Goal: Task Accomplishment & Management: Complete application form

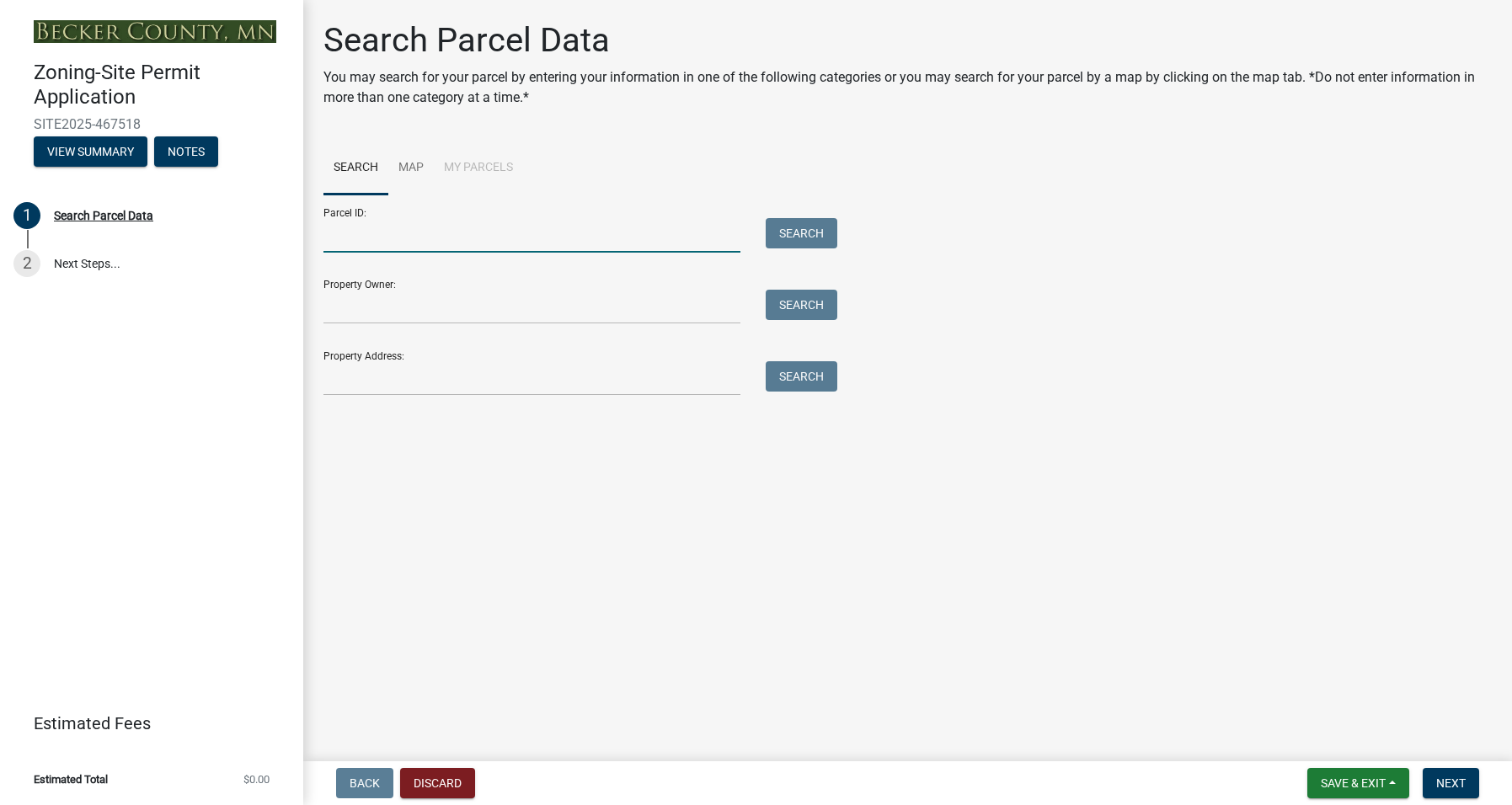
click at [354, 230] on input "Parcel ID:" at bounding box center [532, 235] width 417 height 35
type input "191276000"
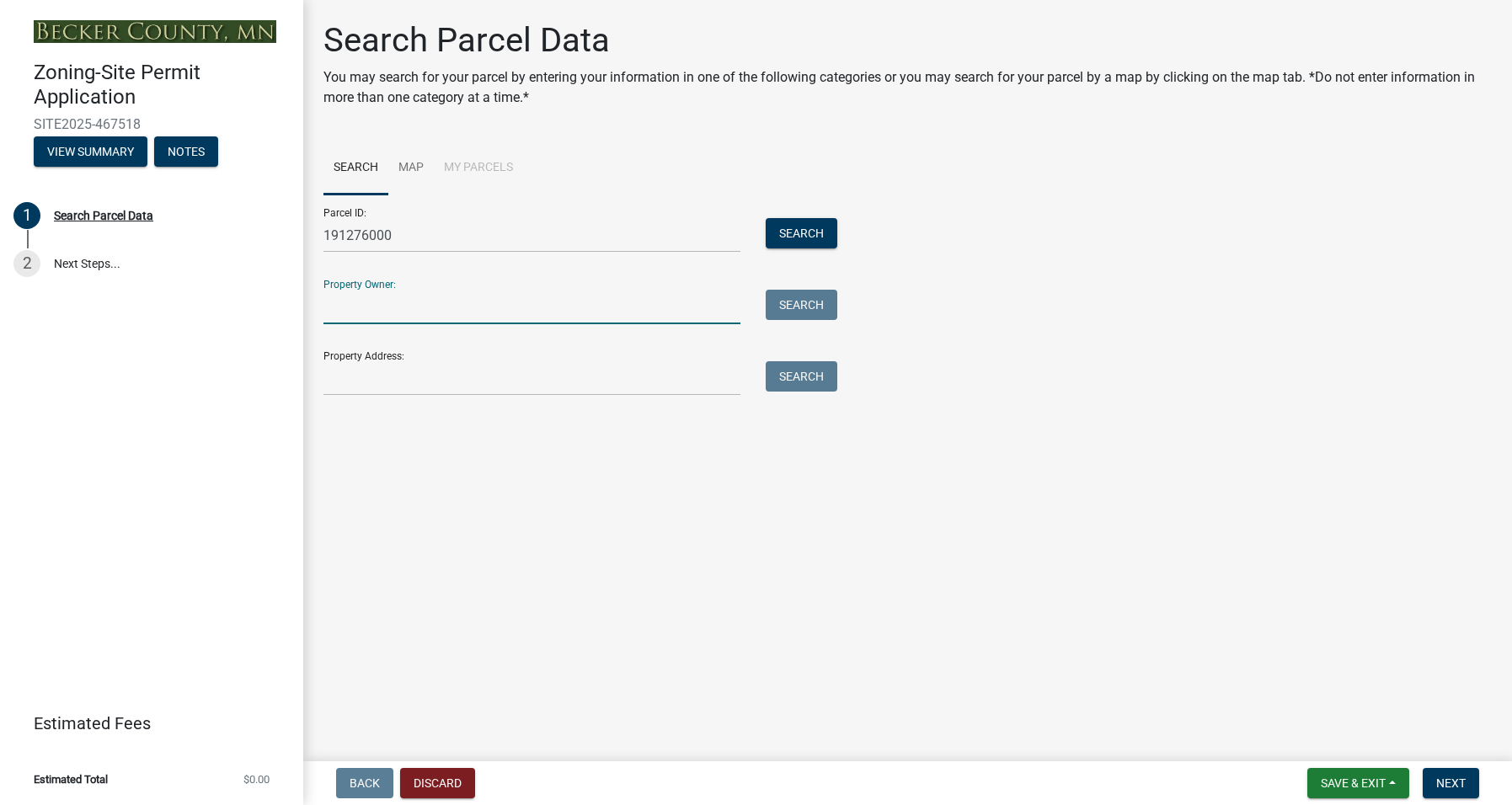
click at [353, 303] on input "Property Owner:" at bounding box center [532, 307] width 417 height 35
paste input "[PERSON_NAME] & [PERSON_NAME] TRUST"
type input "[PERSON_NAME] & [PERSON_NAME] TRUST"
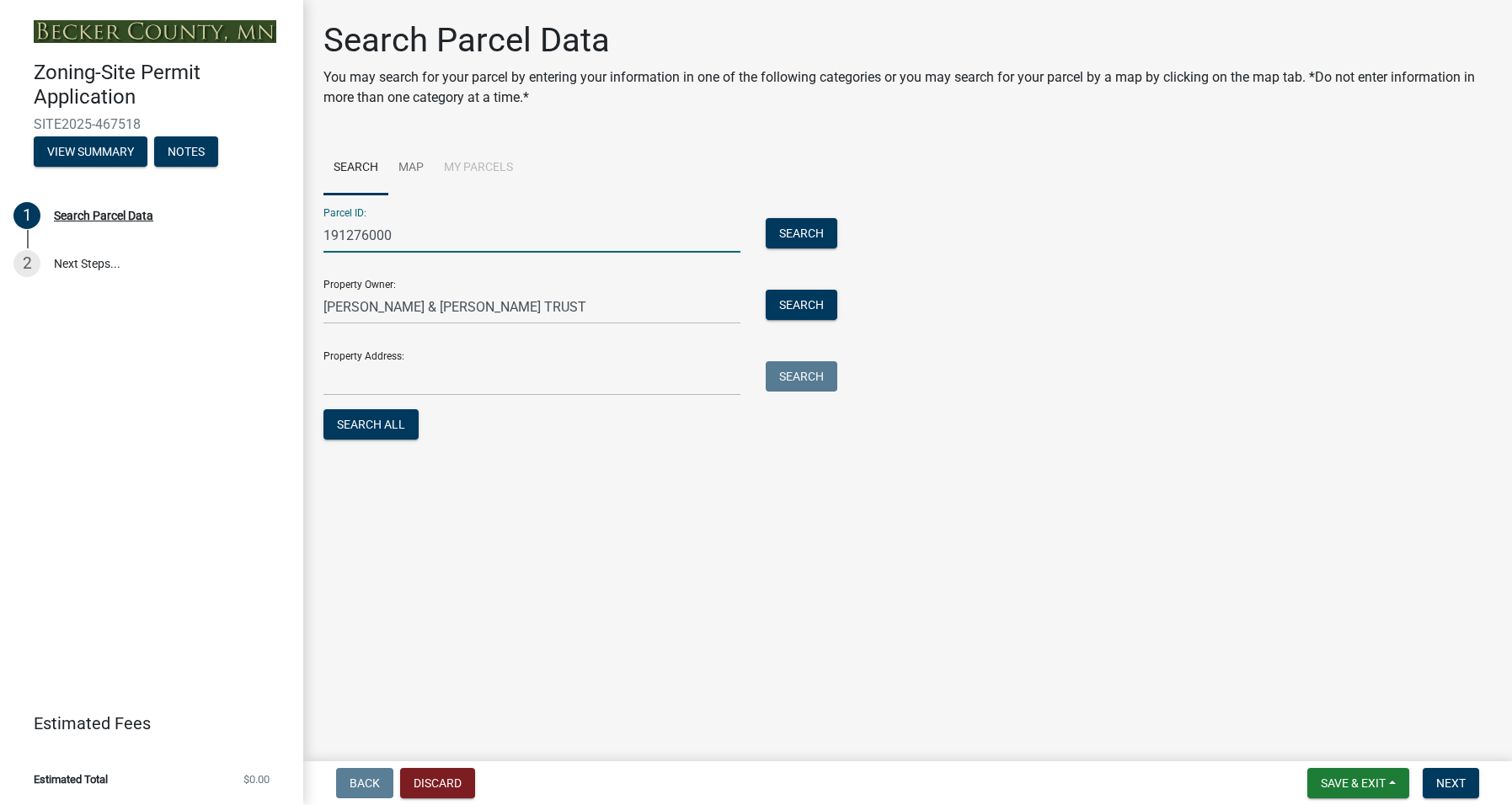
drag, startPoint x: 373, startPoint y: 238, endPoint x: 309, endPoint y: 235, distance: 64.1
click at [309, 235] on div "Search Parcel Data You may search for your parcel by entering your information …" at bounding box center [906, 239] width 1208 height 439
paste input "text"
click at [353, 233] on input "191276000" at bounding box center [532, 235] width 417 height 35
type input "191276000"
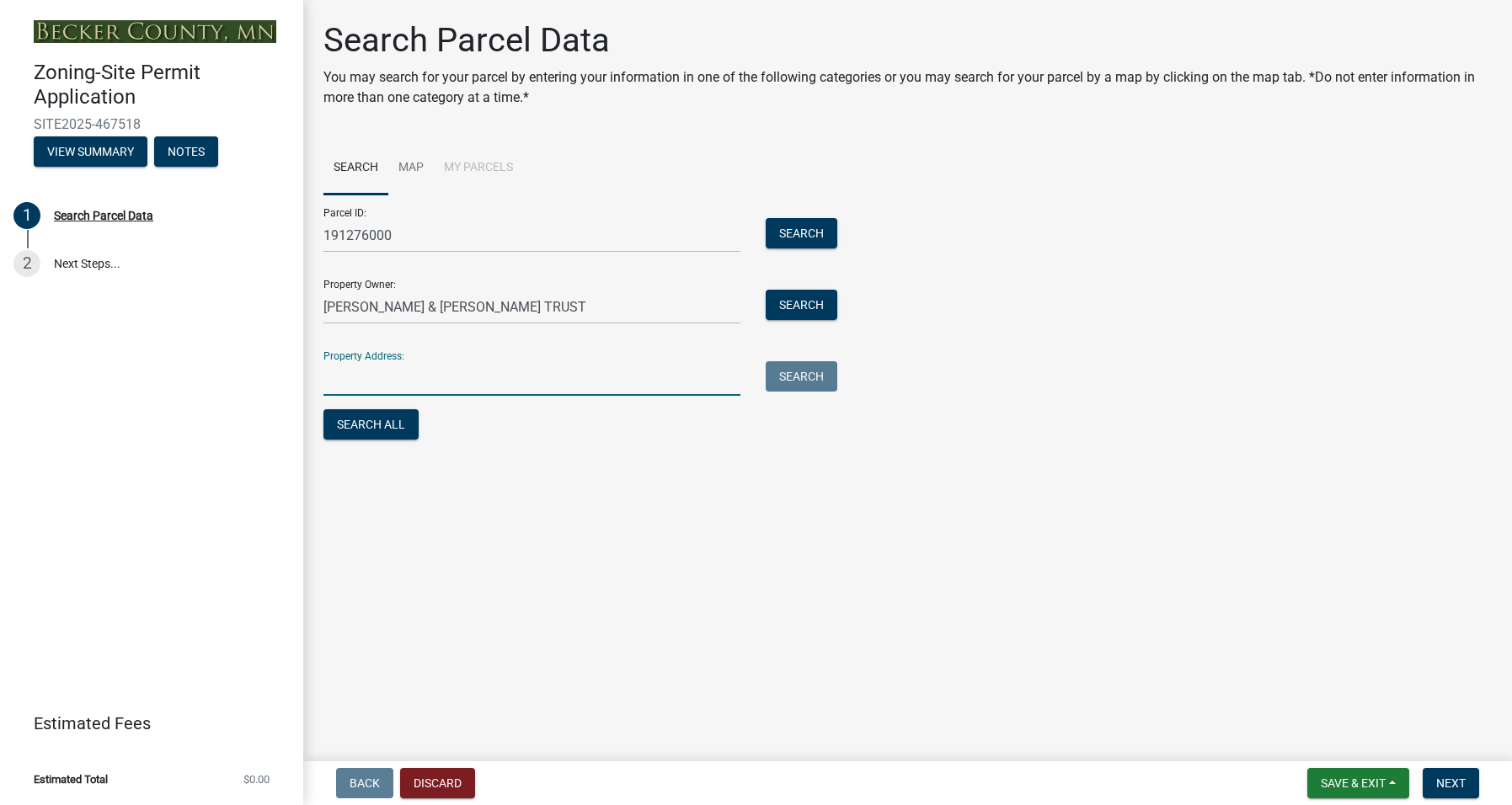
click at [377, 369] on input "Property Address:" at bounding box center [532, 378] width 417 height 35
paste input "[STREET_ADDRESS]"
click at [347, 377] on input "[STREET_ADDRESS]" at bounding box center [532, 378] width 417 height 35
type input "[STREET_ADDRESS]"
click at [379, 429] on button "Search All" at bounding box center [371, 424] width 95 height 30
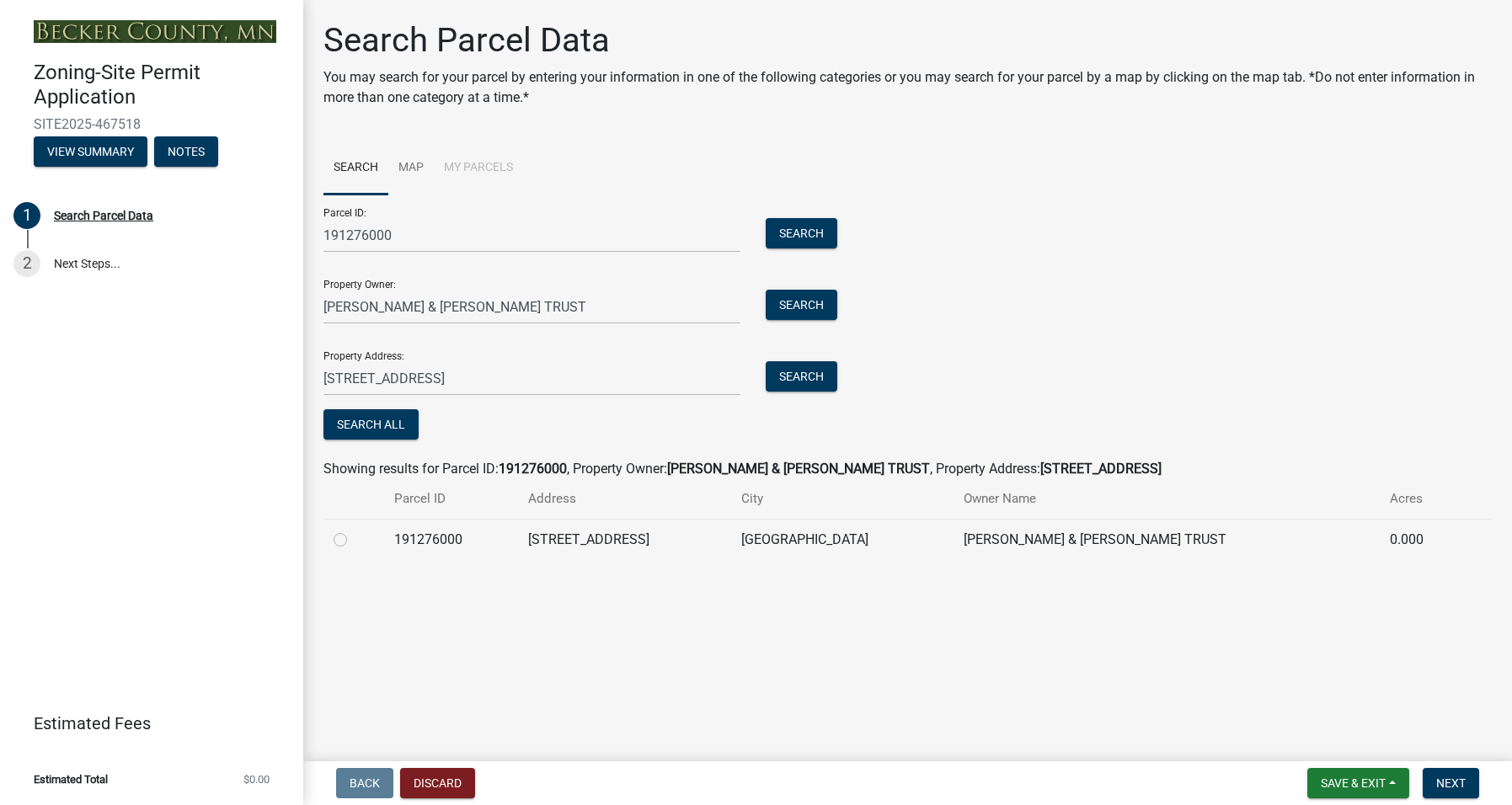
click at [354, 530] on label at bounding box center [354, 530] width 0 height 0
click at [354, 539] on input "radio" at bounding box center [359, 535] width 11 height 11
radio input "true"
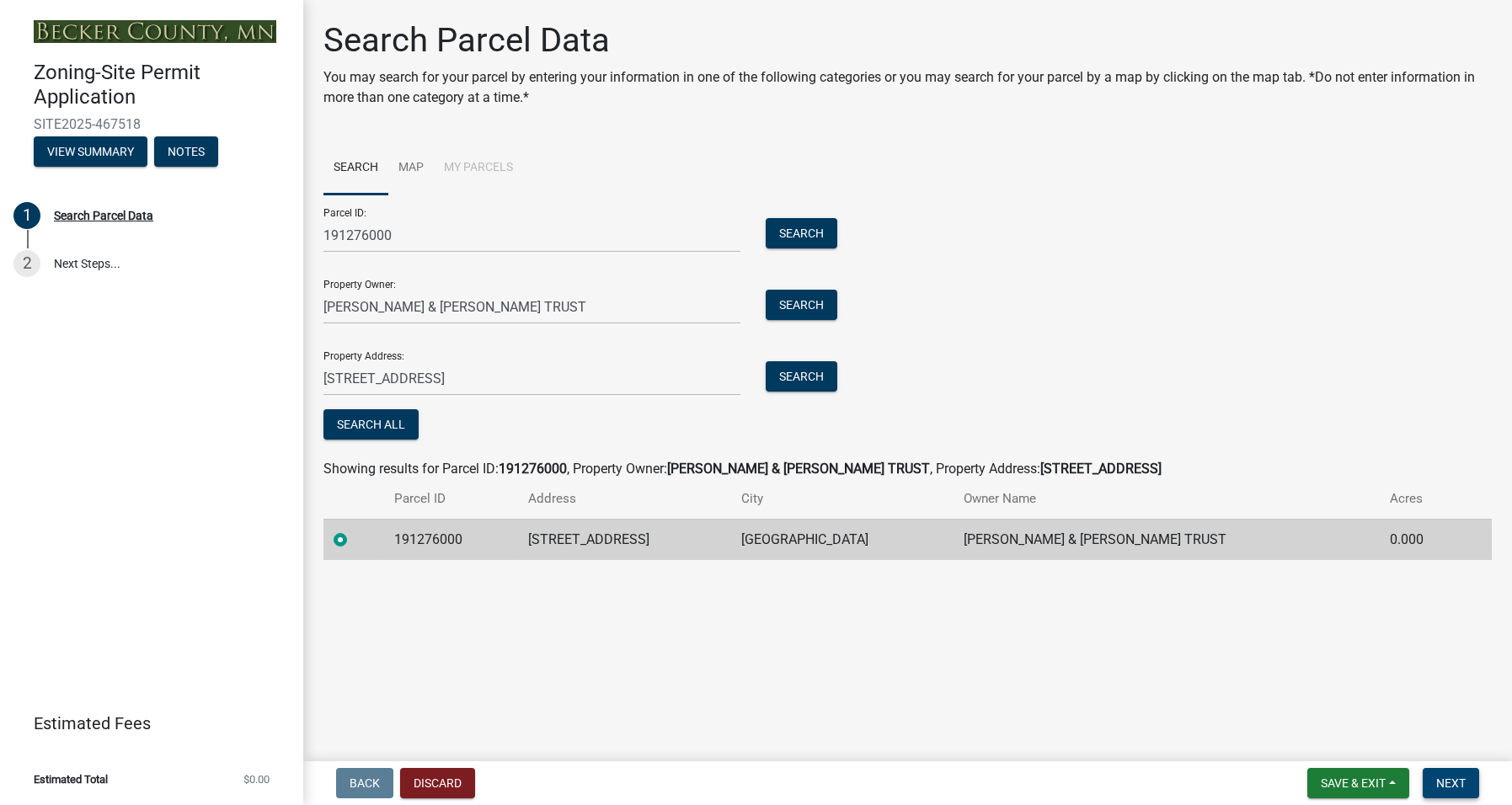
click at [1439, 781] on span "Next" at bounding box center [1450, 782] width 29 height 14
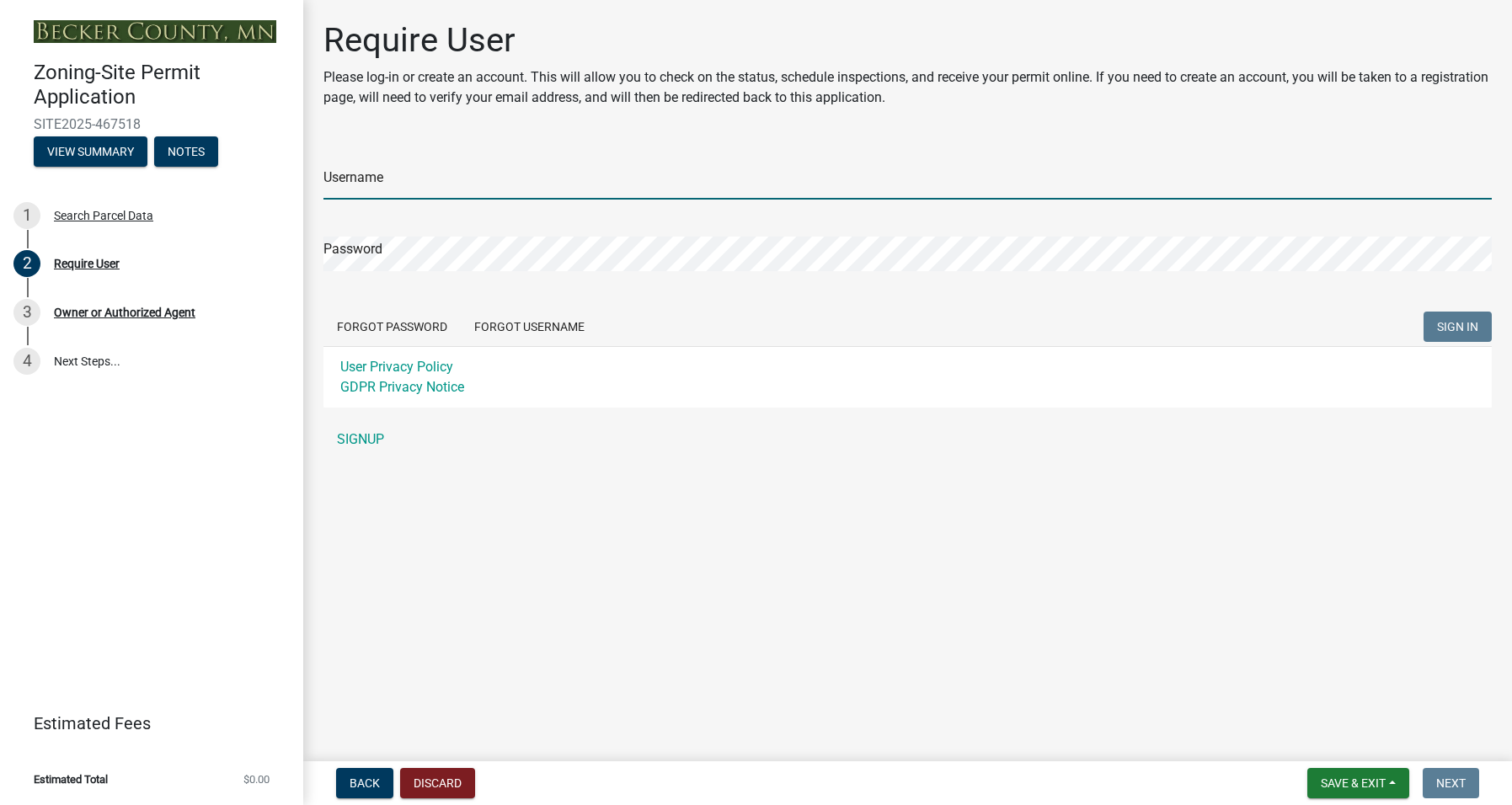
click at [388, 179] on input "Username" at bounding box center [907, 182] width 1168 height 35
type input "[PERSON_NAME]"
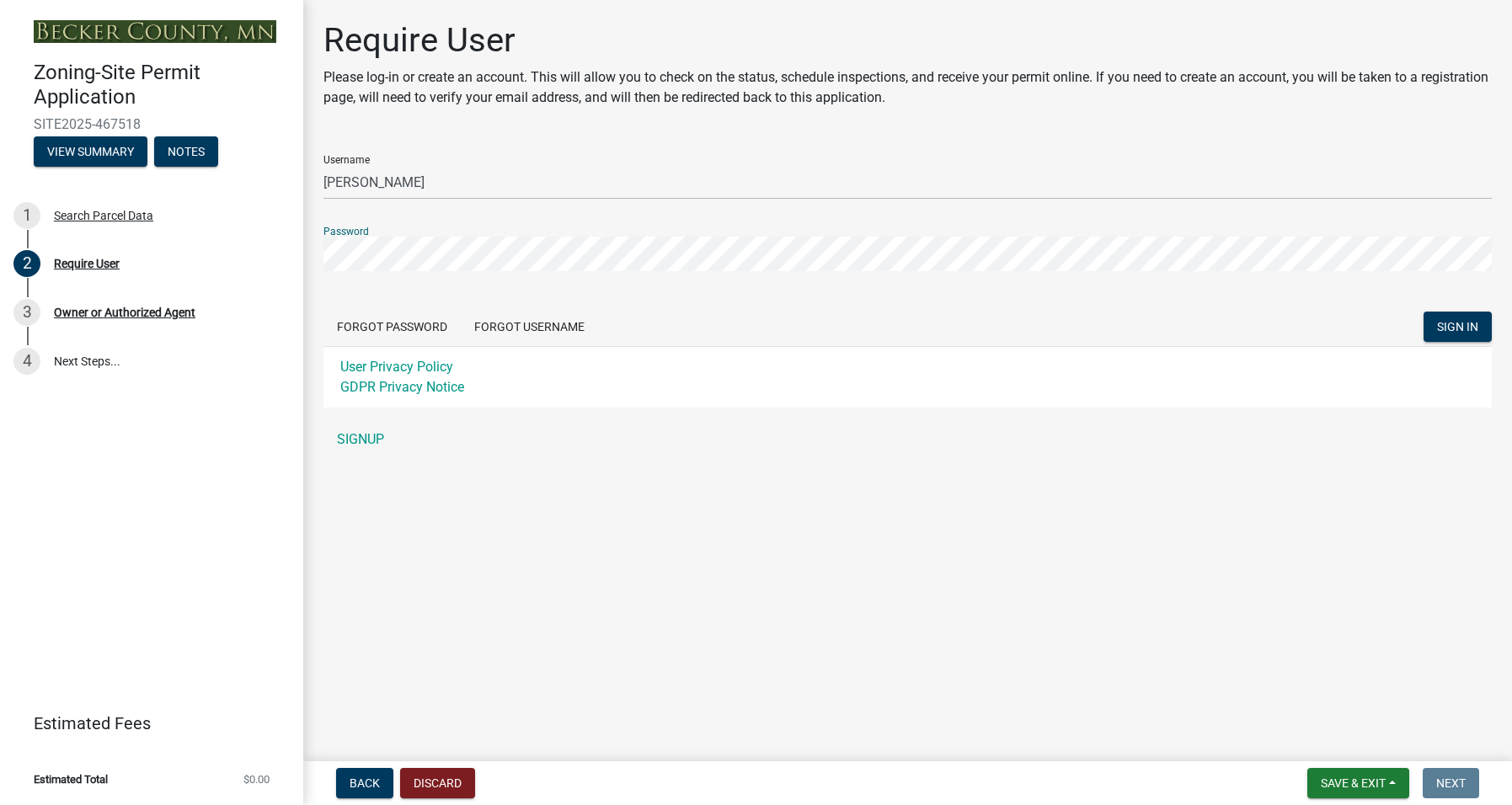
click at [308, 254] on div "Require User Please log-in or create an account. This will allow you to check o…" at bounding box center [906, 245] width 1208 height 451
click at [350, 435] on link "SIGNUP" at bounding box center [907, 439] width 1168 height 34
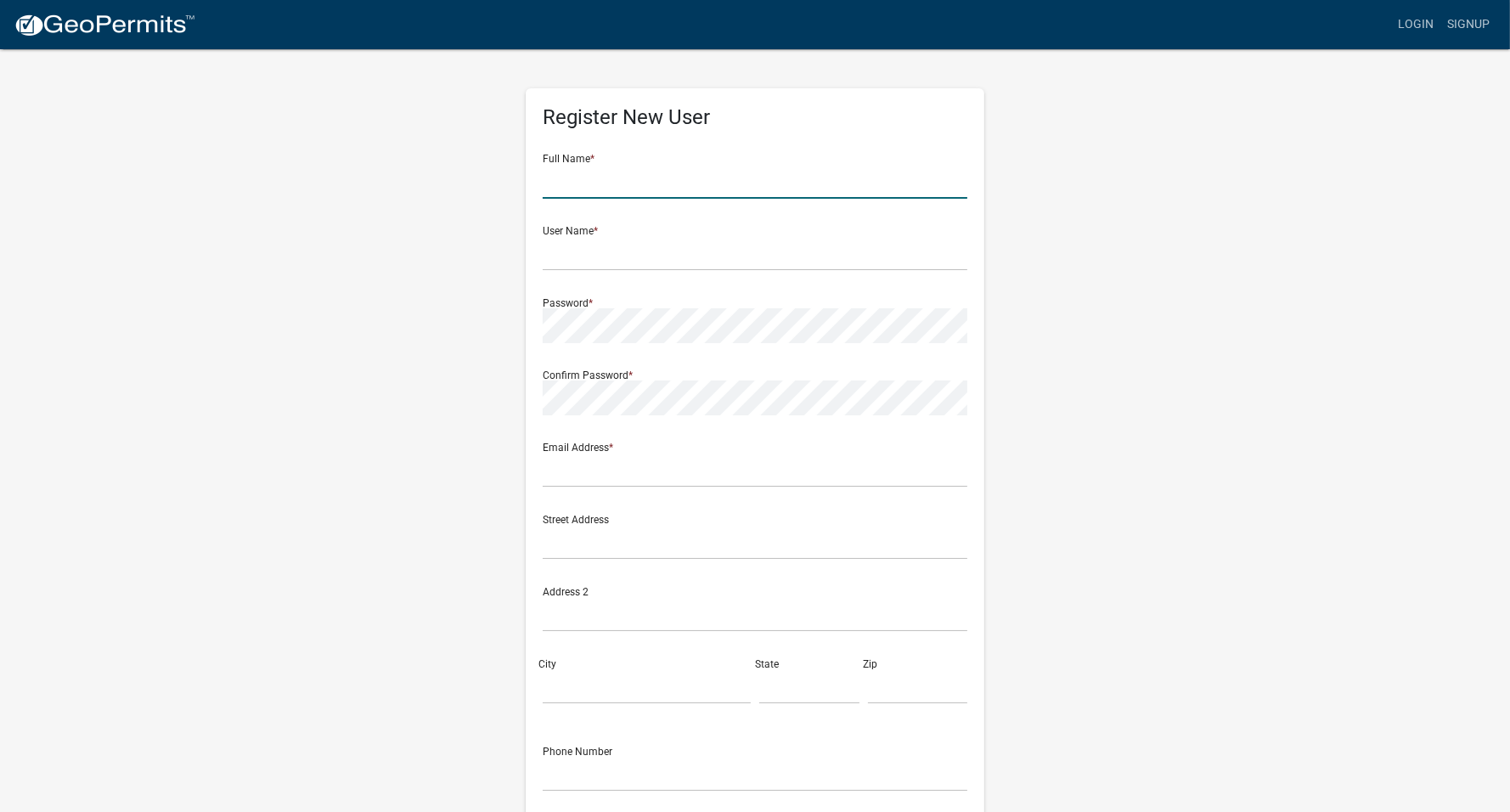
click at [566, 177] on input "text" at bounding box center [755, 181] width 425 height 35
type input "[PERSON_NAME]"
click at [594, 245] on input "text" at bounding box center [755, 254] width 425 height 35
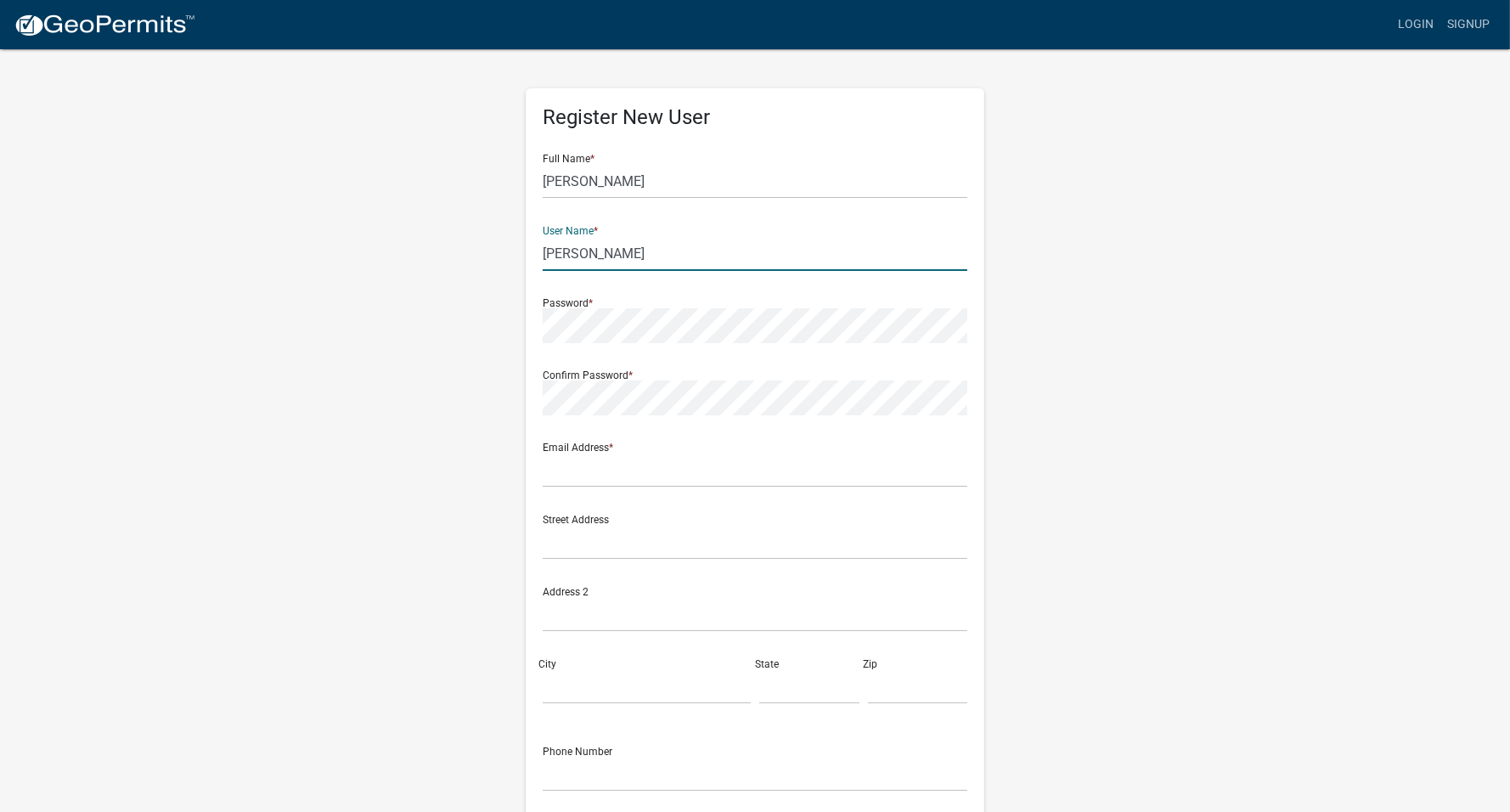
type input "[PERSON_NAME]"
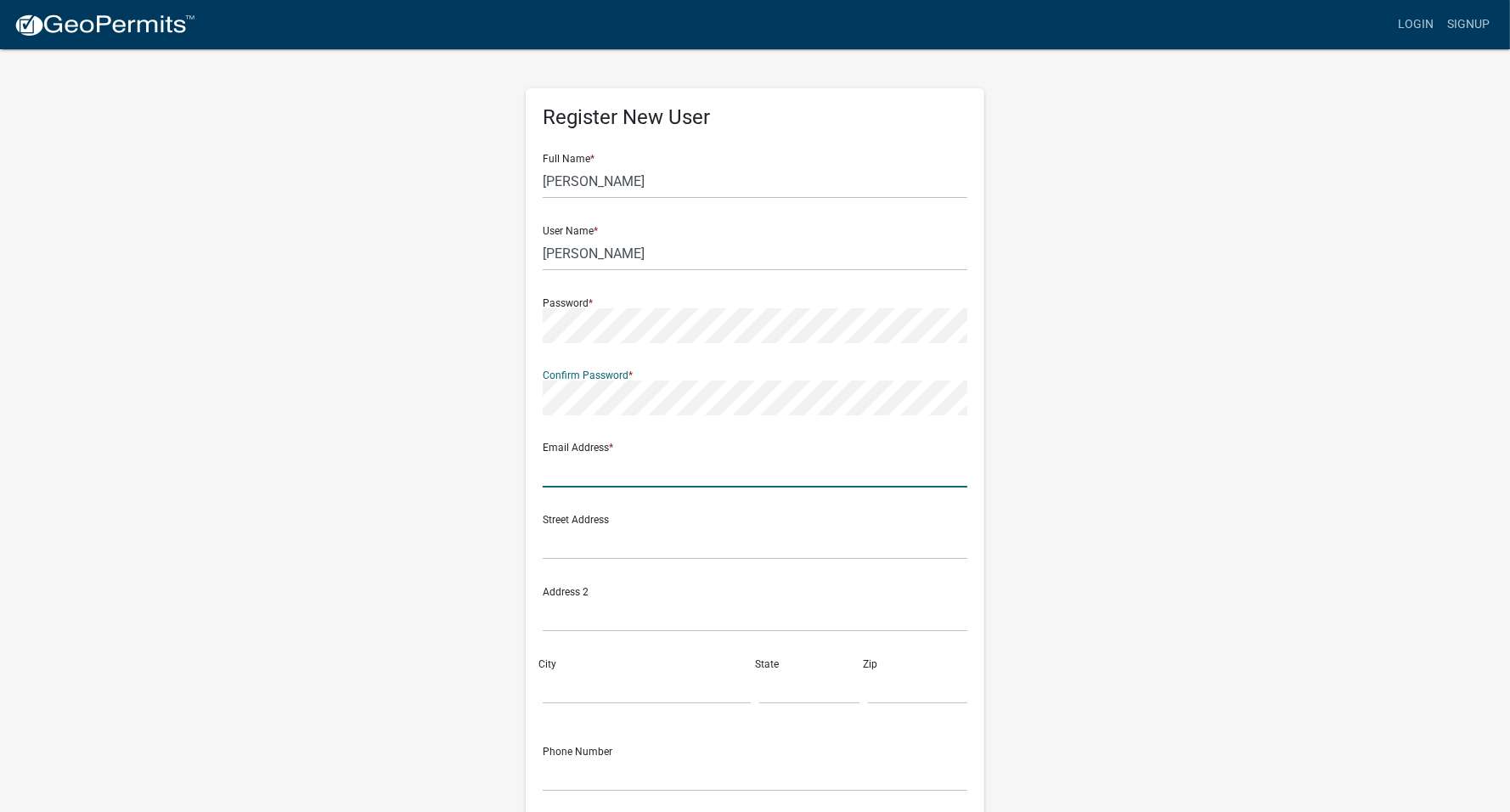
click at [599, 474] on input "text" at bounding box center [755, 470] width 425 height 35
click at [564, 472] on input "text" at bounding box center [755, 470] width 425 height 35
paste input "[STREET_ADDRESS]"
type input "[STREET_ADDRESS]"
click at [571, 538] on input "text" at bounding box center [755, 543] width 425 height 35
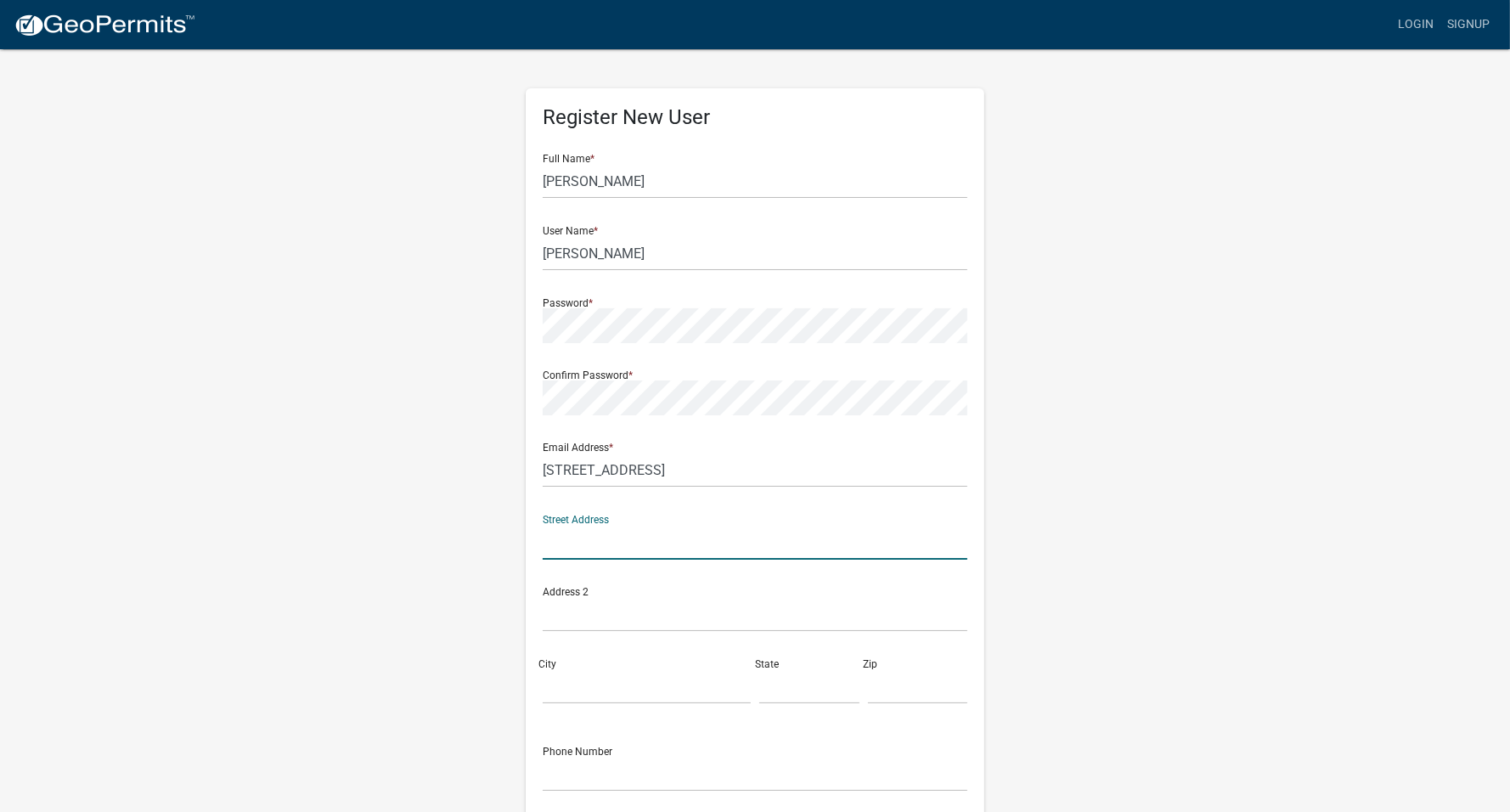
paste input "[STREET_ADDRESS]"
type input "[STREET_ADDRESS]"
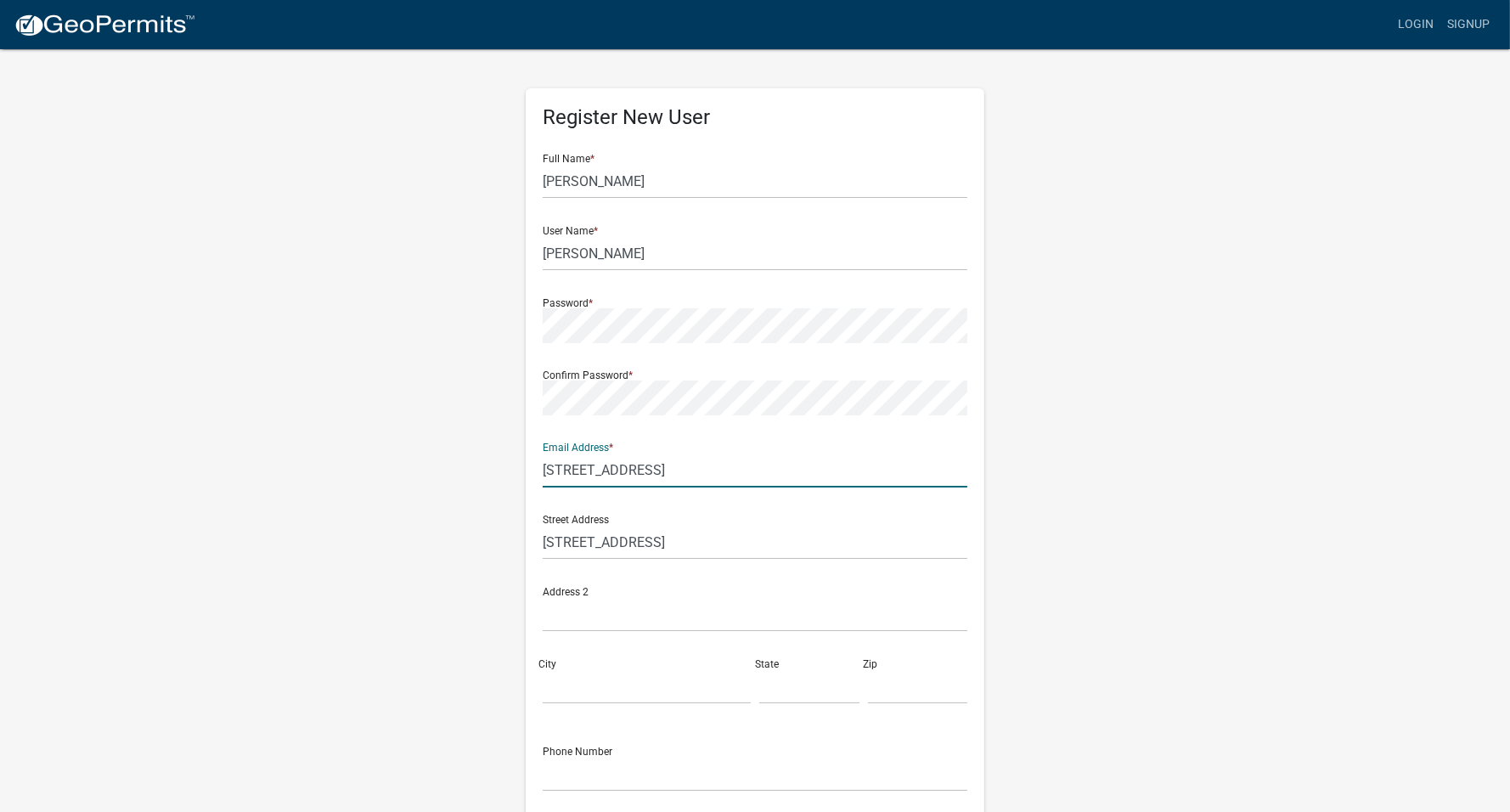
drag, startPoint x: 718, startPoint y: 468, endPoint x: 519, endPoint y: 467, distance: 199.0
click at [519, 467] on div "Register New User Full Name * [PERSON_NAME] User Name * [PERSON_NAME] Password …" at bounding box center [755, 502] width 484 height 909
type input "[EMAIL_ADDRESS][DOMAIN_NAME]"
type input "6124082277"
click at [566, 684] on input "City" at bounding box center [646, 687] width 208 height 35
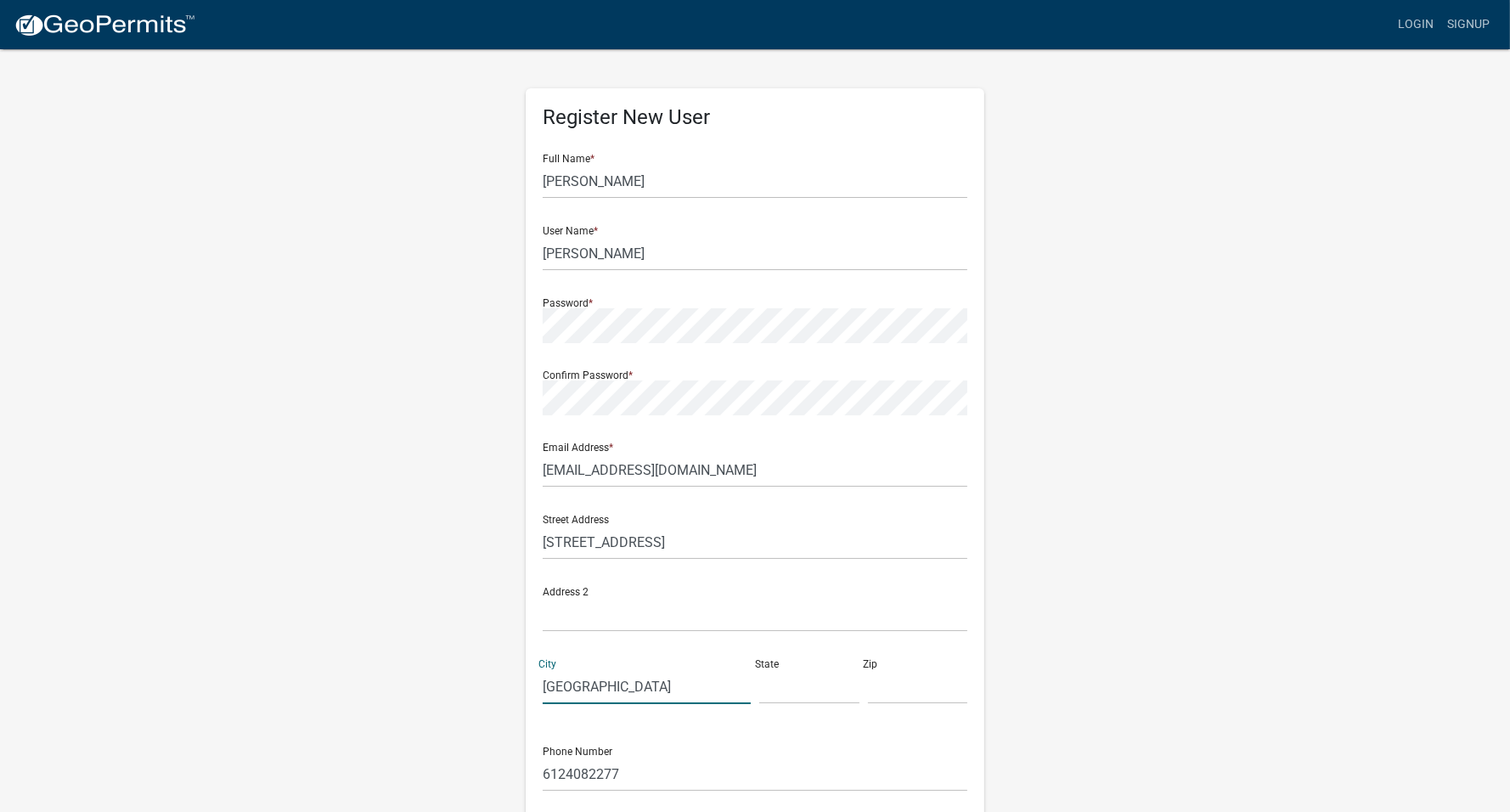
type input "[GEOGRAPHIC_DATA]"
type input "MN"
click at [902, 688] on input "text" at bounding box center [918, 687] width 100 height 35
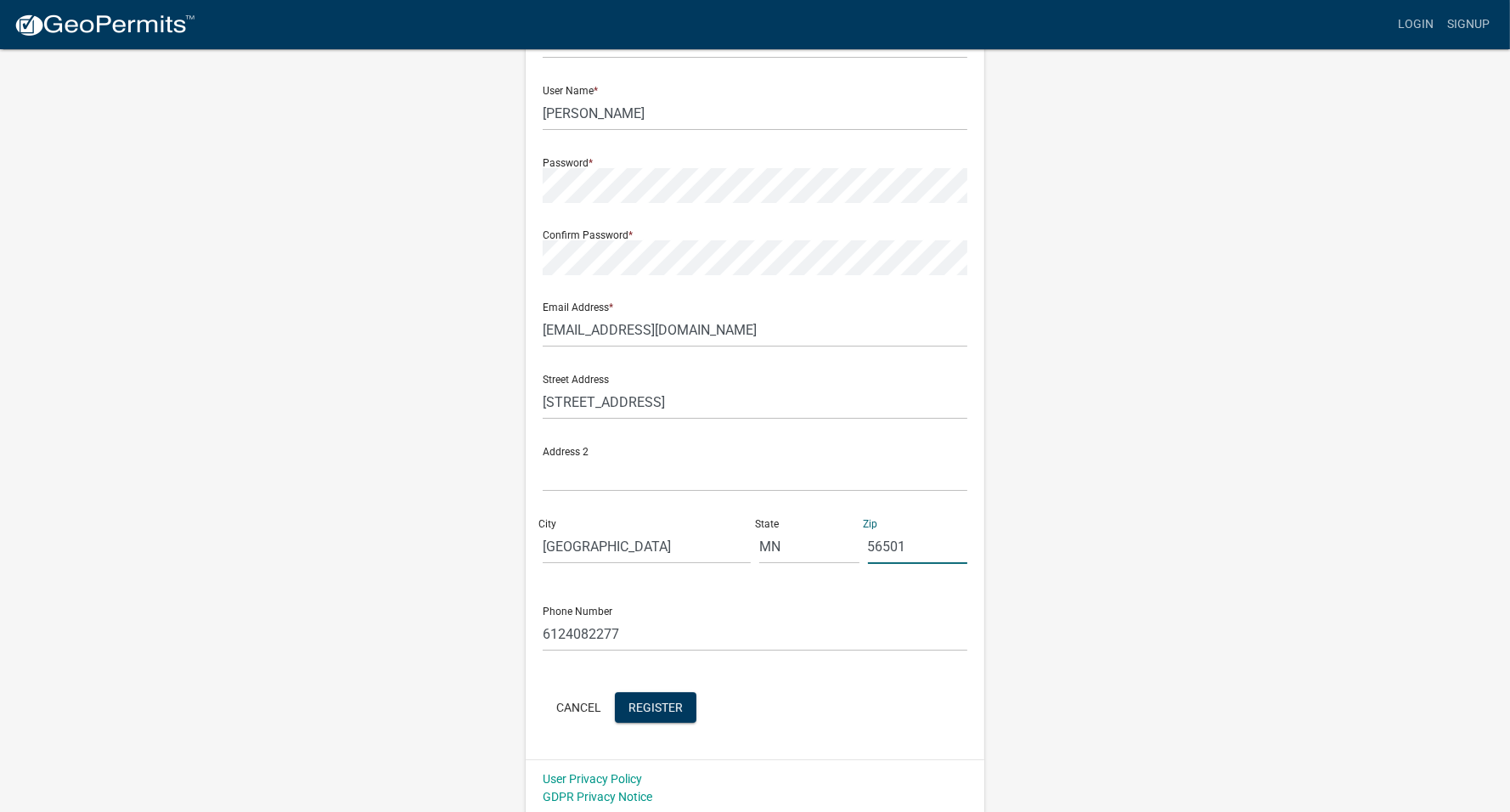
scroll to position [143, 0]
type input "56501"
click at [645, 708] on span "Register" at bounding box center [655, 703] width 54 height 14
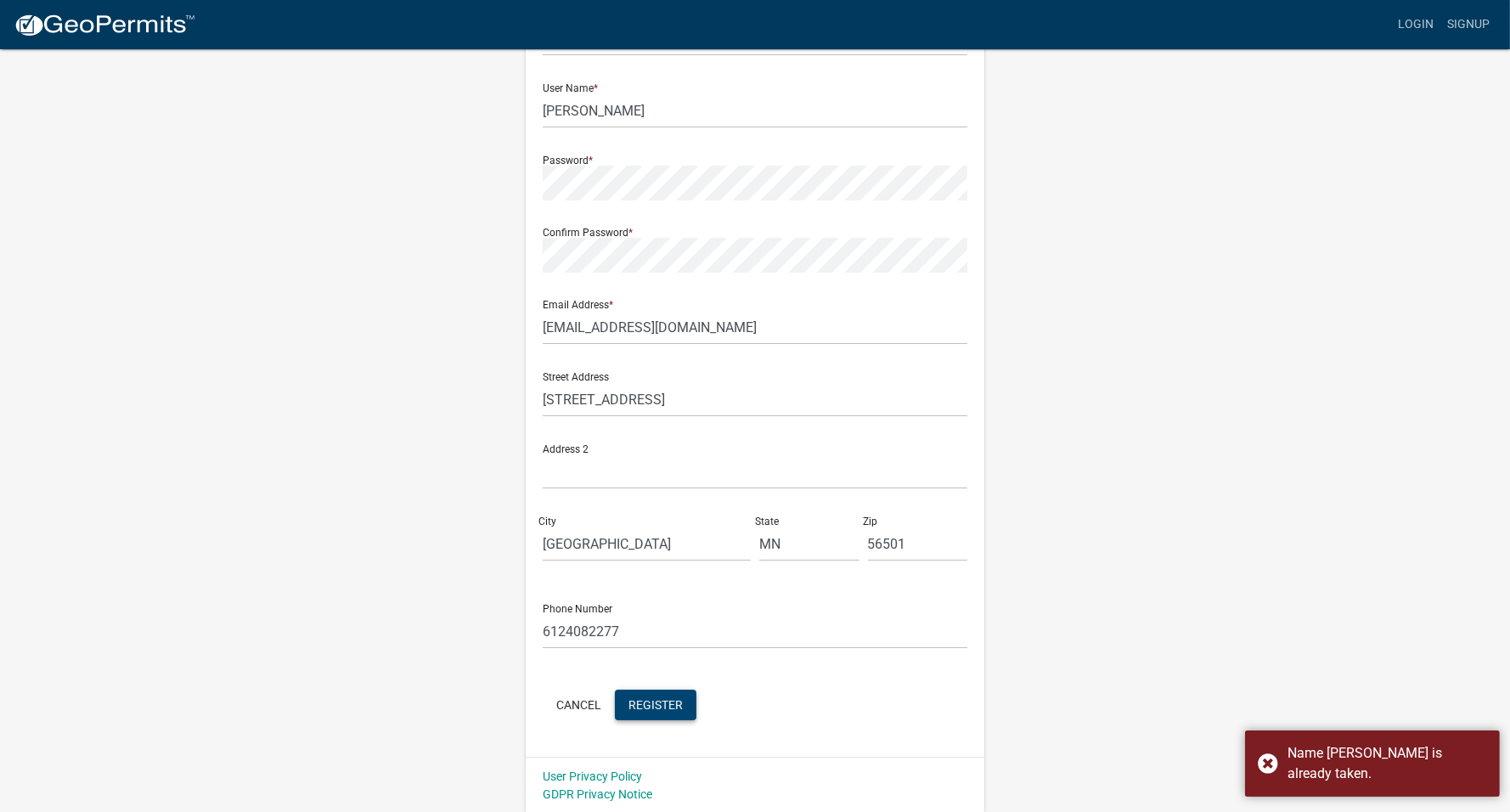
scroll to position [0, 0]
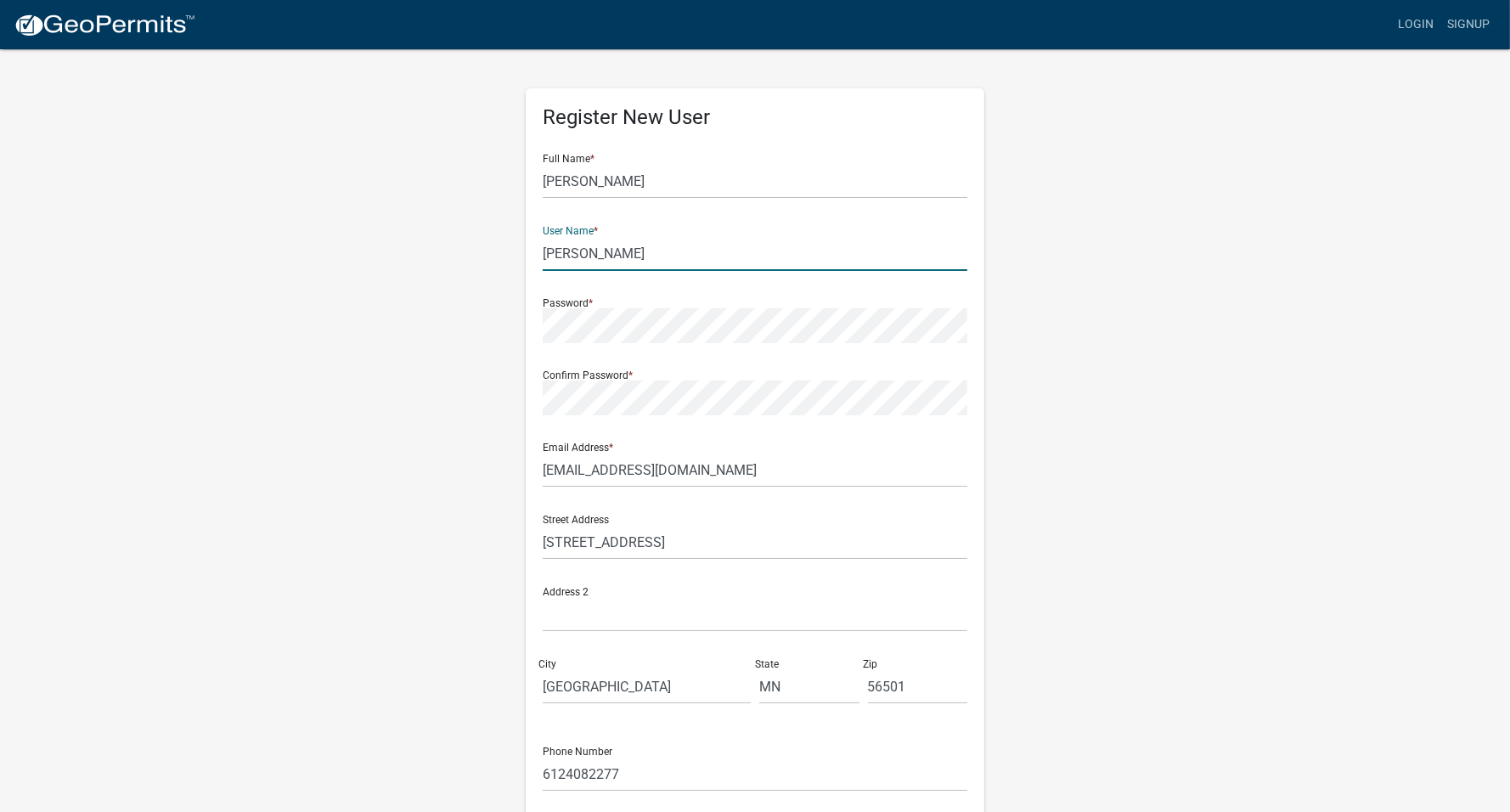
drag, startPoint x: 604, startPoint y: 252, endPoint x: 532, endPoint y: 253, distance: 72.0
click at [532, 253] on div "Register New User Full Name * [PERSON_NAME] User Name * [PERSON_NAME] Password …" at bounding box center [755, 494] width 459 height 811
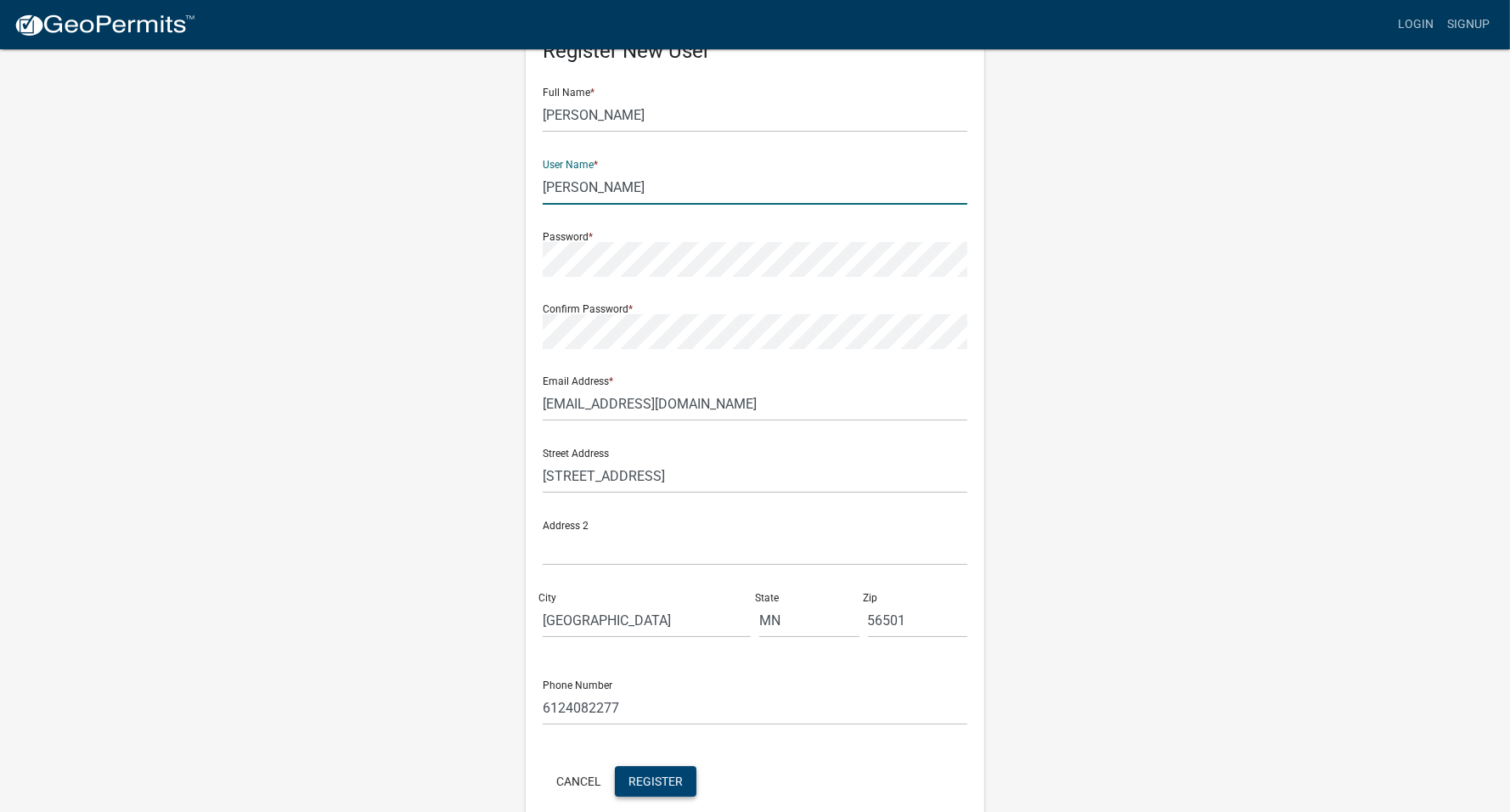
scroll to position [143, 0]
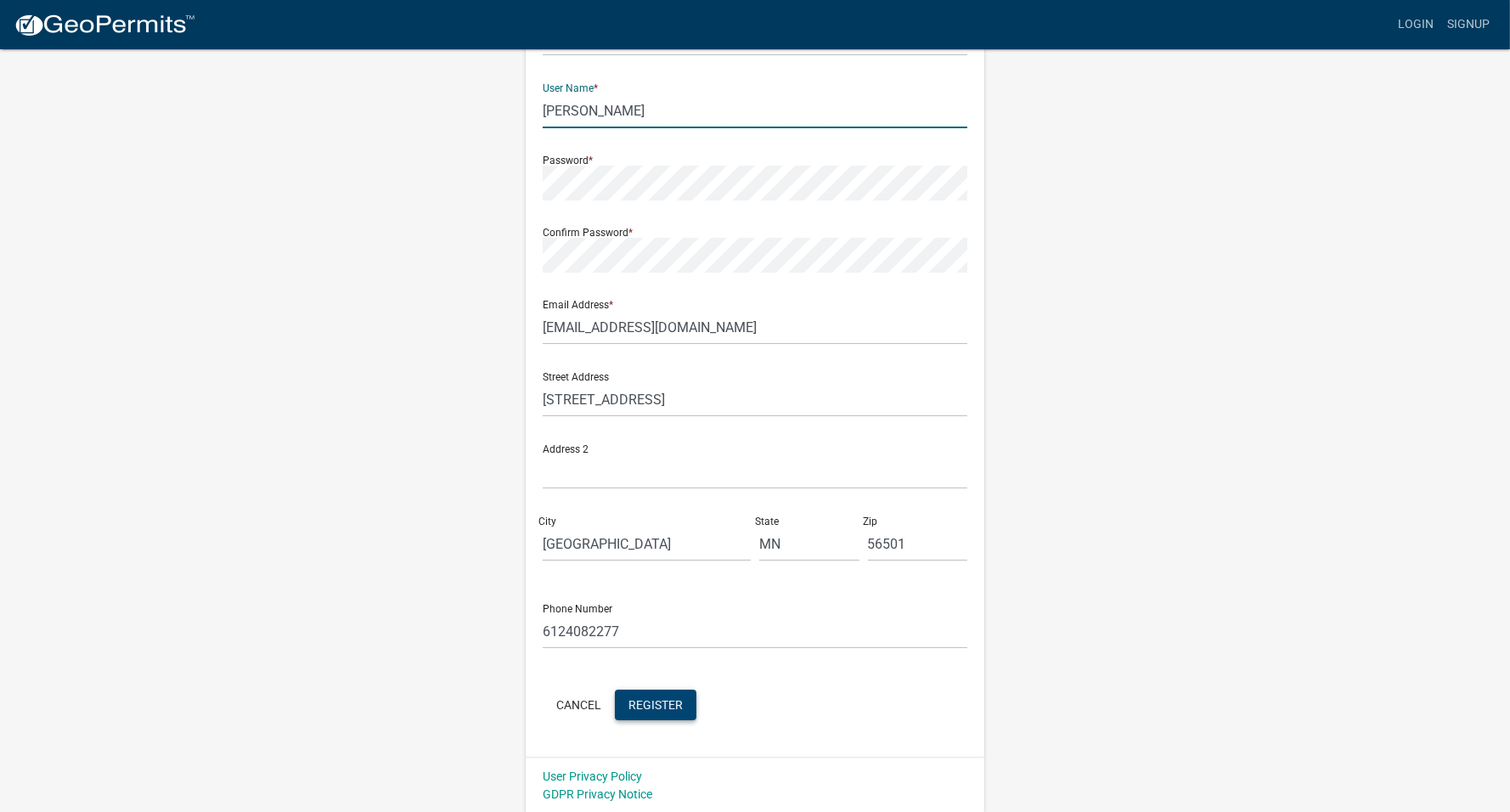
type input "[PERSON_NAME]"
click at [653, 703] on span "Register" at bounding box center [655, 703] width 54 height 14
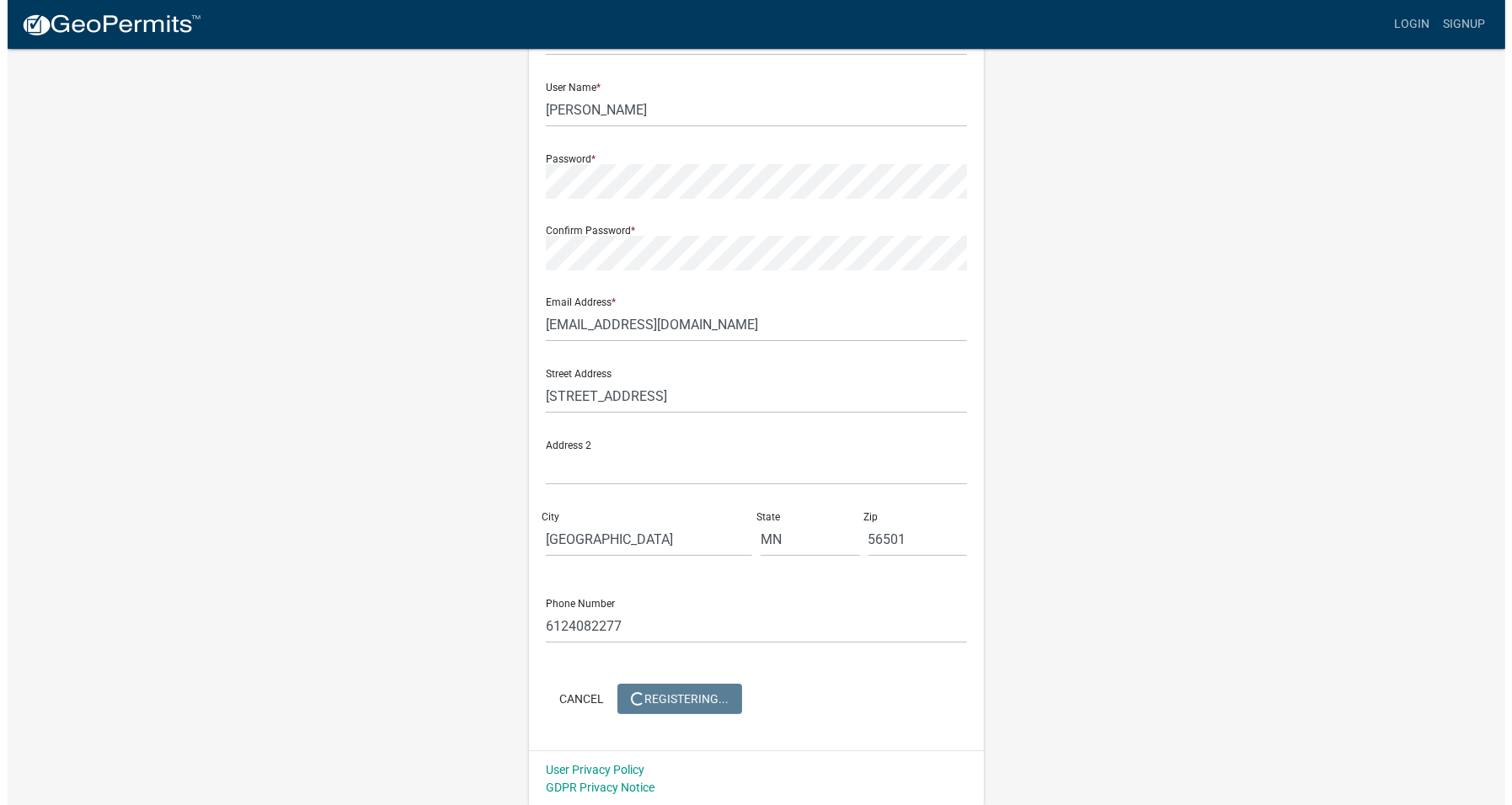
scroll to position [0, 0]
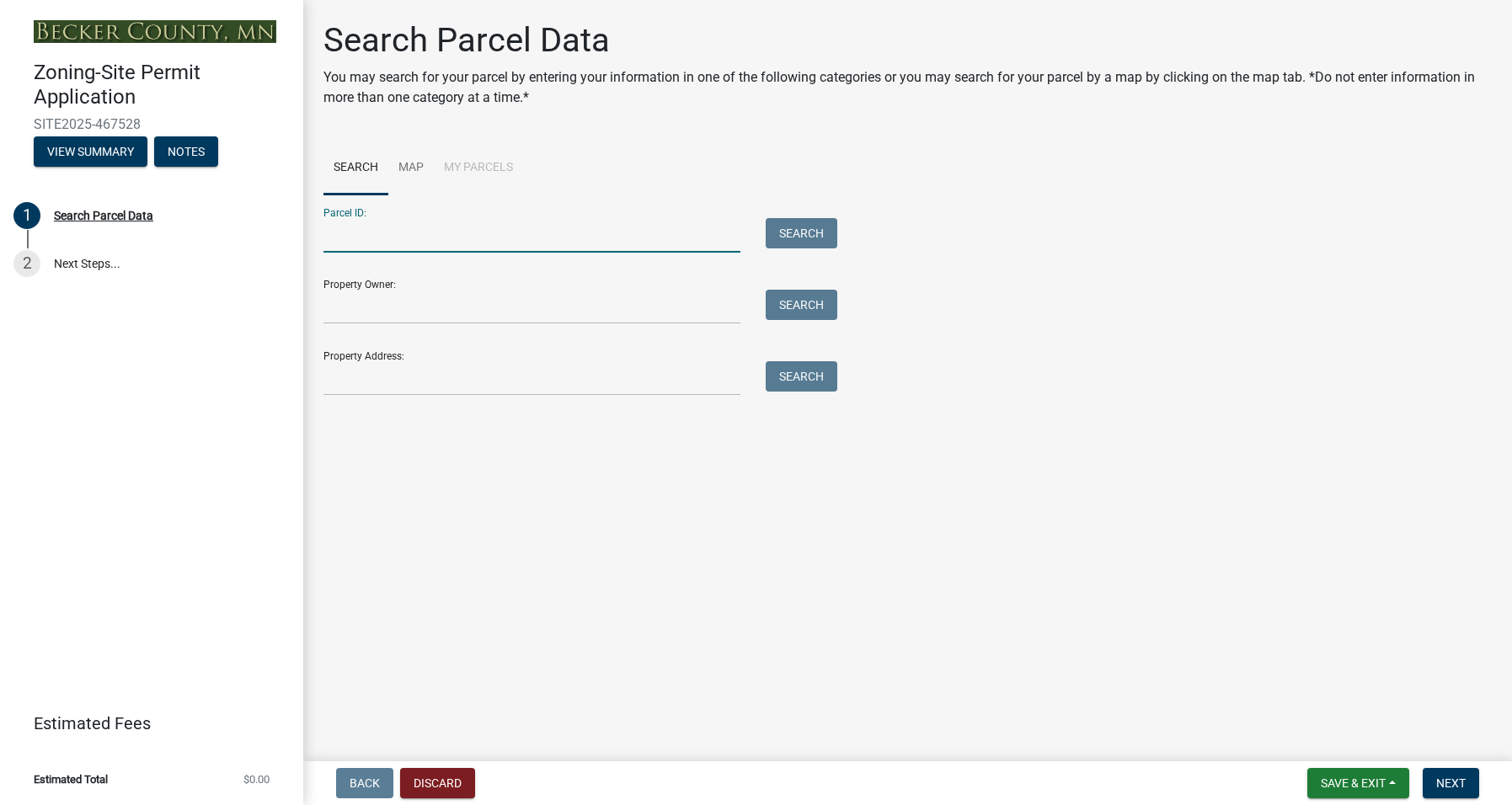
click at [363, 232] on input "Parcel ID:" at bounding box center [532, 235] width 417 height 35
click at [368, 305] on input "Property Owner:" at bounding box center [532, 307] width 417 height 35
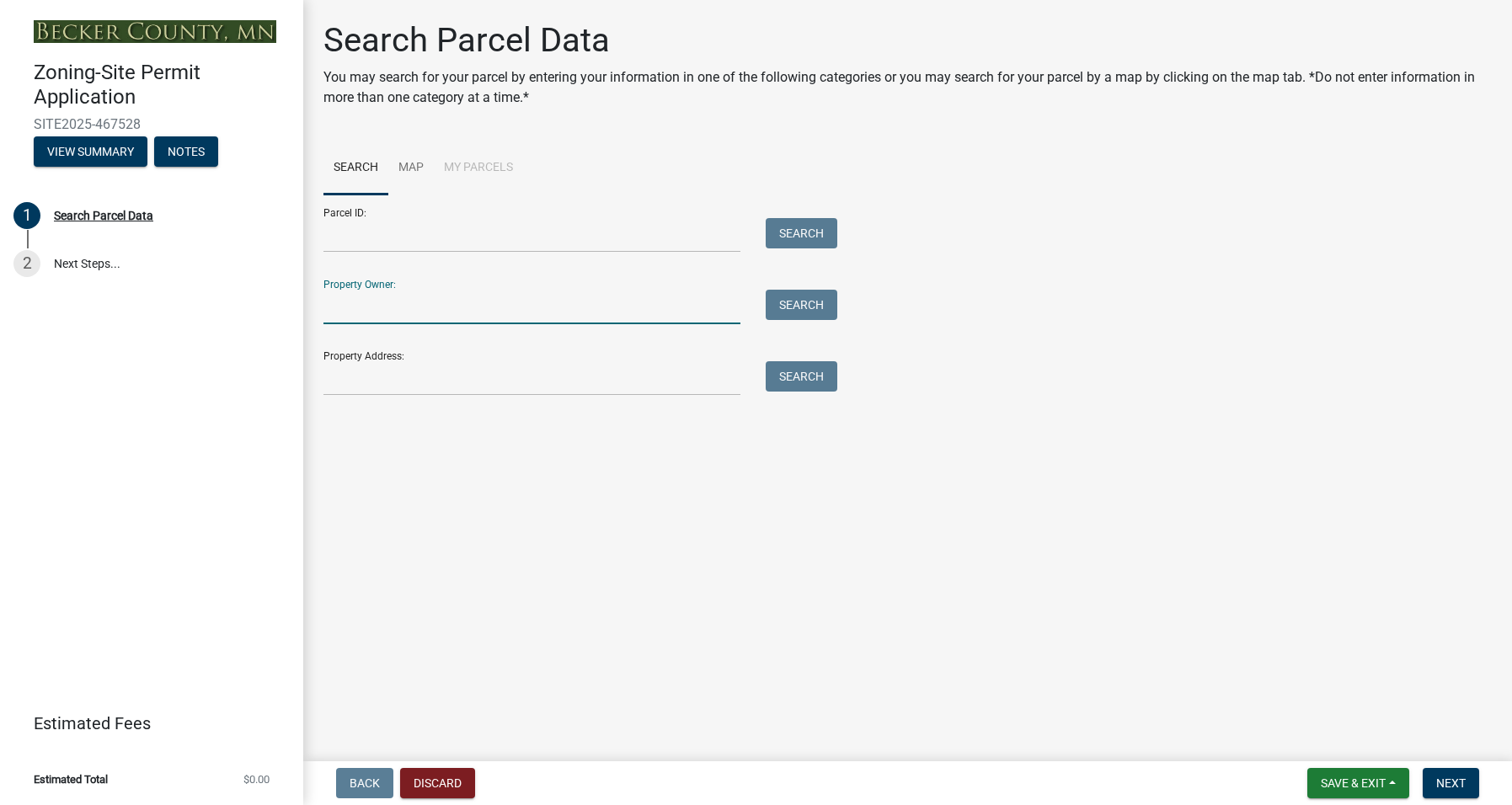
type input "[PERSON_NAME] & [PERSON_NAME] TRUST"
click at [791, 299] on button "Search" at bounding box center [801, 304] width 71 height 30
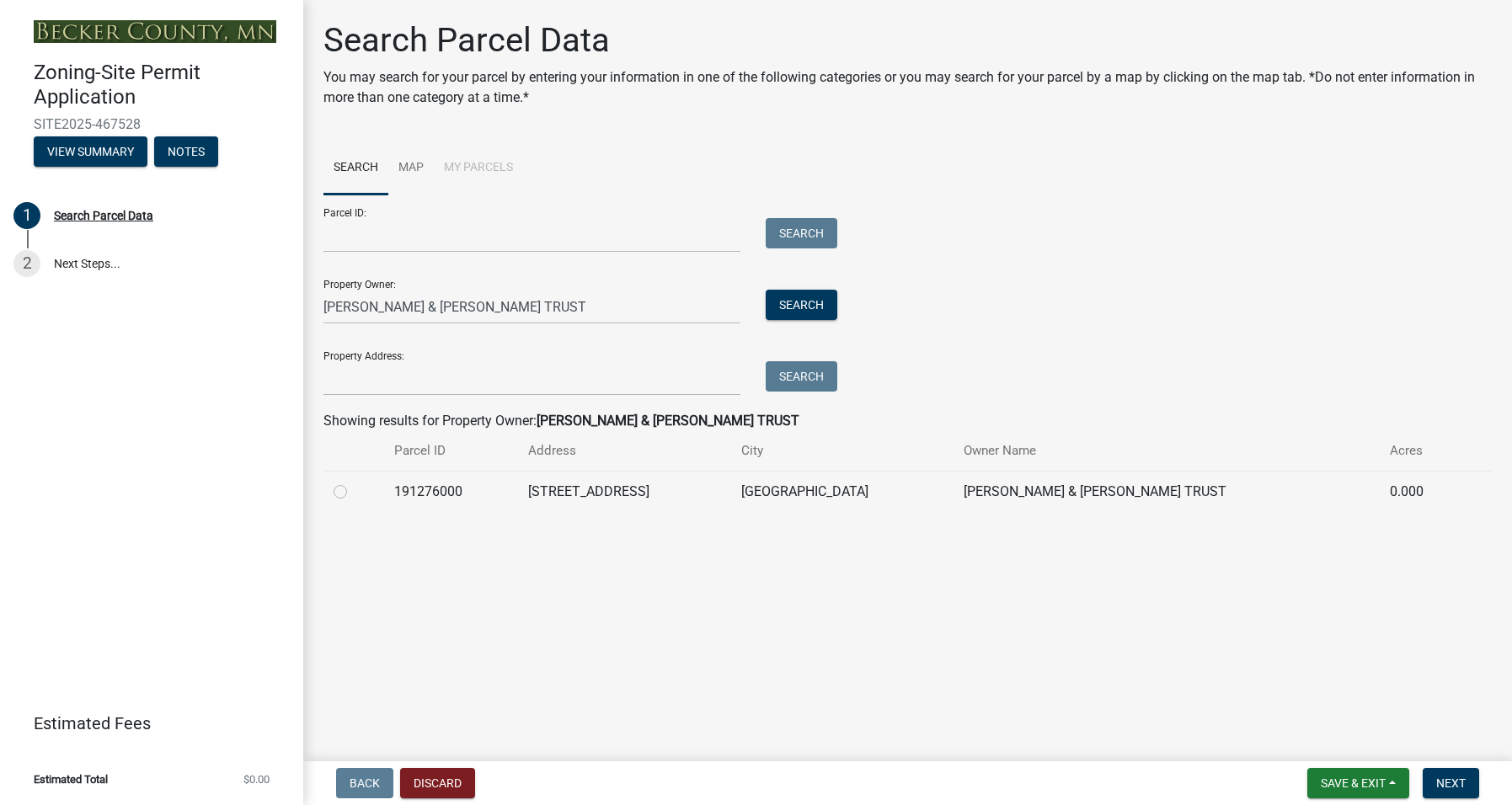
click at [354, 481] on label at bounding box center [354, 481] width 0 height 0
click at [354, 490] on input "radio" at bounding box center [359, 487] width 11 height 11
radio input "true"
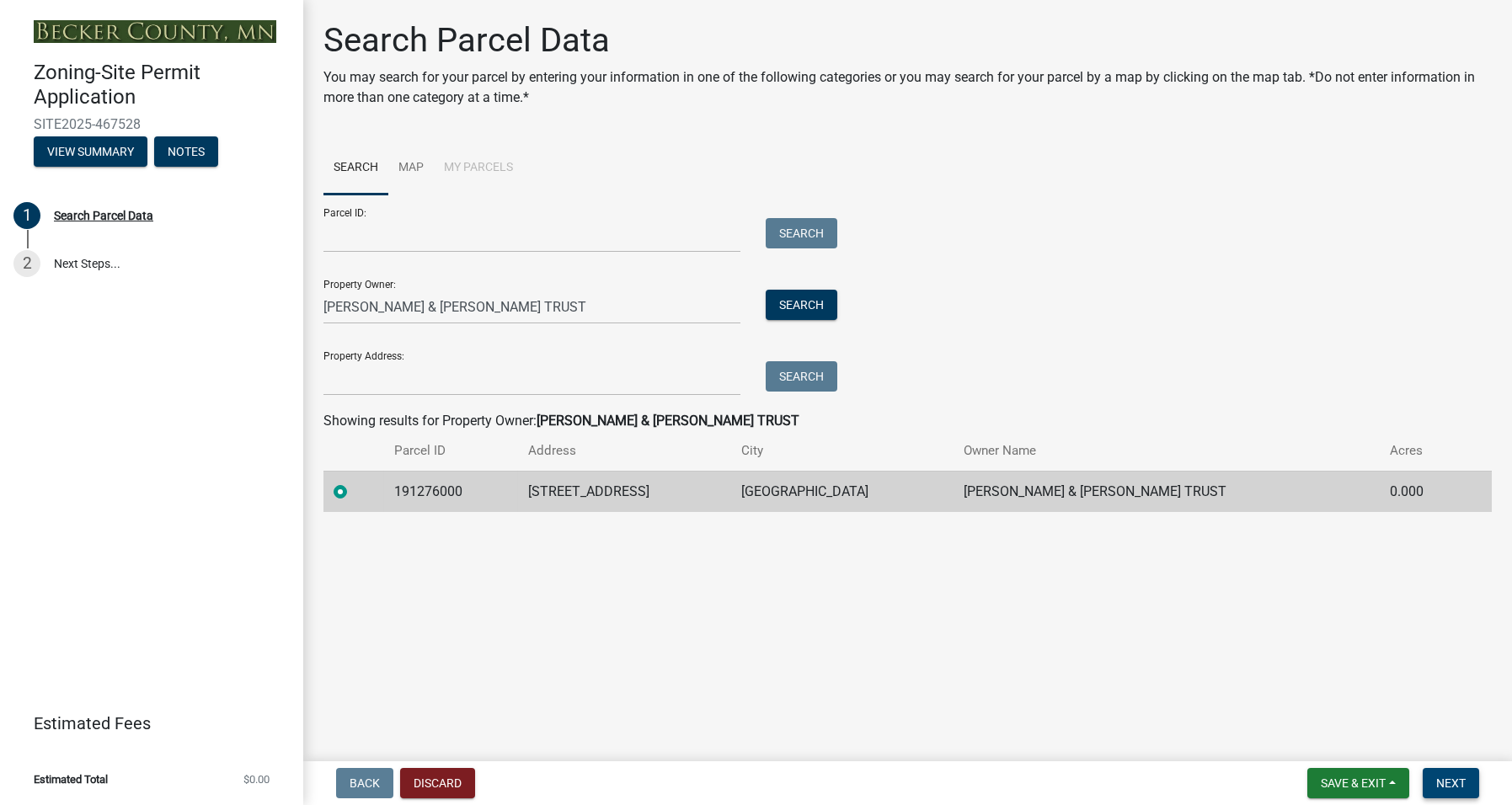
click at [1442, 781] on span "Next" at bounding box center [1450, 782] width 29 height 14
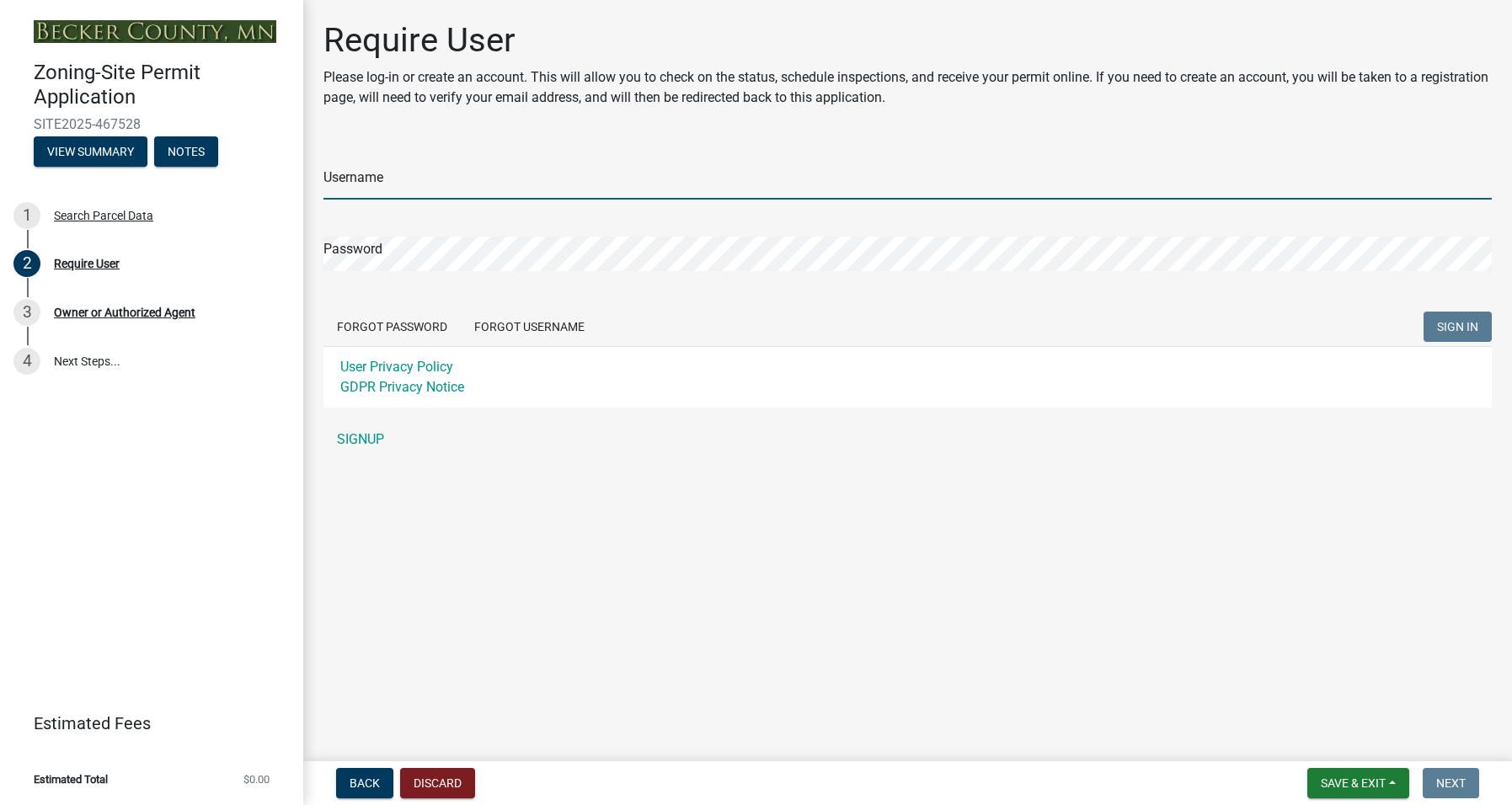
type input "[PERSON_NAME]"
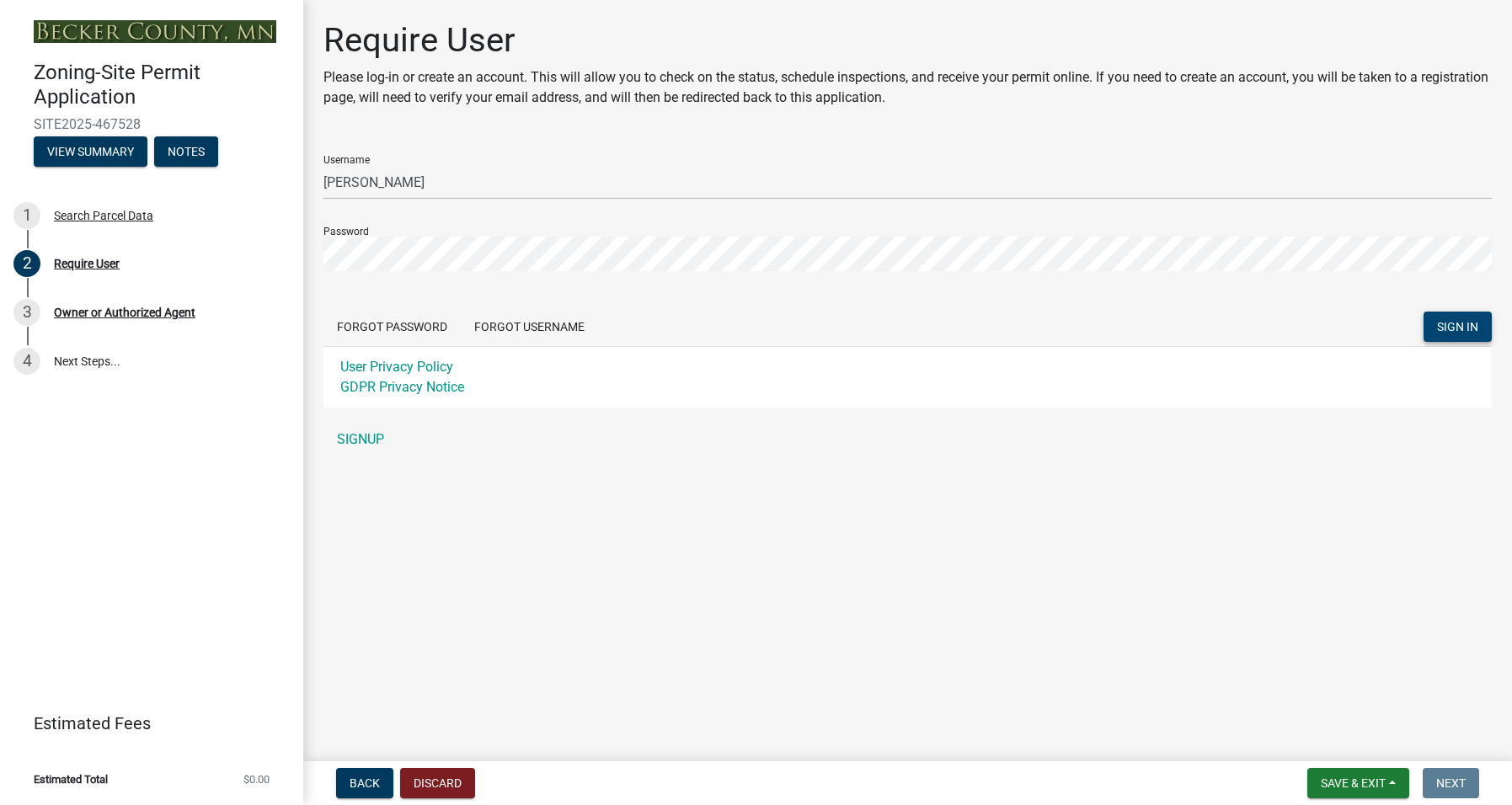
click at [1446, 318] on button "SIGN IN" at bounding box center [1457, 326] width 68 height 30
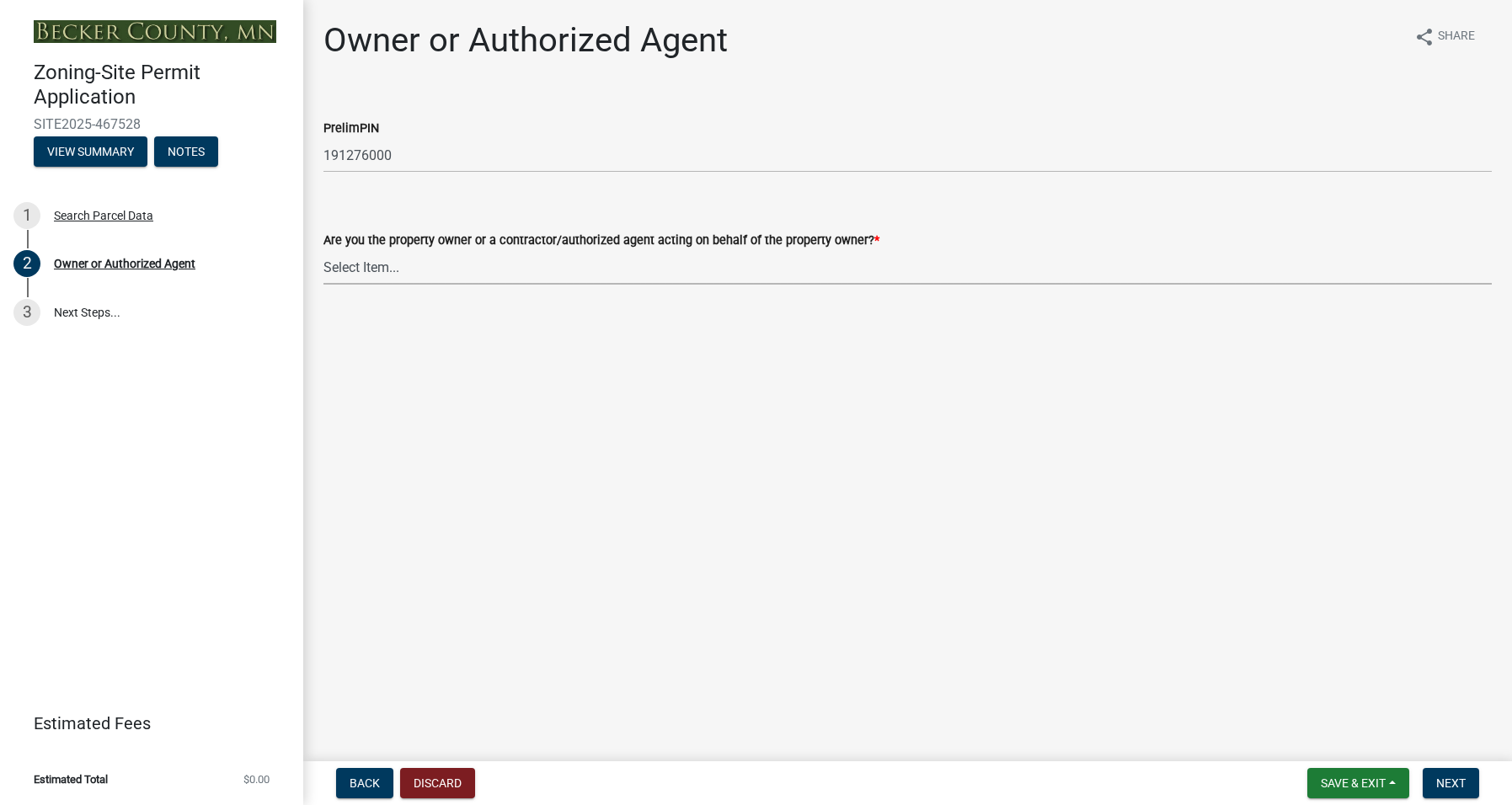
click at [423, 263] on select "Select Item... Property Owner Authorized Agent" at bounding box center [907, 267] width 1168 height 35
click at [324, 250] on select "Select Item... Property Owner Authorized Agent" at bounding box center [907, 267] width 1168 height 35
select select "059d621c-7166-4fbc-97da-2eca626821a9"
click at [1446, 776] on span "Next" at bounding box center [1450, 782] width 29 height 14
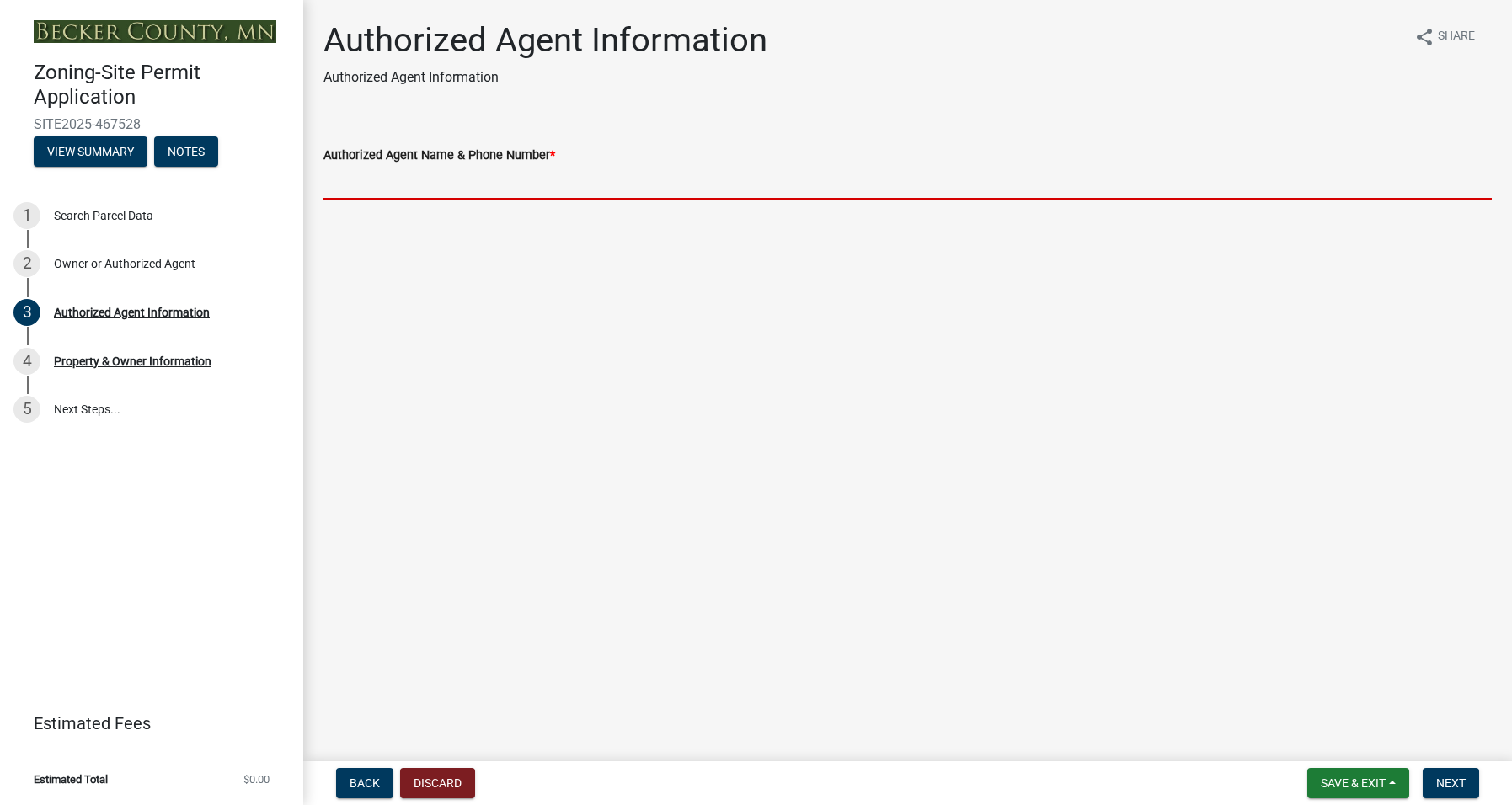
click at [401, 181] on input "Authorized Agent Name & Phone Number *" at bounding box center [907, 182] width 1168 height 35
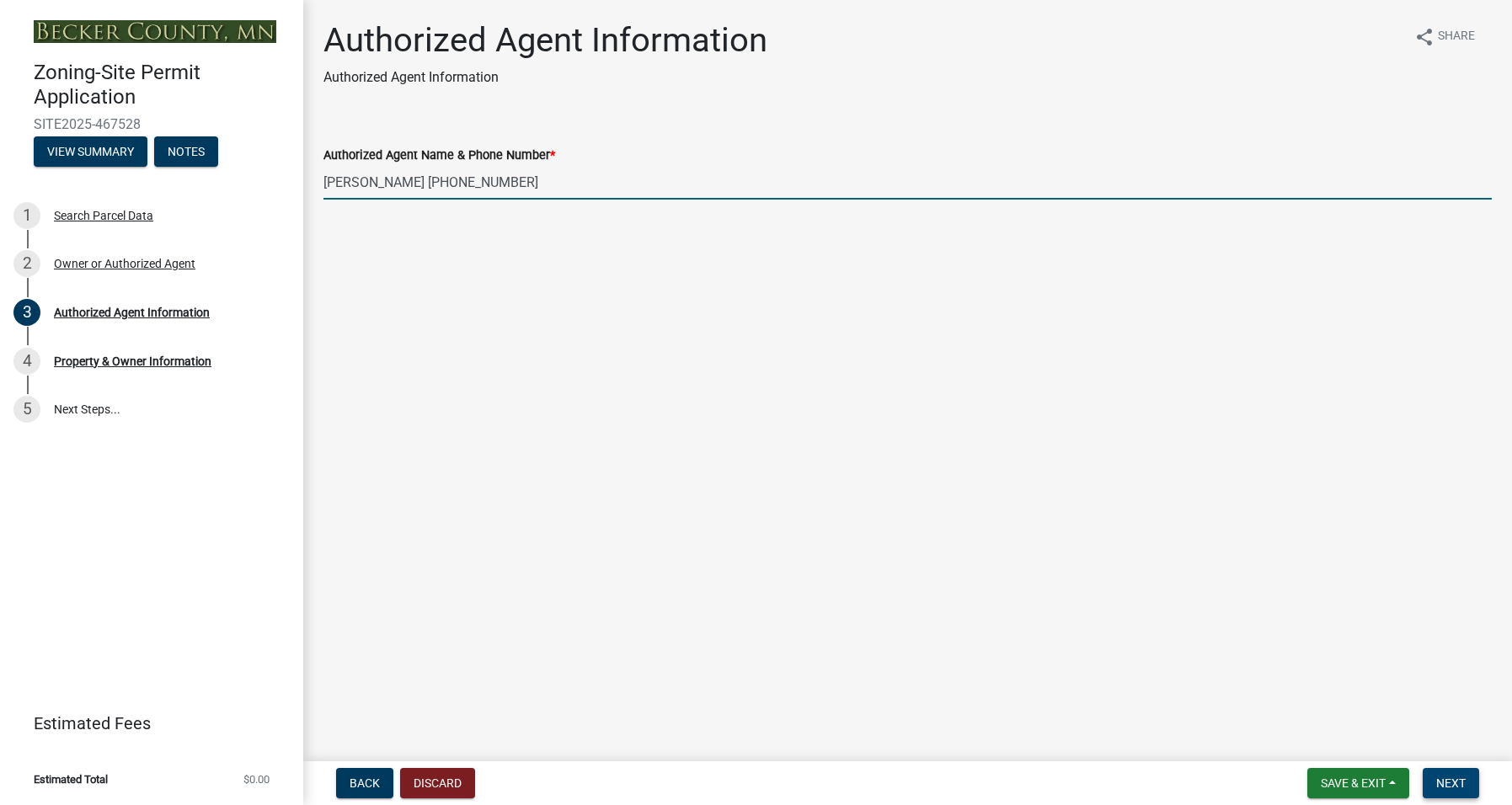
type input "Jean Garbarini 612 408 2277"
click at [1468, 778] on button "Next" at bounding box center [1451, 782] width 57 height 30
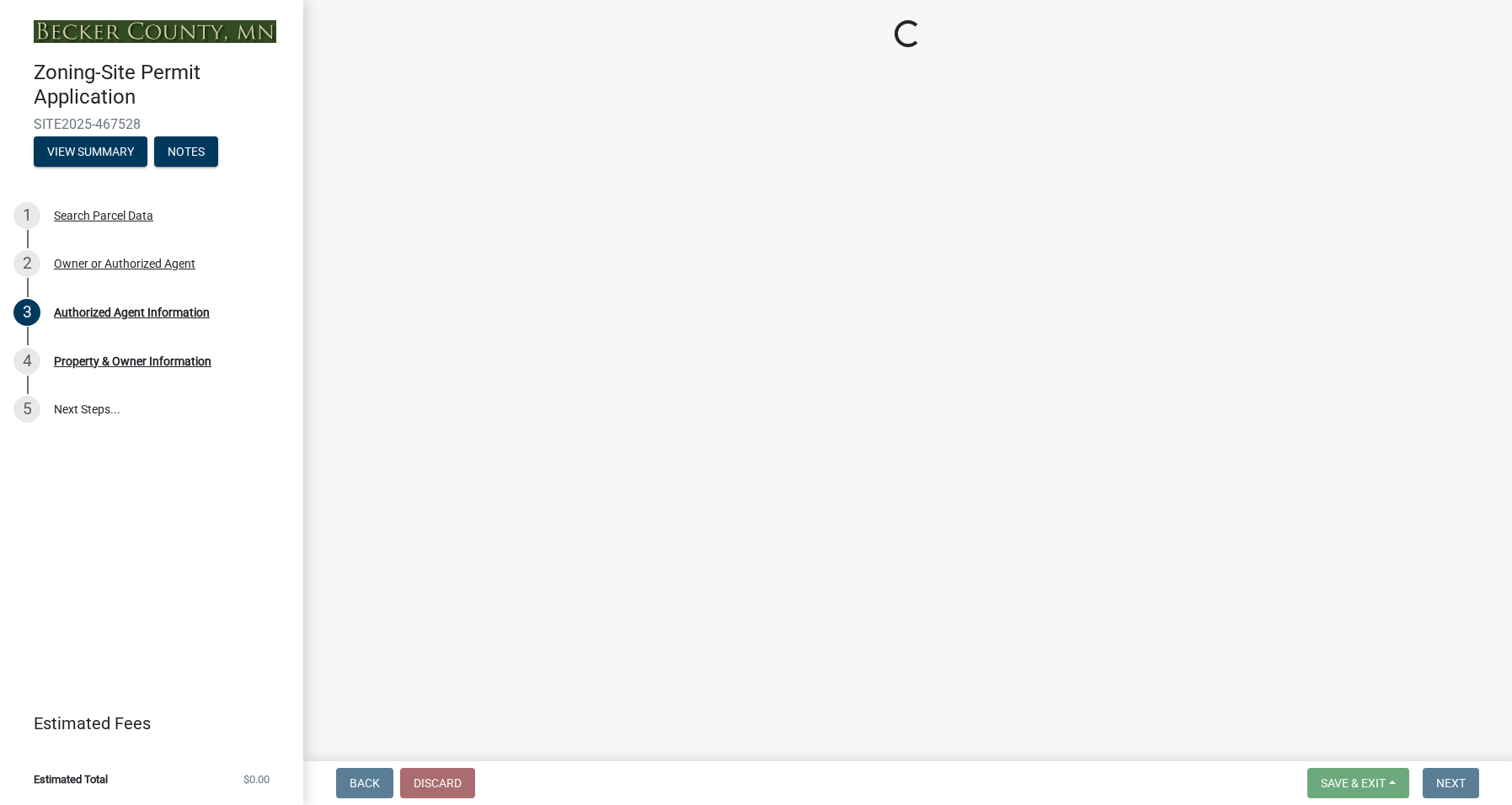
select select "a752e4d6-14bd-4f0f-bfe8-5b67ead45659"
select select "4439e411-f9ac-4451-8e9c-dcab1ac02f4d"
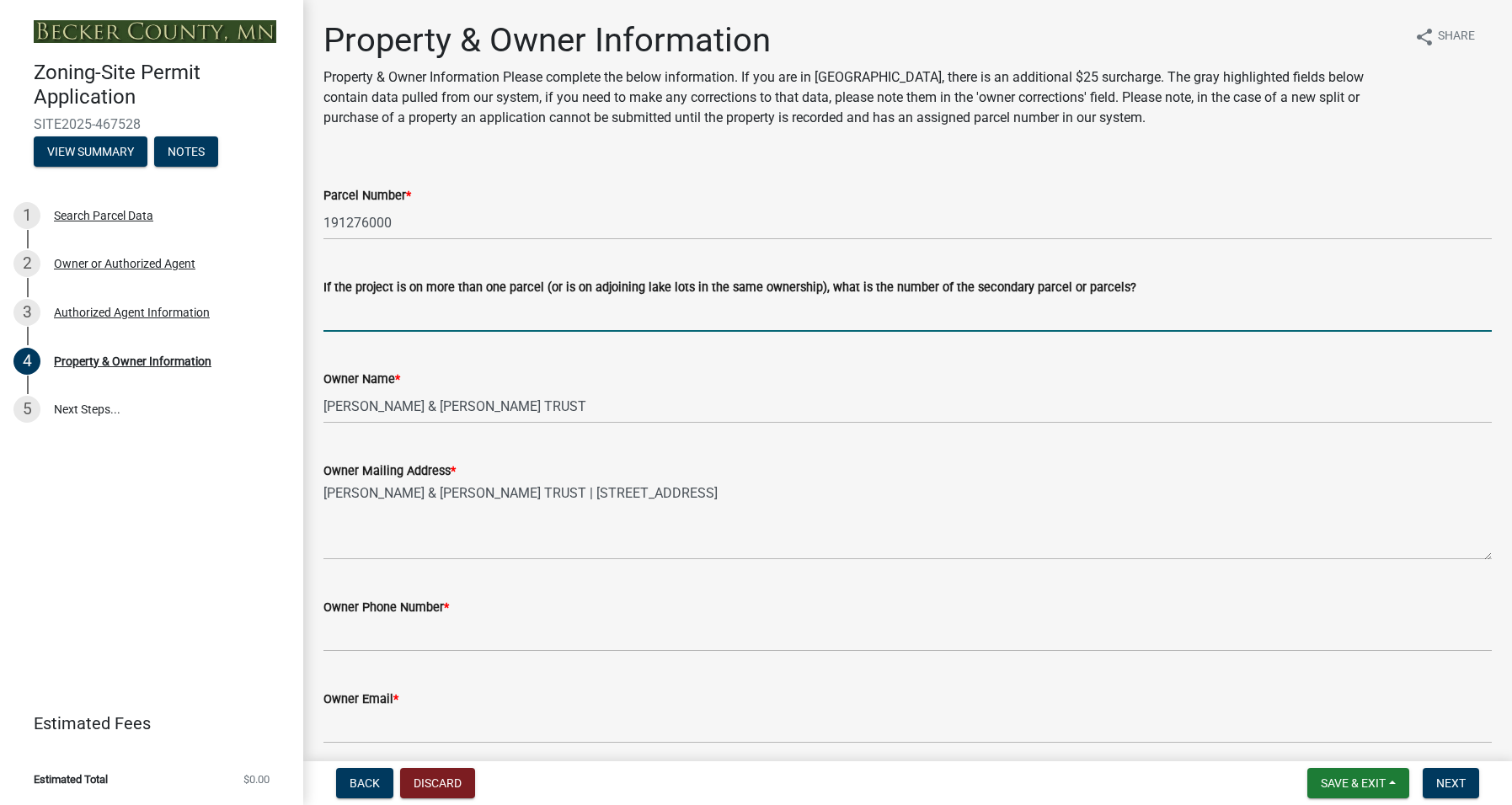
click at [445, 308] on input "If the project is on more than one parcel (or is on adjoining lake lots in the …" at bounding box center [907, 315] width 1168 height 35
type input "no"
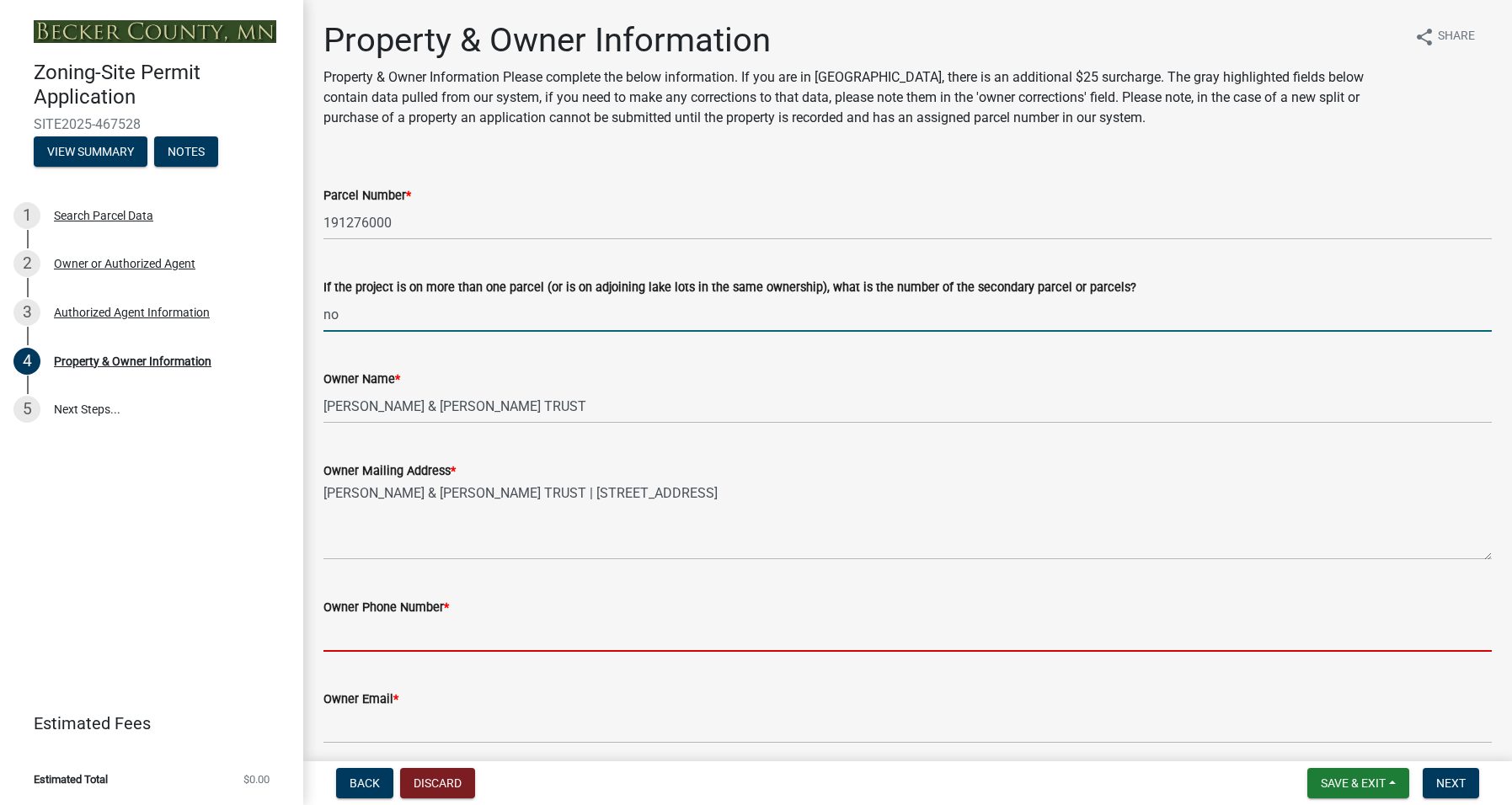
click at [372, 627] on input "Owner Phone Number *" at bounding box center [907, 635] width 1168 height 35
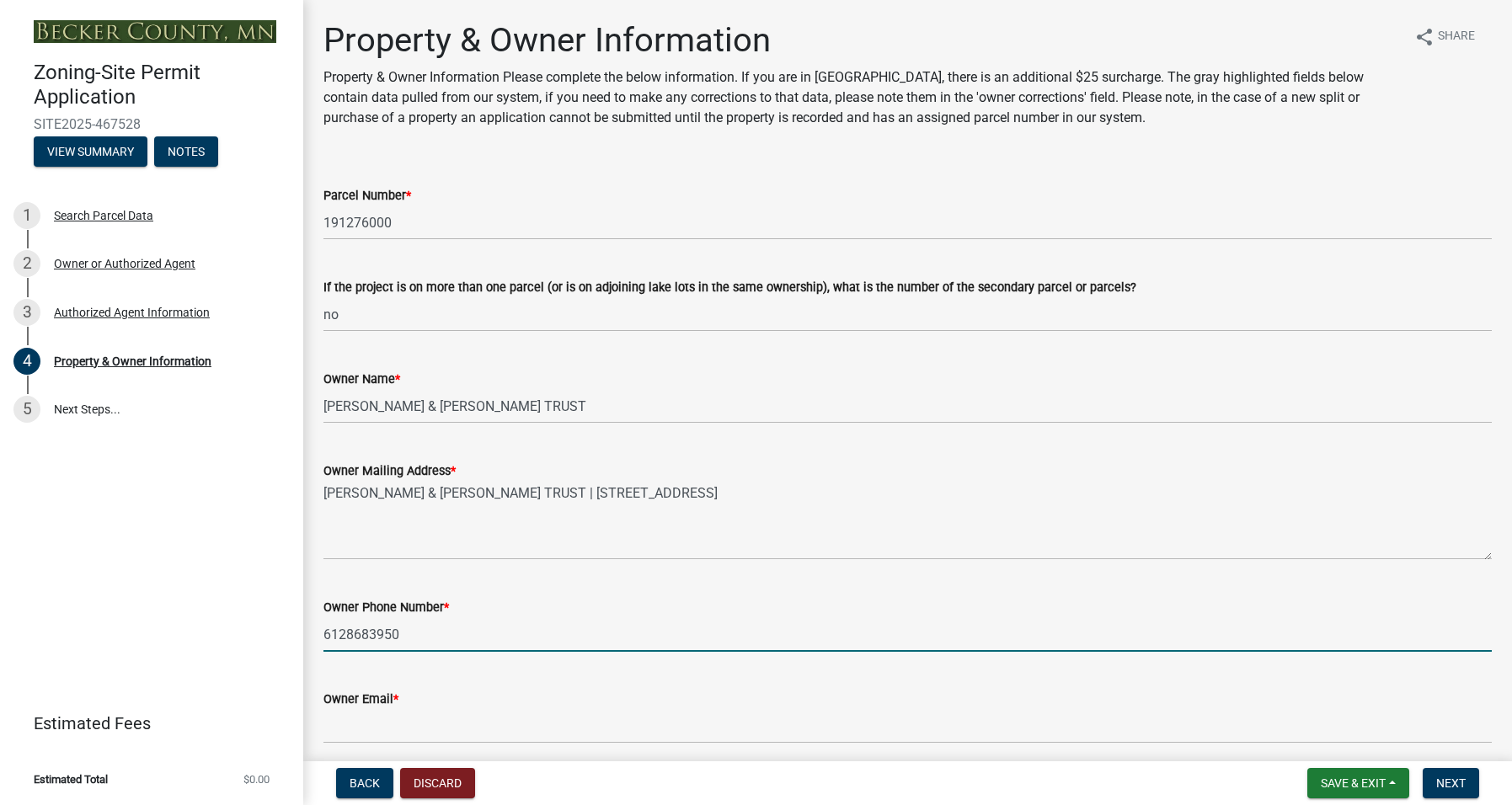
type input "6128683950"
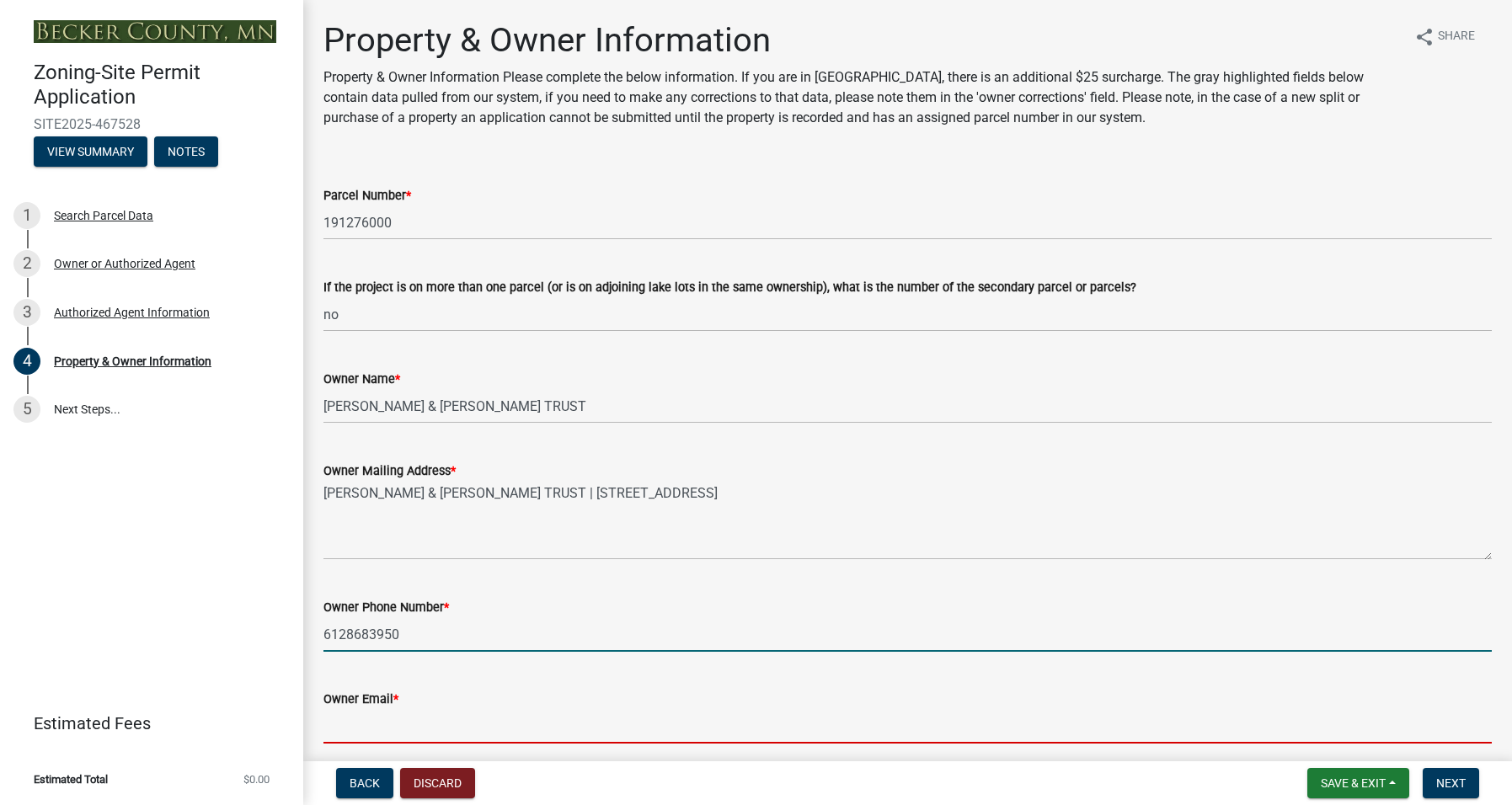
click at [388, 719] on input "Owner Email *" at bounding box center [907, 727] width 1168 height 35
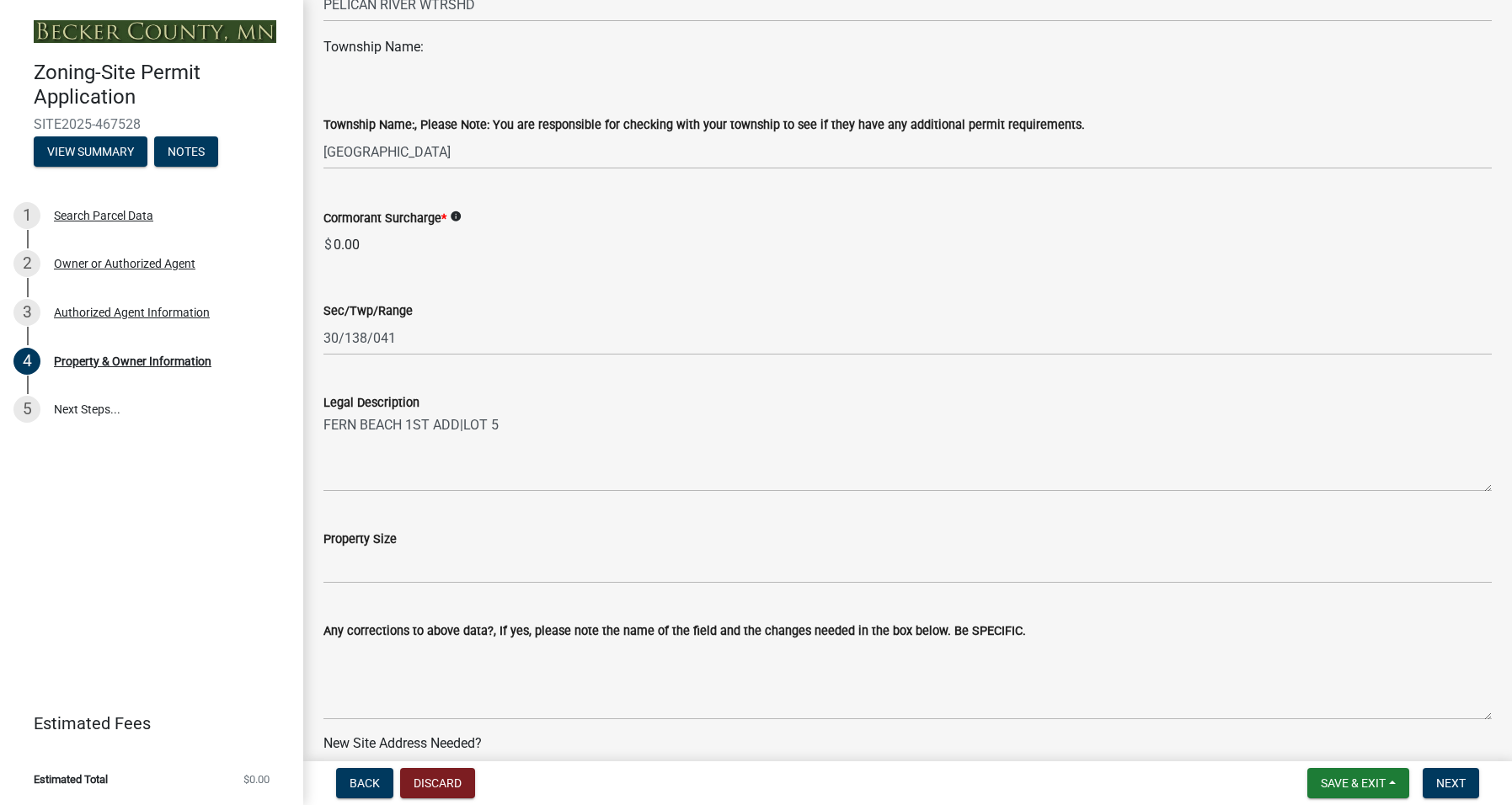
scroll to position [926, 0]
type input "callajo@gmail.com"
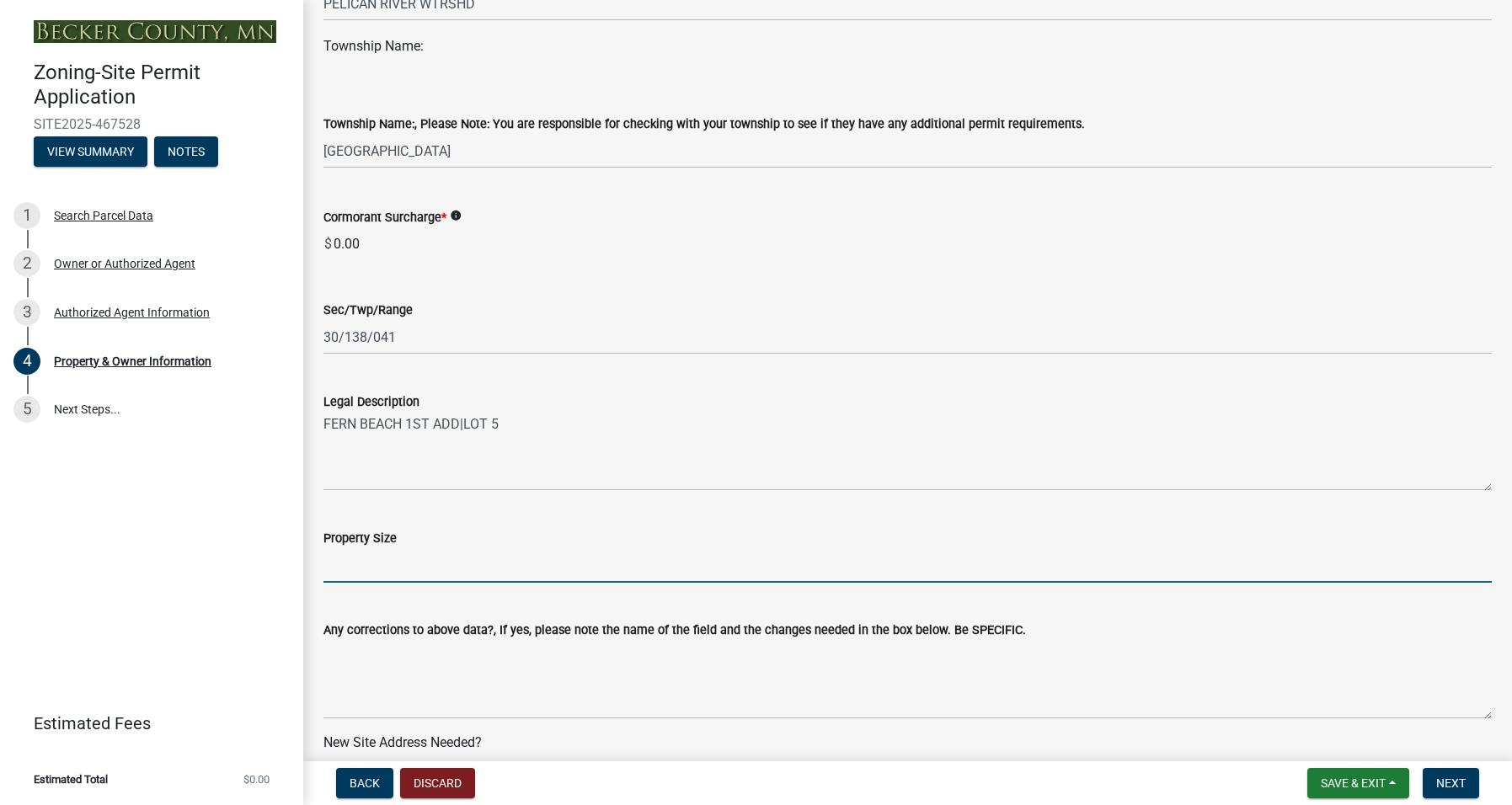
click at [371, 566] on input "Property Size" at bounding box center [907, 565] width 1168 height 35
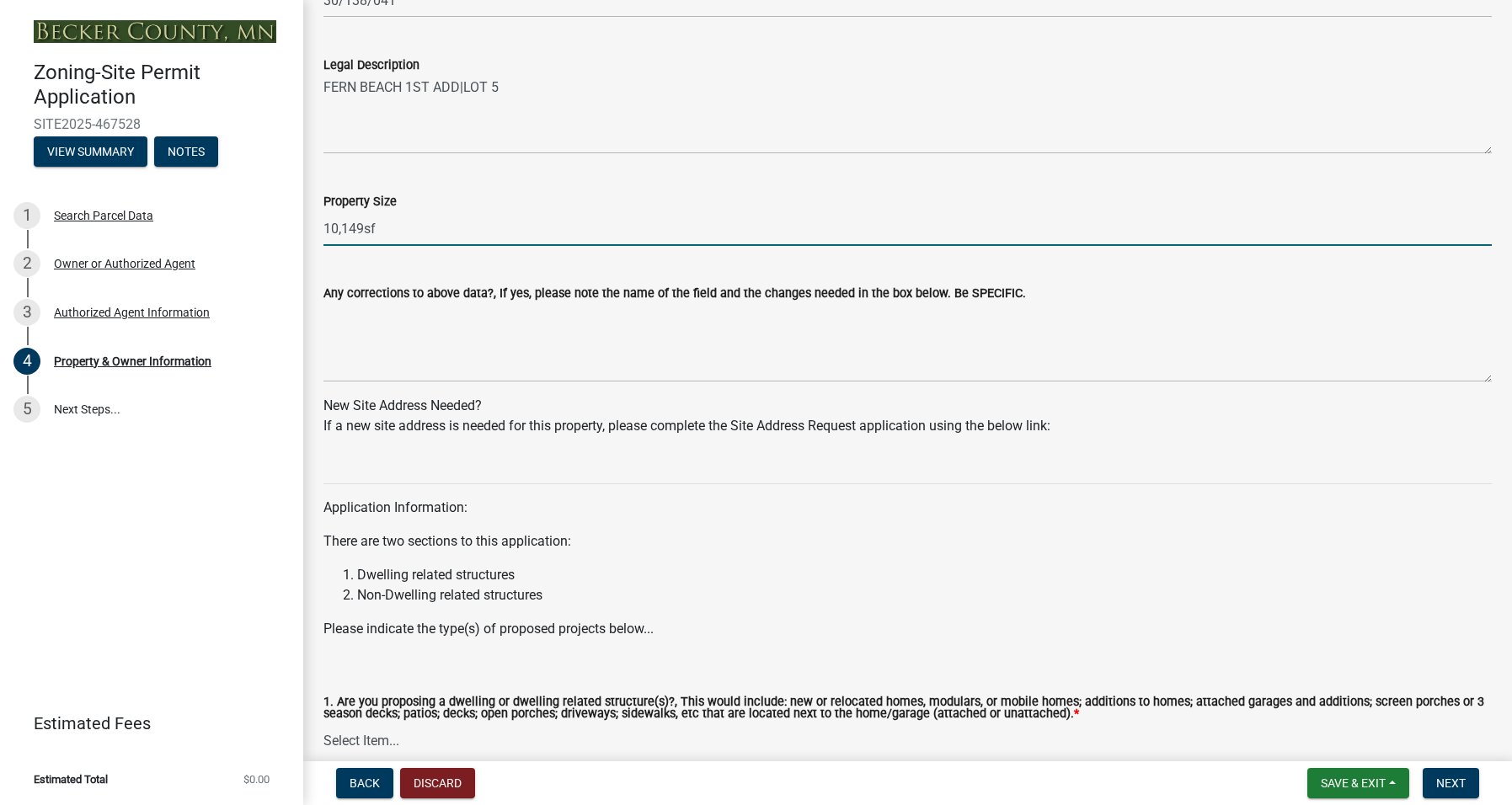
scroll to position [1347, 0]
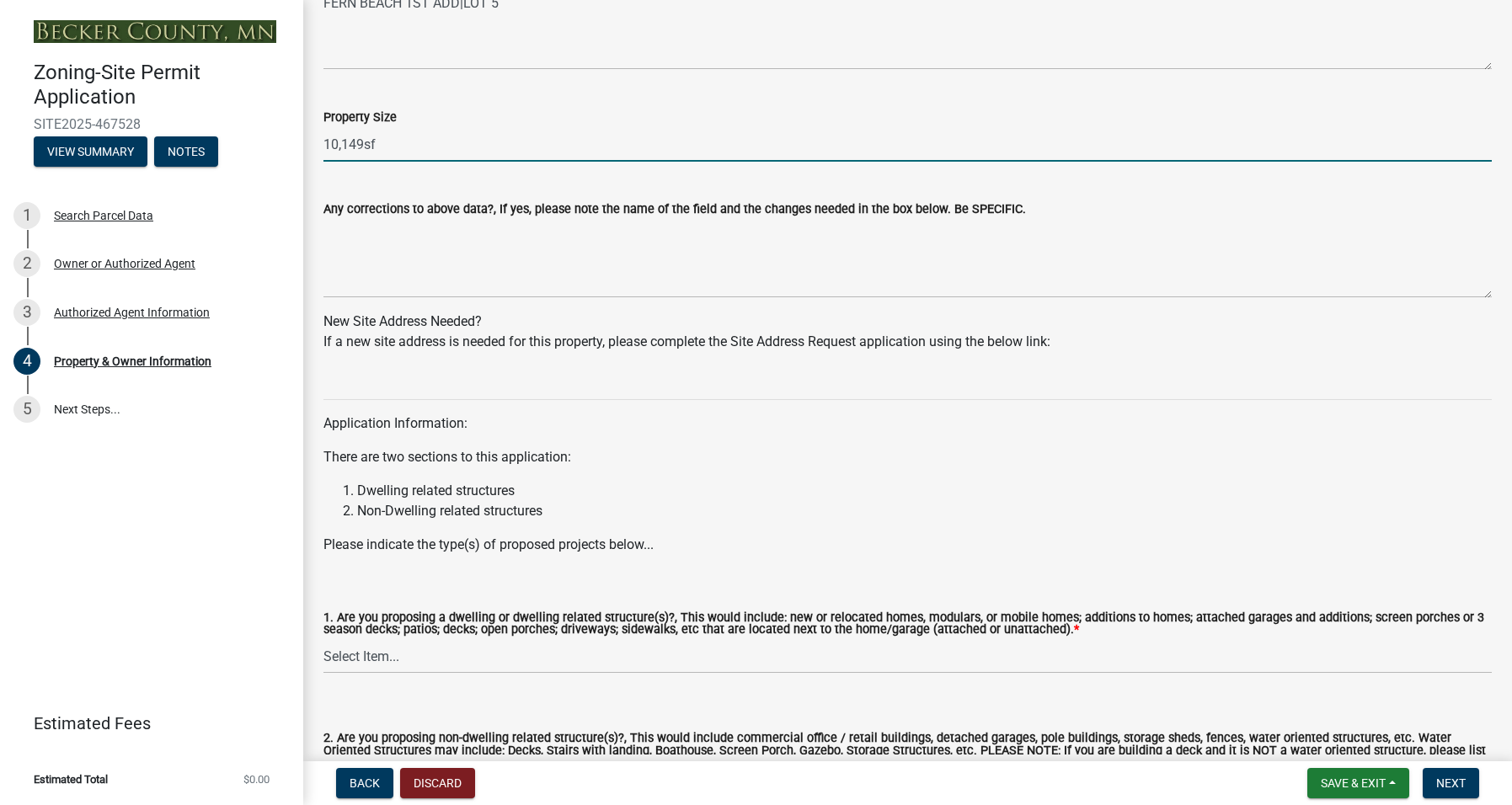
type input "10,149sf"
click at [387, 654] on select "Select Item... Yes No" at bounding box center [907, 656] width 1168 height 35
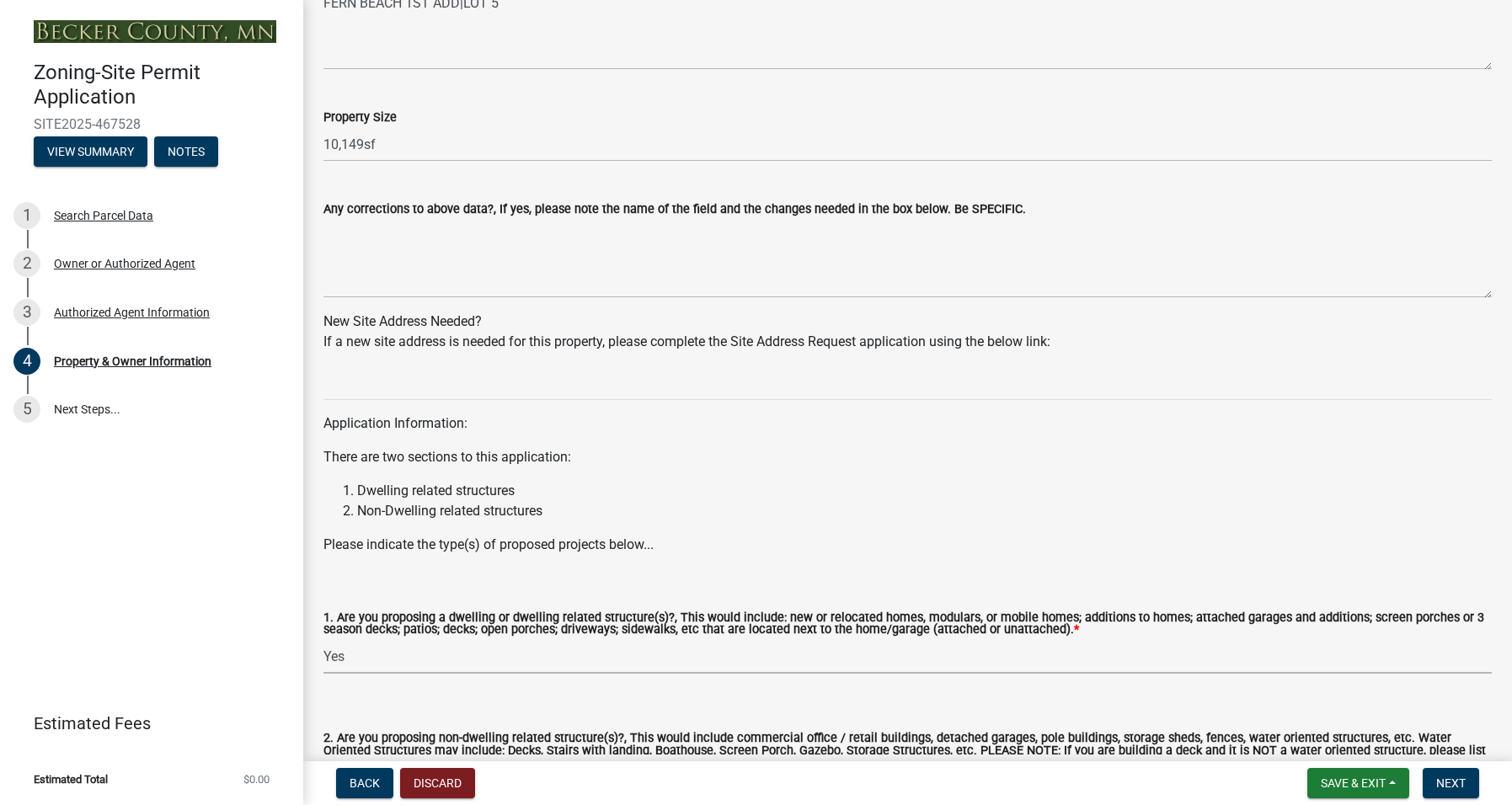
click at [324, 639] on select "Select Item... Yes No" at bounding box center [907, 656] width 1168 height 35
select select "f87eba17-8ed9-4ad8-aefc-fe36a3f3544b"
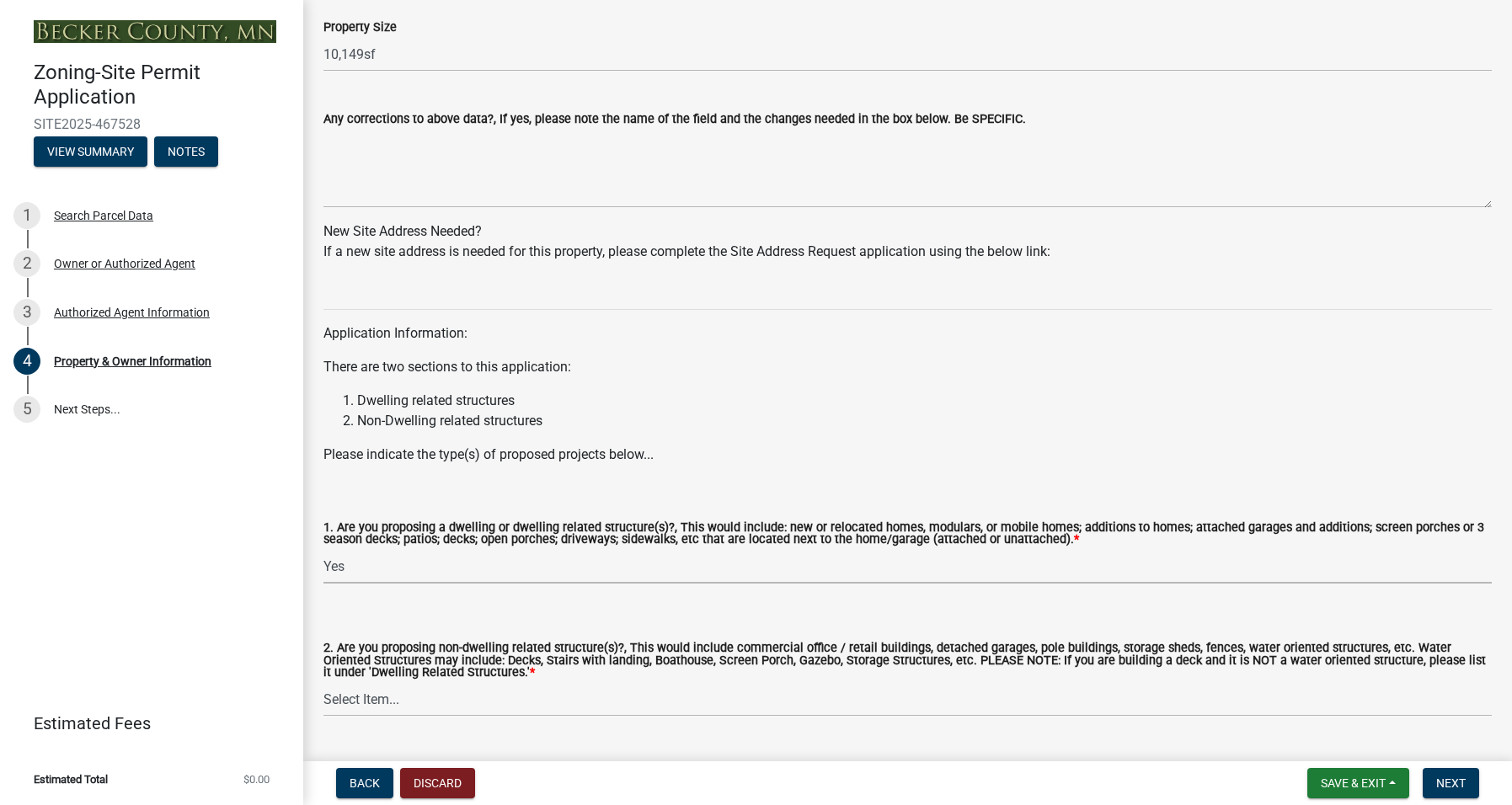
scroll to position [1479, 0]
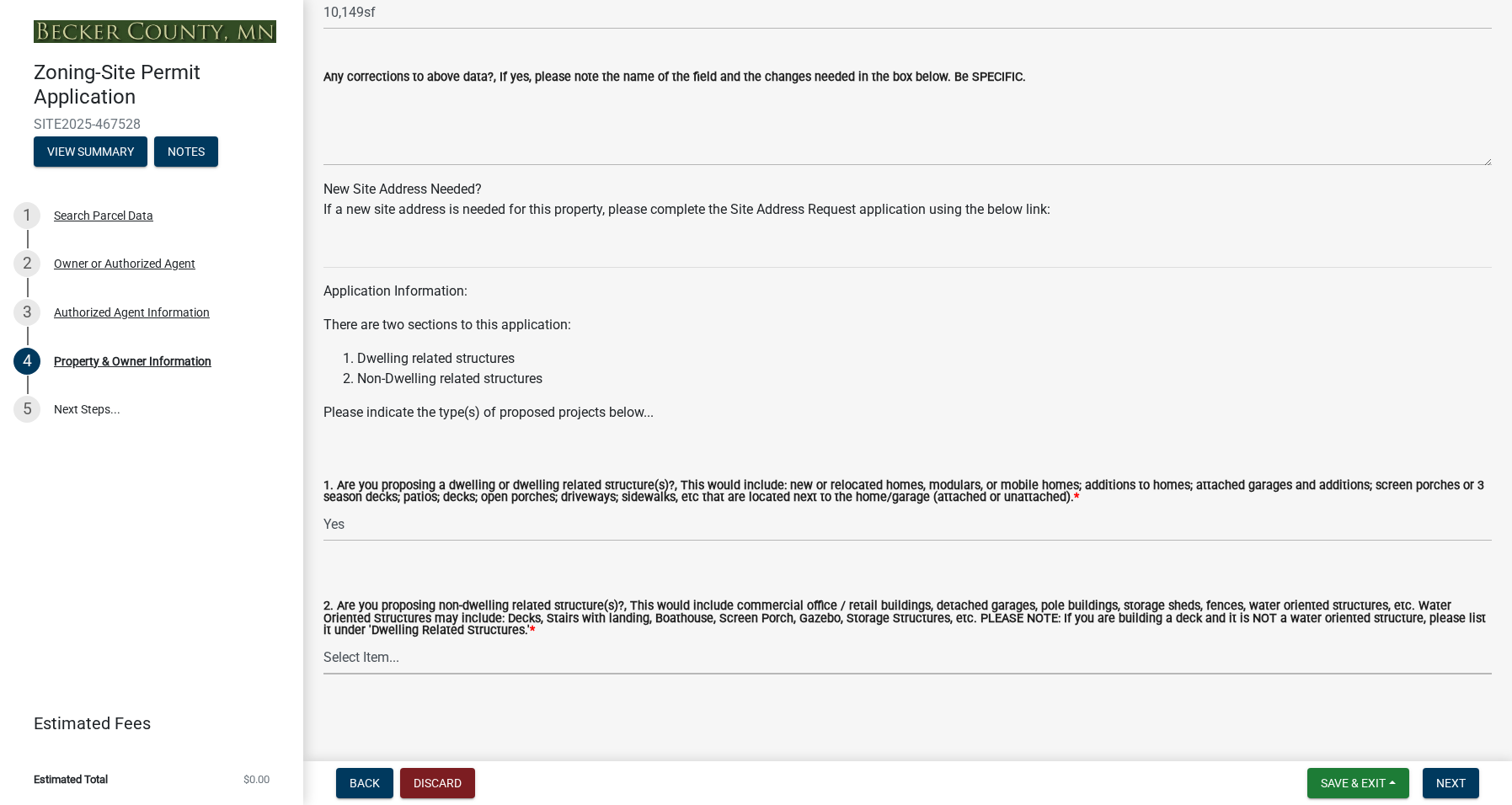
click at [402, 659] on select "Select Item... Yes No" at bounding box center [907, 657] width 1168 height 35
click at [324, 640] on select "Select Item... Yes No" at bounding box center [907, 657] width 1168 height 35
select select "393a978c-6bd5-4cb2-a6a0-db6feb8732b8"
click at [1455, 780] on span "Next" at bounding box center [1450, 782] width 29 height 14
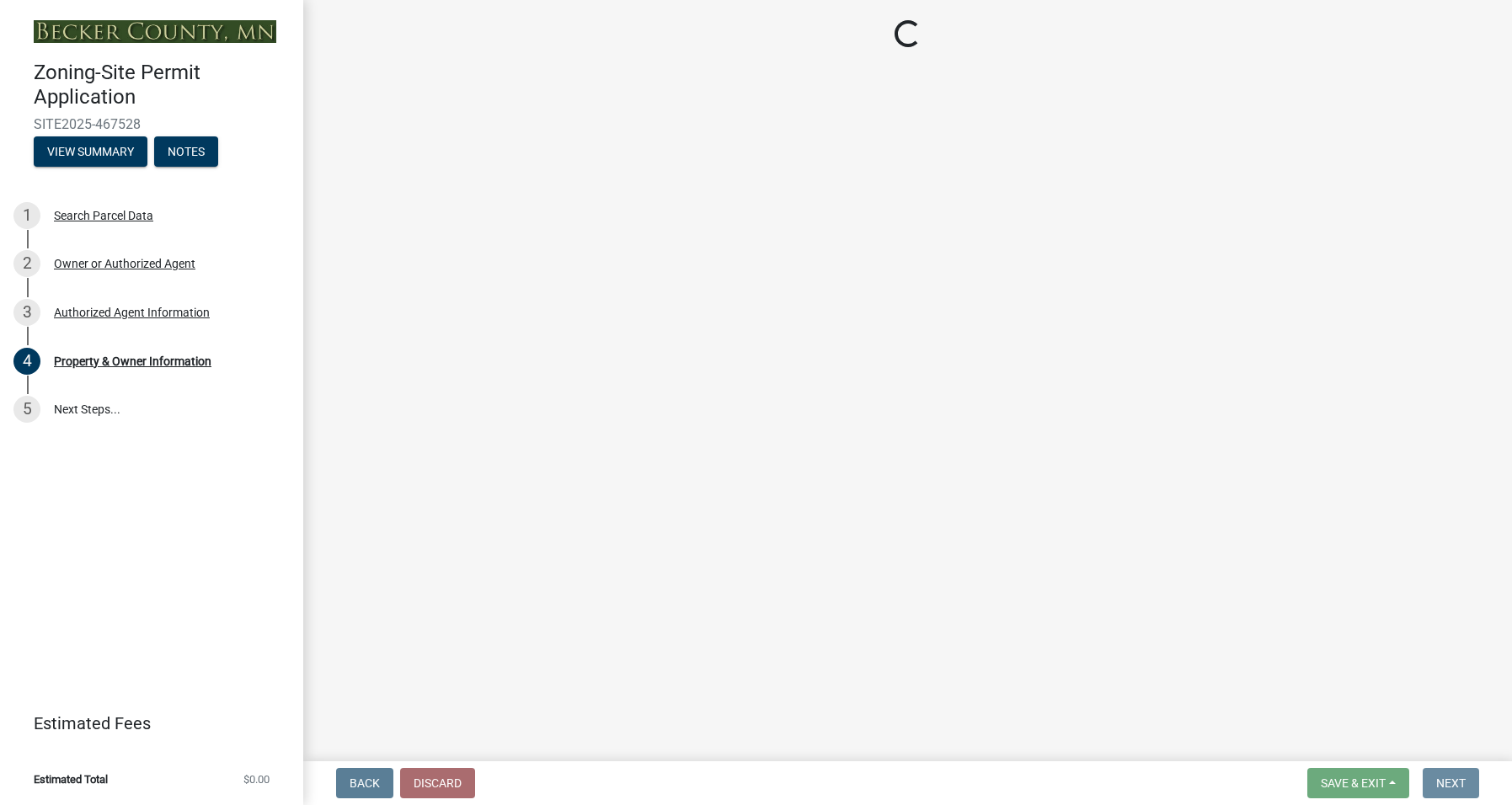
scroll to position [0, 0]
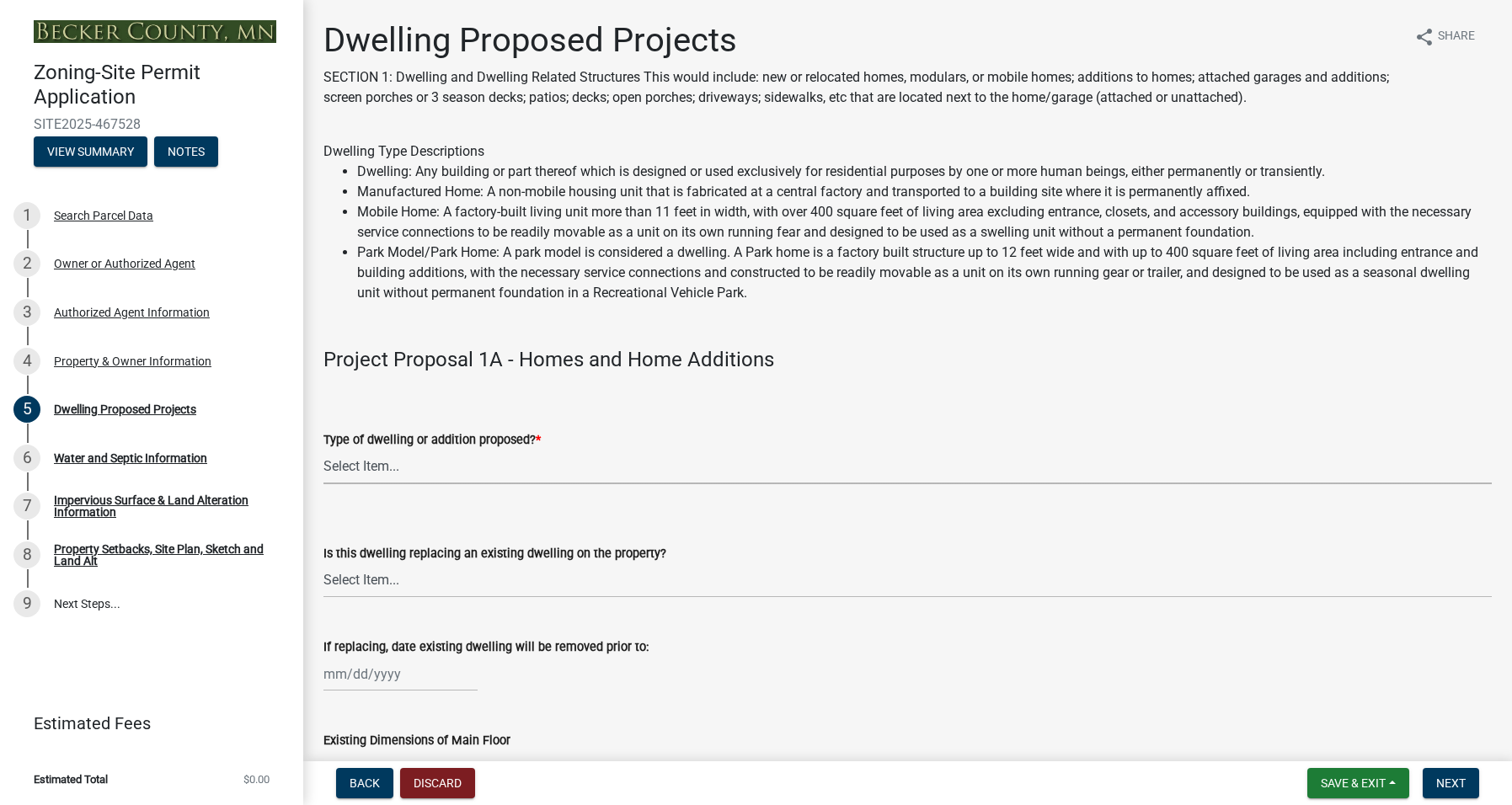
click at [375, 465] on select "Select Item... N/A - Not a dwelling New Home-Onsite Construction New Modular (E…" at bounding box center [907, 467] width 1168 height 35
click at [324, 449] on select "Select Item... N/A - Not a dwelling New Home-Onsite Construction New Modular (E…" at bounding box center [907, 467] width 1168 height 35
select select "b76c2e3f-c59d-4748-8205-29623accd873"
click at [411, 572] on select "Select Item... N/A Yes No" at bounding box center [907, 581] width 1168 height 35
click at [324, 563] on select "Select Item... N/A Yes No" at bounding box center [907, 581] width 1168 height 35
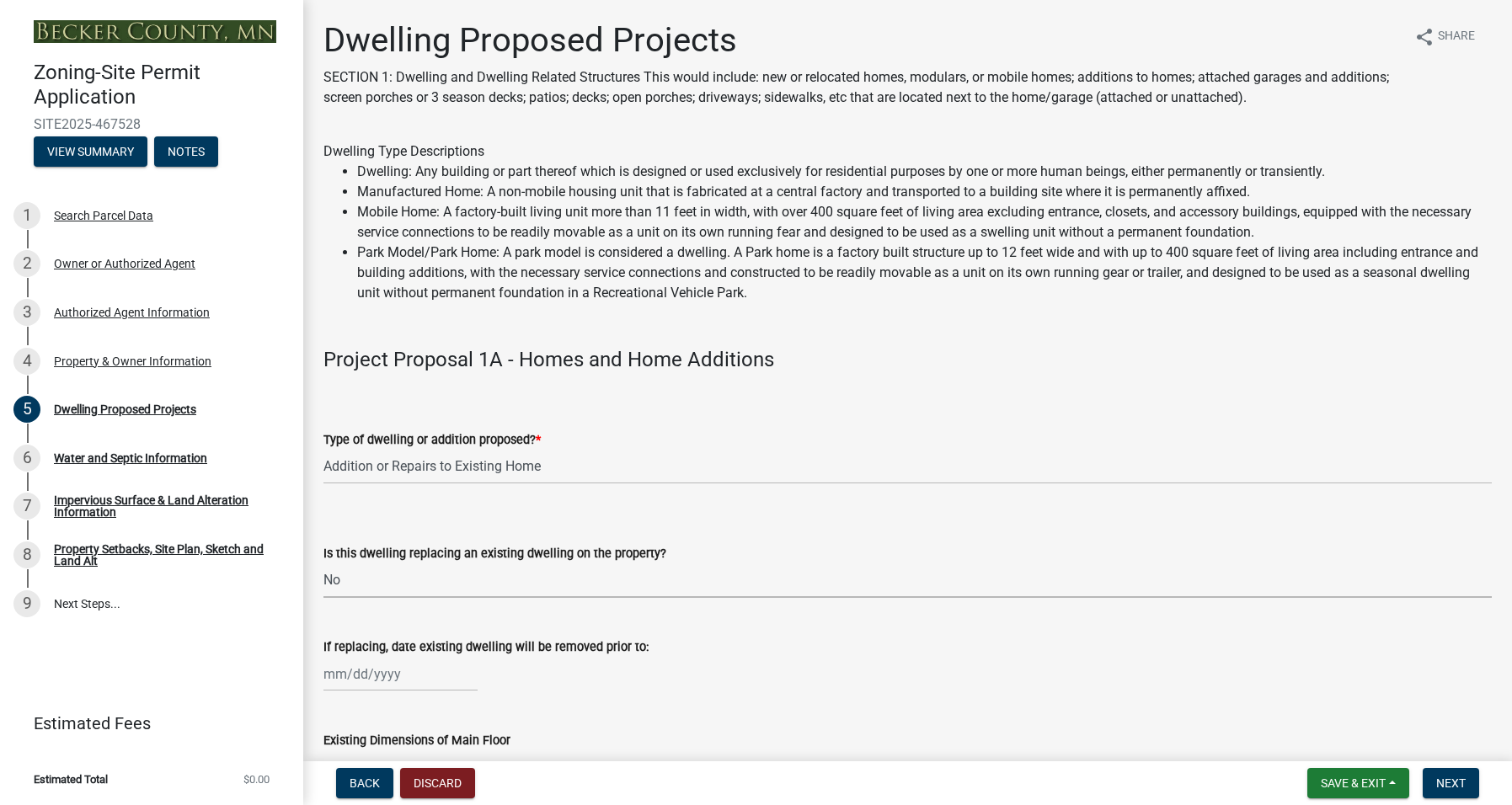
select select "566f81cc-4b3f-4ecb-9f16-a2b313352c61"
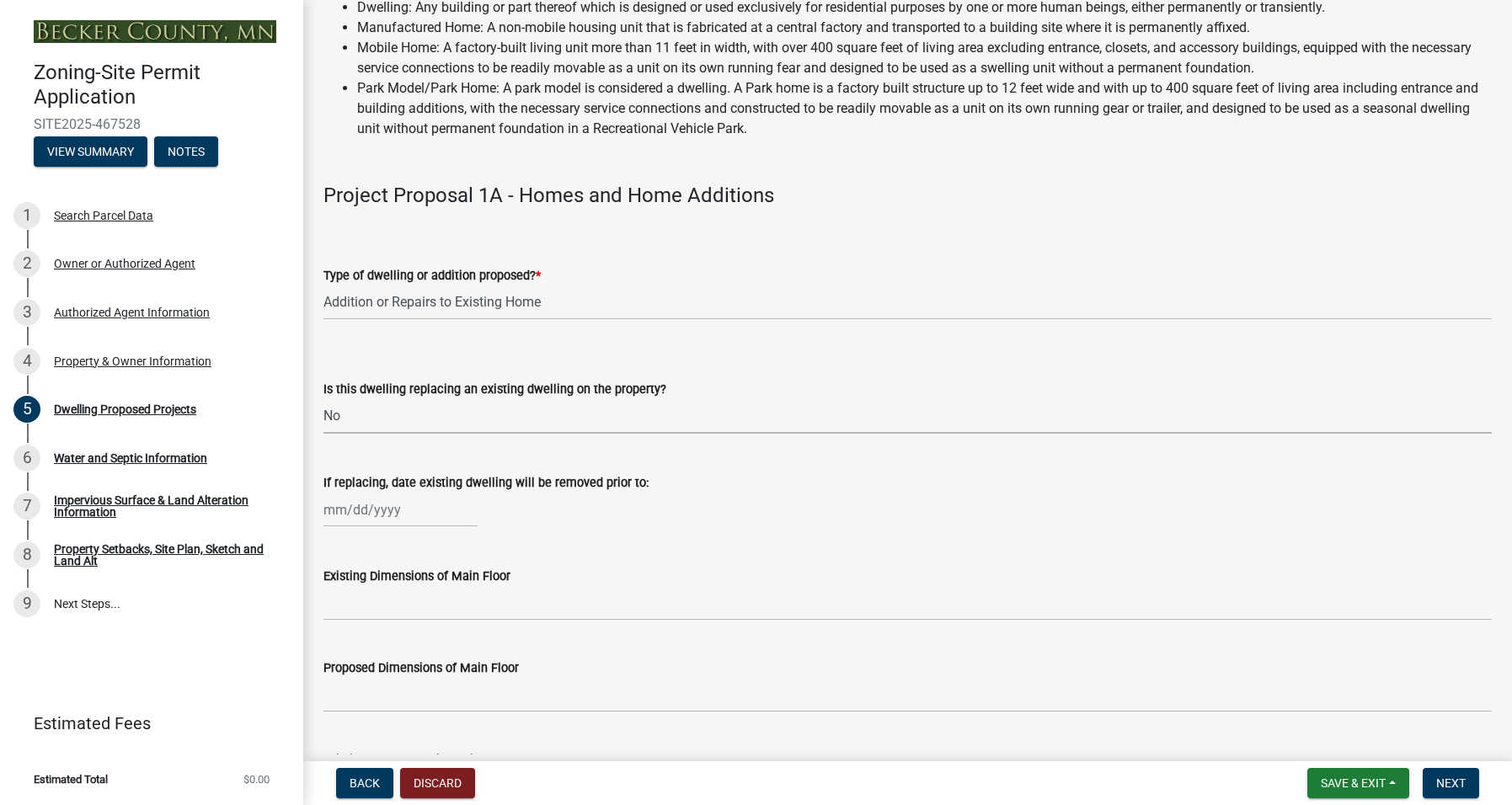
scroll to position [169, 0]
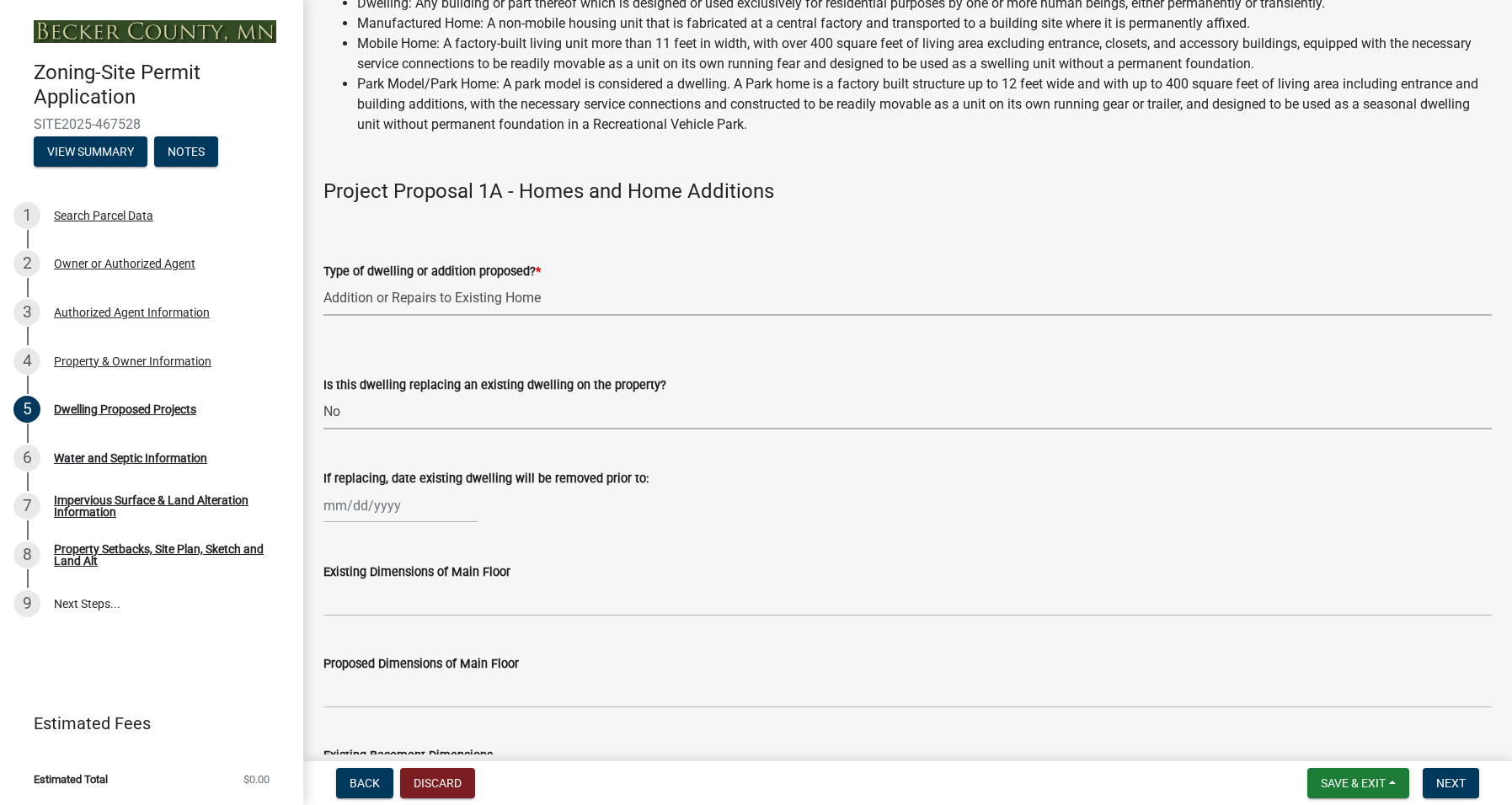
click at [565, 295] on select "Select Item... N/A - Not a dwelling New Home-Onsite Construction New Modular (E…" at bounding box center [907, 298] width 1168 height 35
click at [324, 281] on select "Select Item... N/A - Not a dwelling New Home-Onsite Construction New Modular (E…" at bounding box center [907, 298] width 1168 height 35
select select "a5b58647-72e6-4a45-9816-4b1990647a33"
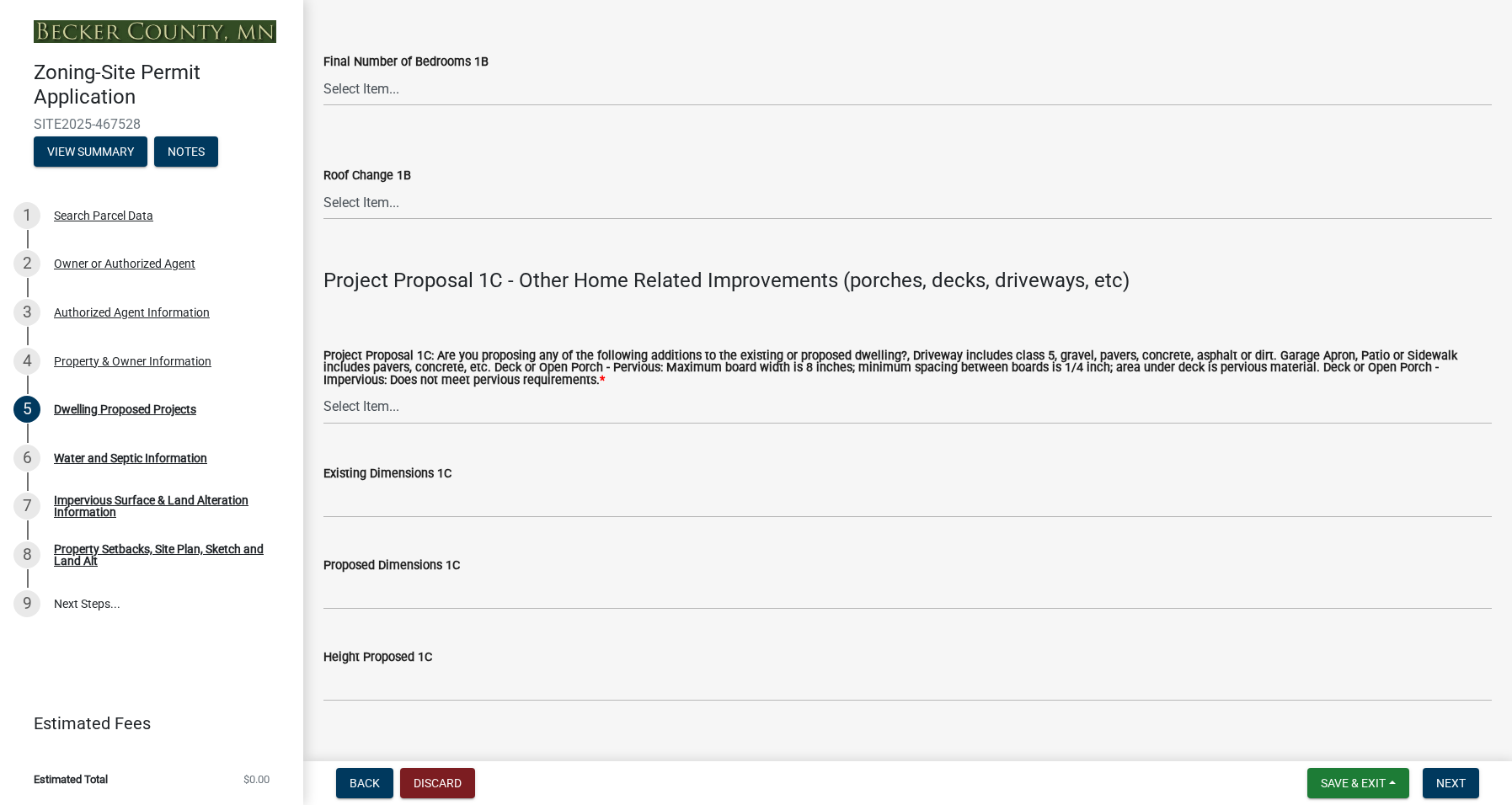
scroll to position [2778, 0]
click at [406, 405] on select "Select Item... N/A Driveway Garage Apron Home Patio Sidewalk Deck - Pervious De…" at bounding box center [907, 407] width 1168 height 35
click at [324, 389] on select "Select Item... N/A Driveway Garage Apron Home Patio Sidewalk Deck - Pervious De…" at bounding box center [907, 407] width 1168 height 35
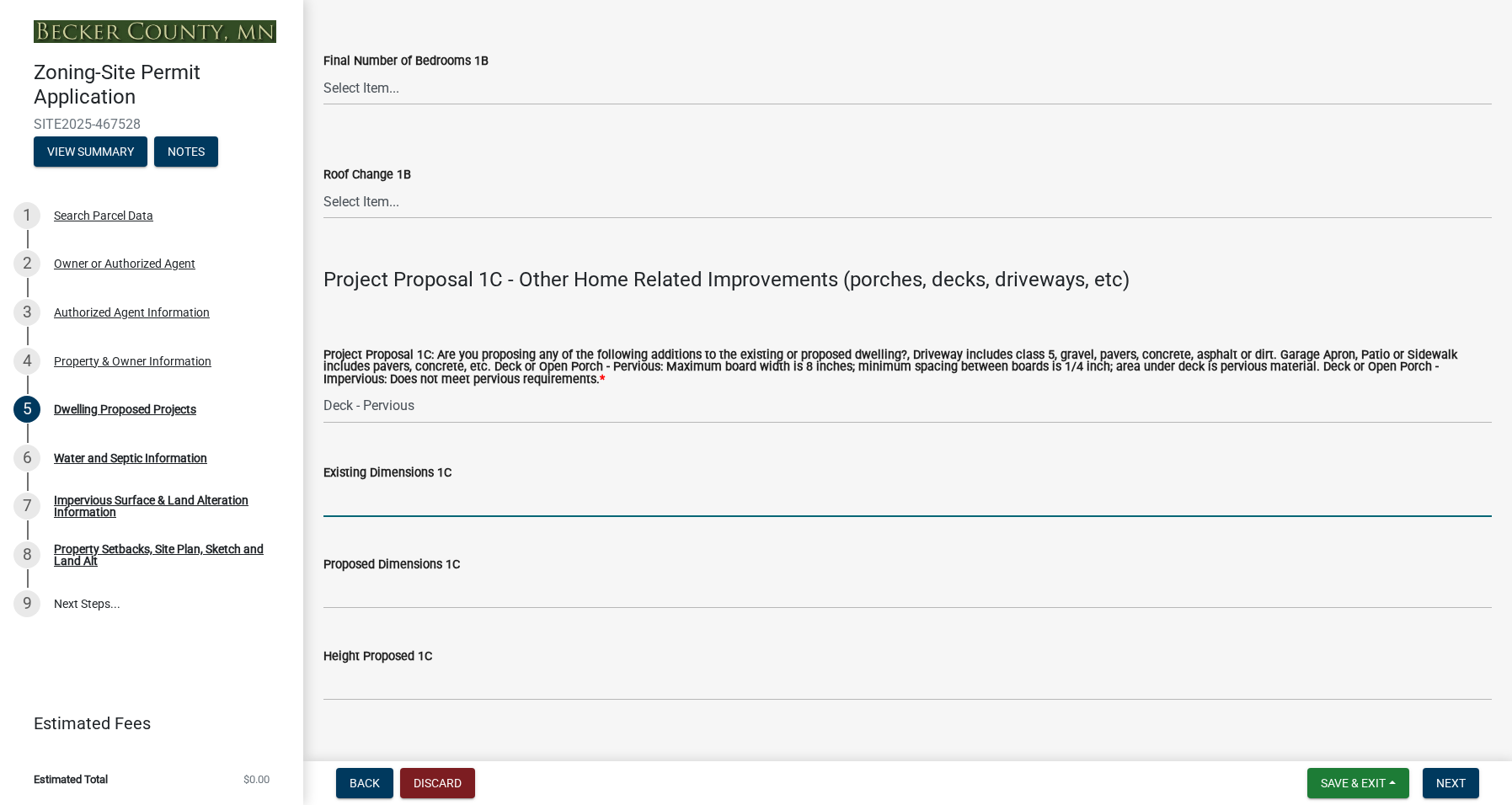
click at [375, 501] on input "Existing Dimensions 1C" at bounding box center [907, 500] width 1168 height 35
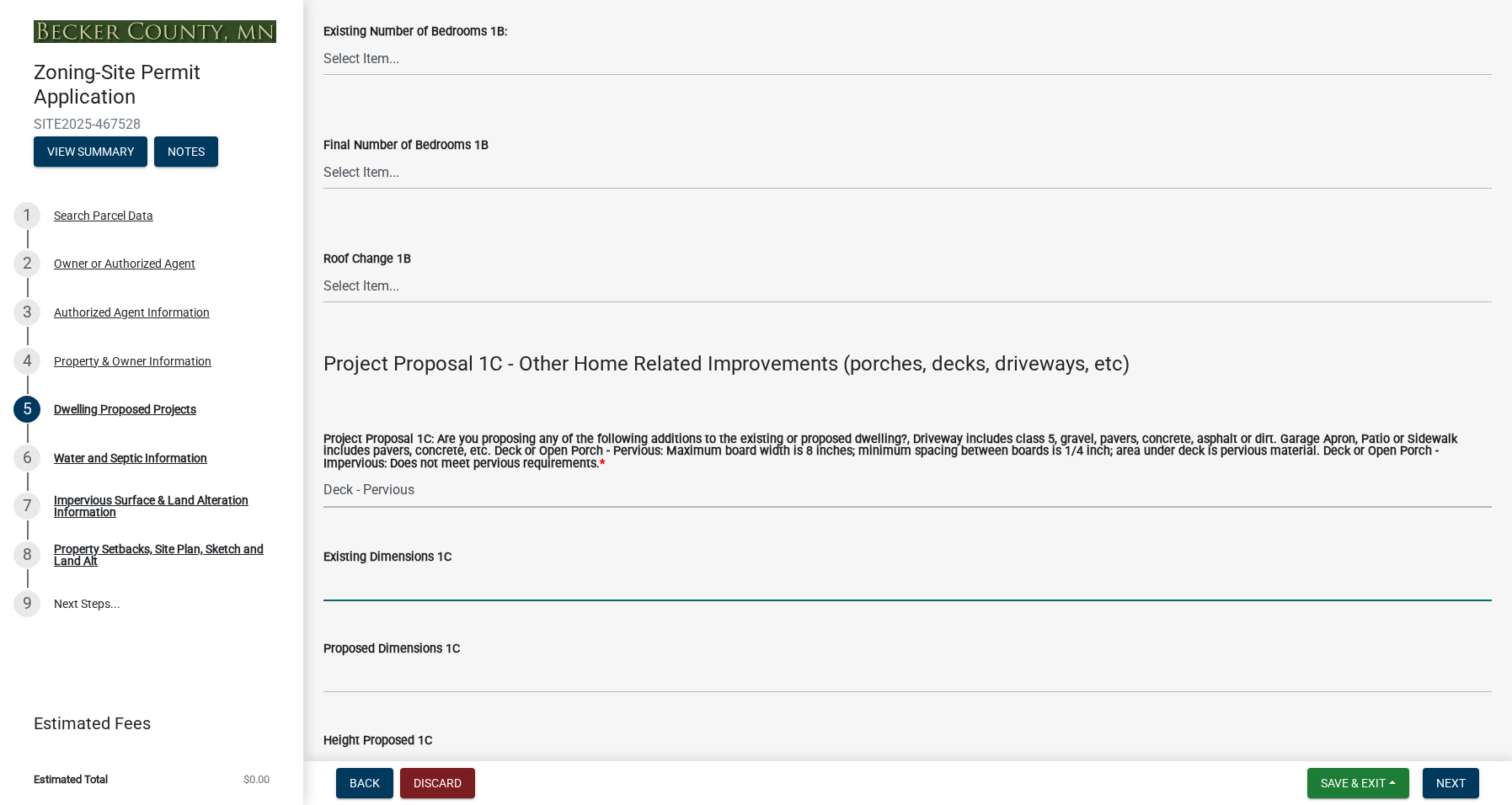
click at [430, 488] on select "Select Item... N/A Driveway Garage Apron Home Patio Sidewalk Deck - Pervious De…" at bounding box center [907, 490] width 1168 height 35
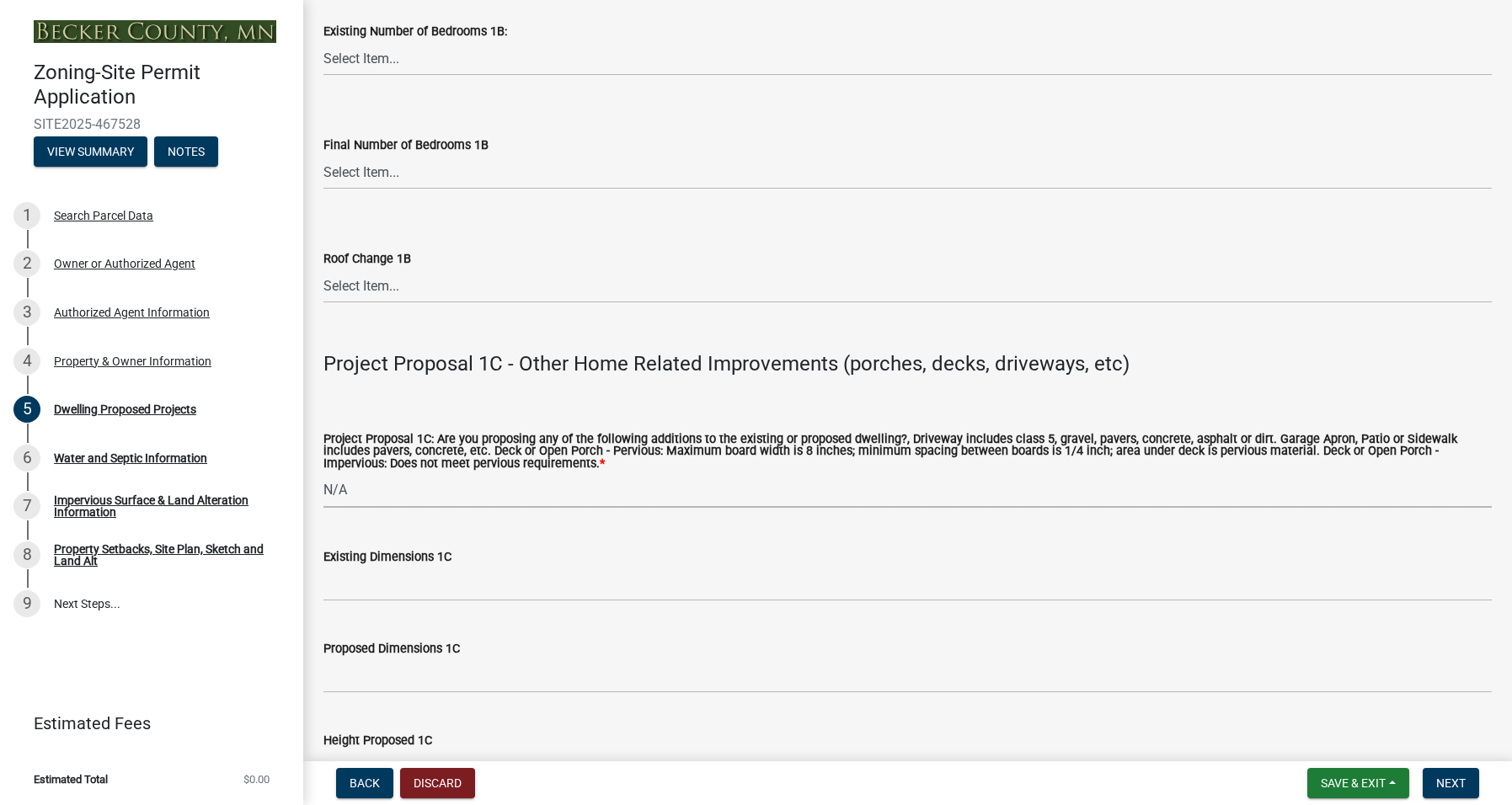
click at [324, 473] on select "Select Item... N/A Driveway Garage Apron Home Patio Sidewalk Deck - Pervious De…" at bounding box center [907, 490] width 1168 height 35
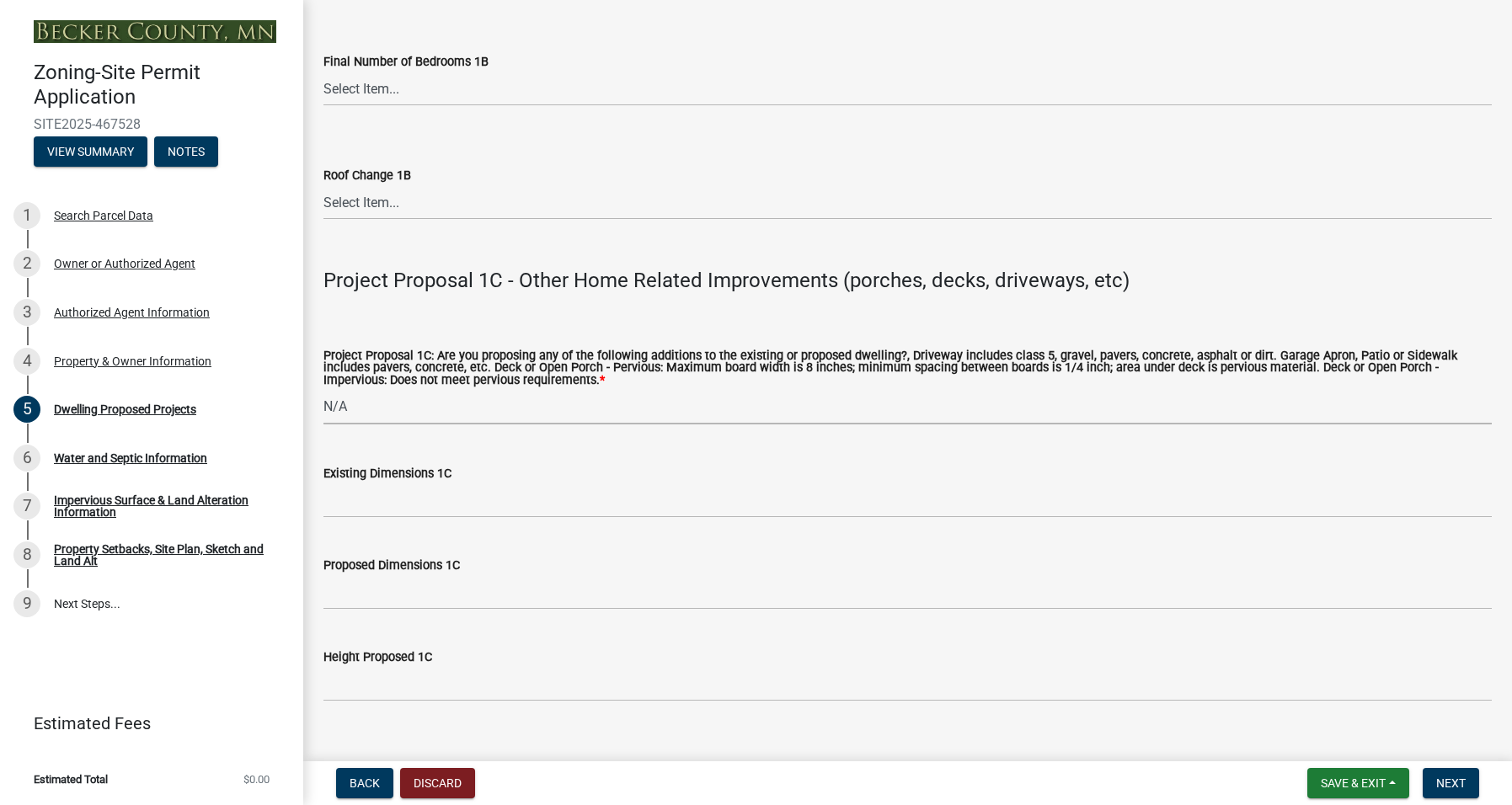
scroll to position [2778, 0]
click at [389, 403] on select "Select Item... N/A Driveway Garage Apron Home Patio Sidewalk Deck - Pervious De…" at bounding box center [907, 407] width 1168 height 35
click at [324, 389] on select "Select Item... N/A Driveway Garage Apron Home Patio Sidewalk Deck - Pervious De…" at bounding box center [907, 407] width 1168 height 35
select select "781a3532-4308-48f8-bcde-e97c9fab42cb"
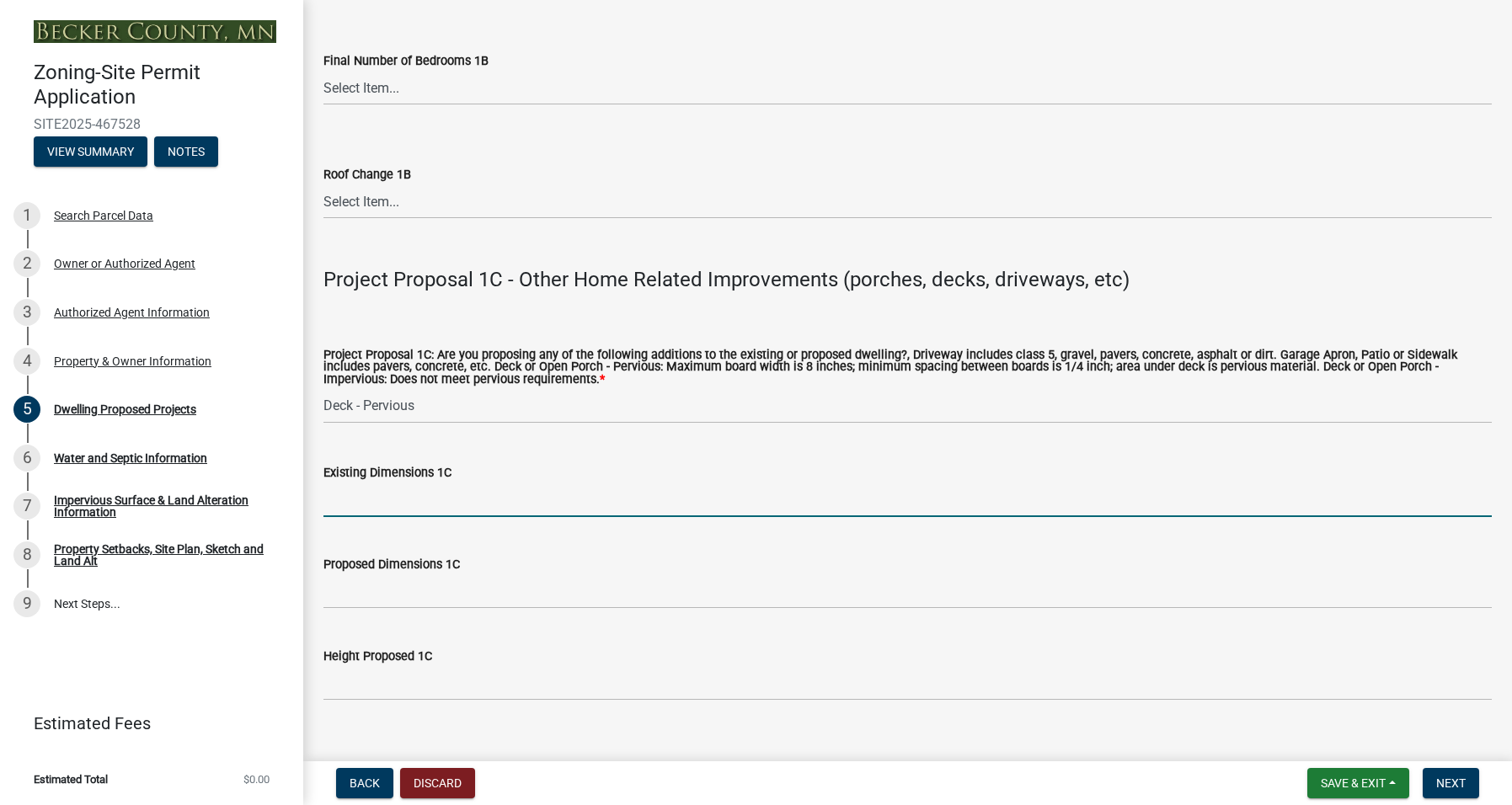
click at [409, 504] on input "Existing Dimensions 1C" at bounding box center [907, 500] width 1168 height 35
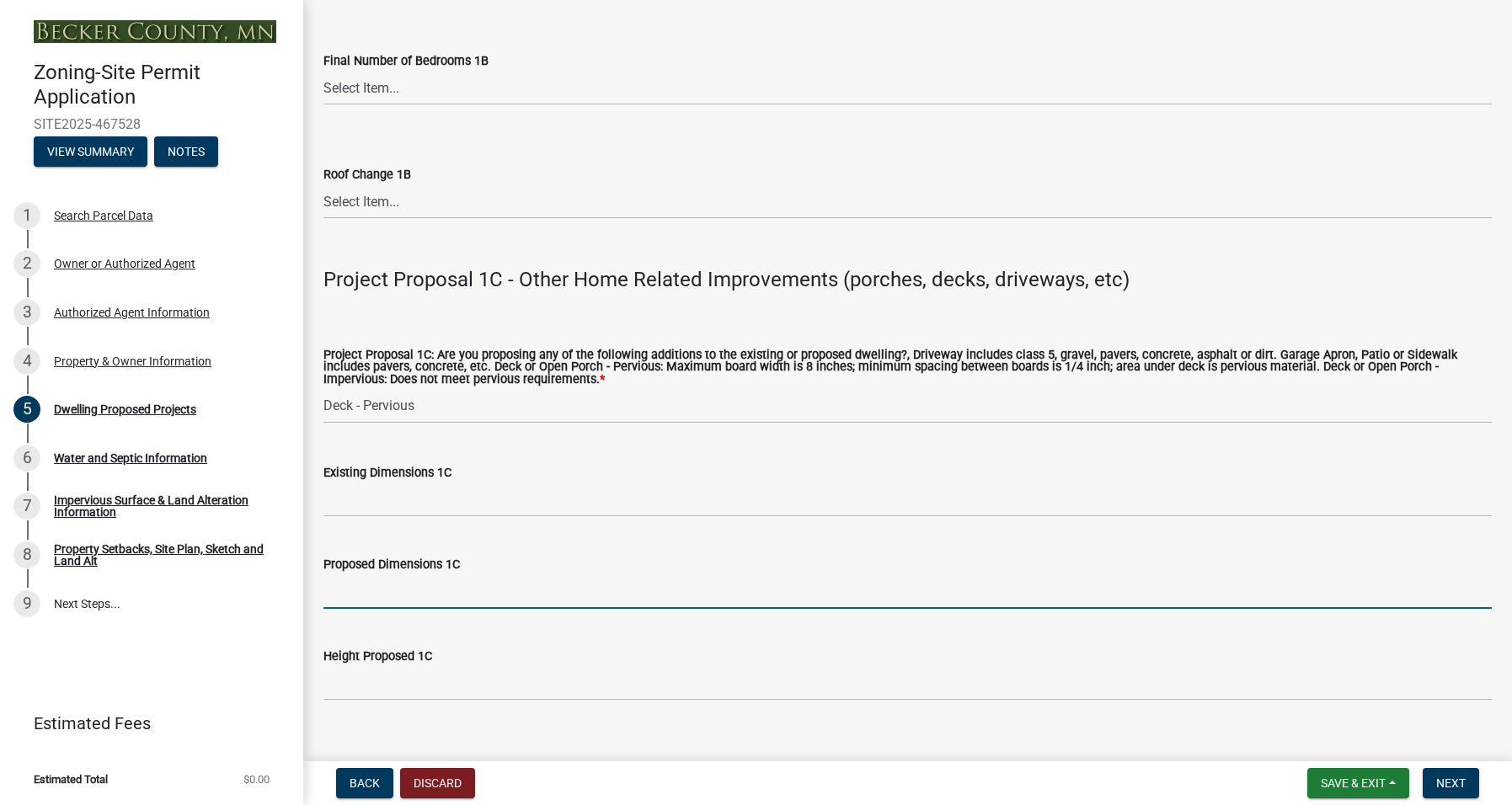
click at [384, 593] on input "Proposed Dimensions 1C" at bounding box center [907, 592] width 1168 height 35
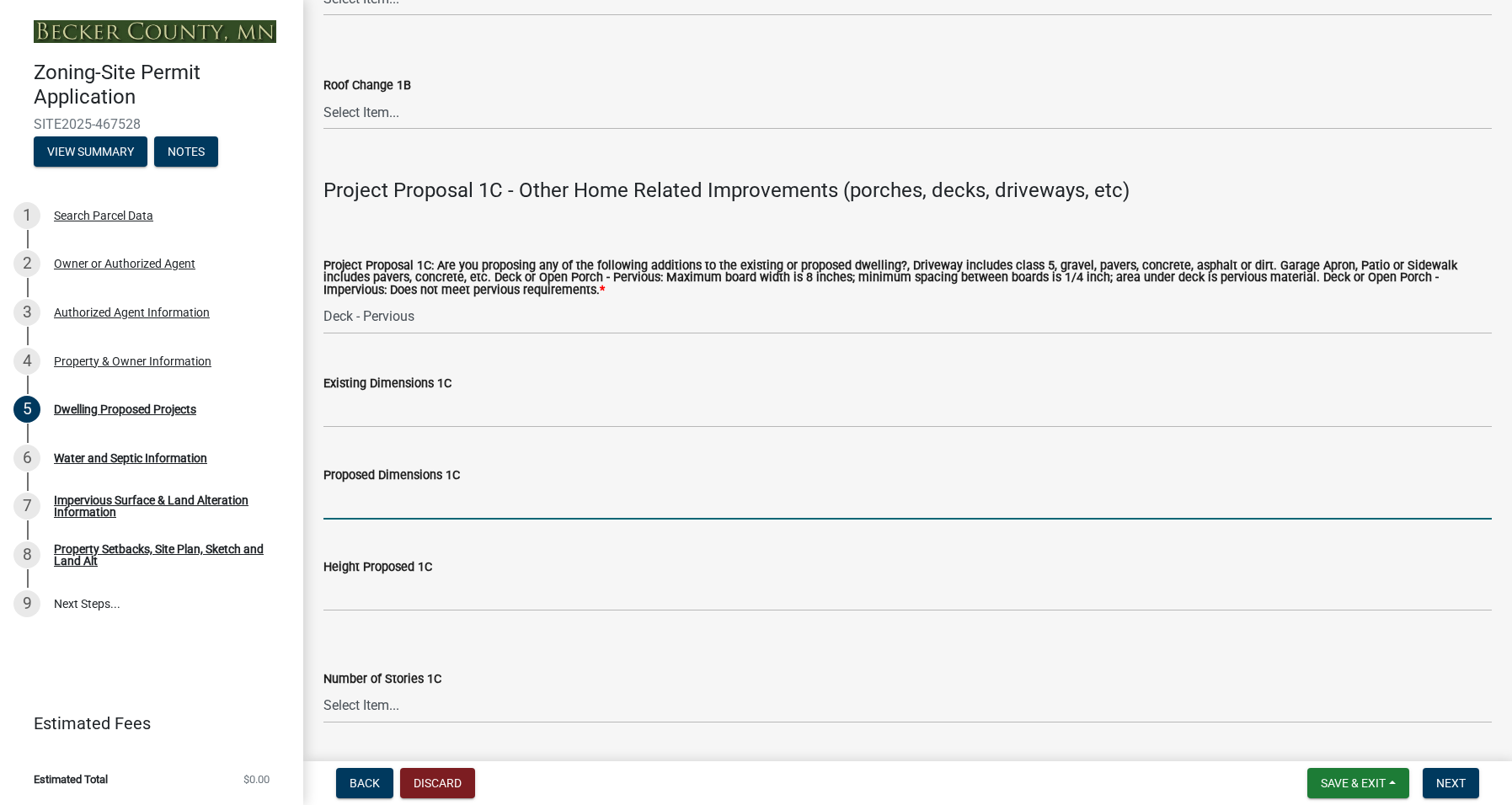
scroll to position [2947, 0]
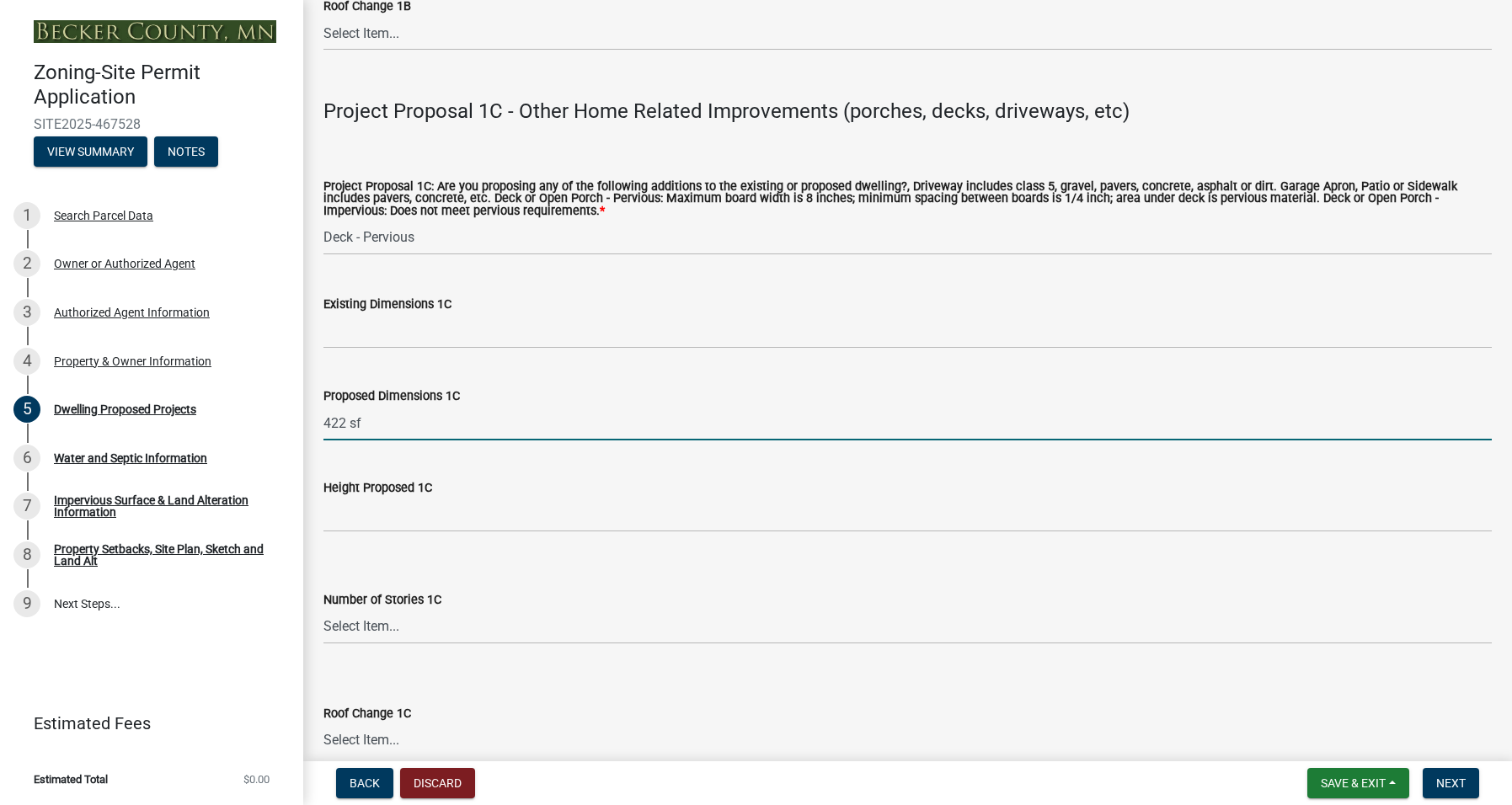
type input "422 sf"
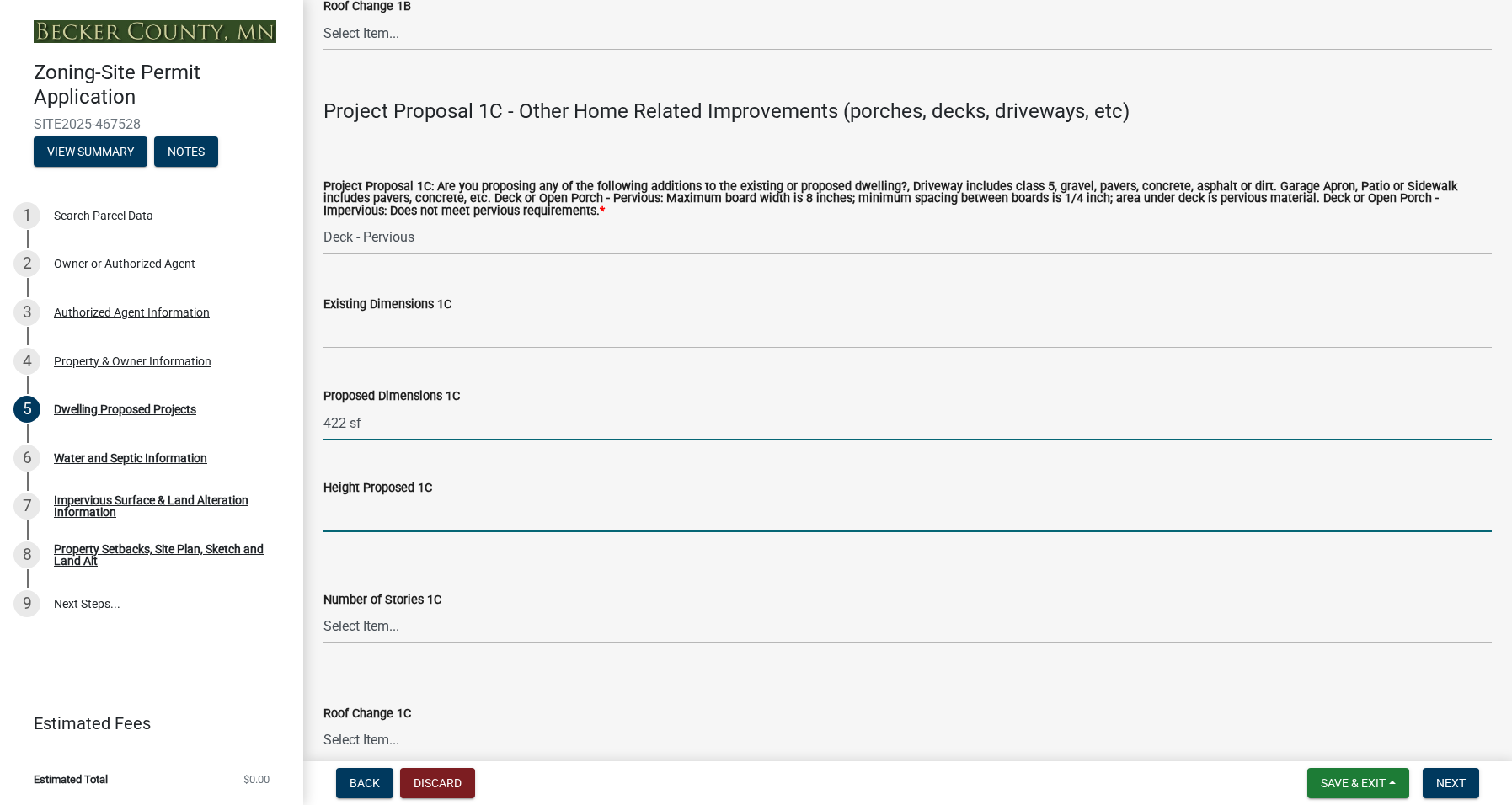
click at [366, 520] on input "Height Proposed 1C" at bounding box center [907, 515] width 1168 height 35
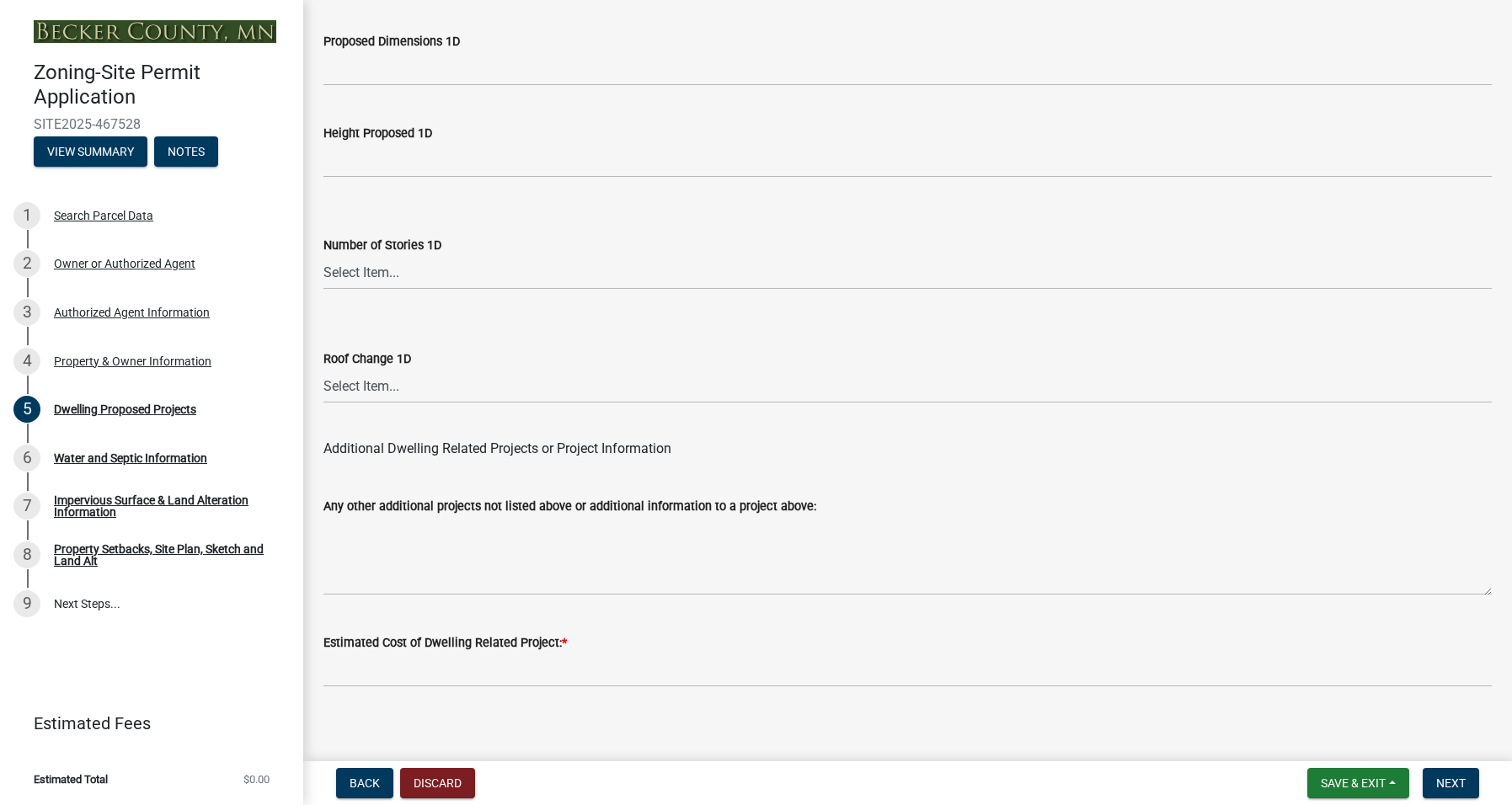
scroll to position [4020, 0]
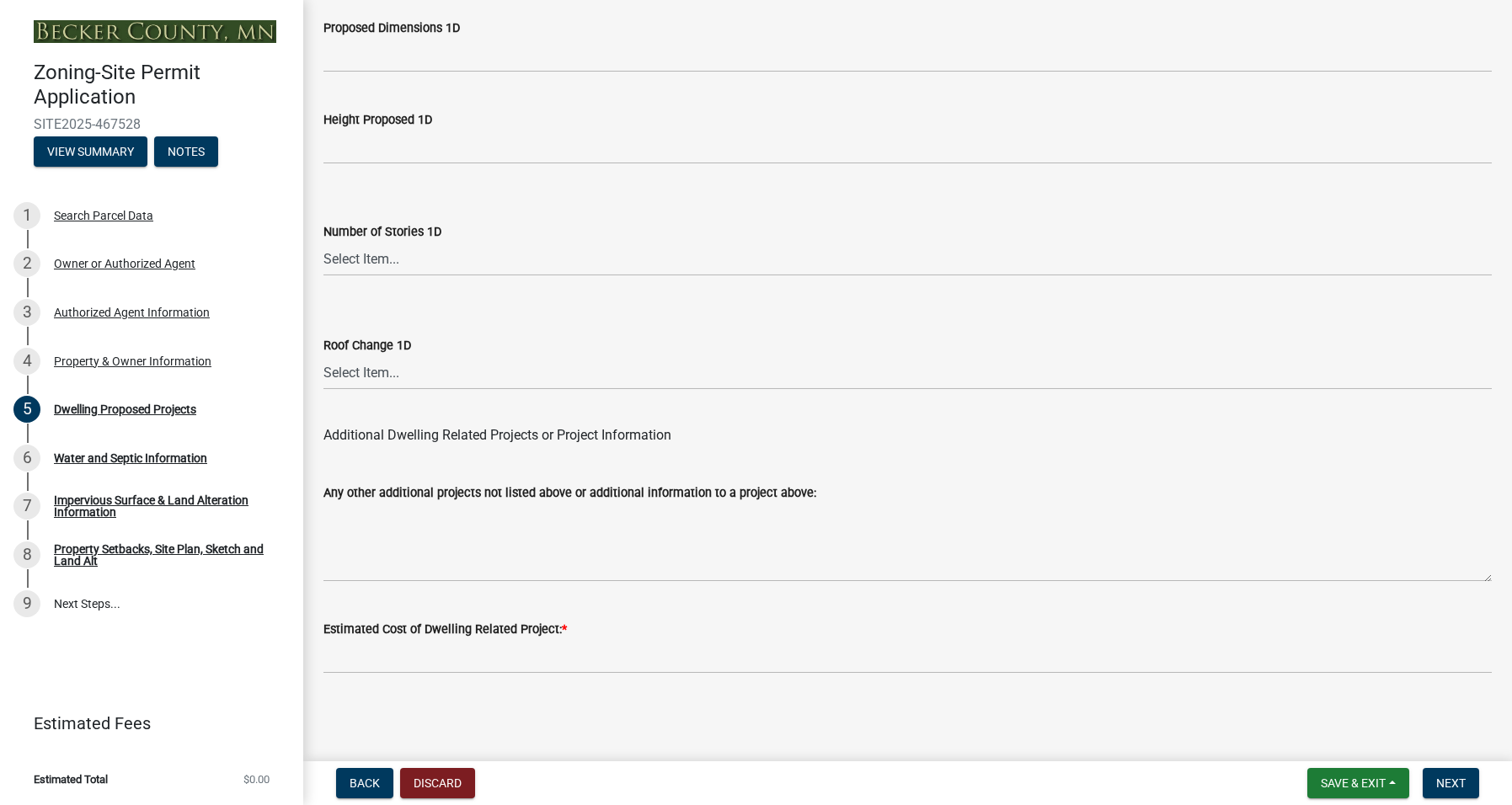
type input "1'"
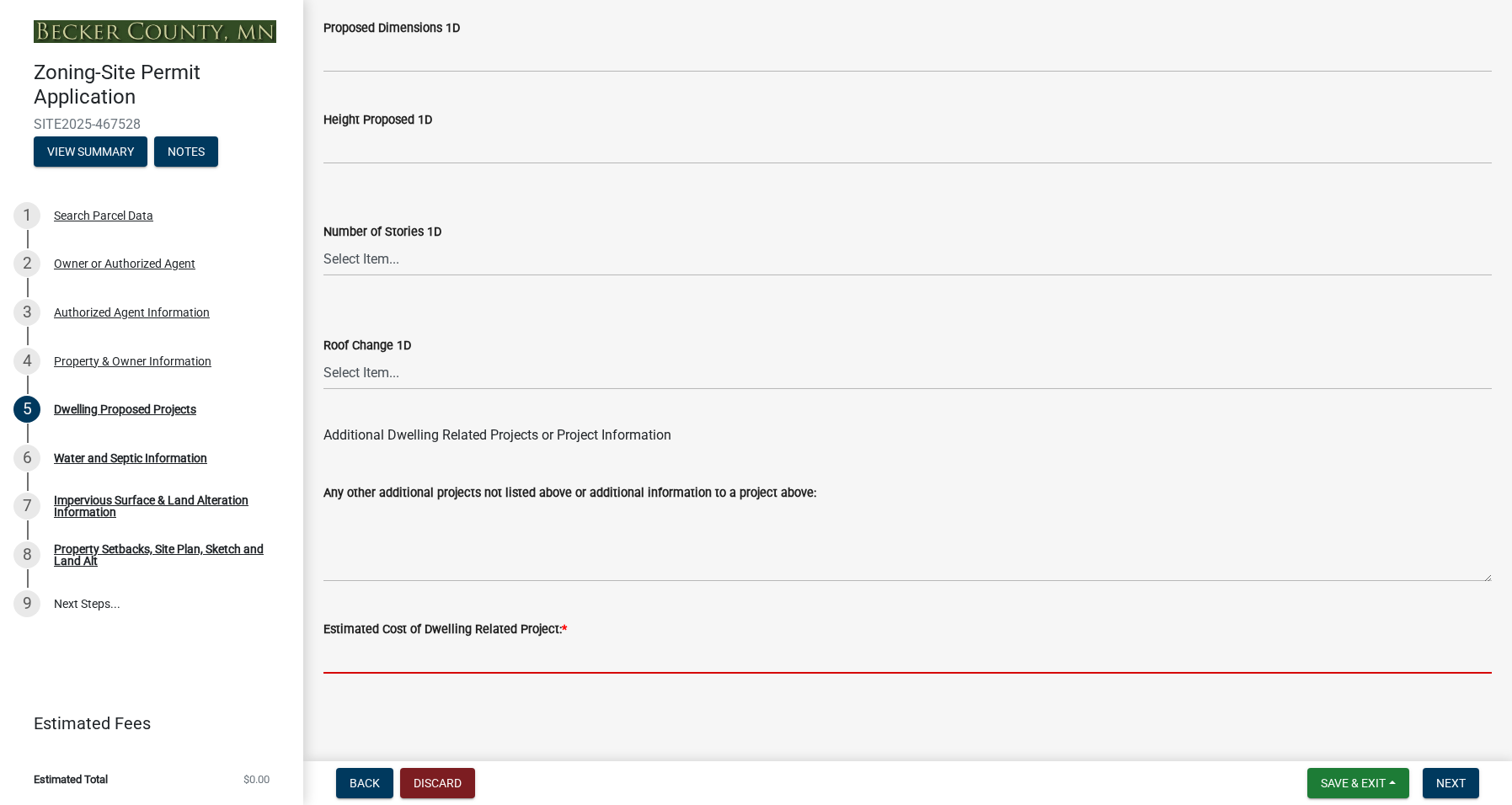
click at [406, 655] on input "text" at bounding box center [907, 656] width 1168 height 35
click at [427, 657] on input "text" at bounding box center [907, 656] width 1168 height 35
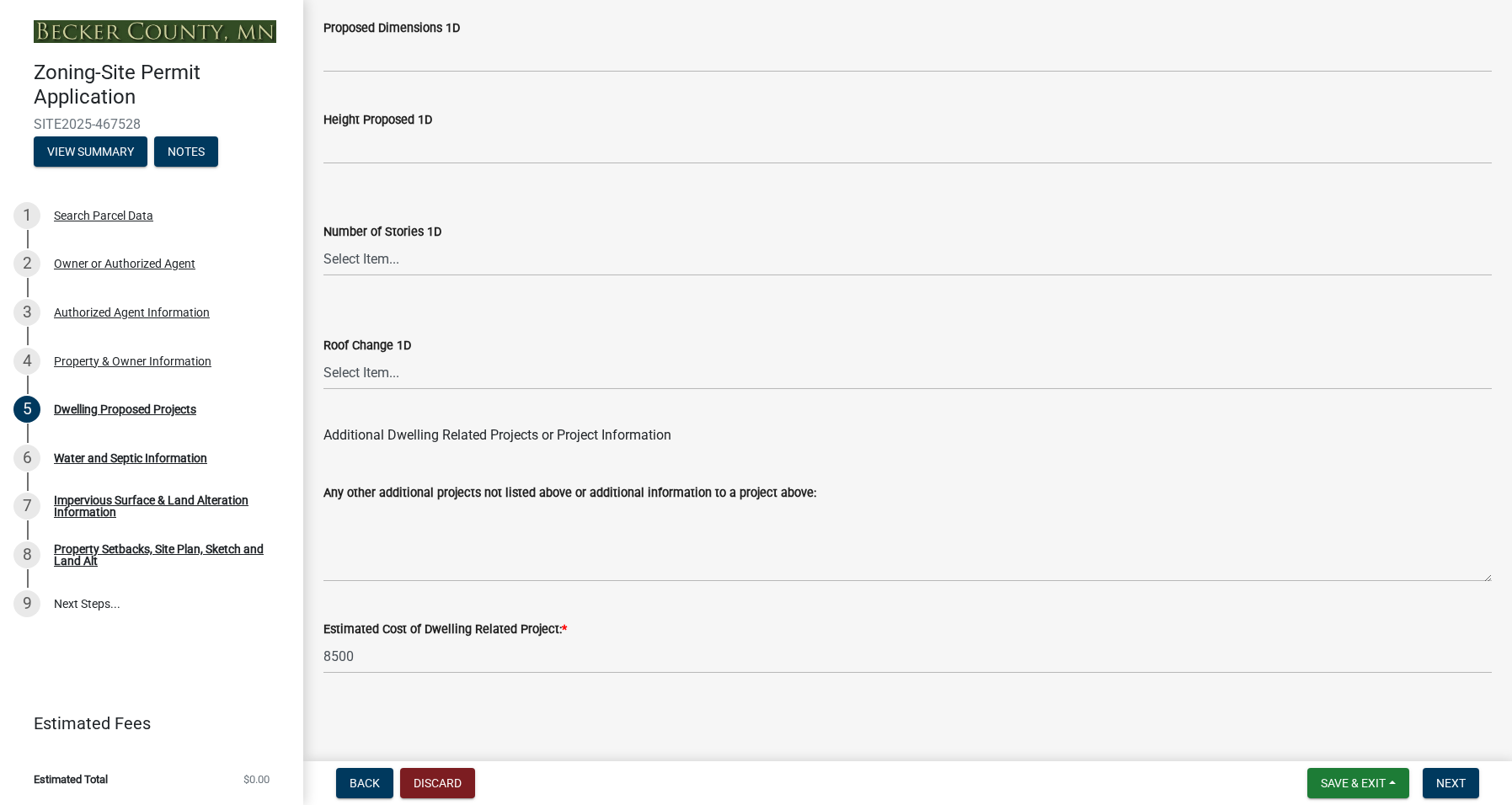
click at [323, 655] on div "Estimated Cost of Dwelling Related Project: * 8500" at bounding box center [907, 635] width 1193 height 78
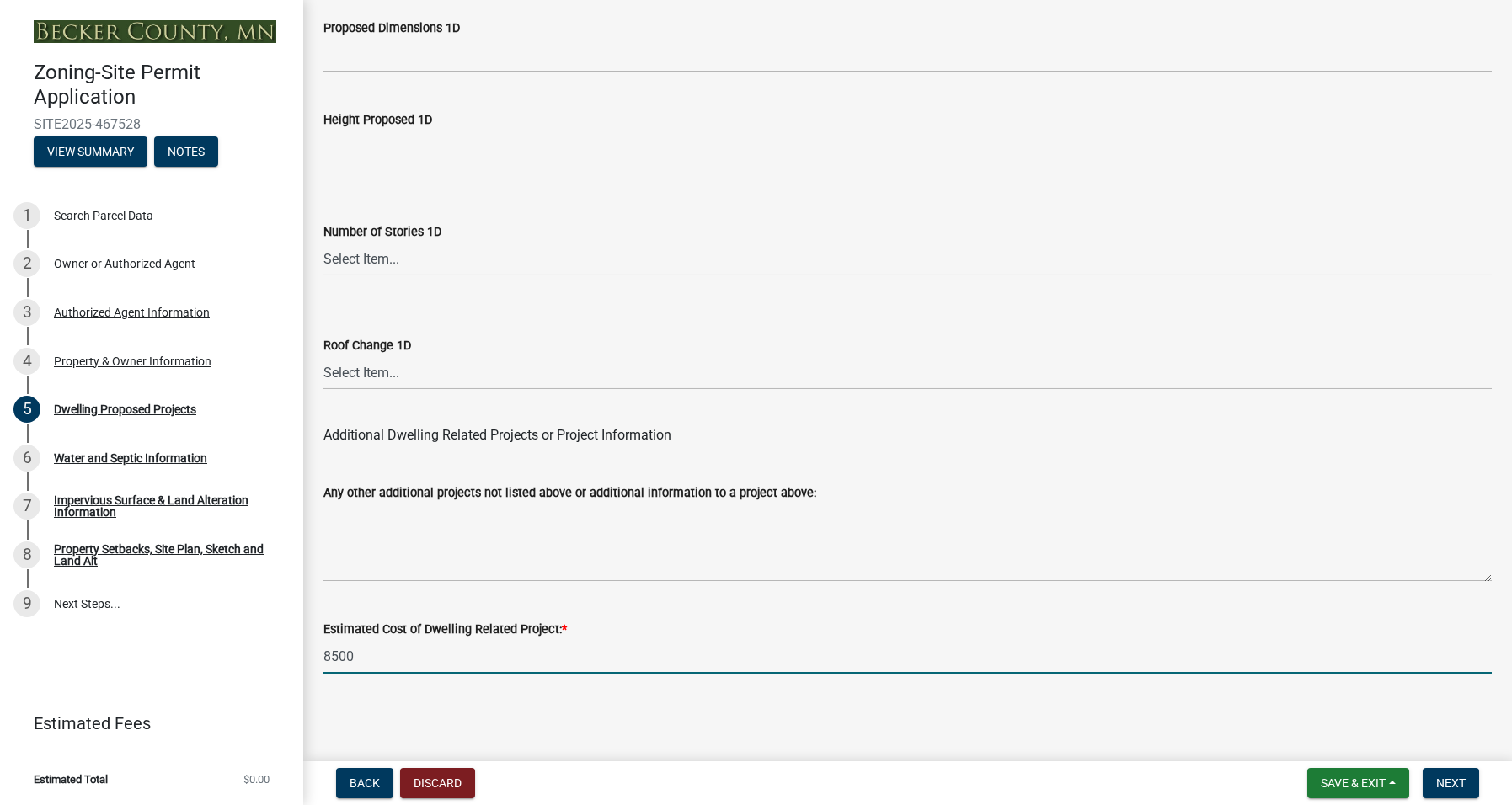
click at [324, 657] on input "8500" at bounding box center [907, 656] width 1168 height 35
click at [369, 655] on input "$8500" at bounding box center [907, 656] width 1168 height 35
click at [1458, 781] on span "Next" at bounding box center [1450, 782] width 29 height 14
type input "8500"
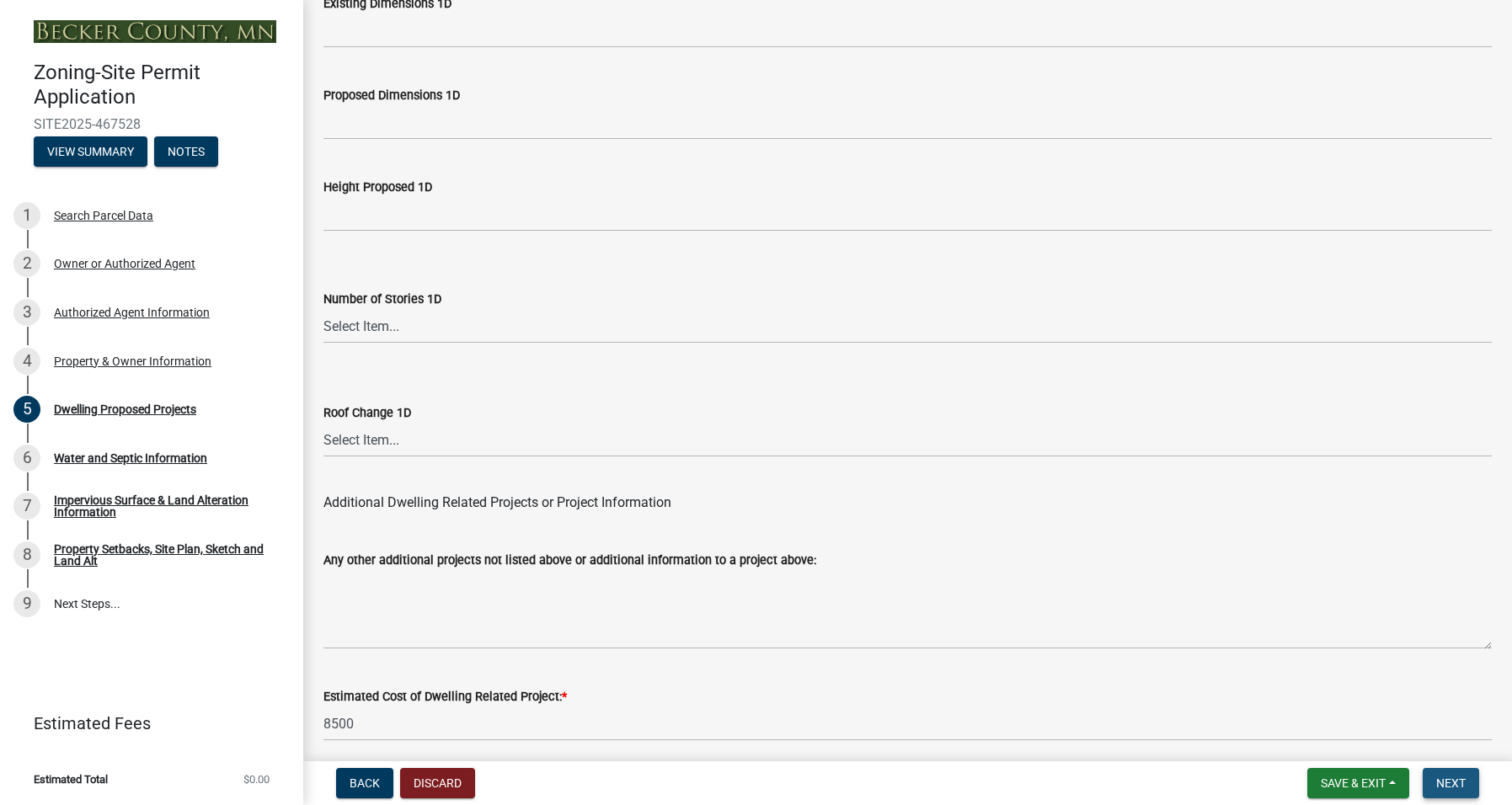
scroll to position [4088, 0]
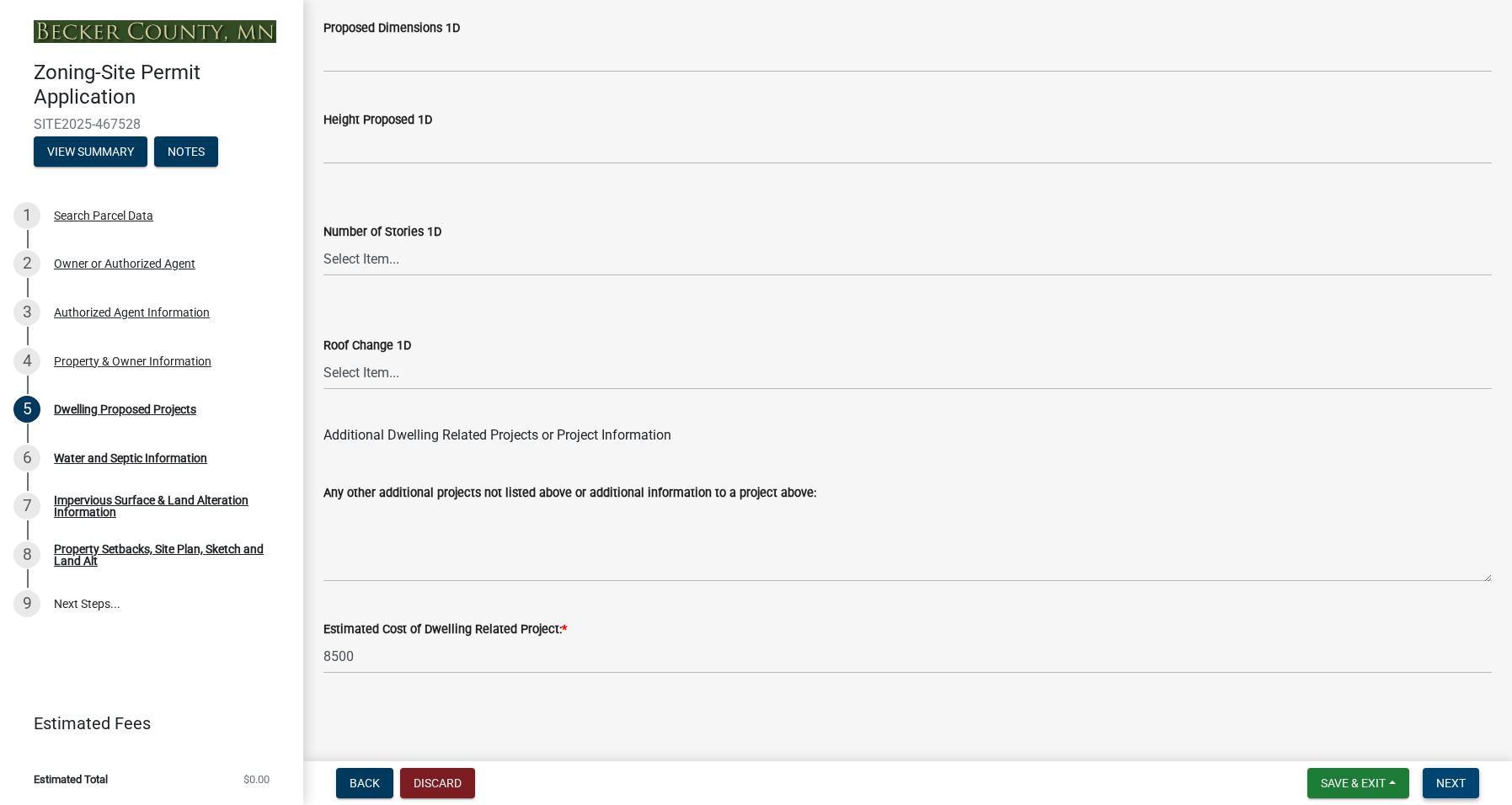
click at [1446, 779] on span "Next" at bounding box center [1450, 782] width 29 height 14
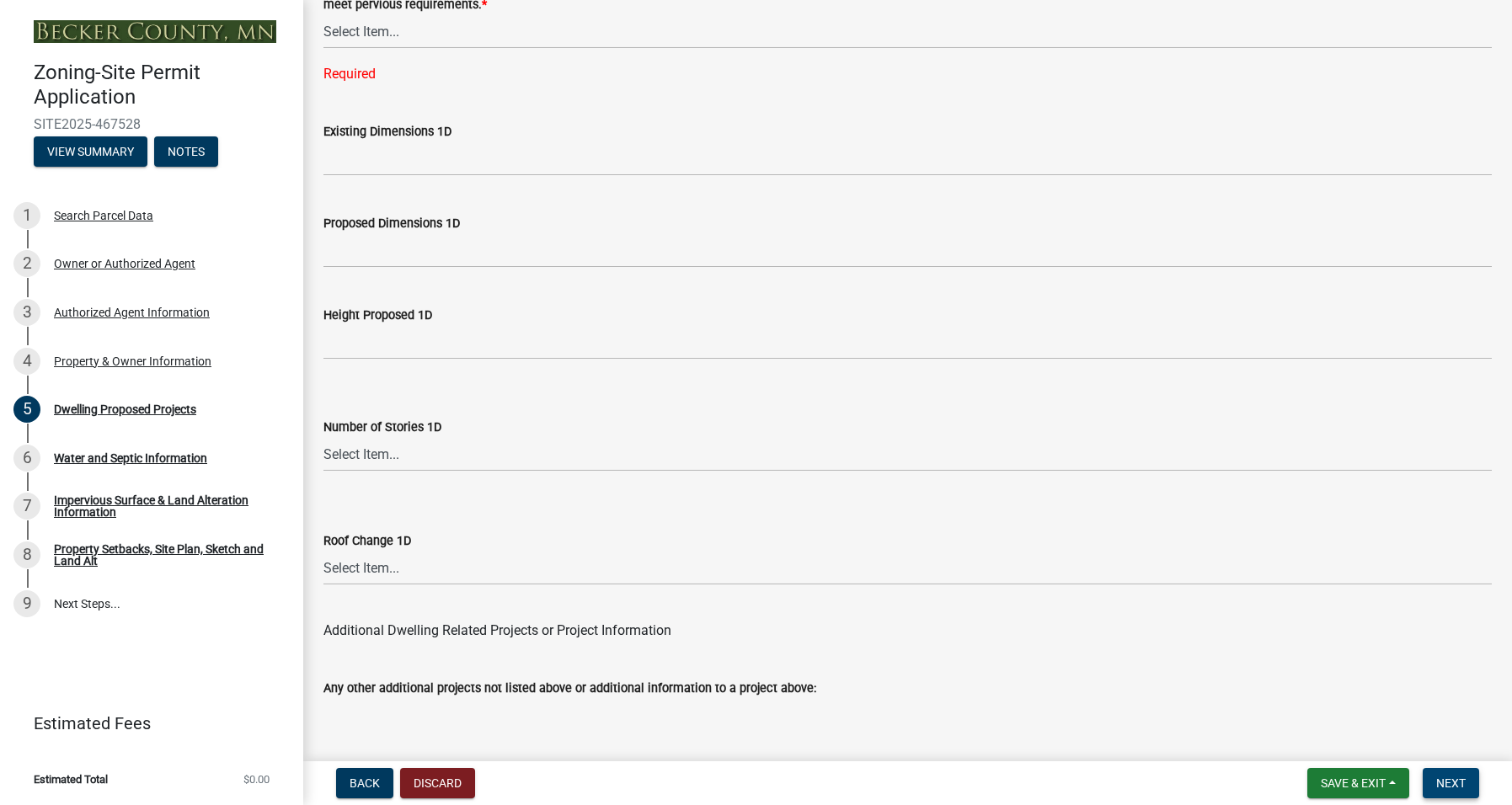
scroll to position [3667, 0]
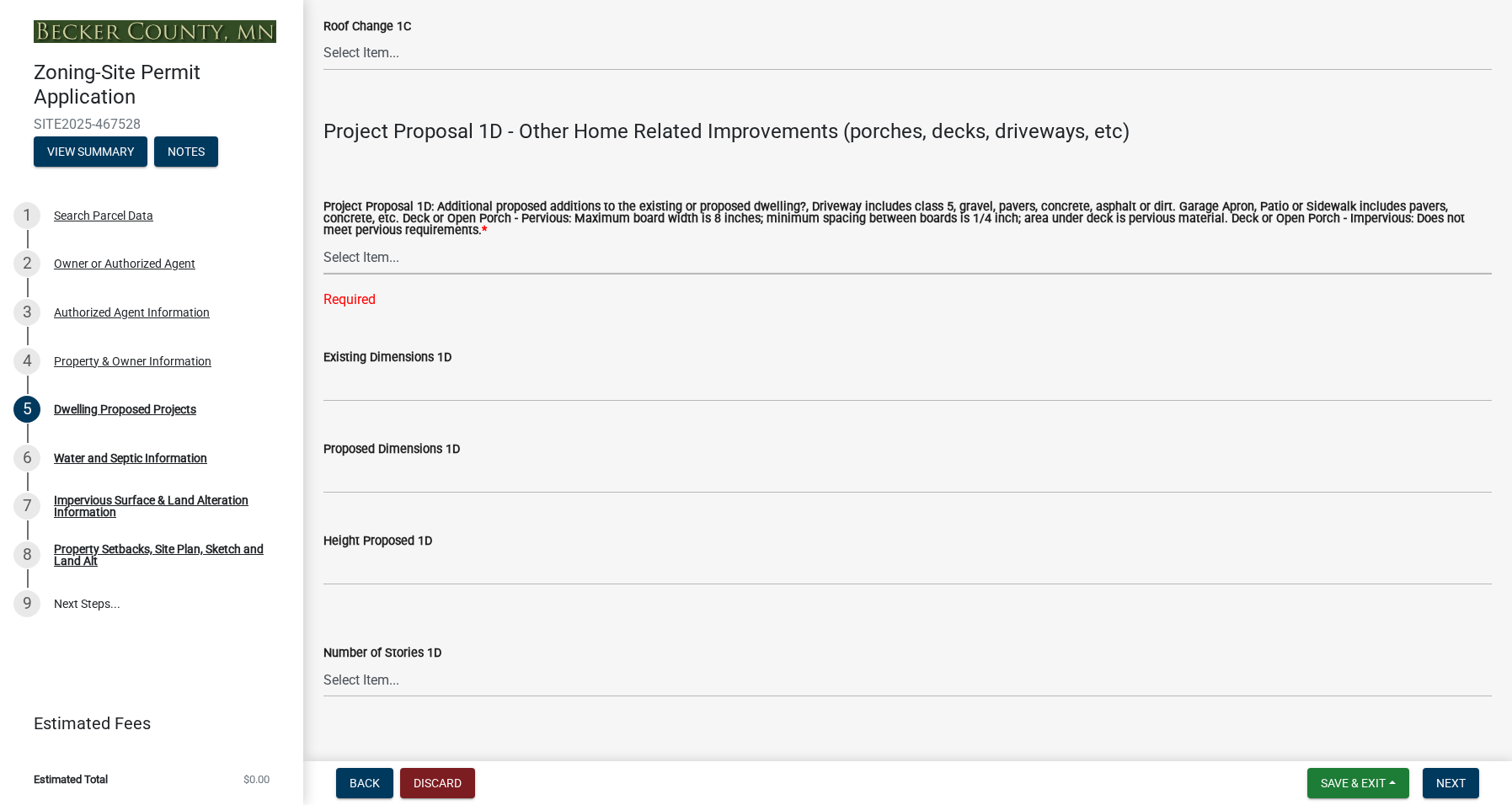
click at [378, 254] on select "Select Item... N/A Driveway Garage Apron Home Patio Sidewalk Deck - Pervious De…" at bounding box center [907, 257] width 1168 height 35
click at [324, 240] on select "Select Item... N/A Driveway Garage Apron Home Patio Sidewalk Deck - Pervious De…" at bounding box center [907, 257] width 1168 height 35
select select "ab9119d1-7da9-49c4-9fac-8c142204c89d"
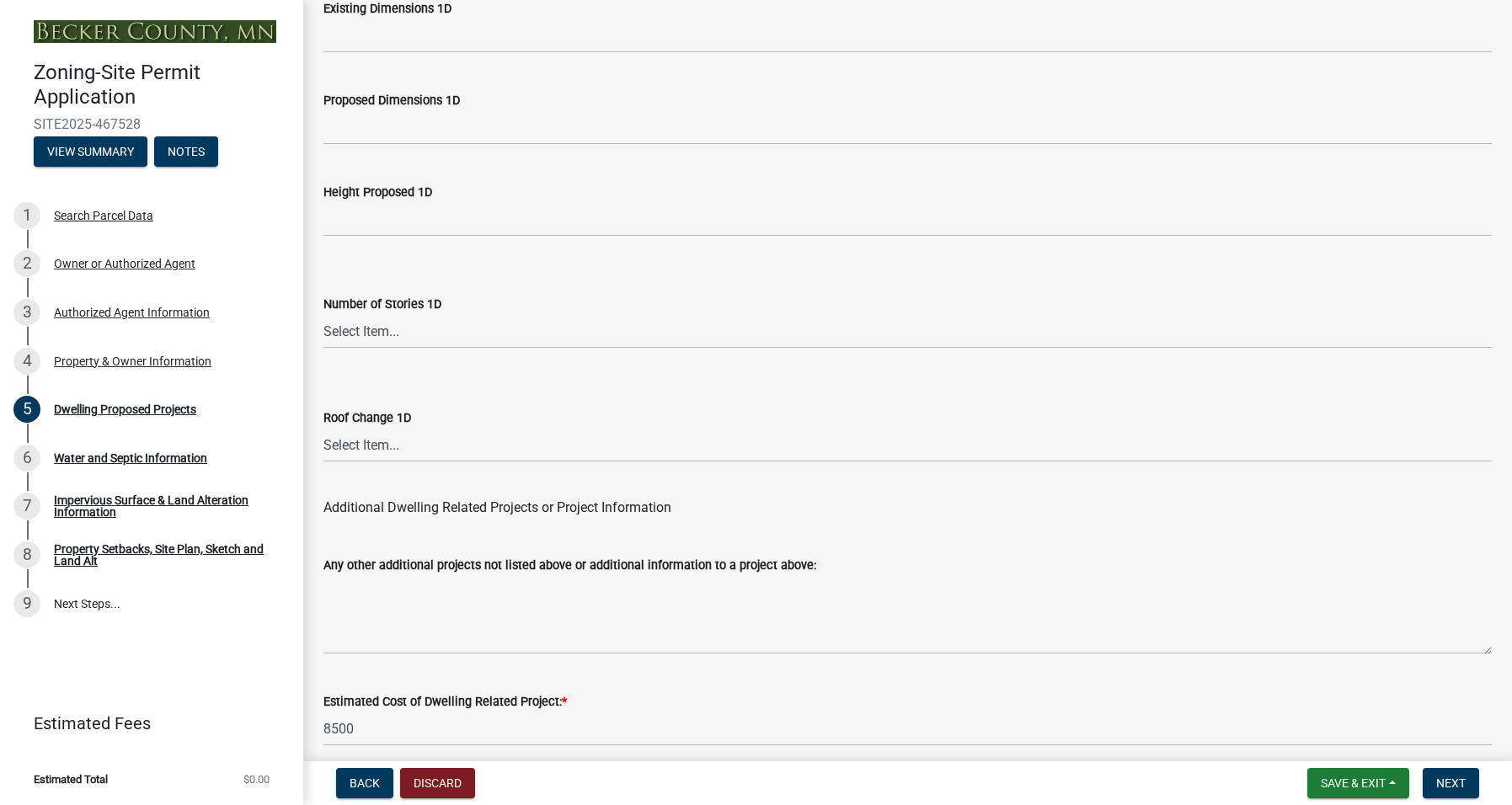
scroll to position [4054, 0]
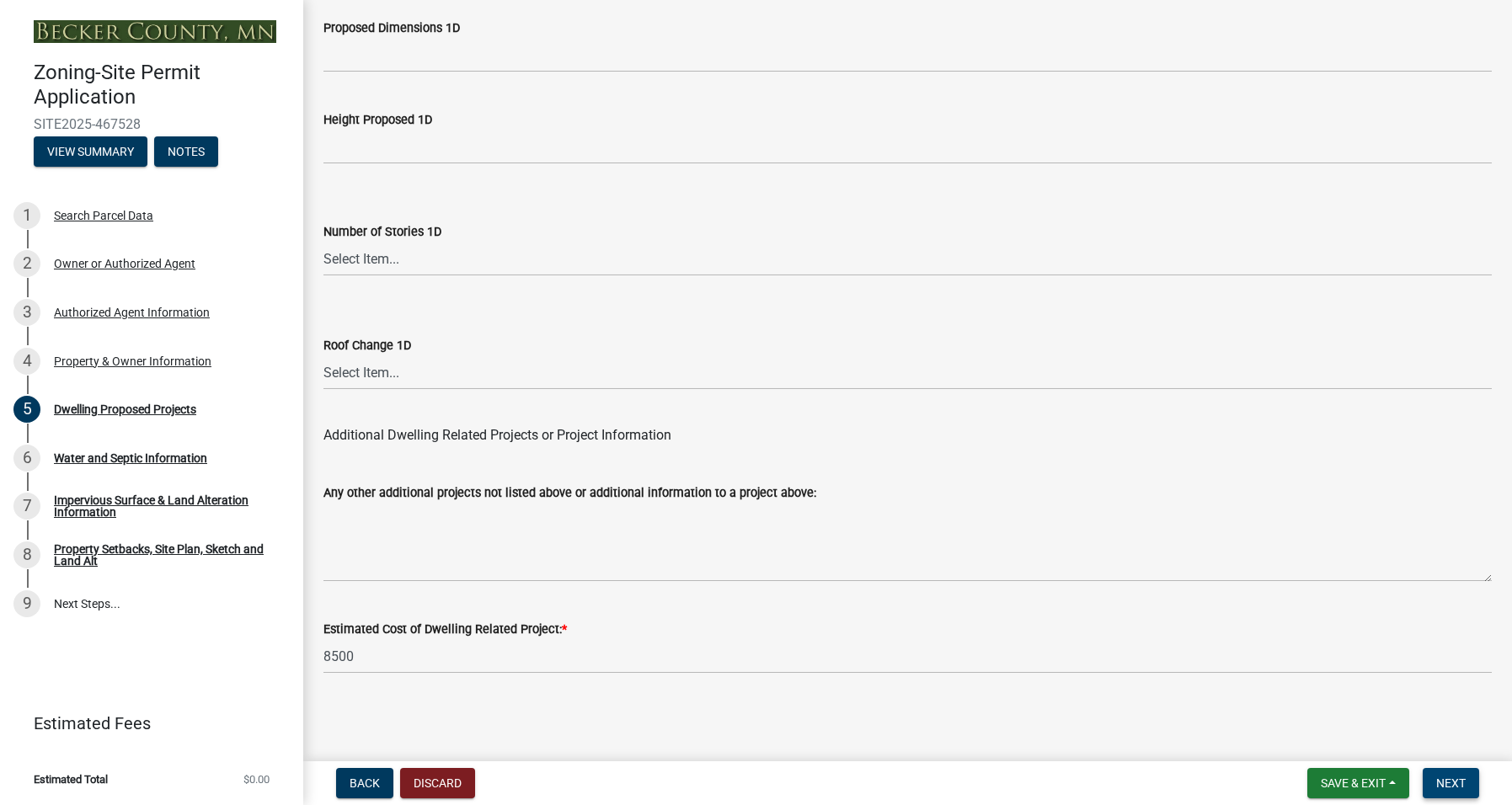
click at [1456, 776] on span "Next" at bounding box center [1450, 782] width 29 height 14
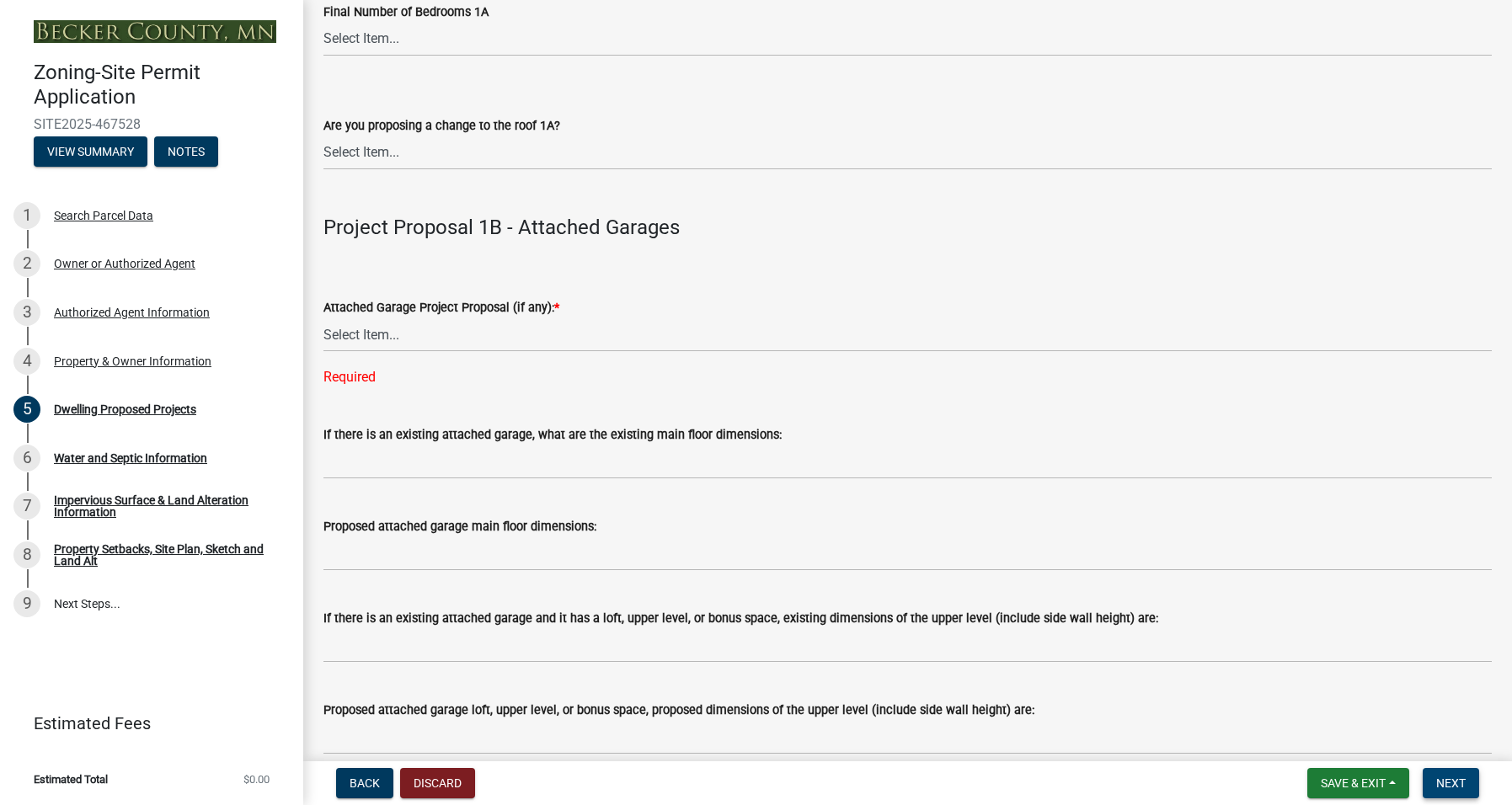
scroll to position [1768, 0]
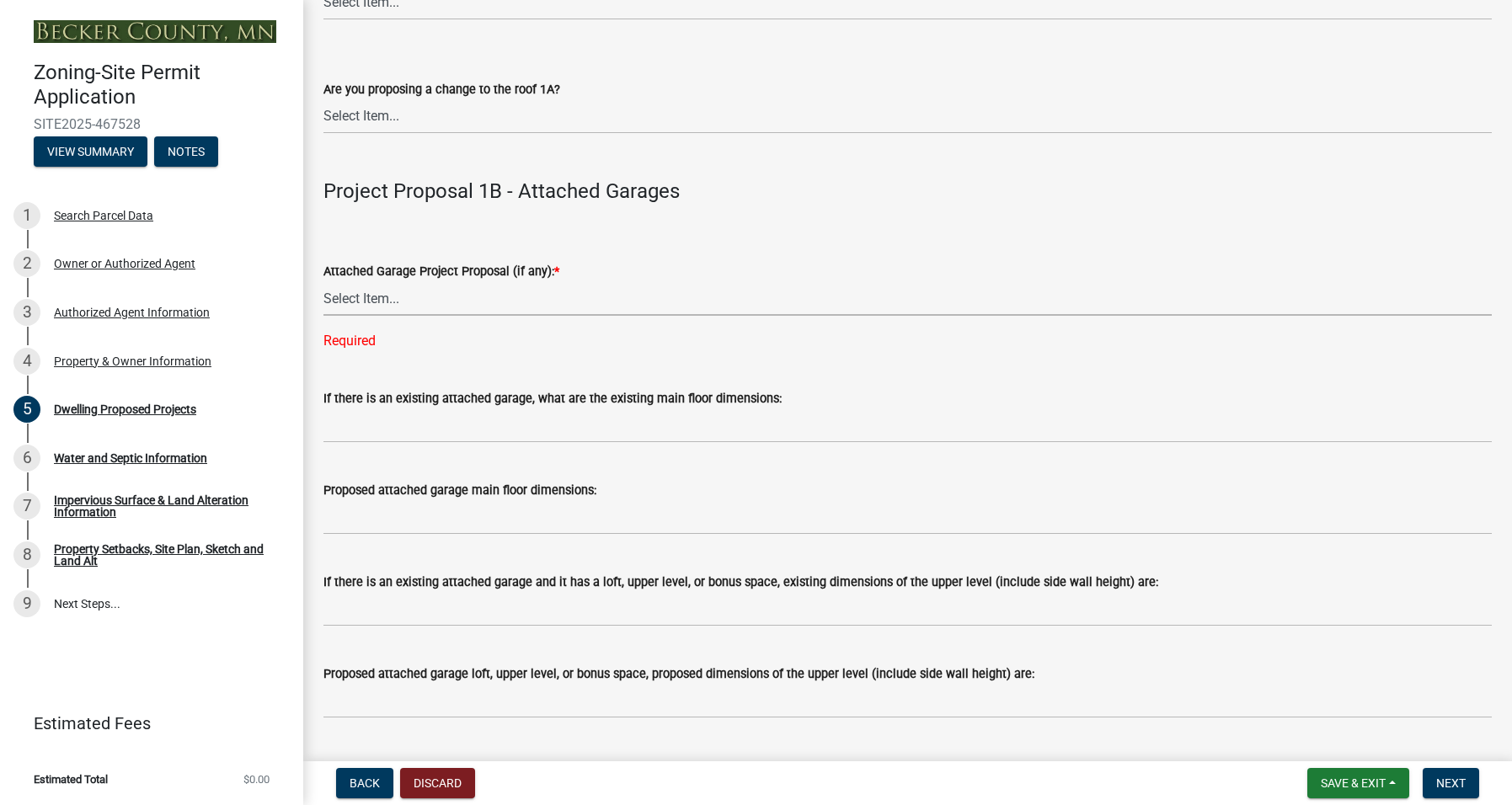
click at [406, 294] on select "Select Item... N/A New Attached Garage Addition to Attached Garage" at bounding box center [907, 298] width 1168 height 35
click at [324, 281] on select "Select Item... N/A New Attached Garage Addition to Attached Garage" at bounding box center [907, 298] width 1168 height 35
select select "11c1c089-3b44-43c0-9549-3c9eeea2451f"
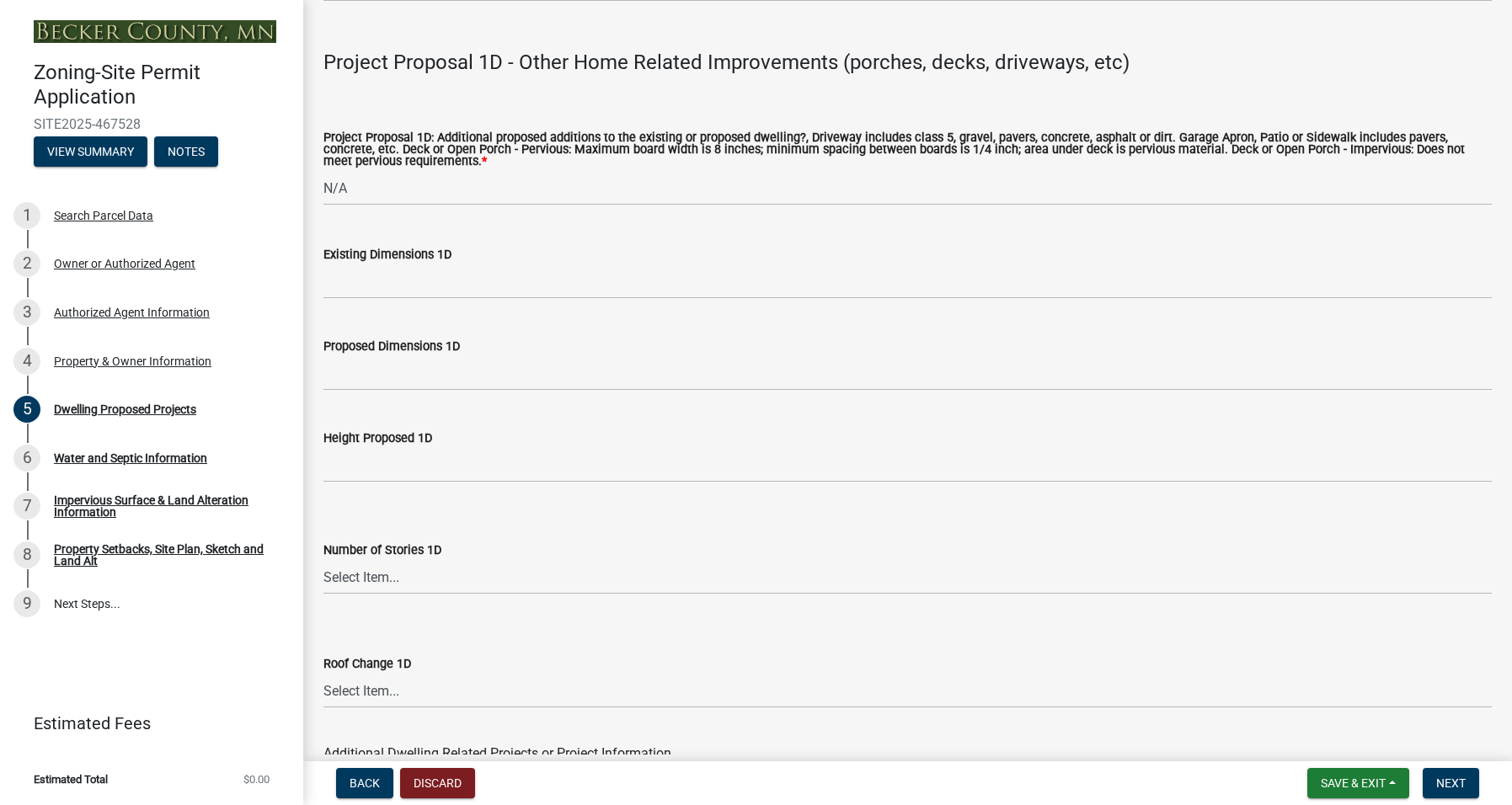
scroll to position [3704, 0]
click at [1453, 779] on span "Next" at bounding box center [1450, 782] width 29 height 14
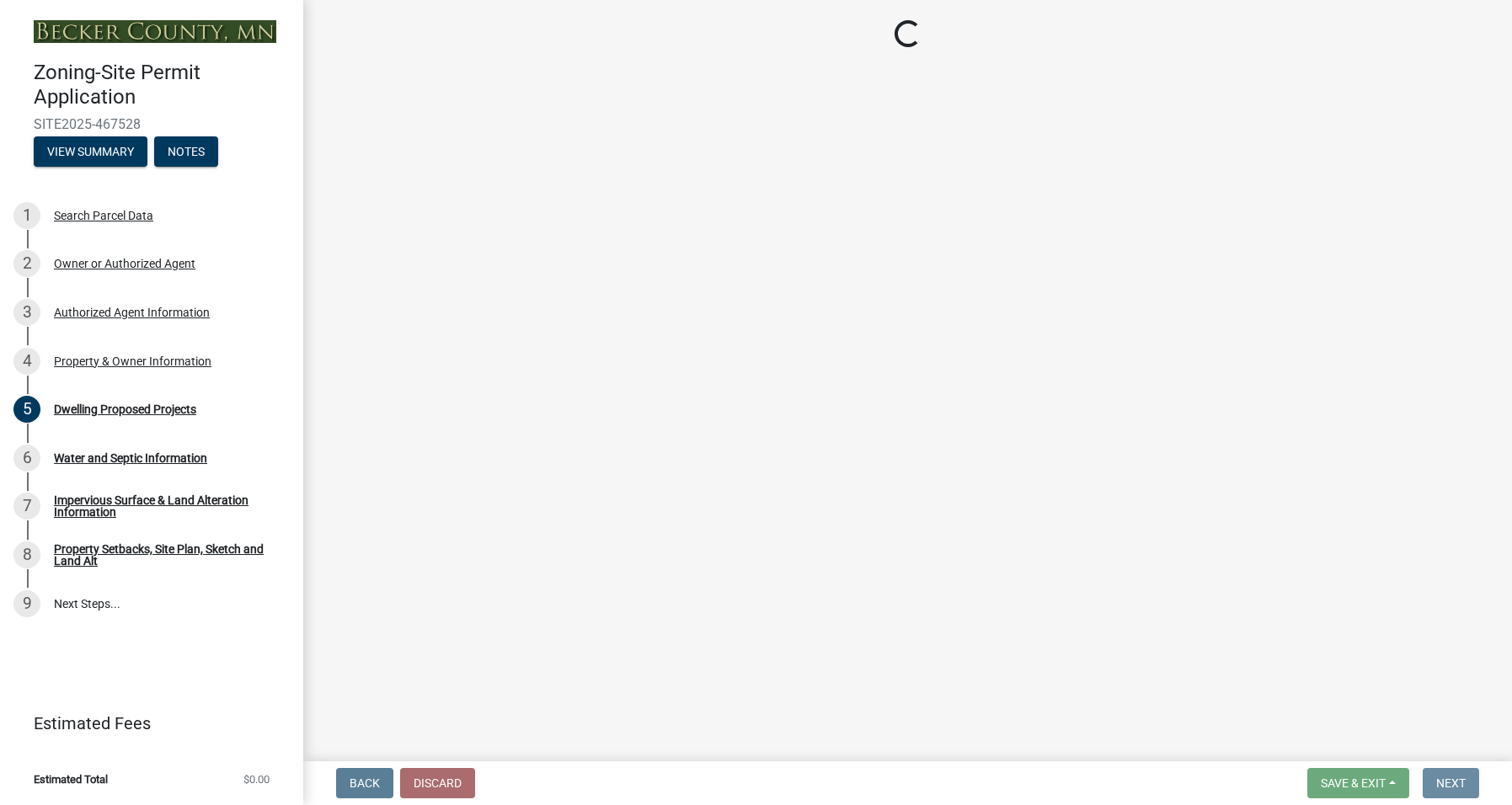
scroll to position [0, 0]
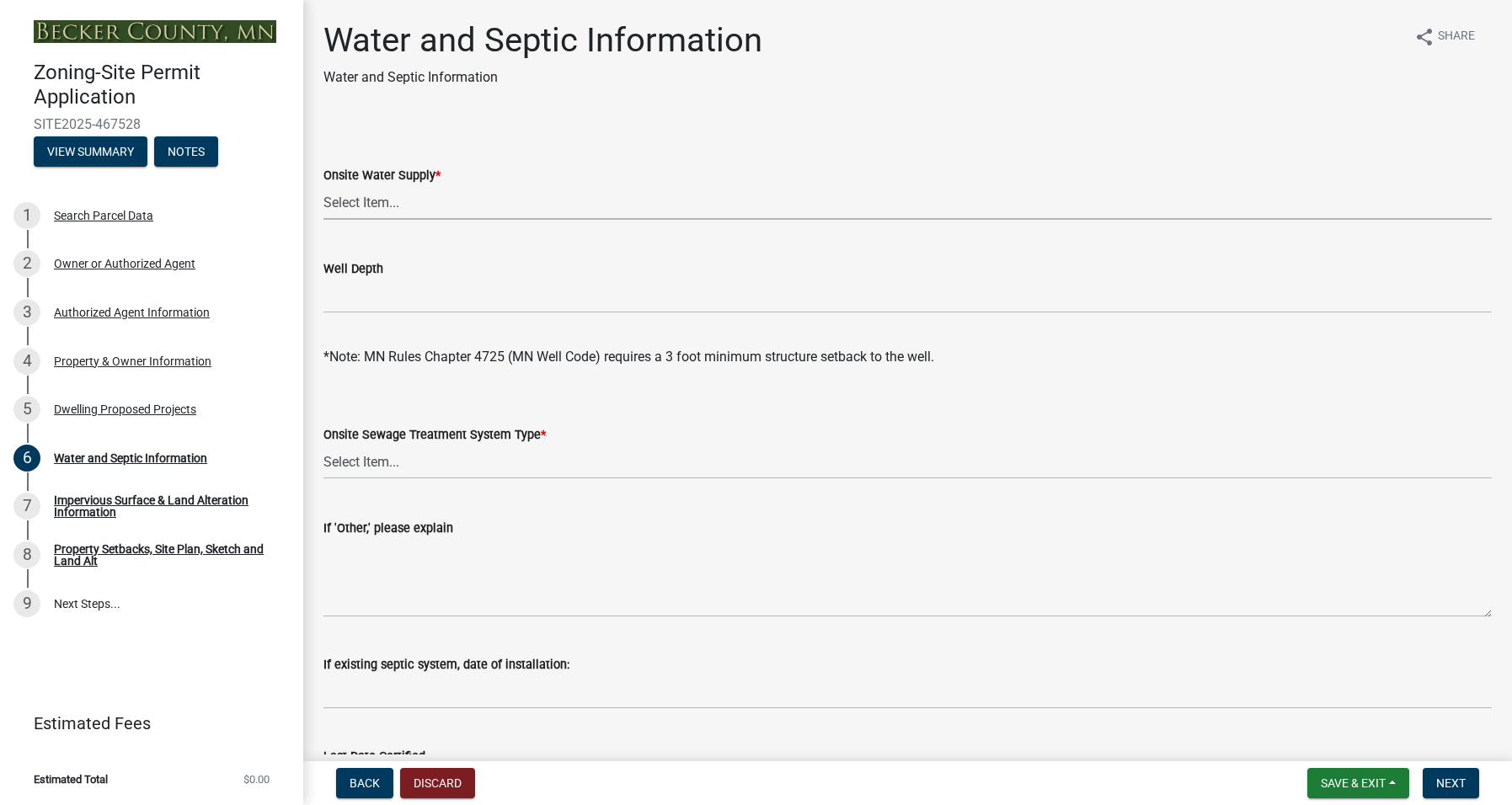
click at [394, 197] on select "Select Item... Well New Well to be Installed Attached to City Water System No o…" at bounding box center [907, 202] width 1168 height 35
click at [324, 185] on select "Select Item... Well New Well to be Installed Attached to City Water System No o…" at bounding box center [907, 202] width 1168 height 35
select select "9c51a48b-0bee-4836-8d5c-beab6e77ad2a"
click at [397, 450] on select "Select Item... No existing or proposed septic Proposed New or Corrected Septic …" at bounding box center [907, 462] width 1168 height 35
click at [324, 445] on select "Select Item... No existing or proposed septic Proposed New or Corrected Septic …" at bounding box center [907, 462] width 1168 height 35
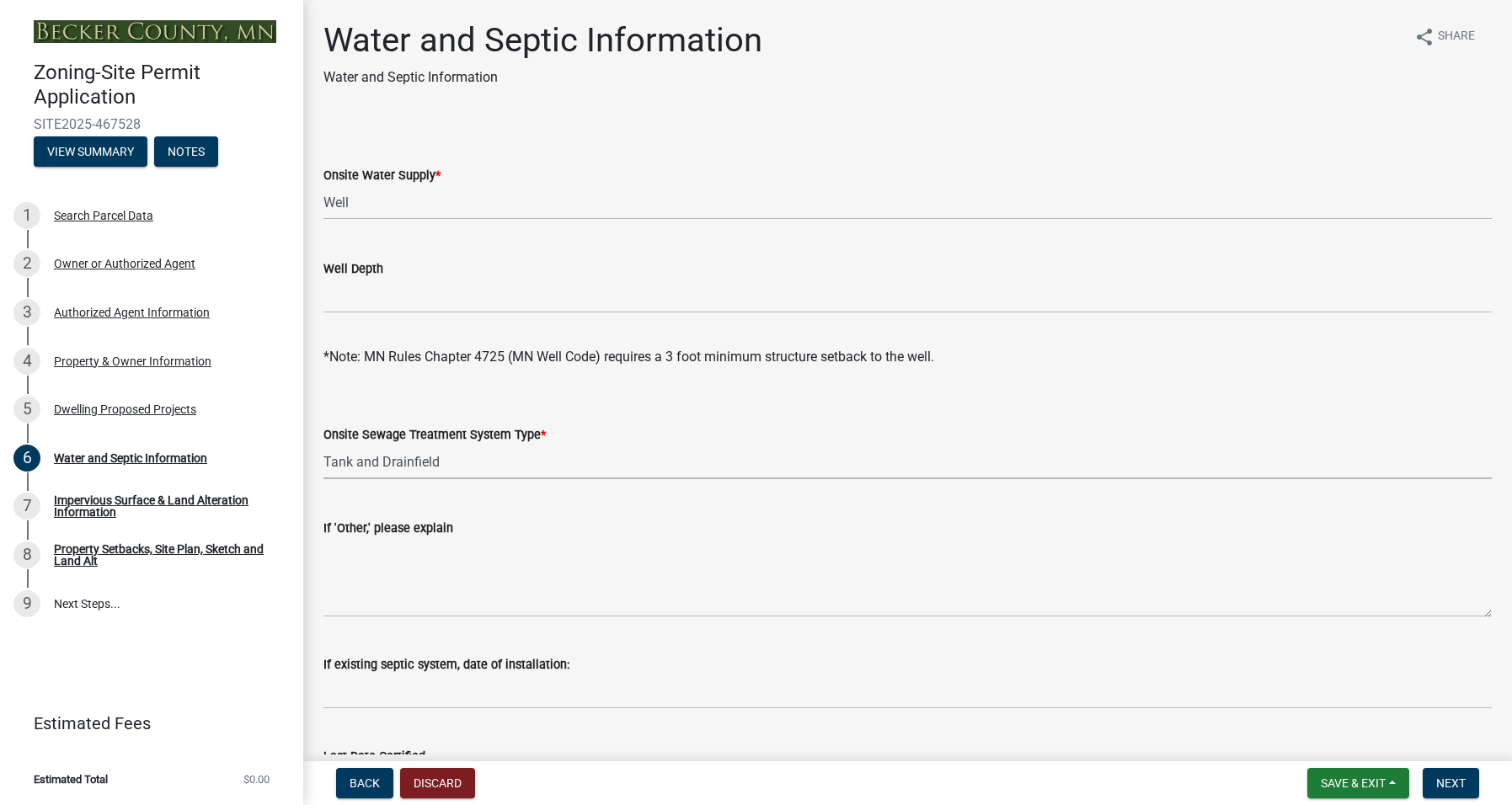
select select "25b8aef2-9eed-4c0f-8836-08d4b8d082b1"
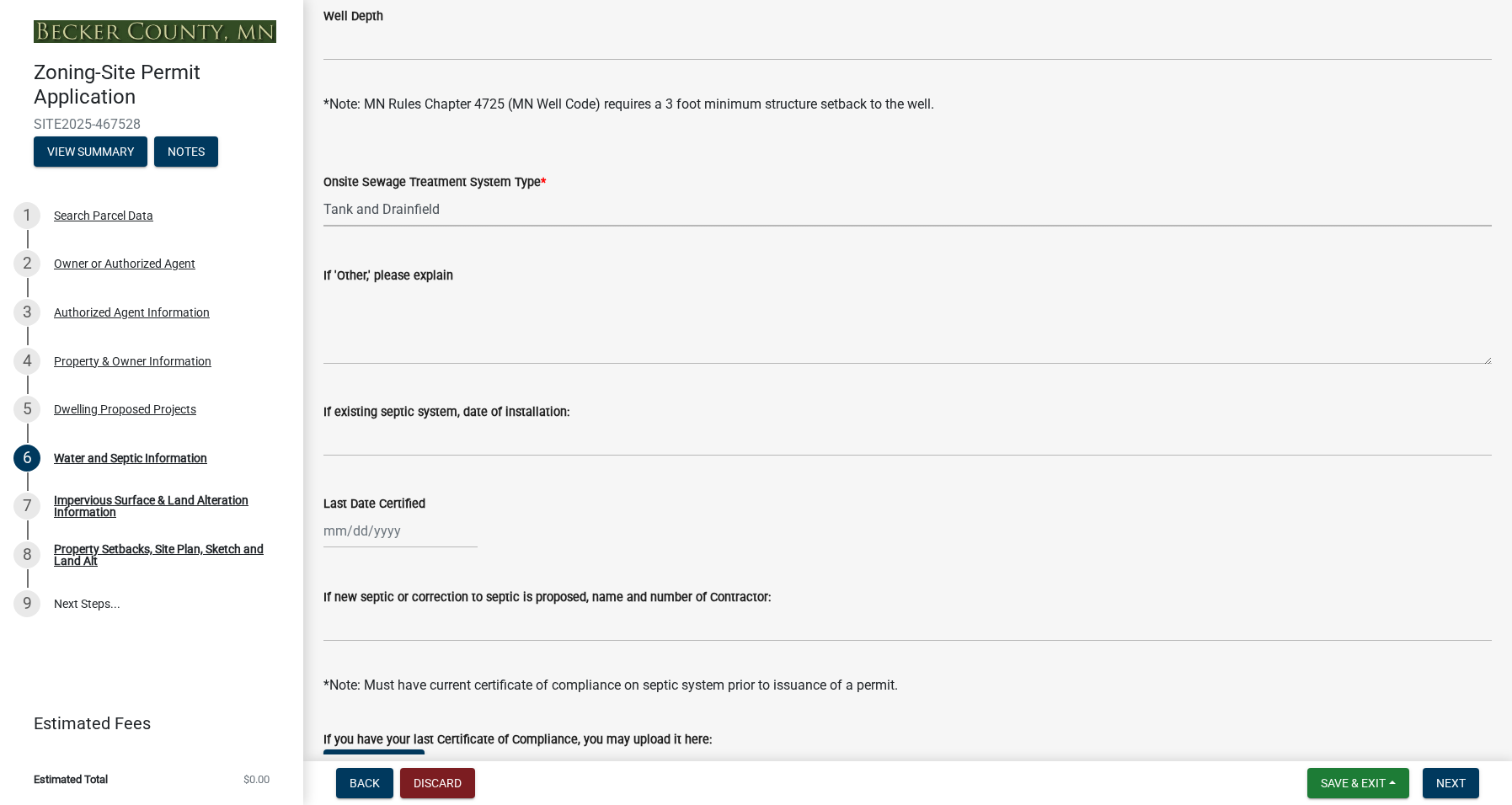
scroll to position [336, 0]
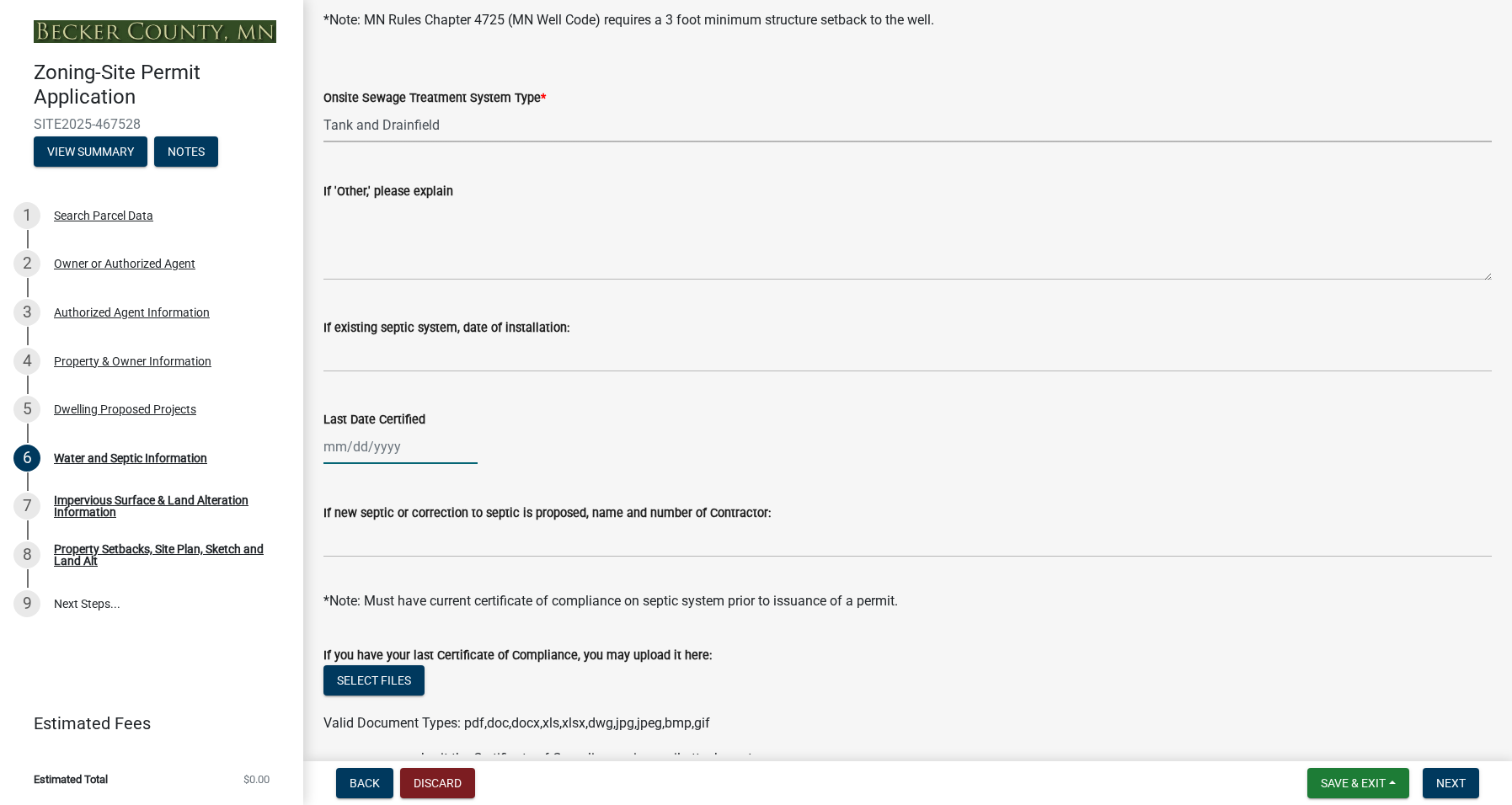
click at [407, 442] on div at bounding box center [400, 447] width 154 height 35
select select "8"
select select "2025"
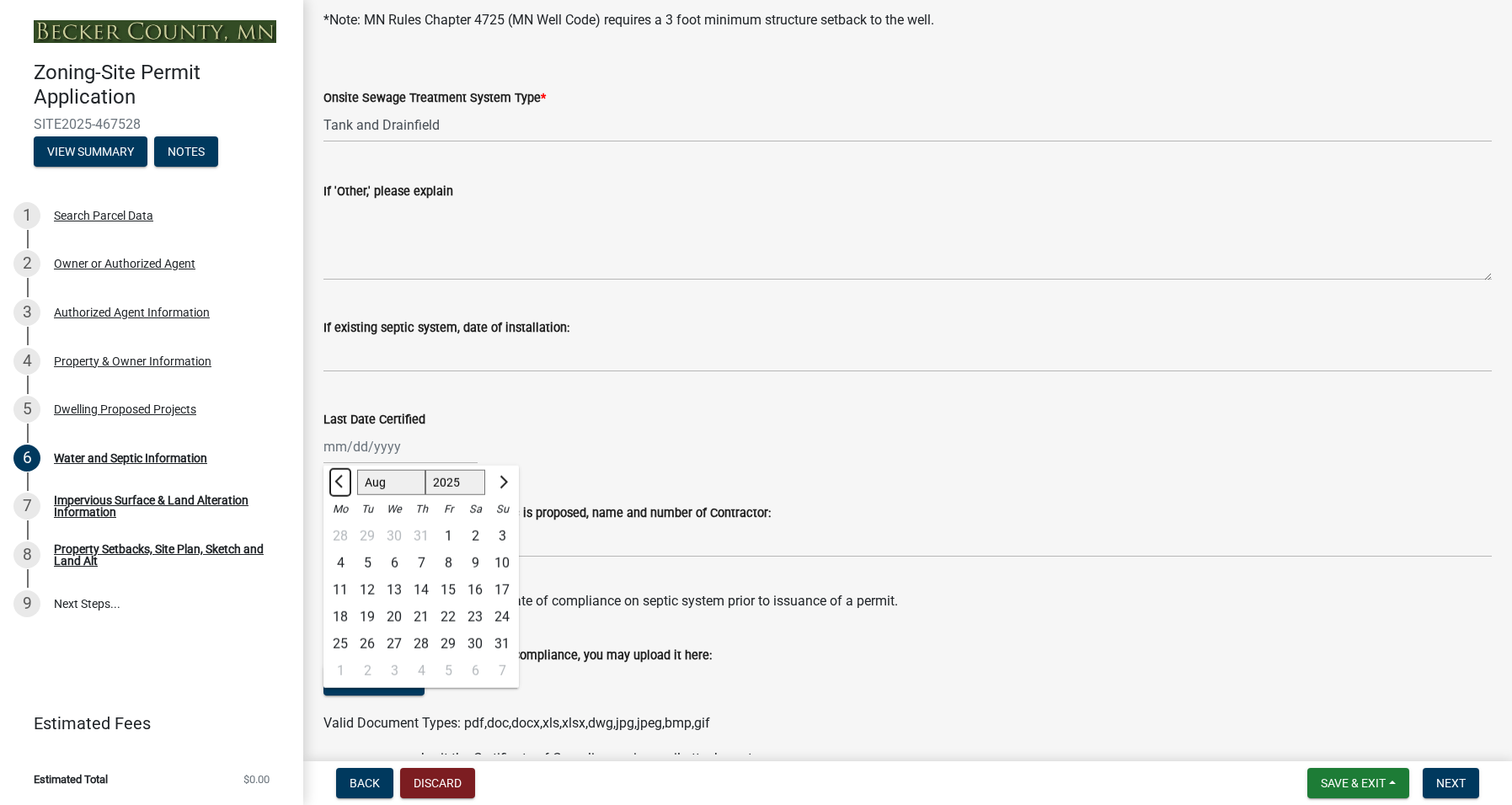
click at [339, 481] on span "Previous month" at bounding box center [341, 482] width 13 height 13
select select "7"
click at [371, 639] on div "29" at bounding box center [368, 645] width 27 height 27
type input "07/29/2025"
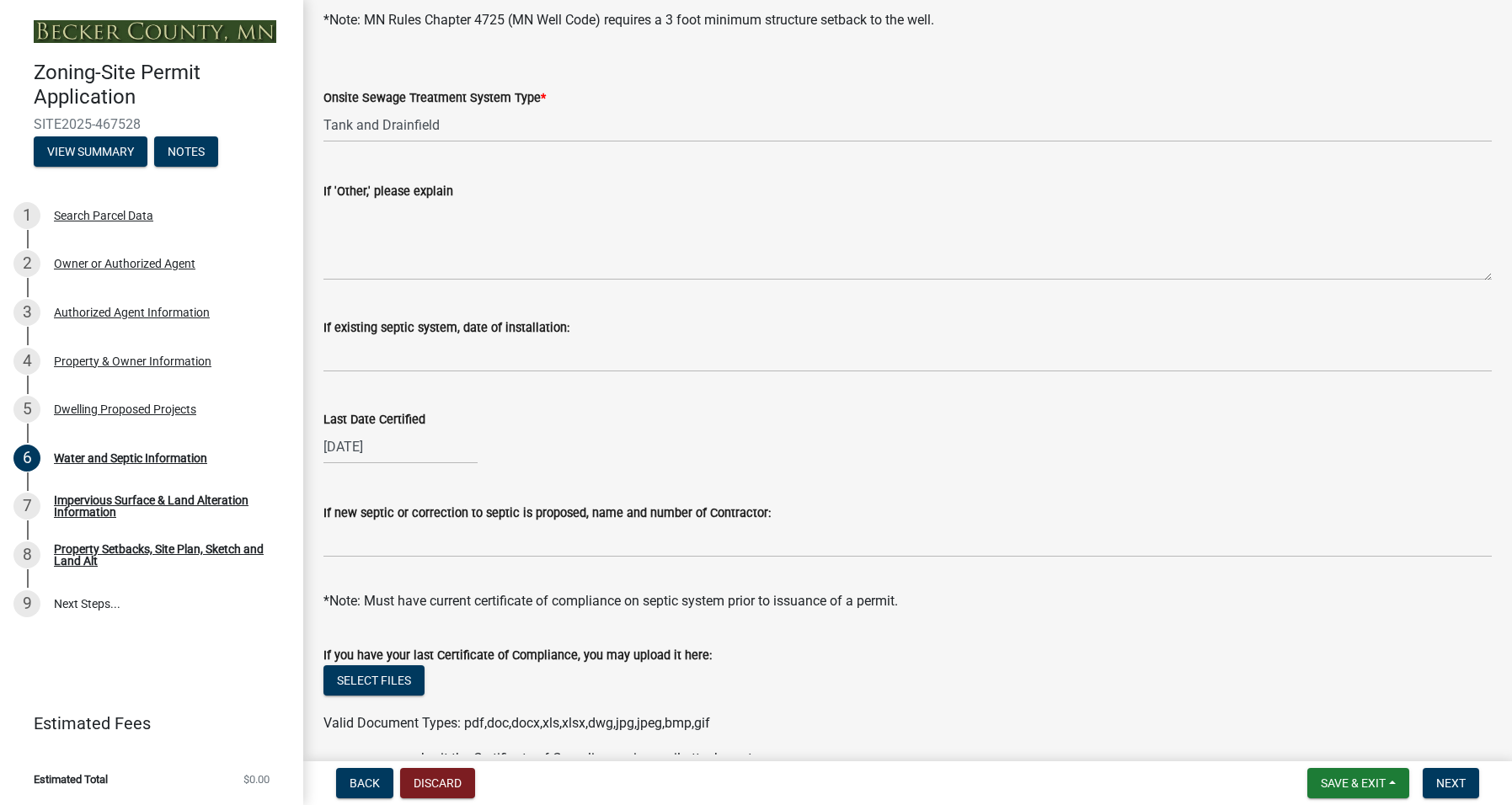
click at [393, 444] on div "07/29/2025" at bounding box center [400, 447] width 154 height 35
select select "7"
select select "2025"
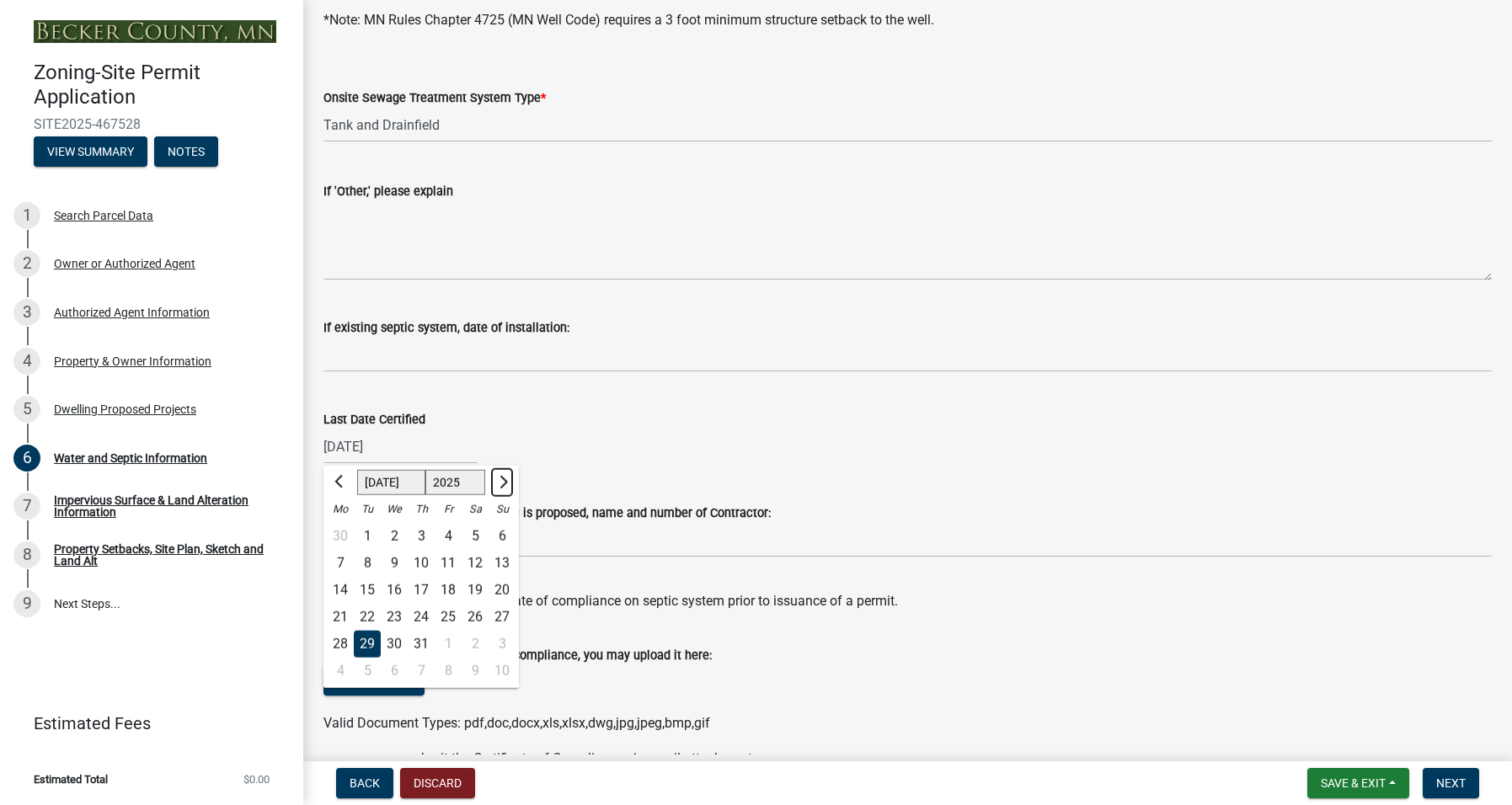
click at [506, 479] on button "Next month" at bounding box center [502, 482] width 20 height 27
click at [347, 477] on button "Previous month" at bounding box center [340, 482] width 20 height 27
click at [343, 477] on span "Previous month" at bounding box center [341, 482] width 13 height 13
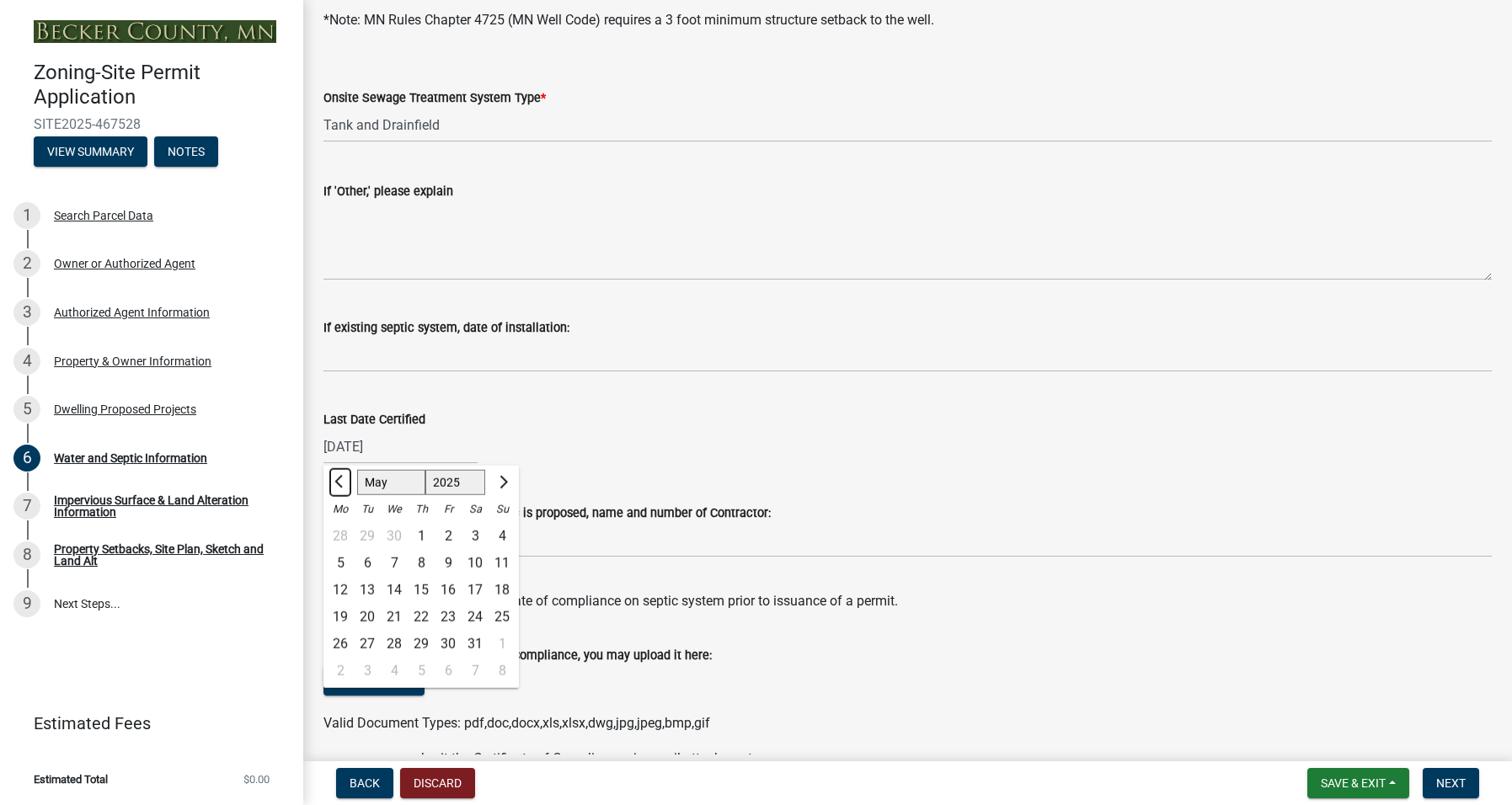
select select "4"
click at [448, 480] on select "1525 1526 1527 1528 1529 1530 1531 1532 1533 1534 1535 1536 1537 1538 1539 1540…" at bounding box center [455, 482] width 60 height 26
select select "2024"
click at [425, 470] on select "1525 1526 1527 1528 1529 1530 1531 1532 1533 1534 1535 1536 1537 1538 1539 1540…" at bounding box center [455, 482] width 60 height 26
click at [393, 488] on select "Jan Feb Mar Apr May Jun Jul Aug Sep Oct Nov Dec" at bounding box center [391, 482] width 68 height 26
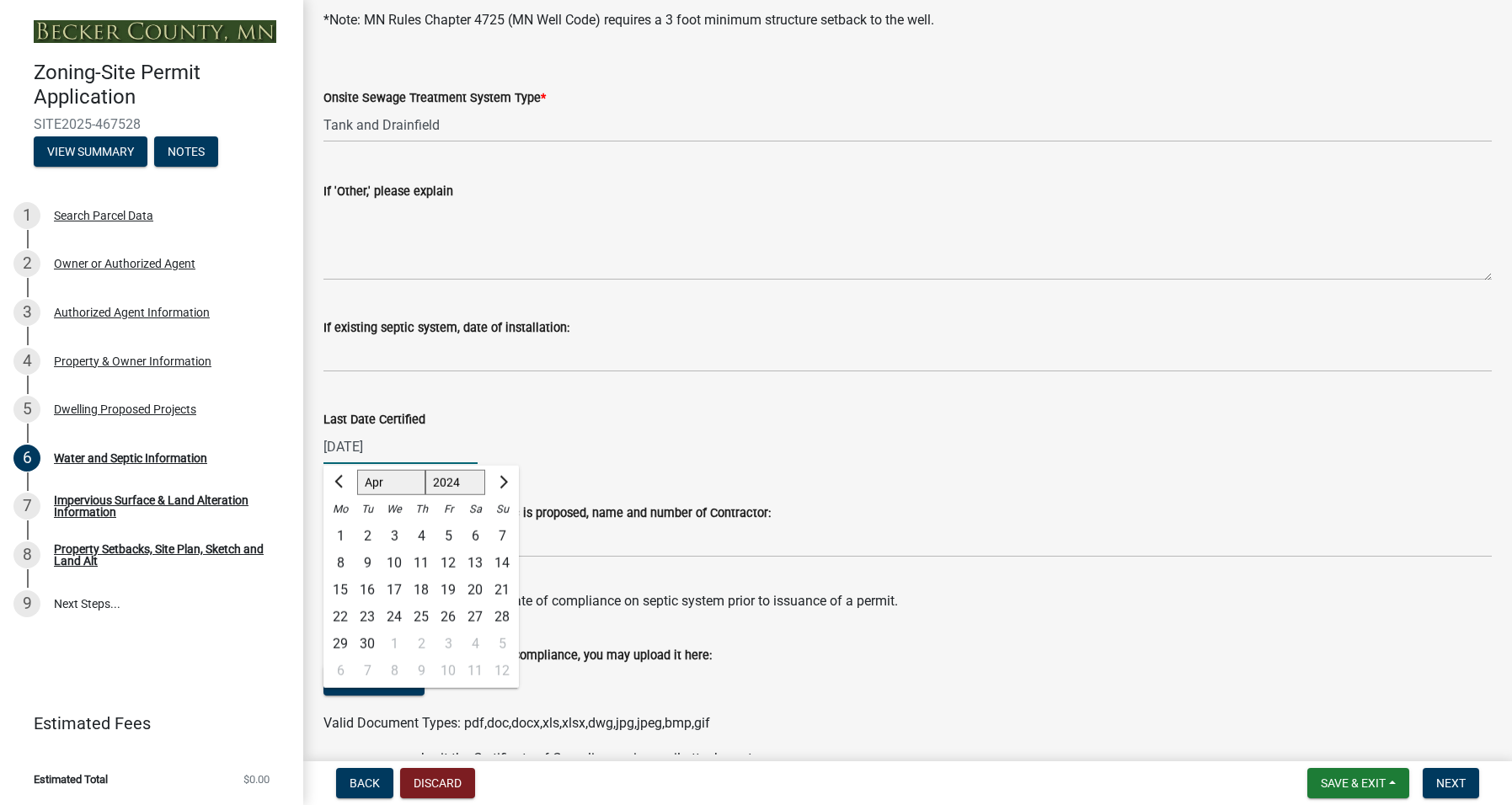
select select "7"
click at [357, 470] on select "Jan Feb Mar Apr May Jun Jul Aug Sep Oct Nov Dec" at bounding box center [391, 482] width 68 height 26
click at [337, 637] on div "29" at bounding box center [340, 645] width 27 height 27
type input "07/29/2024"
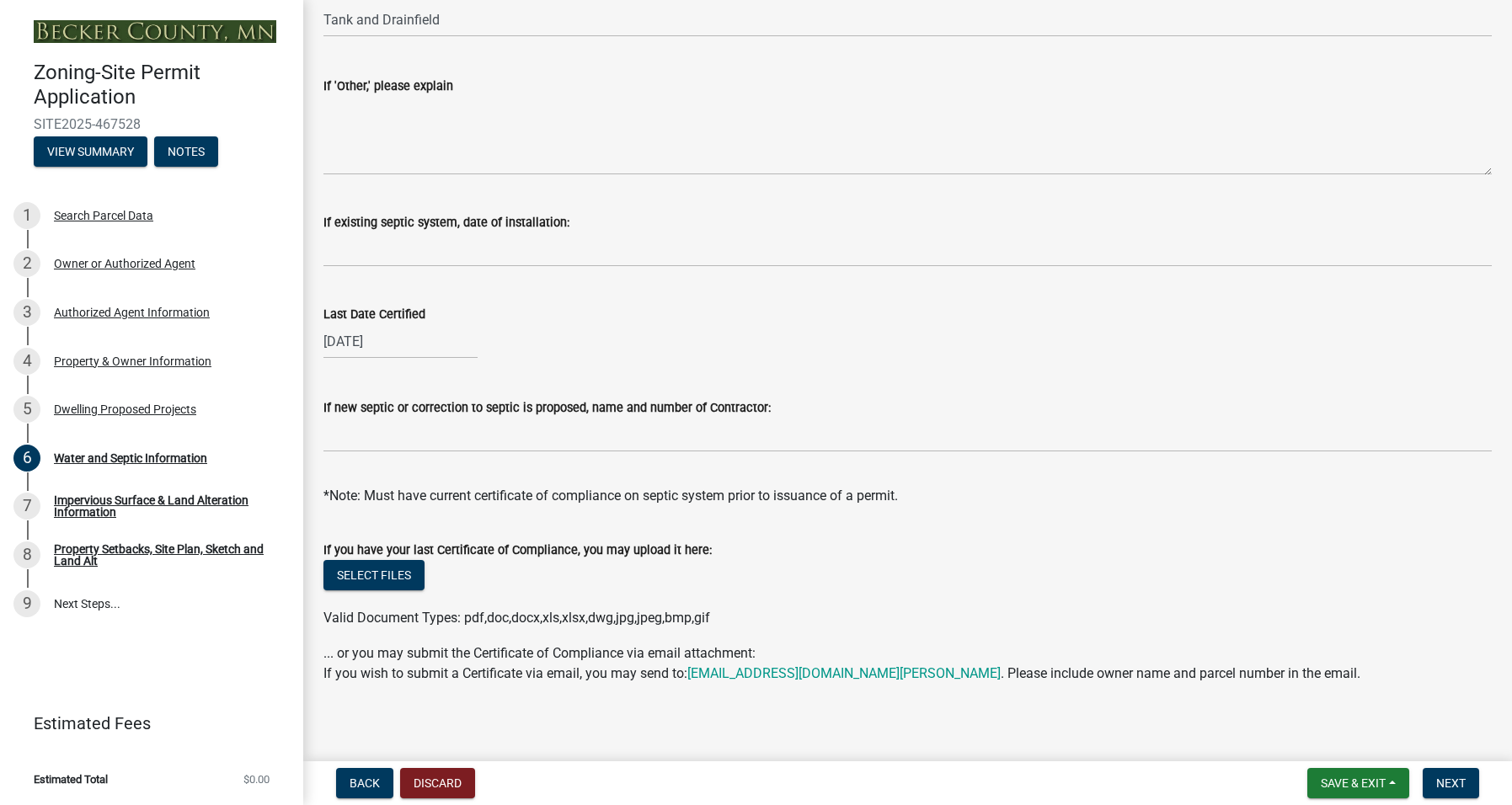
scroll to position [449, 0]
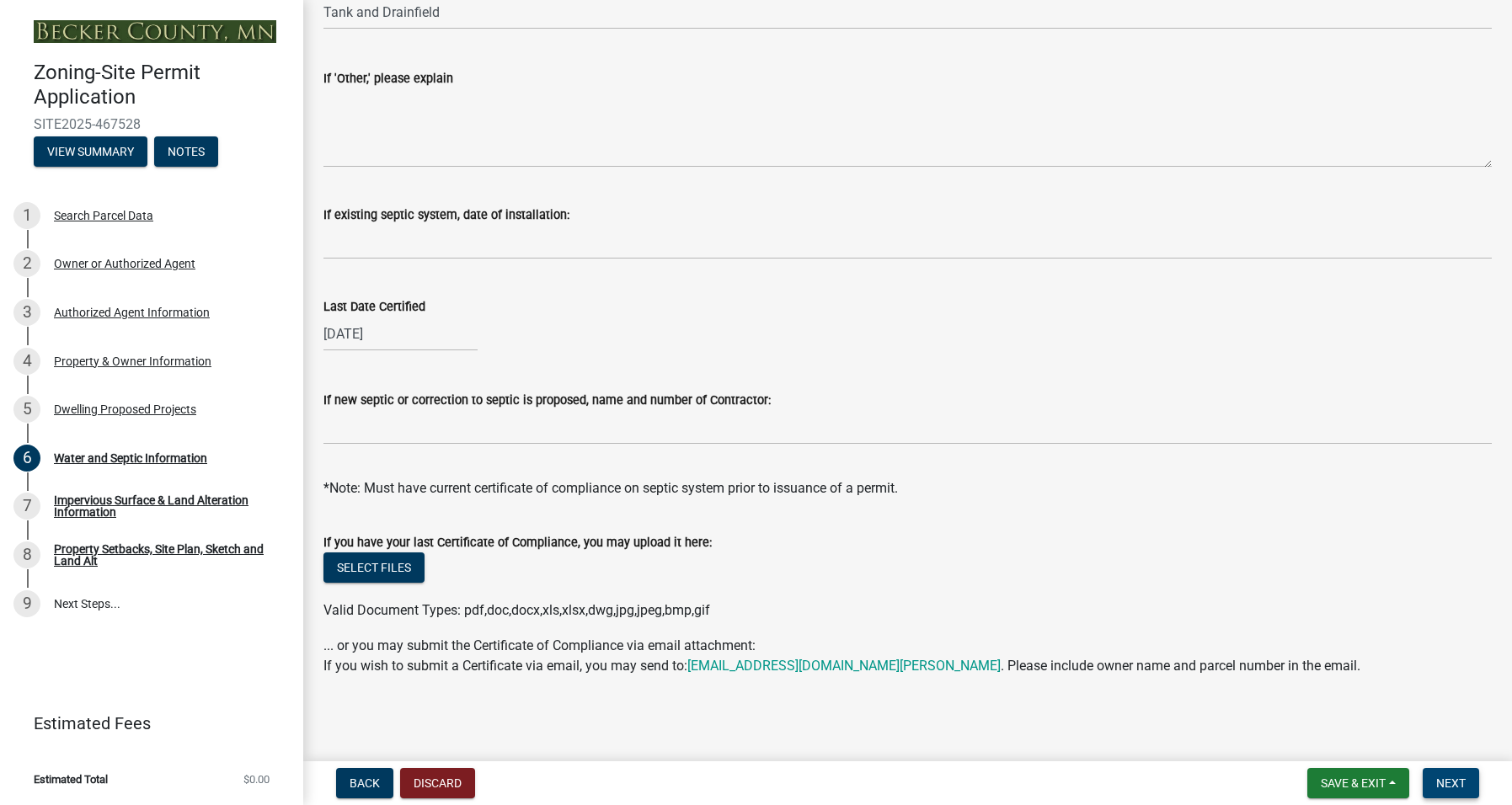
click at [1446, 779] on span "Next" at bounding box center [1450, 782] width 29 height 14
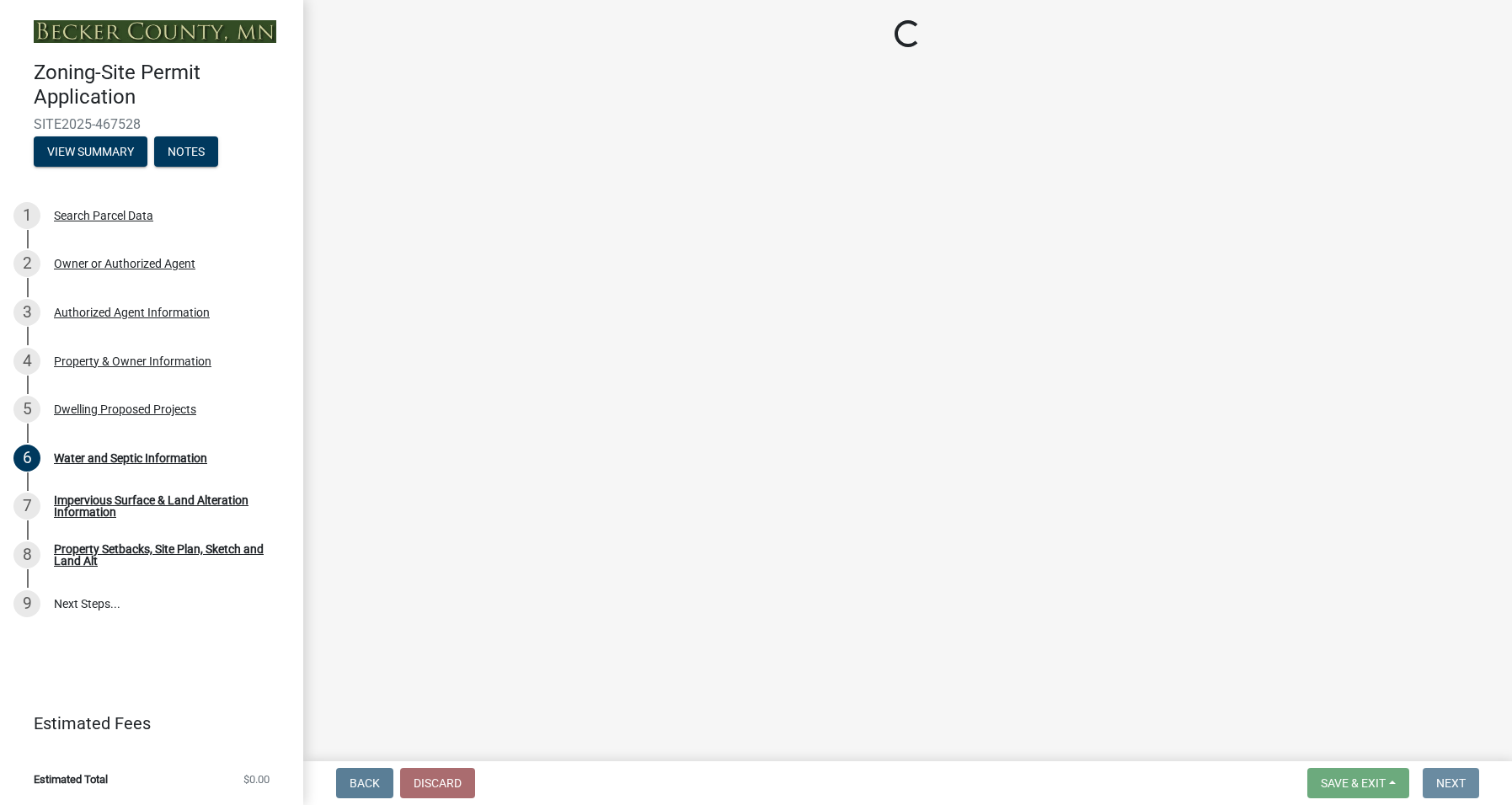
scroll to position [0, 0]
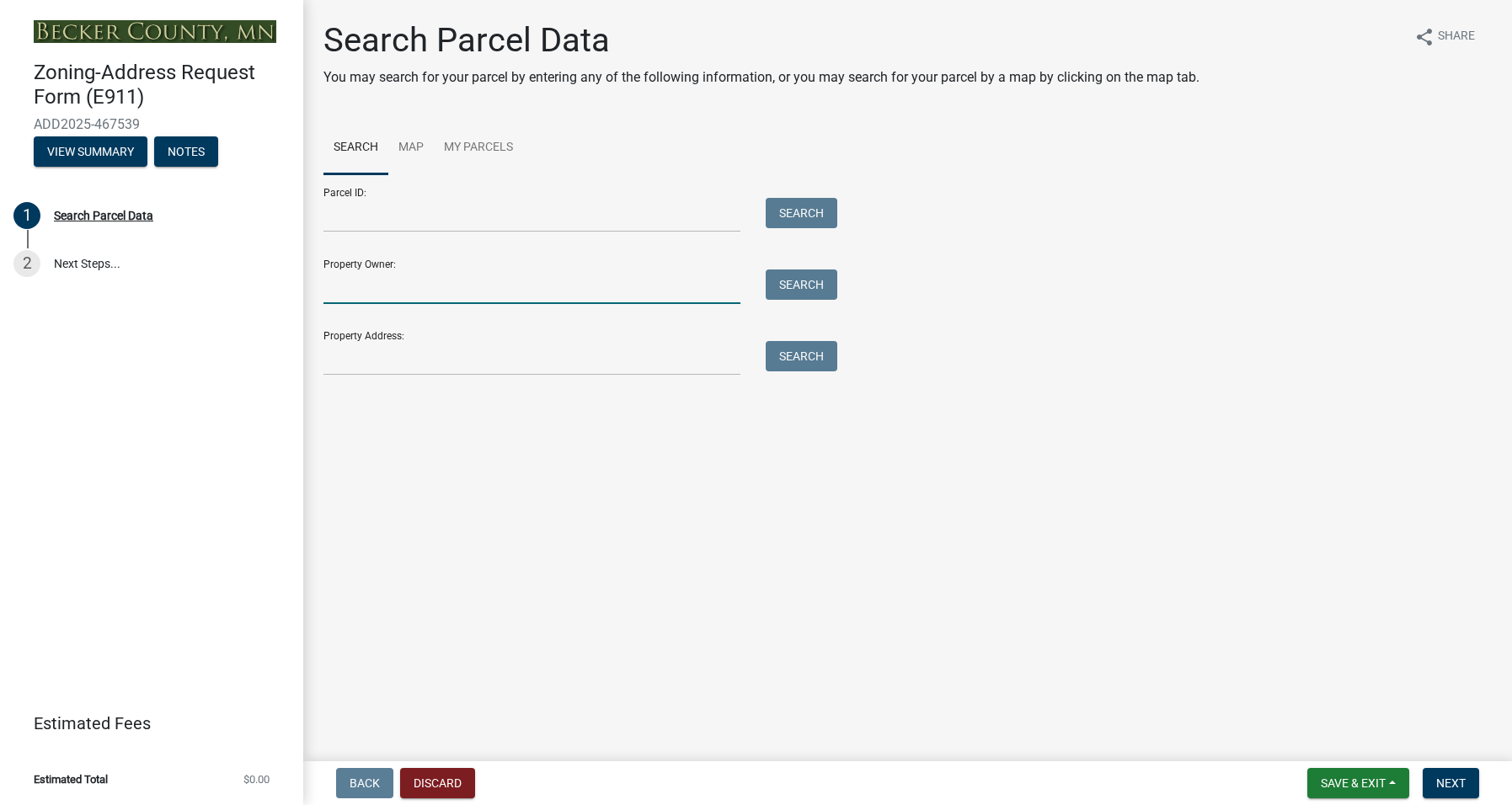
click at [426, 290] on input "Property Owner:" at bounding box center [532, 286] width 417 height 35
type input "[PERSON_NAME] & [PERSON_NAME] TRUST"
click at [808, 284] on button "Search" at bounding box center [801, 284] width 71 height 30
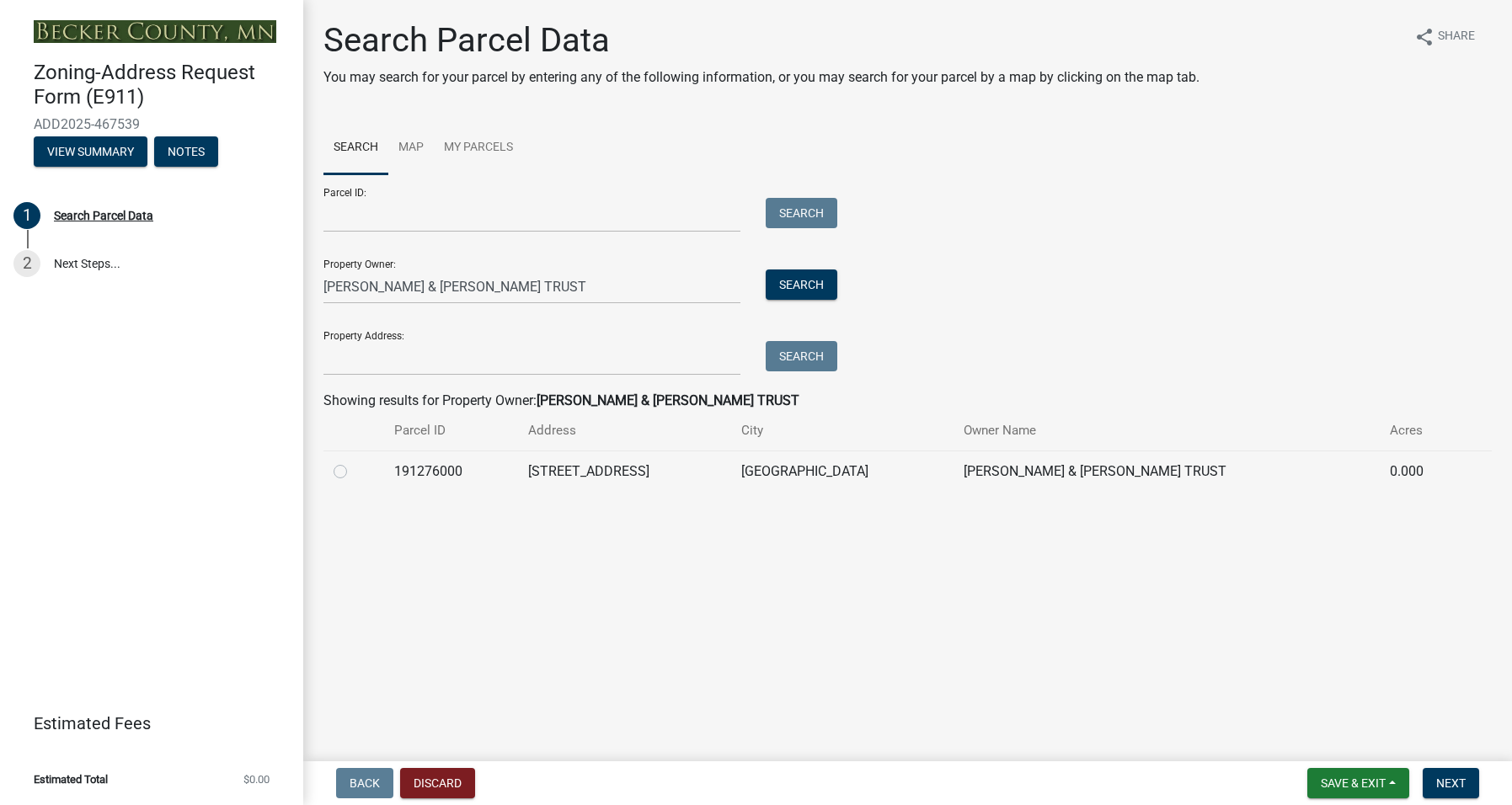
click at [354, 461] on label at bounding box center [354, 461] width 0 height 0
click at [354, 472] on input "radio" at bounding box center [359, 467] width 11 height 11
radio input "true"
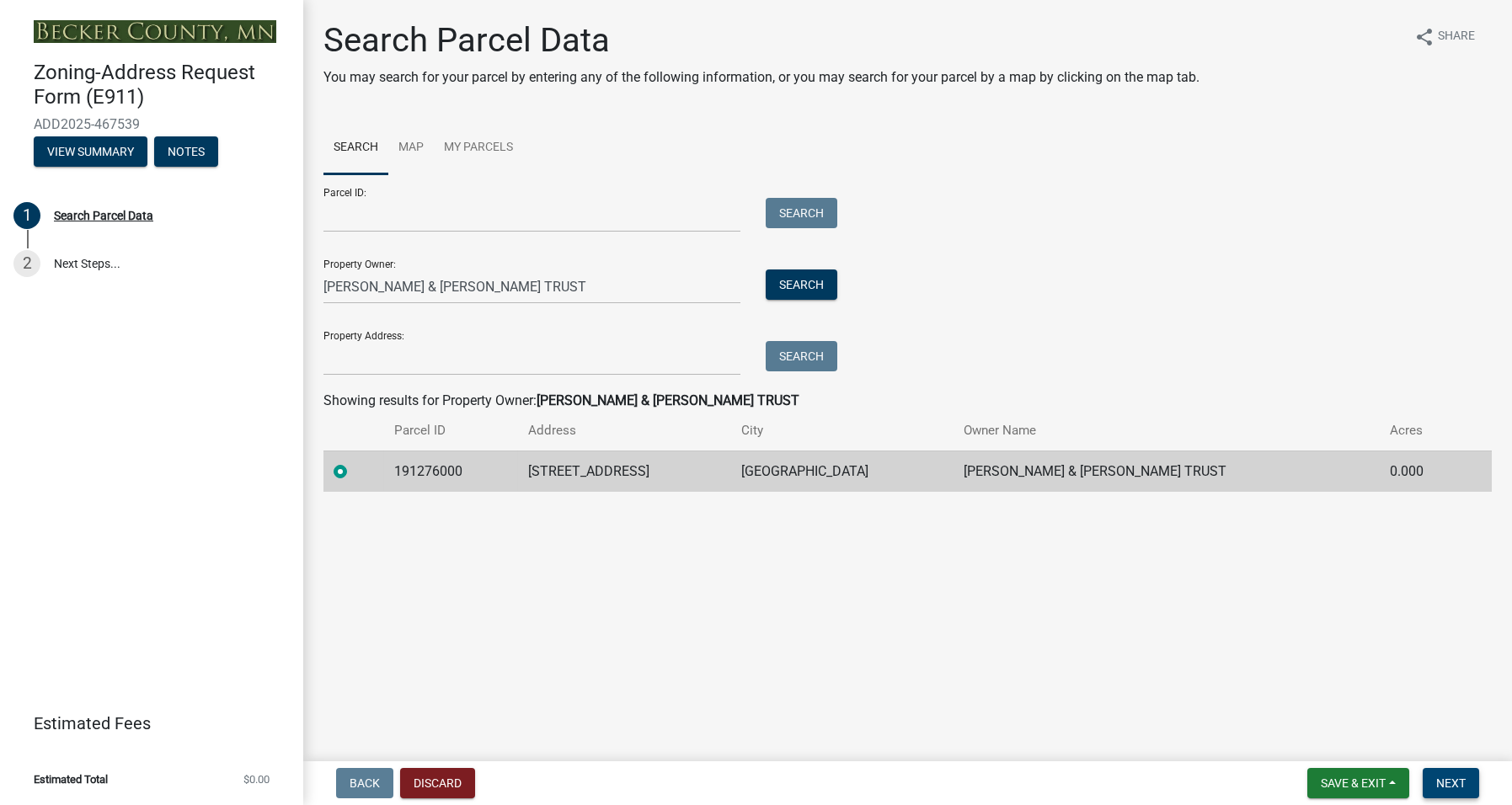
click at [1446, 780] on span "Next" at bounding box center [1450, 782] width 29 height 14
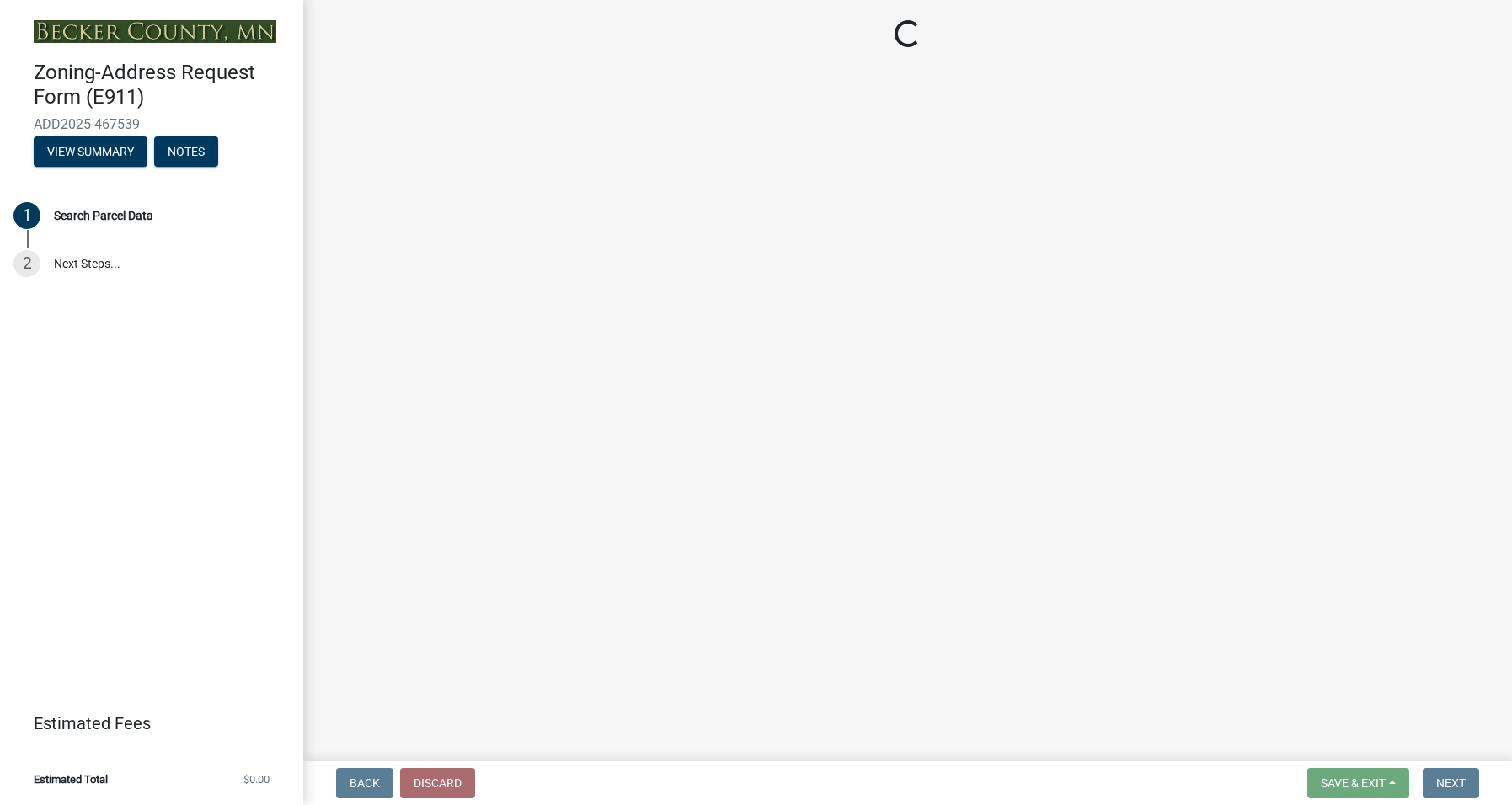
select select "1e28ad55-6c80-4947-b10c-cd80c7e9ba35"
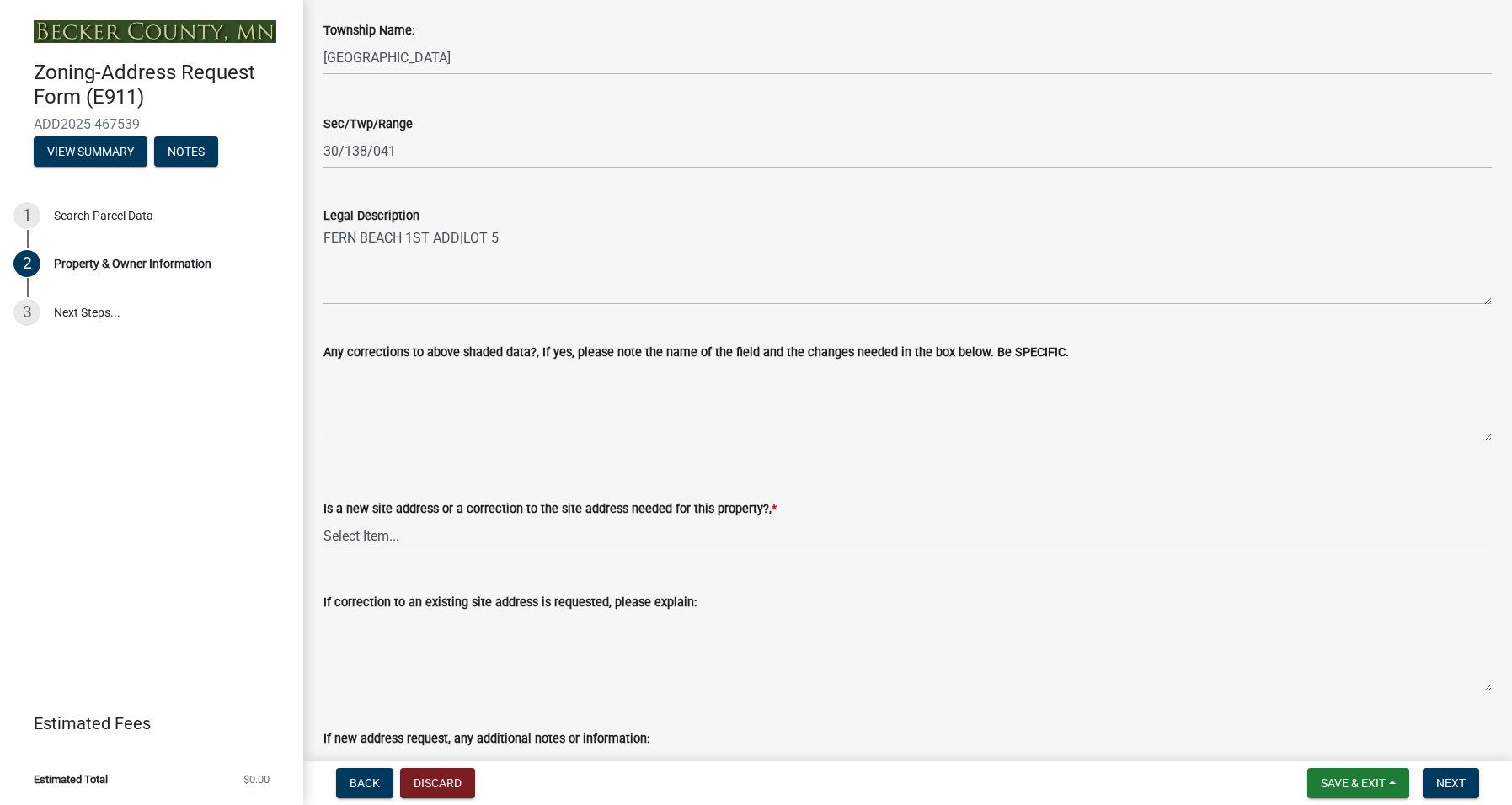
scroll to position [674, 0]
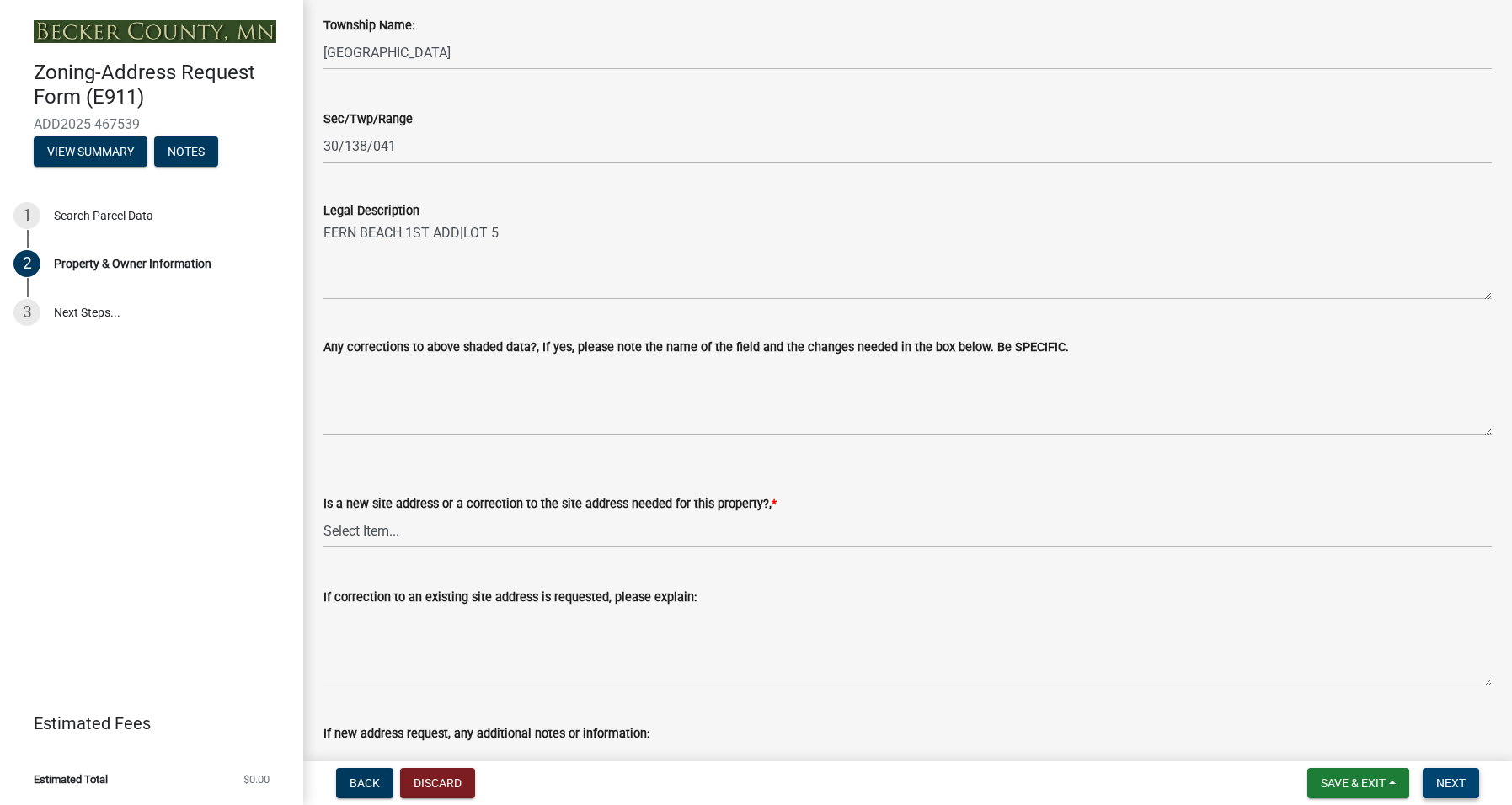
click at [1457, 787] on span "Next" at bounding box center [1450, 782] width 29 height 14
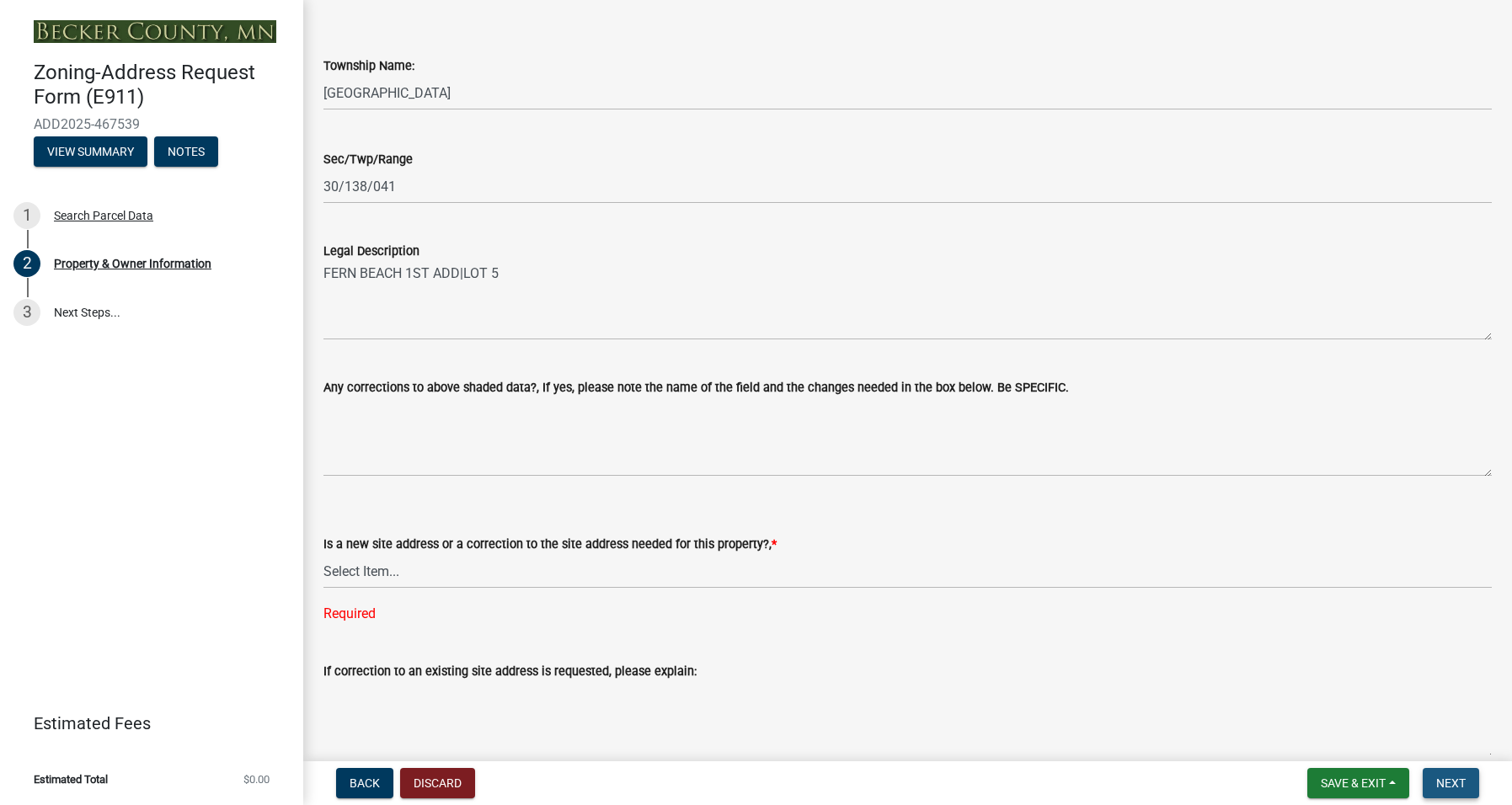
scroll to position [713, 0]
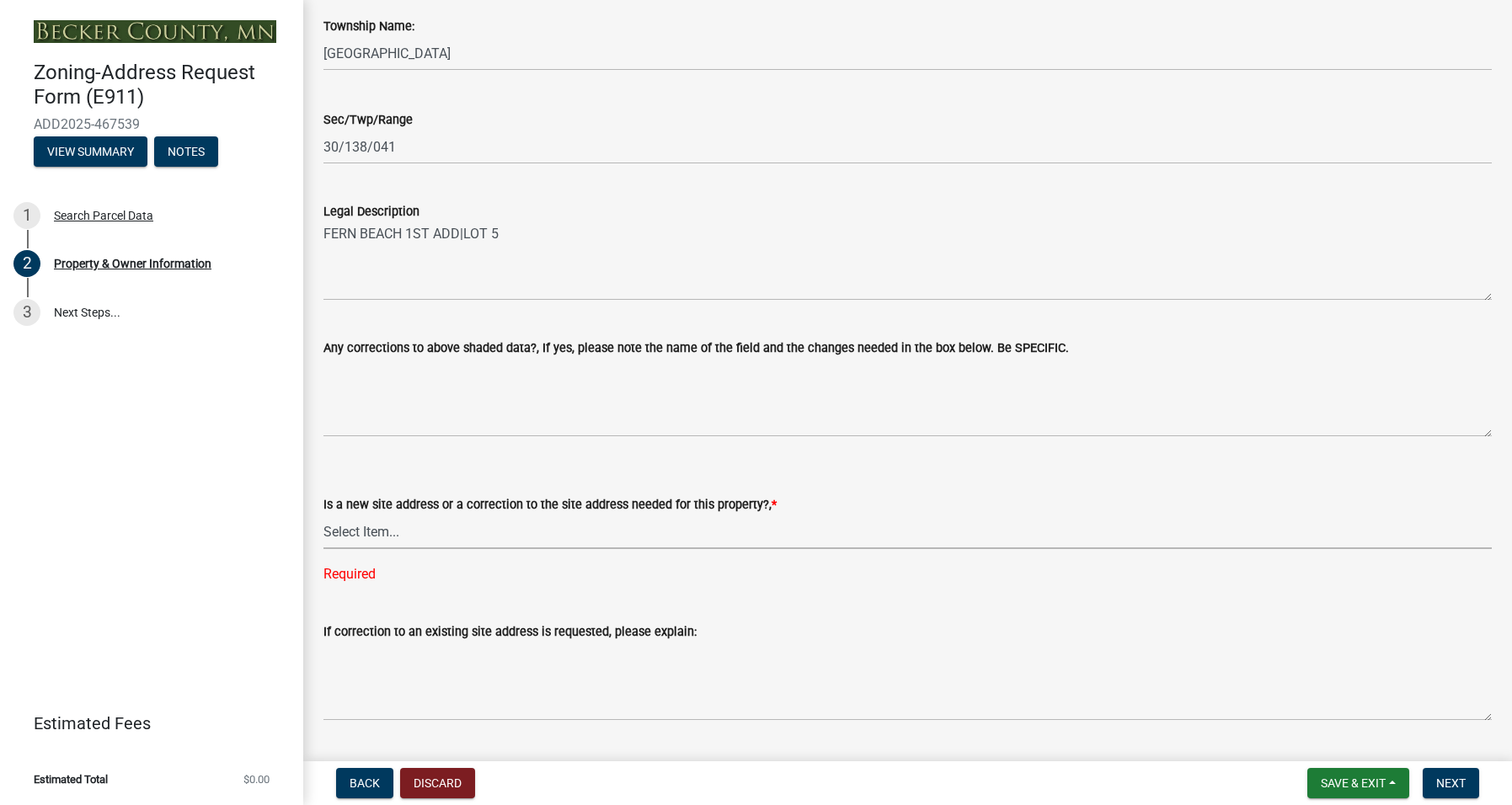
click at [405, 533] on select "Select Item... New Site Address Needed Correction to Site Address Needed I alre…" at bounding box center [907, 532] width 1168 height 35
click at [425, 503] on label "Is a new site address or a correction to the site address needed for this prope…" at bounding box center [550, 505] width 453 height 12
click at [425, 514] on select "Select Item... New Site Address Needed Correction to Site Address Needed I alre…" at bounding box center [907, 532] width 1168 height 35
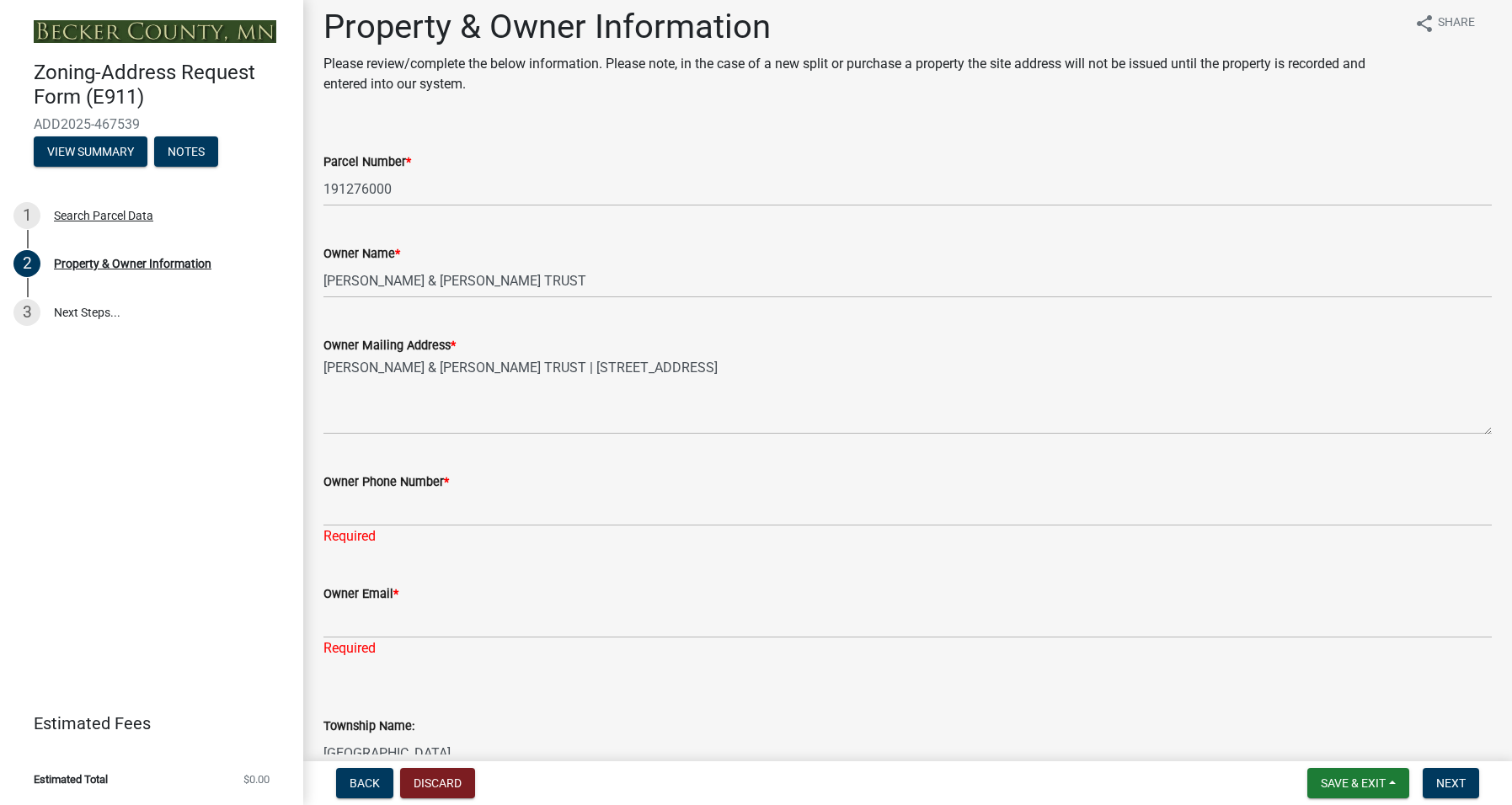
scroll to position [0, 0]
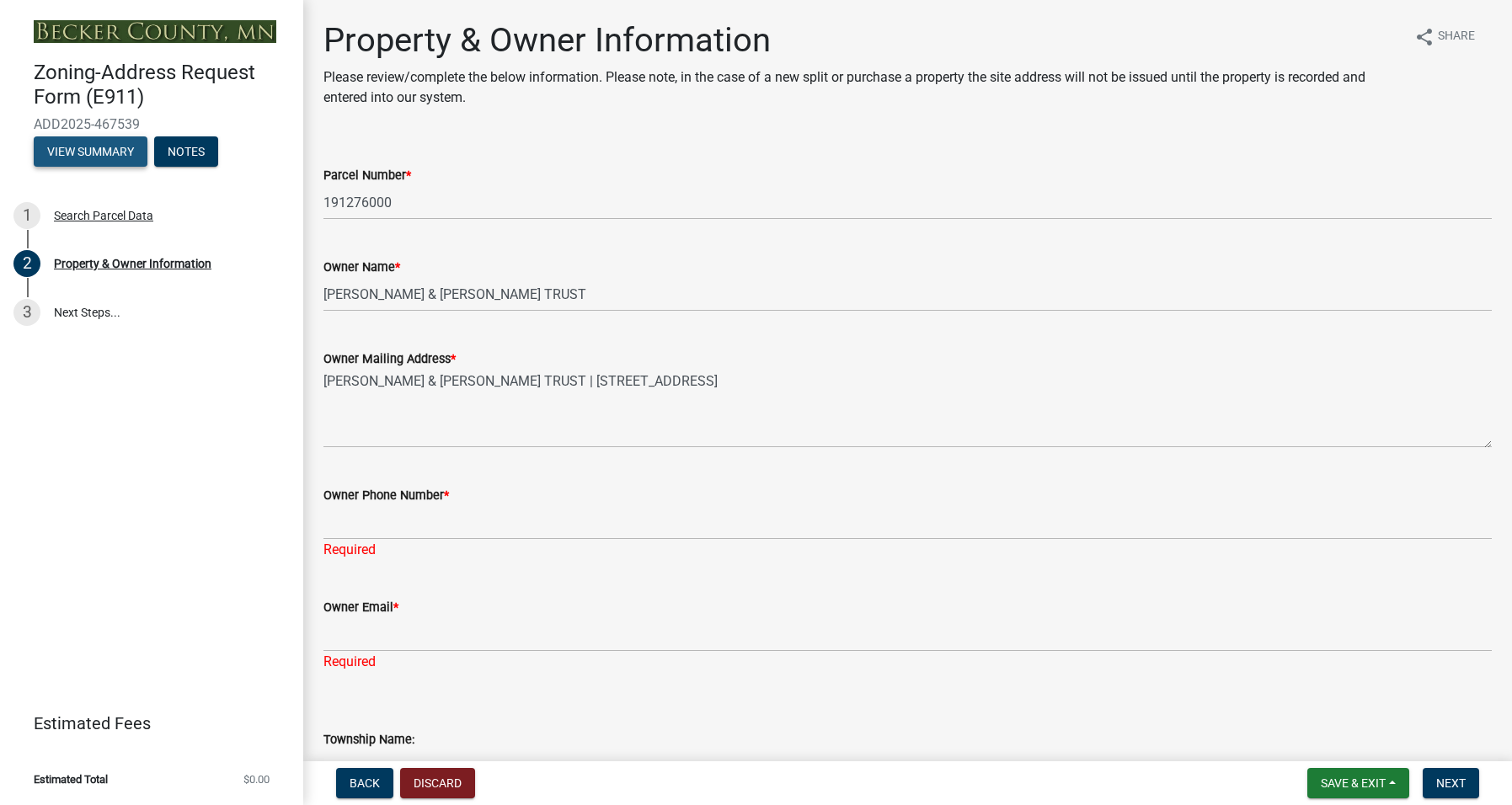
click at [97, 147] on button "View Summary" at bounding box center [90, 151] width 114 height 30
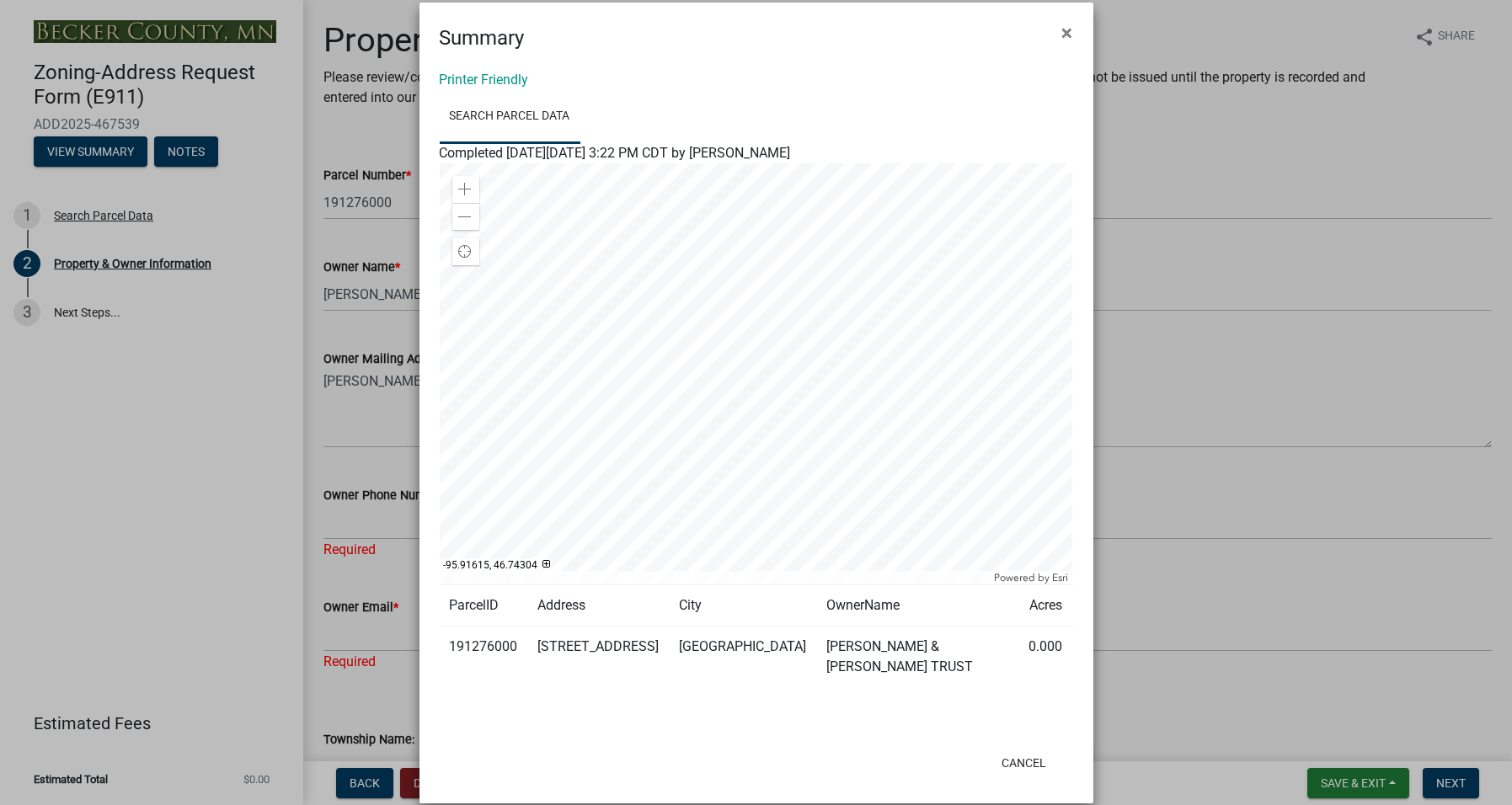
scroll to position [41, 0]
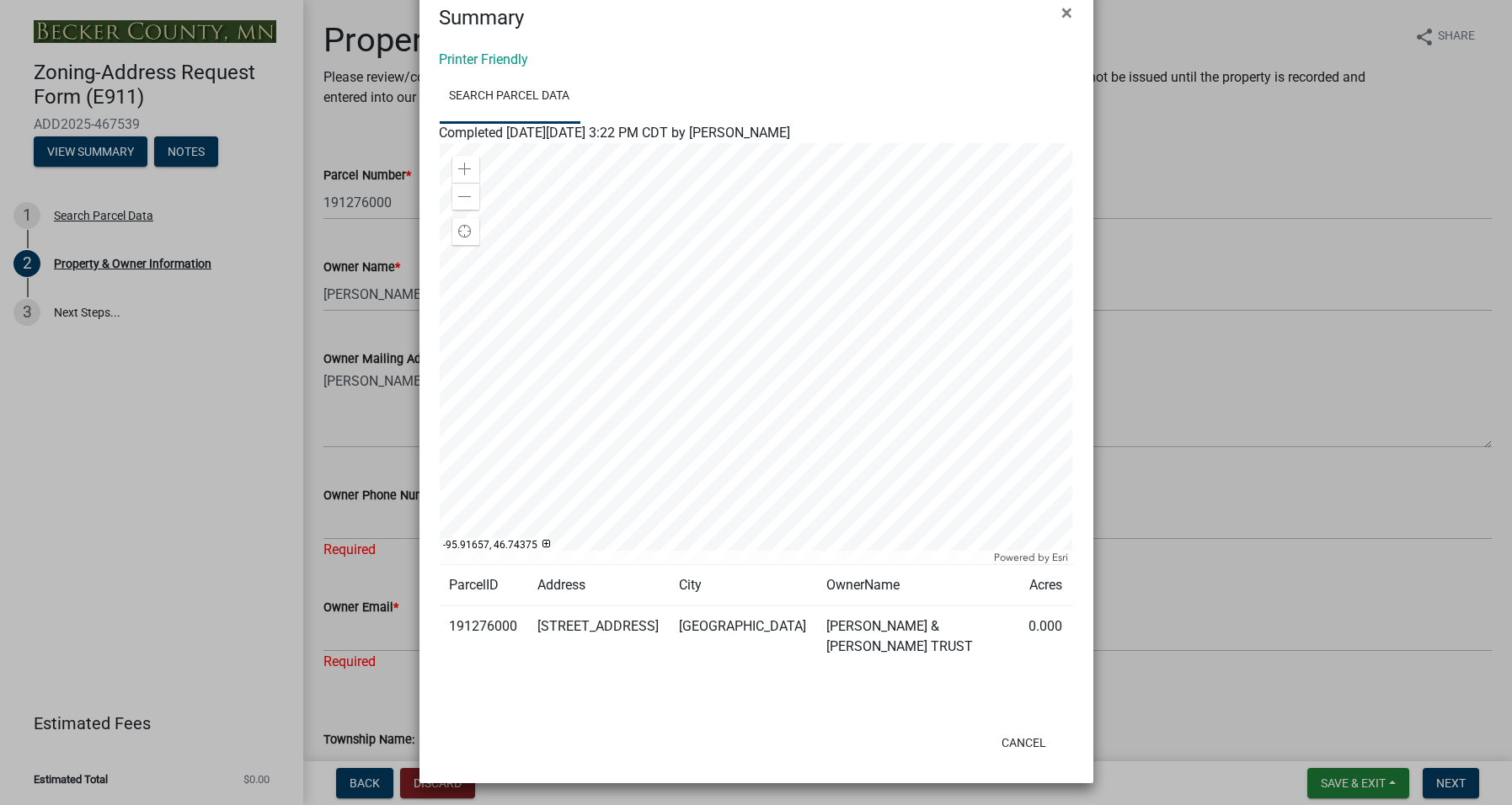
click at [97, 143] on ngb-modal-window "Summary × Printer Friendly Search Parcel Data Completed On Thursday, August 21,…" at bounding box center [756, 402] width 1512 height 805
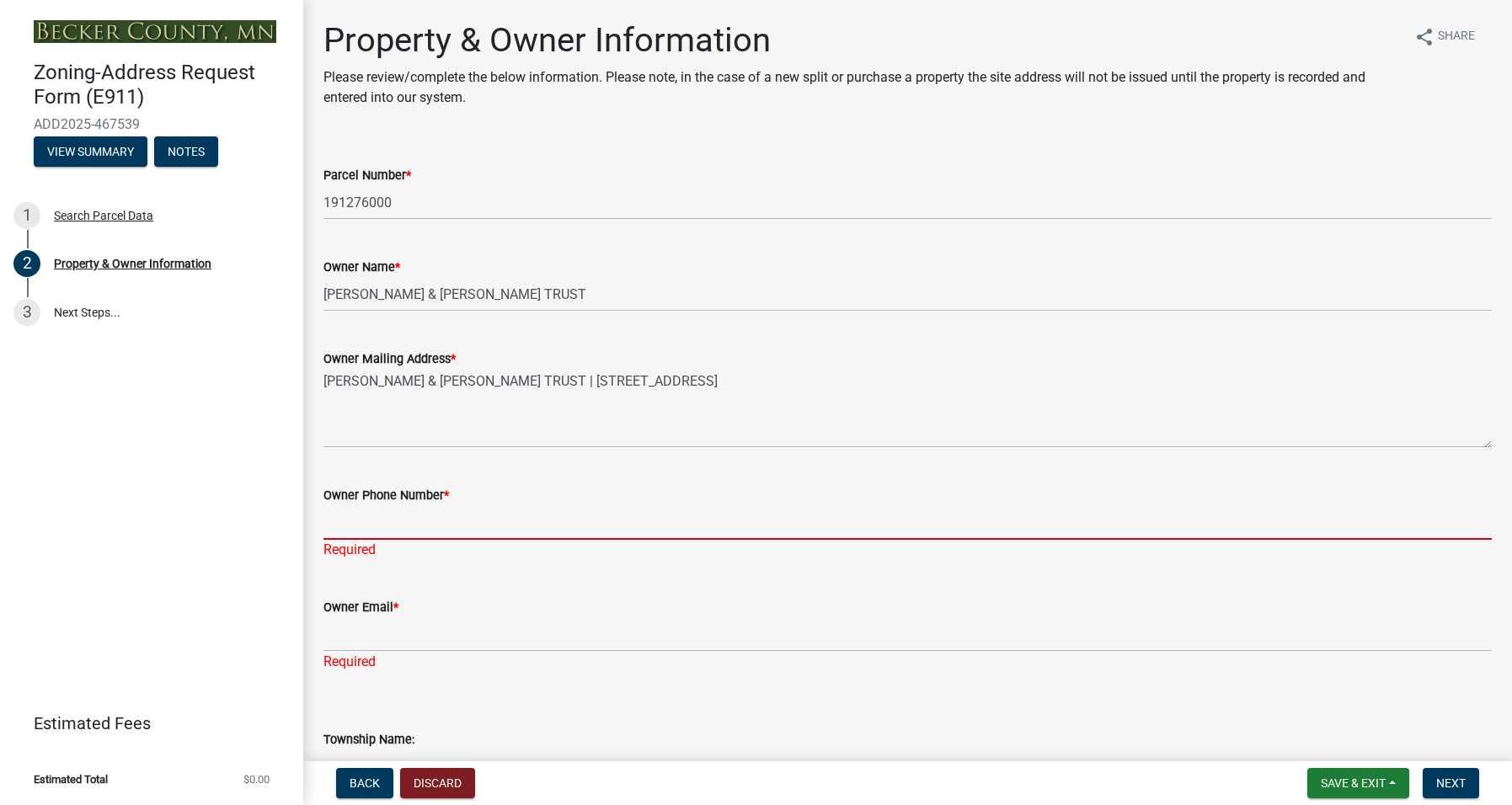
click at [376, 521] on input "Owner Phone Number *" at bounding box center [907, 522] width 1168 height 35
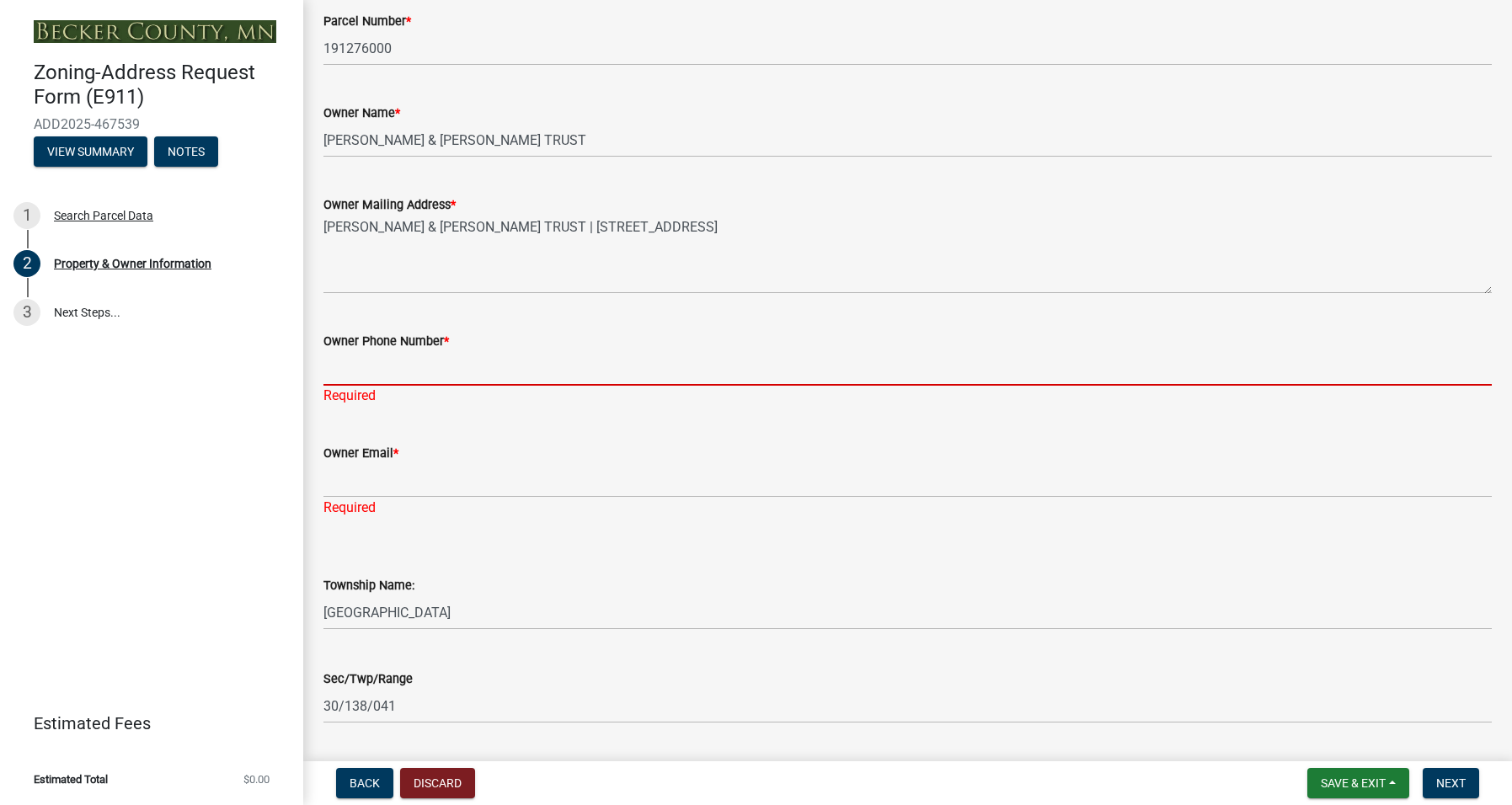
scroll to position [0, 0]
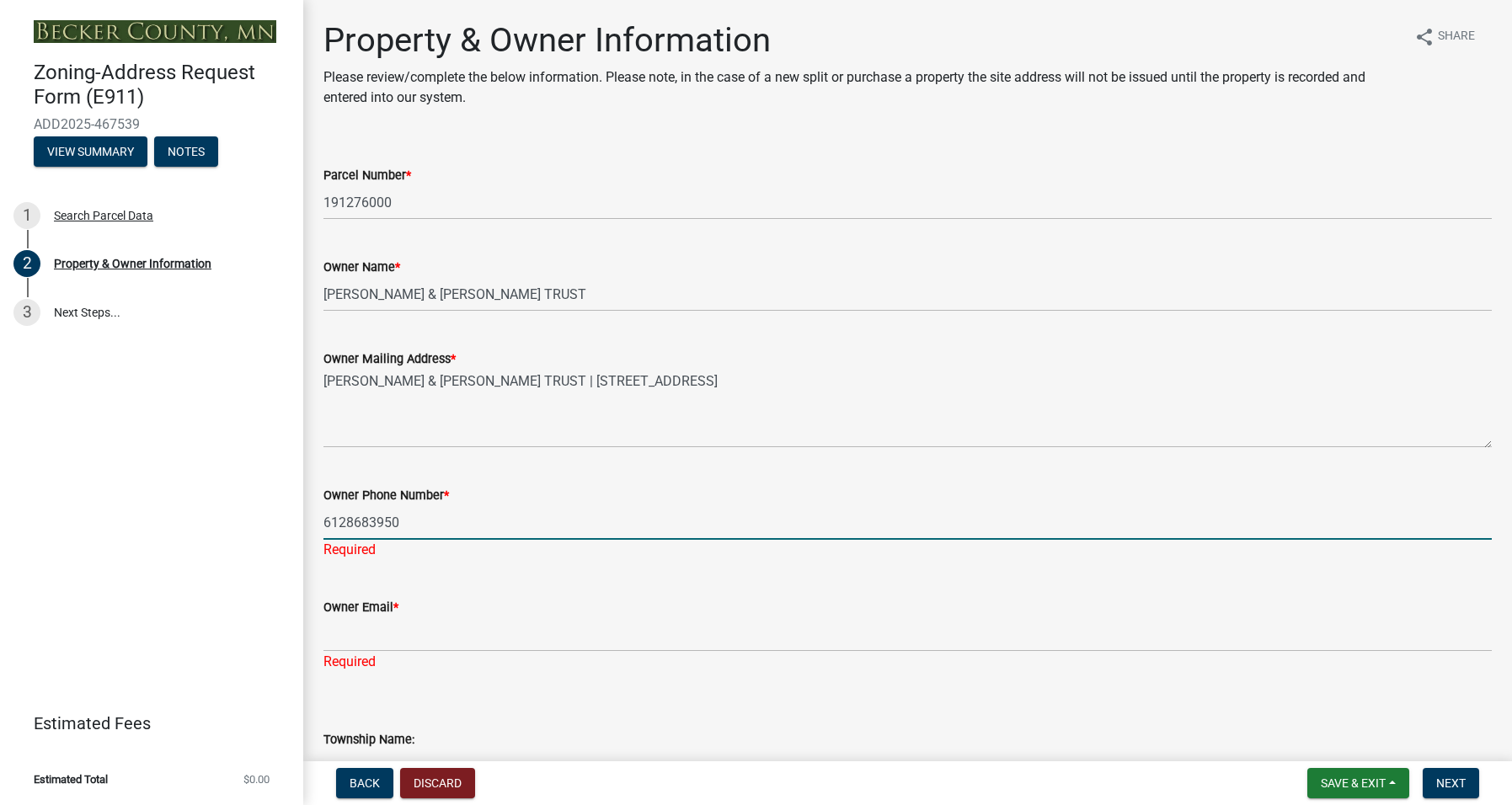
type input "6128683950"
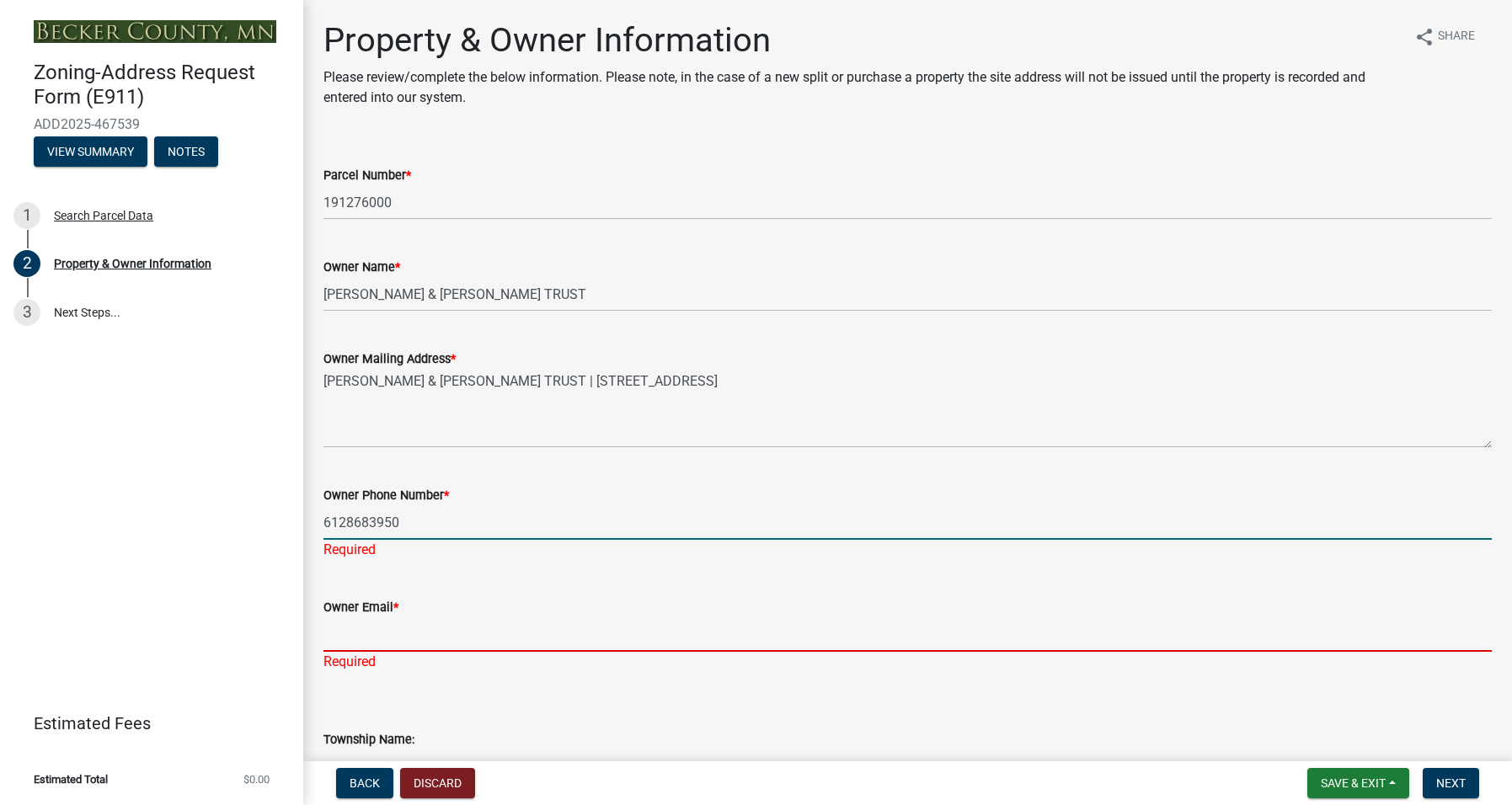
click at [375, 632] on div "Owner Email * Required" at bounding box center [907, 623] width 1168 height 98
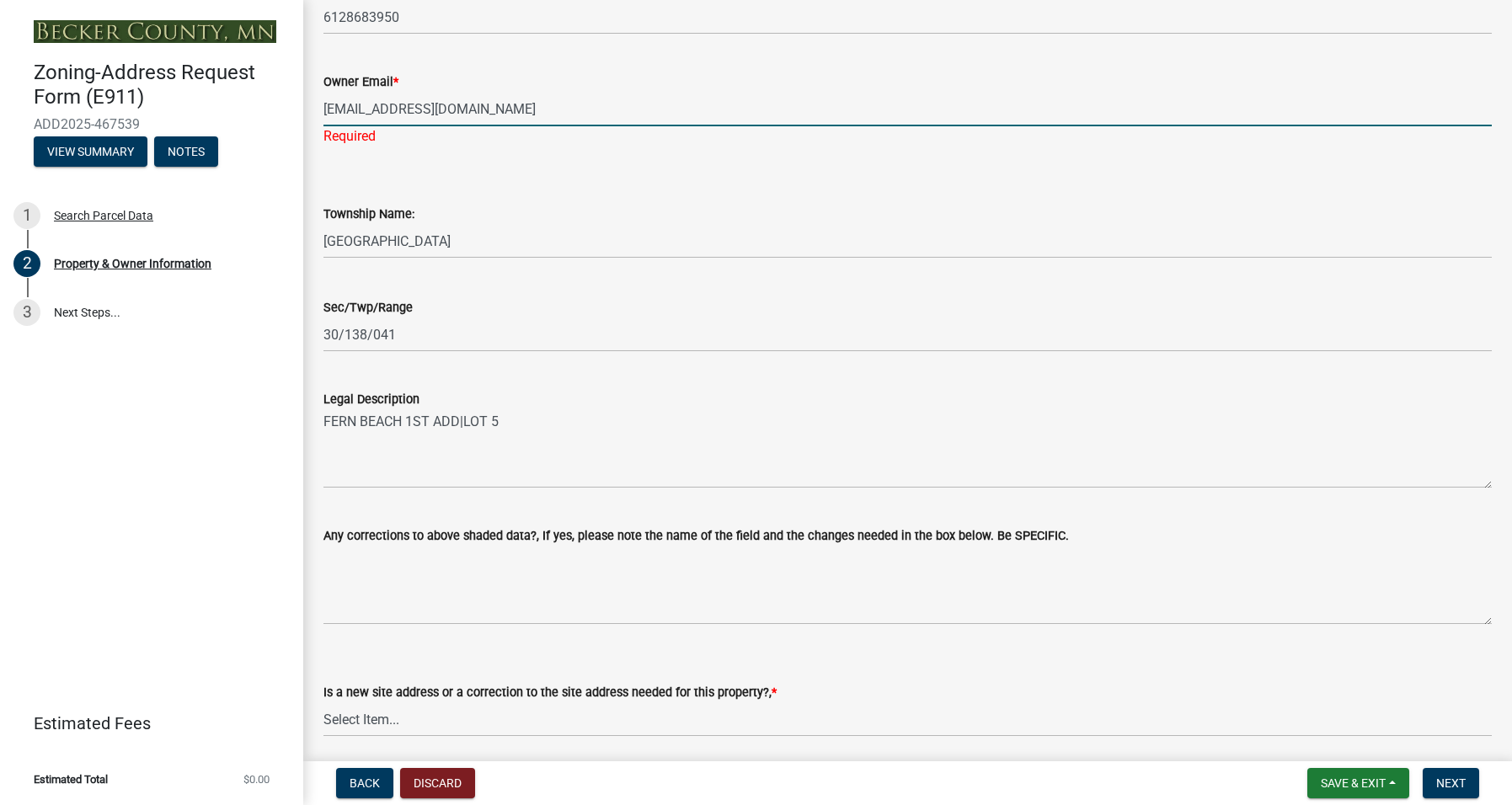
scroll to position [589, 0]
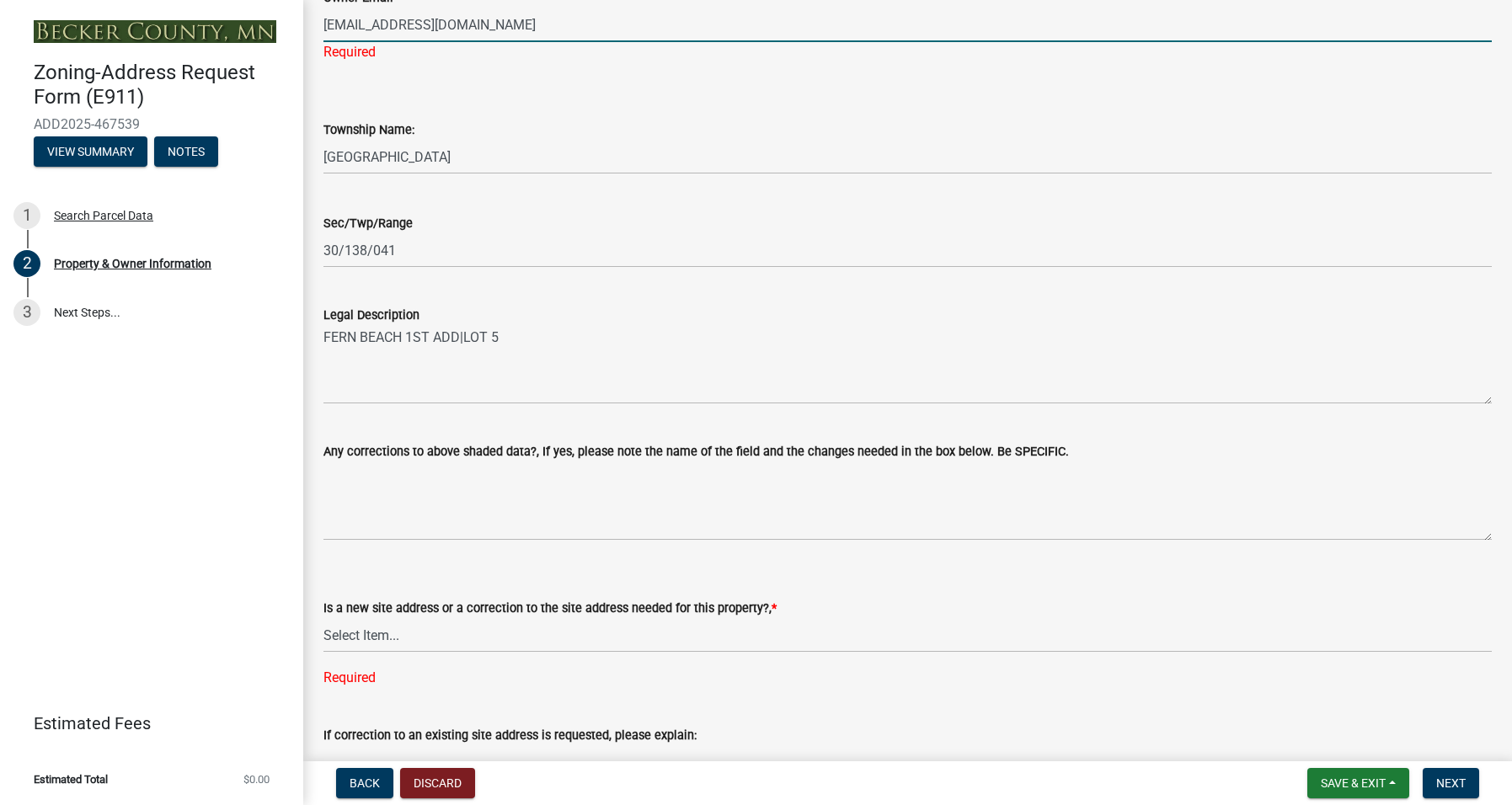
type input "callajo@gmail.com"
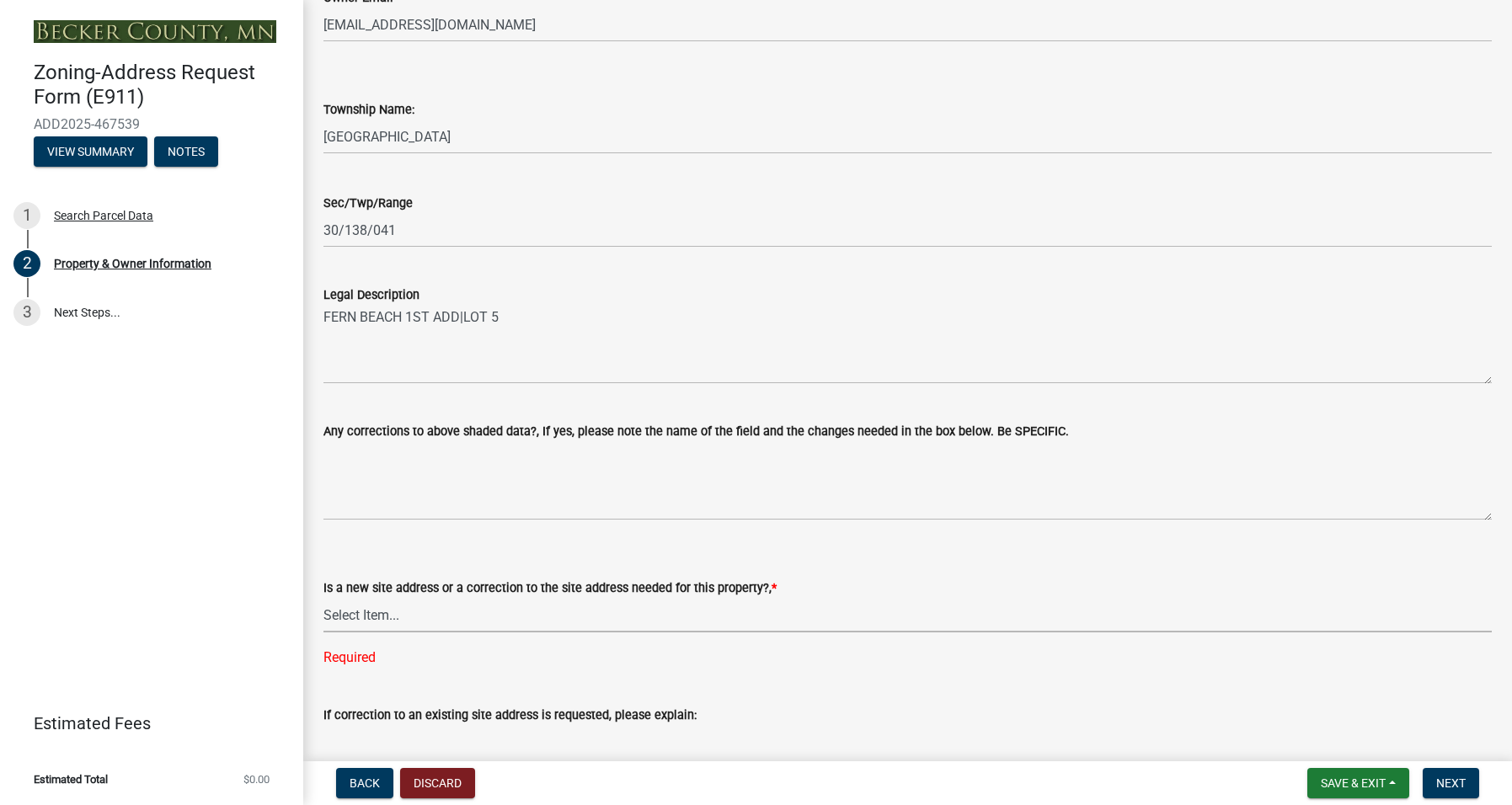
click at [390, 632] on select "Select Item... New Site Address Needed Correction to Site Address Needed I alre…" at bounding box center [907, 615] width 1168 height 35
click at [471, 583] on label "Is a new site address or a correction to the site address needed for this prope…" at bounding box center [550, 588] width 453 height 12
click at [471, 598] on select "Select Item... New Site Address Needed Correction to Site Address Needed I alre…" at bounding box center [907, 615] width 1168 height 35
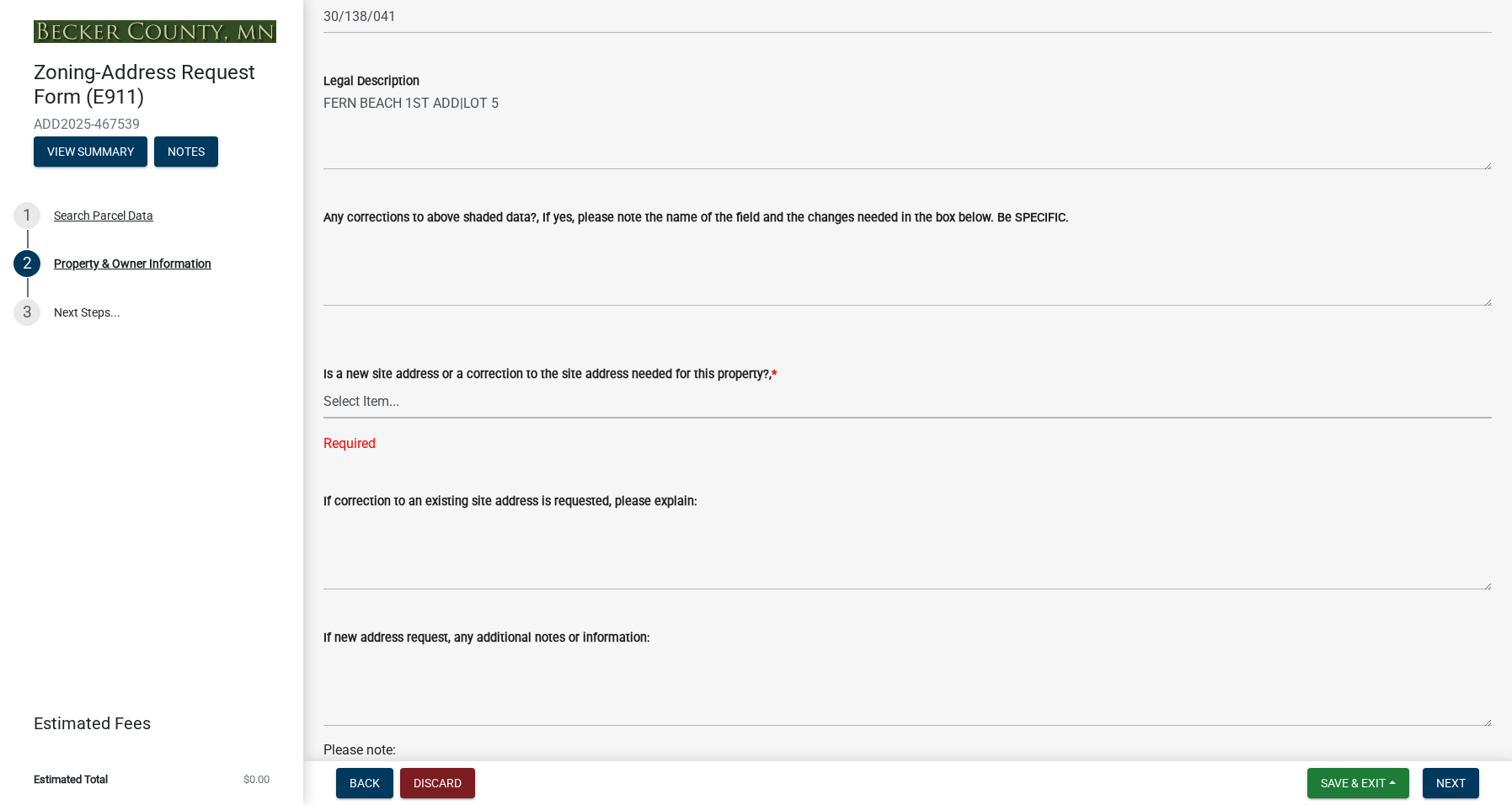
scroll to position [655, 0]
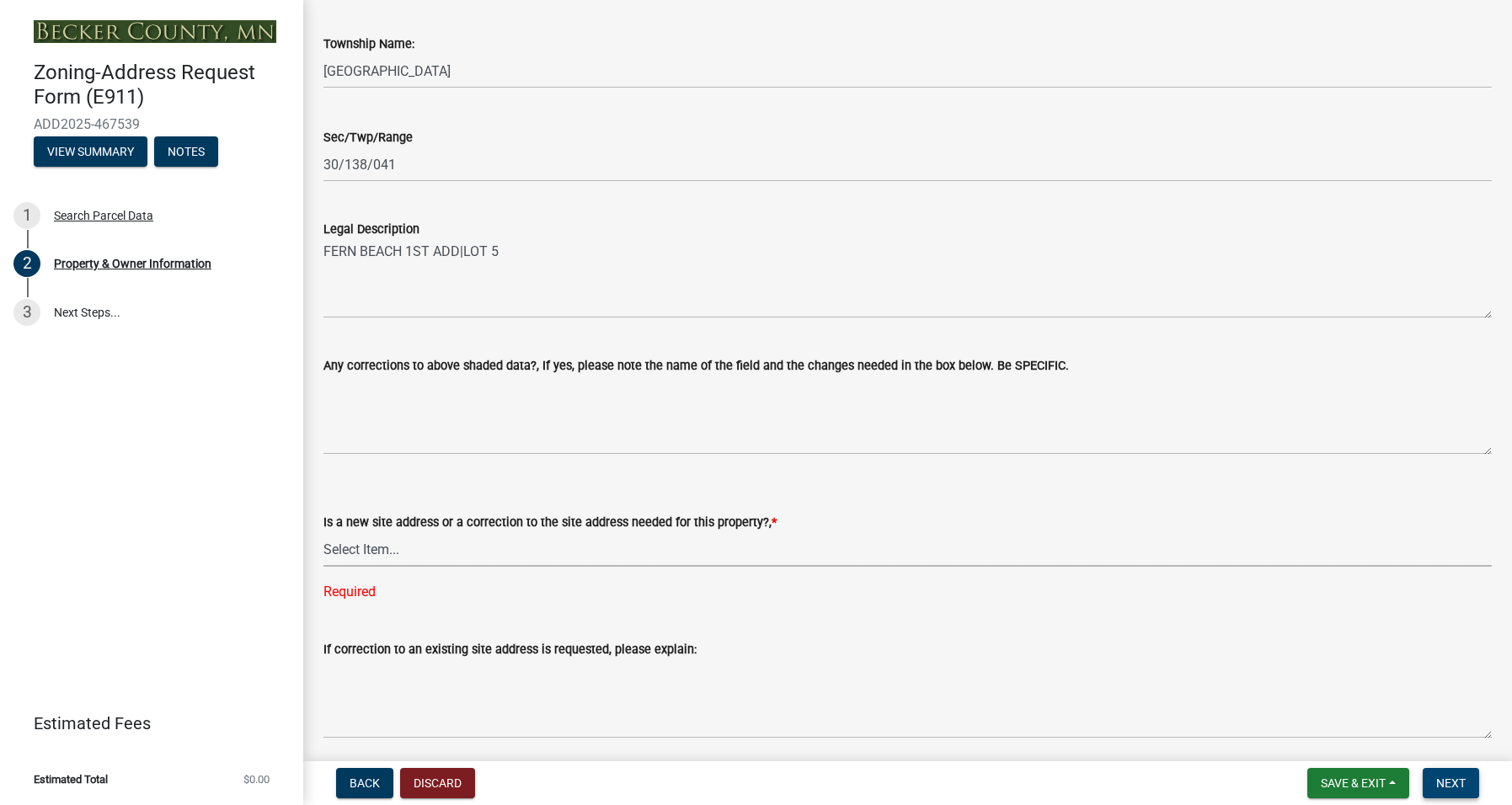
click at [1455, 777] on span "Next" at bounding box center [1450, 782] width 29 height 14
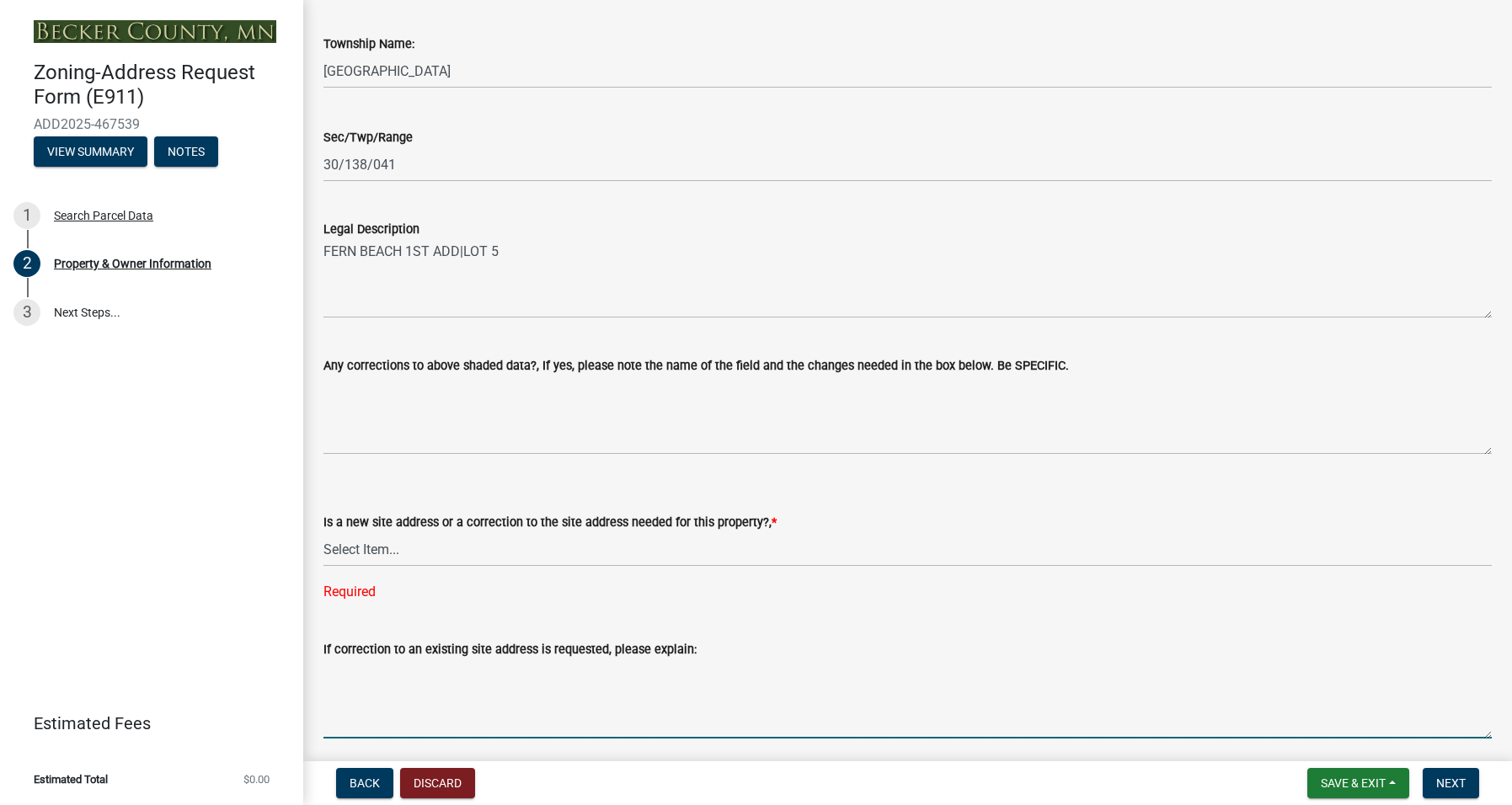
click at [488, 686] on textarea "If correction to an existing site address is requested, please explain:" at bounding box center [907, 698] width 1168 height 79
type textarea "none"
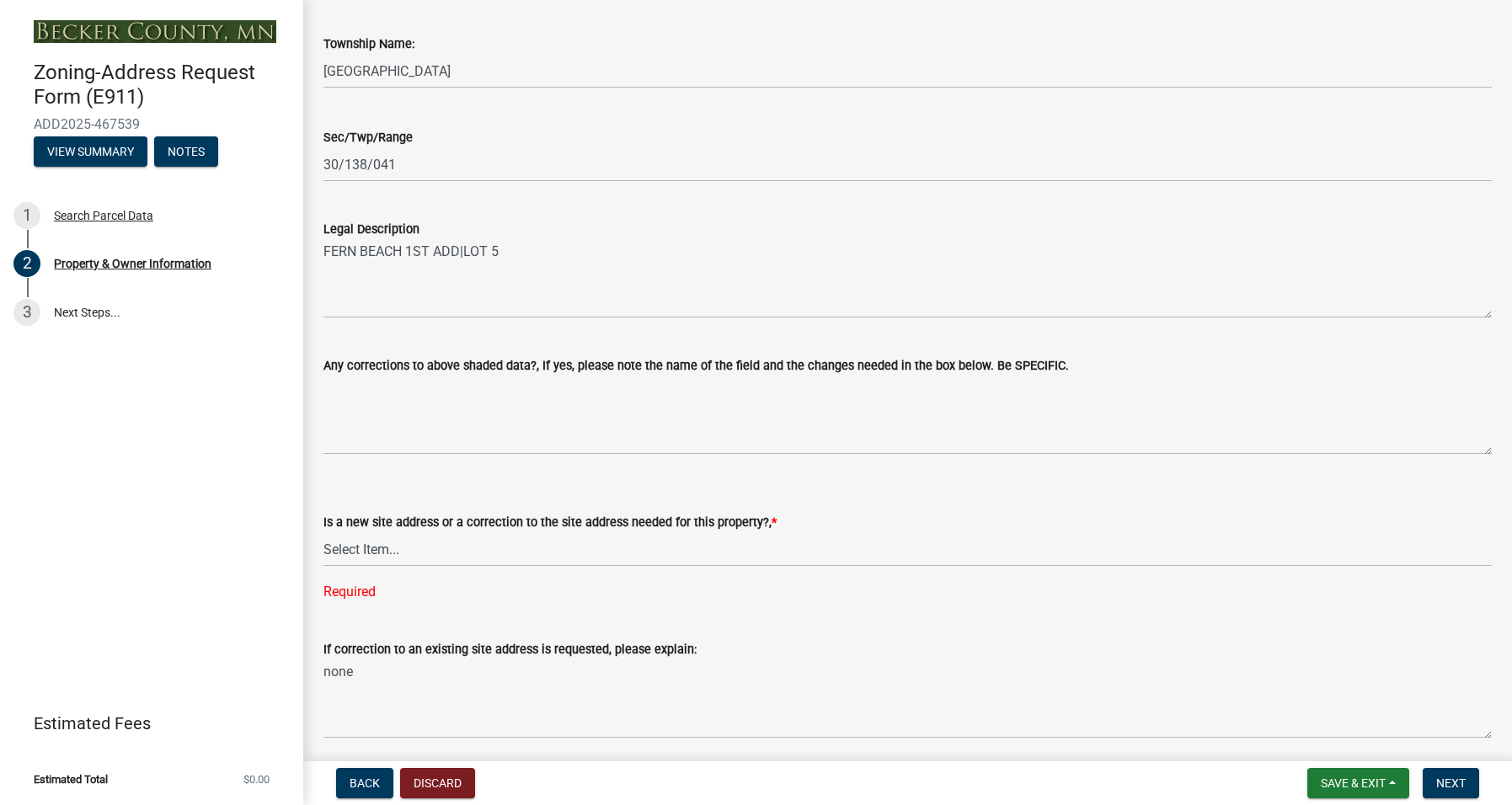
click at [434, 577] on div "Is a new site address or a correction to the site address needed for this prope…" at bounding box center [907, 534] width 1168 height 134
click at [339, 585] on div "Required" at bounding box center [907, 592] width 1168 height 20
click at [353, 543] on select "Select Item... New Site Address Needed Correction to Site Address Needed I alre…" at bounding box center [907, 550] width 1168 height 35
click at [390, 536] on select "Select Item... New Site Address Needed Correction to Site Address Needed I alre…" at bounding box center [907, 550] width 1168 height 35
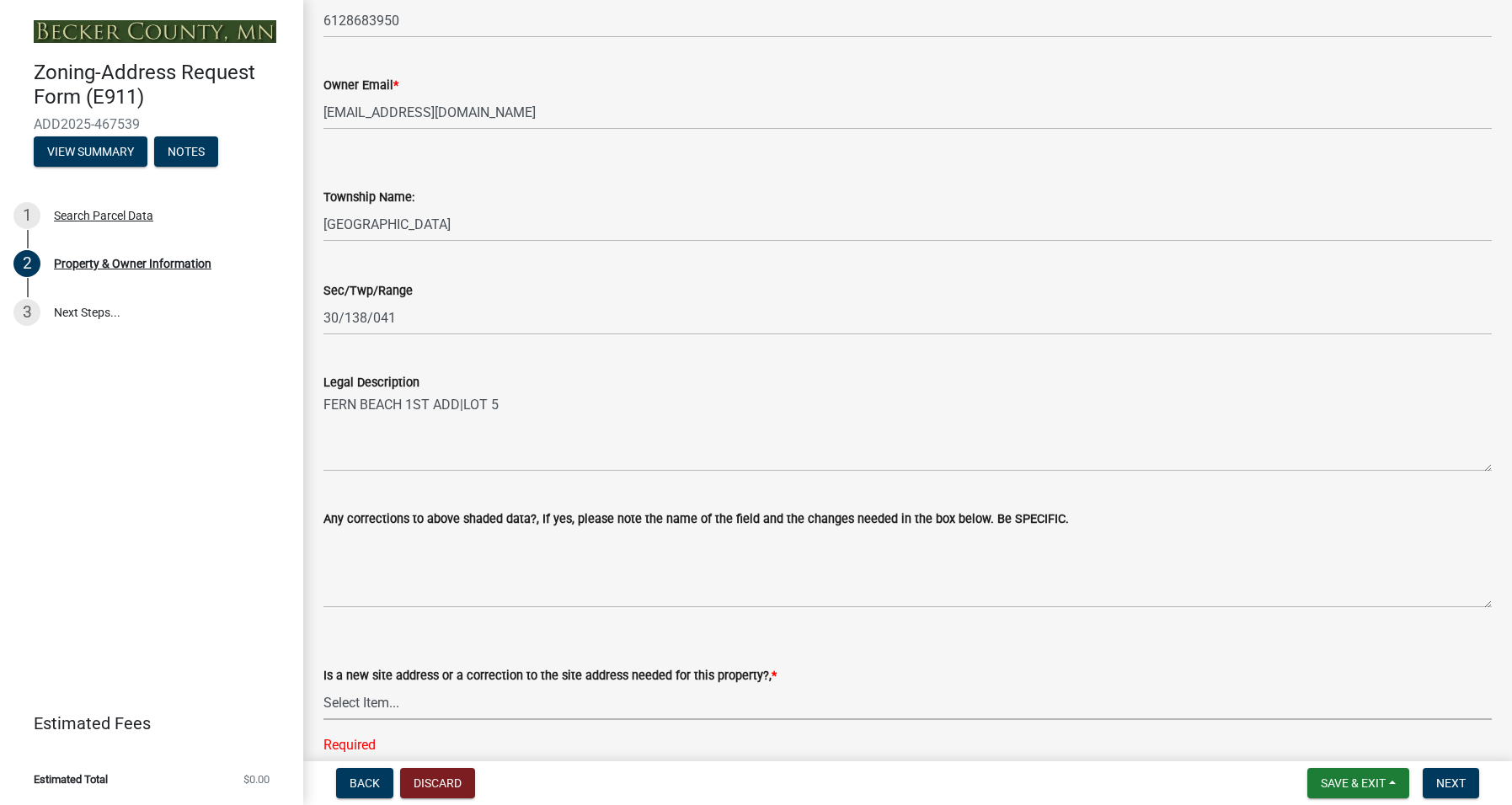
scroll to position [674, 0]
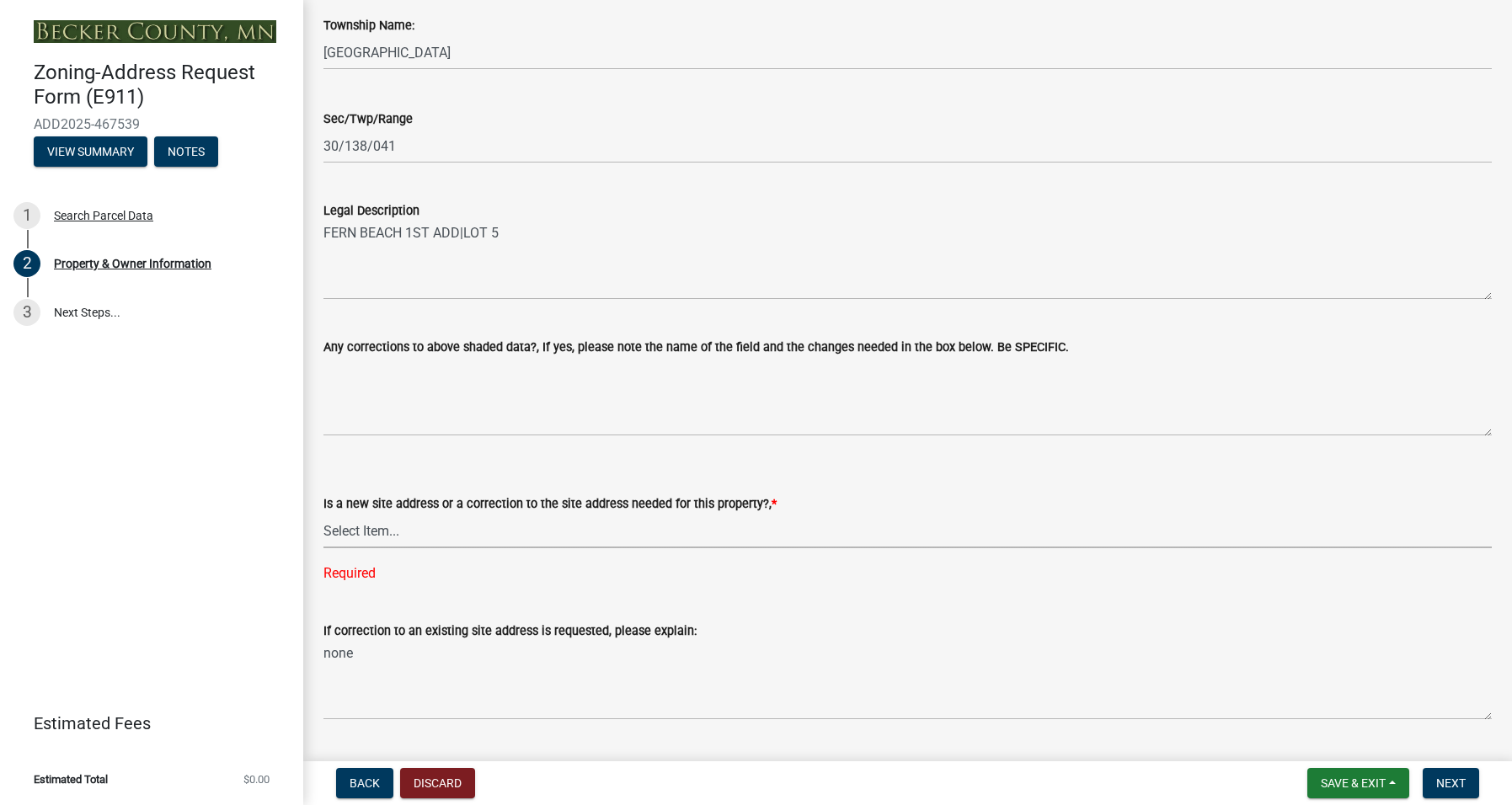
click at [393, 525] on select "Select Item... New Site Address Needed Correction to Site Address Needed I alre…" at bounding box center [907, 531] width 1168 height 35
click at [324, 513] on select "Select Item... New Site Address Needed Correction to Site Address Needed I alre…" at bounding box center [907, 531] width 1168 height 35
select select "9713d348-d2a0-499f-b5a4-c0ec60c22a78"
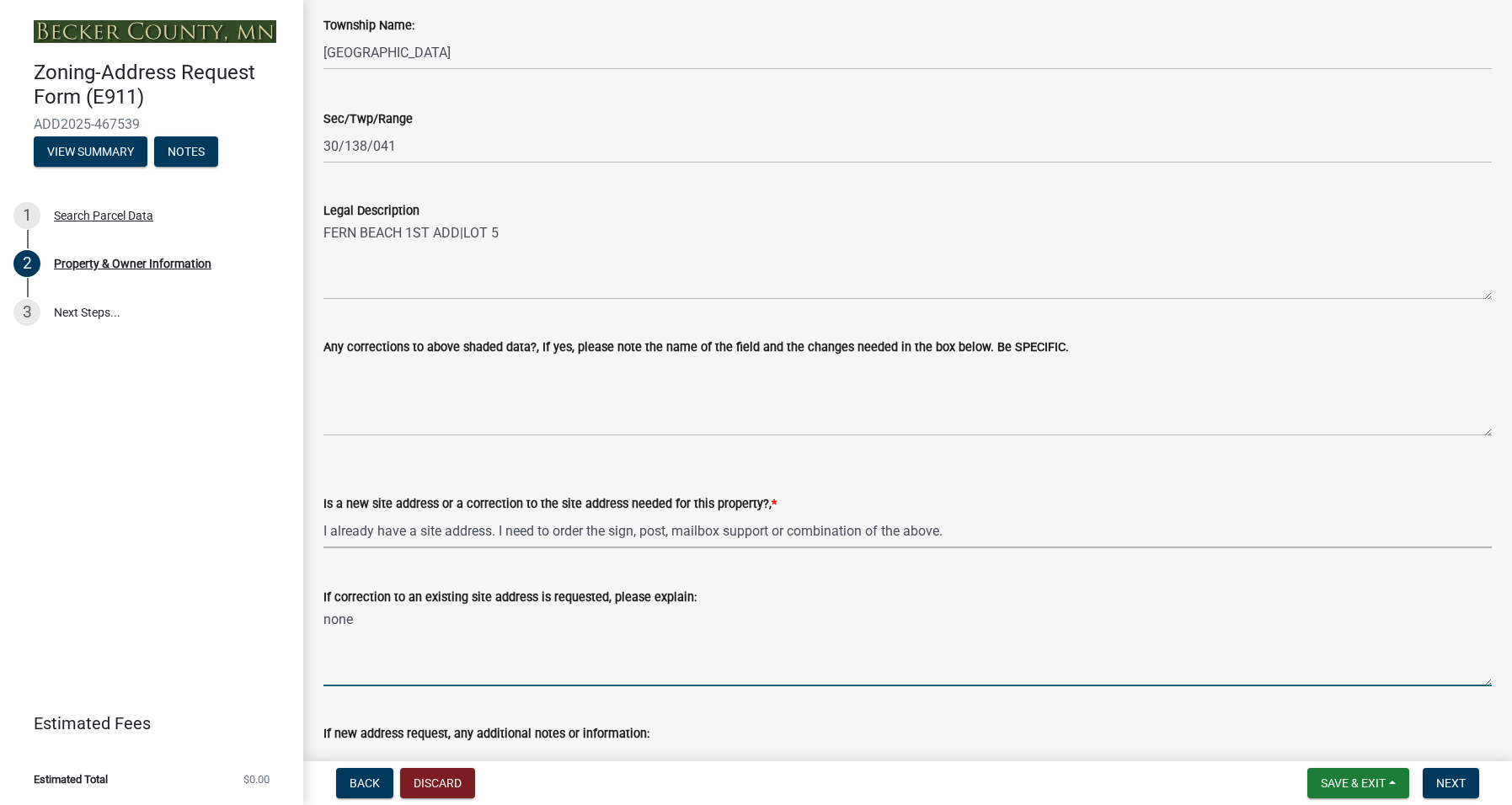
click at [360, 618] on textarea "none" at bounding box center [907, 646] width 1168 height 79
drag, startPoint x: 360, startPoint y: 618, endPoint x: 306, endPoint y: 614, distance: 54.1
click at [306, 614] on div "Property & Owner Information Please review/complete the below information. Plea…" at bounding box center [906, 125] width 1208 height 1558
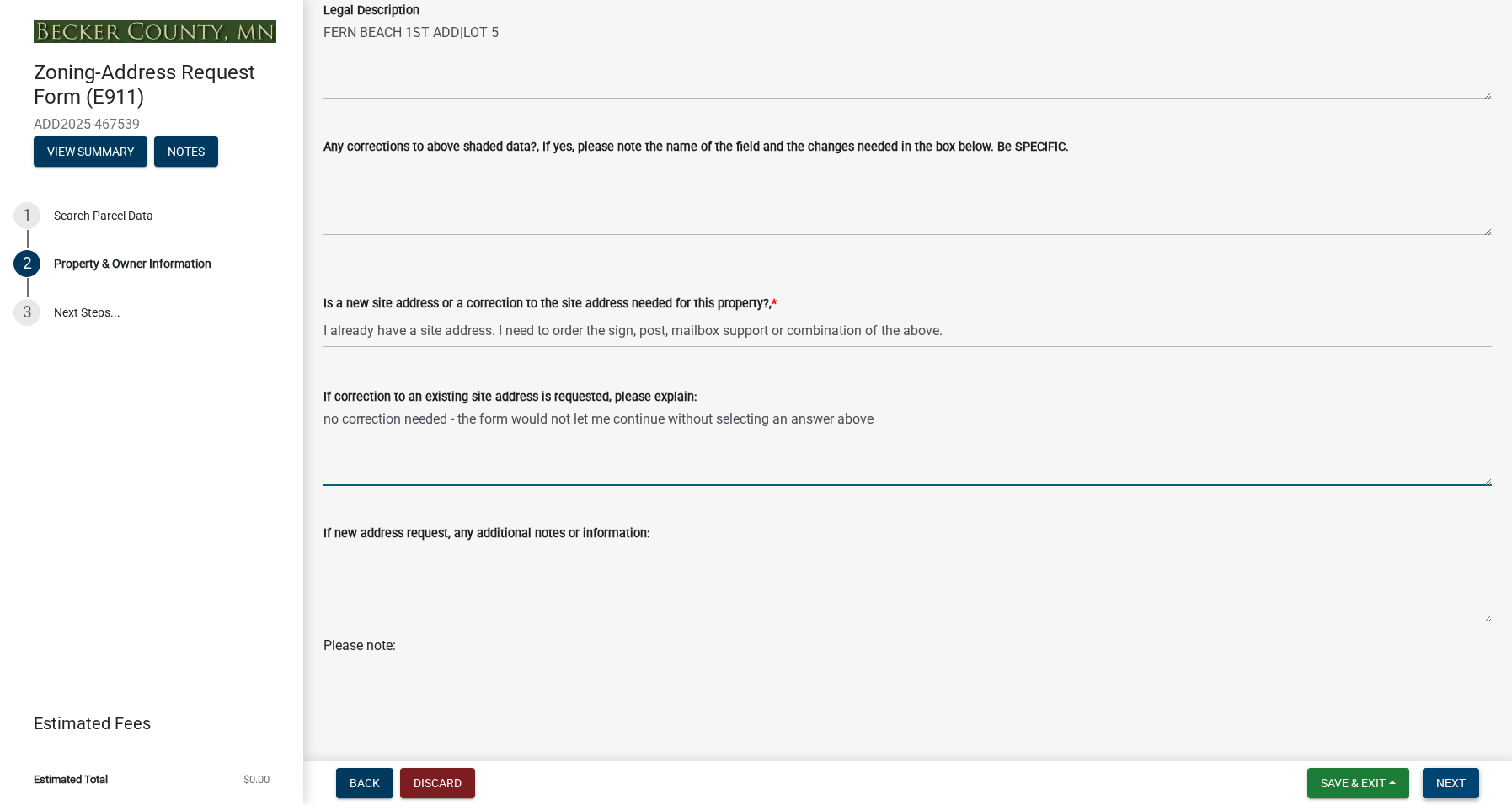
type textarea "no correction needed - the form would not let me continue without selecting an …"
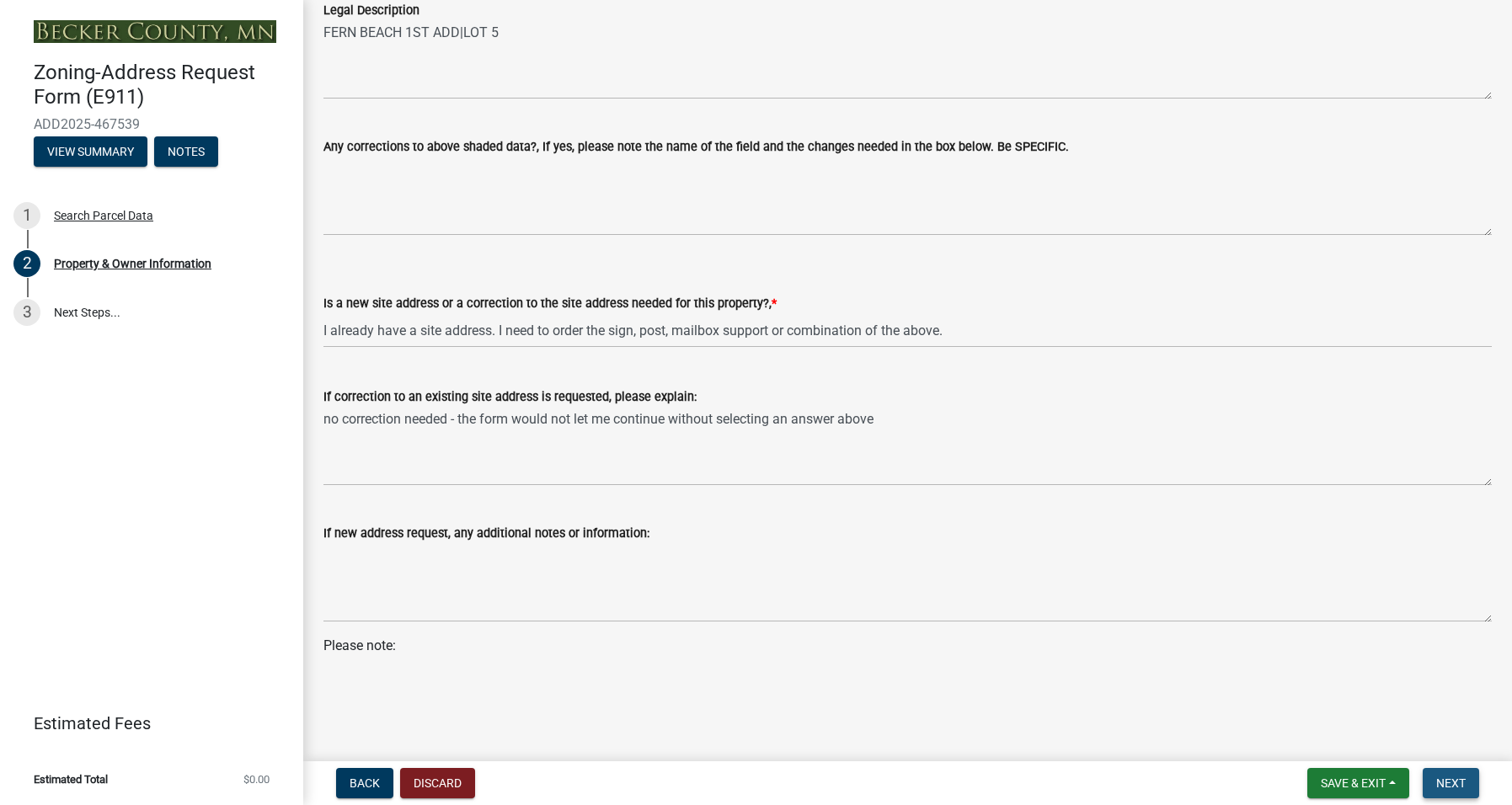
click at [1464, 778] on span "Next" at bounding box center [1450, 782] width 29 height 14
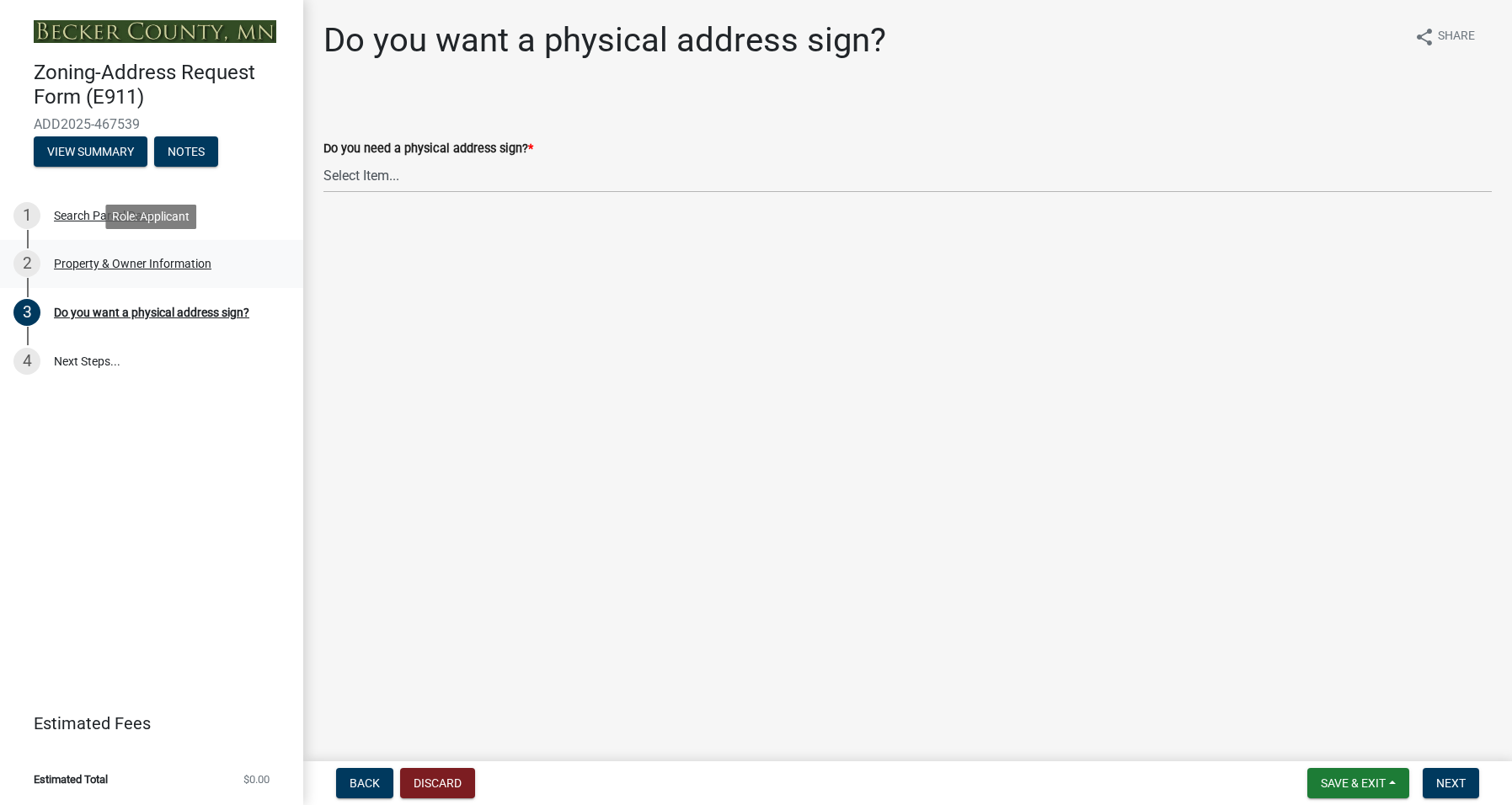
click at [83, 260] on div "Property & Owner Information" at bounding box center [132, 263] width 158 height 12
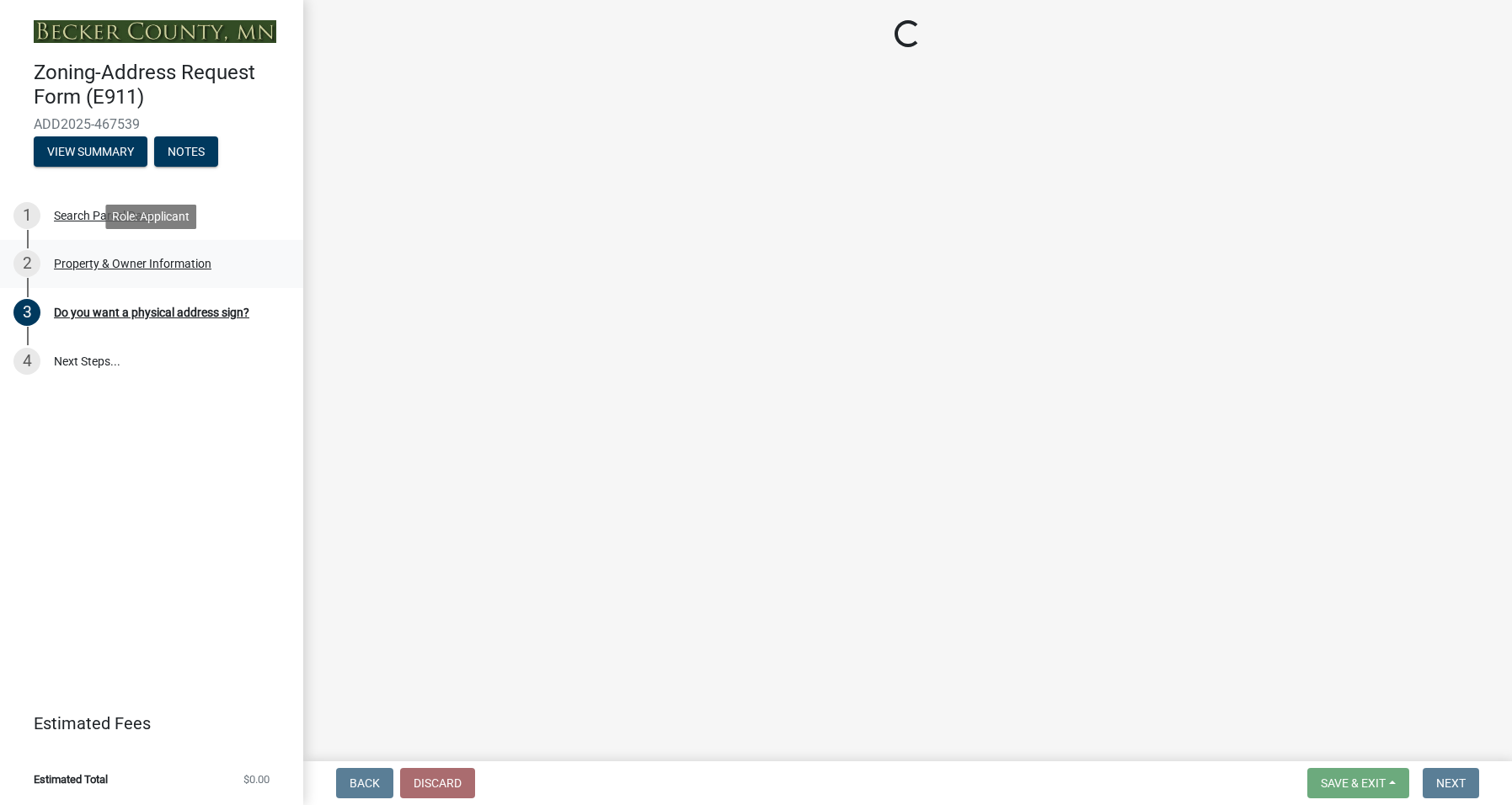
select select "1e28ad55-6c80-4947-b10c-cd80c7e9ba35"
select select "9713d348-d2a0-499f-b5a4-c0ec60c22a78"
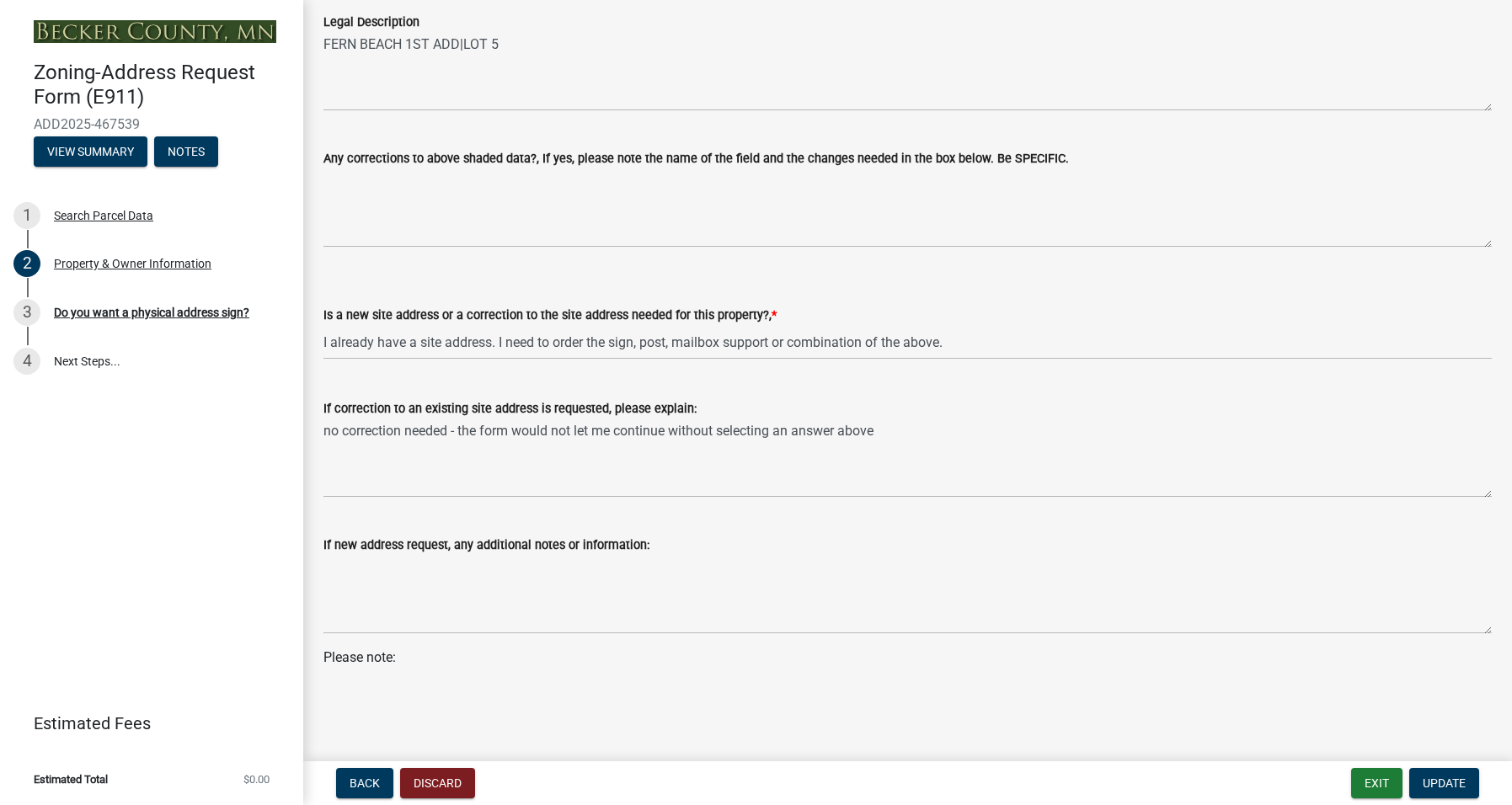
scroll to position [874, 0]
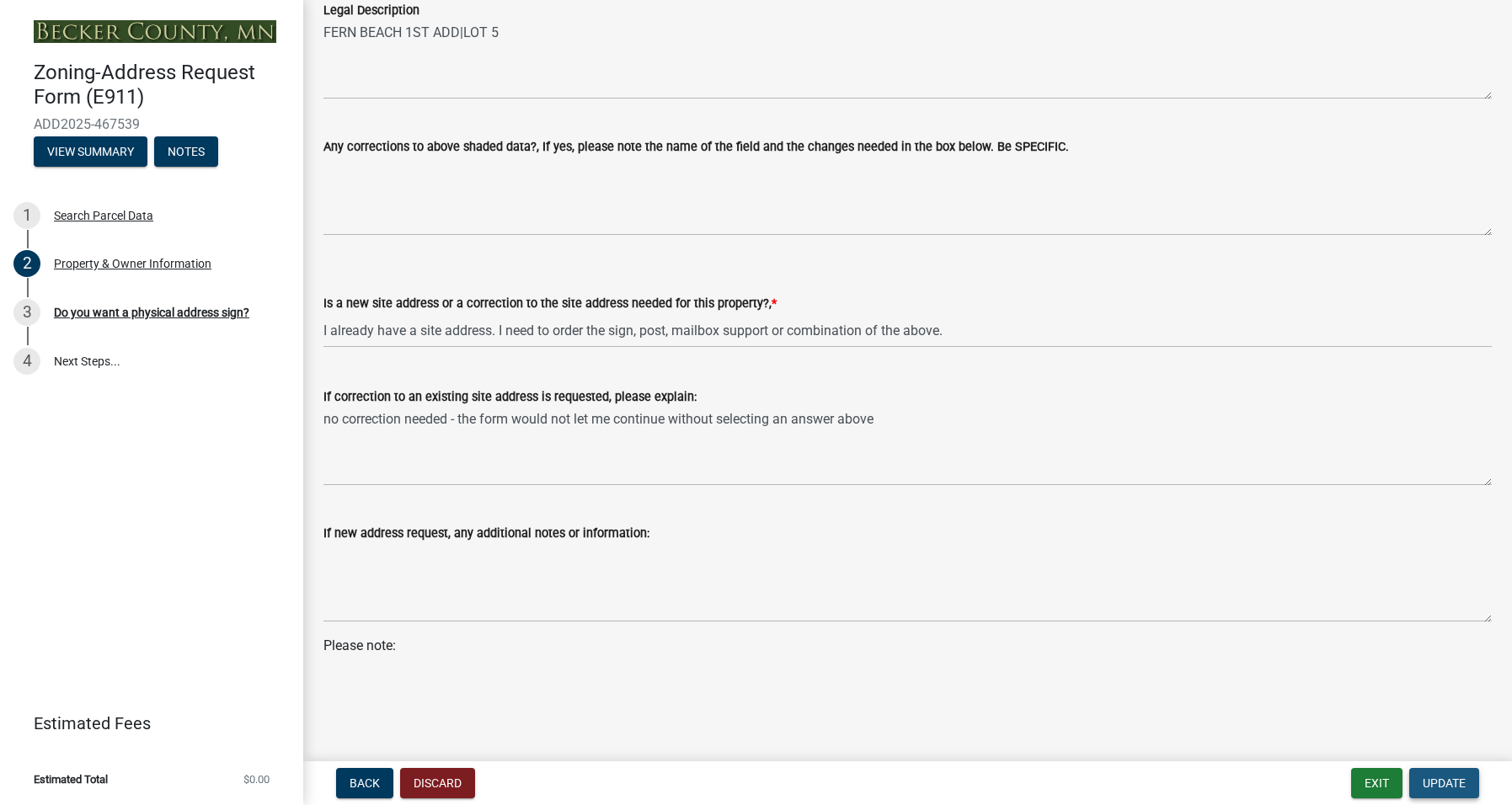
click at [1449, 776] on span "Update" at bounding box center [1444, 782] width 43 height 14
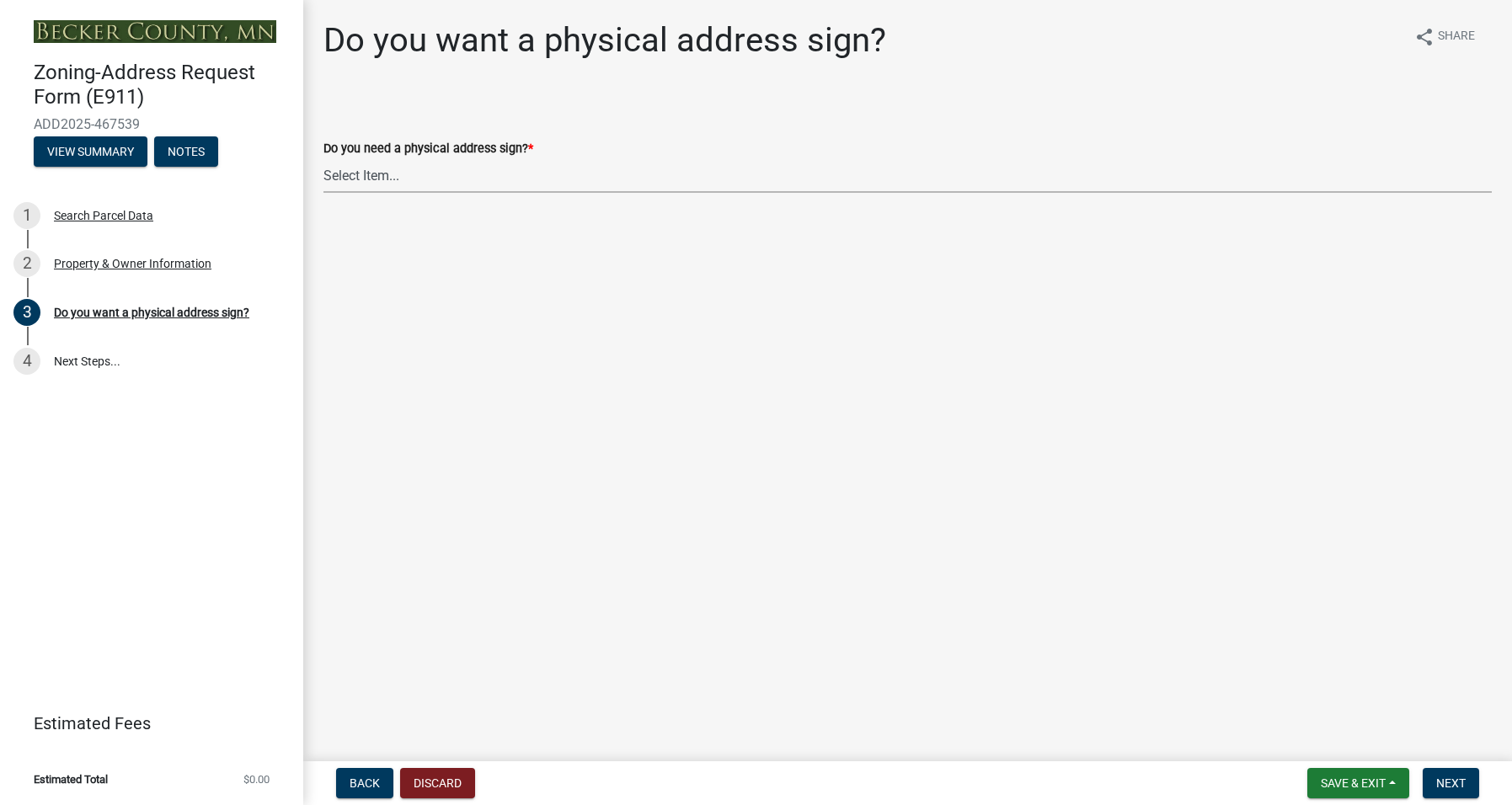
click at [362, 170] on select "Select Item... No sign needed. Please just email me my new address. Yes, I need…" at bounding box center [907, 176] width 1168 height 35
click at [324, 159] on select "Select Item... No sign needed. Please just email me my new address. Yes, I need…" at bounding box center [907, 176] width 1168 height 35
select select "72a1afb7-796d-4c98-8d0d-49c9520ec78b"
click at [1462, 782] on span "Next" at bounding box center [1450, 782] width 29 height 14
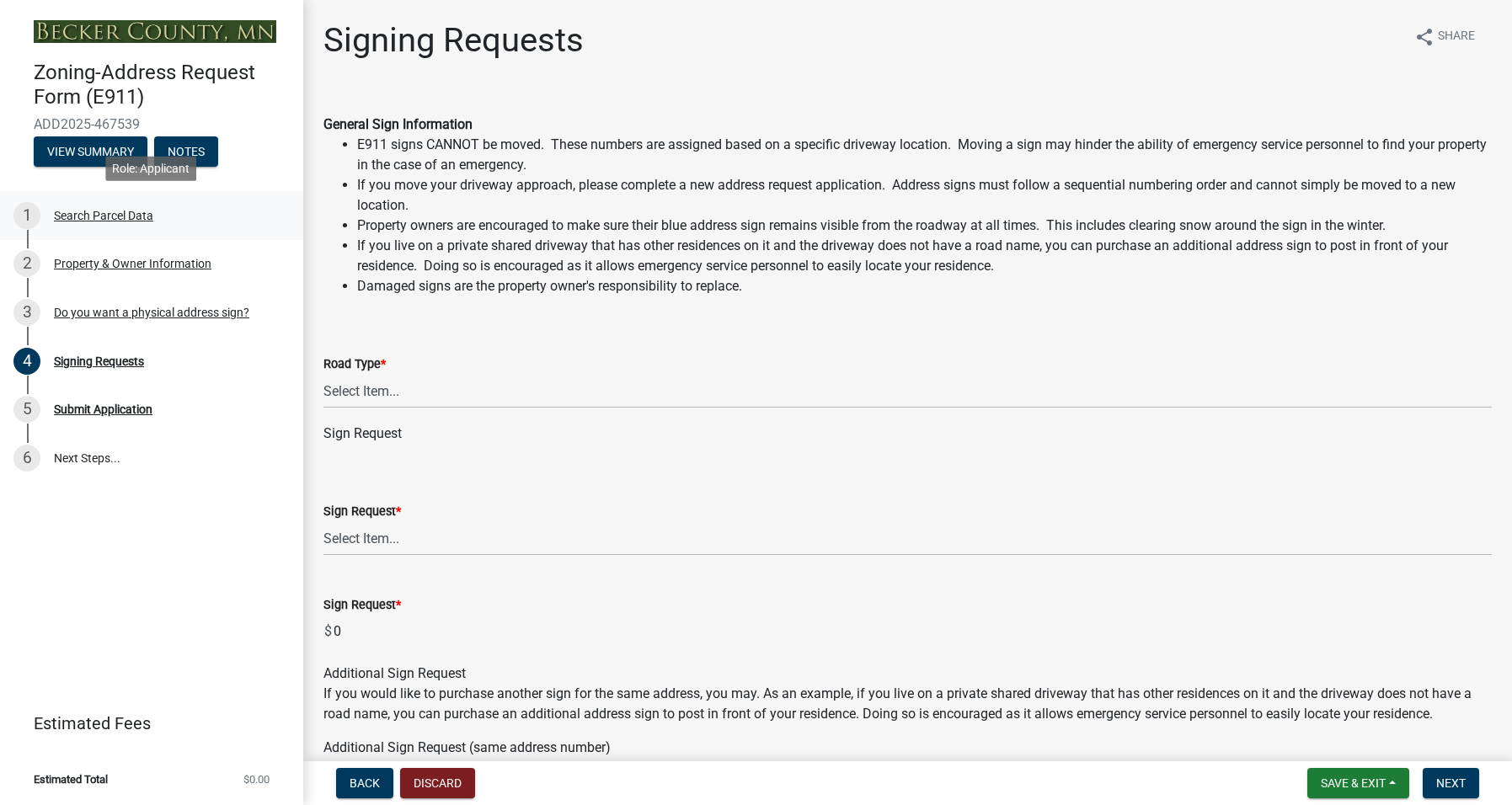
click at [76, 214] on div "Search Parcel Data" at bounding box center [103, 215] width 99 height 12
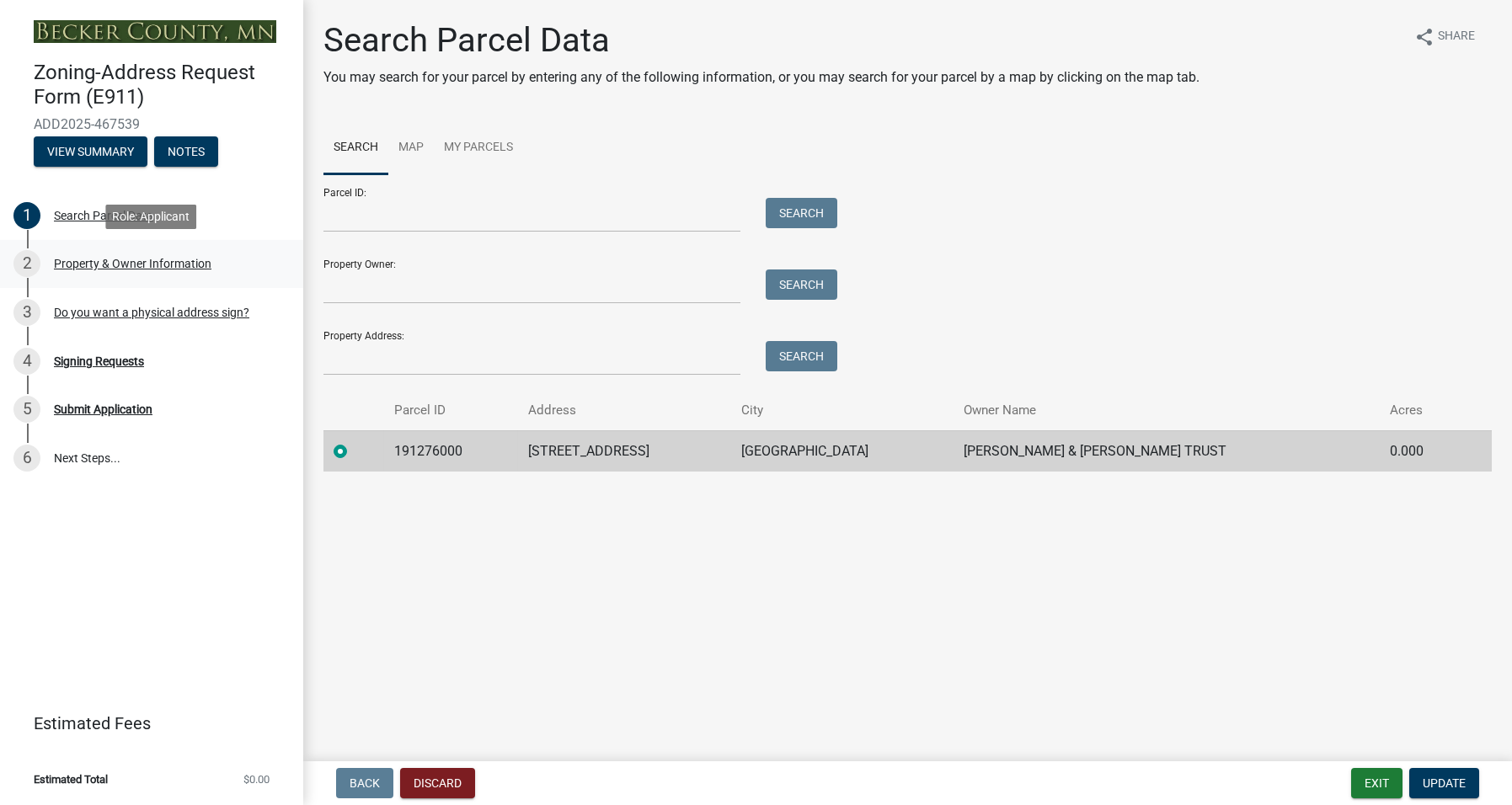
click at [92, 258] on div "Property & Owner Information" at bounding box center [132, 263] width 158 height 12
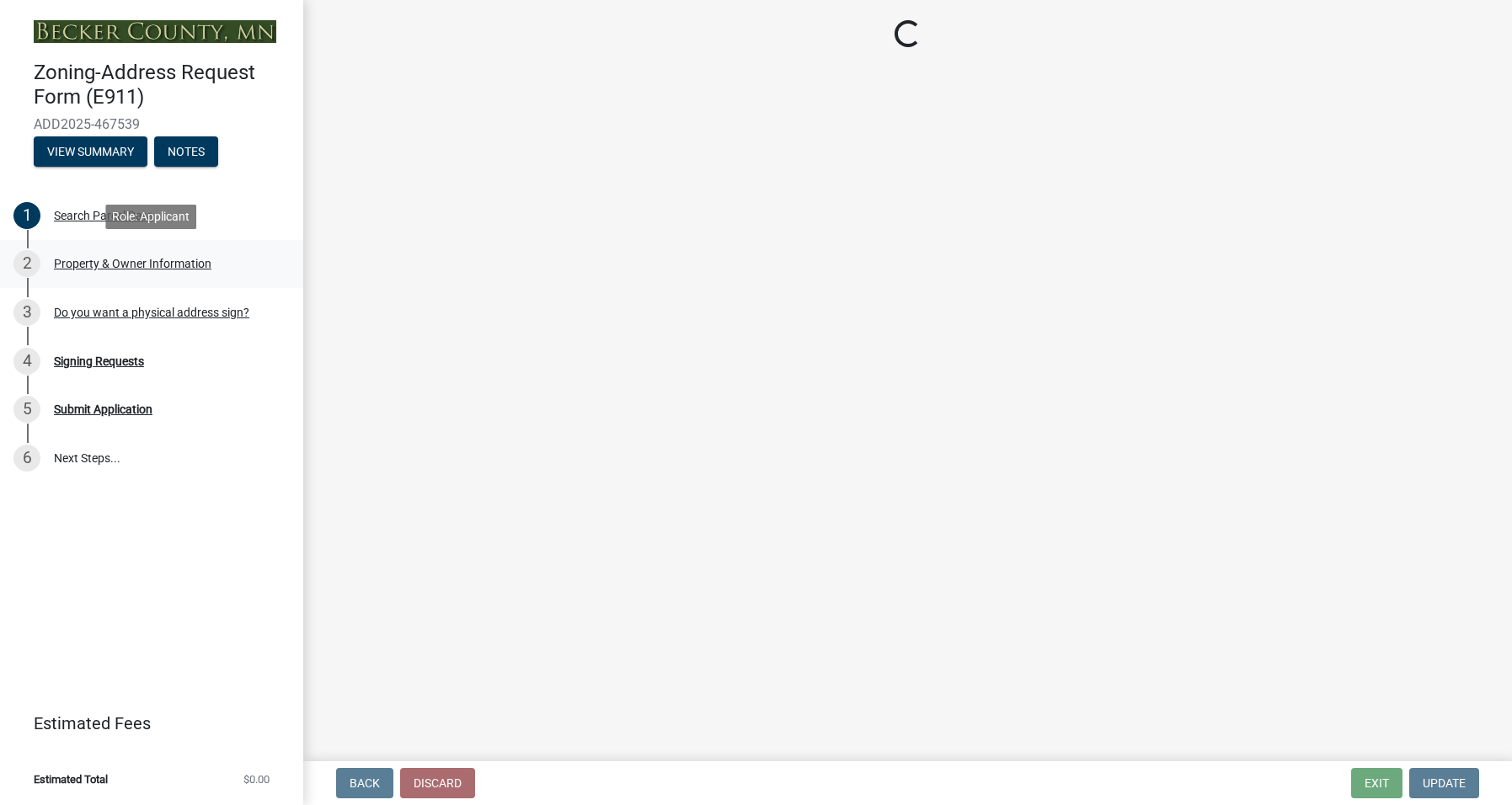
select select "1e28ad55-6c80-4947-b10c-cd80c7e9ba35"
select select "9713d348-d2a0-499f-b5a4-c0ec60c22a78"
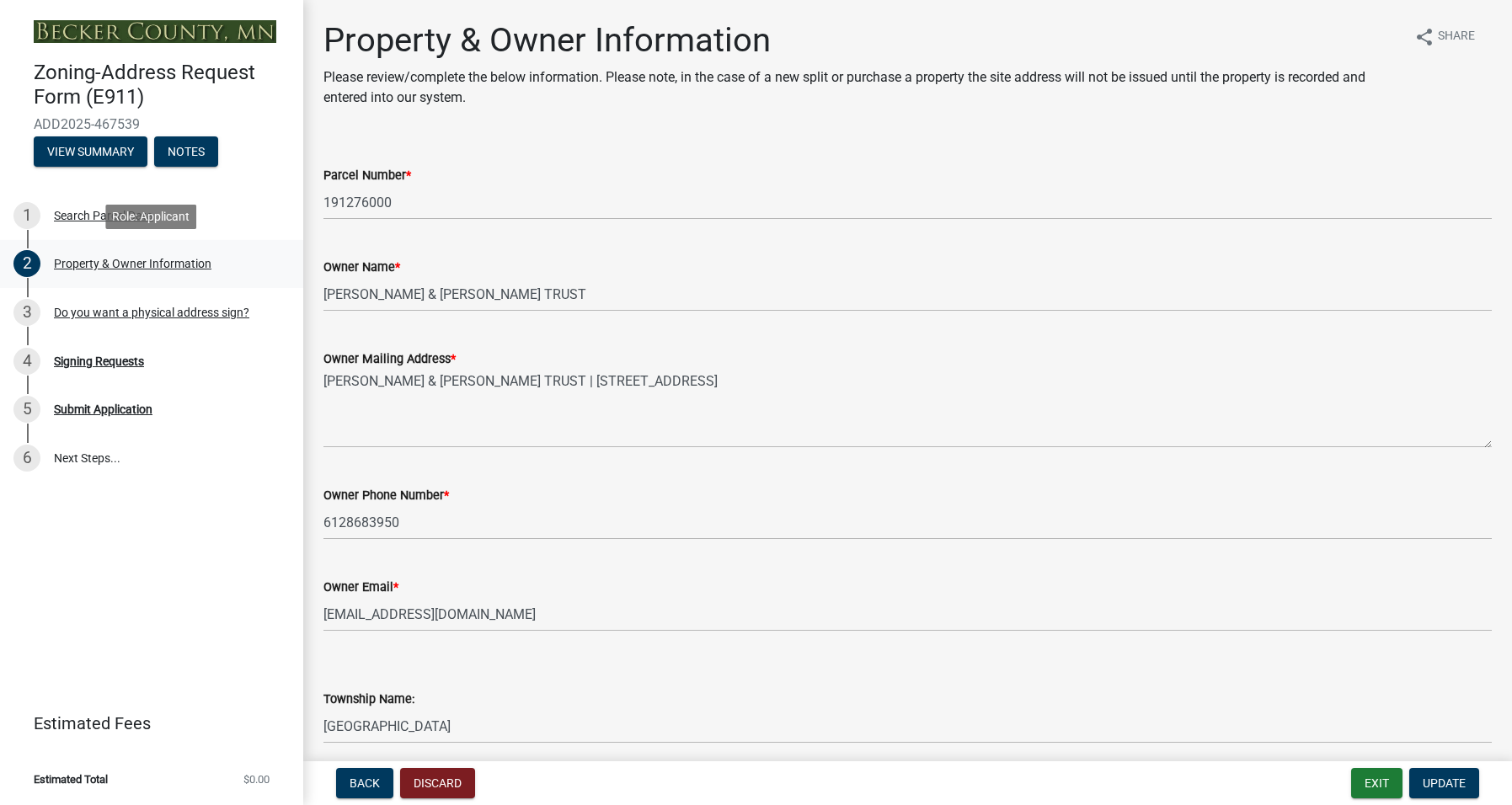
click at [96, 254] on div "2 Property & Owner Information" at bounding box center [145, 263] width 263 height 27
click at [78, 212] on div "Search Parcel Data" at bounding box center [103, 215] width 99 height 12
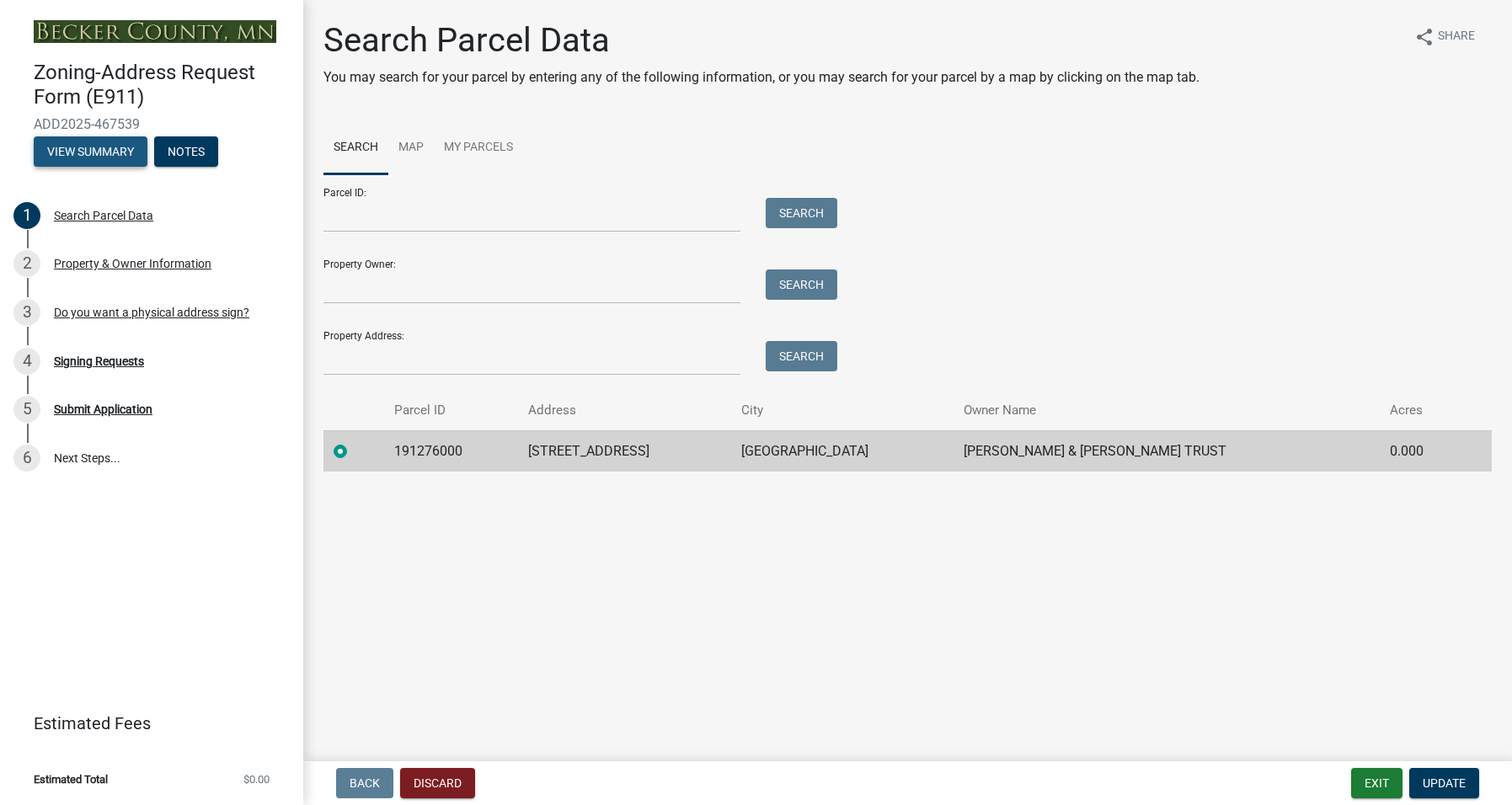
click at [72, 149] on button "View Summary" at bounding box center [90, 151] width 114 height 30
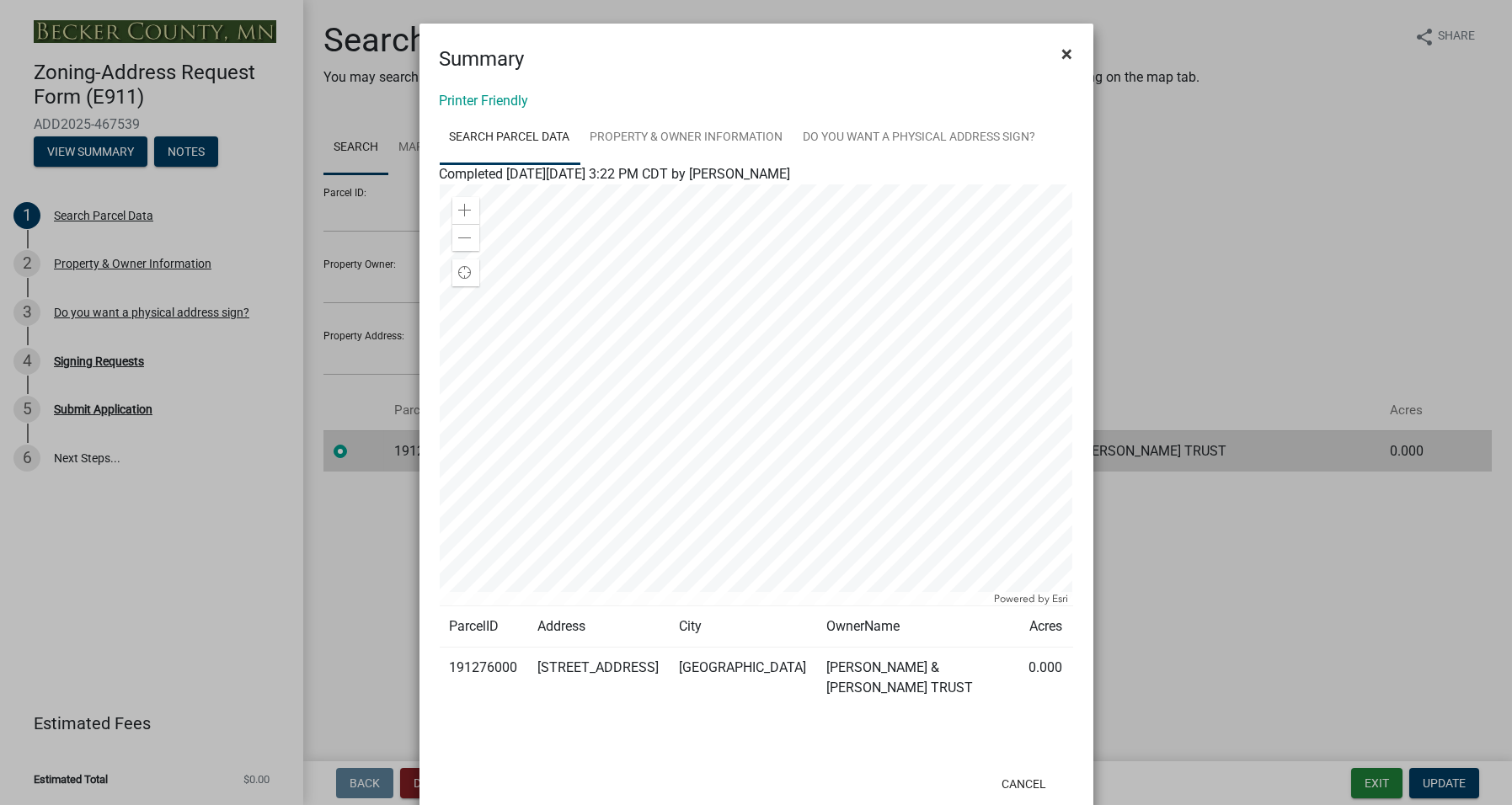
click at [1062, 46] on span "×" at bounding box center [1067, 54] width 11 height 24
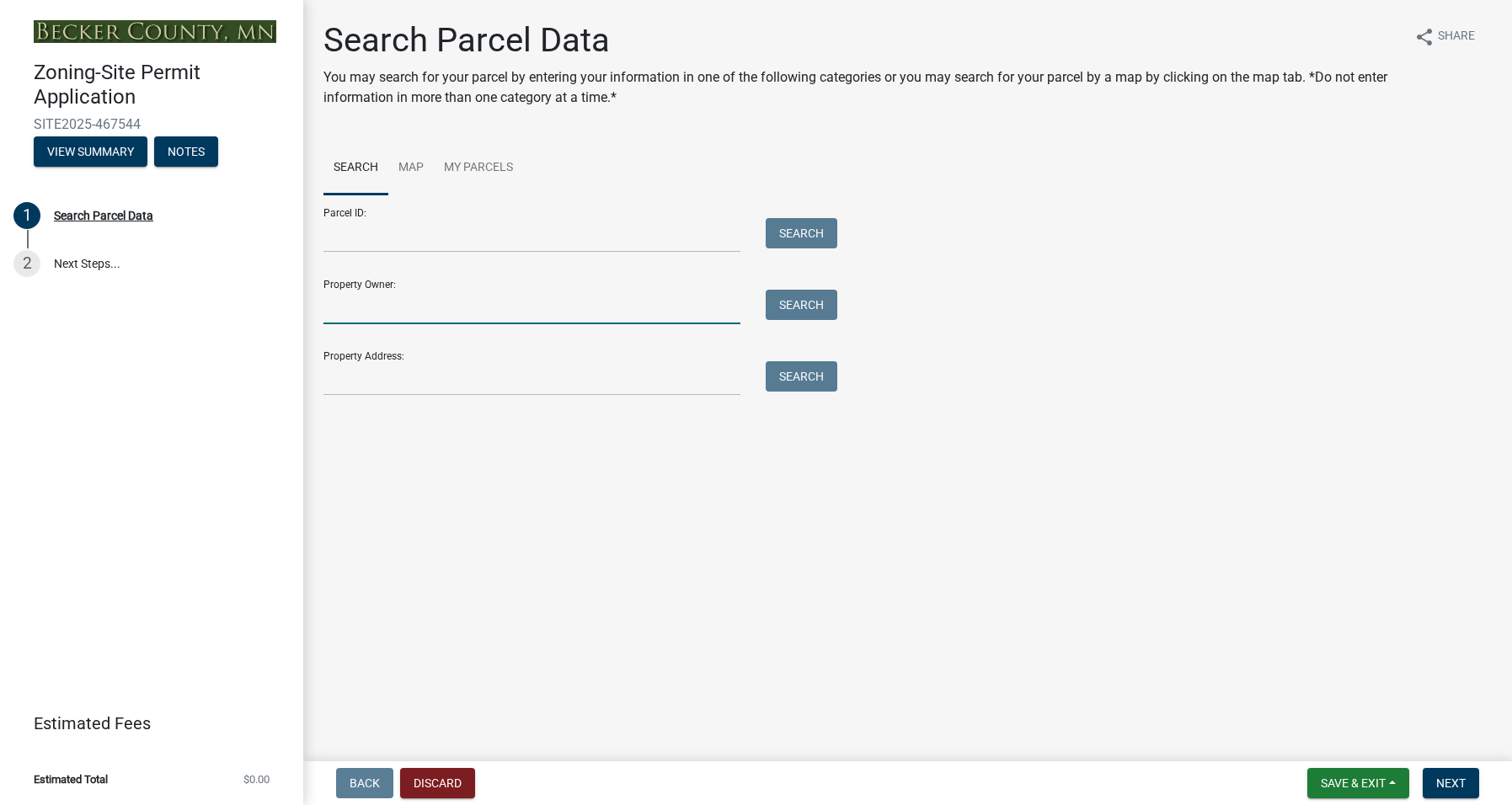
click at [382, 300] on input "Property Owner:" at bounding box center [532, 307] width 417 height 35
type input "[PERSON_NAME] & [PERSON_NAME] TRUST"
click at [804, 303] on button "Search" at bounding box center [801, 304] width 71 height 30
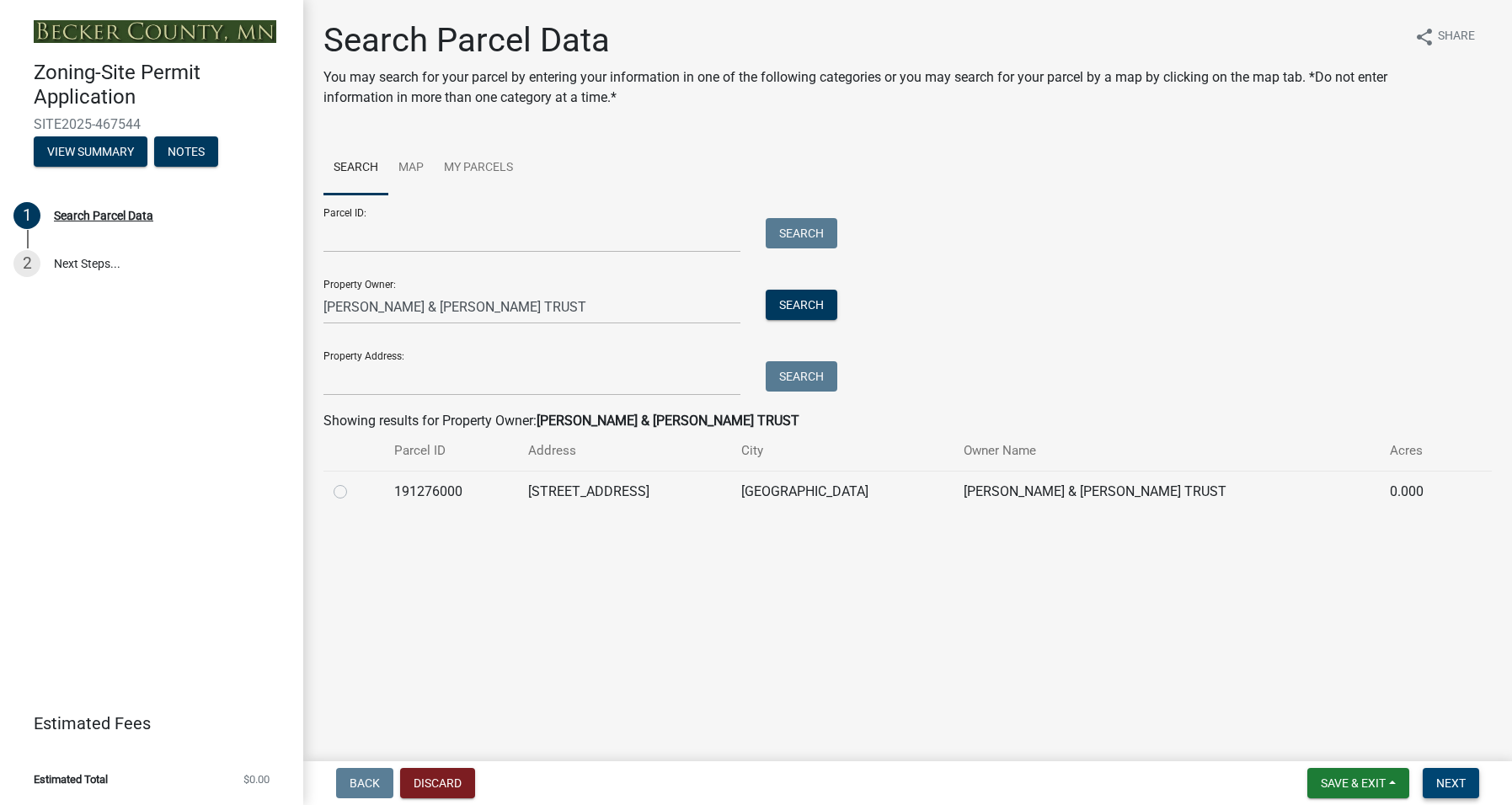
click at [1462, 776] on span "Next" at bounding box center [1450, 782] width 29 height 14
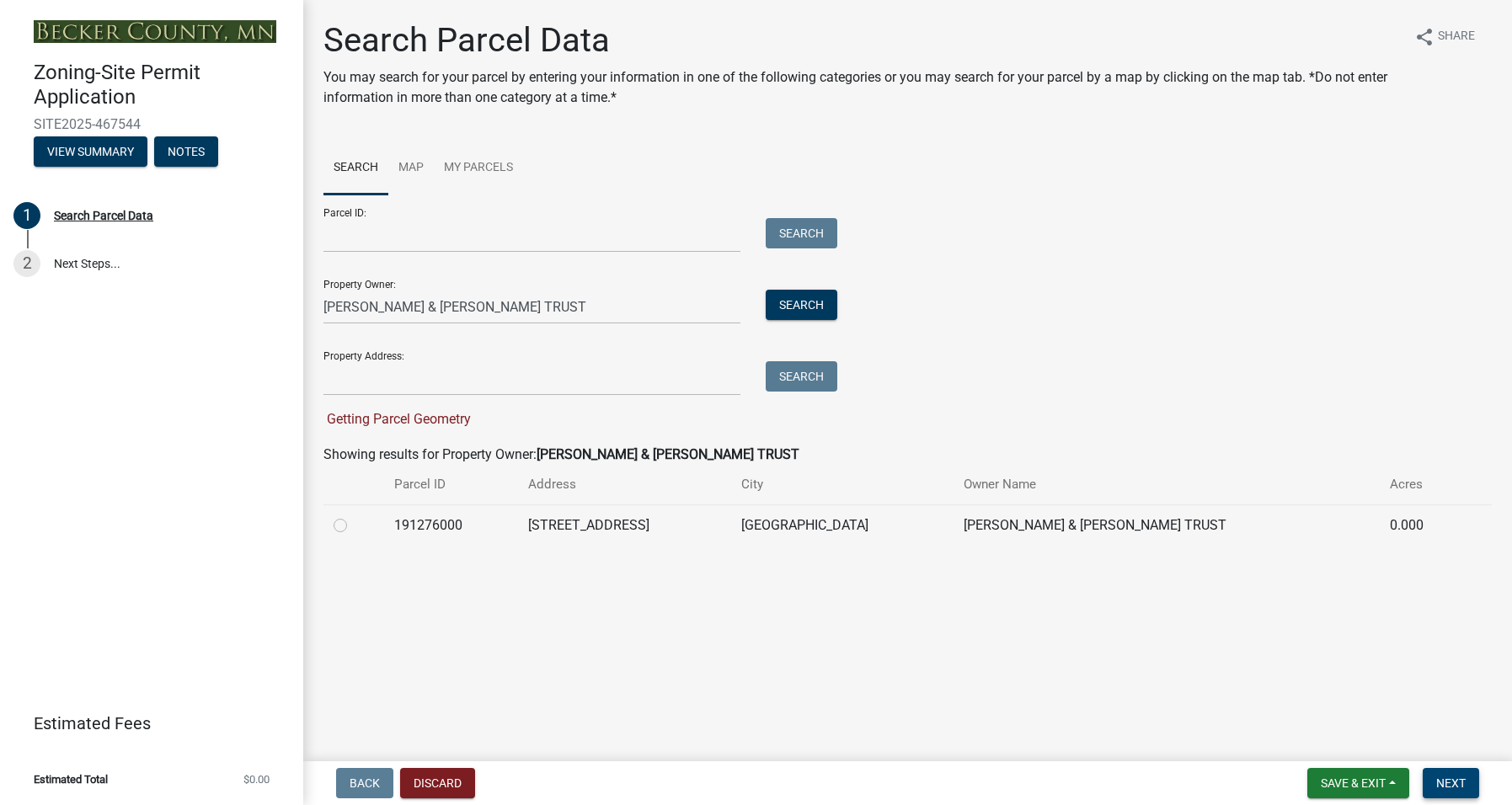
click at [1457, 781] on span "Next" at bounding box center [1450, 782] width 29 height 14
click at [354, 515] on label at bounding box center [354, 515] width 0 height 0
click at [354, 519] on input "radio" at bounding box center [359, 521] width 11 height 11
radio input "true"
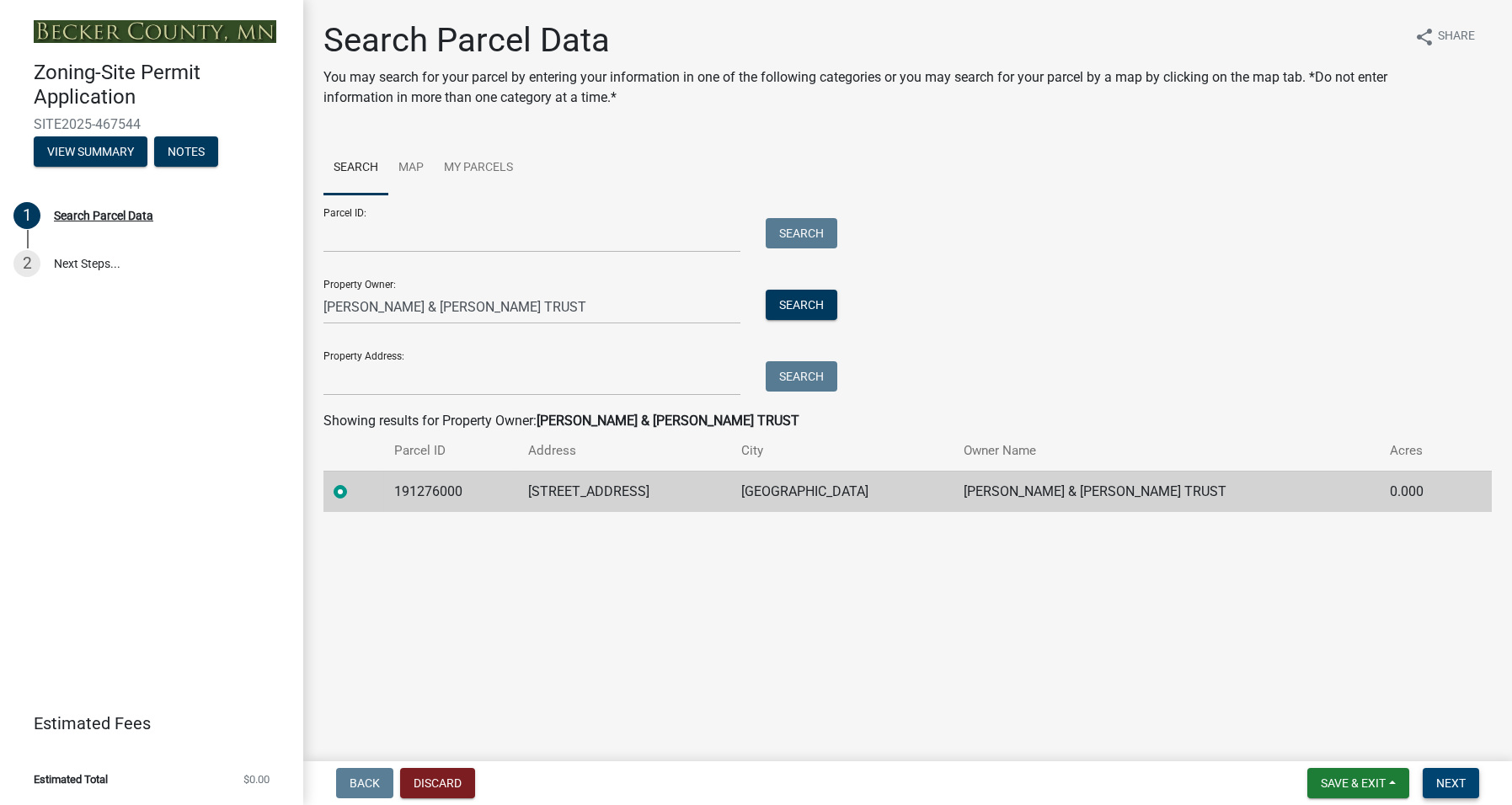
click at [1455, 782] on span "Next" at bounding box center [1450, 782] width 29 height 14
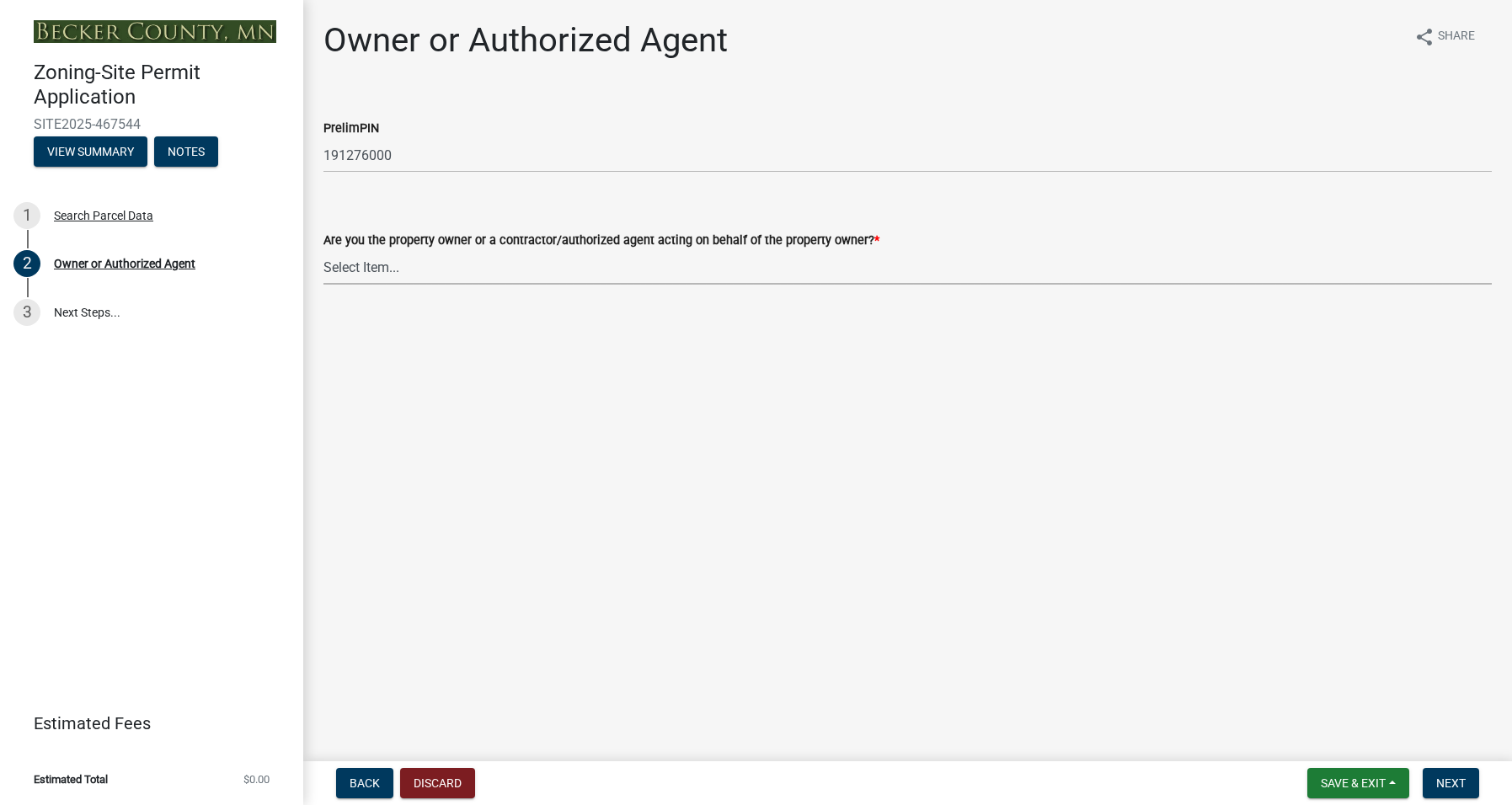
click at [390, 259] on select "Select Item... Property Owner Authorized Agent" at bounding box center [907, 267] width 1168 height 35
click at [324, 250] on select "Select Item... Property Owner Authorized Agent" at bounding box center [907, 267] width 1168 height 35
select select "059d621c-7166-4fbc-97da-2eca626821a9"
click at [1448, 783] on span "Next" at bounding box center [1450, 782] width 29 height 14
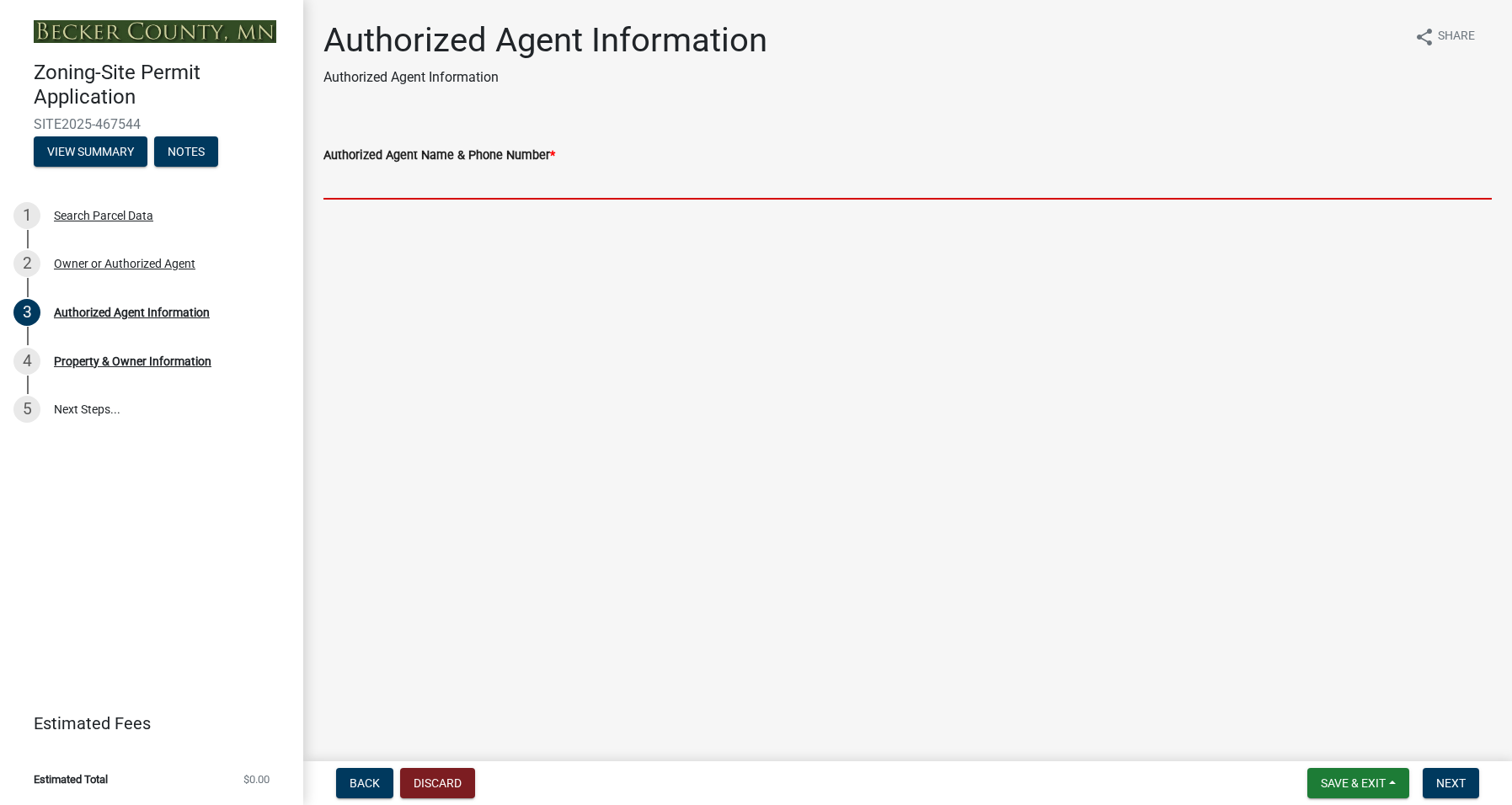
click at [389, 173] on input "Authorized Agent Name & Phone Number *" at bounding box center [907, 182] width 1168 height 35
type input "Jean Garbarini 612 408 2277"
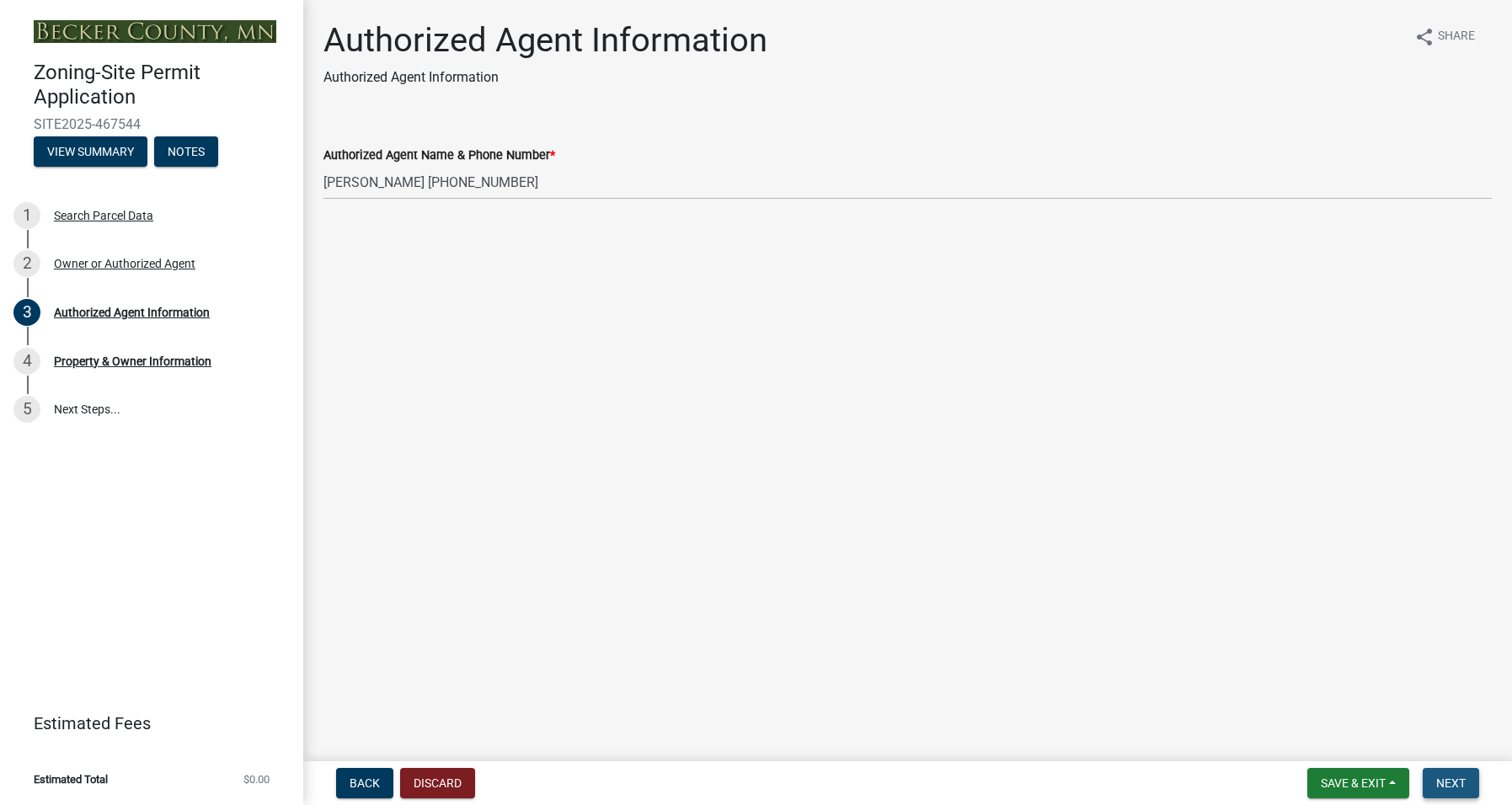
click at [1453, 779] on span "Next" at bounding box center [1450, 782] width 29 height 14
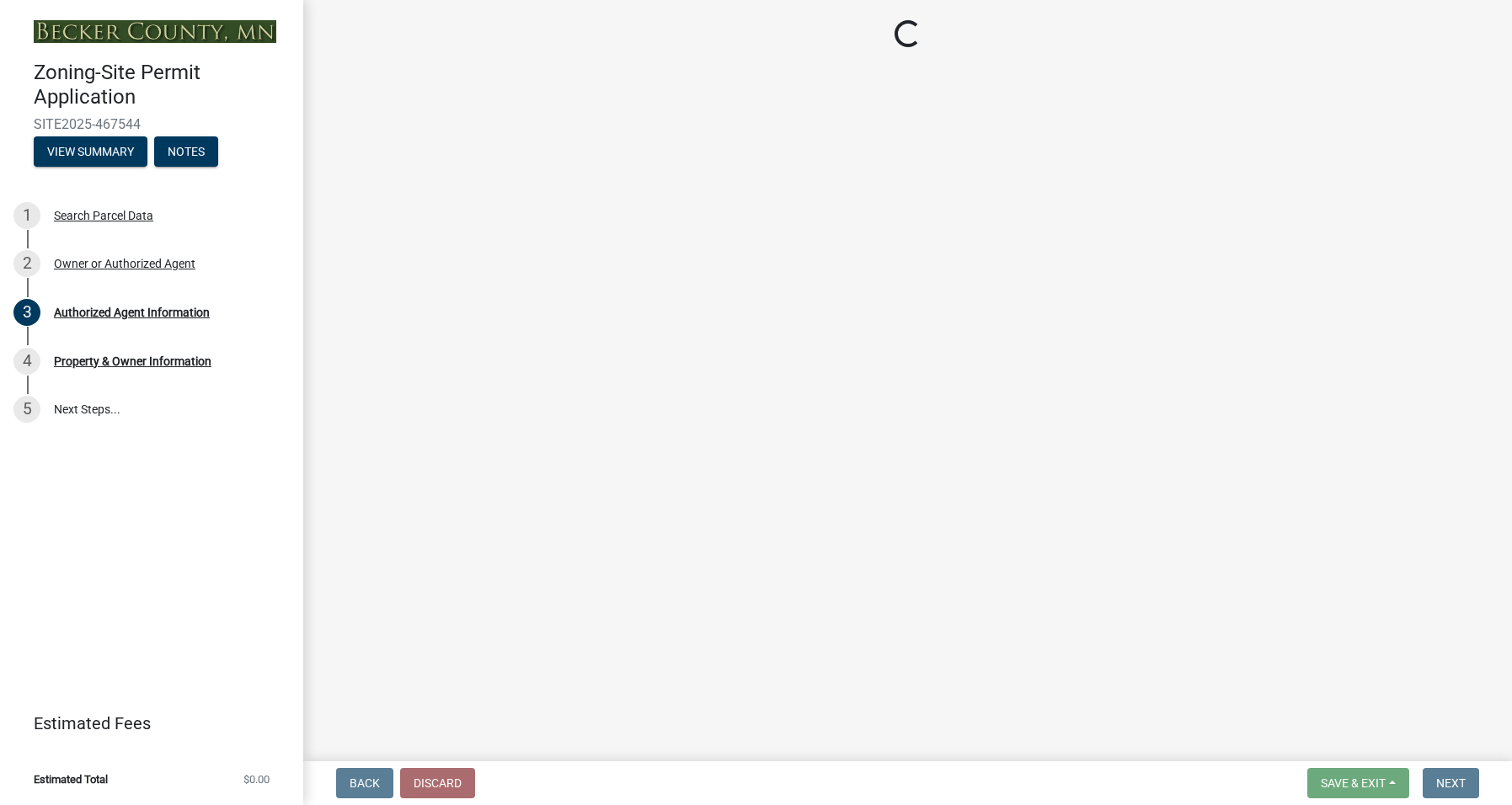
select select "a752e4d6-14bd-4f0f-bfe8-5b67ead45659"
select select "4439e411-f9ac-4451-8e9c-dcab1ac02f4d"
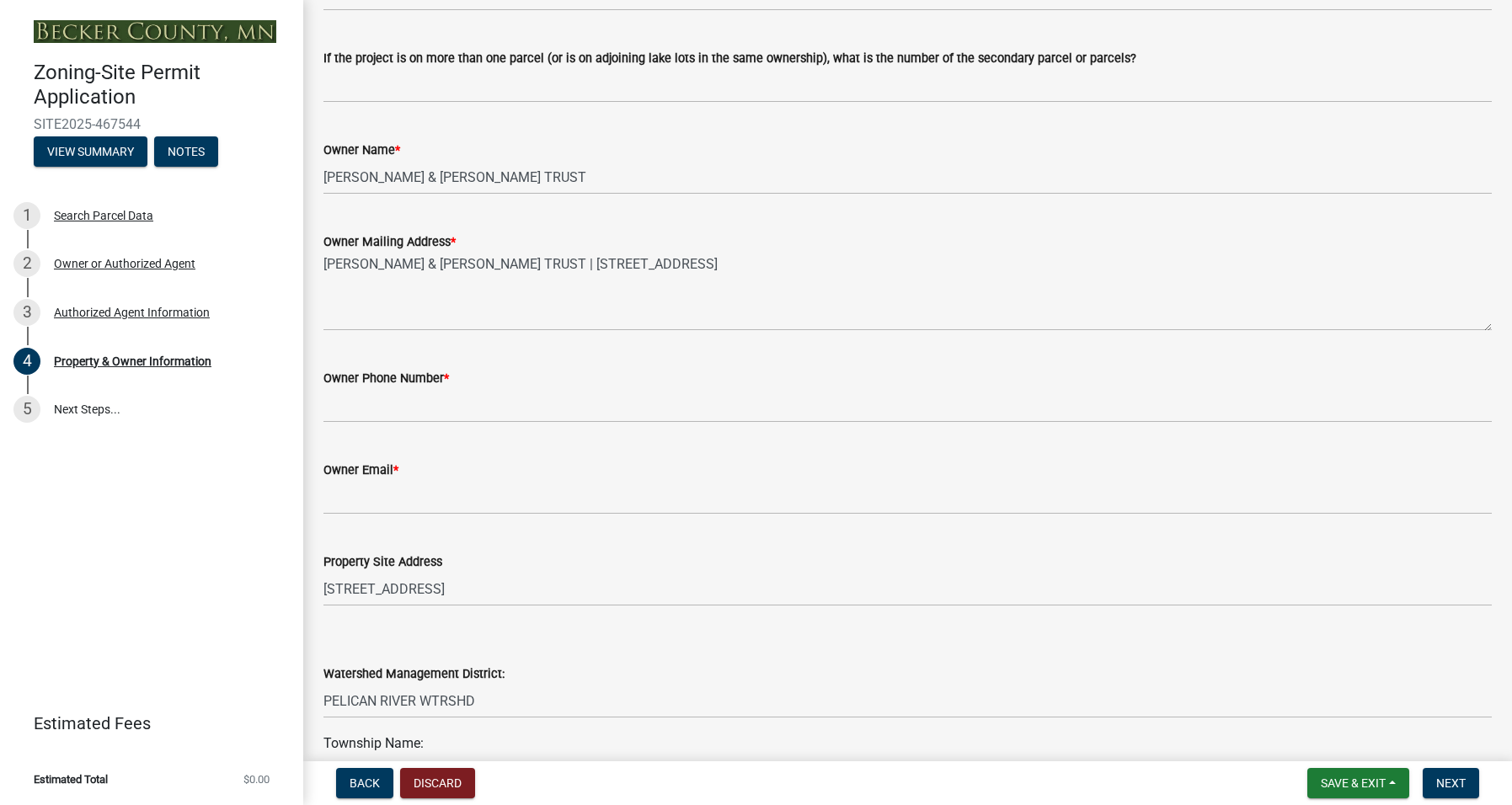
scroll to position [253, 0]
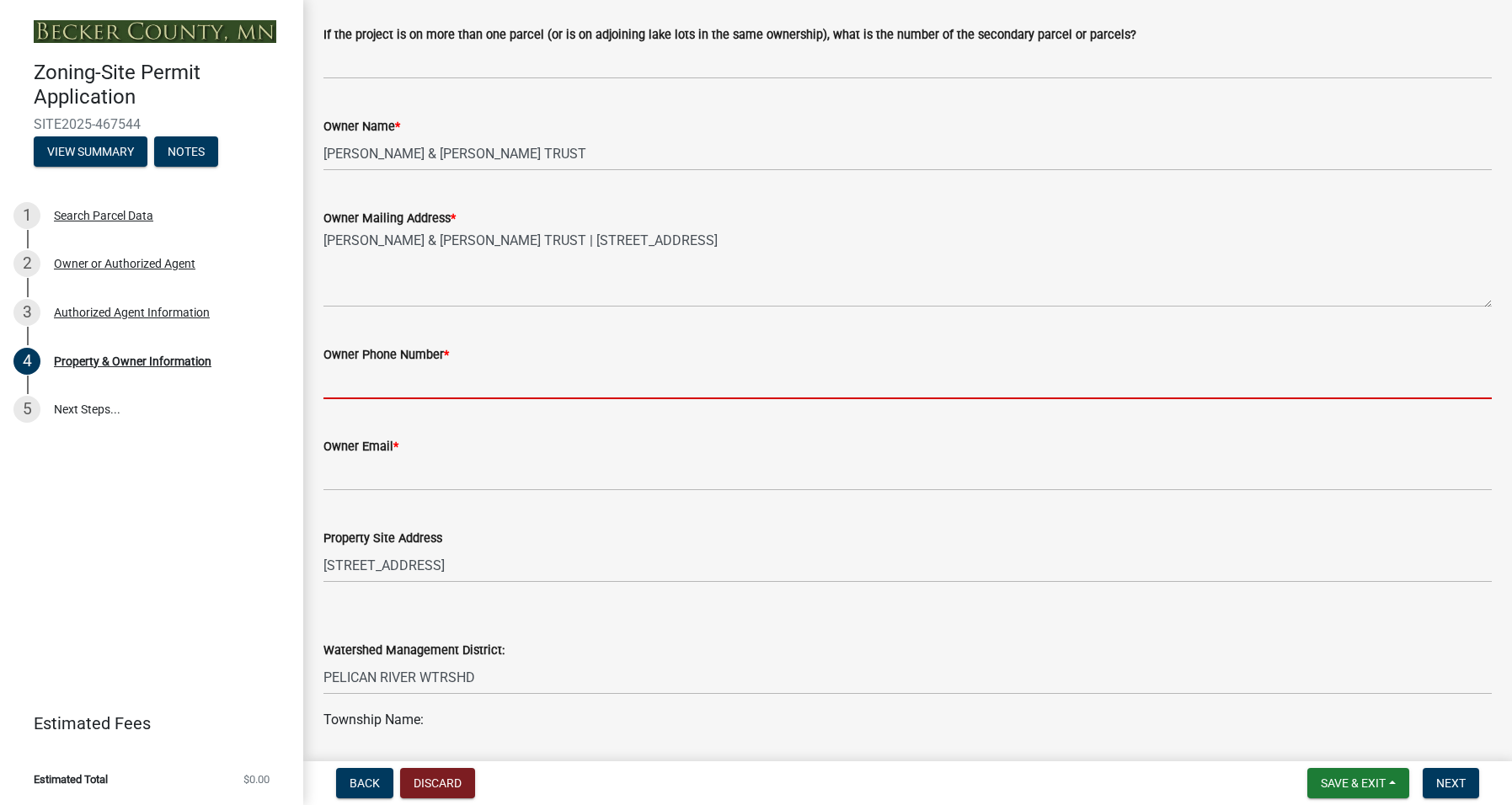
click at [359, 385] on input "Owner Phone Number *" at bounding box center [907, 382] width 1168 height 35
click at [357, 378] on input "Owner Phone Number *" at bounding box center [907, 382] width 1168 height 35
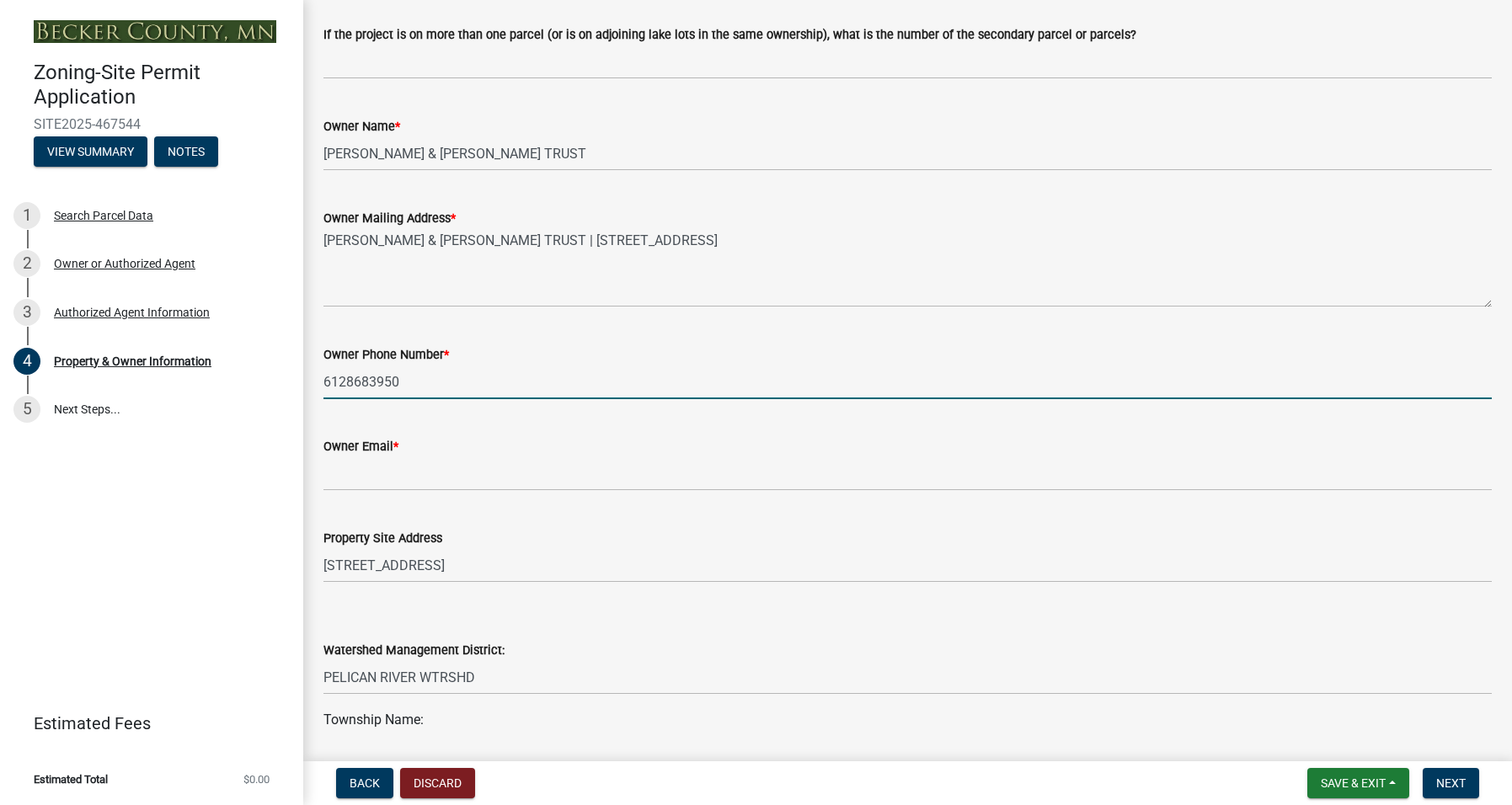
type input "6128683950"
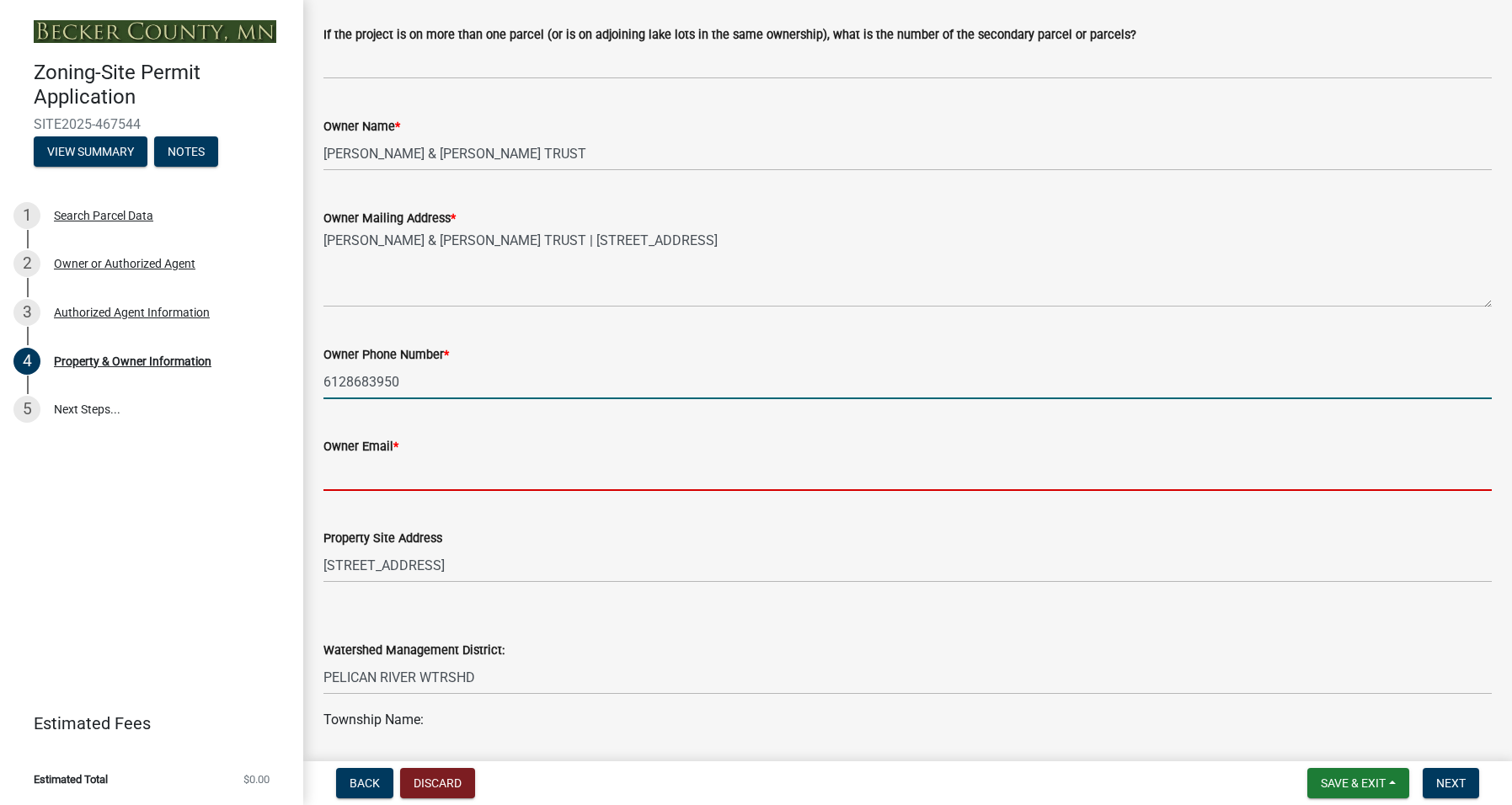
click at [356, 475] on input "Owner Email *" at bounding box center [907, 473] width 1168 height 35
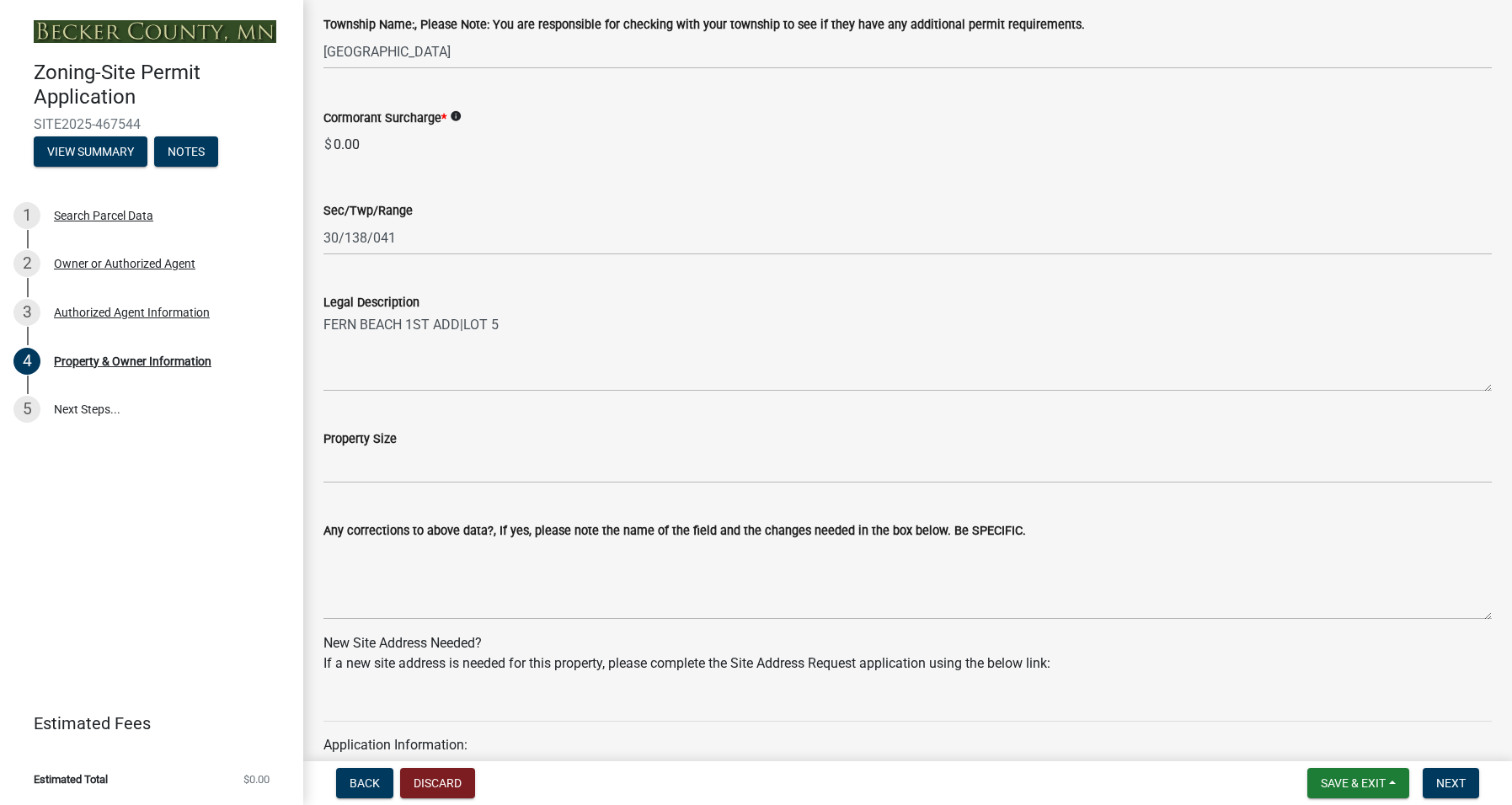
scroll to position [1094, 0]
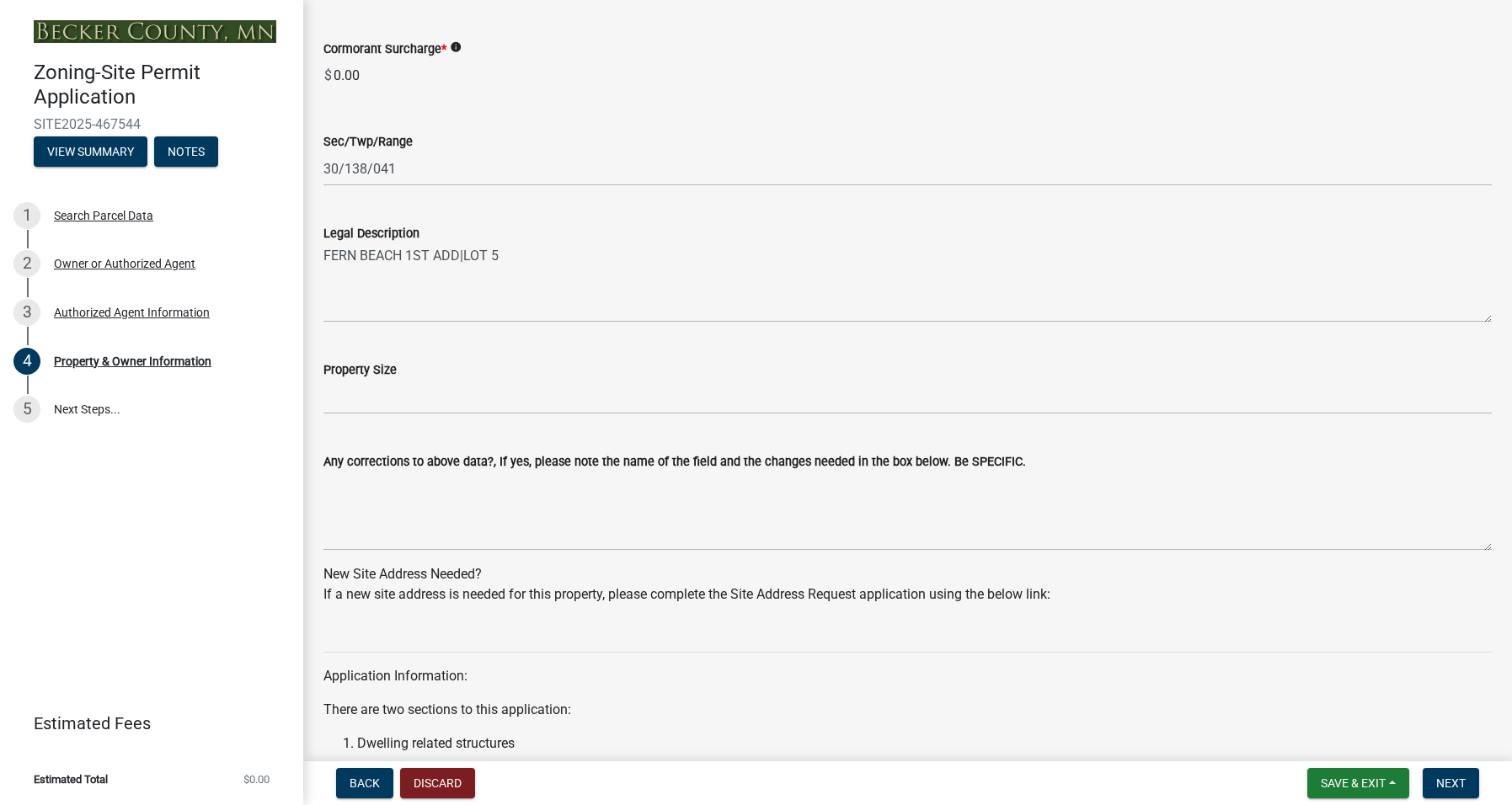
type input "callajo@gmail.com"
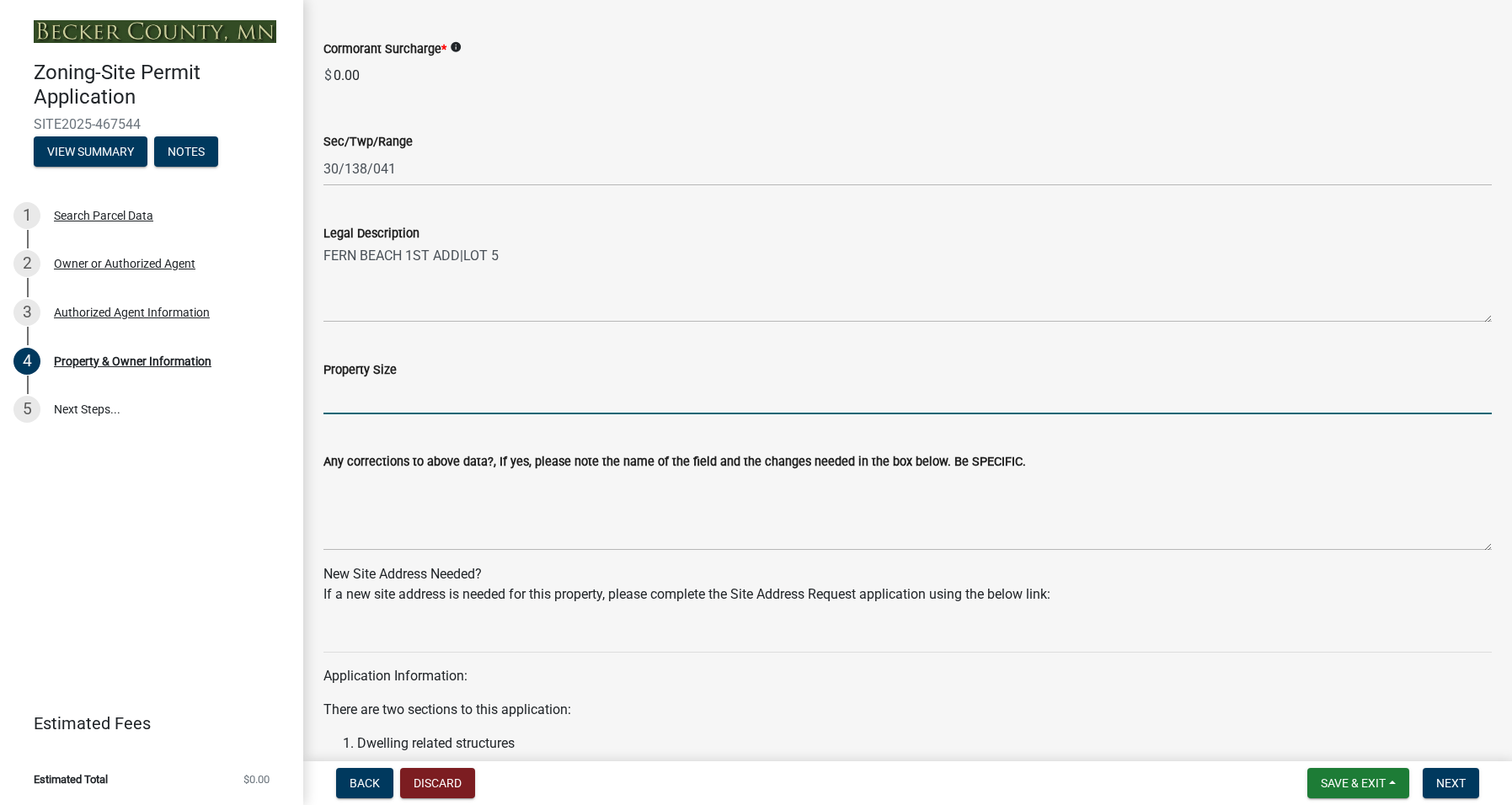
click at [389, 390] on input "Property Size" at bounding box center [907, 397] width 1168 height 35
click at [353, 397] on input "Property Size" at bounding box center [907, 397] width 1168 height 35
type input "10,149"
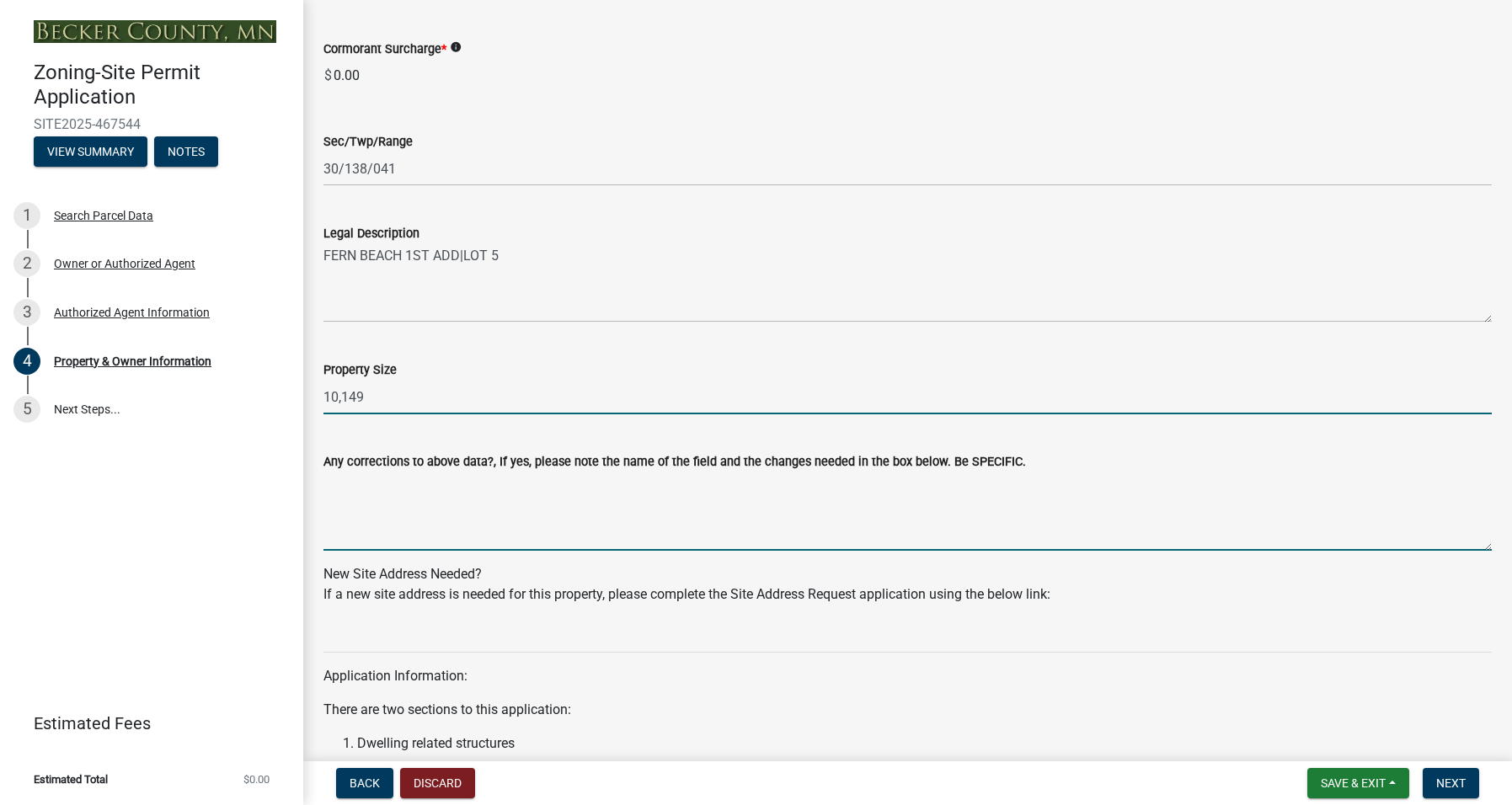
click at [371, 523] on textarea "Any corrections to above data?, If yes, please note the name of the field and t…" at bounding box center [907, 511] width 1168 height 79
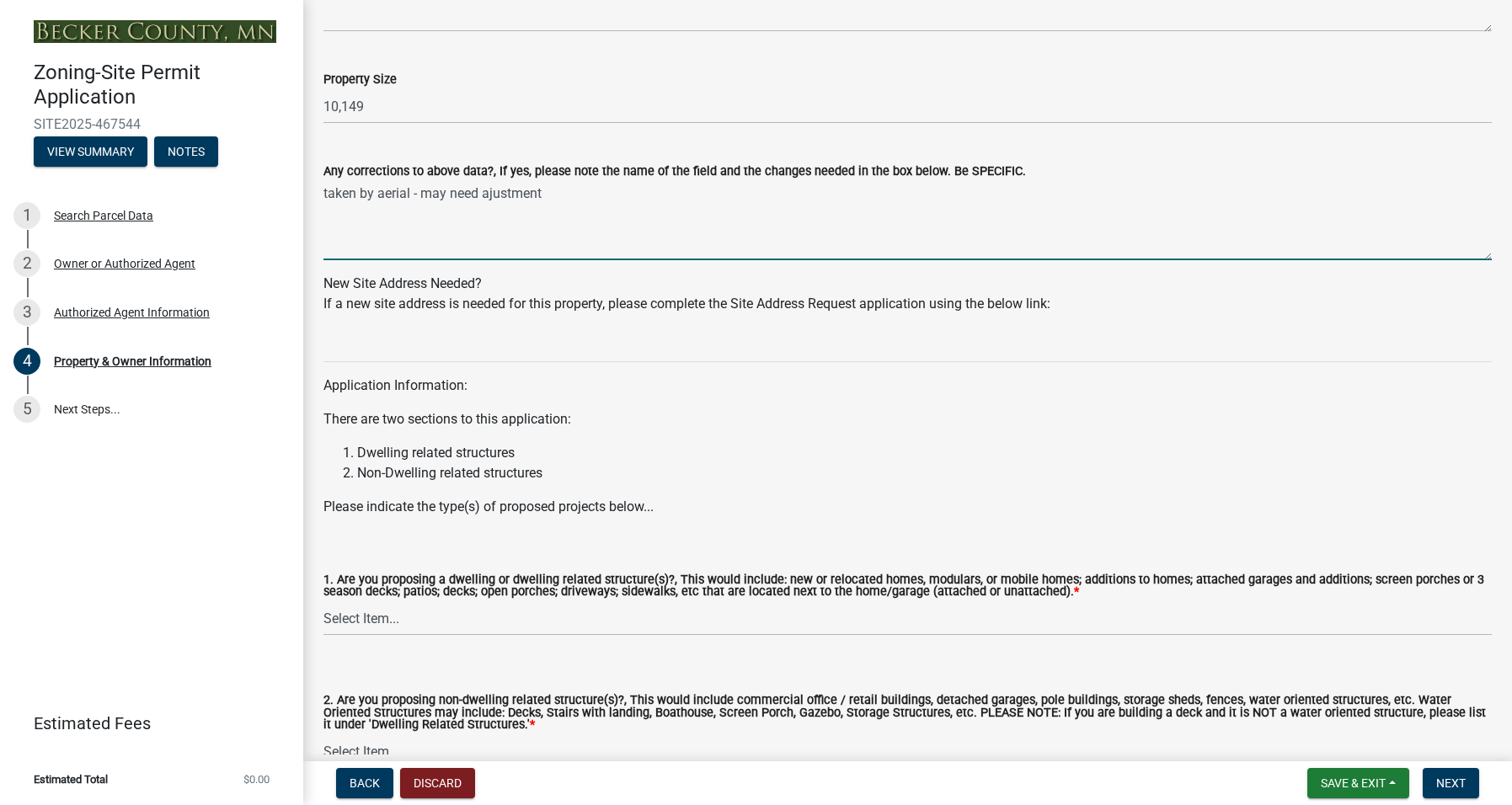
scroll to position [1431, 0]
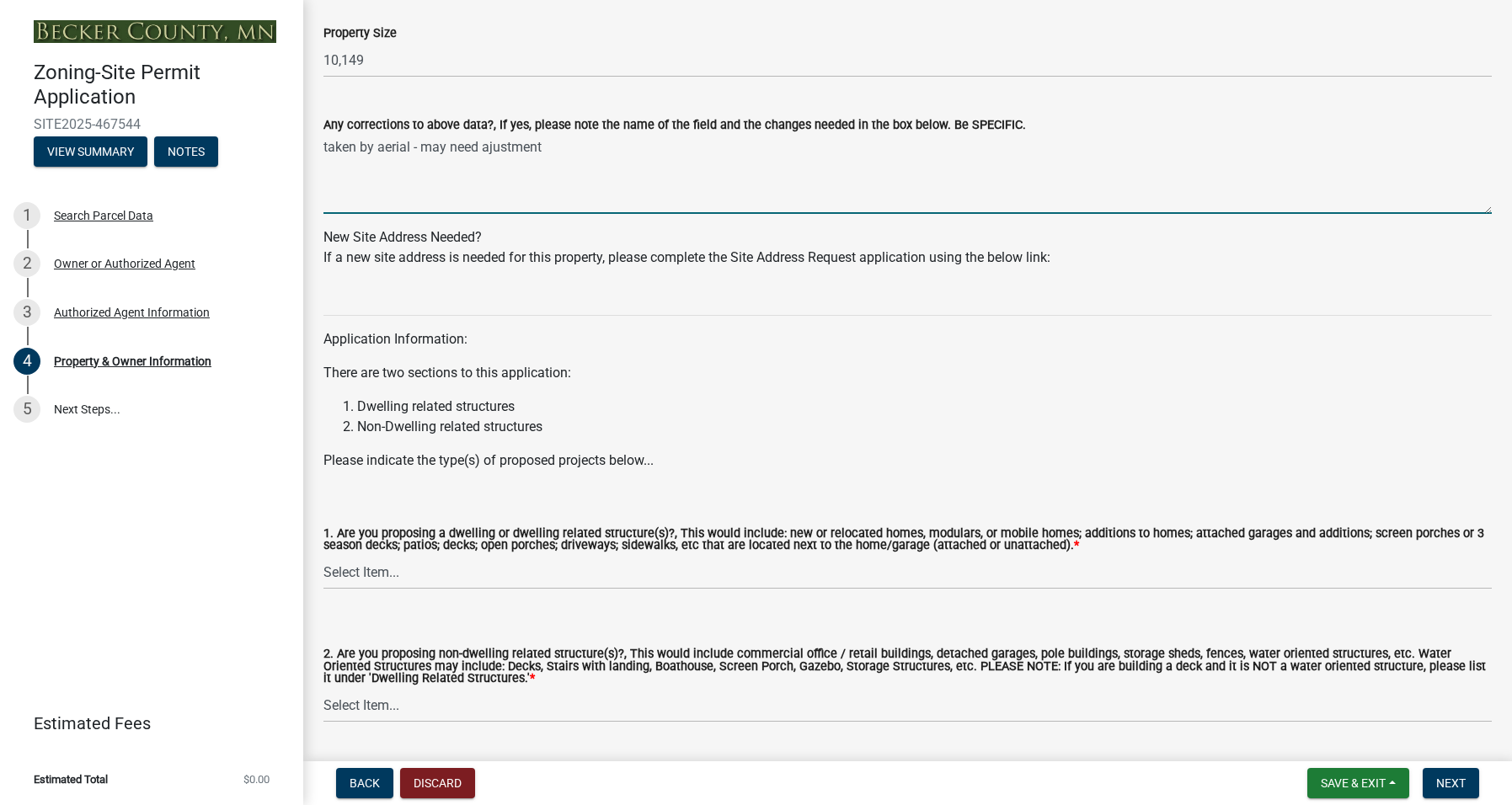
type textarea "taken by aerial - may need ajustment"
click at [377, 573] on select "Select Item... Yes No" at bounding box center [907, 573] width 1168 height 35
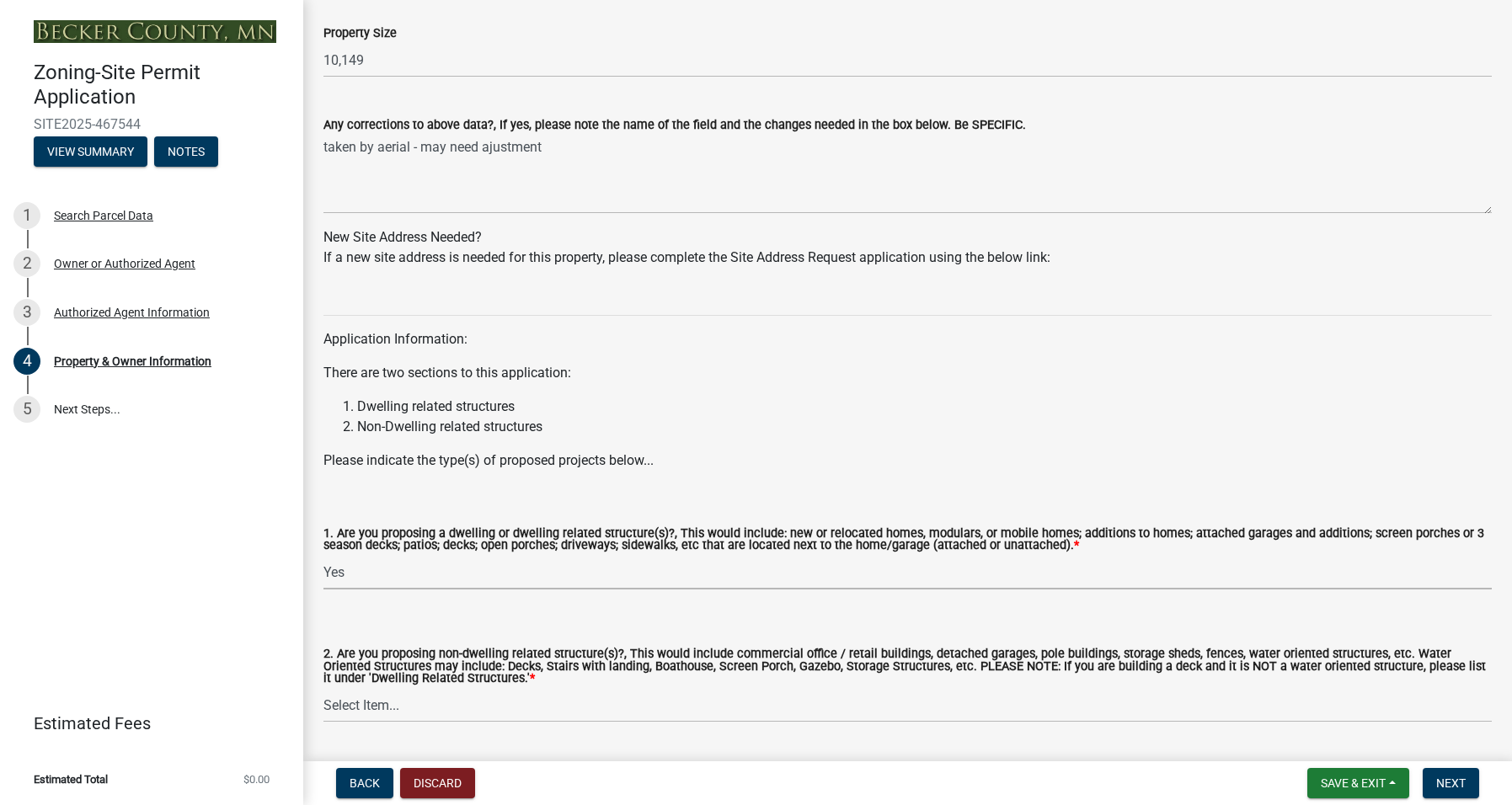
click at [324, 555] on select "Select Item... Yes No" at bounding box center [907, 573] width 1168 height 35
select select "f87eba17-8ed9-4ad8-aefc-fe36a3f3544b"
click at [392, 705] on select "Select Item... Yes No" at bounding box center [907, 705] width 1168 height 35
click at [324, 687] on select "Select Item... Yes No" at bounding box center [907, 705] width 1168 height 35
select select "393a978c-6bd5-4cb2-a6a0-db6feb8732b8"
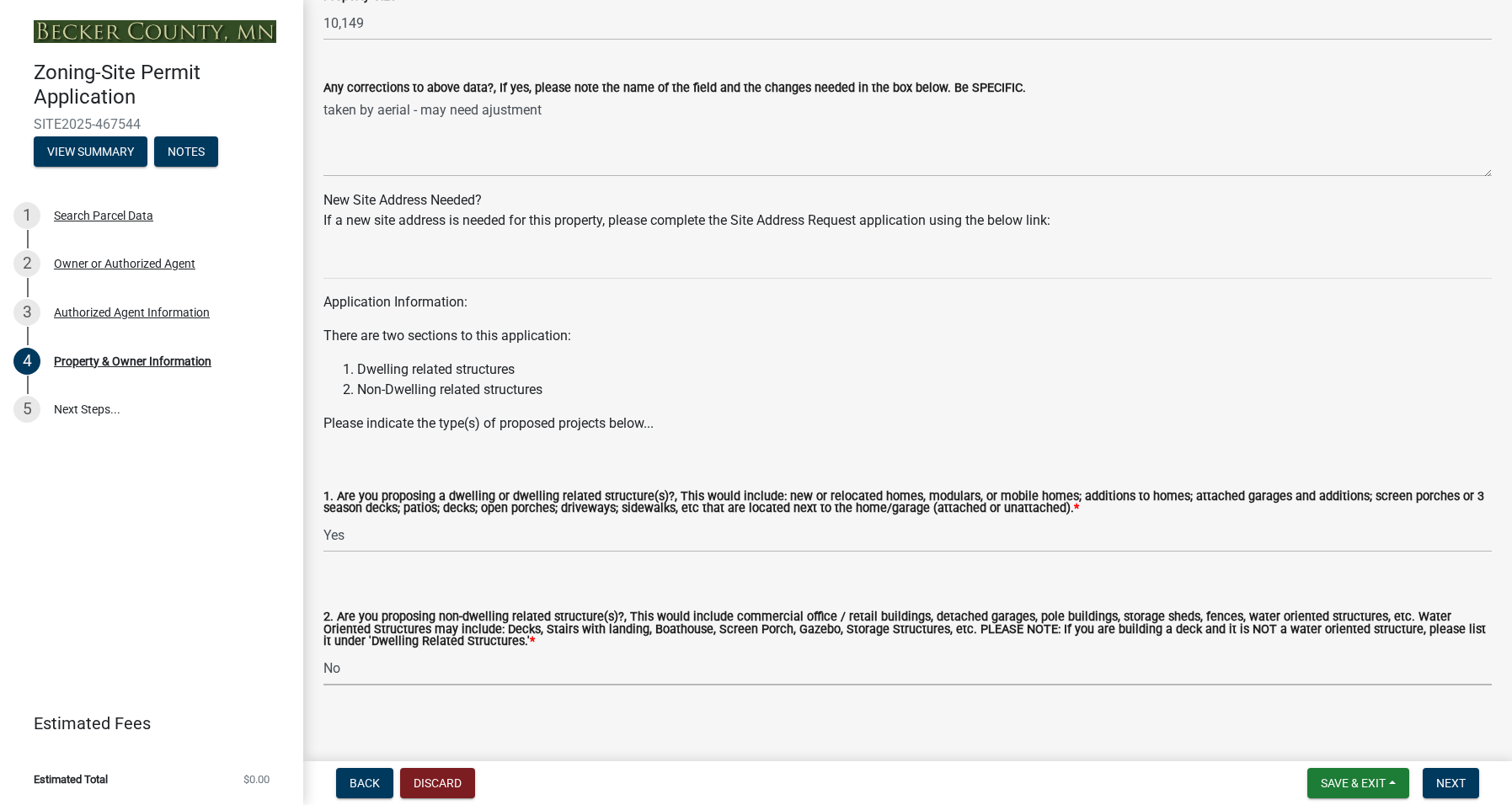
scroll to position [1479, 0]
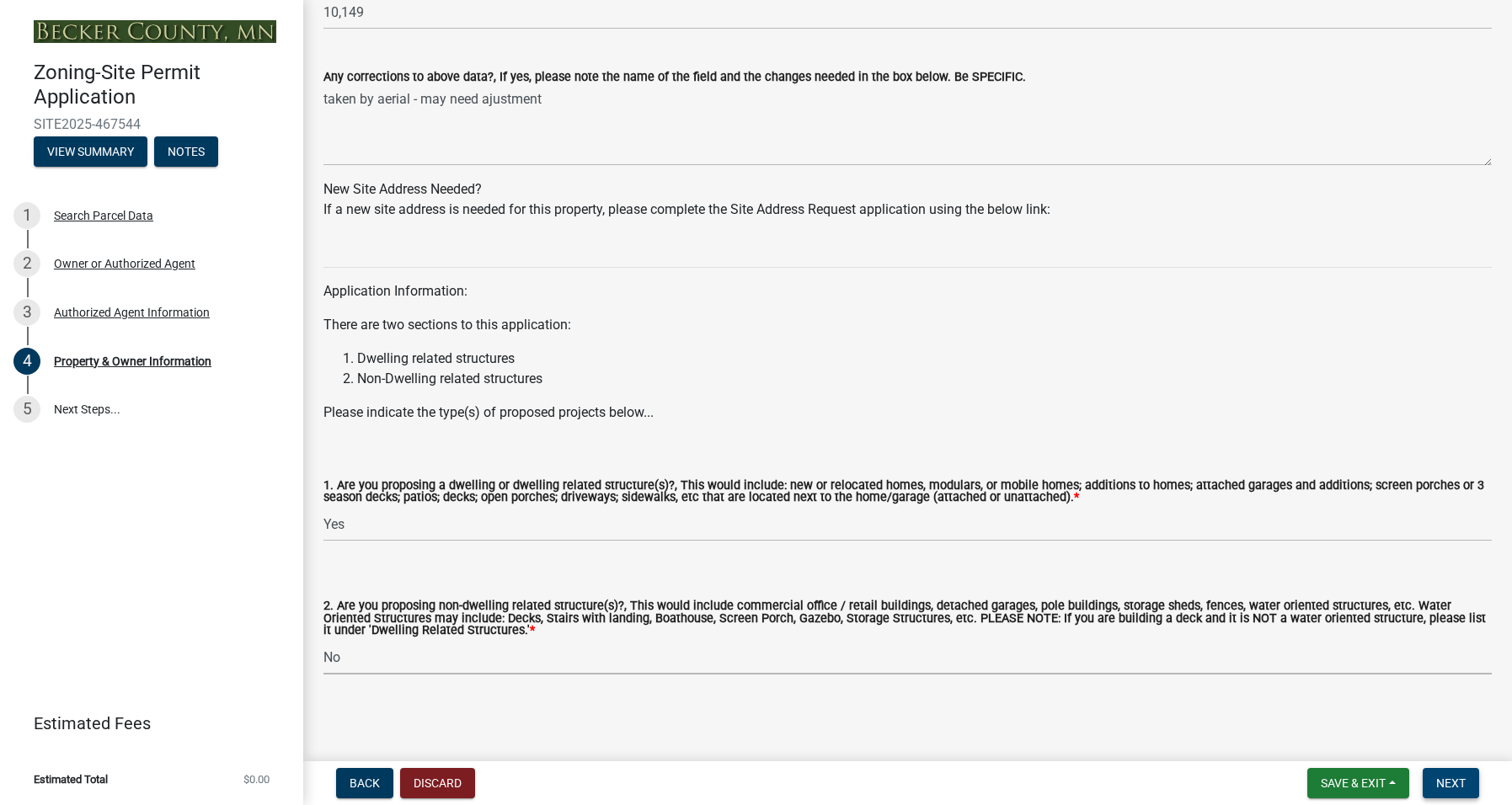
click at [1450, 780] on span "Next" at bounding box center [1450, 782] width 29 height 14
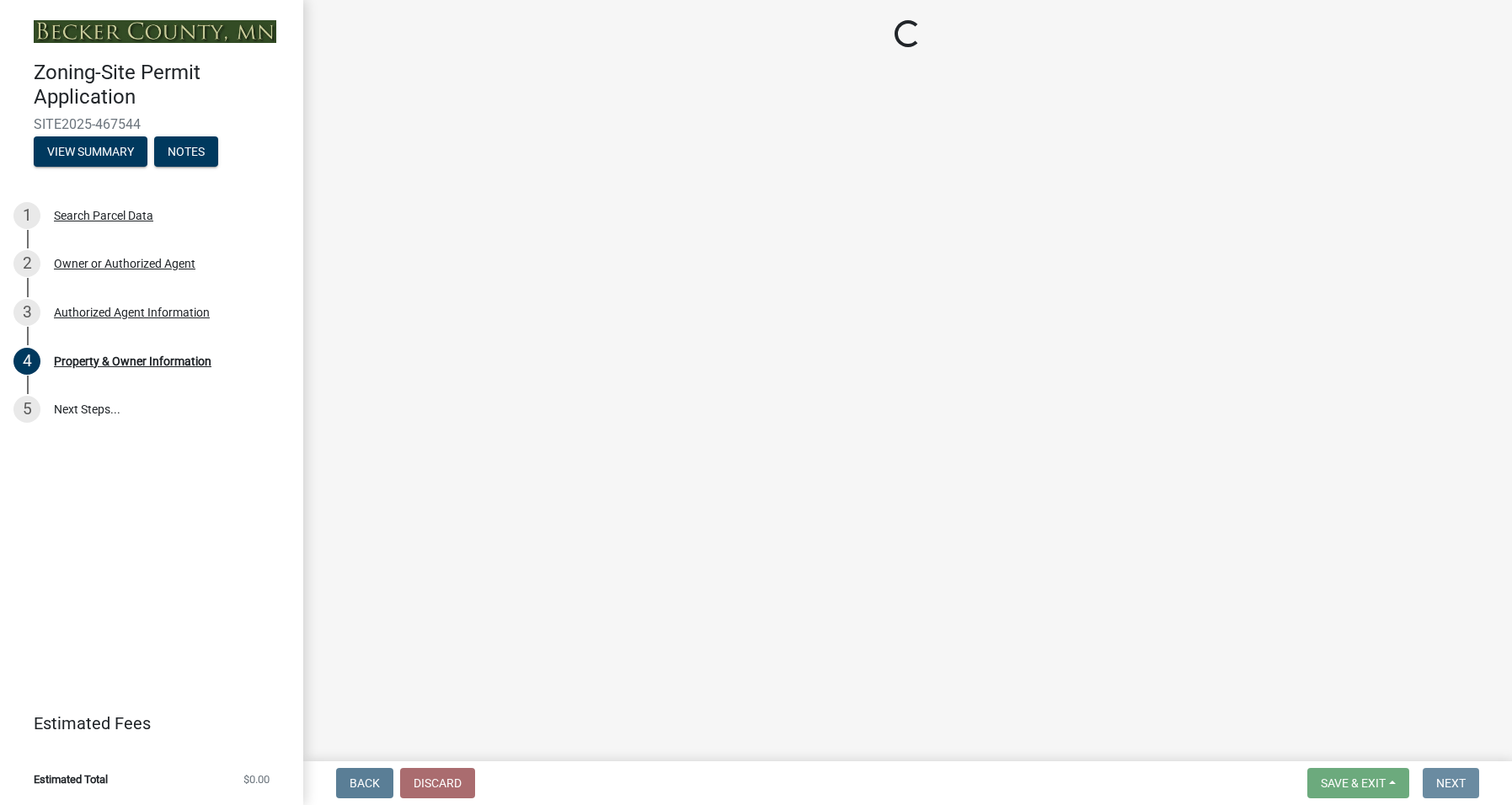
scroll to position [0, 0]
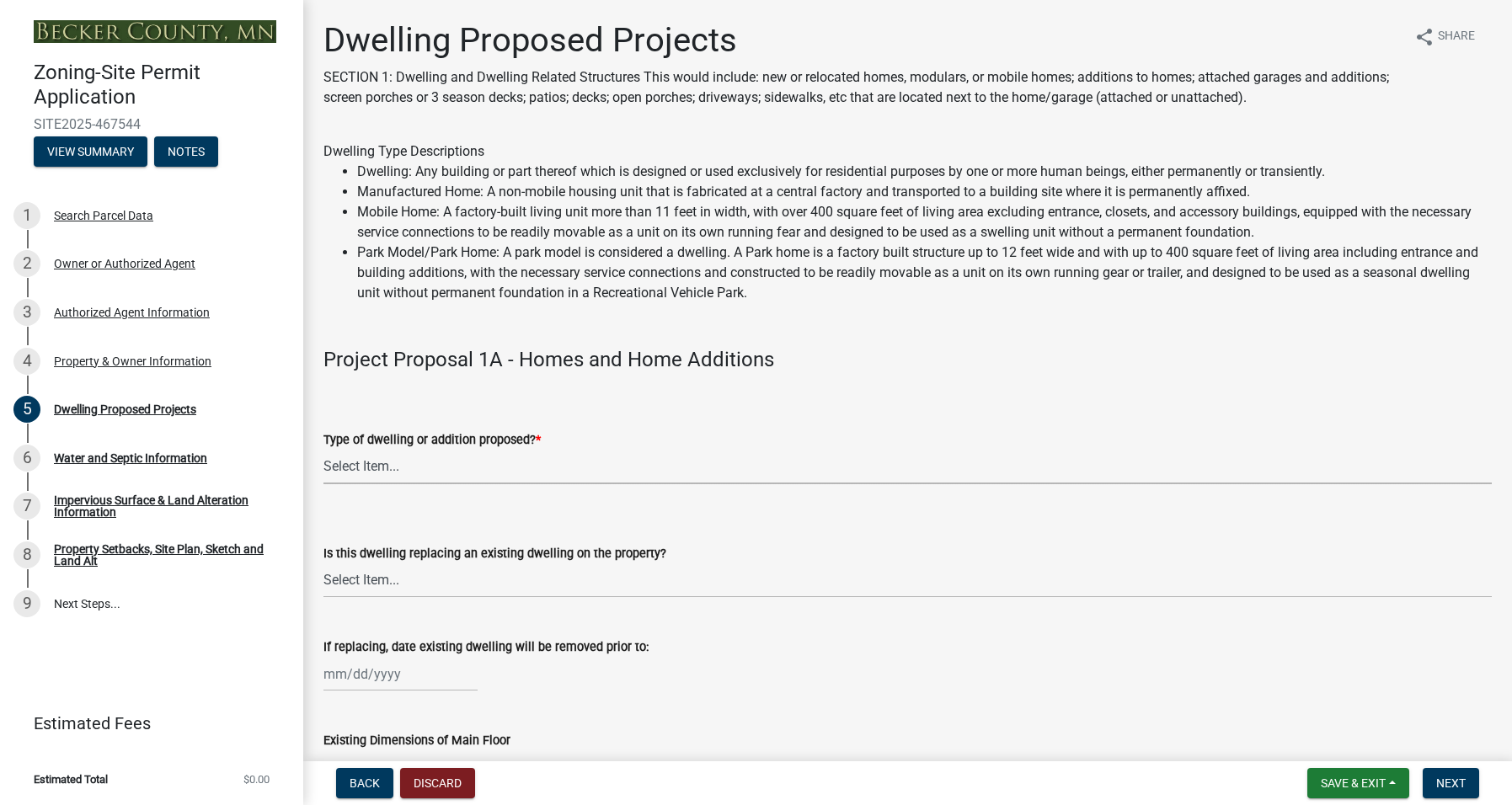
click at [400, 474] on select "Select Item... N/A - Not a dwelling New Home-Onsite Construction New Modular (E…" at bounding box center [907, 467] width 1168 height 35
click at [324, 449] on select "Select Item... N/A - Not a dwelling New Home-Onsite Construction New Modular (E…" at bounding box center [907, 467] width 1168 height 35
select select "b76c2e3f-c59d-4748-8205-29623accd873"
click at [435, 578] on select "Select Item... N/A Yes No" at bounding box center [907, 581] width 1168 height 35
click at [324, 563] on select "Select Item... N/A Yes No" at bounding box center [907, 581] width 1168 height 35
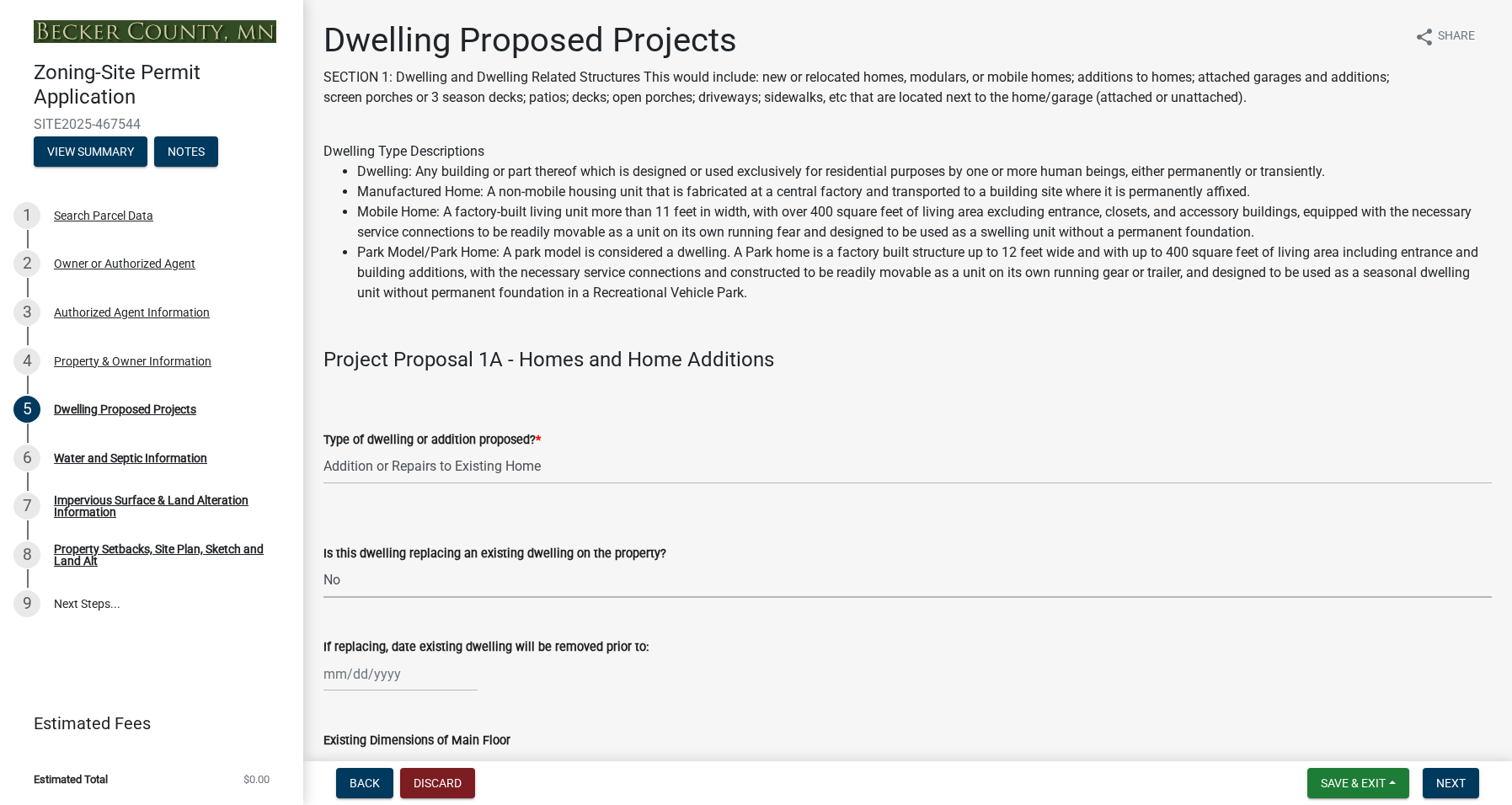
select select "566f81cc-4b3f-4ecb-9f16-a2b313352c61"
click at [554, 460] on select "Select Item... N/A - Not a dwelling New Home-Onsite Construction New Modular (E…" at bounding box center [907, 467] width 1168 height 35
click at [324, 449] on select "Select Item... N/A - Not a dwelling New Home-Onsite Construction New Modular (E…" at bounding box center [907, 467] width 1168 height 35
select select "a5b58647-72e6-4a45-9816-4b1990647a33"
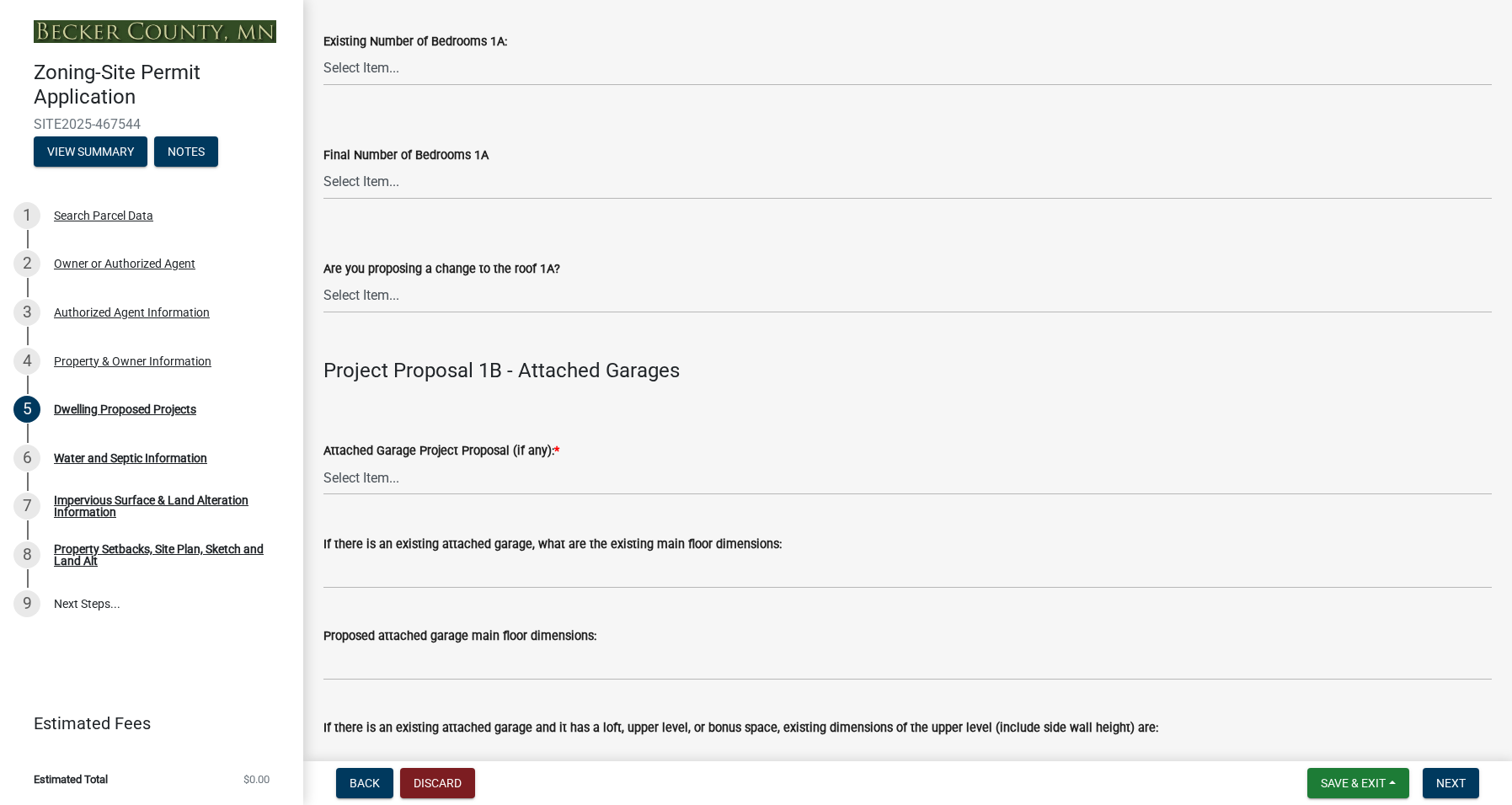
scroll to position [1600, 0]
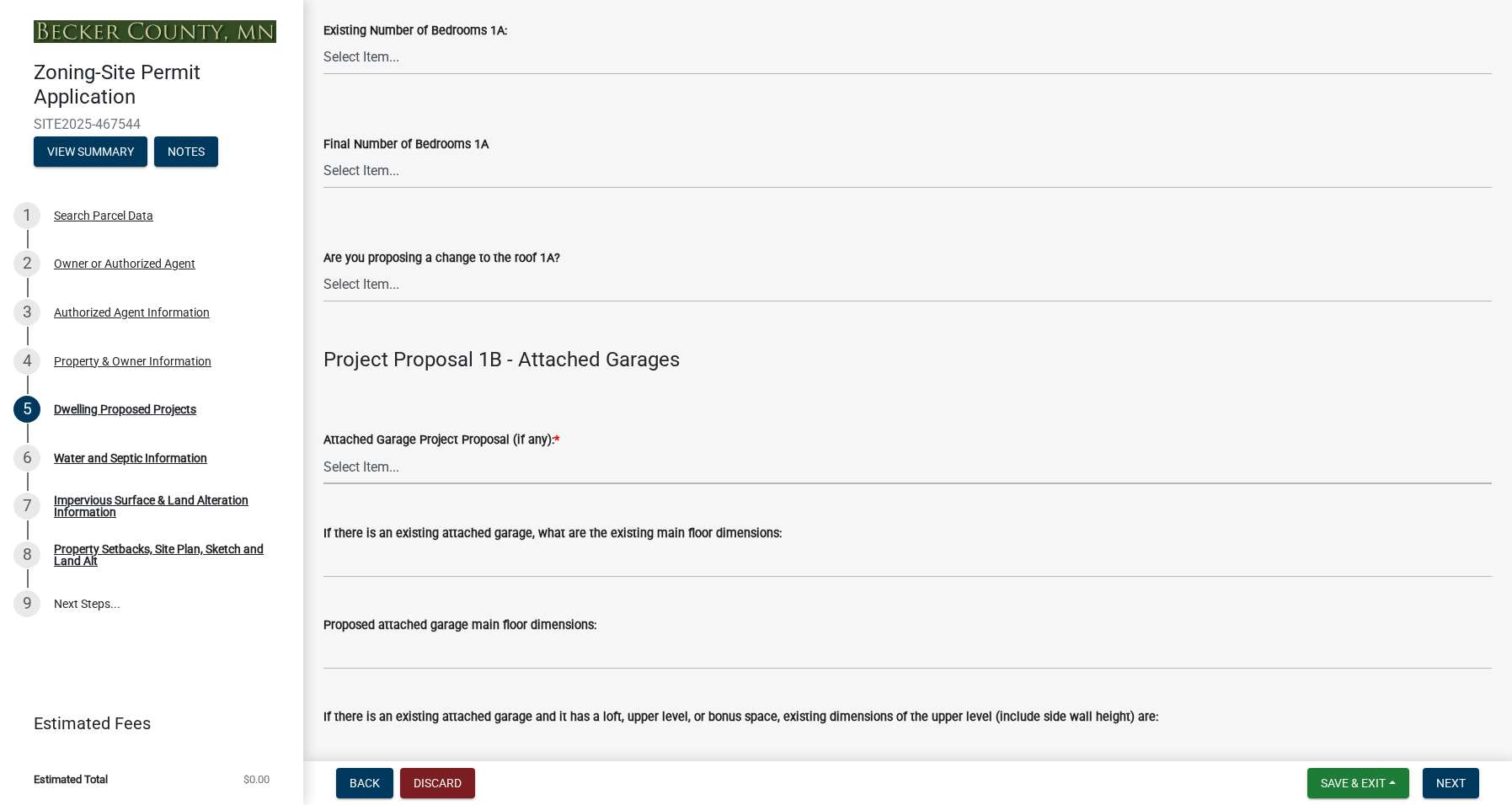
click at [449, 467] on select "Select Item... N/A New Attached Garage Addition to Attached Garage" at bounding box center [907, 467] width 1168 height 35
click at [324, 449] on select "Select Item... N/A New Attached Garage Addition to Attached Garage" at bounding box center [907, 467] width 1168 height 35
select select "11c1c089-3b44-43c0-9549-3c9eeea2451f"
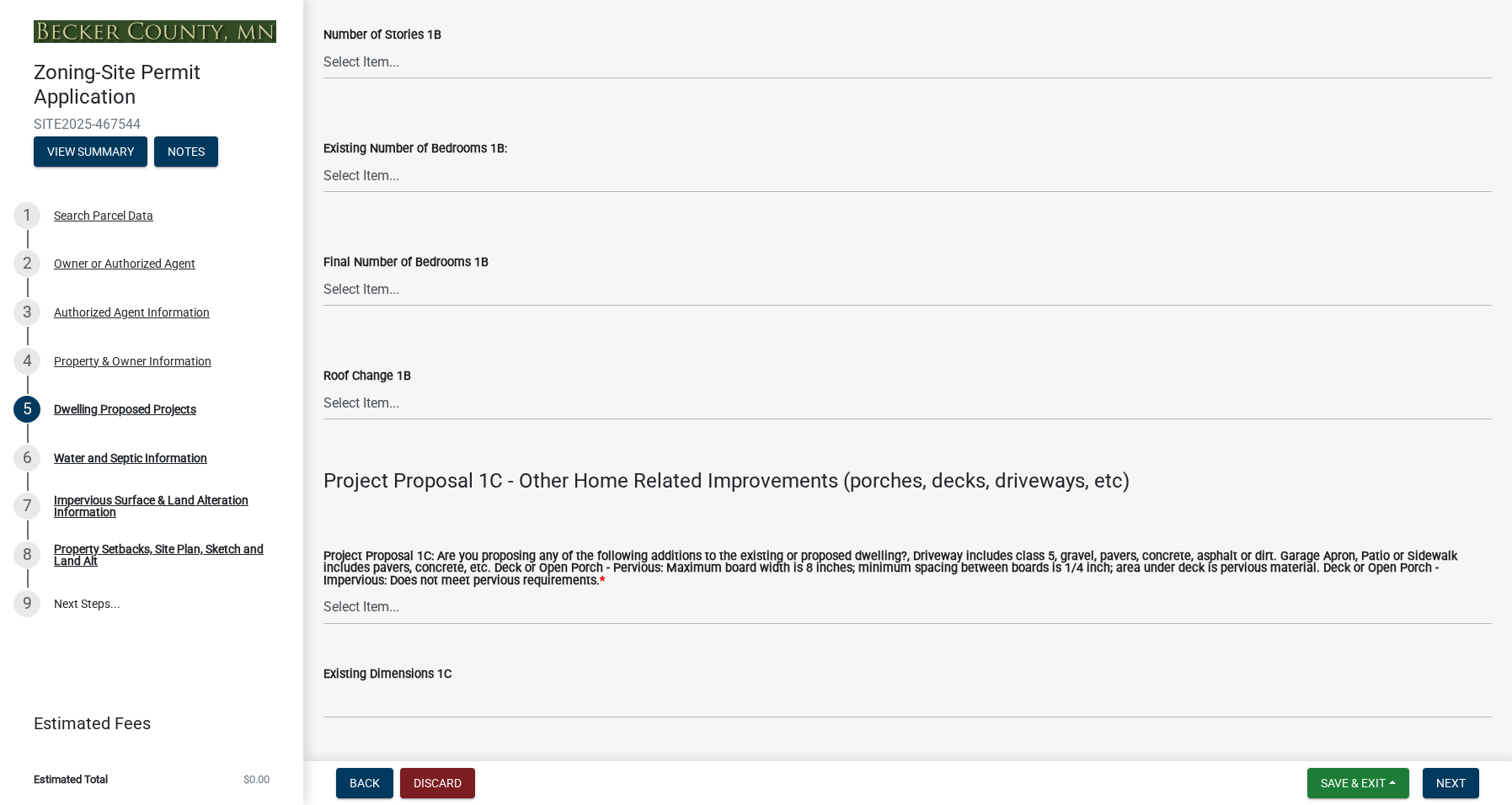
scroll to position [2694, 0]
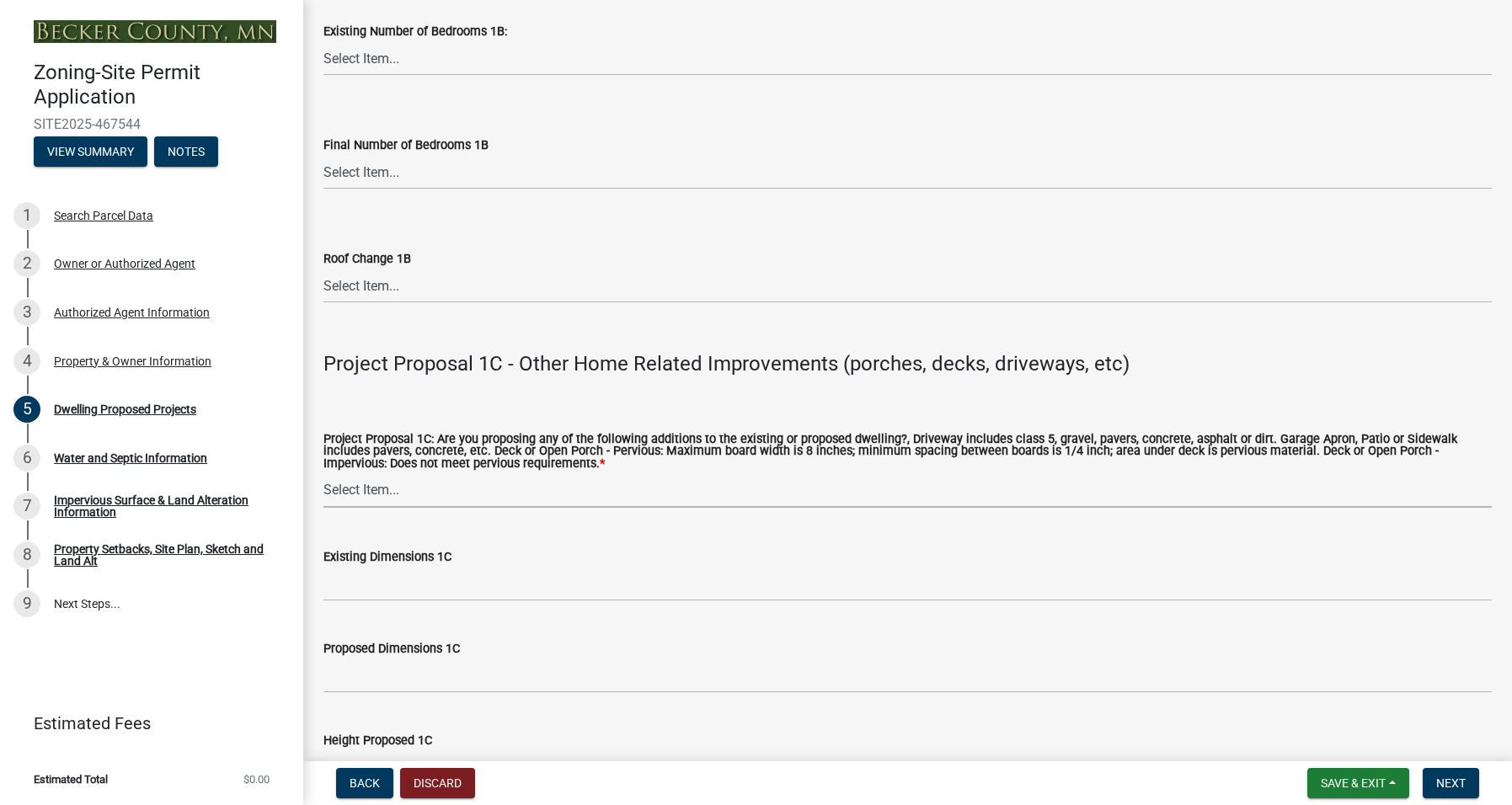
click at [418, 490] on select "Select Item... N/A Driveway Garage Apron Home Patio Sidewalk Deck - Pervious De…" at bounding box center [907, 490] width 1168 height 35
click at [324, 473] on select "Select Item... N/A Driveway Garage Apron Home Patio Sidewalk Deck - Pervious De…" at bounding box center [907, 490] width 1168 height 35
select select "781a3532-4308-48f8-bcde-e97c9fab42cb"
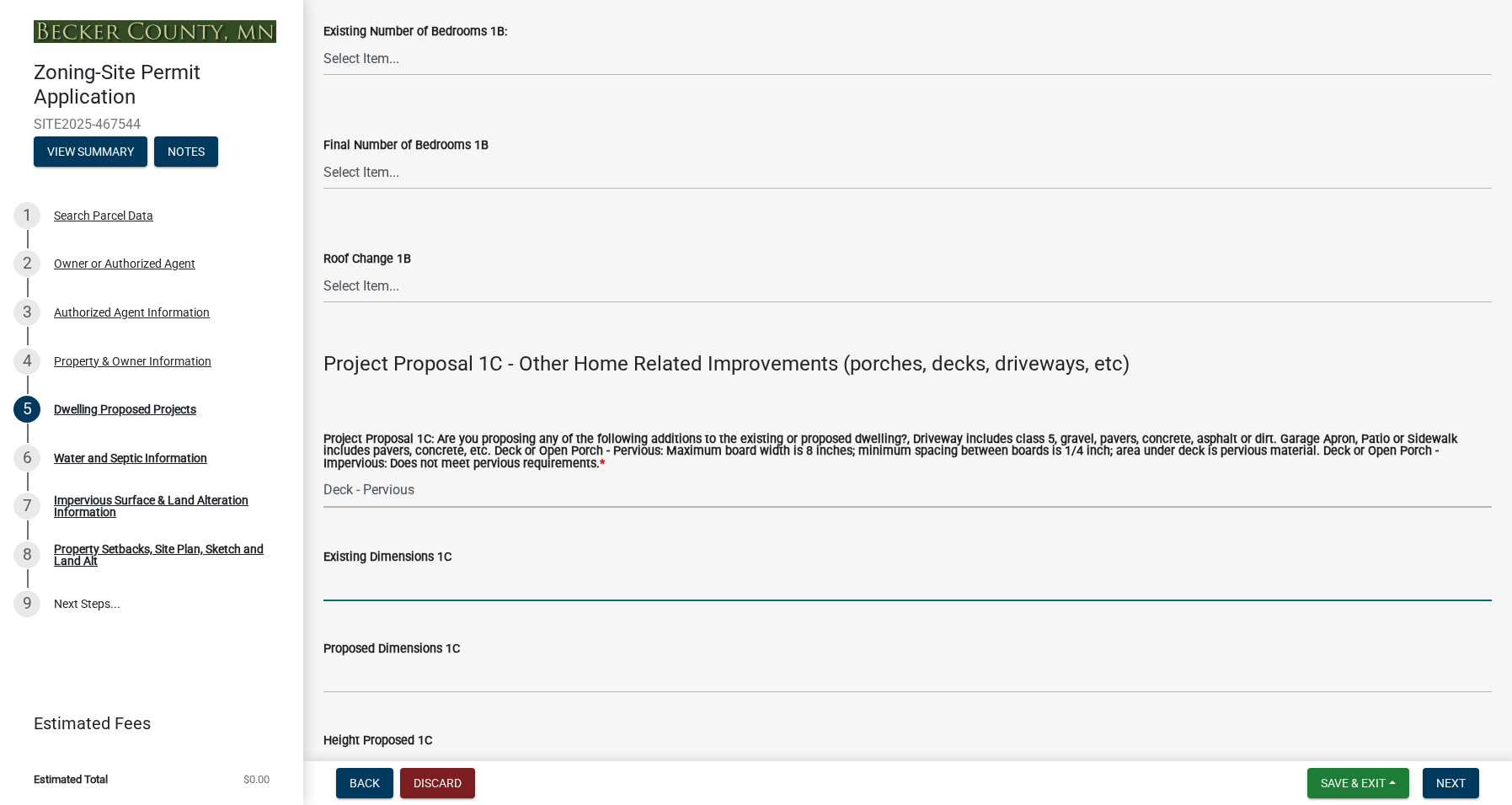
click at [465, 586] on input "Existing Dimensions 1C" at bounding box center [907, 583] width 1168 height 35
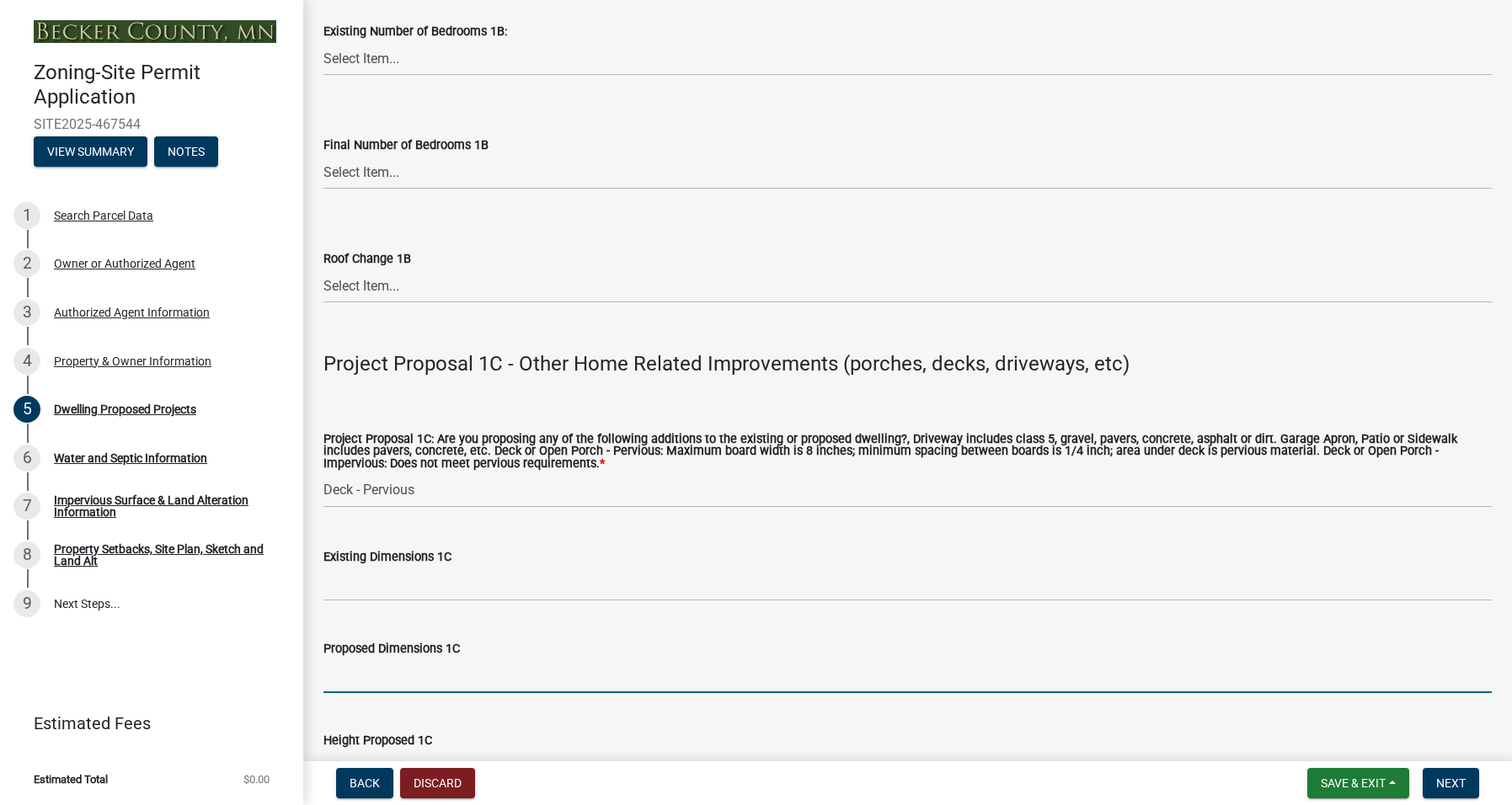
click at [371, 676] on input "Proposed Dimensions 1C" at bounding box center [907, 676] width 1168 height 35
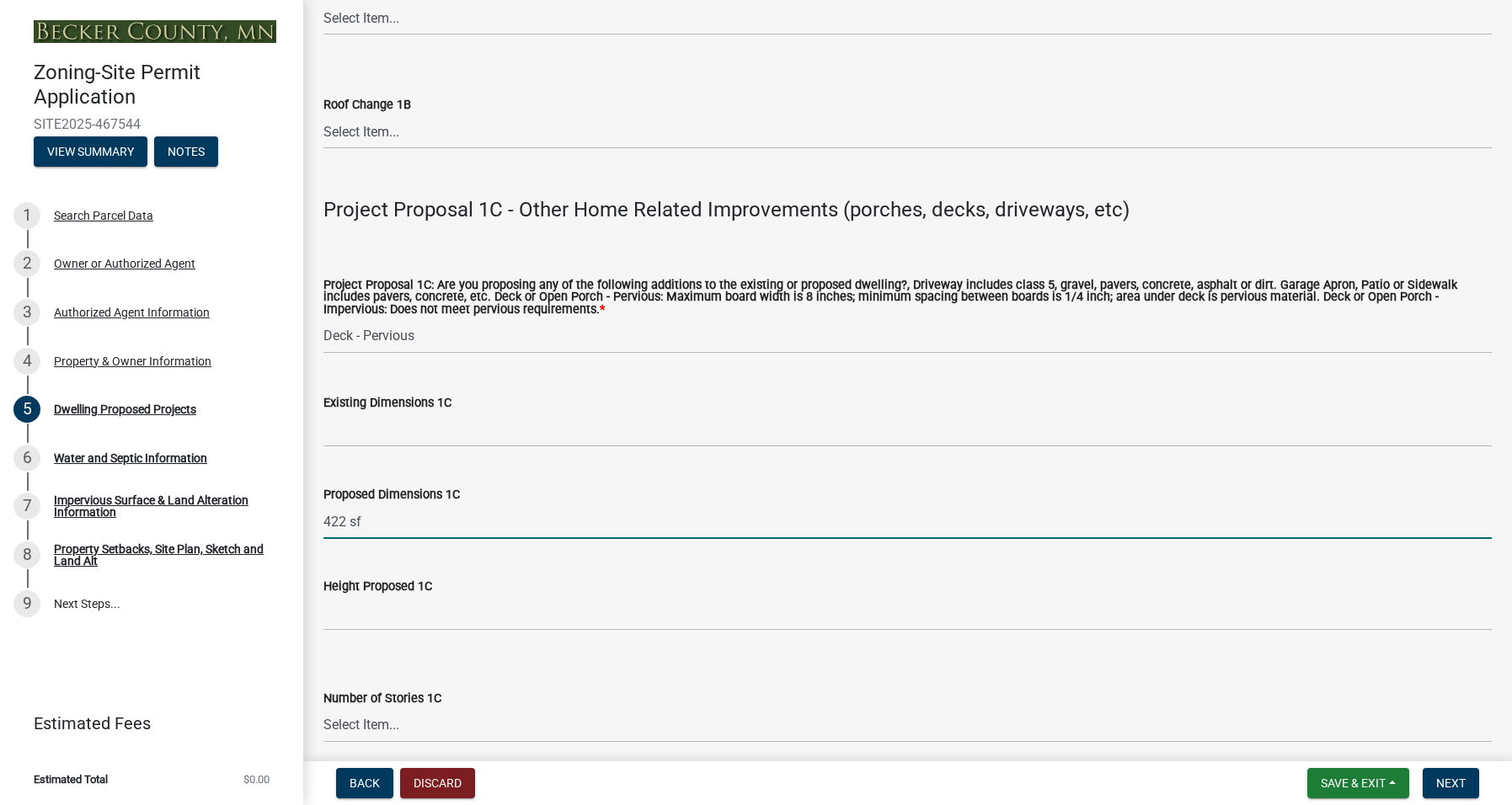
scroll to position [2863, 0]
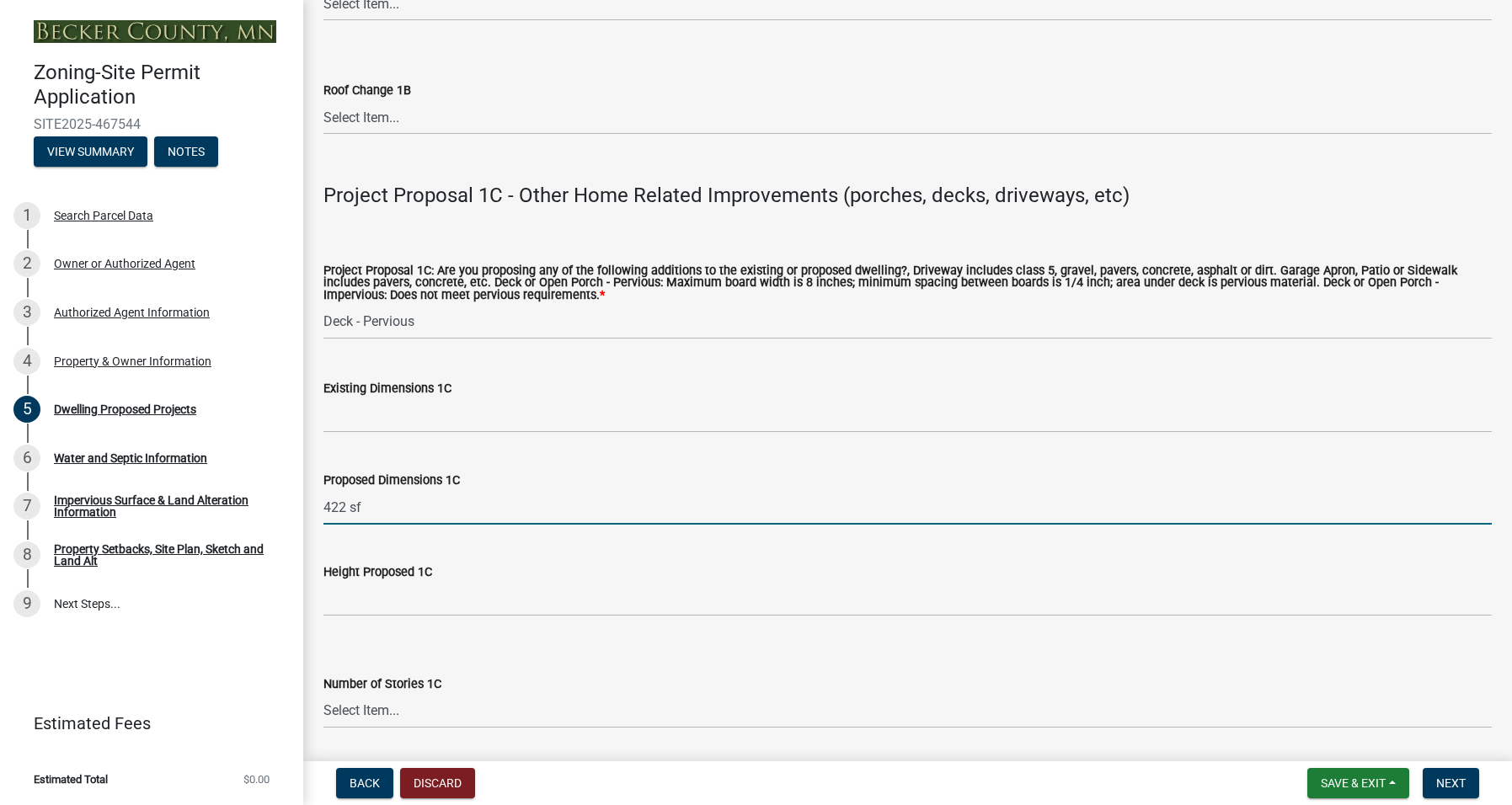
type input "422 sf"
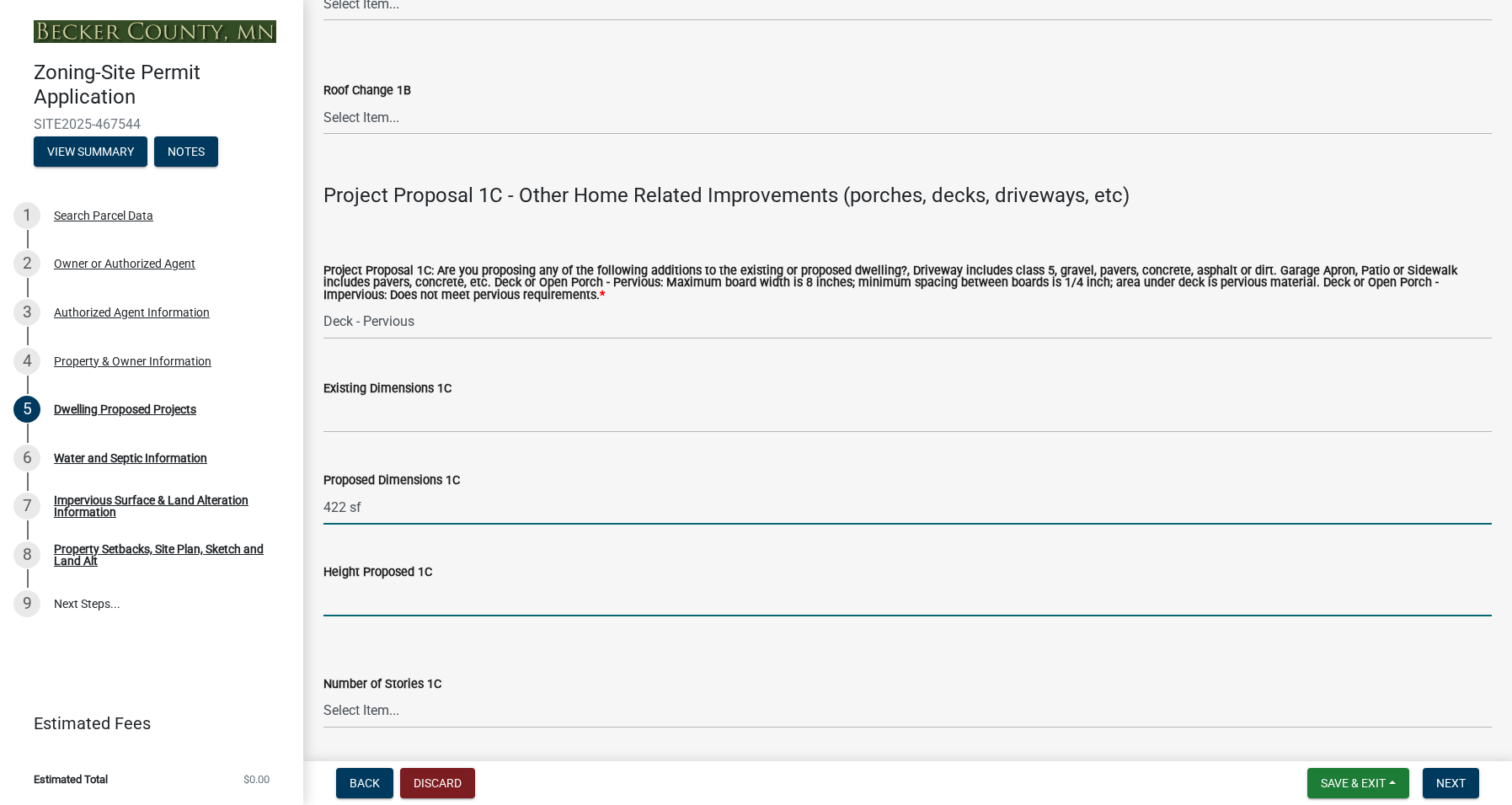
click at [352, 597] on input "Height Proposed 1C" at bounding box center [907, 599] width 1168 height 35
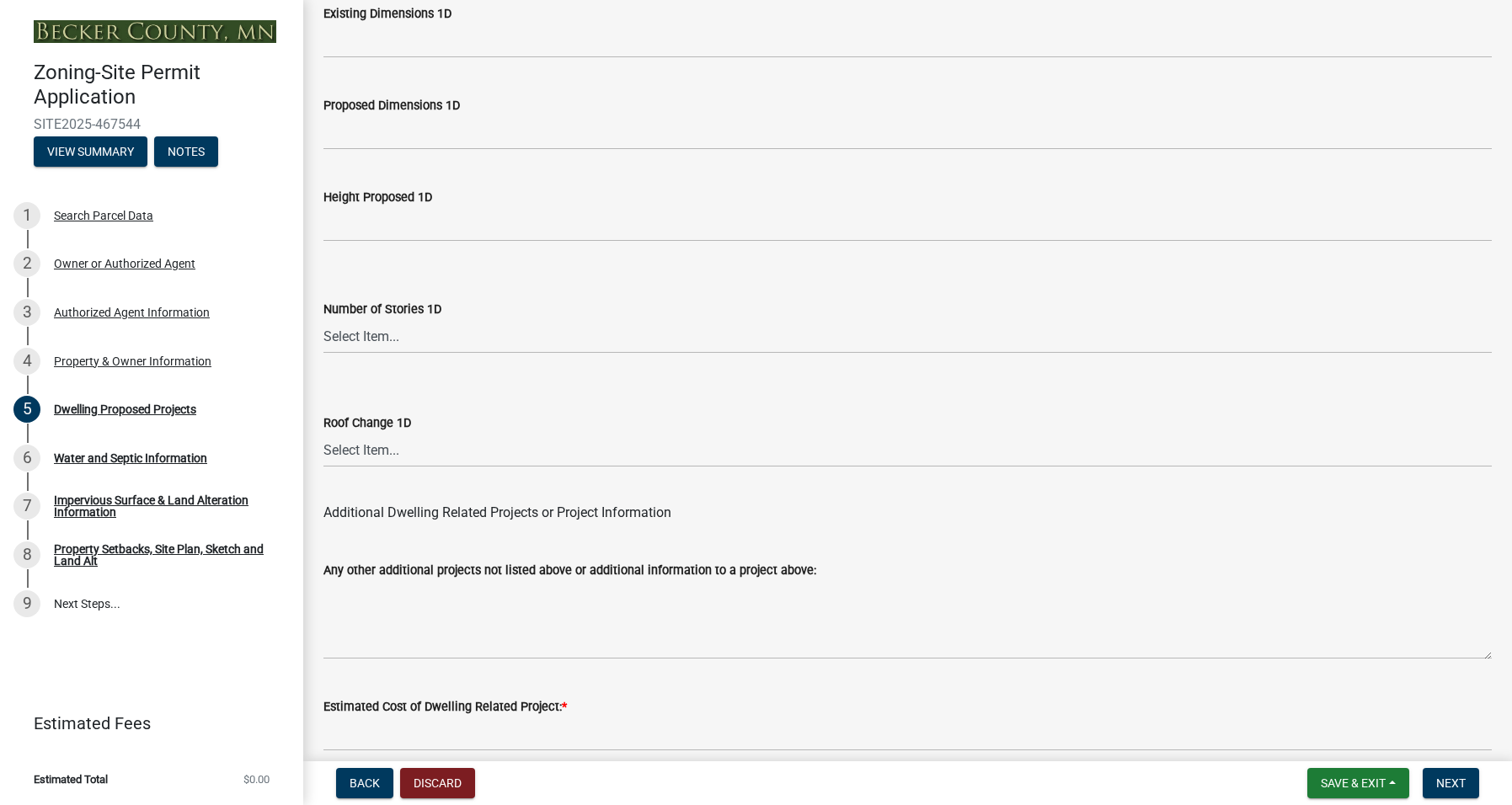
scroll to position [4020, 0]
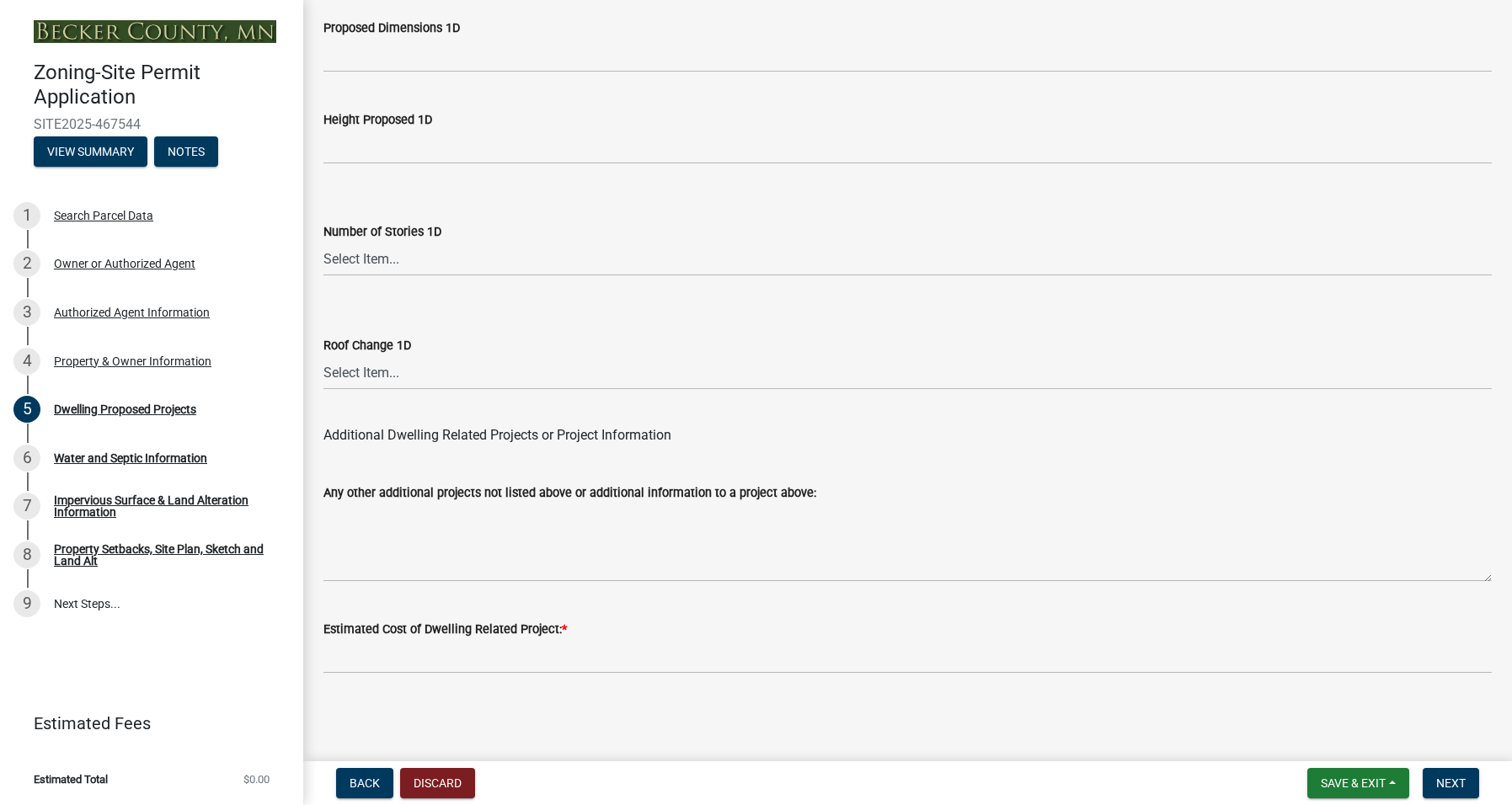
type input "1'"
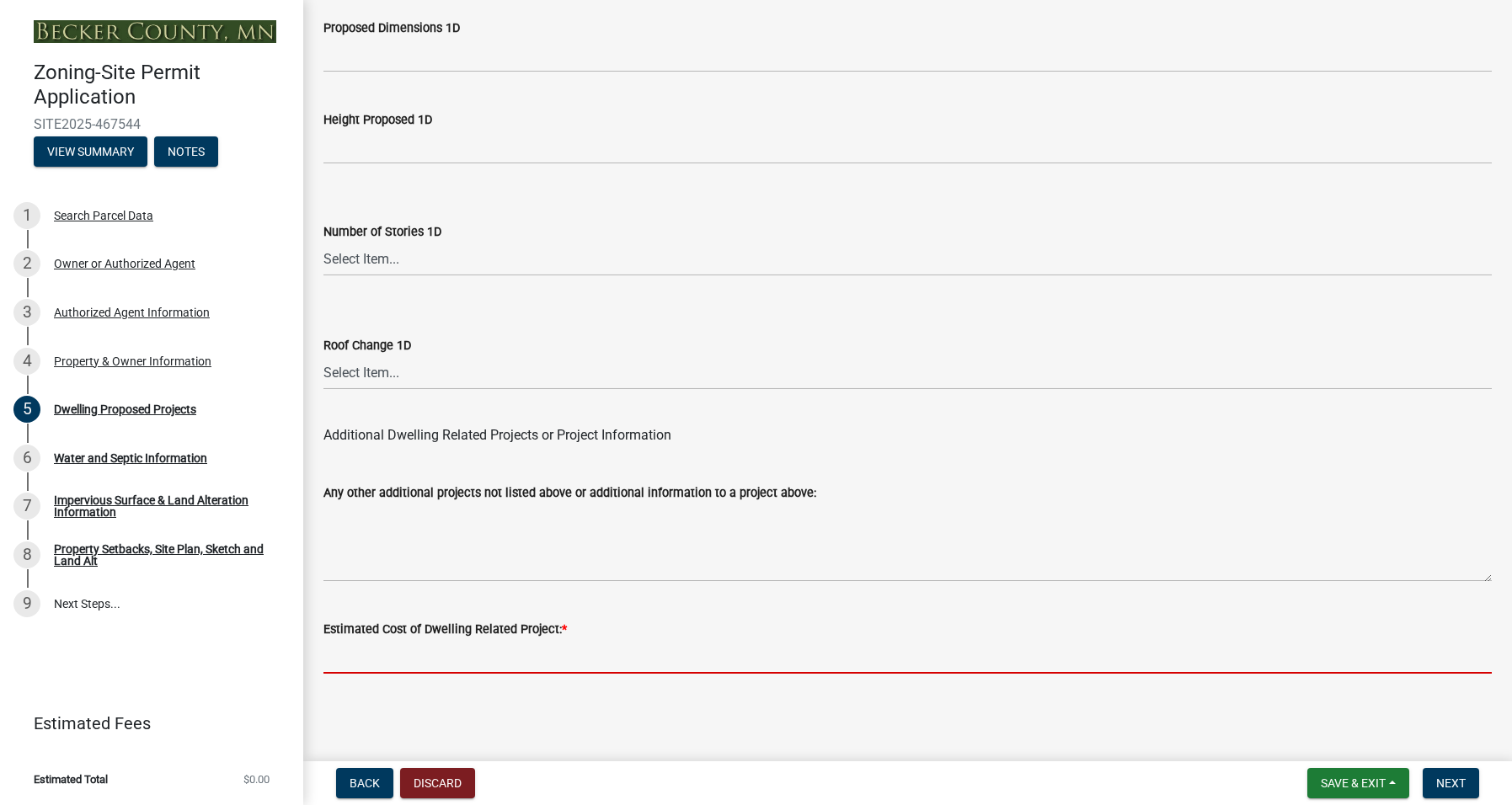
click at [384, 652] on input "text" at bounding box center [907, 656] width 1168 height 35
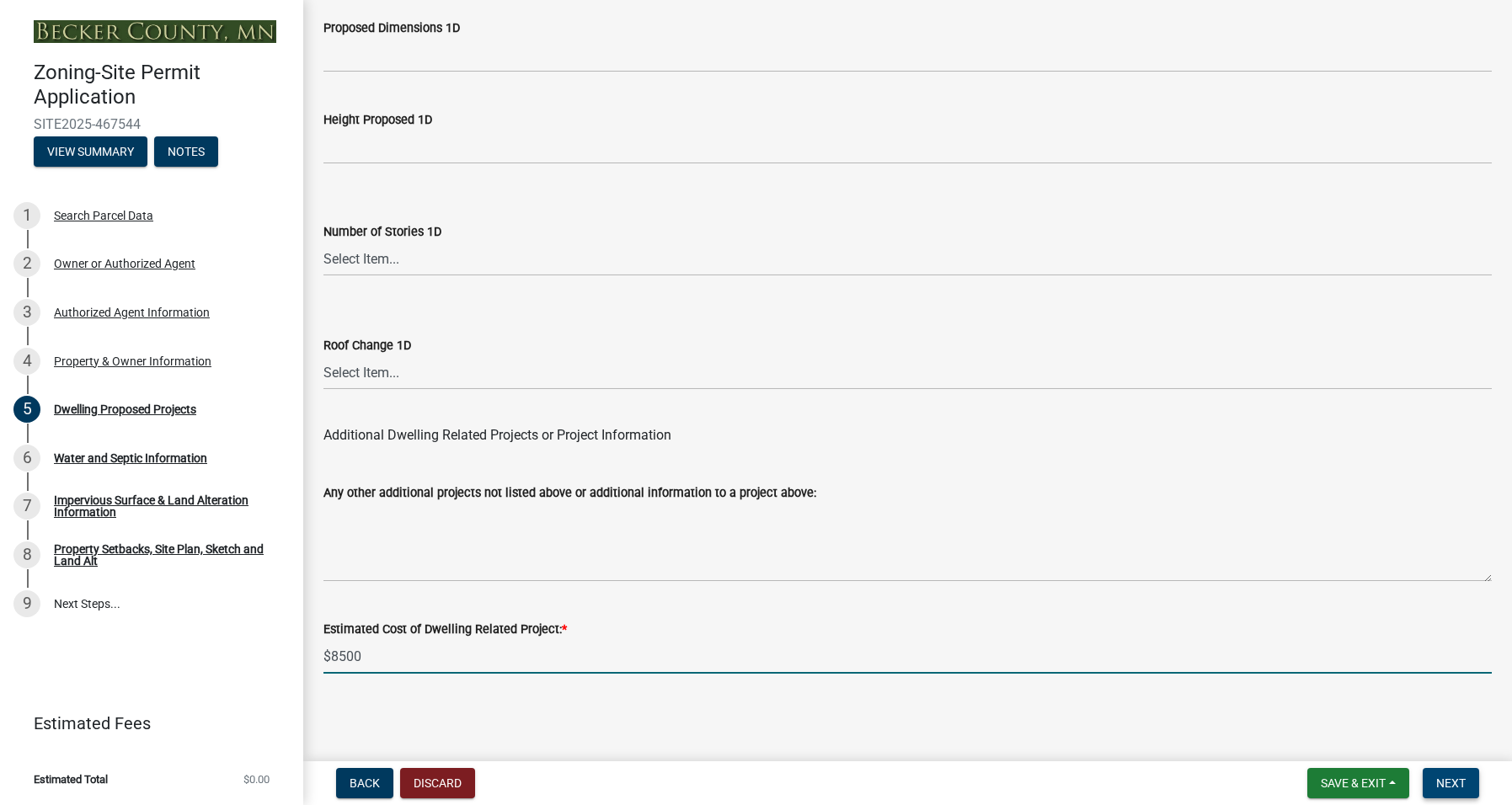
type input "8500"
click at [1458, 779] on span "Next" at bounding box center [1450, 782] width 29 height 14
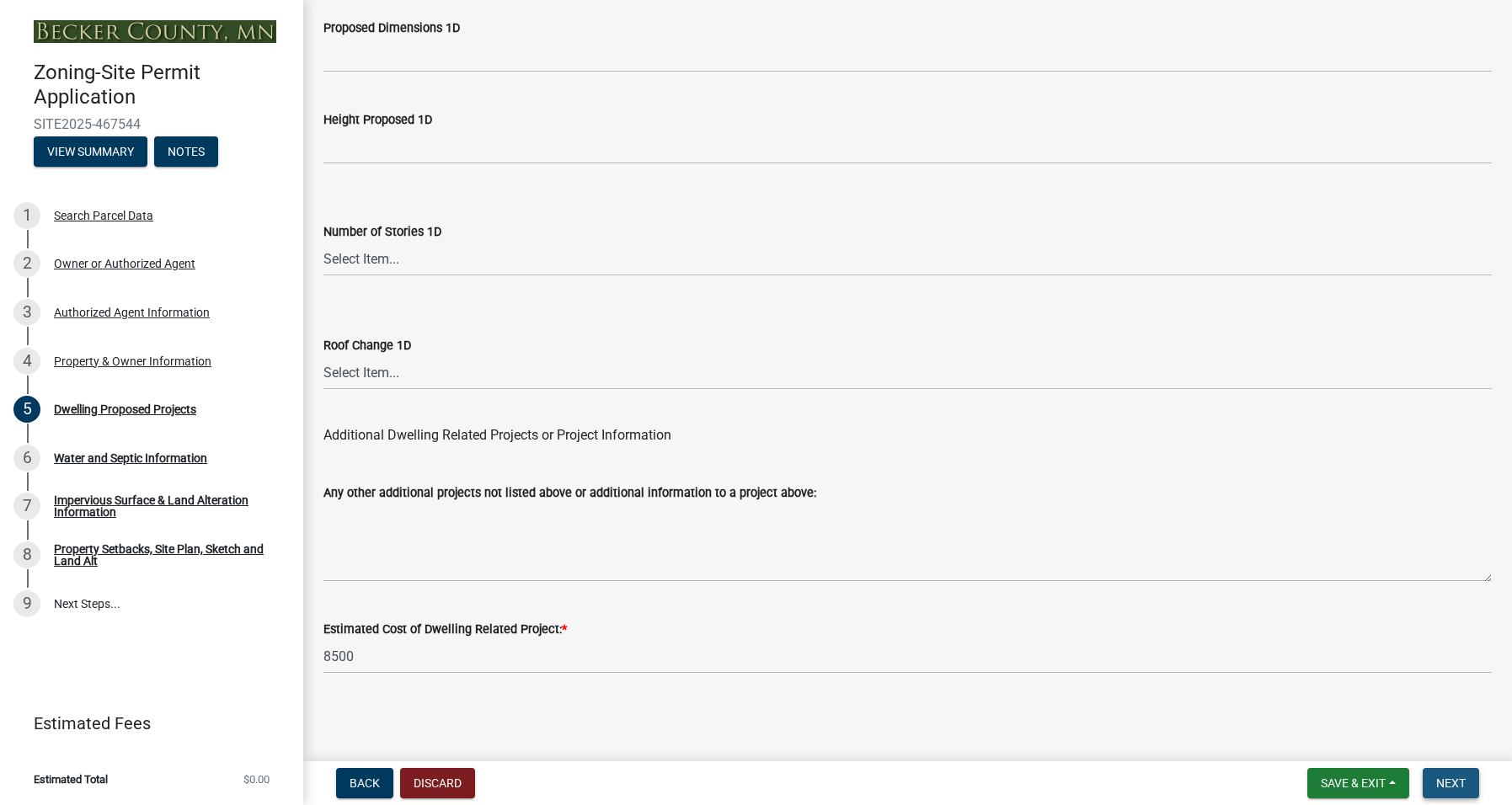
click at [1451, 779] on span "Next" at bounding box center [1450, 782] width 29 height 14
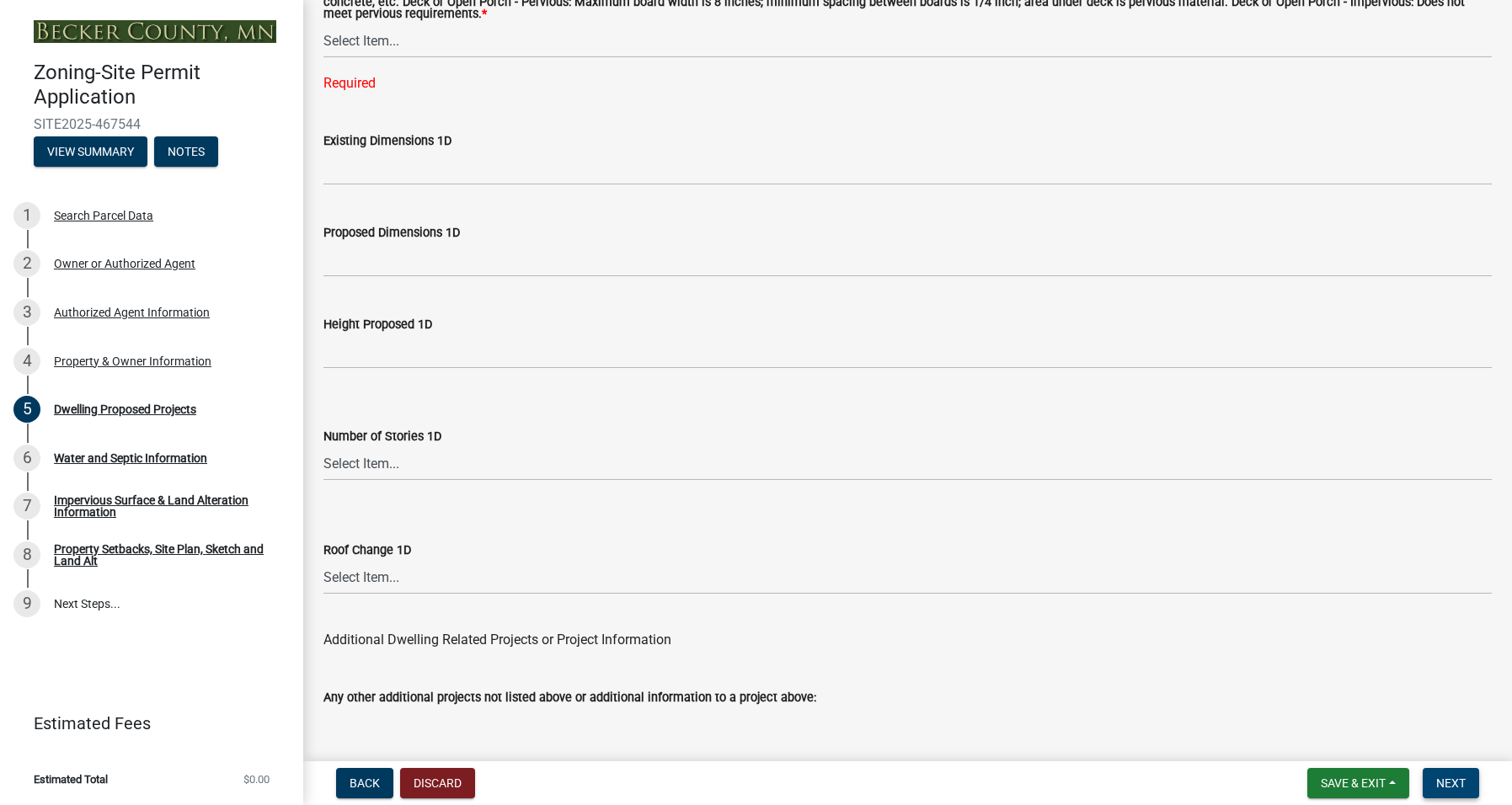
scroll to position [3718, 0]
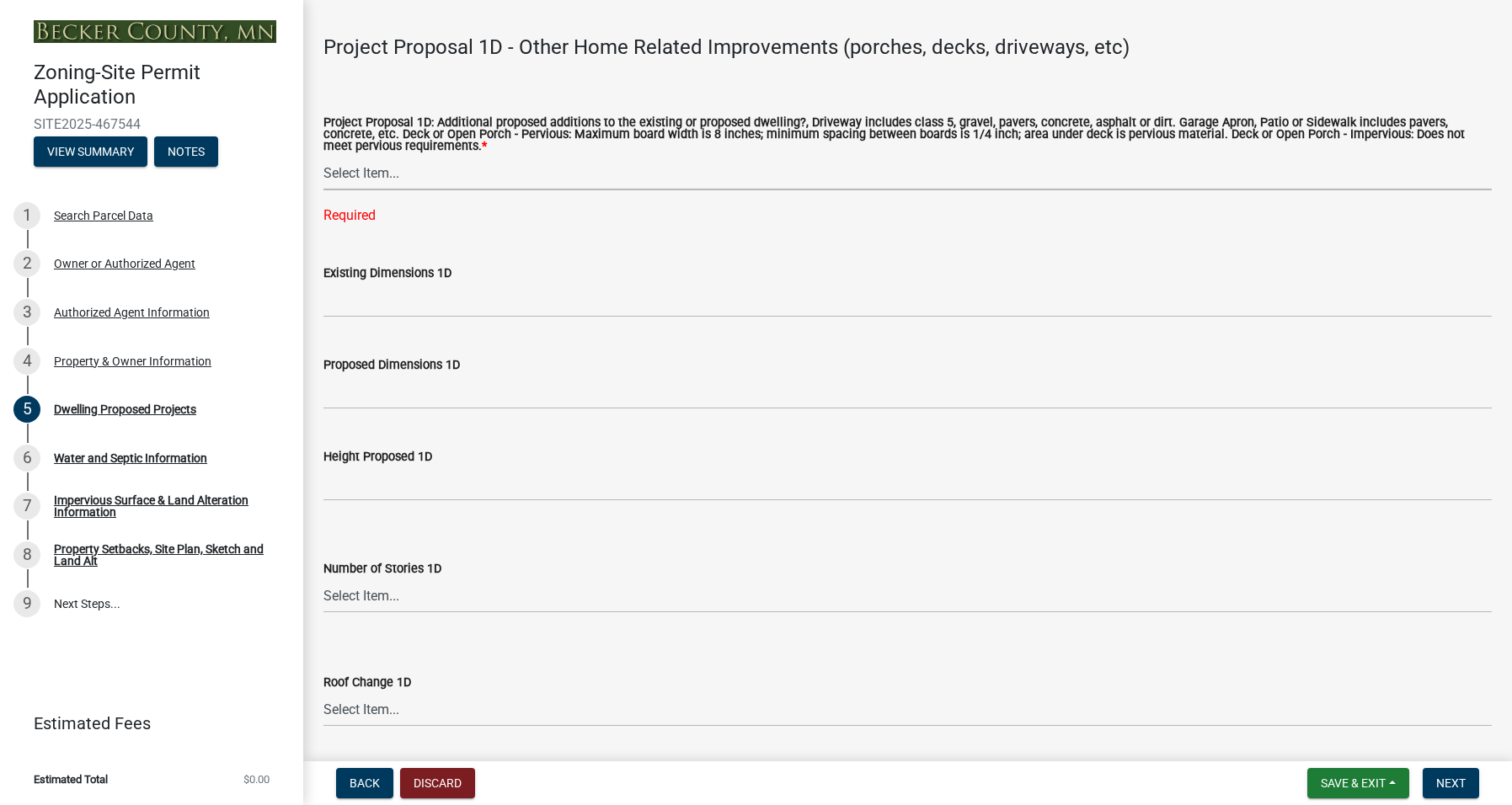
click at [378, 168] on select "Select Item... N/A Driveway Garage Apron Home Patio Sidewalk Deck - Pervious De…" at bounding box center [907, 173] width 1168 height 35
click at [324, 156] on select "Select Item... N/A Driveway Garage Apron Home Patio Sidewalk Deck - Pervious De…" at bounding box center [907, 173] width 1168 height 35
select select "ab9119d1-7da9-49c4-9fac-8c142204c89d"
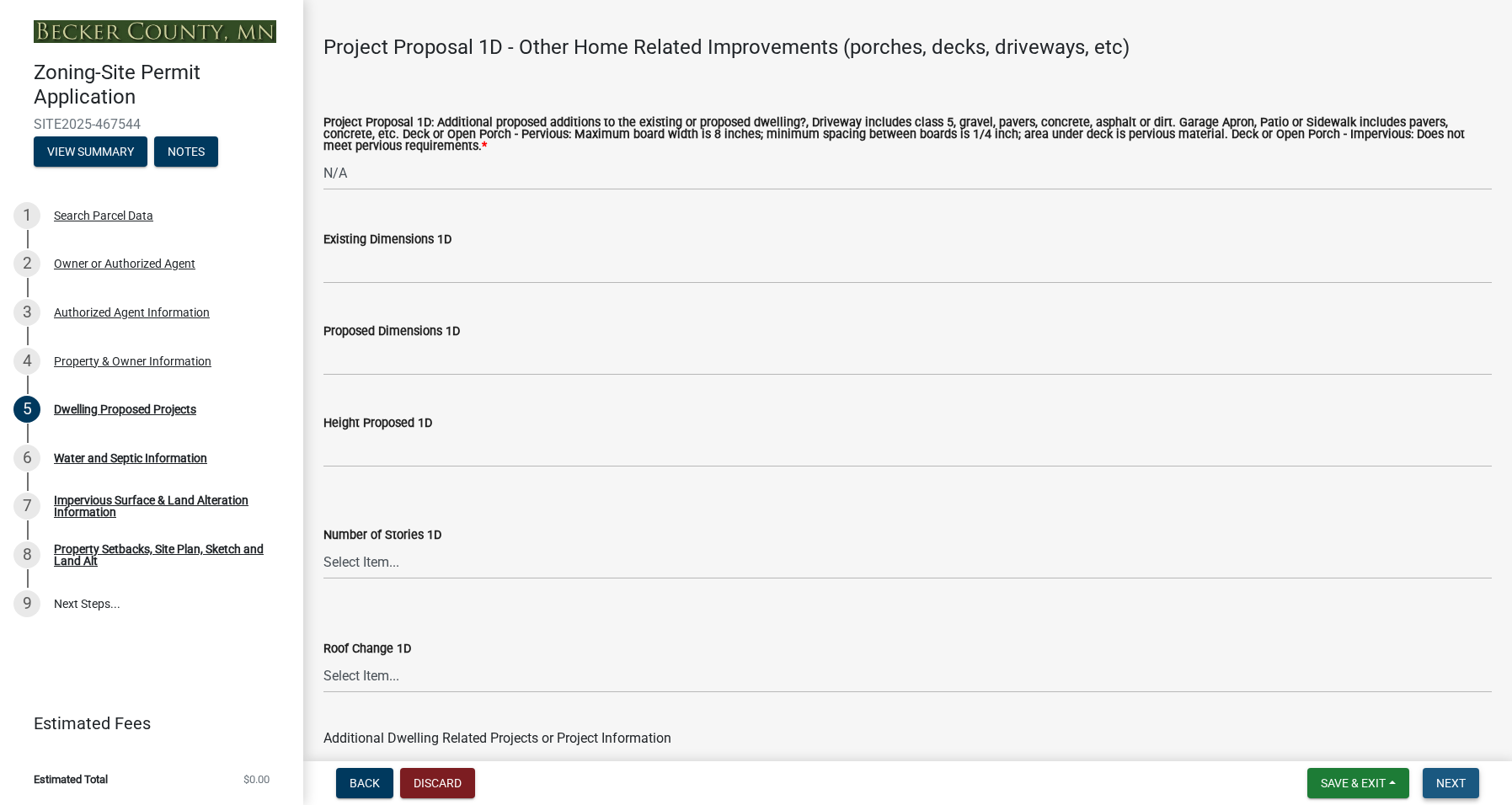
click at [1466, 779] on button "Next" at bounding box center [1451, 782] width 57 height 30
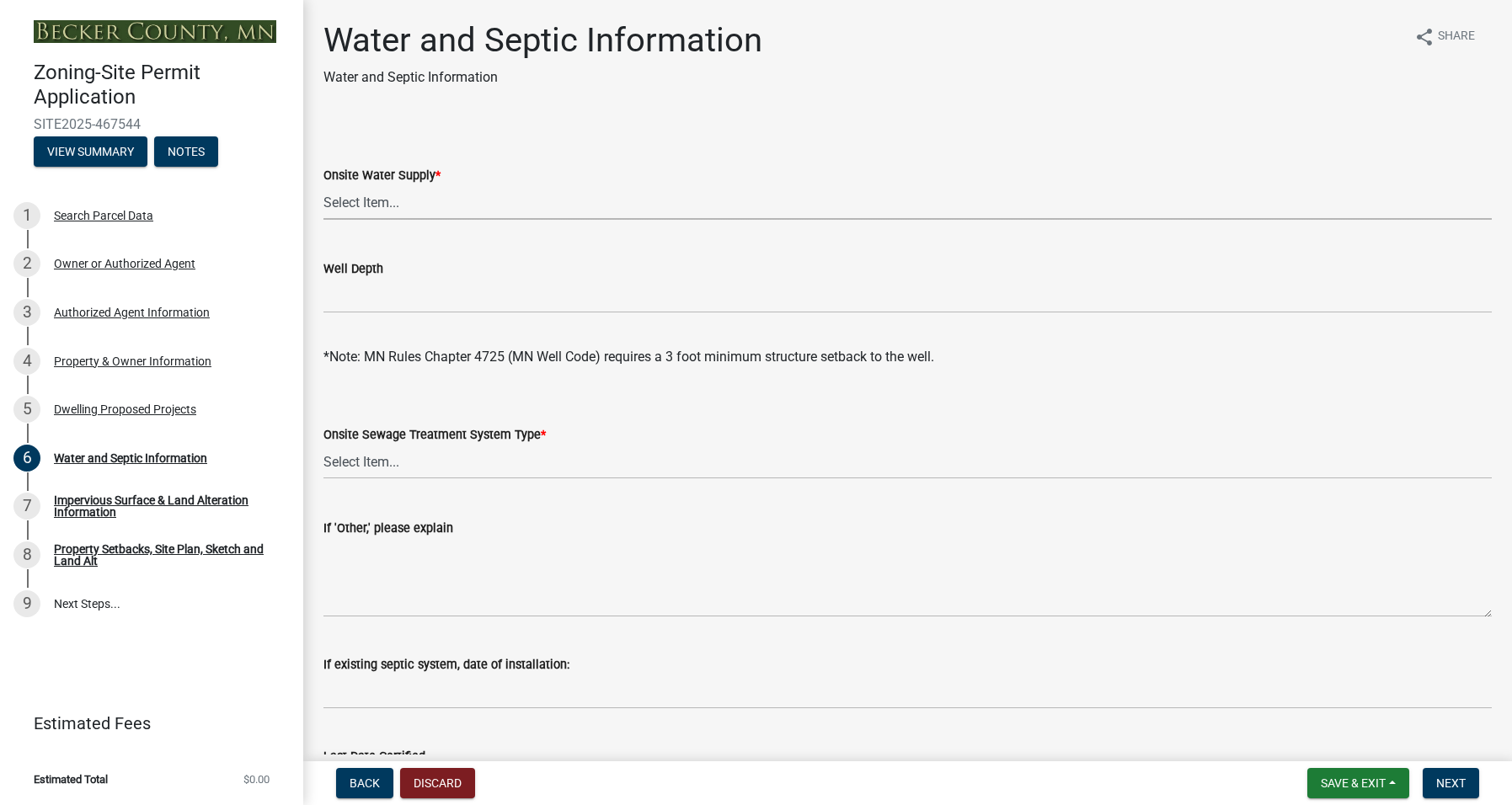
click at [376, 202] on select "Select Item... Well New Well to be Installed Attached to City Water System No o…" at bounding box center [907, 202] width 1168 height 35
click at [324, 185] on select "Select Item... Well New Well to be Installed Attached to City Water System No o…" at bounding box center [907, 202] width 1168 height 35
select select "9c51a48b-0bee-4836-8d5c-beab6e77ad2a"
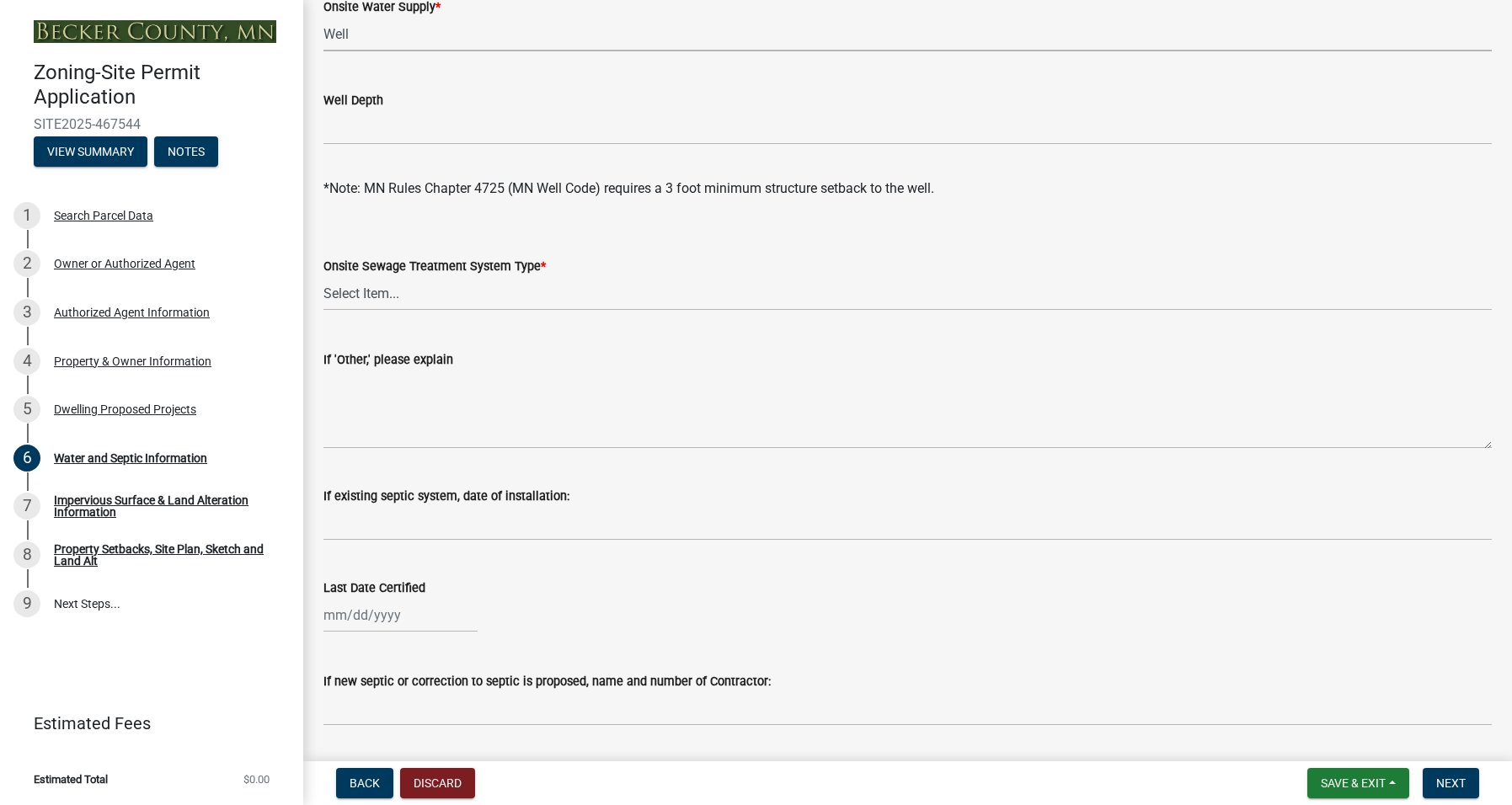
scroll to position [253, 0]
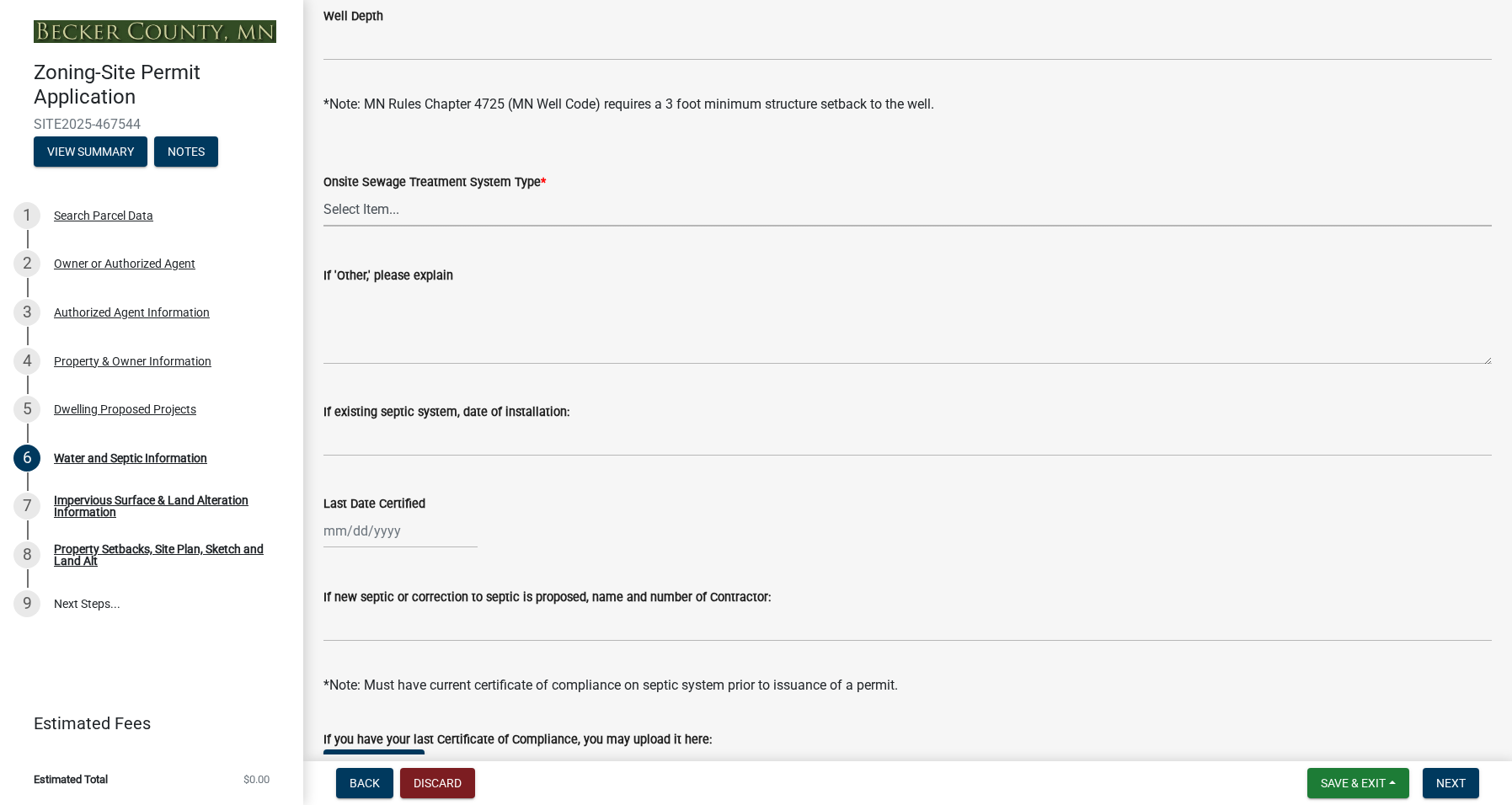
click at [434, 210] on select "Select Item... No existing or proposed septic Proposed New or Corrected Septic …" at bounding box center [907, 210] width 1168 height 35
click at [324, 192] on select "Select Item... No existing or proposed septic Proposed New or Corrected Septic …" at bounding box center [907, 210] width 1168 height 35
select select "25b8aef2-9eed-4c0f-8836-08d4b8d082b1"
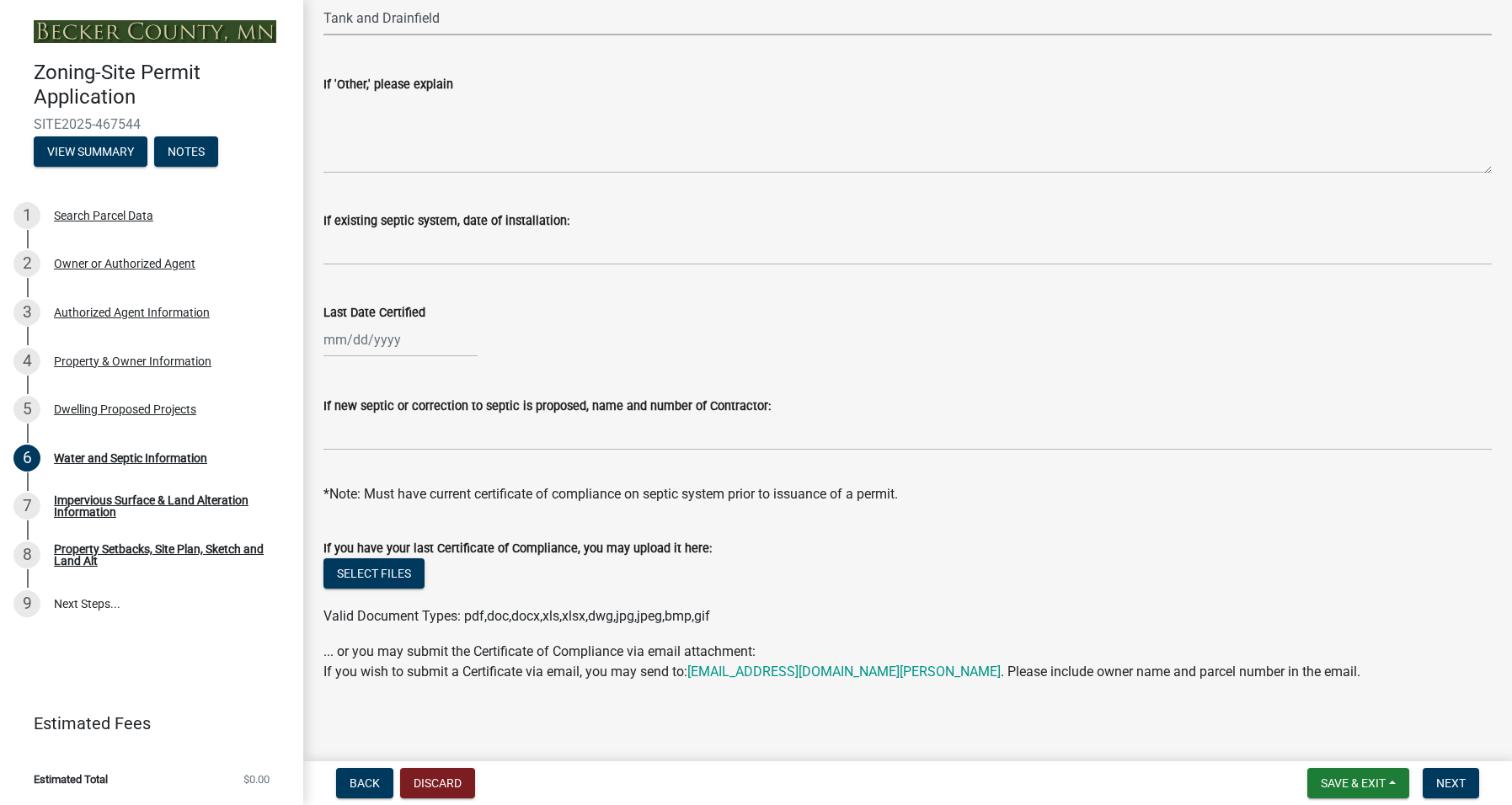
scroll to position [449, 0]
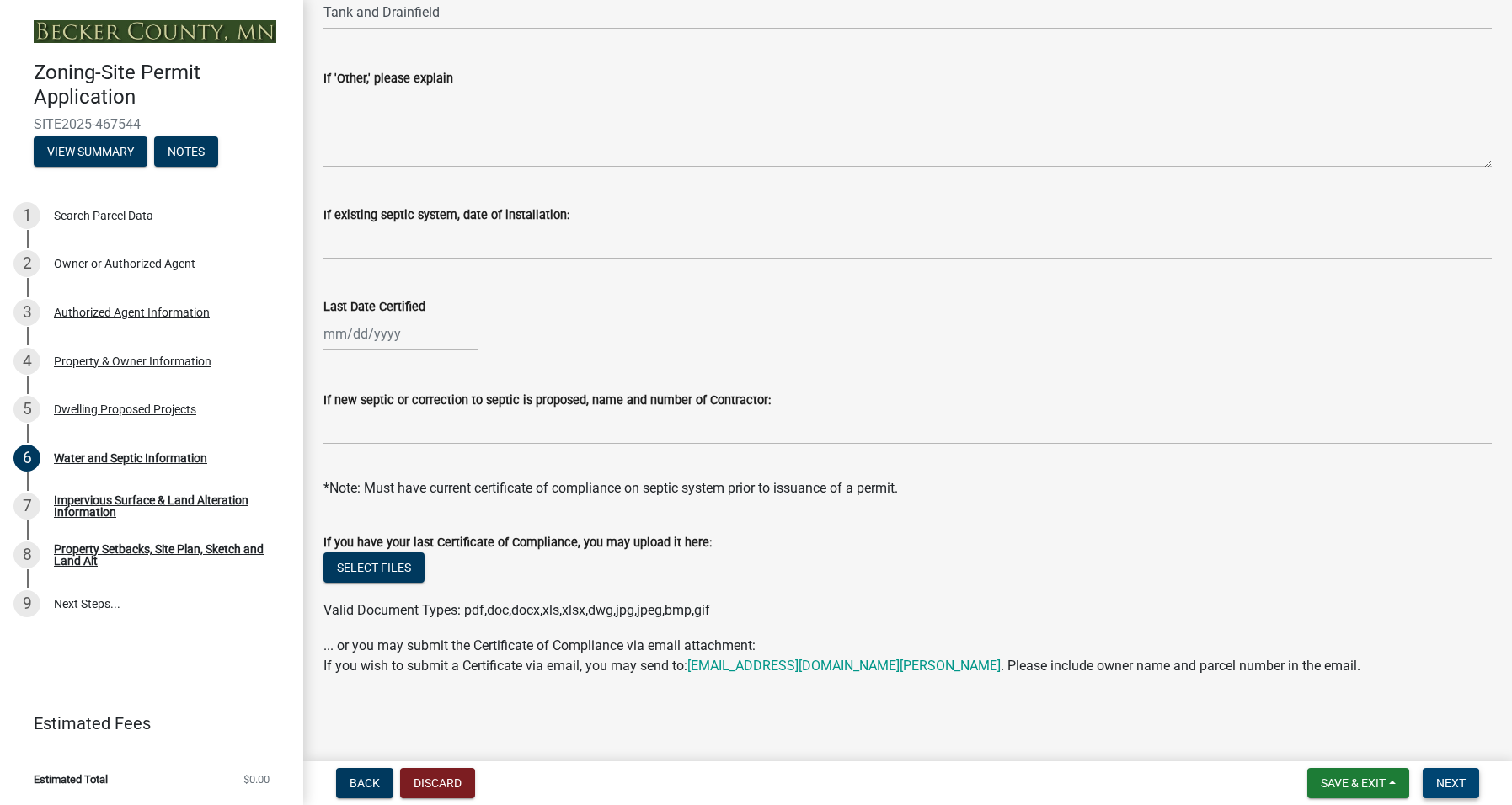
click at [1439, 779] on span "Next" at bounding box center [1450, 782] width 29 height 14
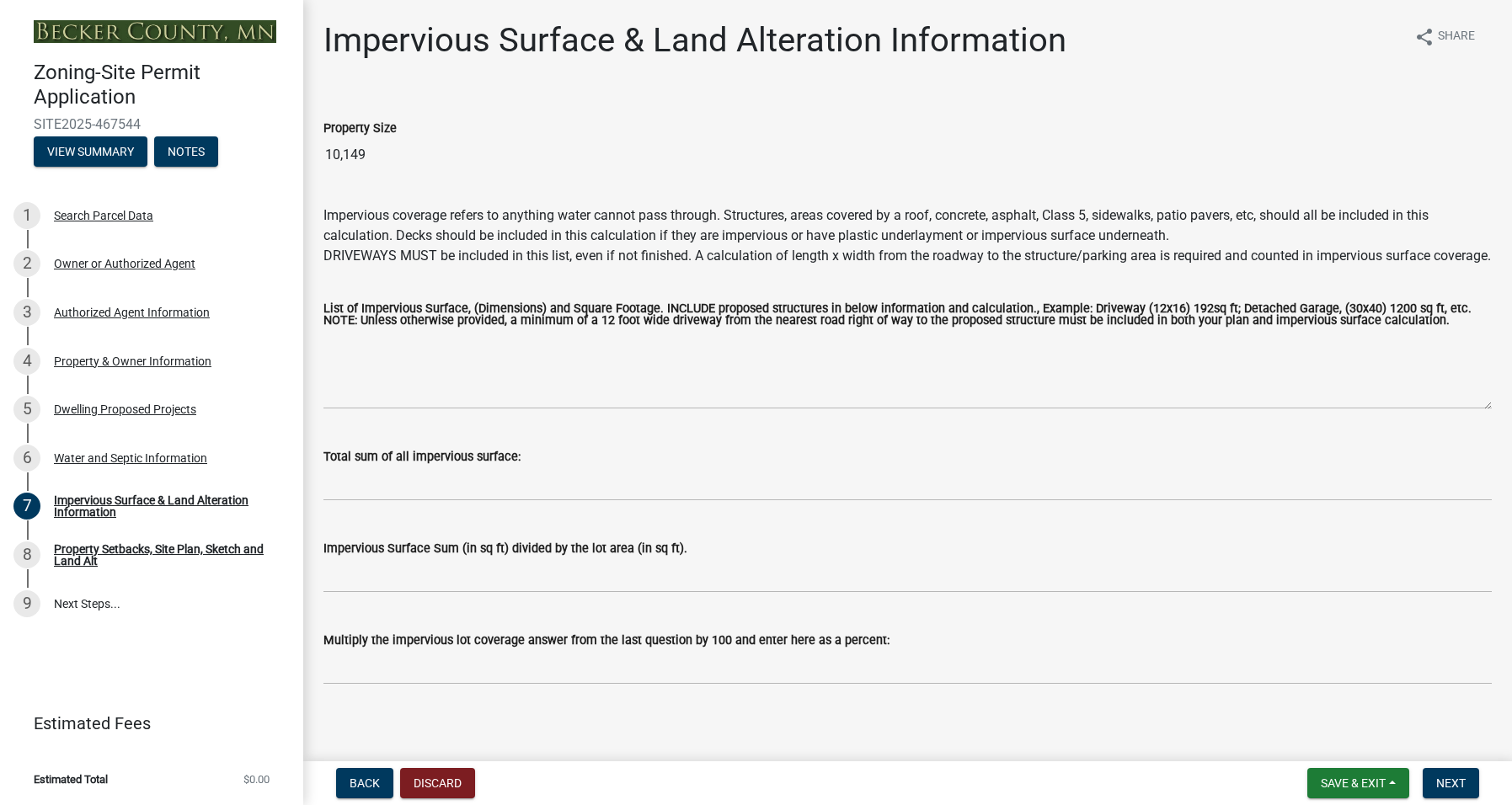
click at [1089, 59] on div "Impervious Surface & Land Alteration Information share Share" at bounding box center [907, 46] width 1168 height 54
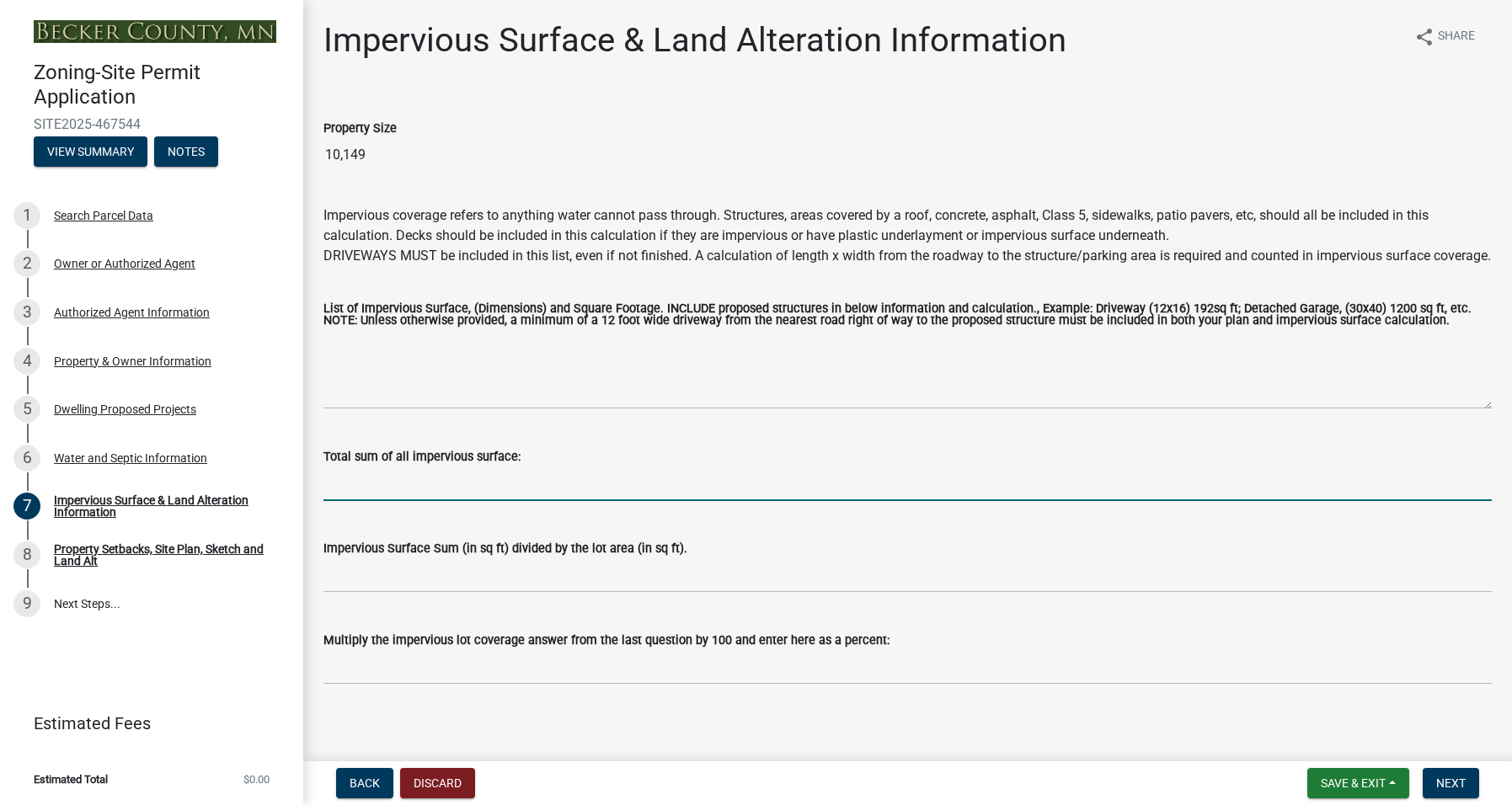
click at [386, 496] on input "Total sum of all impervious surface:" at bounding box center [907, 484] width 1168 height 35
type input "2120"
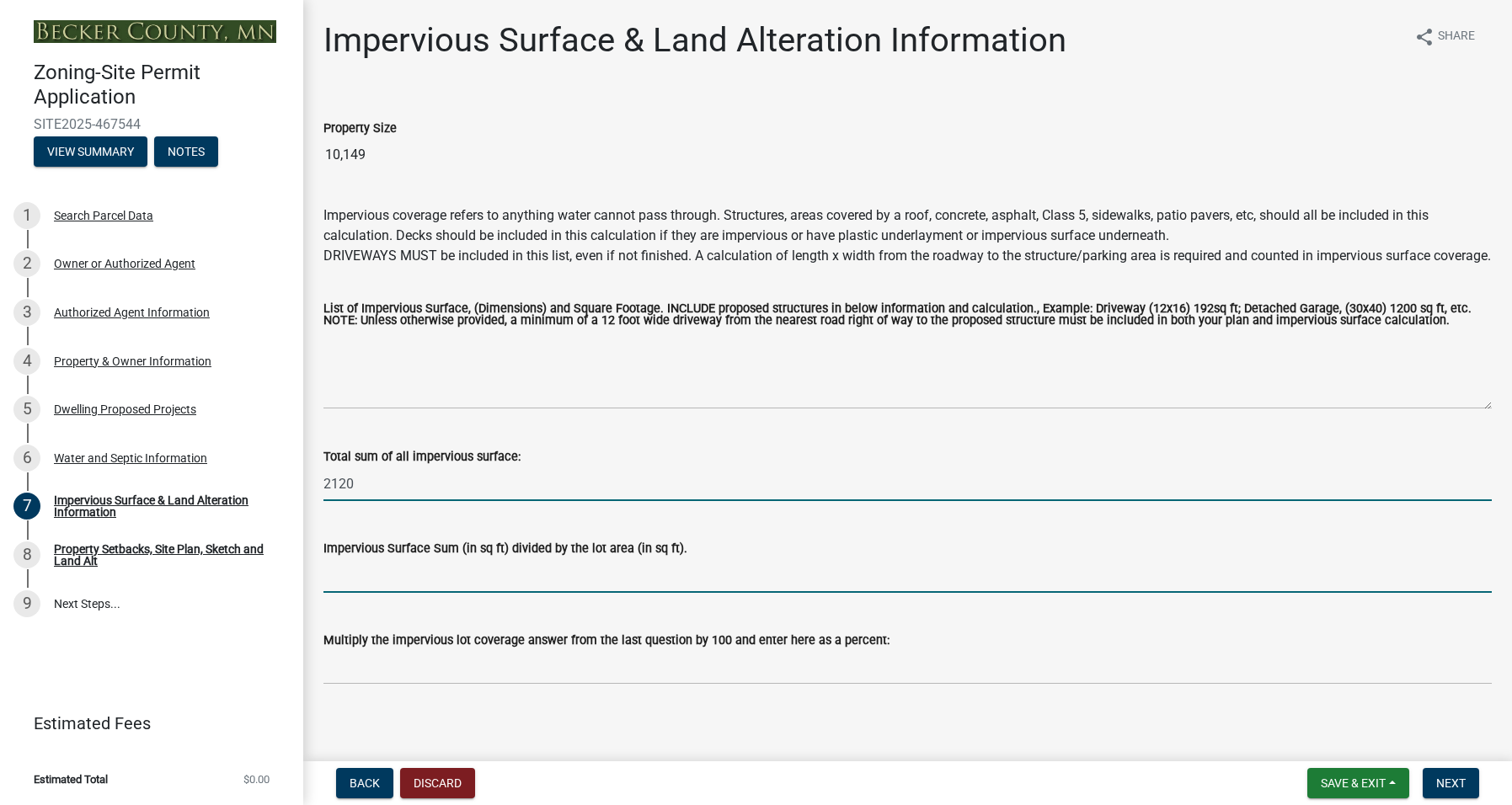
click at [385, 591] on input "Impervious Surface Sum (in sq ft) divided by the lot area (in sq ft)." at bounding box center [907, 575] width 1168 height 35
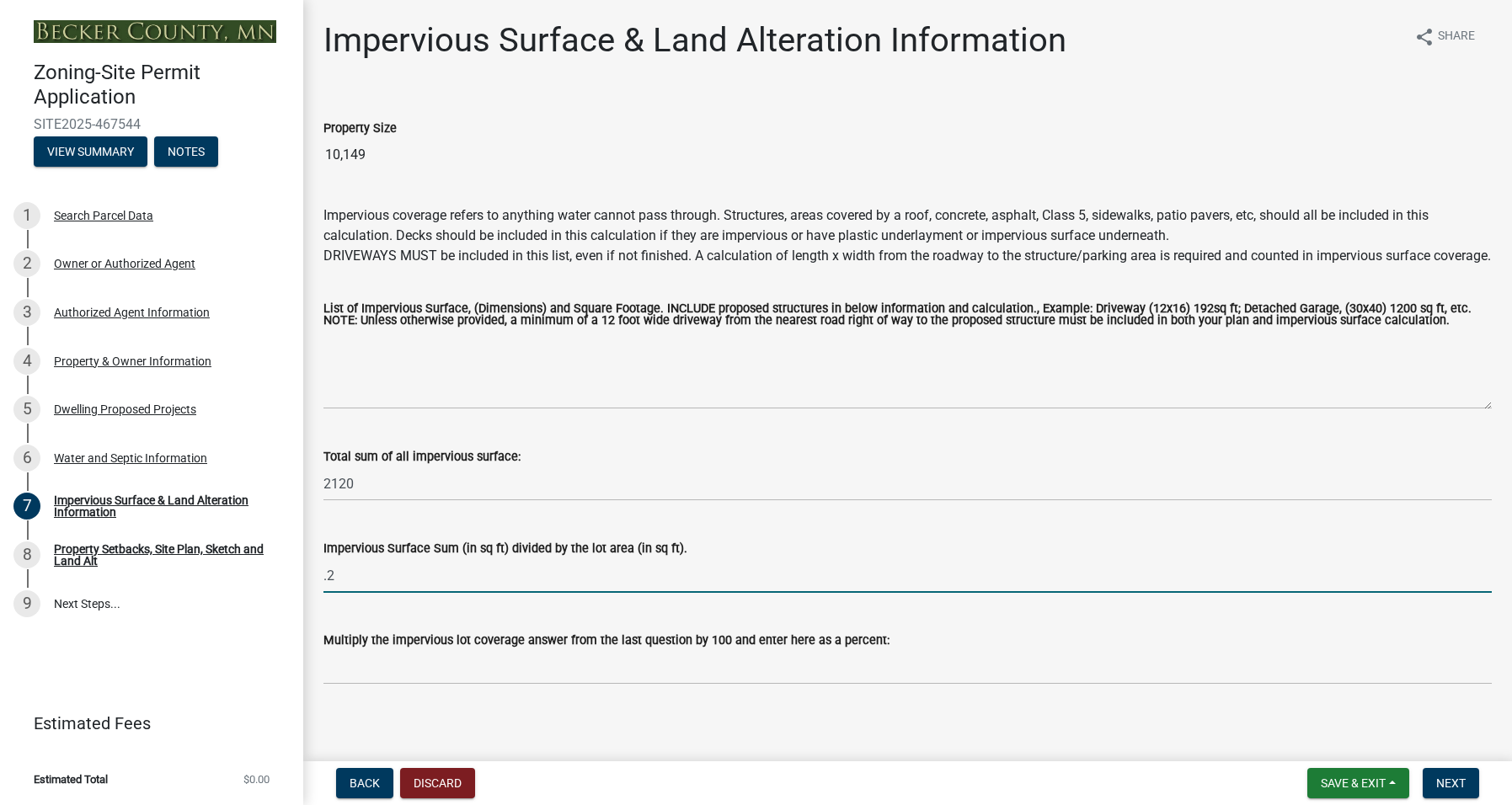
type input ".2"
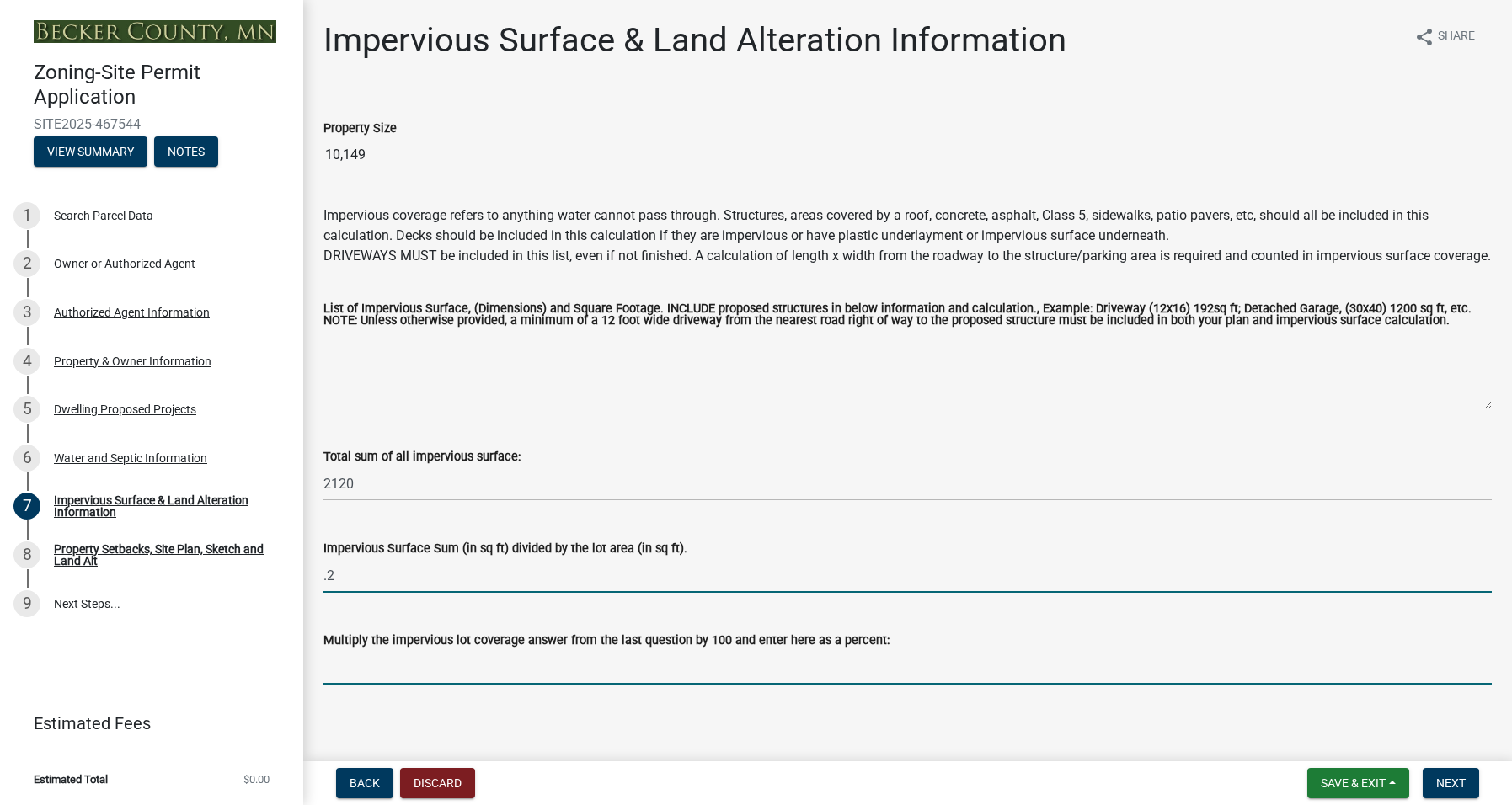
click at [389, 685] on input "Multiply the impervious lot coverage answer from the last question by 100 and e…" at bounding box center [907, 667] width 1168 height 35
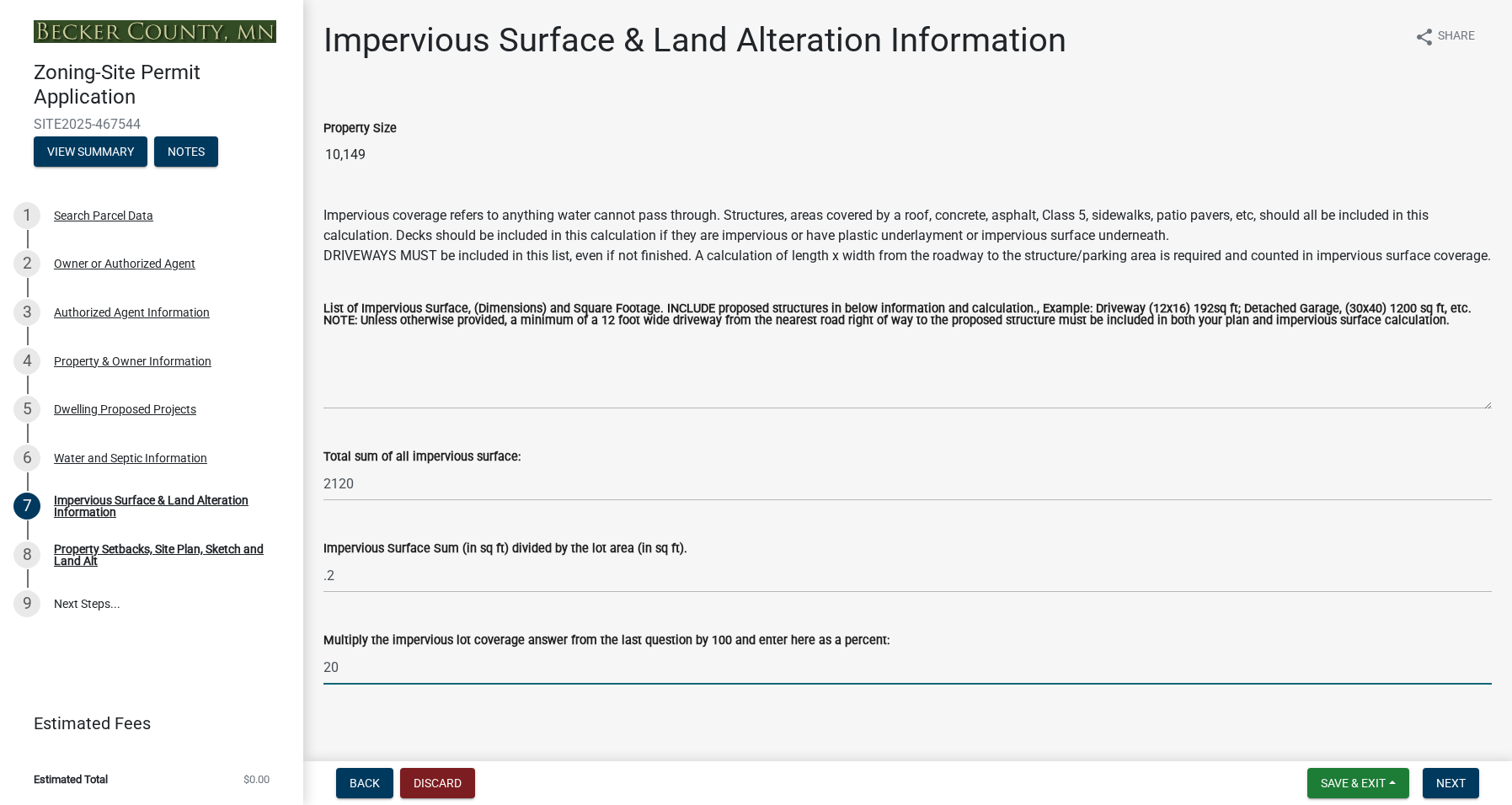
scroll to position [28, 0]
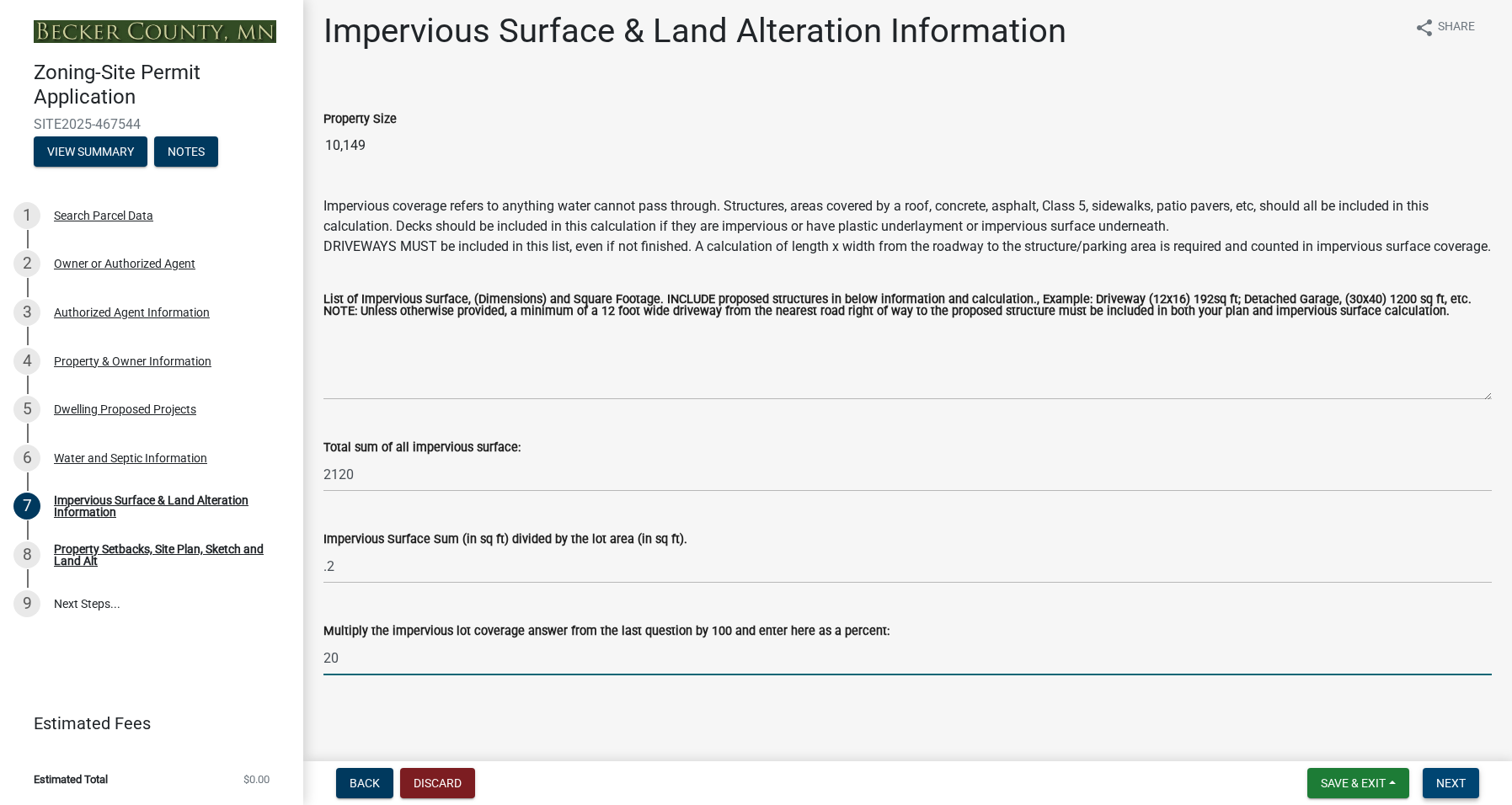
type input "20"
click at [1448, 784] on span "Next" at bounding box center [1450, 782] width 29 height 14
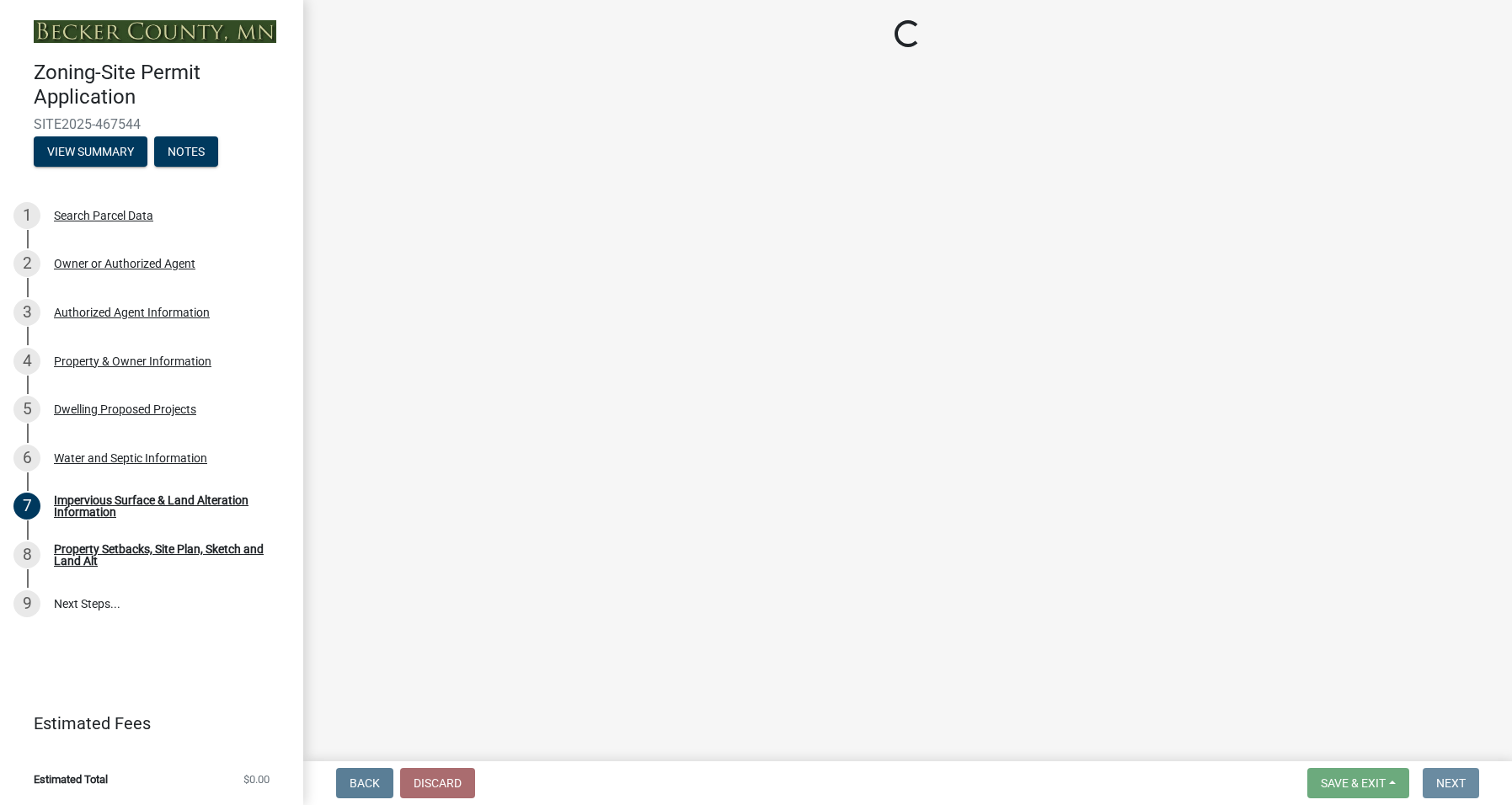
scroll to position [0, 0]
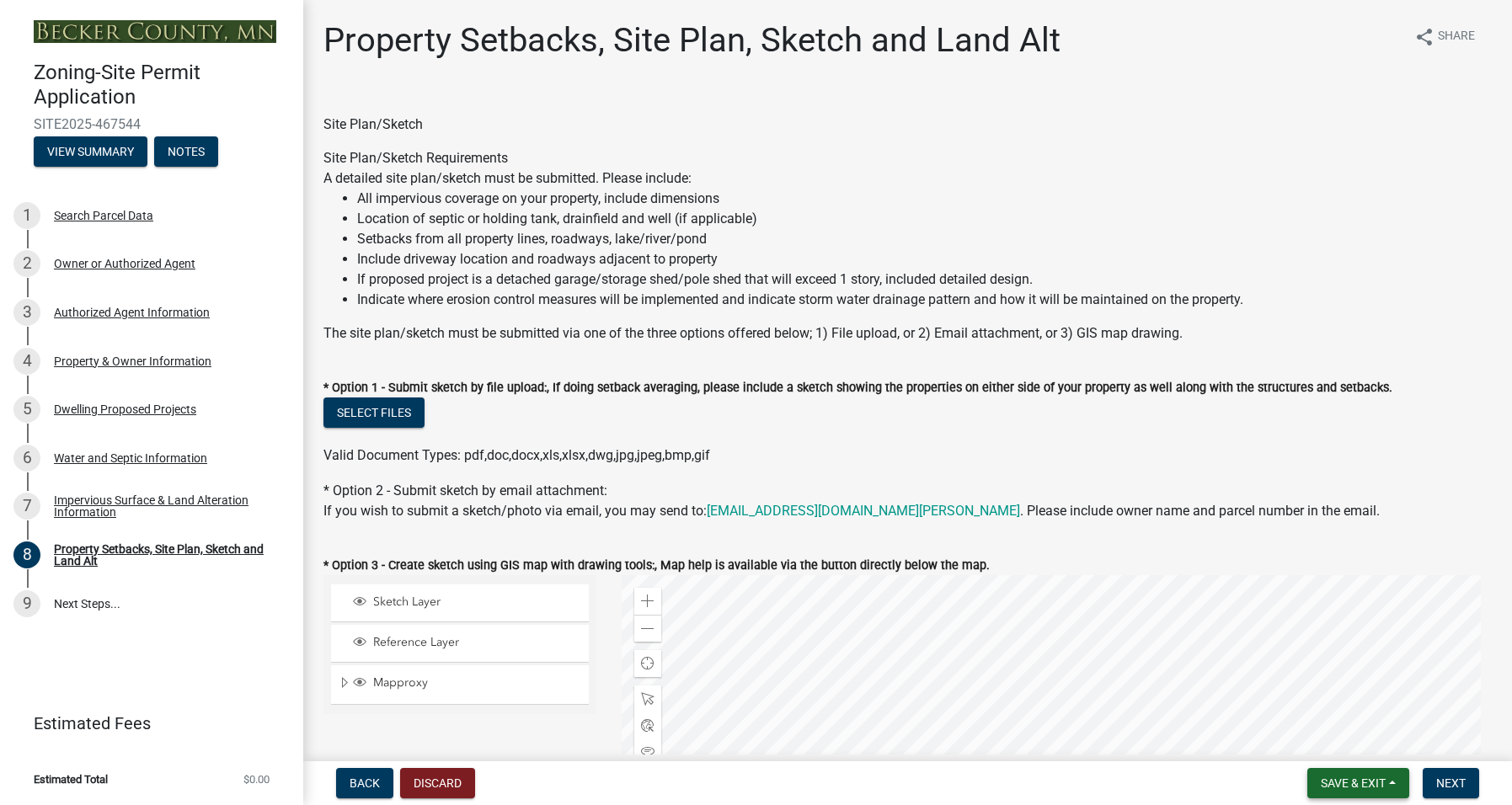
click at [1359, 784] on span "Save & Exit" at bounding box center [1352, 782] width 65 height 14
click at [1322, 699] on button "Save" at bounding box center [1341, 698] width 135 height 40
click at [387, 407] on button "Select files" at bounding box center [374, 412] width 101 height 30
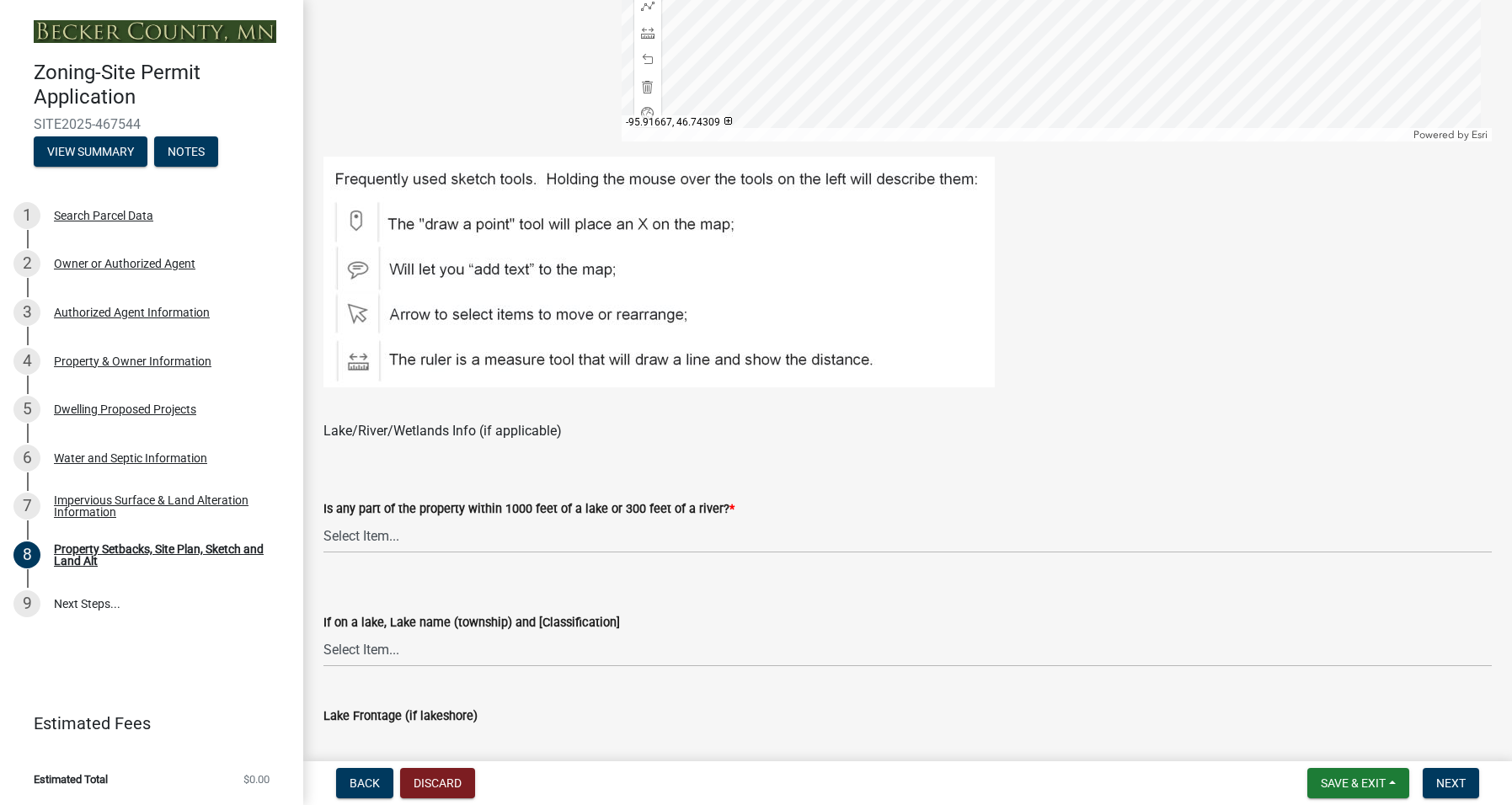
scroll to position [926, 0]
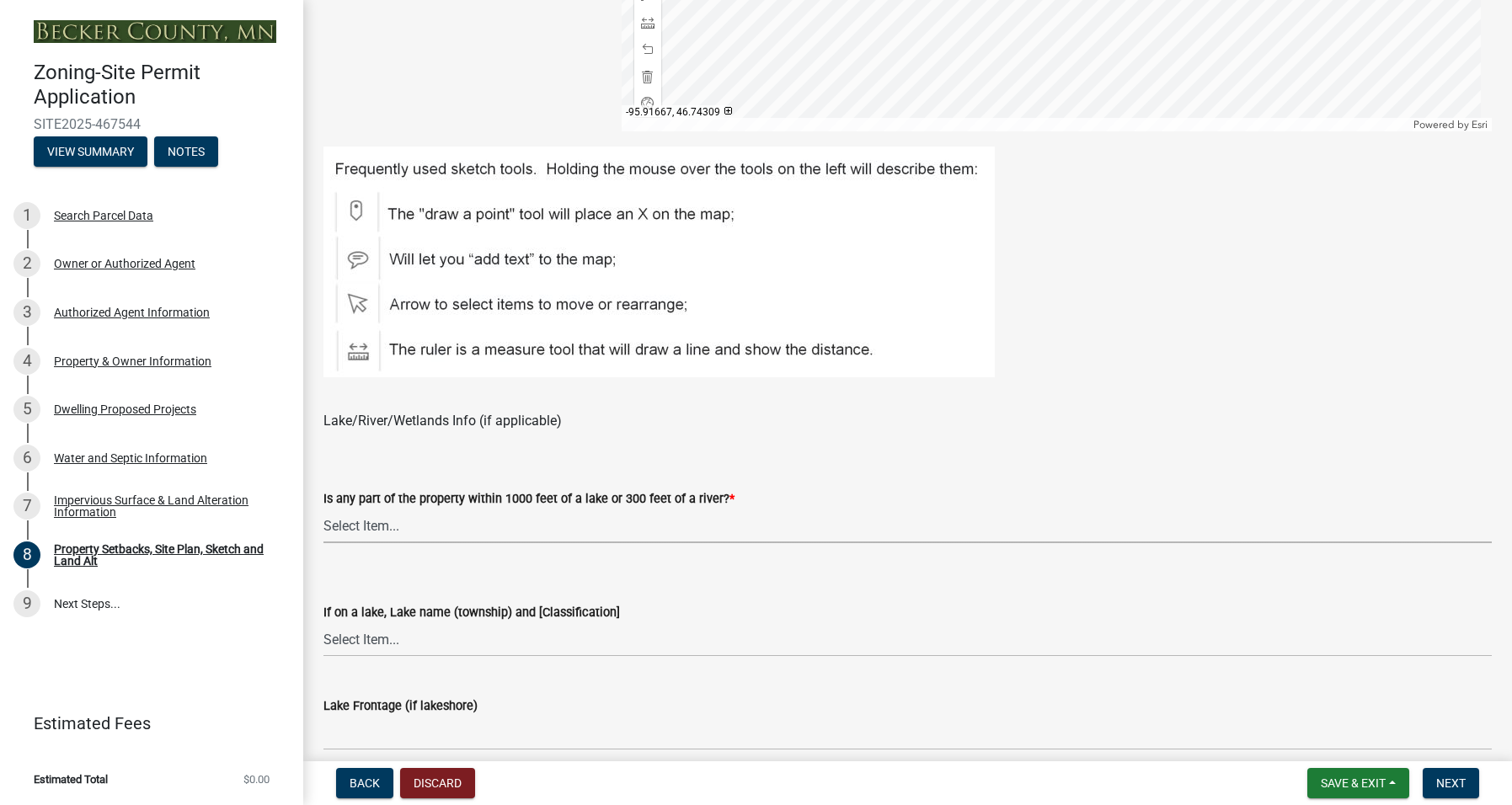
click at [363, 521] on select "Select Item... Shoreland-Riparian (Property is bordering a lake, river or strea…" at bounding box center [907, 526] width 1168 height 35
click at [324, 509] on select "Select Item... Shoreland-Riparian (Property is bordering a lake, river or strea…" at bounding box center [907, 526] width 1168 height 35
select select "7b13c63f-e699-4112-b373-98fbd28ec536"
click at [401, 635] on select "Select Item... My lake is not listed below Abbey (Lake View) [NE Tier 2] Abners…" at bounding box center [907, 639] width 1168 height 35
click at [600, 710] on div "Lake Frontage (if lakeshore)" at bounding box center [907, 706] width 1168 height 20
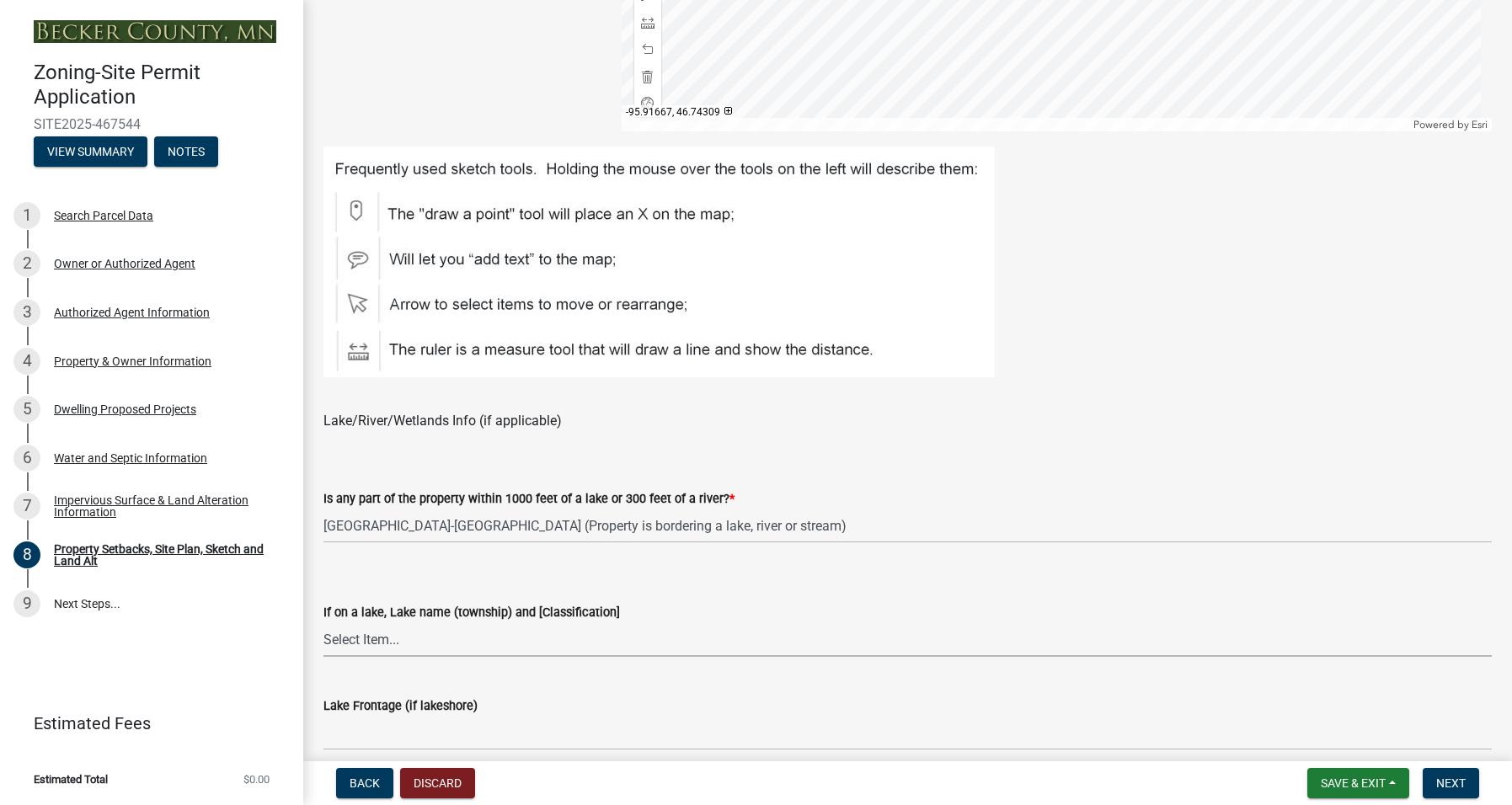
click at [380, 638] on select "Select Item... My lake is not listed below Abbey (Lake View) [NE Tier 2] Abners…" at bounding box center [907, 639] width 1168 height 35
click at [324, 622] on select "Select Item... My lake is not listed below Abbey (Lake View) [NE Tier 2] Abners…" at bounding box center [907, 639] width 1168 height 35
select select "ad3f1f1c-7656-4cfc-b9d8-d6dc1c91b001"
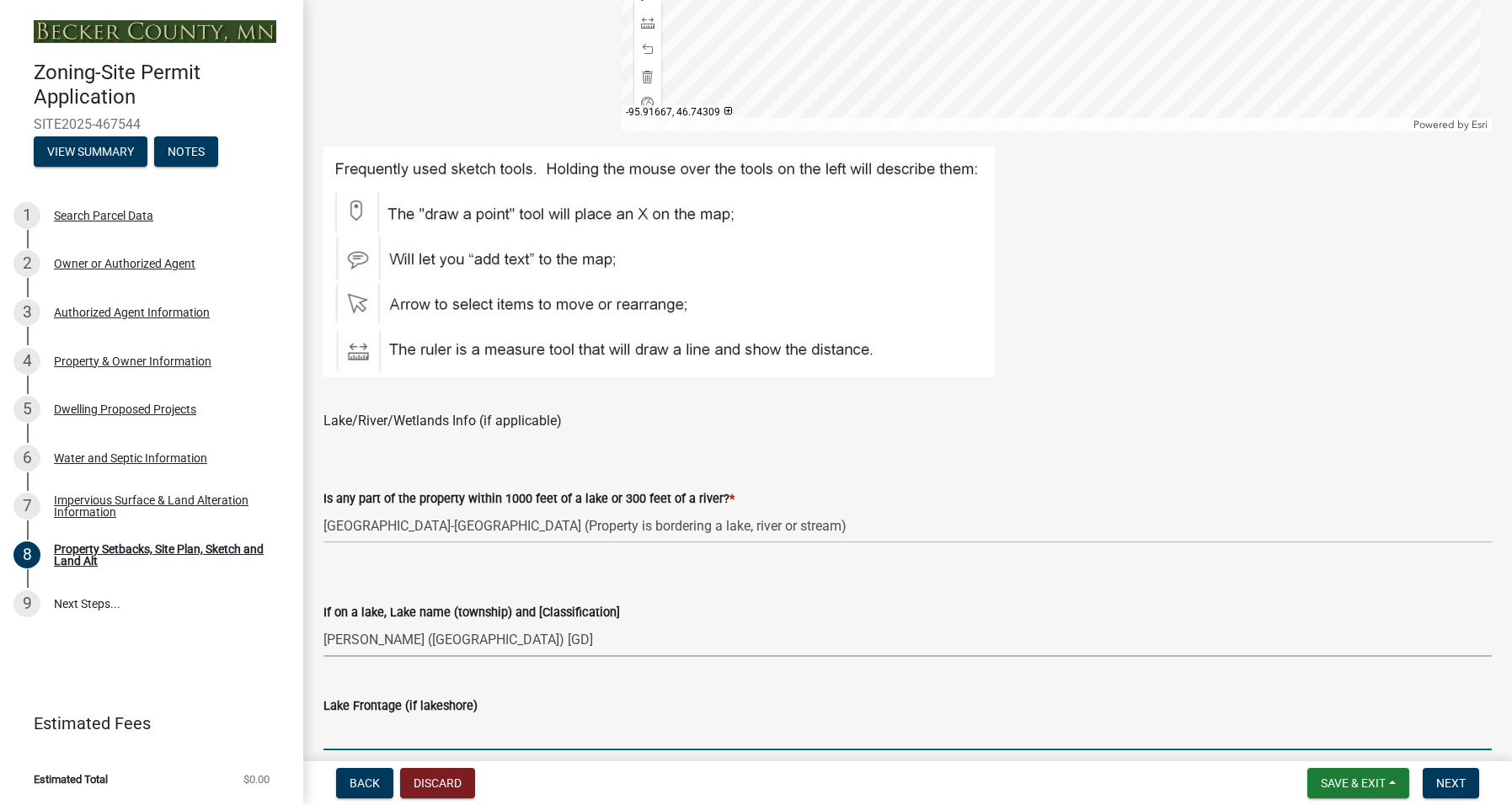
click at [379, 732] on input "Lake Frontage (if lakeshore)" at bounding box center [907, 733] width 1168 height 35
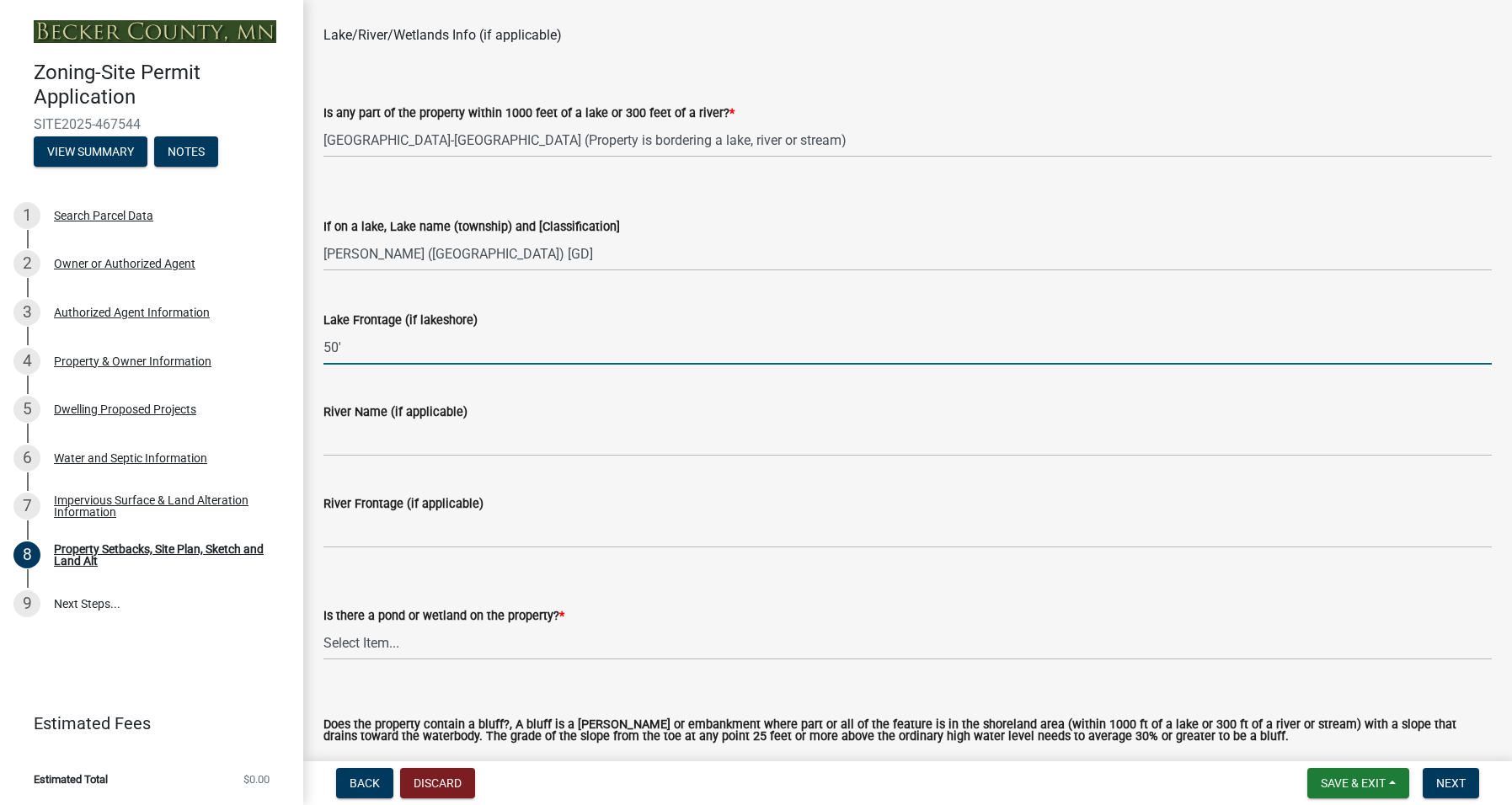
scroll to position [1347, 0]
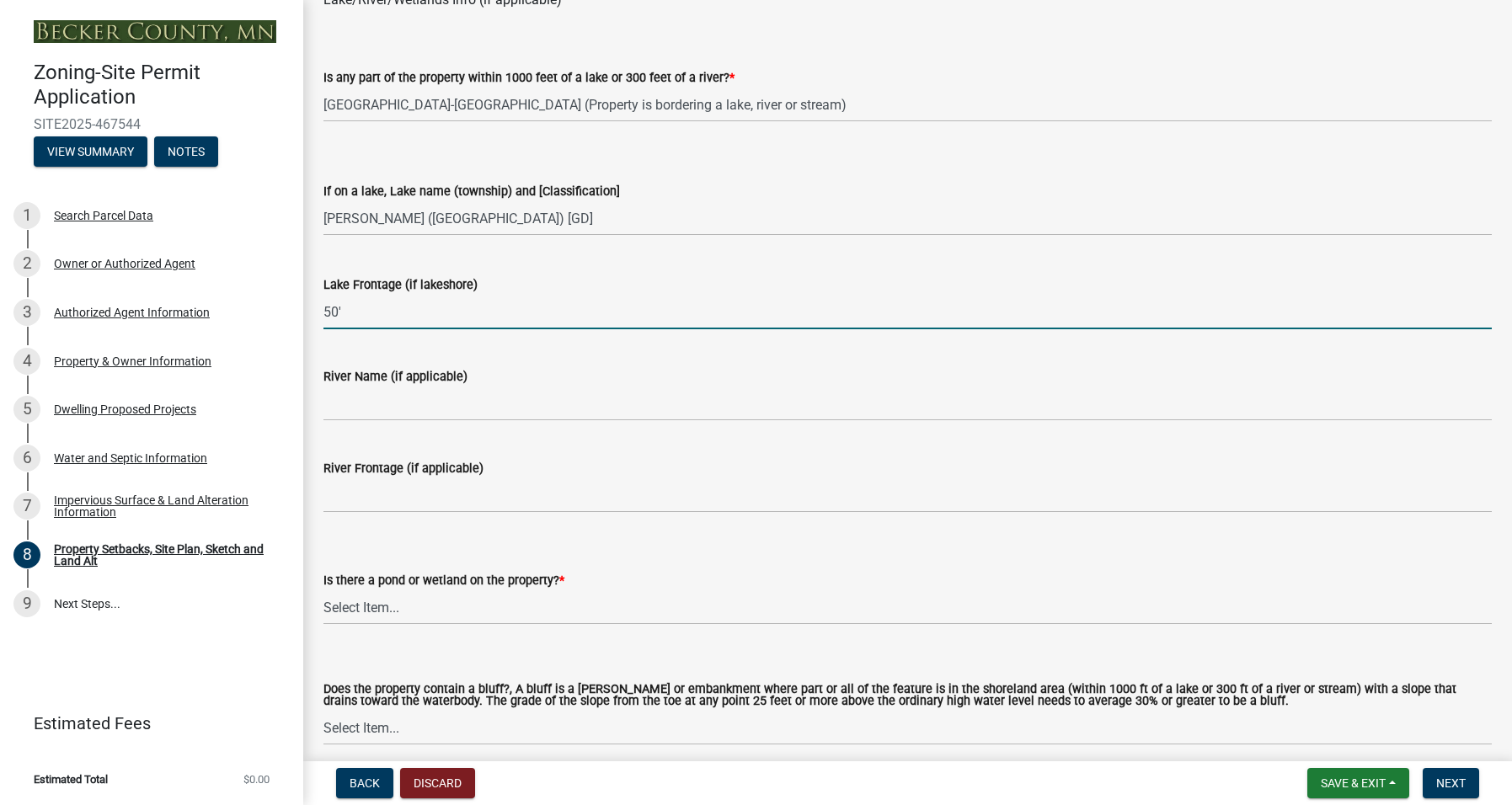
type input "50'"
click at [413, 611] on select "Select Item... Yes No" at bounding box center [907, 607] width 1168 height 35
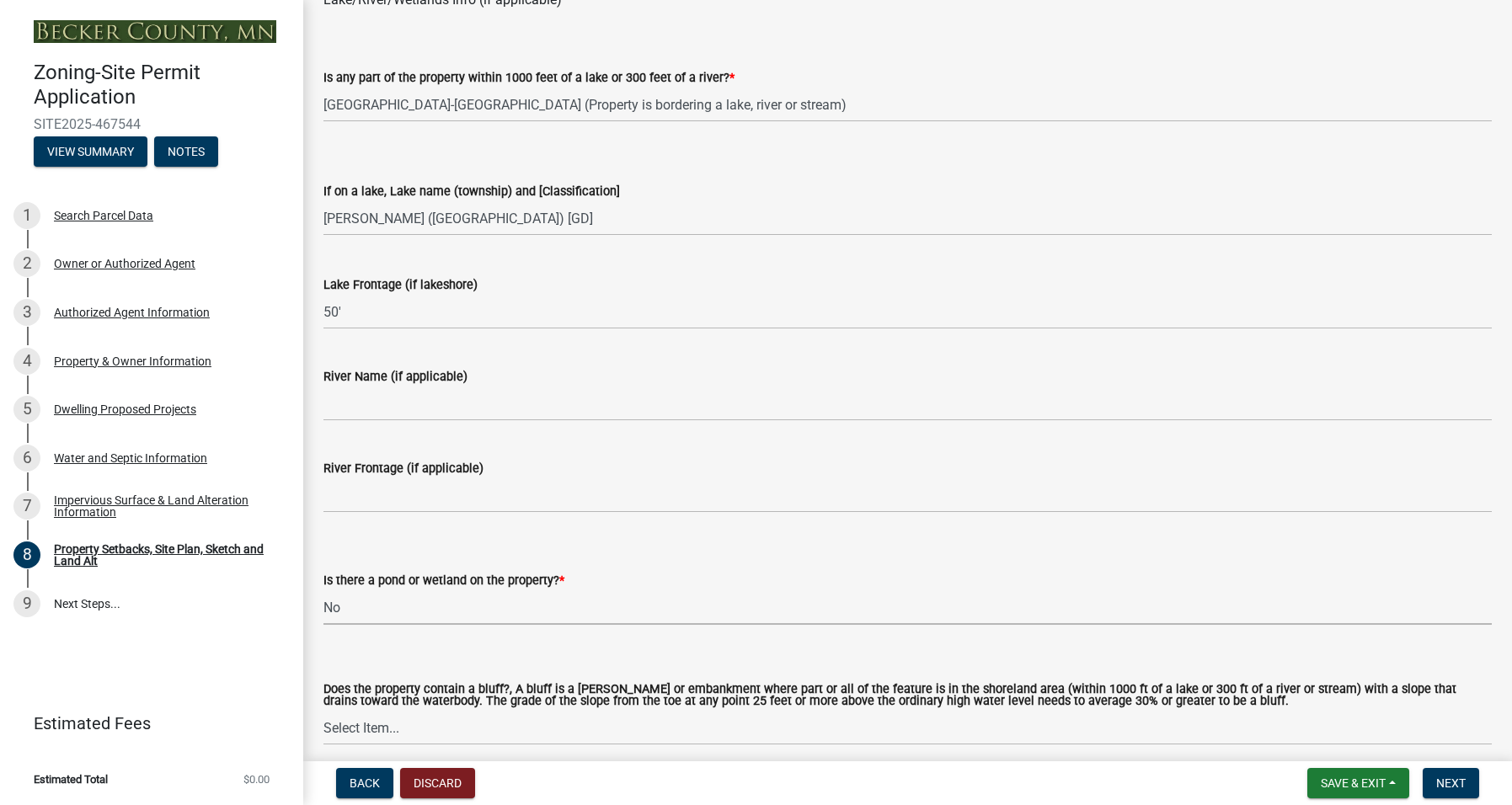
click at [324, 590] on select "Select Item... Yes No" at bounding box center [907, 607] width 1168 height 35
select select "b56a4575-9846-47cf-8067-c59a4853da22"
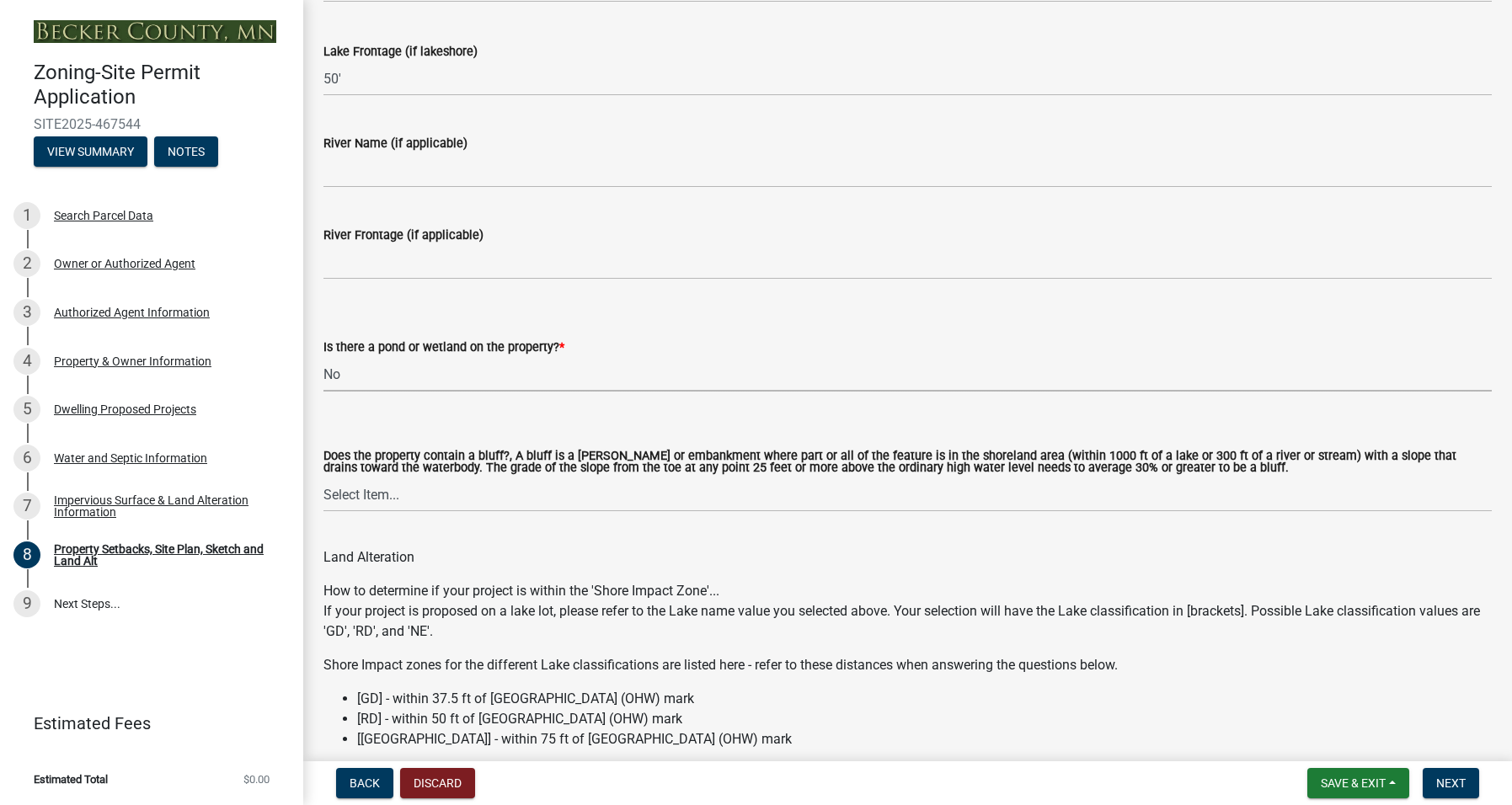
scroll to position [1600, 0]
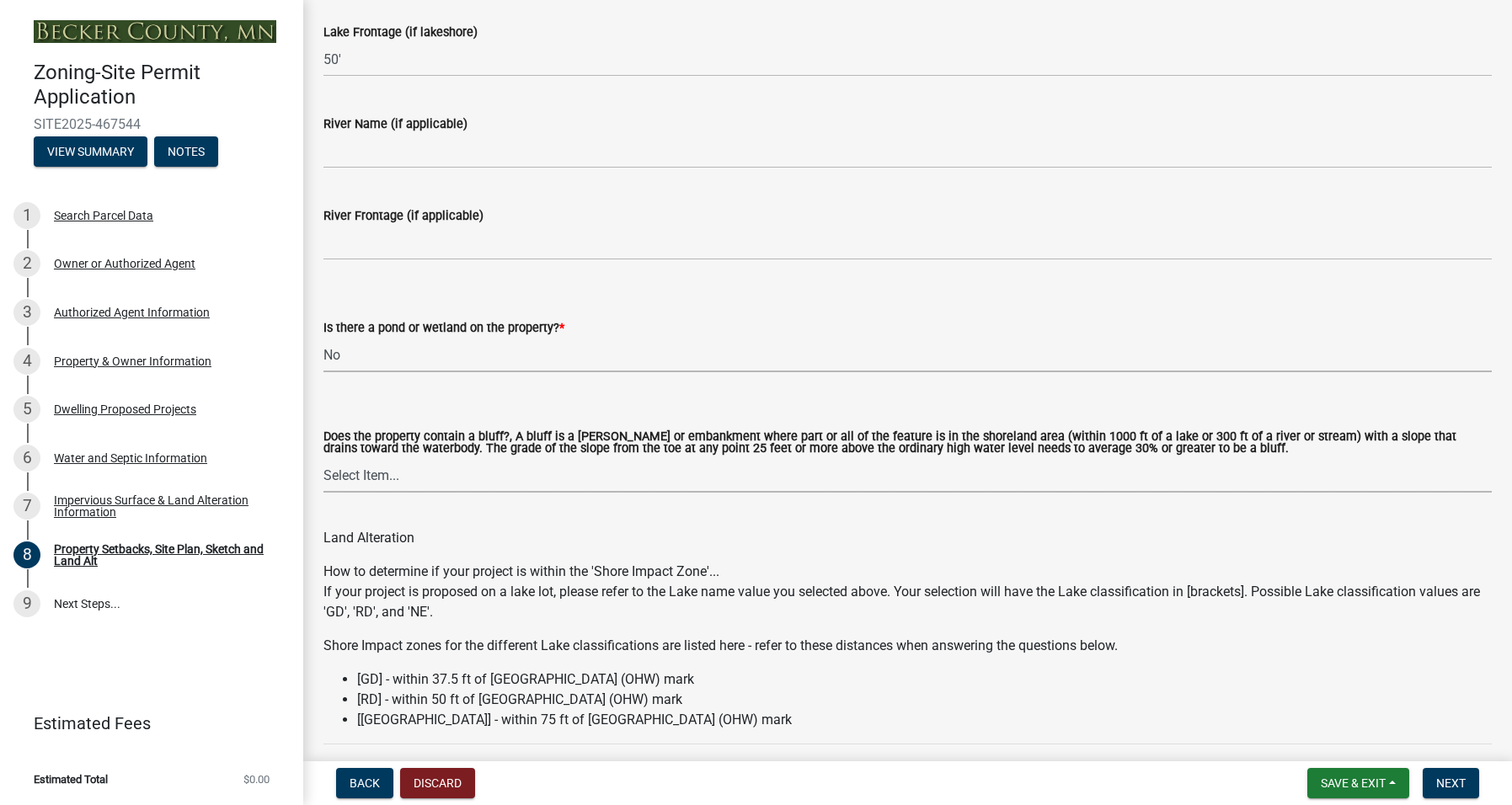
click at [419, 472] on select "Select Item... Yes No" at bounding box center [907, 475] width 1168 height 35
click at [324, 458] on select "Select Item... Yes No" at bounding box center [907, 475] width 1168 height 35
select select "12f785fb-c378-4b18-841c-21c73dc99083"
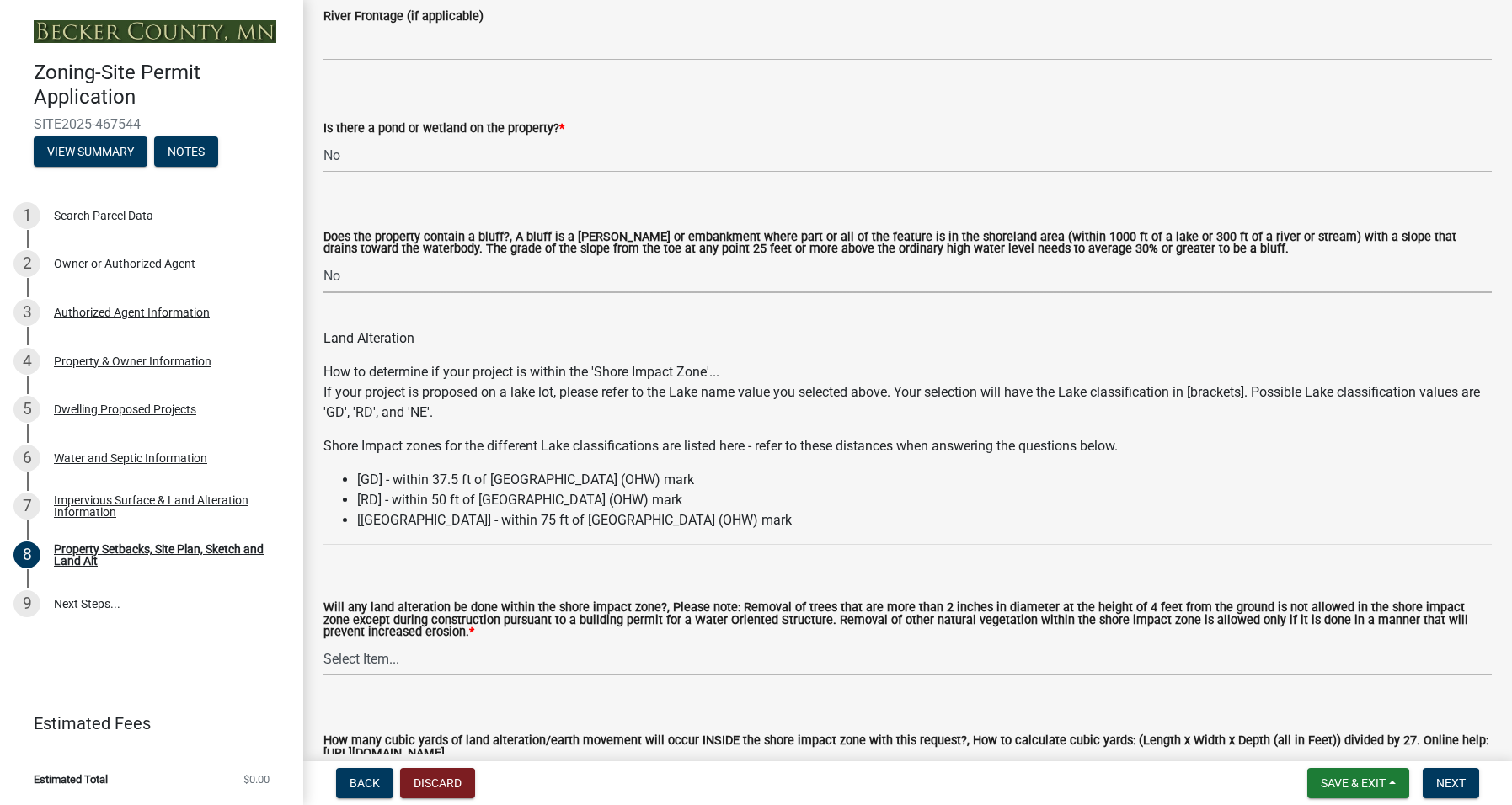
scroll to position [1853, 0]
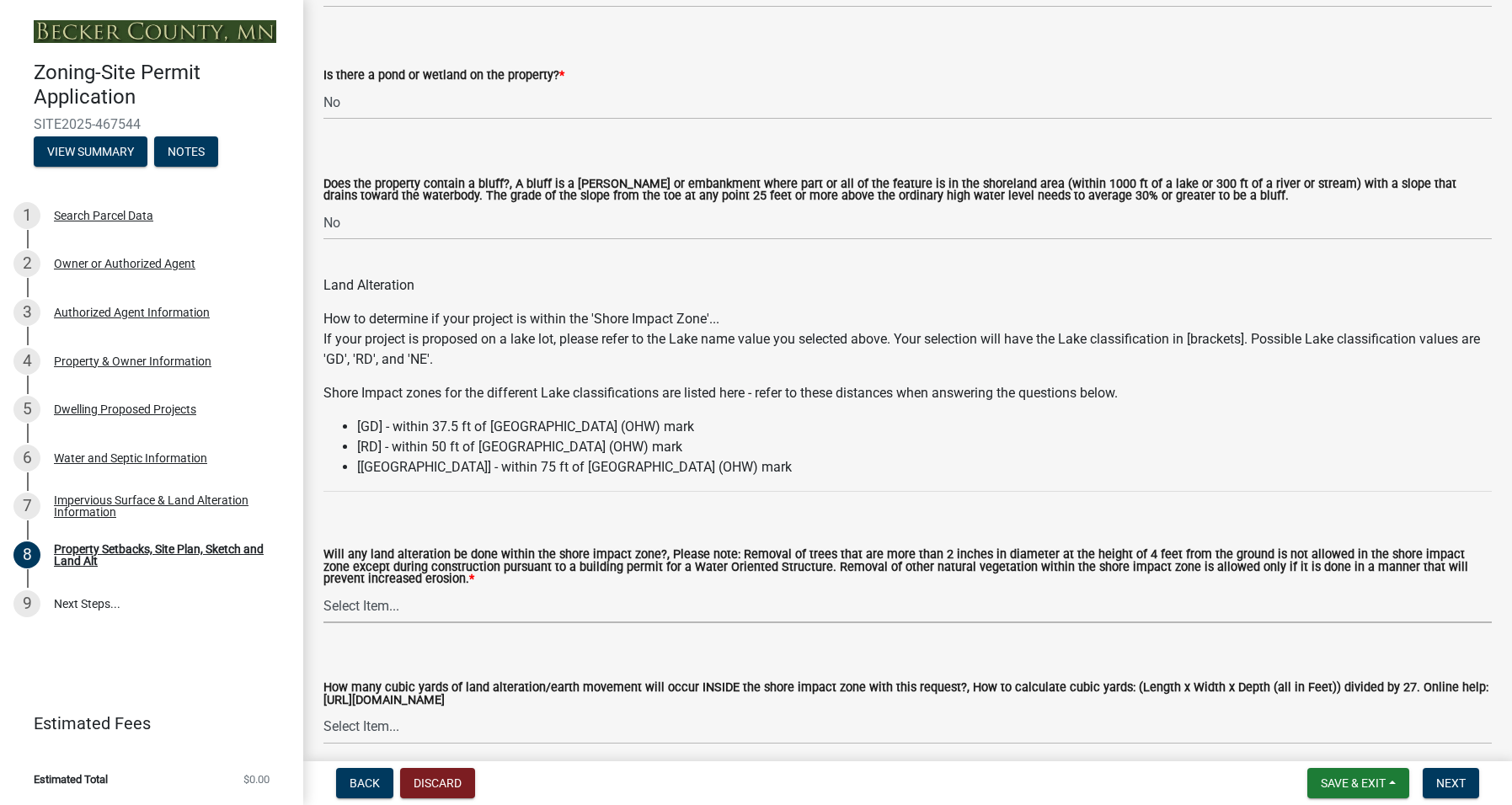
click at [376, 601] on select "Select Item... Yes No N/A" at bounding box center [907, 605] width 1168 height 35
click at [324, 588] on select "Select Item... Yes No N/A" at bounding box center [907, 605] width 1168 height 35
select select "e8ab2dc3-aa3f-46f3-9b4a-37eb25ad84af"
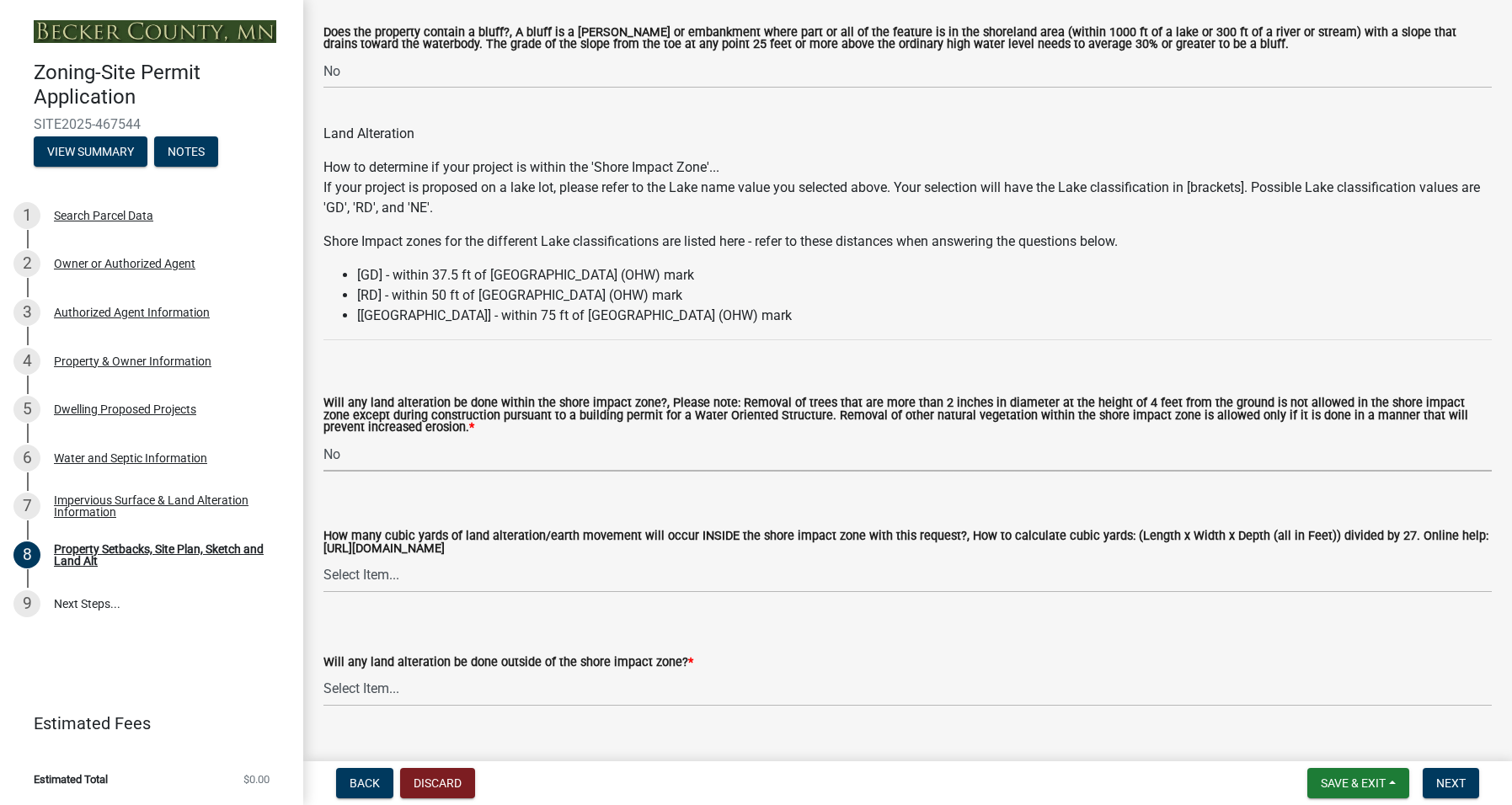
scroll to position [2020, 0]
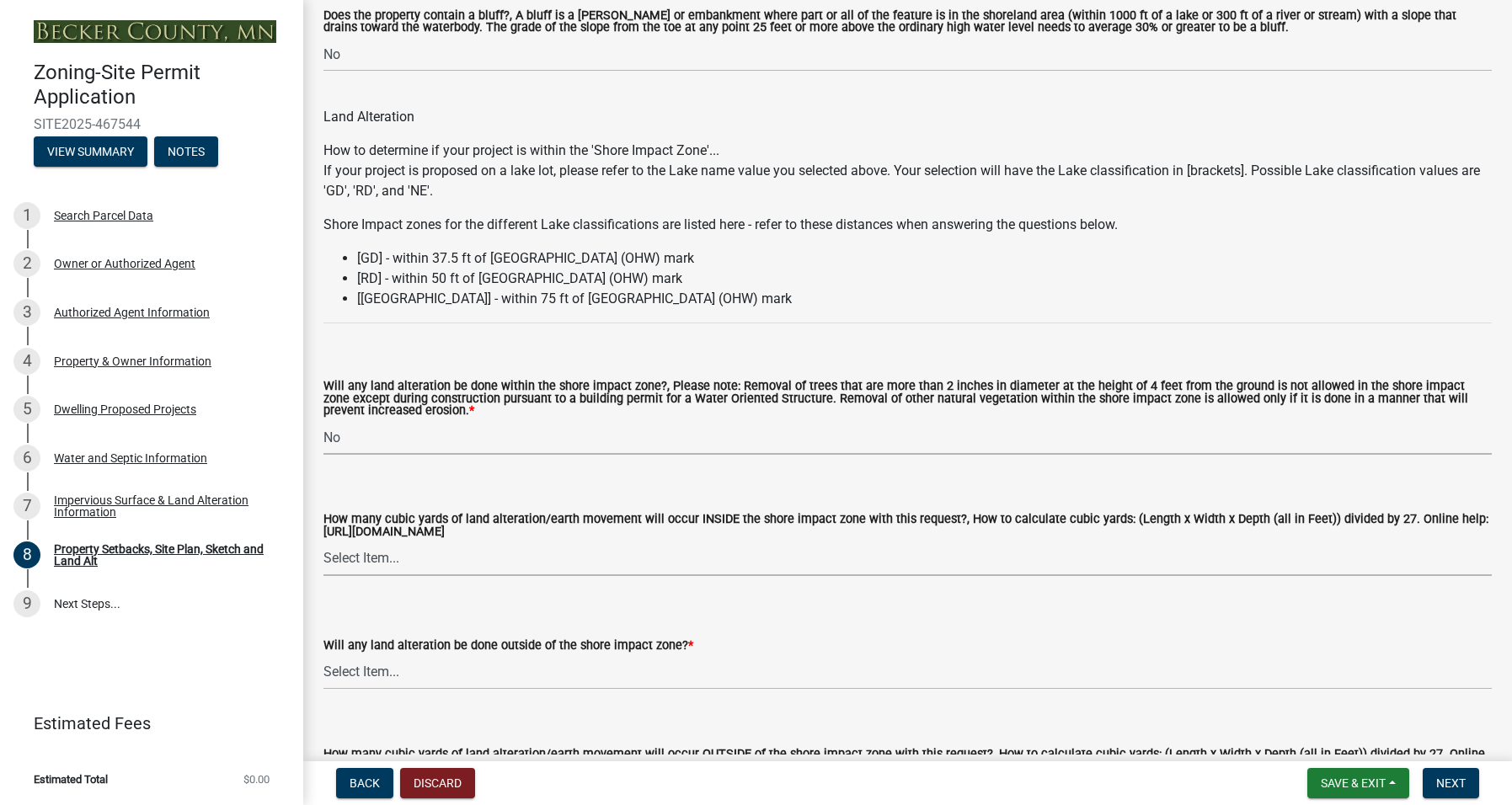
click at [395, 553] on select "Select Item... None 10 Cubic Yards or less 11-50 Cubic Yards Over 50 Cubic Yards" at bounding box center [907, 559] width 1168 height 35
click at [324, 542] on select "Select Item... None 10 Cubic Yards or less 11-50 Cubic Yards Over 50 Cubic Yards" at bounding box center [907, 559] width 1168 height 35
select select "aa6c7ffd-a452-4f17-af46-2abaeaed4180"
click at [358, 432] on select "Select Item... Yes No N/A" at bounding box center [907, 438] width 1168 height 35
click at [324, 420] on select "Select Item... Yes No N/A" at bounding box center [907, 438] width 1168 height 35
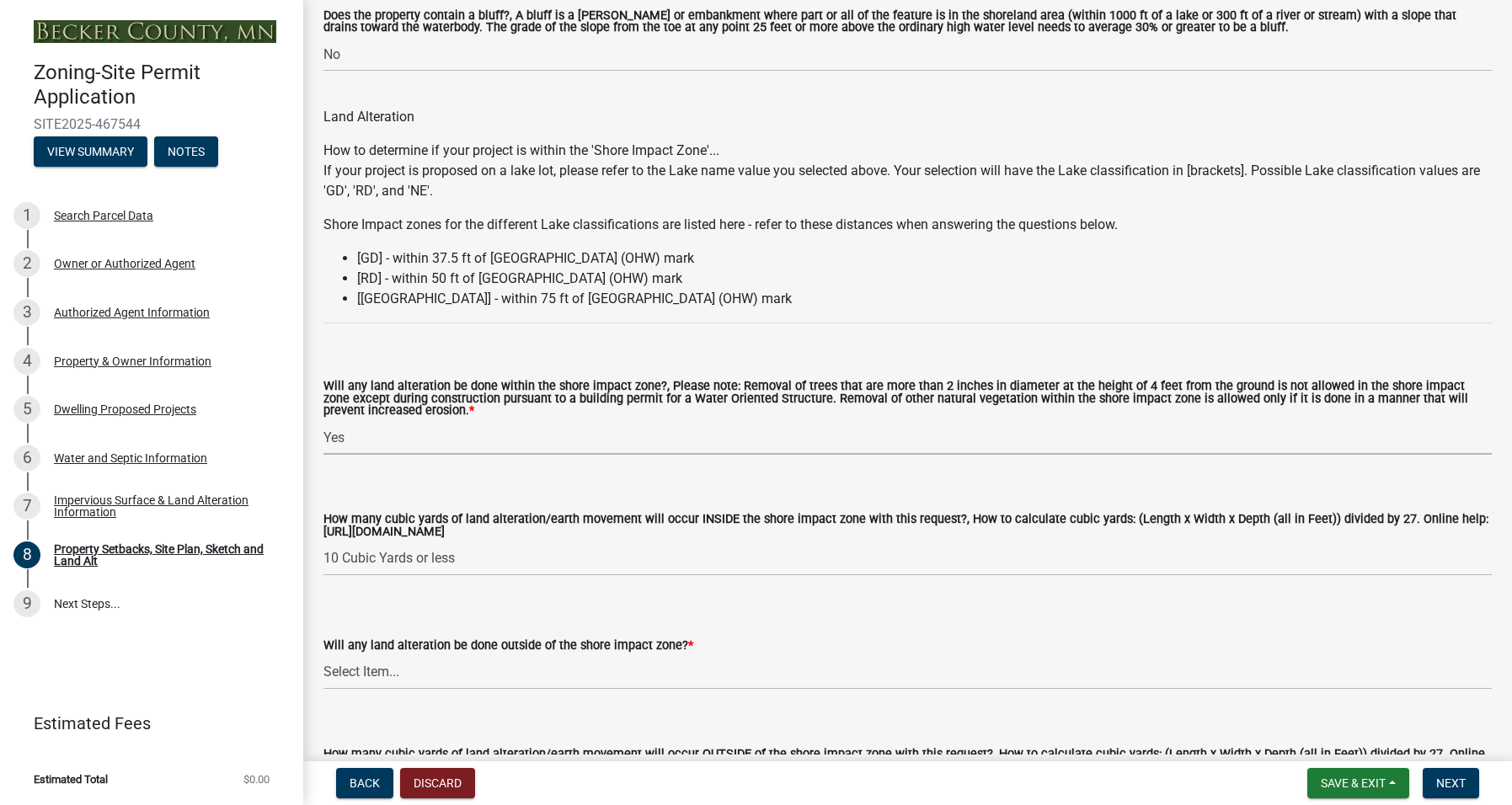
select select "5c3bc124-316a-4e31-81ed-fa9247a28fef"
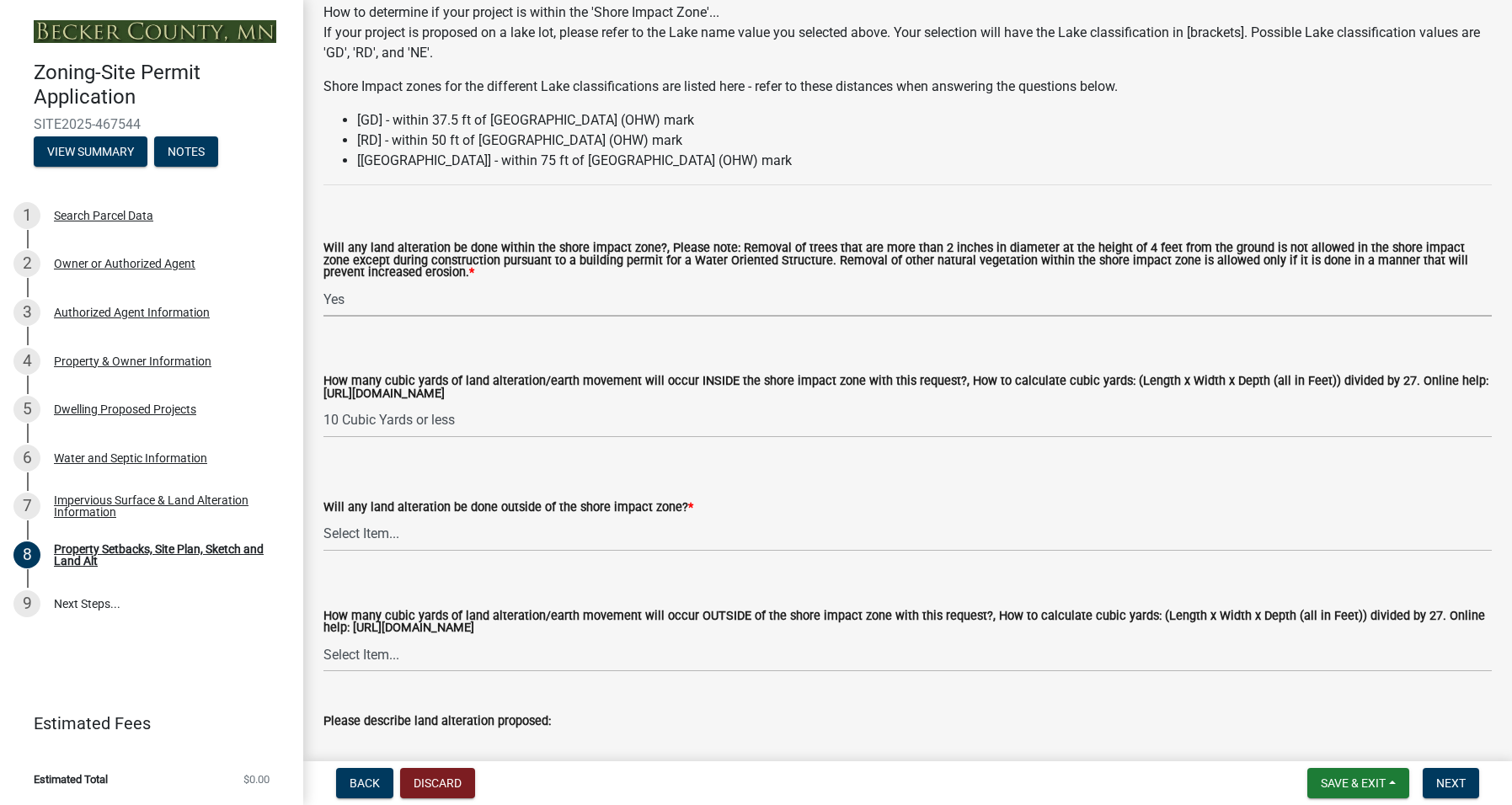
scroll to position [2189, 0]
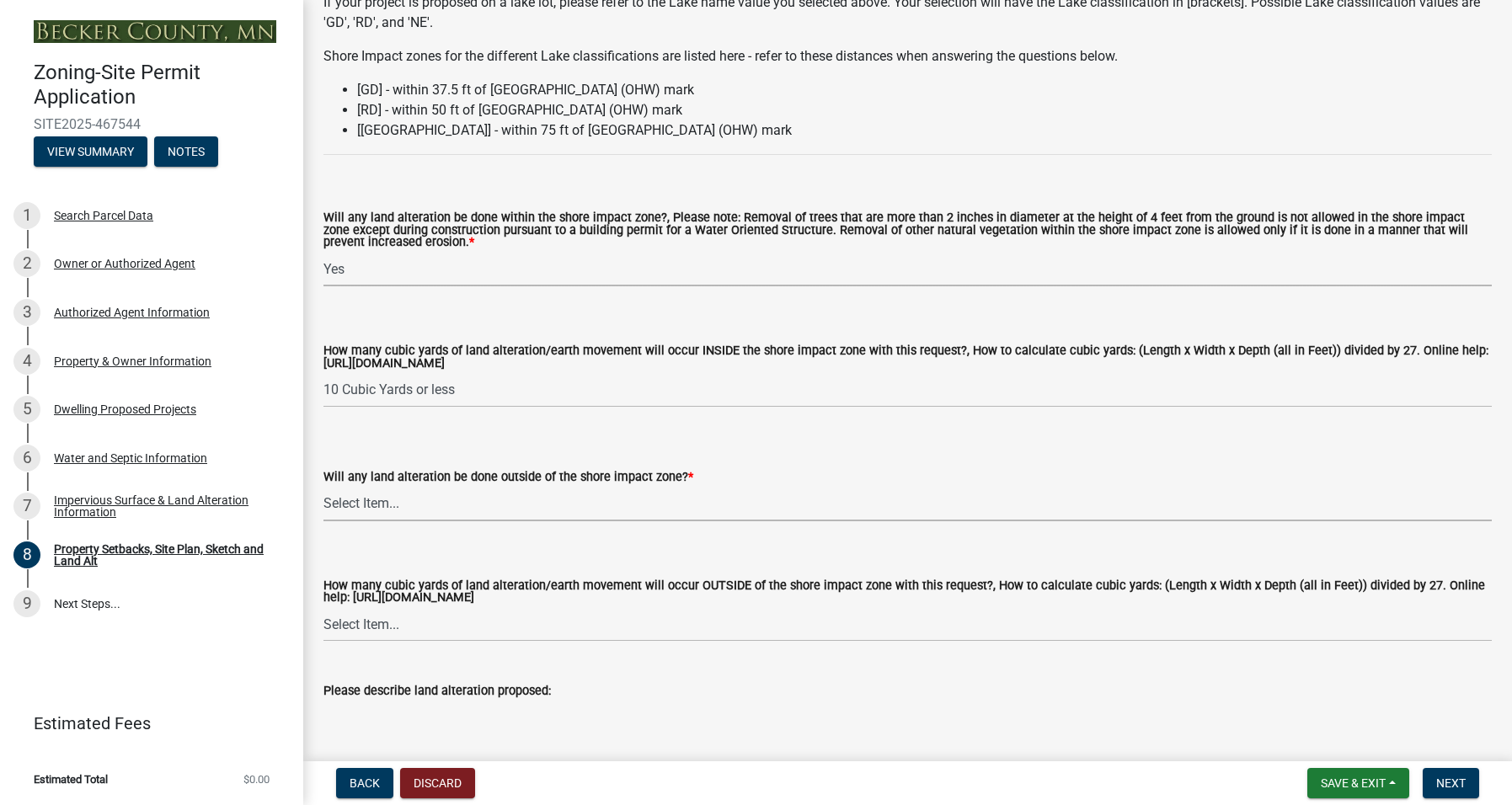
click at [360, 506] on select "Select Item... Yes No N/A" at bounding box center [907, 504] width 1168 height 35
click at [324, 487] on select "Select Item... Yes No N/A" at bounding box center [907, 504] width 1168 height 35
select select "b98836ba-4715-455d-97ab-be9a9df498a8"
click at [357, 500] on select "Select Item... Yes No N/A" at bounding box center [907, 504] width 1168 height 35
click at [324, 487] on select "Select Item... Yes No N/A" at bounding box center [907, 504] width 1168 height 35
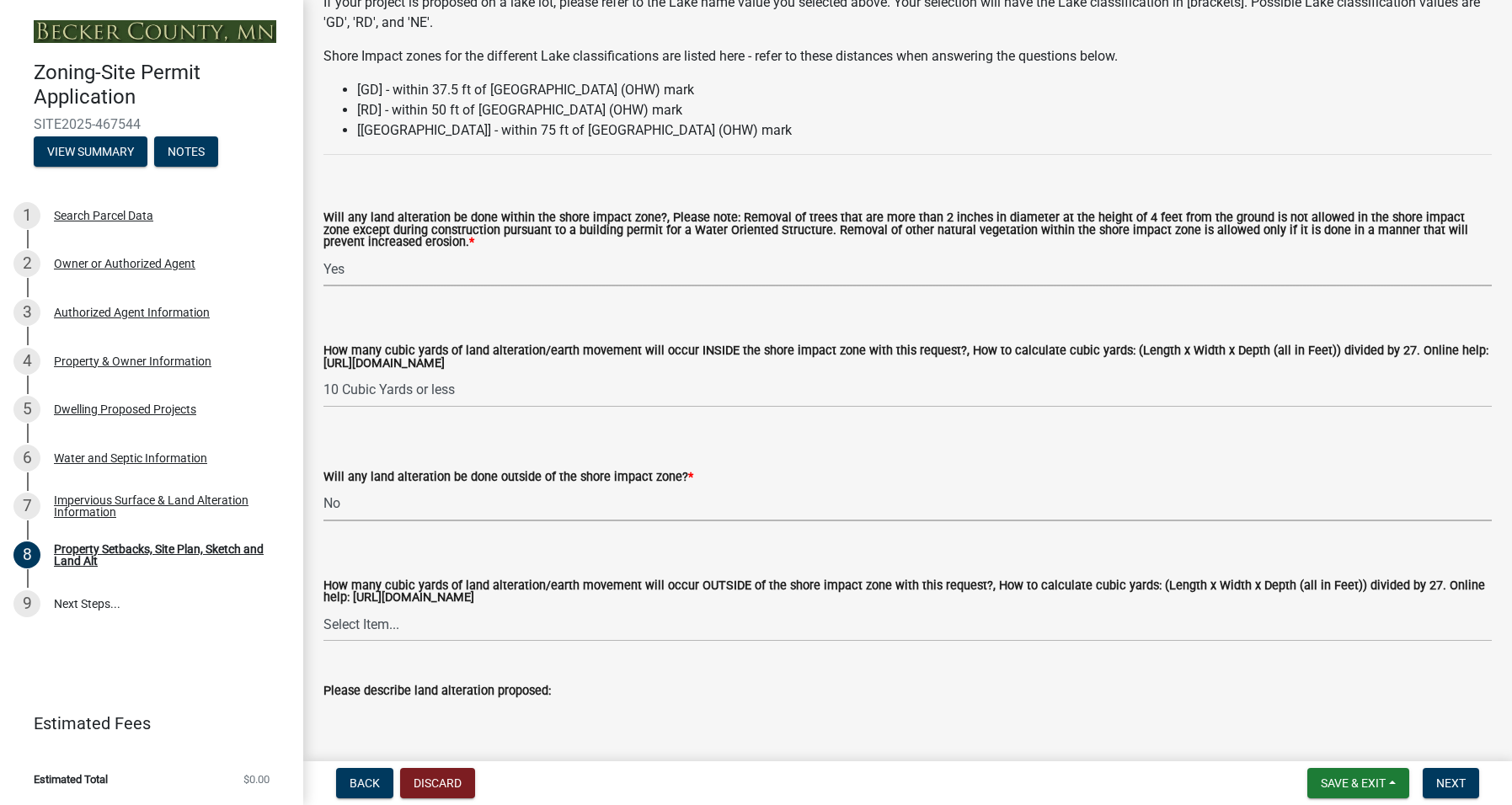
click at [378, 269] on select "Select Item... Yes No N/A" at bounding box center [907, 269] width 1168 height 35
click at [324, 252] on select "Select Item... Yes No N/A" at bounding box center [907, 269] width 1168 height 35
select select "e8ab2dc3-aa3f-46f3-9b4a-37eb25ad84af"
click at [409, 387] on select "Select Item... None 10 Cubic Yards or less 11-50 Cubic Yards Over 50 Cubic Yards" at bounding box center [907, 390] width 1168 height 35
click at [324, 373] on select "Select Item... None 10 Cubic Yards or less 11-50 Cubic Yards Over 50 Cubic Yards" at bounding box center [907, 390] width 1168 height 35
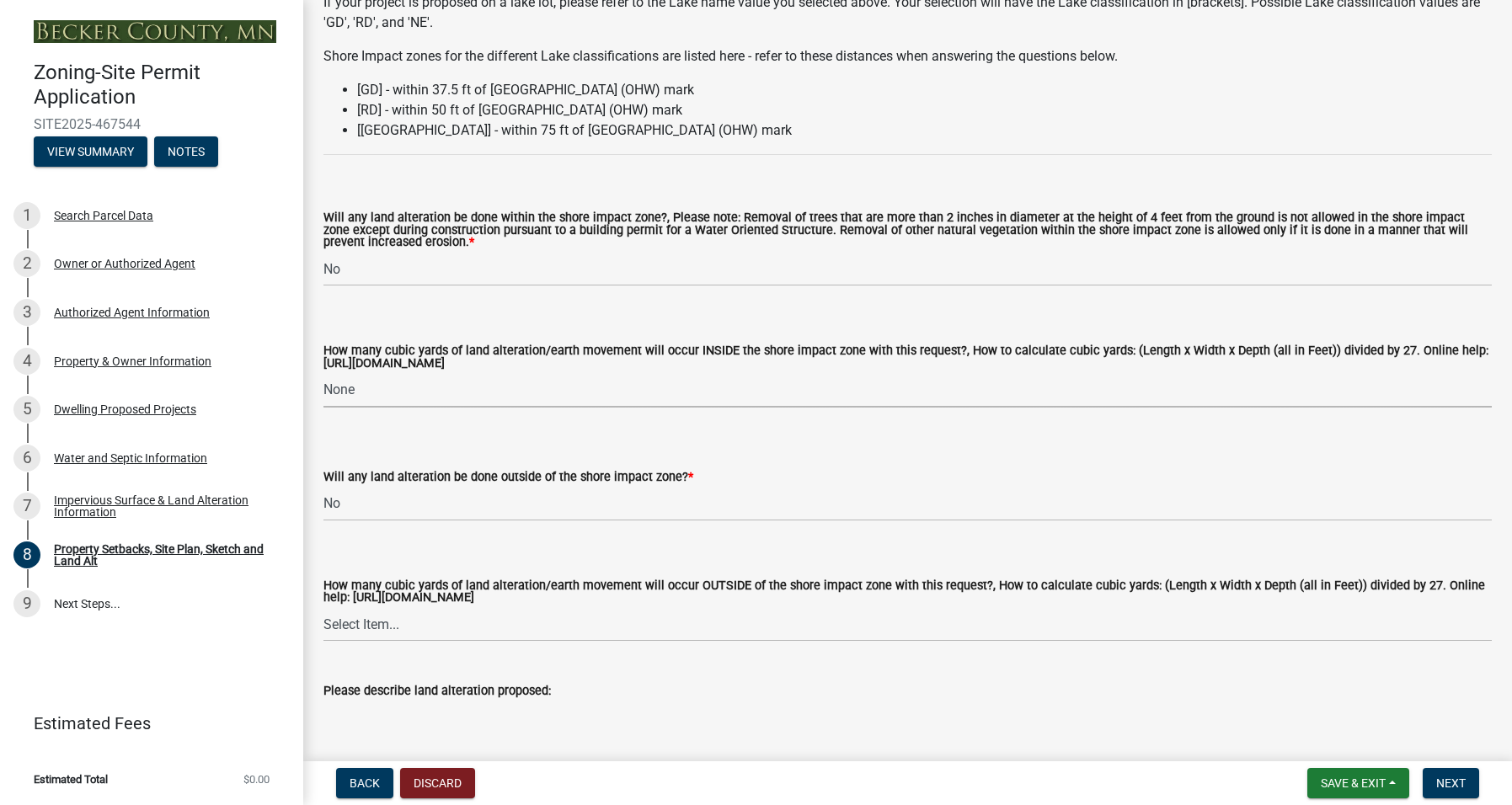
select select "27b2a8b4-abf6-463e-8c0c-7c5d2b4fe26f"
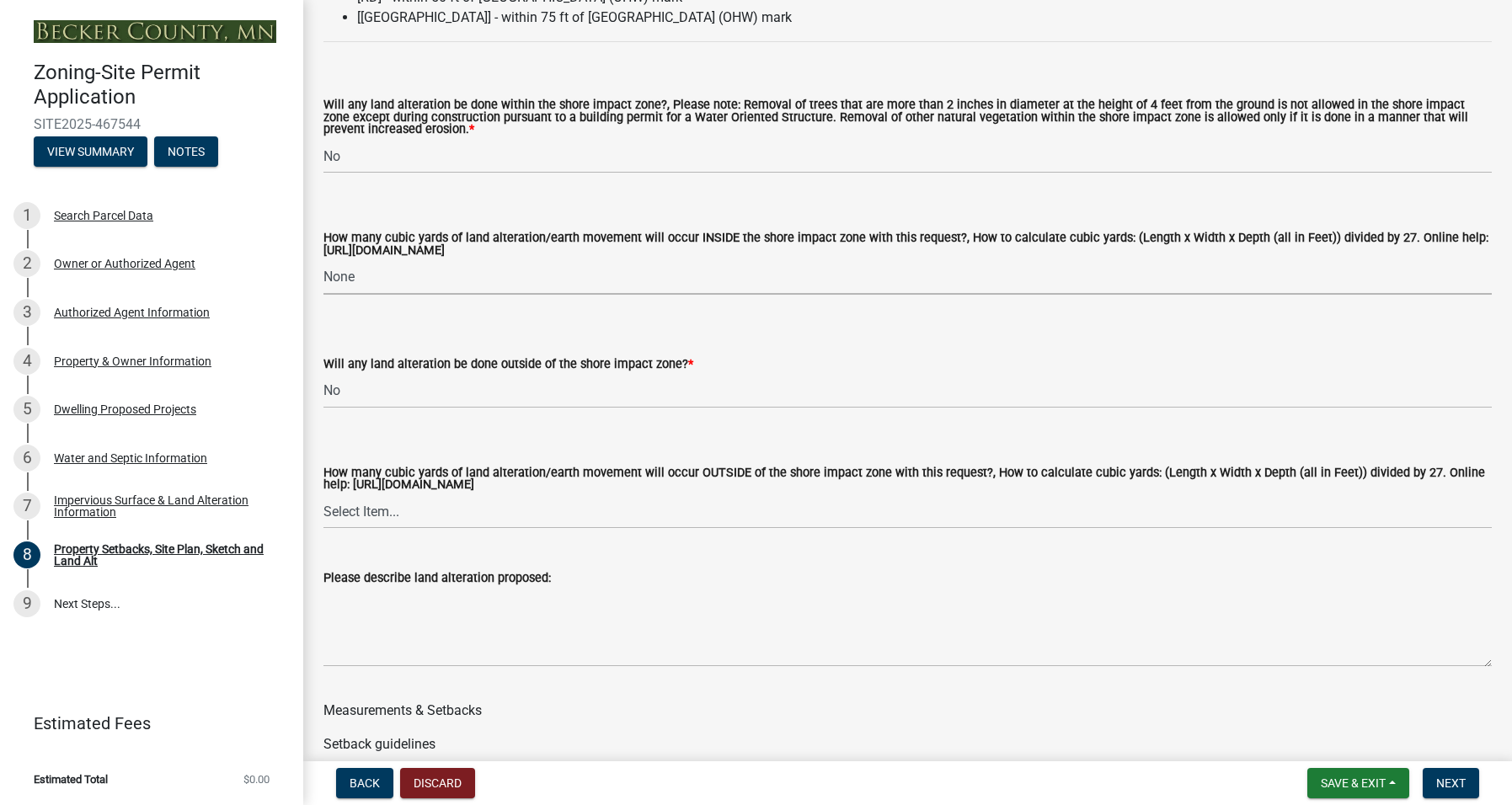
scroll to position [2358, 0]
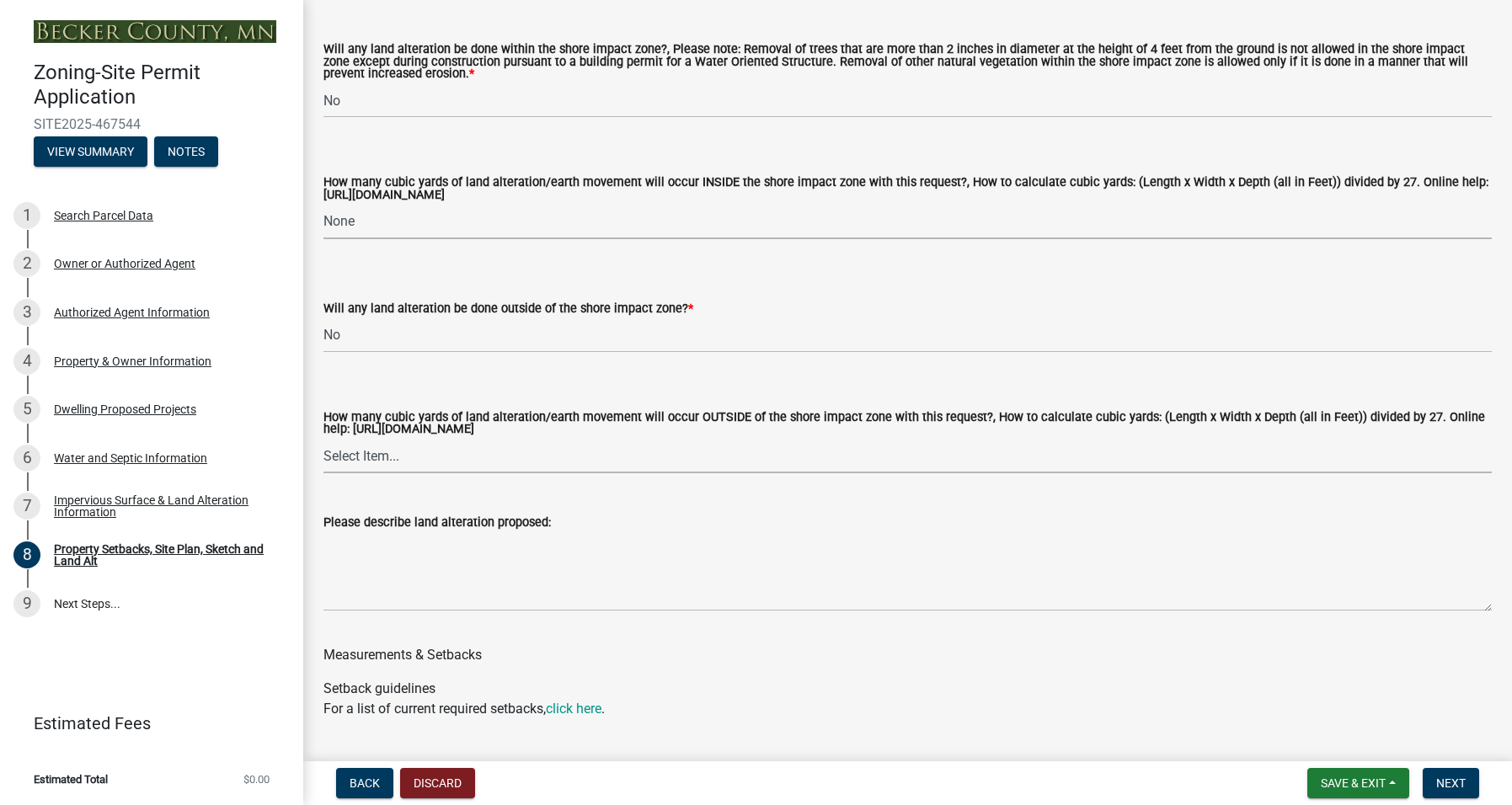
click at [384, 450] on select "Select Item... None 10 Cubic Yards or less 11-50 Cubic Yards Over 50 Cubic Yards" at bounding box center [907, 456] width 1168 height 35
click at [324, 439] on select "Select Item... None 10 Cubic Yards or less 11-50 Cubic Yards Over 50 Cubic Yards" at bounding box center [907, 456] width 1168 height 35
select select "d61e3758-d187-40af-a435-5e09c3f3d509"
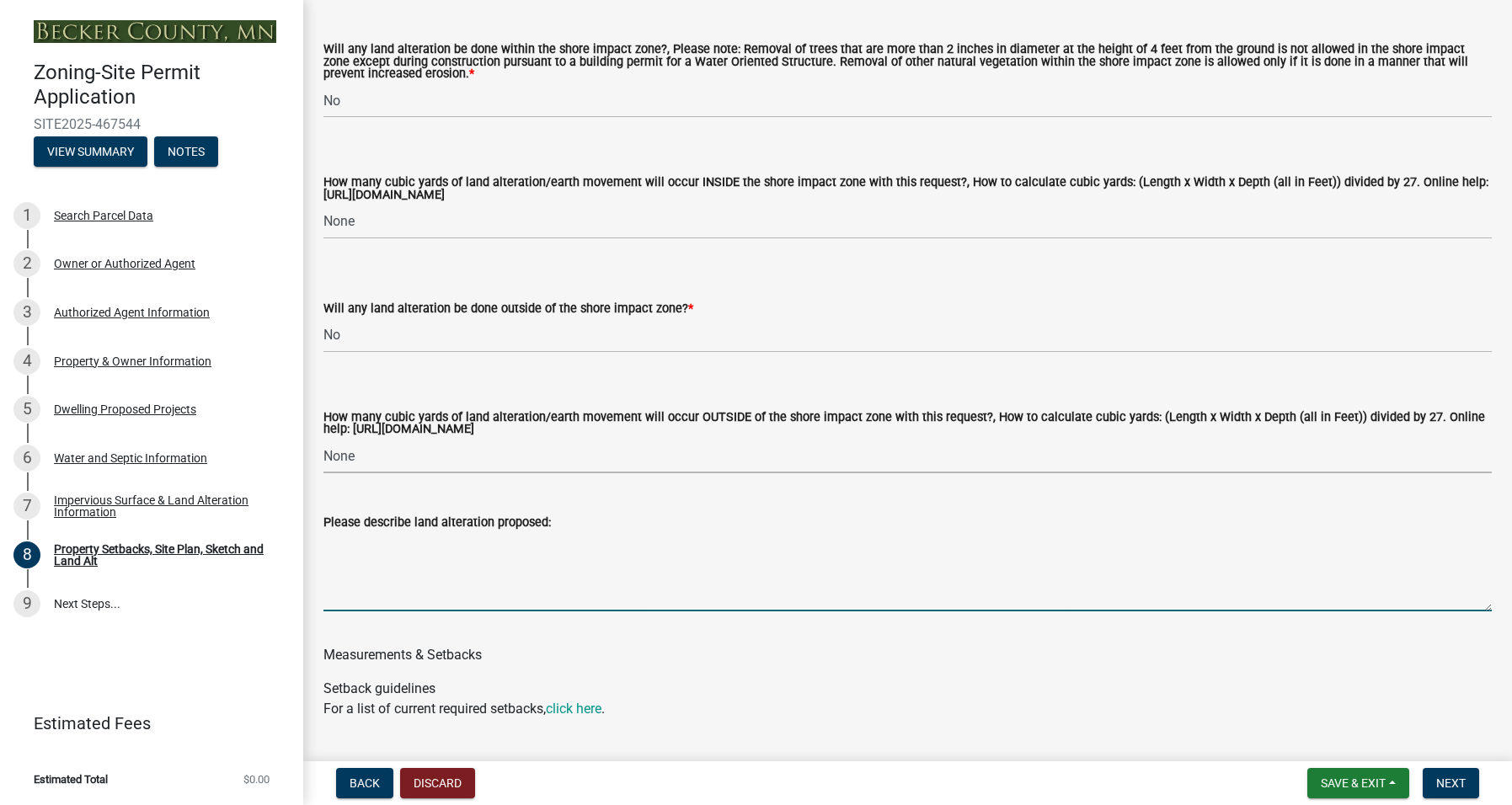
click at [368, 595] on textarea "Please describe land alteration proposed:" at bounding box center [907, 572] width 1168 height 79
click at [448, 543] on textarea "Applicant is adding a platform deck to facilitate wheelchair use. Current thres…" at bounding box center [907, 572] width 1168 height 79
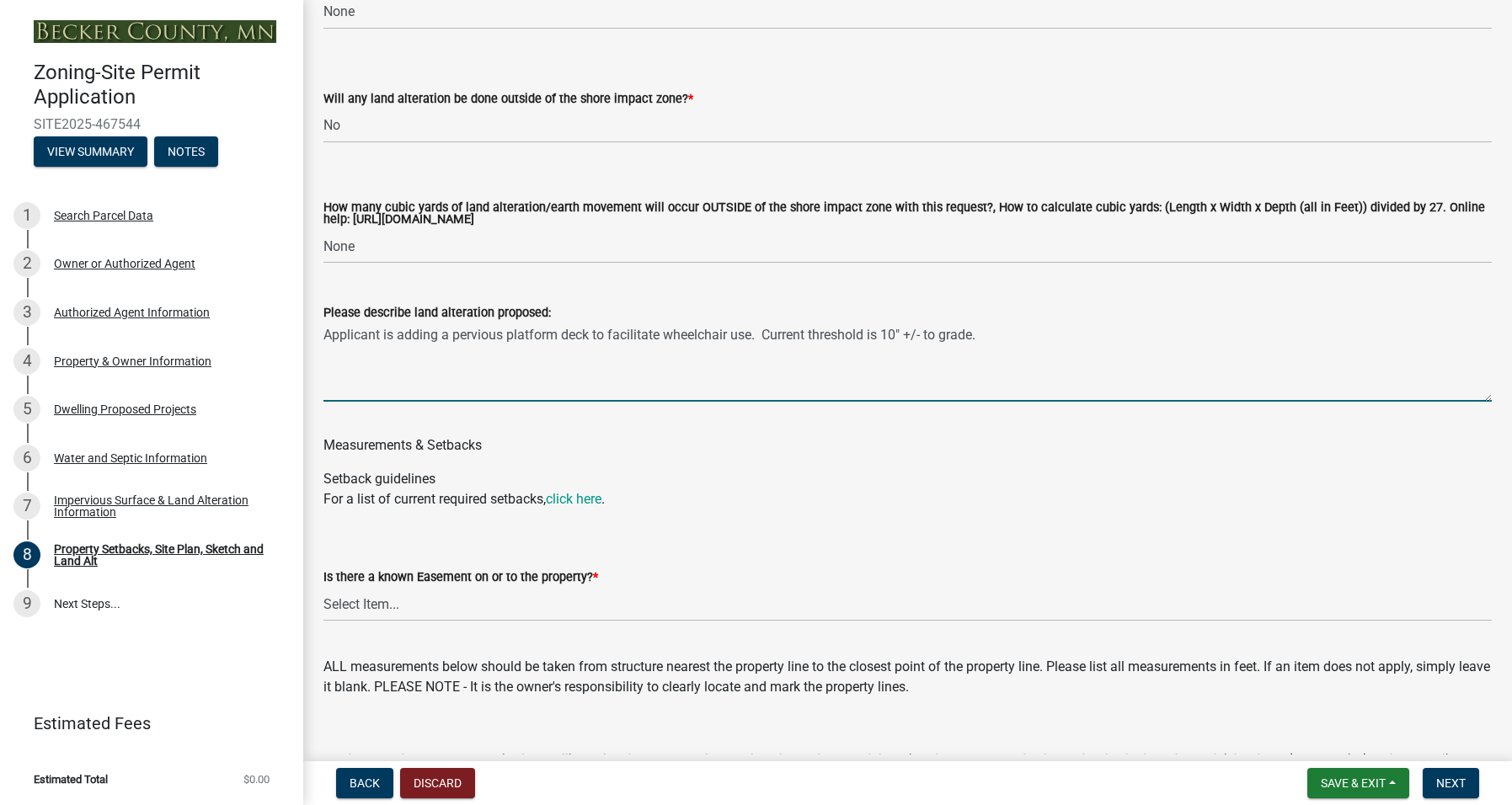
scroll to position [2610, 0]
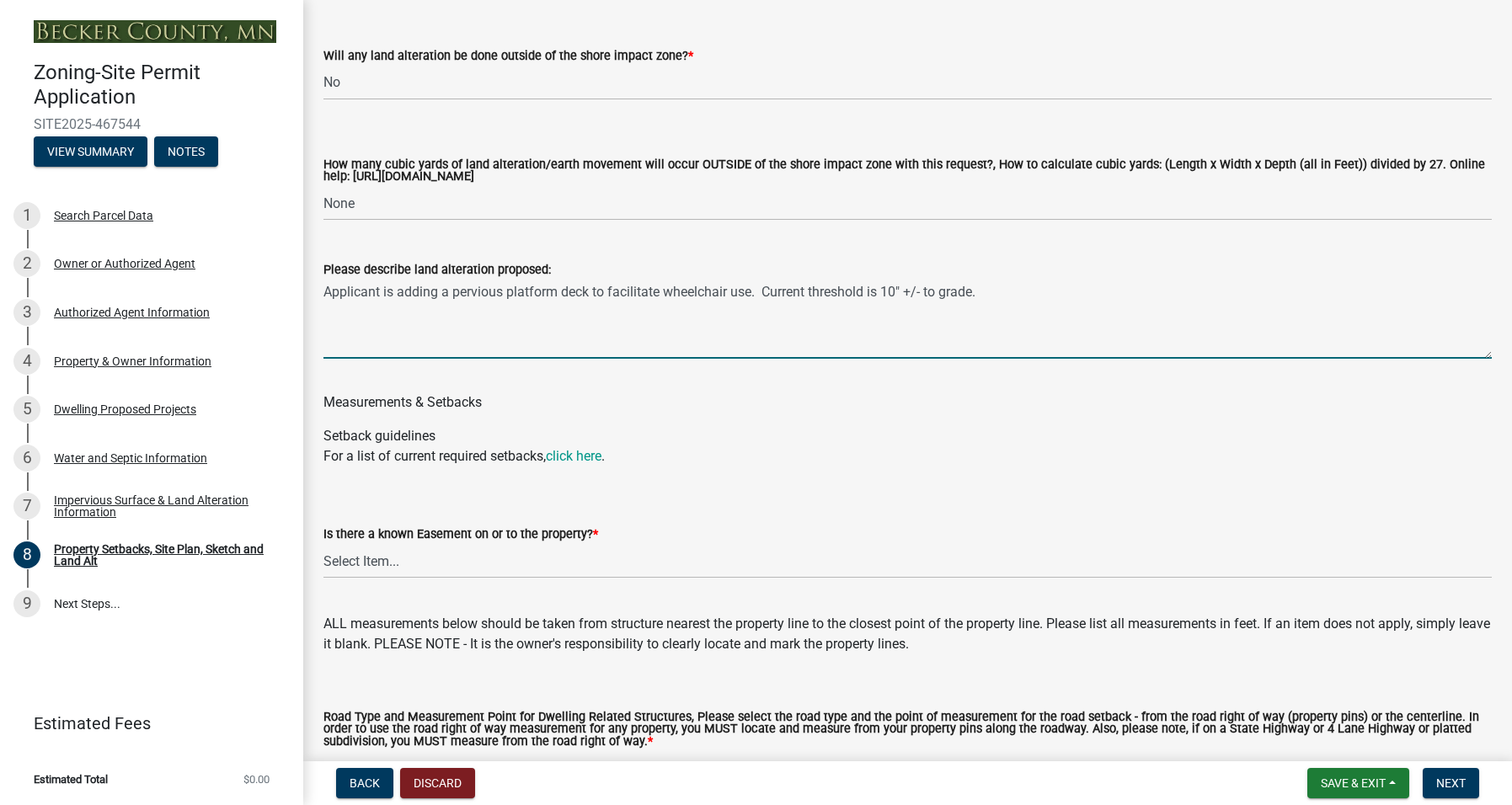
type textarea "Applicant is adding a pervious platform deck to facilitate wheelchair use. Curr…"
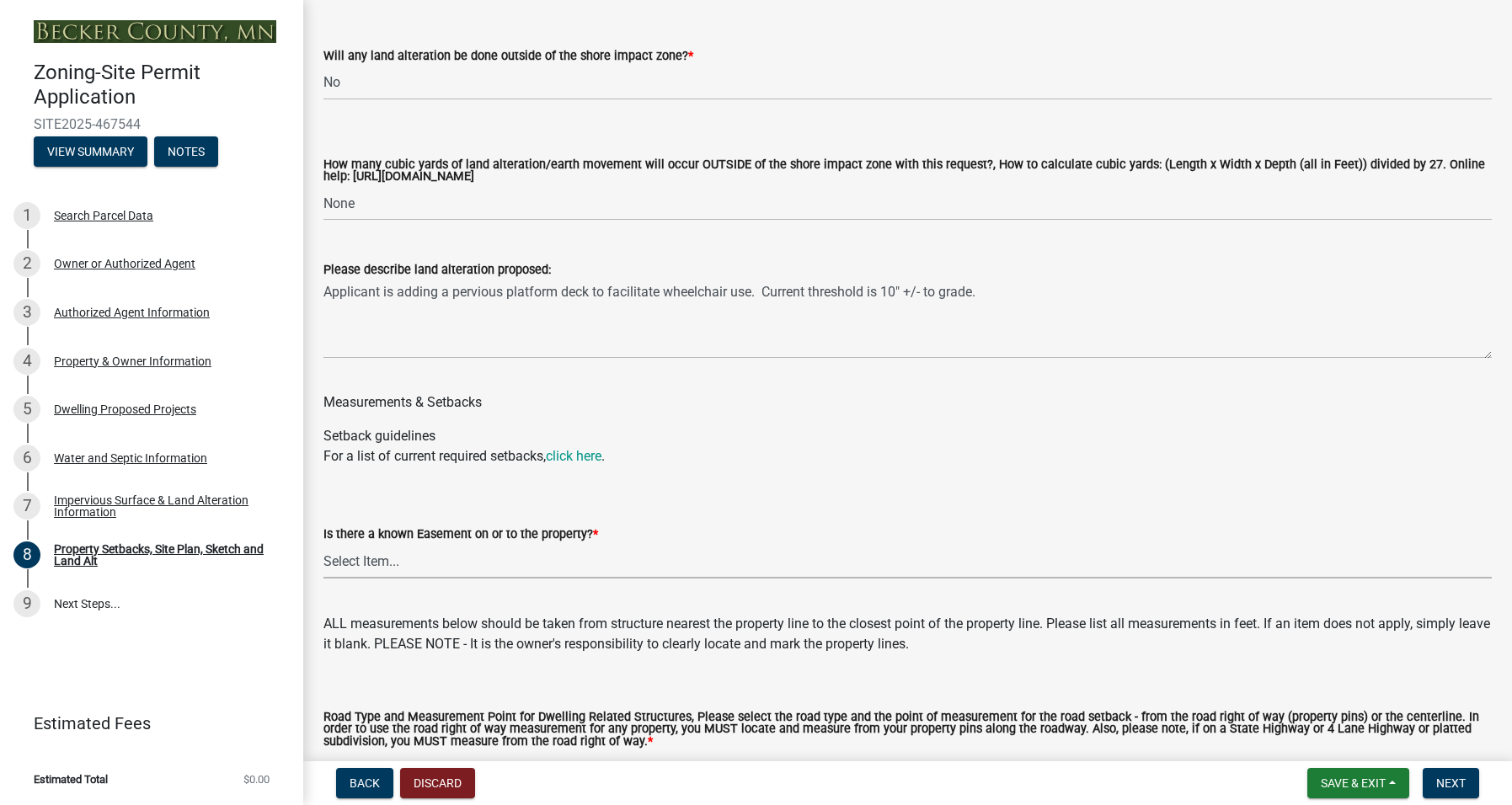
click at [417, 557] on select "Select Item... Yes No" at bounding box center [907, 562] width 1168 height 35
click at [576, 455] on link "click here" at bounding box center [573, 456] width 56 height 16
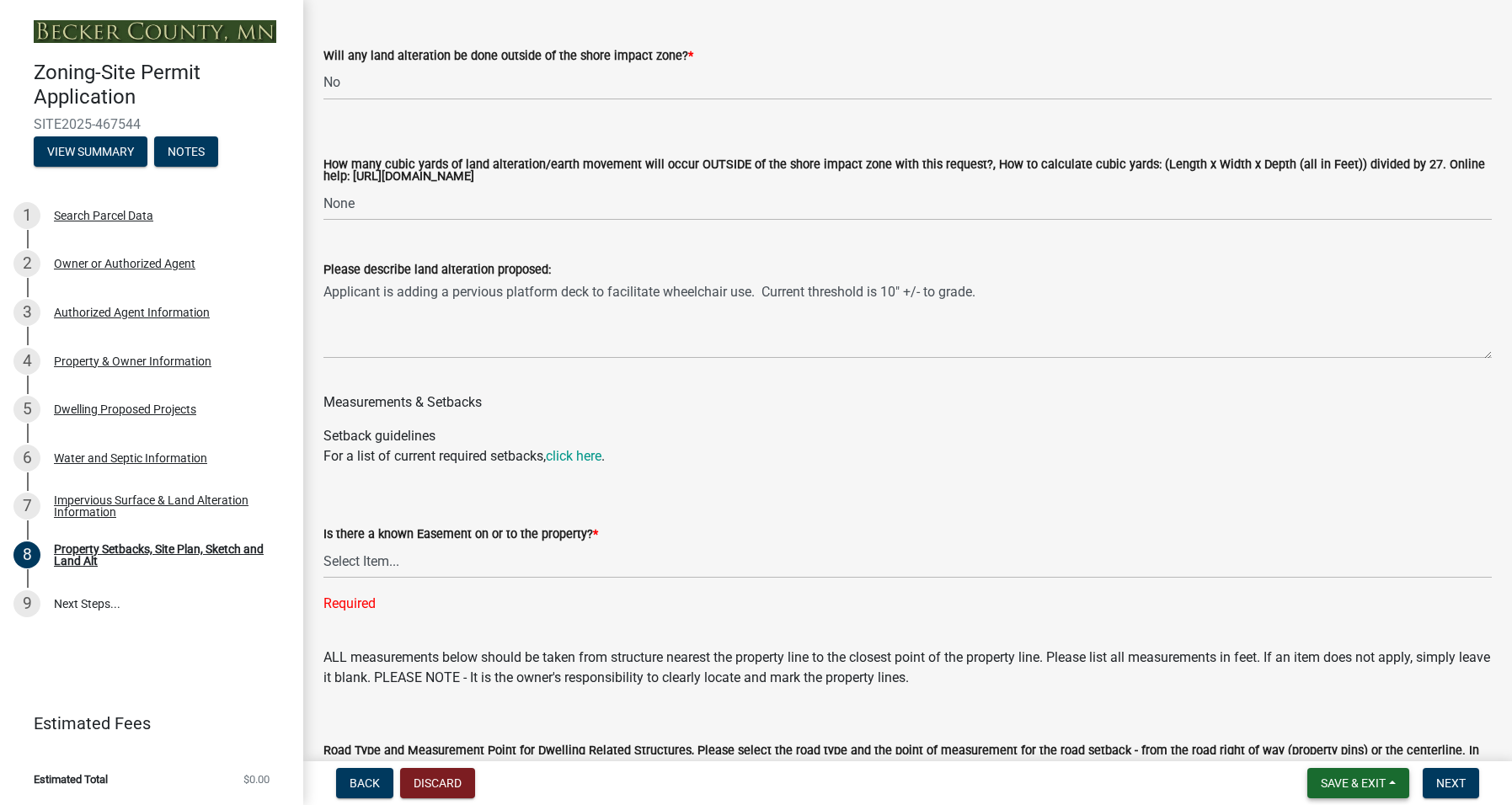
click at [1329, 784] on span "Save & Exit" at bounding box center [1352, 782] width 65 height 14
click at [1304, 683] on button "Save" at bounding box center [1341, 698] width 135 height 40
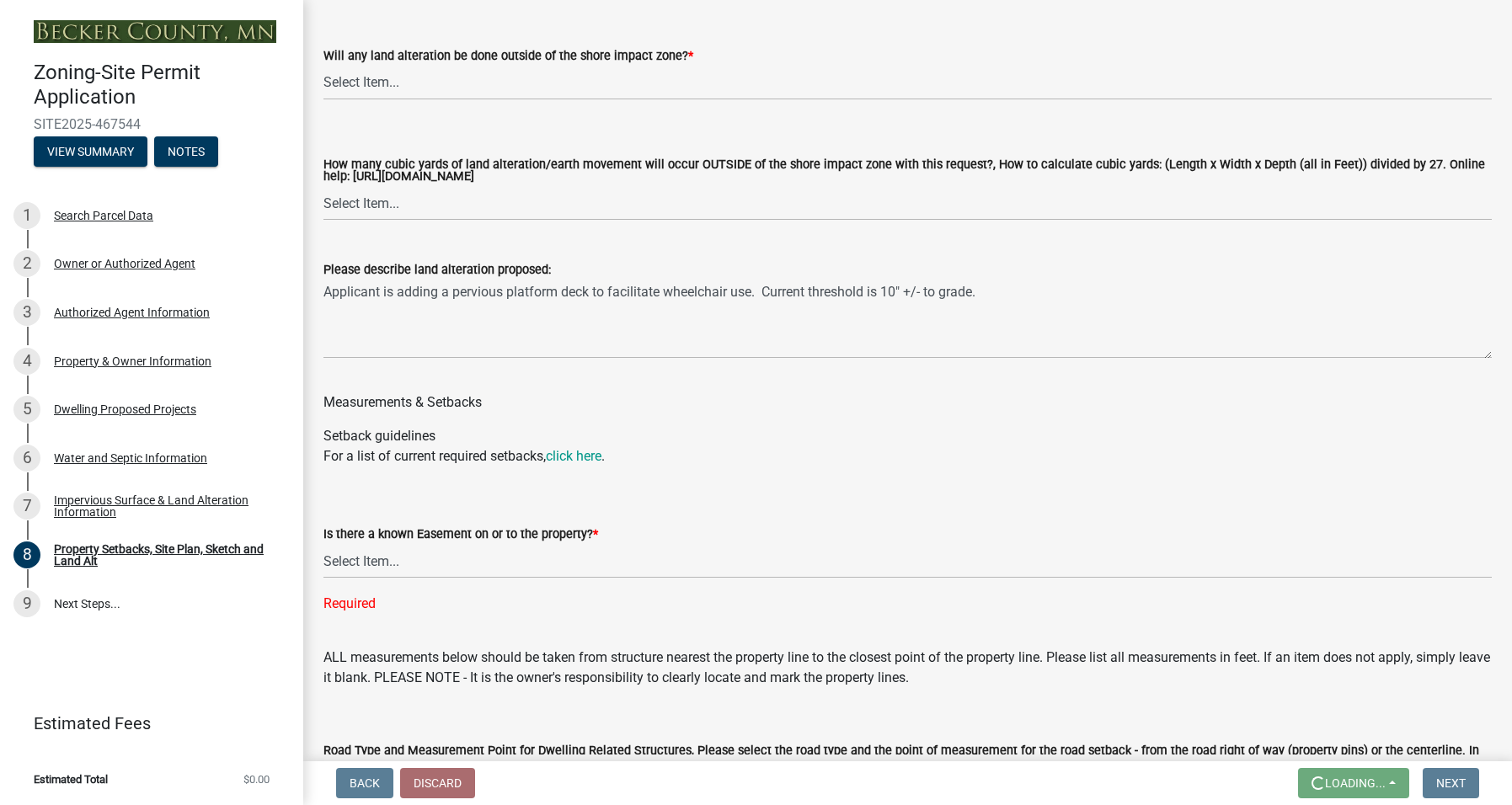
scroll to position [0, 0]
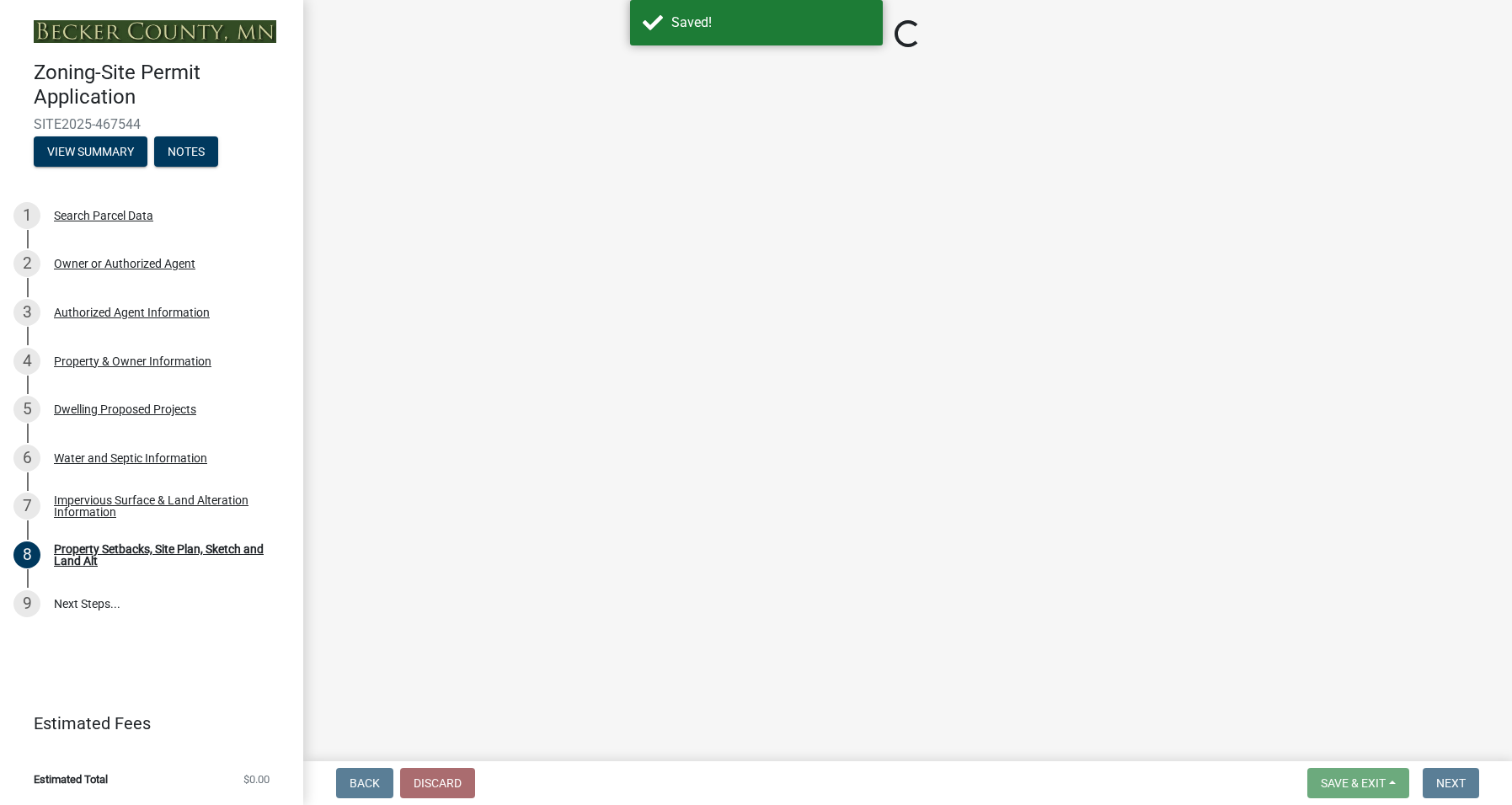
select select "7b13c63f-e699-4112-b373-98fbd28ec536"
select select "ad3f1f1c-7656-4cfc-b9d8-d6dc1c91b001"
select select "b56a4575-9846-47cf-8067-c59a4853da22"
select select "12f785fb-c378-4b18-841c-21c73dc99083"
select select "e8ab2dc3-aa3f-46f3-9b4a-37eb25ad84af"
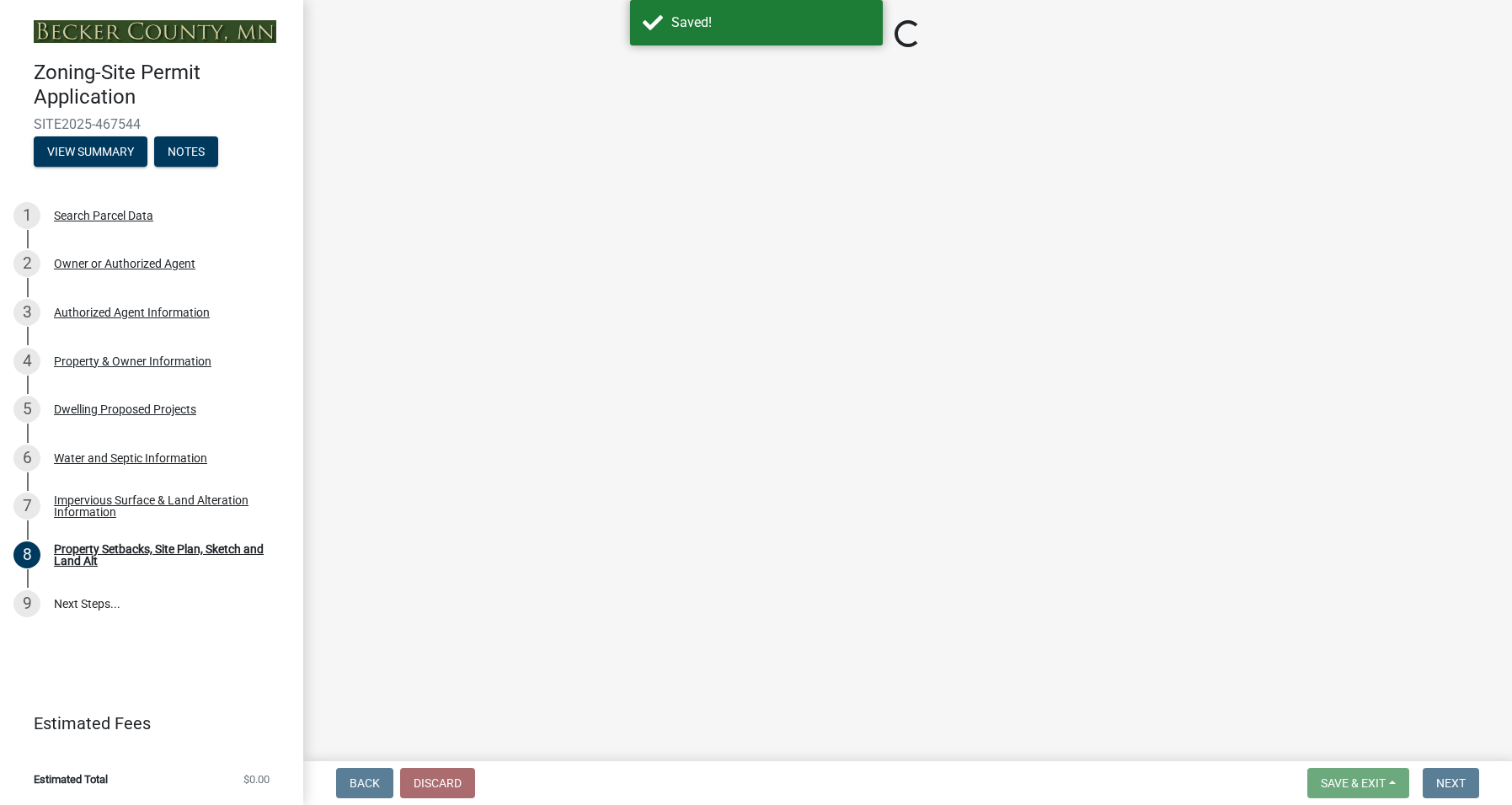
select select "27b2a8b4-abf6-463e-8c0c-7c5d2b4fe26f"
select select "b98836ba-4715-455d-97ab-be9a9df498a8"
select select "d61e3758-d187-40af-a435-5e09c3f3d509"
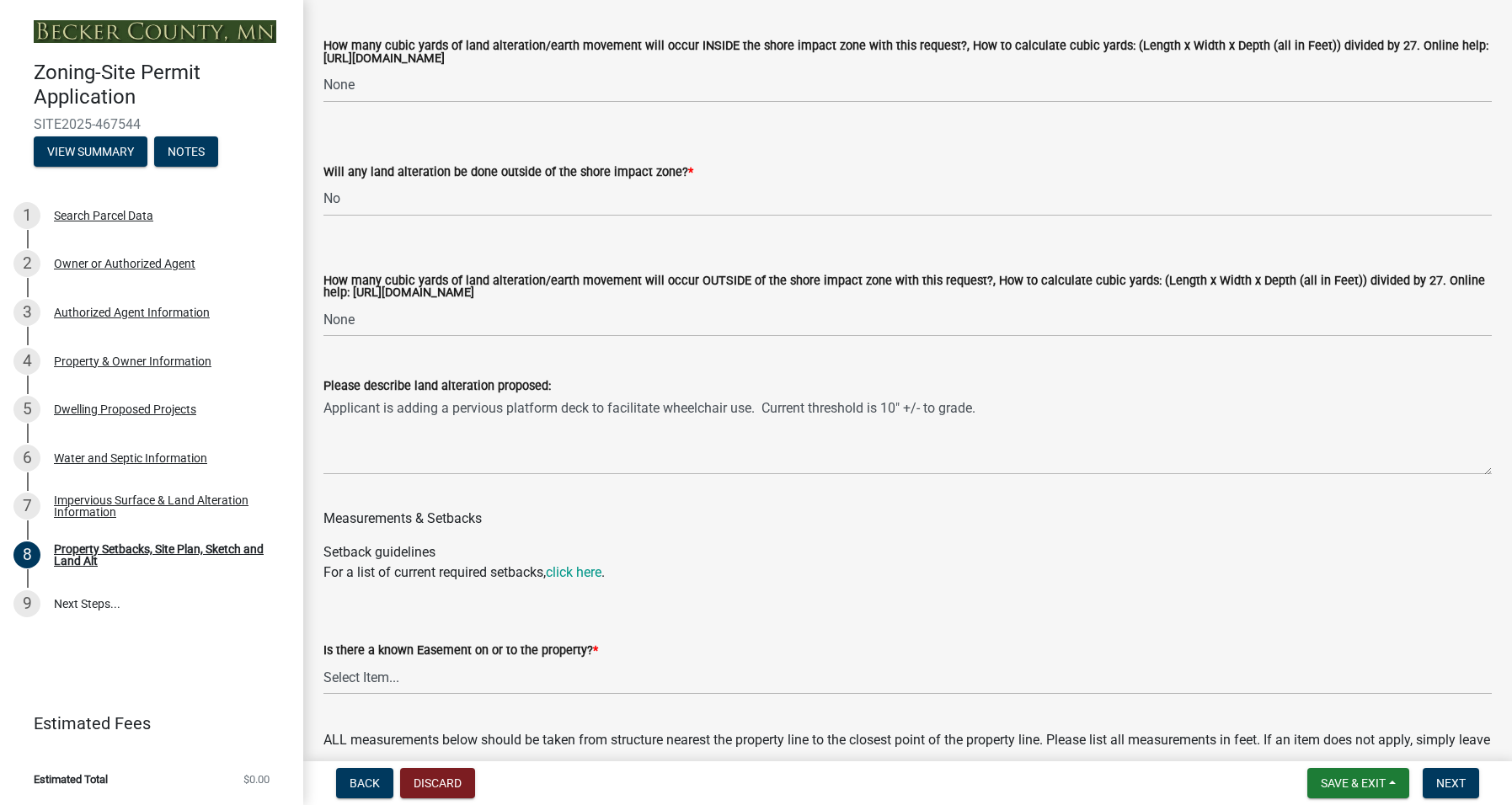
scroll to position [2525, 0]
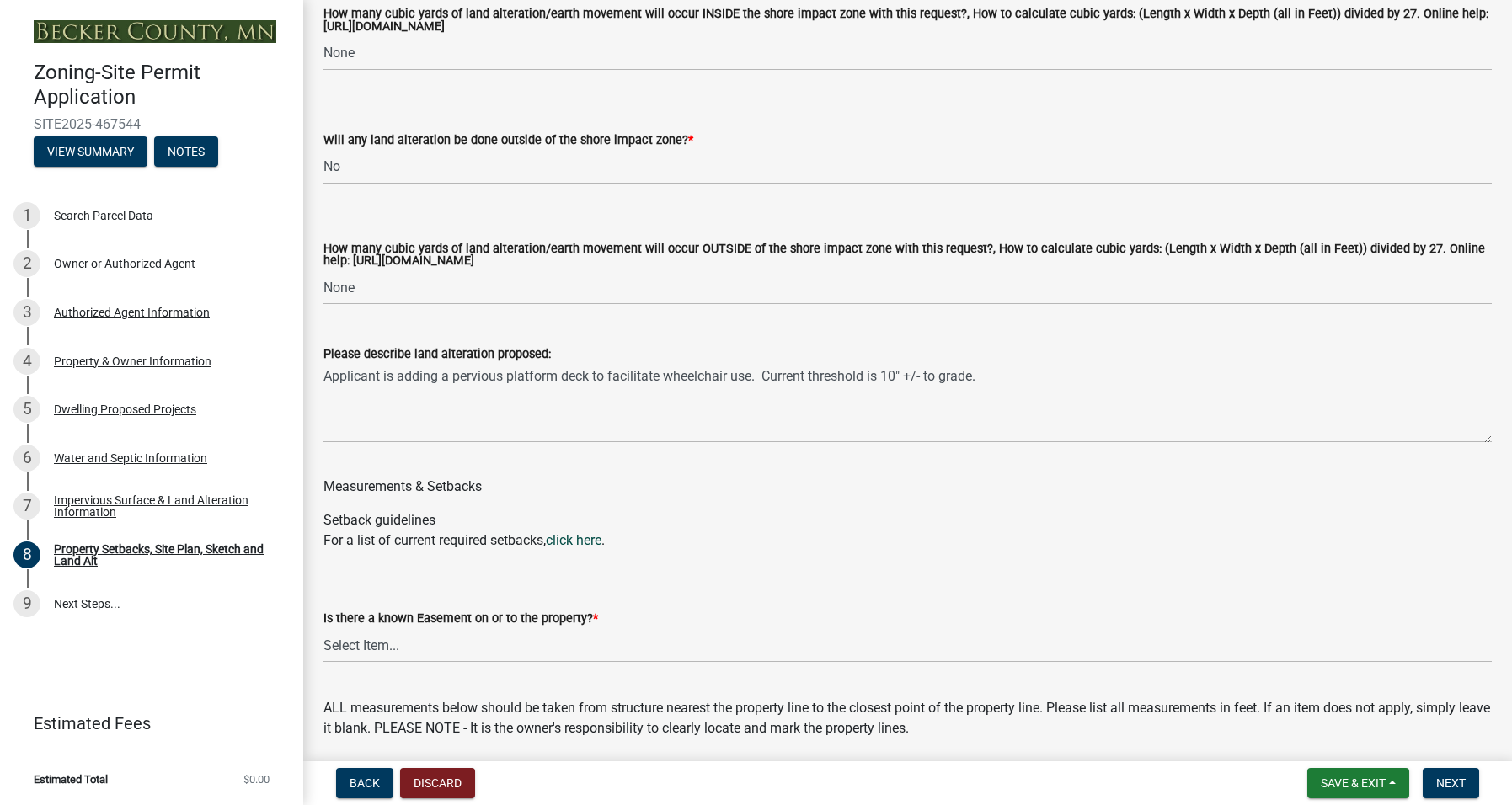
click at [601, 542] on link "click here" at bounding box center [573, 541] width 56 height 16
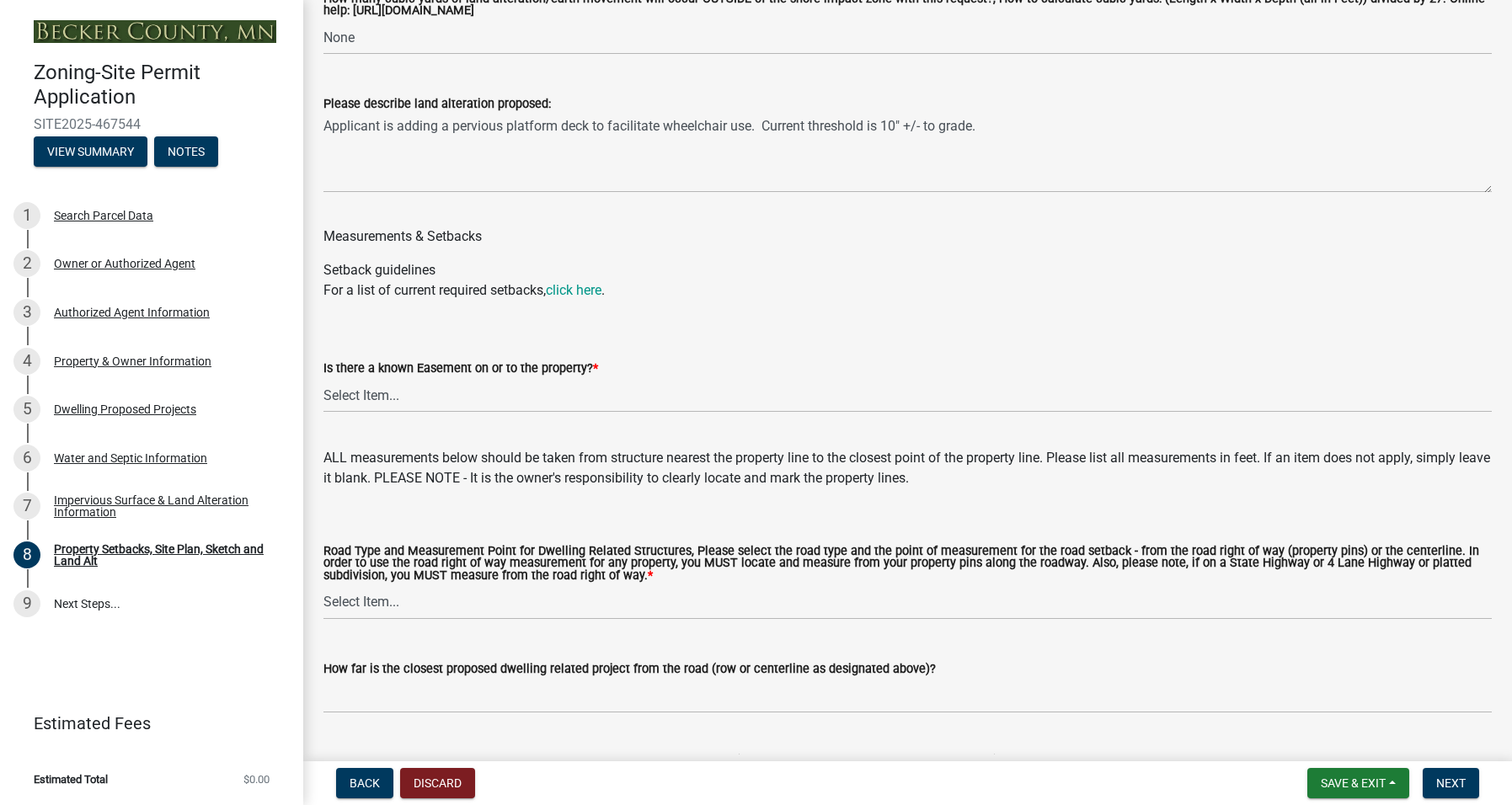
scroll to position [2778, 0]
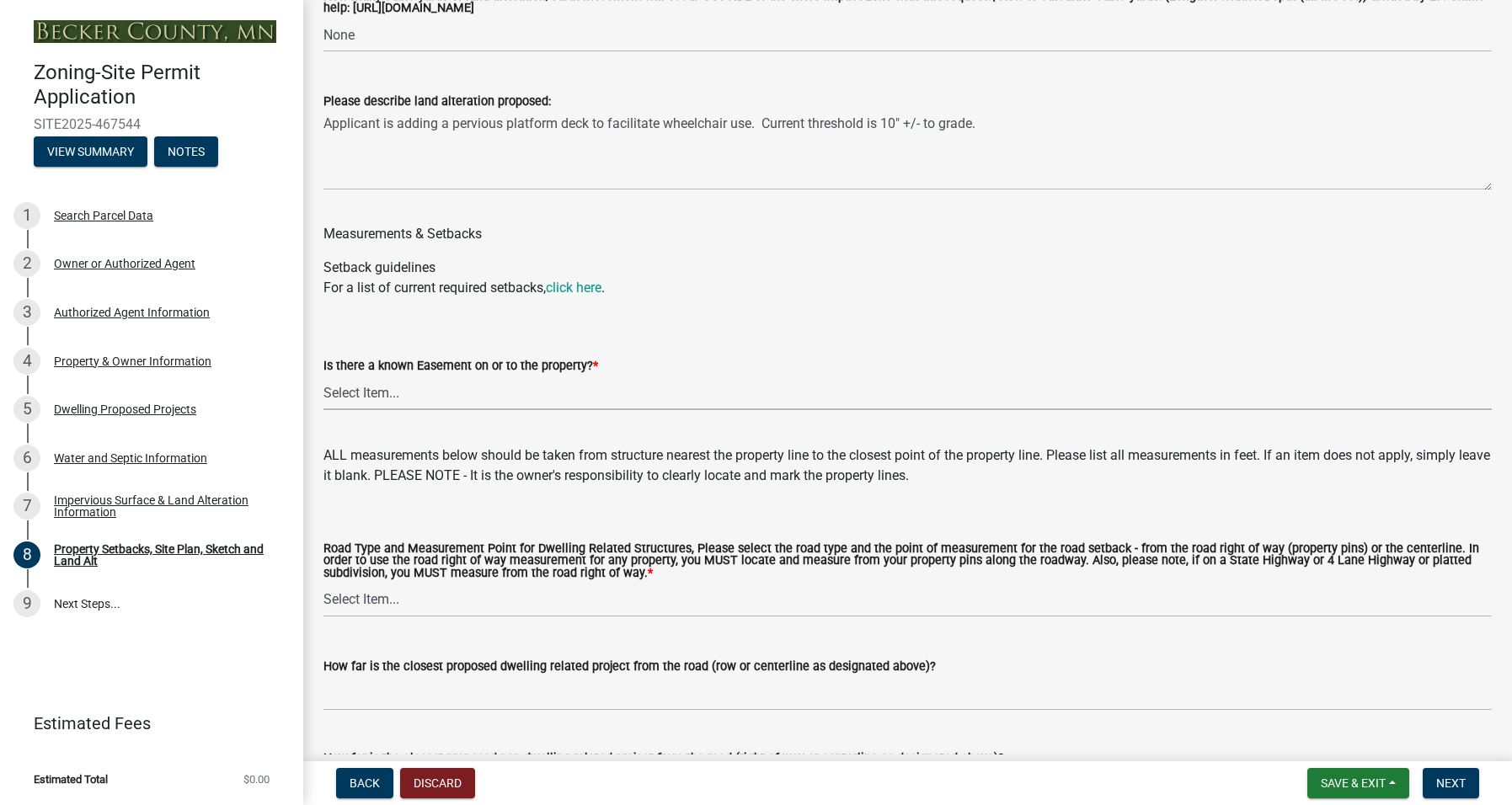
click at [401, 387] on select "Select Item... Yes No" at bounding box center [907, 393] width 1168 height 35
click at [324, 376] on select "Select Item... Yes No" at bounding box center [907, 393] width 1168 height 35
select select "c8b8ea71-7088-4e87-a493-7bc88cc2835b"
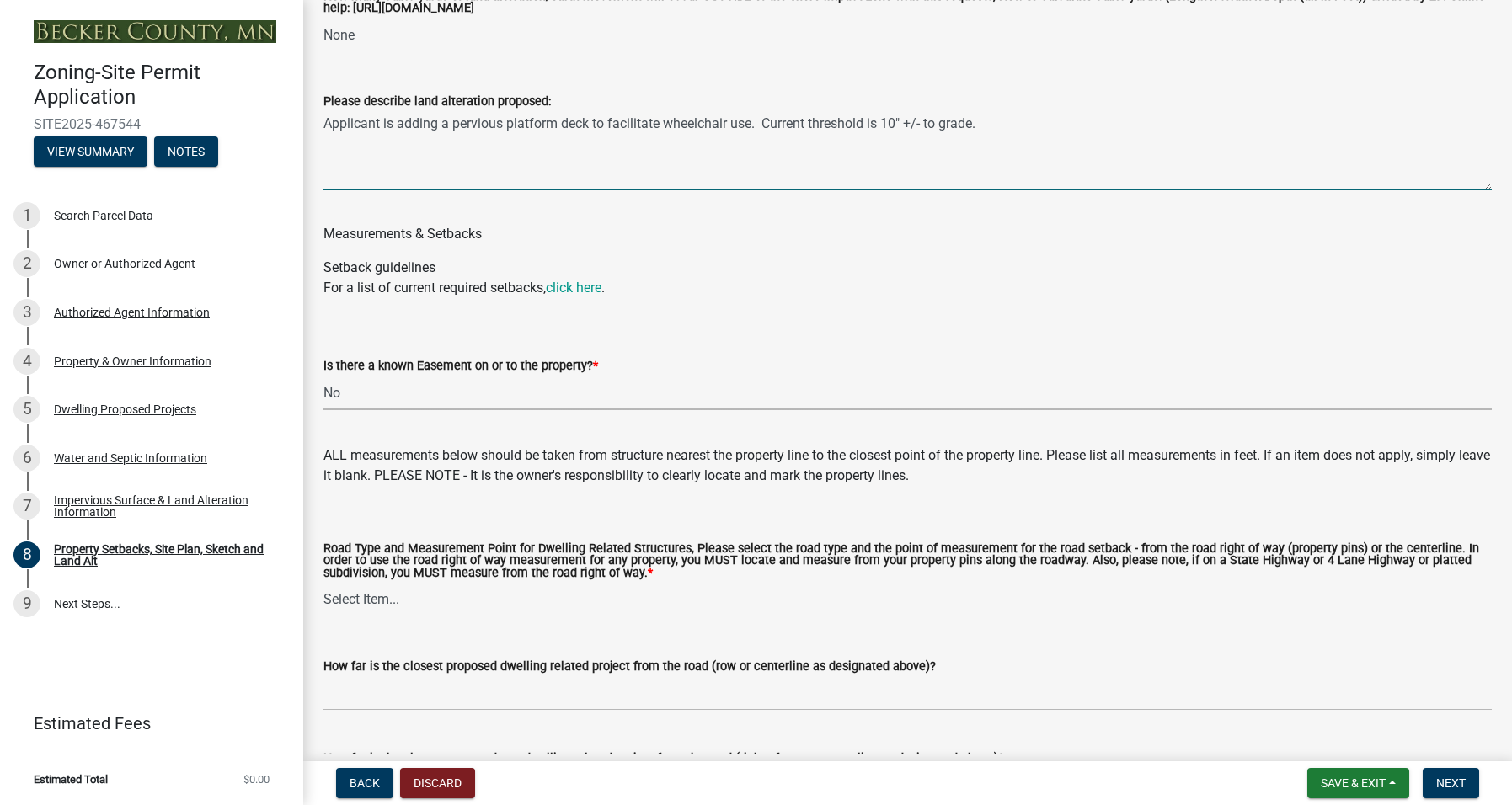
click at [813, 121] on textarea "Applicant is adding a pervious platform deck to facilitate wheelchair use. Curr…" at bounding box center [907, 150] width 1168 height 79
click at [956, 121] on textarea "Applicant is adding a pervious platform deck to facilitate wheelchair use. Curr…" at bounding box center [907, 150] width 1168 height 79
click at [1070, 116] on textarea "Applicant is adding a pervious platform deck to facilitate wheelchair use. Curr…" at bounding box center [907, 150] width 1168 height 79
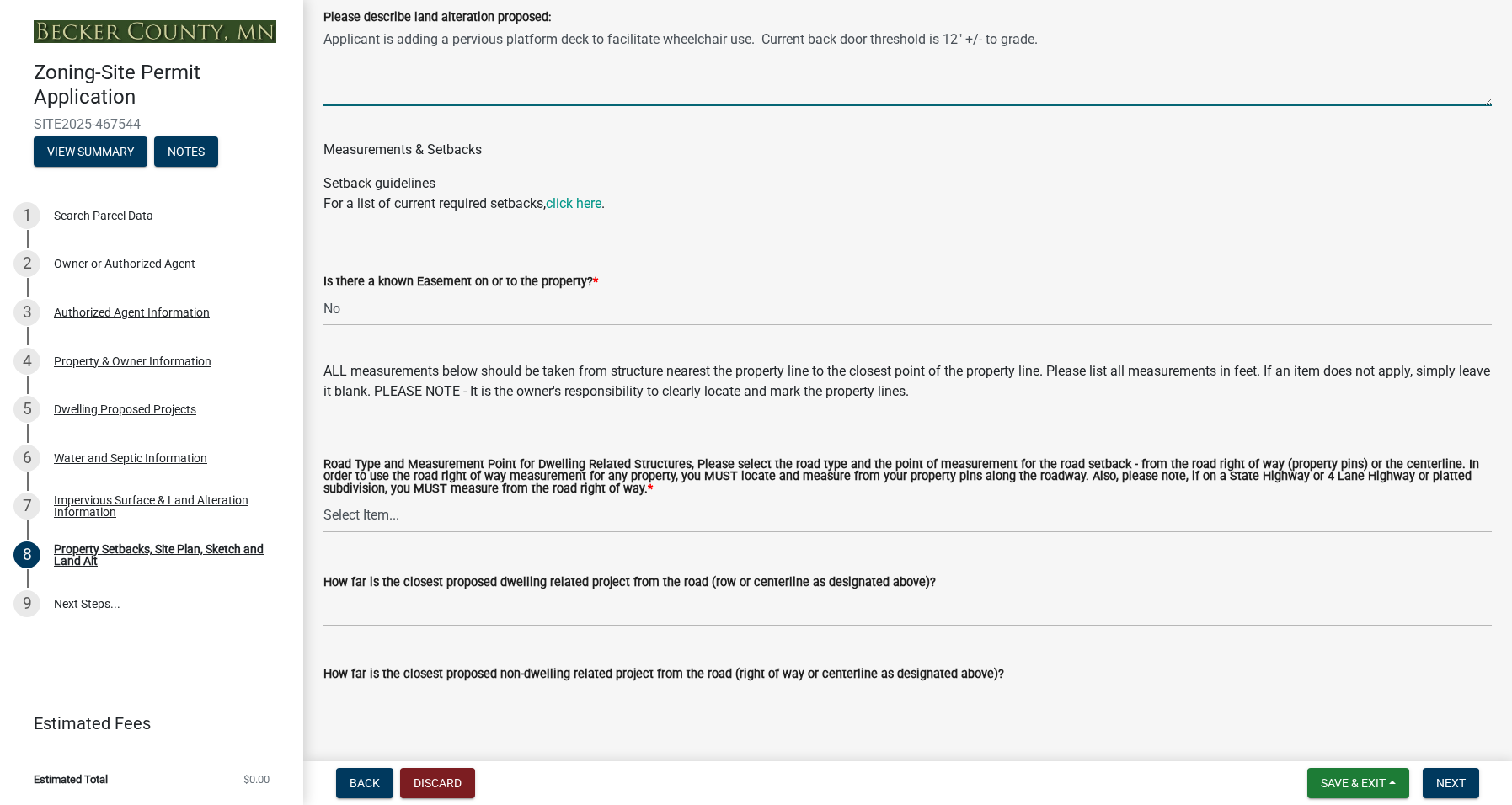
type textarea "Applicant is adding a pervious platform deck to facilitate wheelchair use. Curr…"
click at [430, 511] on select "Select Item... Private Easement - Right of Way Private Easement - Centerline Pu…" at bounding box center [907, 516] width 1168 height 35
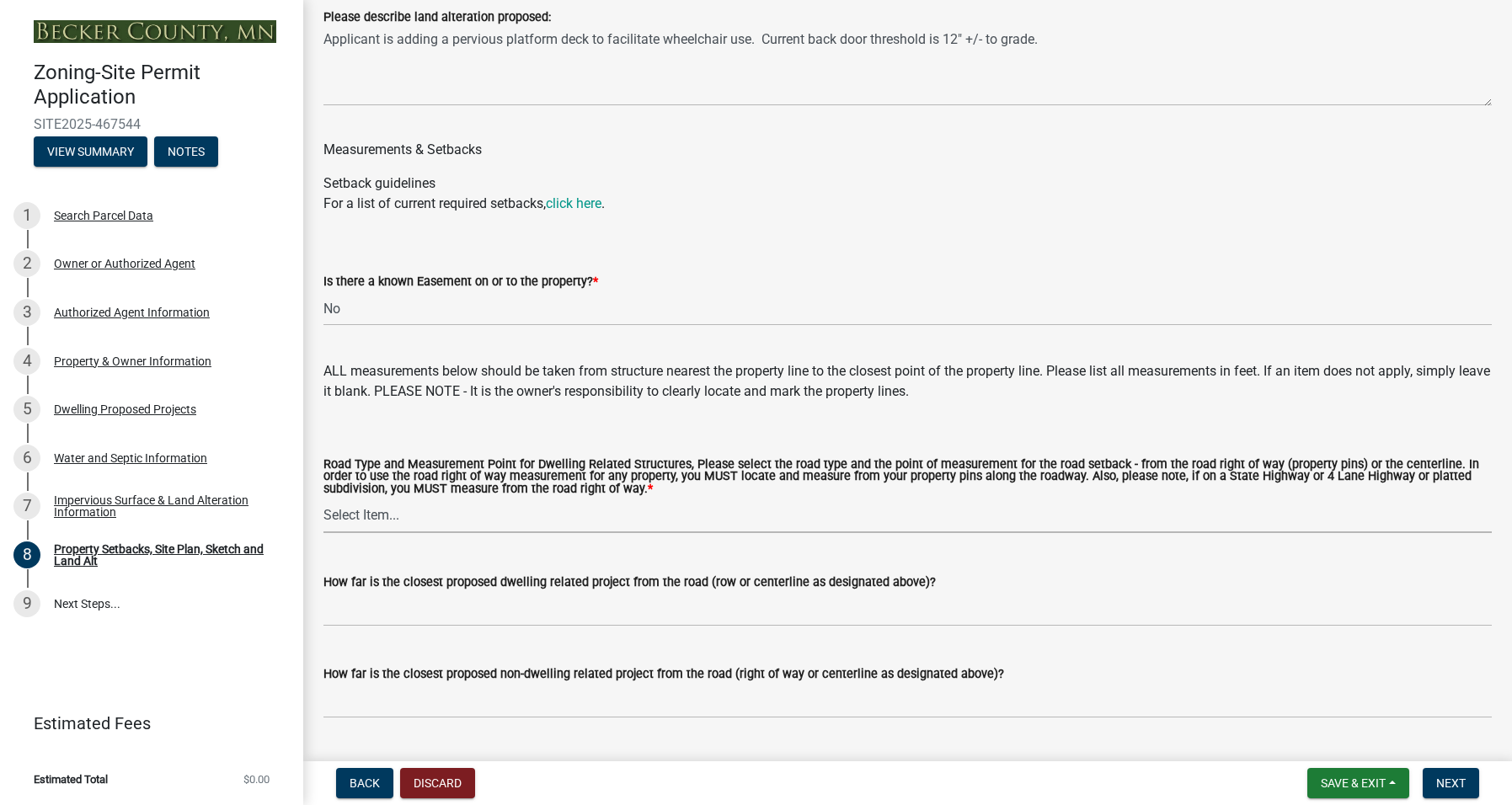
click at [641, 422] on div "Road Type and Measurement Point for Dwelling Related Structures, Please select …" at bounding box center [907, 473] width 1168 height 118
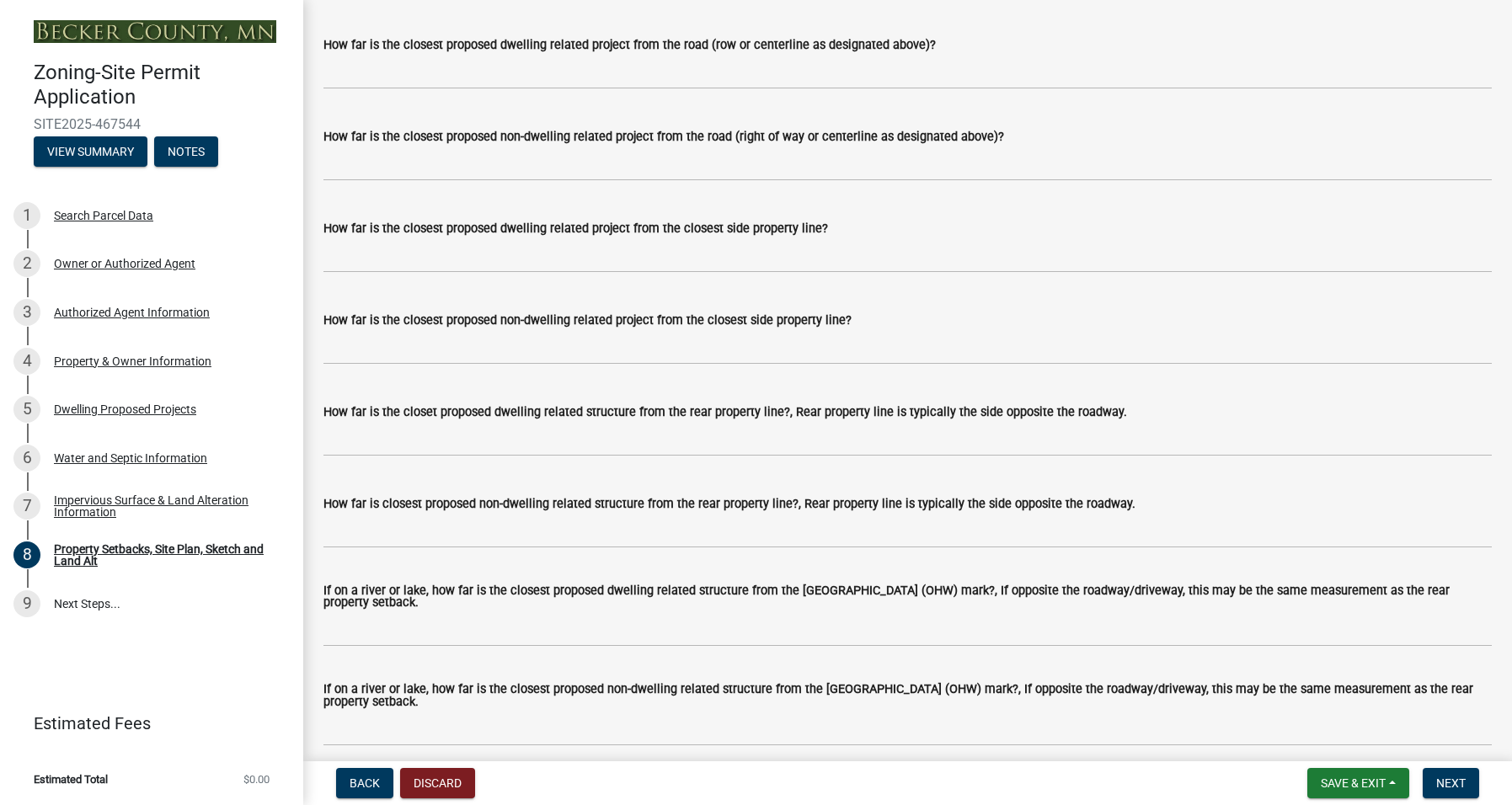
scroll to position [3452, 0]
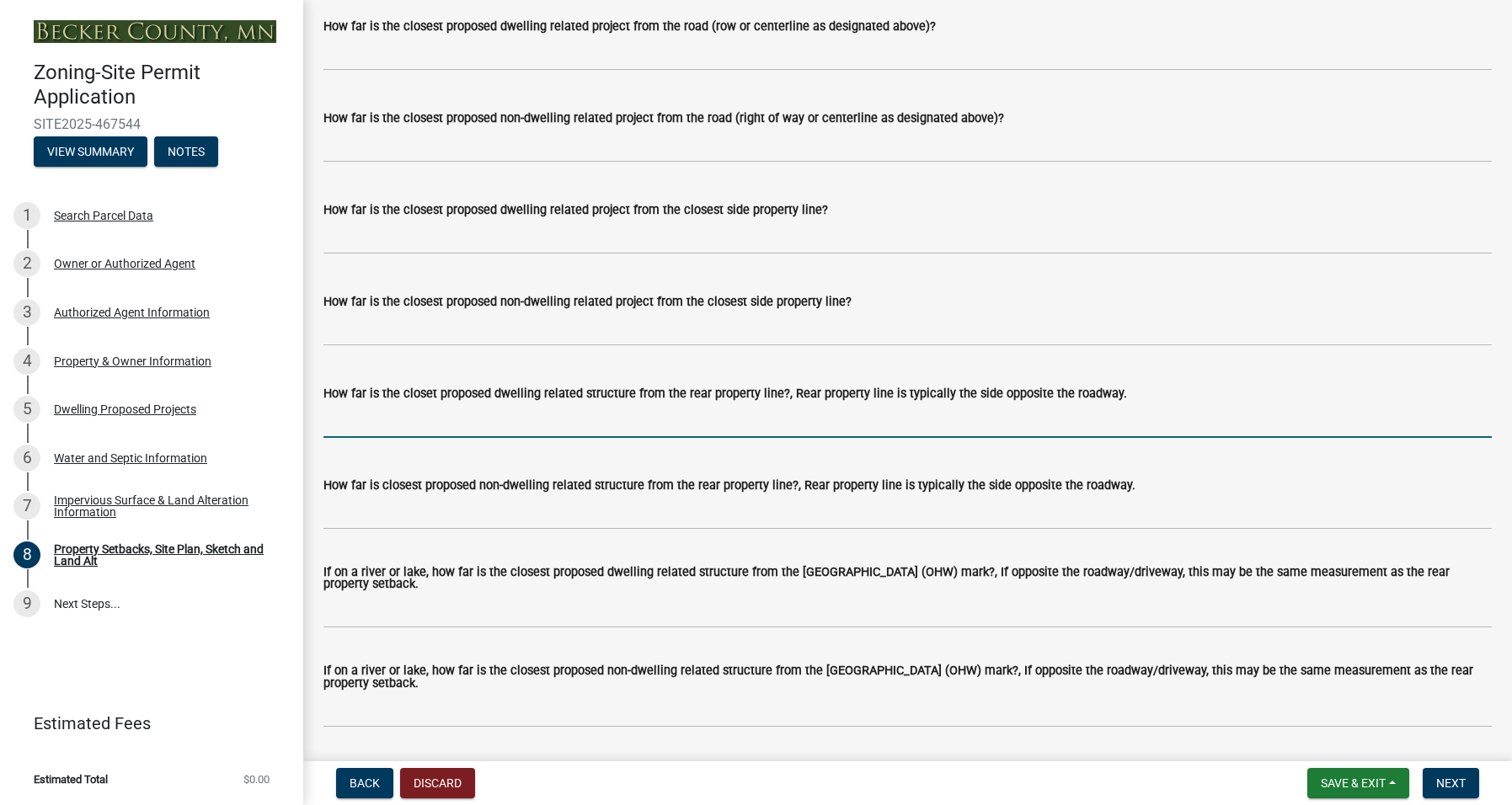
click at [378, 418] on input "How far is the closet proposed dwelling related structure from the rear propert…" at bounding box center [907, 420] width 1168 height 35
type input "37'"
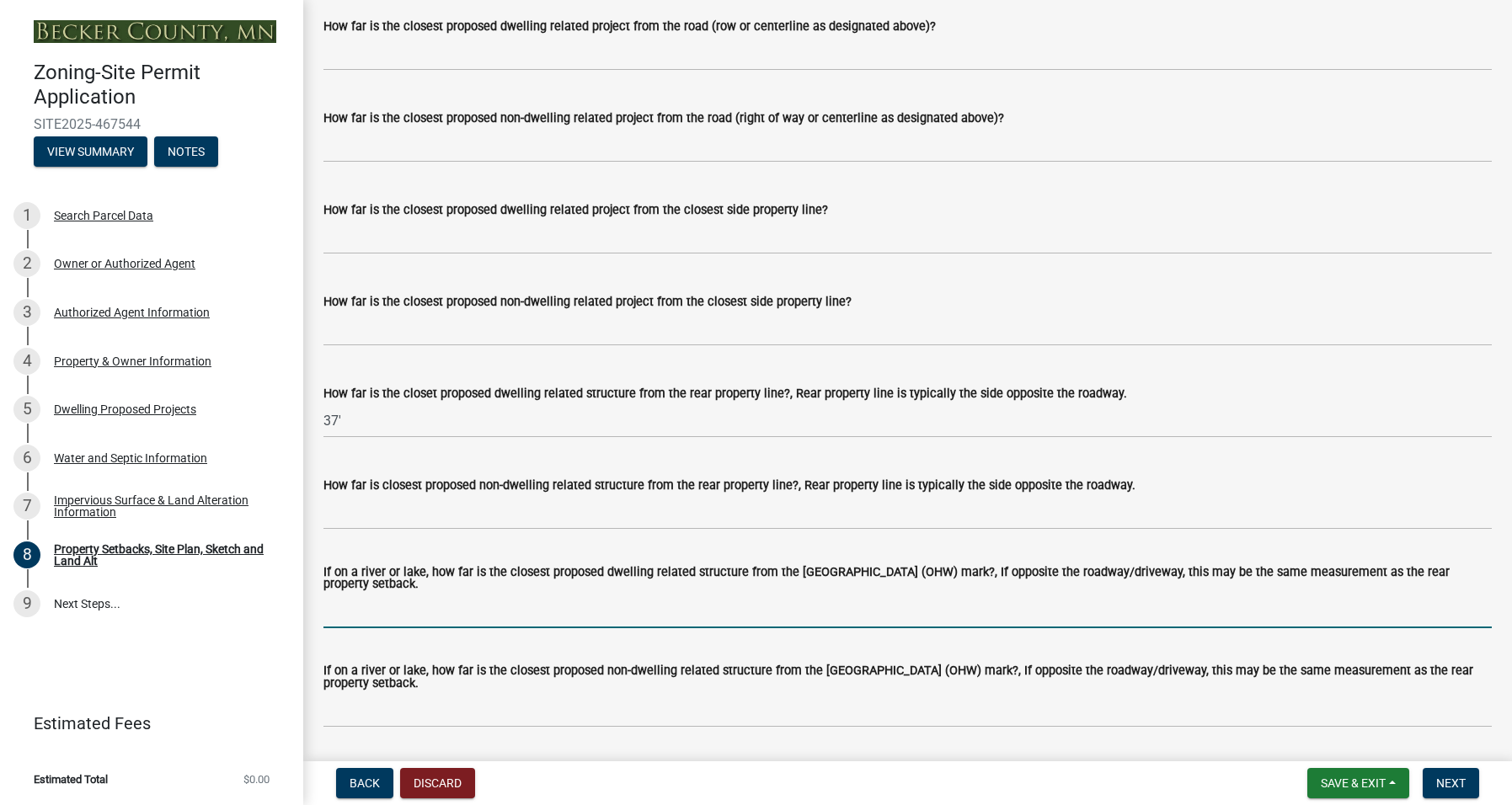
click at [361, 613] on input "If on a river or lake, how far is the closest proposed dwelling related structu…" at bounding box center [907, 611] width 1168 height 35
type input "37' 4""
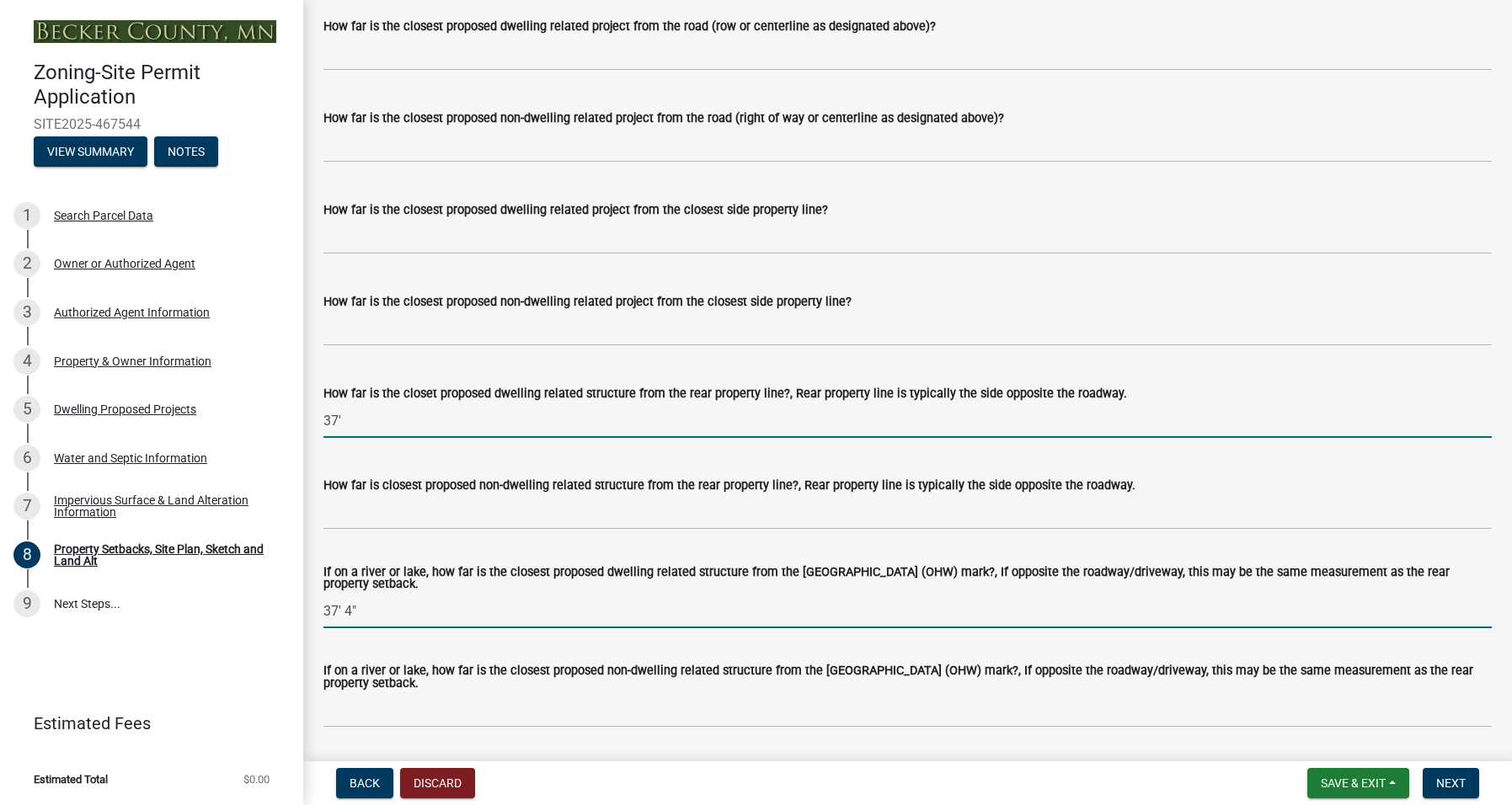
click at [355, 420] on input "37'" at bounding box center [907, 420] width 1168 height 35
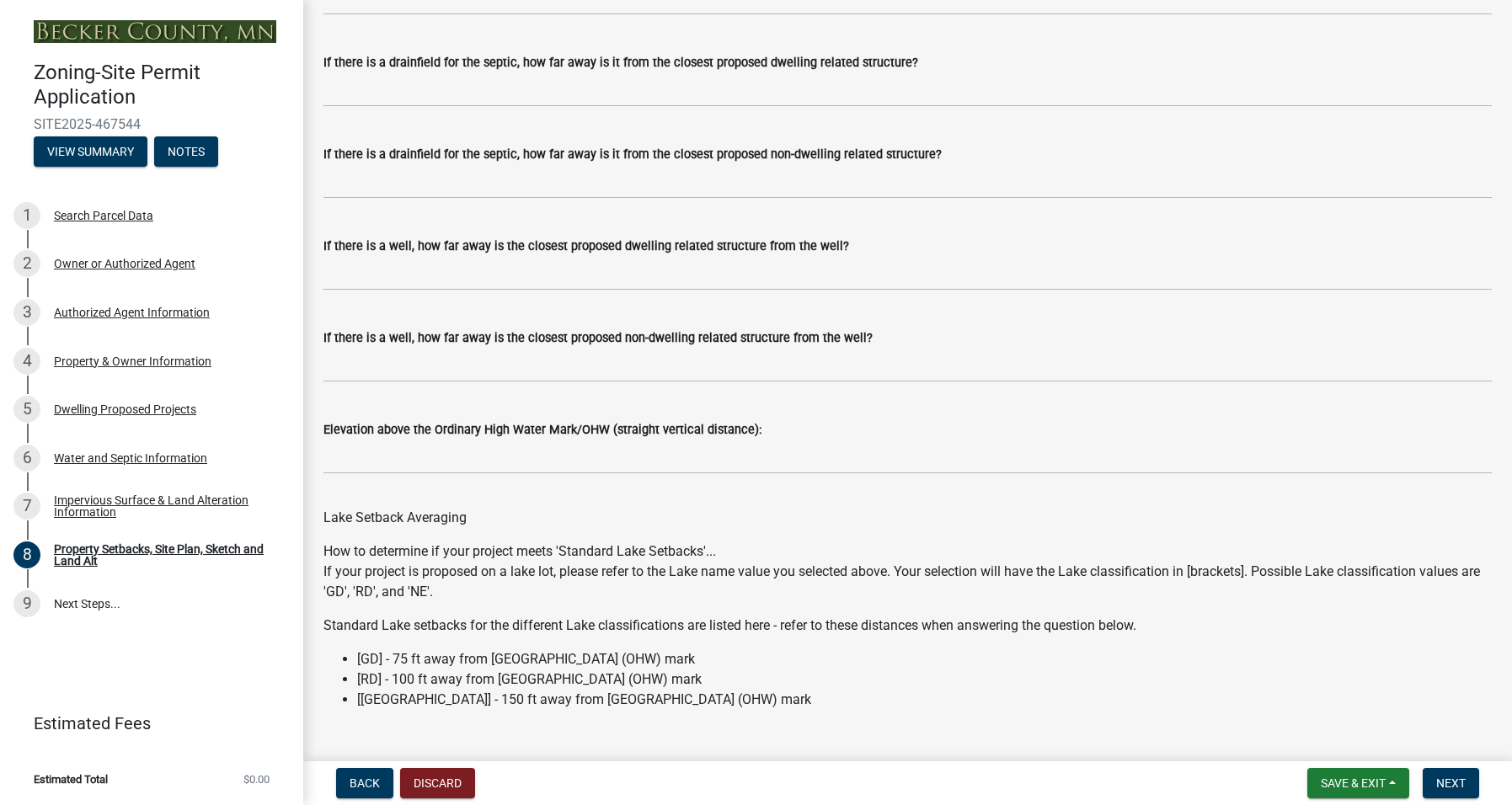
scroll to position [4864, 0]
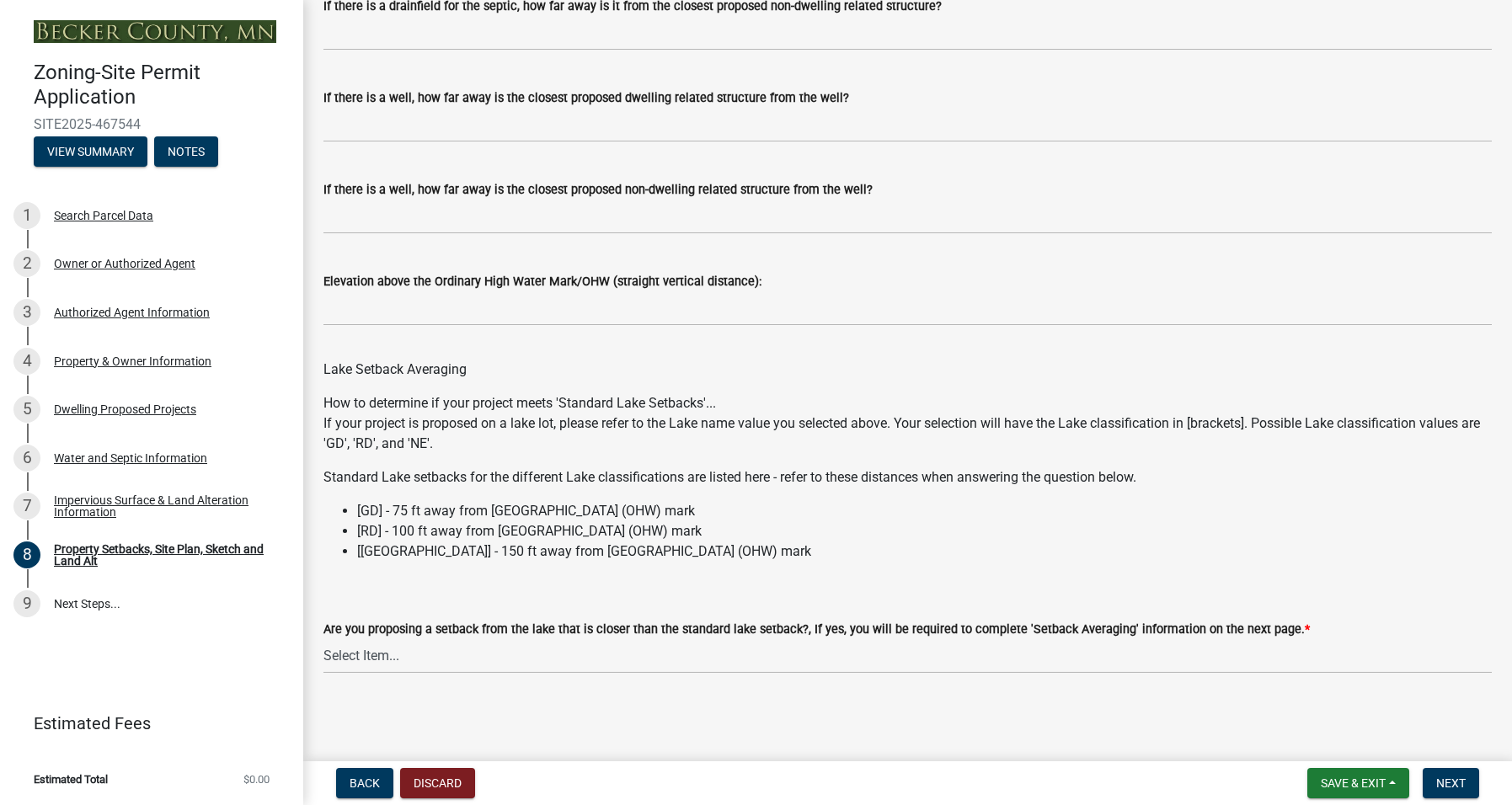
type input "37' 4""
click at [440, 655] on select "Select Item... Yes No N/A" at bounding box center [907, 656] width 1168 height 35
click at [324, 639] on select "Select Item... Yes No N/A" at bounding box center [907, 656] width 1168 height 35
select select "f51aecae-0421-4f67-bd2d-0cff8a85c7cd"
click at [1438, 786] on span "Next" at bounding box center [1450, 782] width 29 height 14
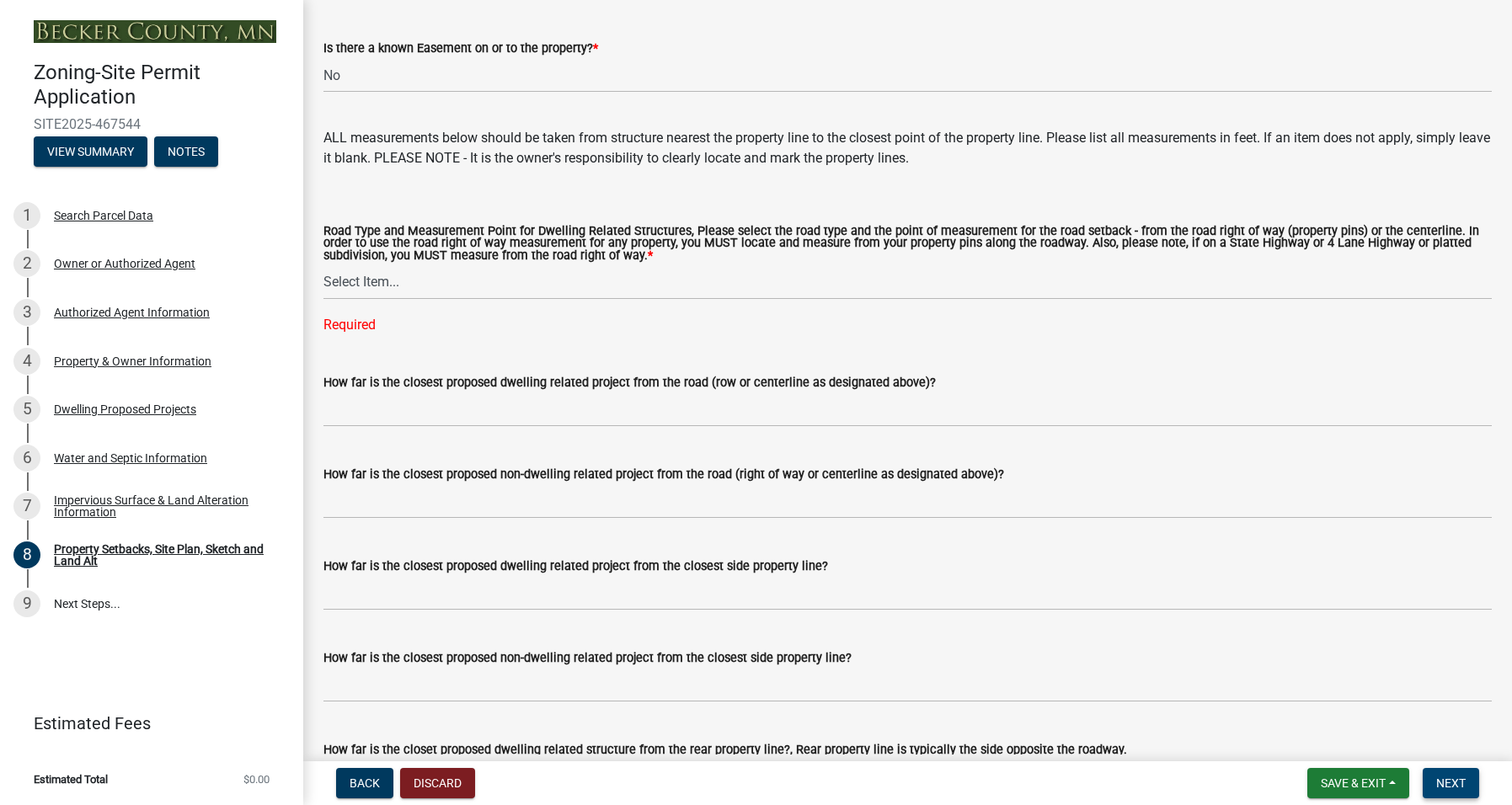
scroll to position [2843, 0]
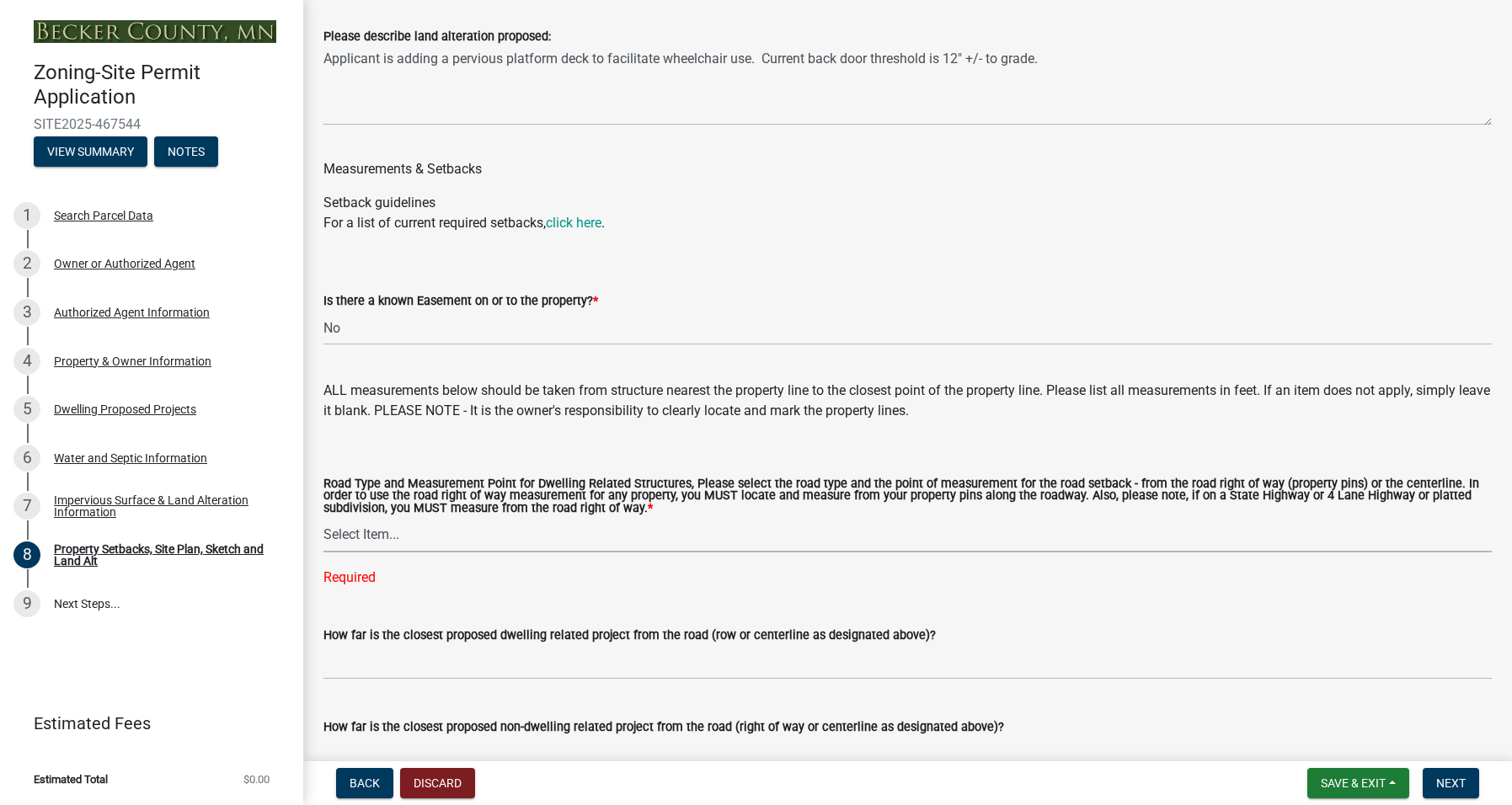
click at [408, 532] on select "Select Item... Private Easement - Right of Way Private Easement - Centerline Pu…" at bounding box center [907, 535] width 1168 height 35
click at [324, 518] on select "Select Item... Private Easement - Right of Way Private Easement - Centerline Pu…" at bounding box center [907, 535] width 1168 height 35
select select "133211ff-91ce-4a0a-9235-b48a7e2069a0"
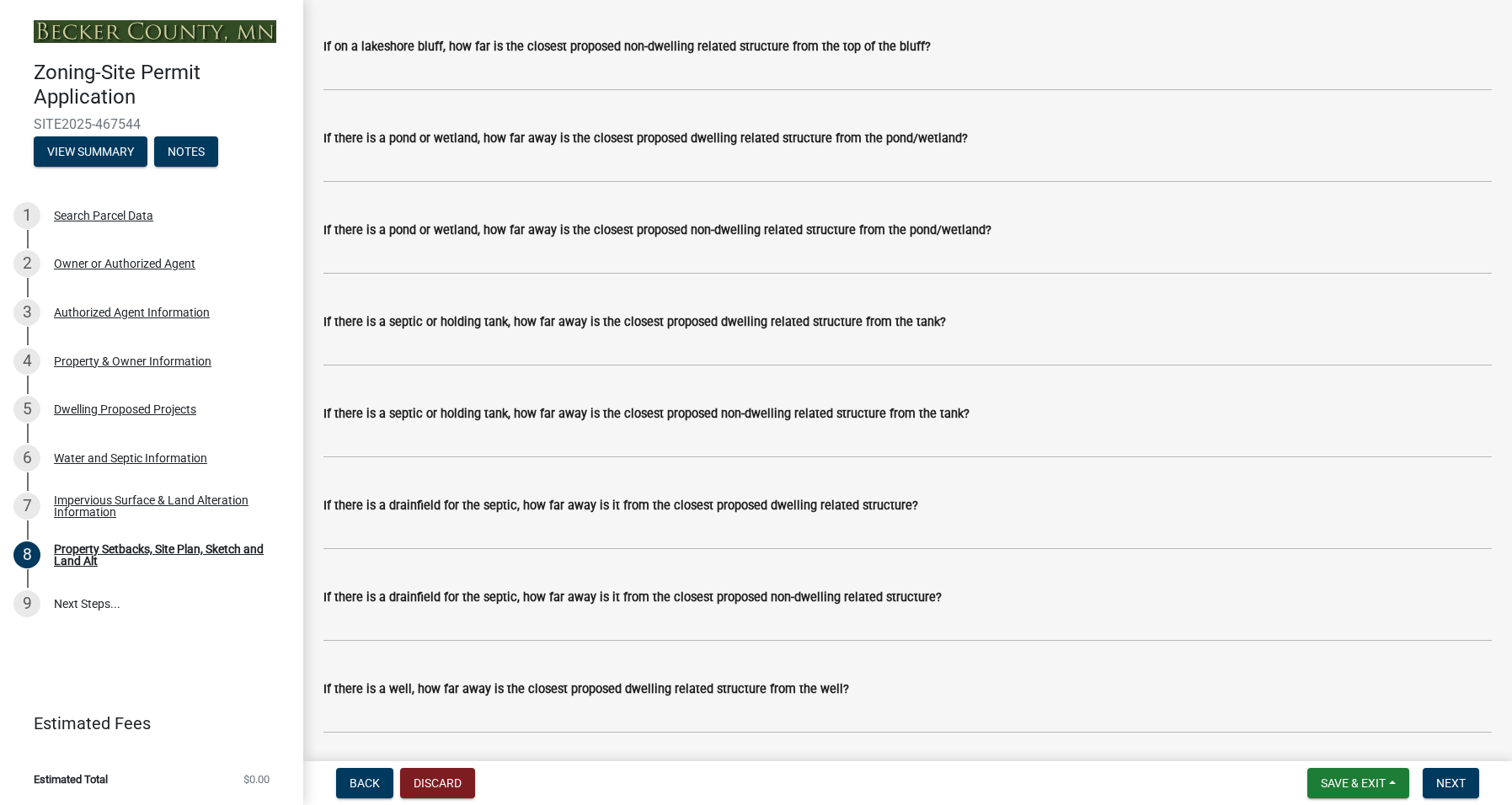
scroll to position [4526, 0]
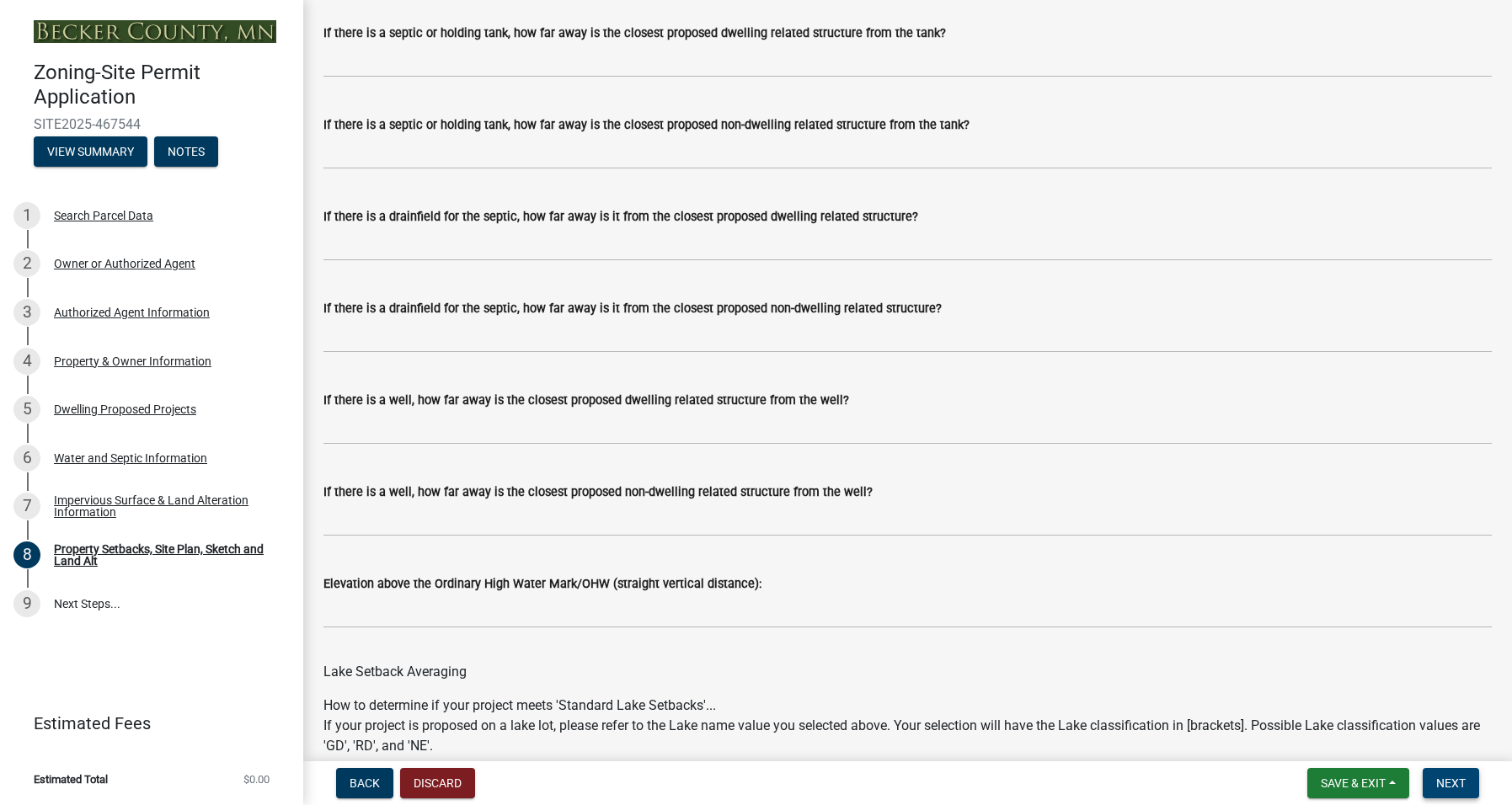
click at [1463, 785] on span "Next" at bounding box center [1450, 782] width 29 height 14
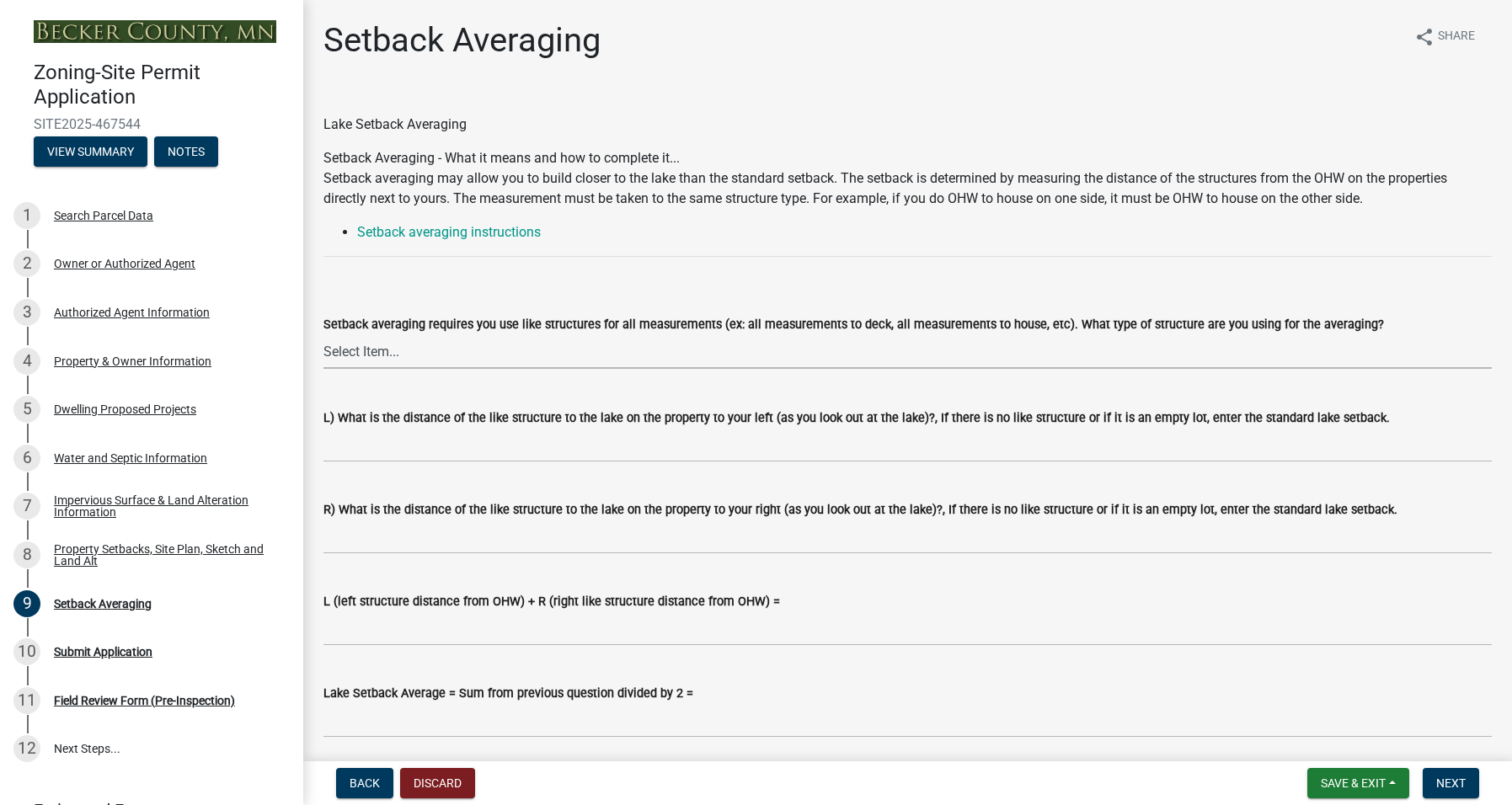
click at [401, 355] on select "Select Item... Deck to Deck House to House Garage to Garage Patio to Patio Shed…" at bounding box center [907, 352] width 1168 height 35
click at [324, 335] on select "Select Item... Deck to Deck House to House Garage to Garage Patio to Patio Shed…" at bounding box center [907, 352] width 1168 height 35
select select "329572f6-75bd-4676-be69-7dda04ea5a2b"
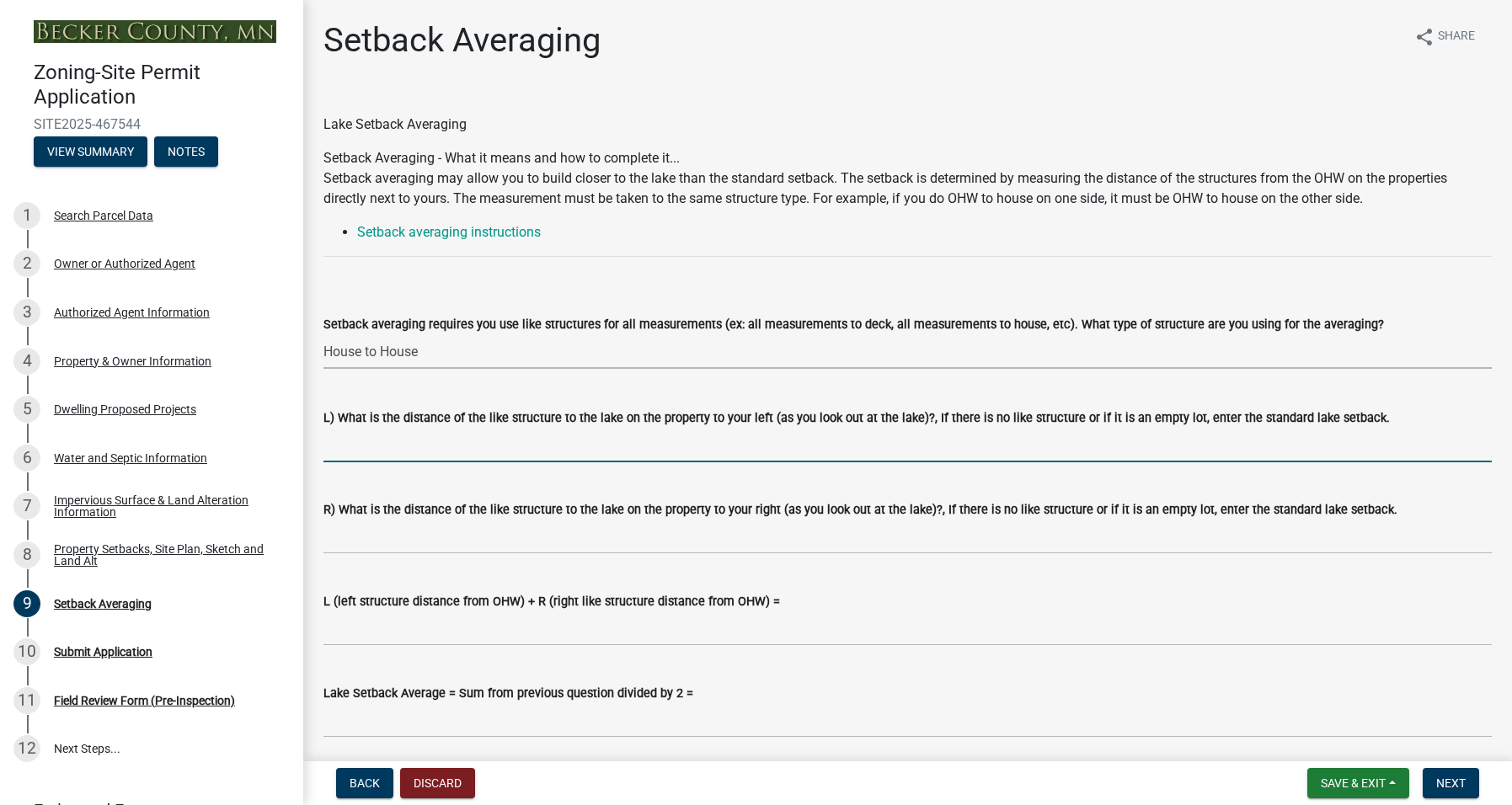
click at [380, 445] on input "L) What is the distance of the like structure to the lake on the property to yo…" at bounding box center [907, 445] width 1168 height 35
drag, startPoint x: 357, startPoint y: 447, endPoint x: 322, endPoint y: 443, distance: 35.2
click at [322, 443] on div "L) What is the distance of the like structure to the lake on the property to yo…" at bounding box center [907, 423] width 1193 height 78
type input "29'"
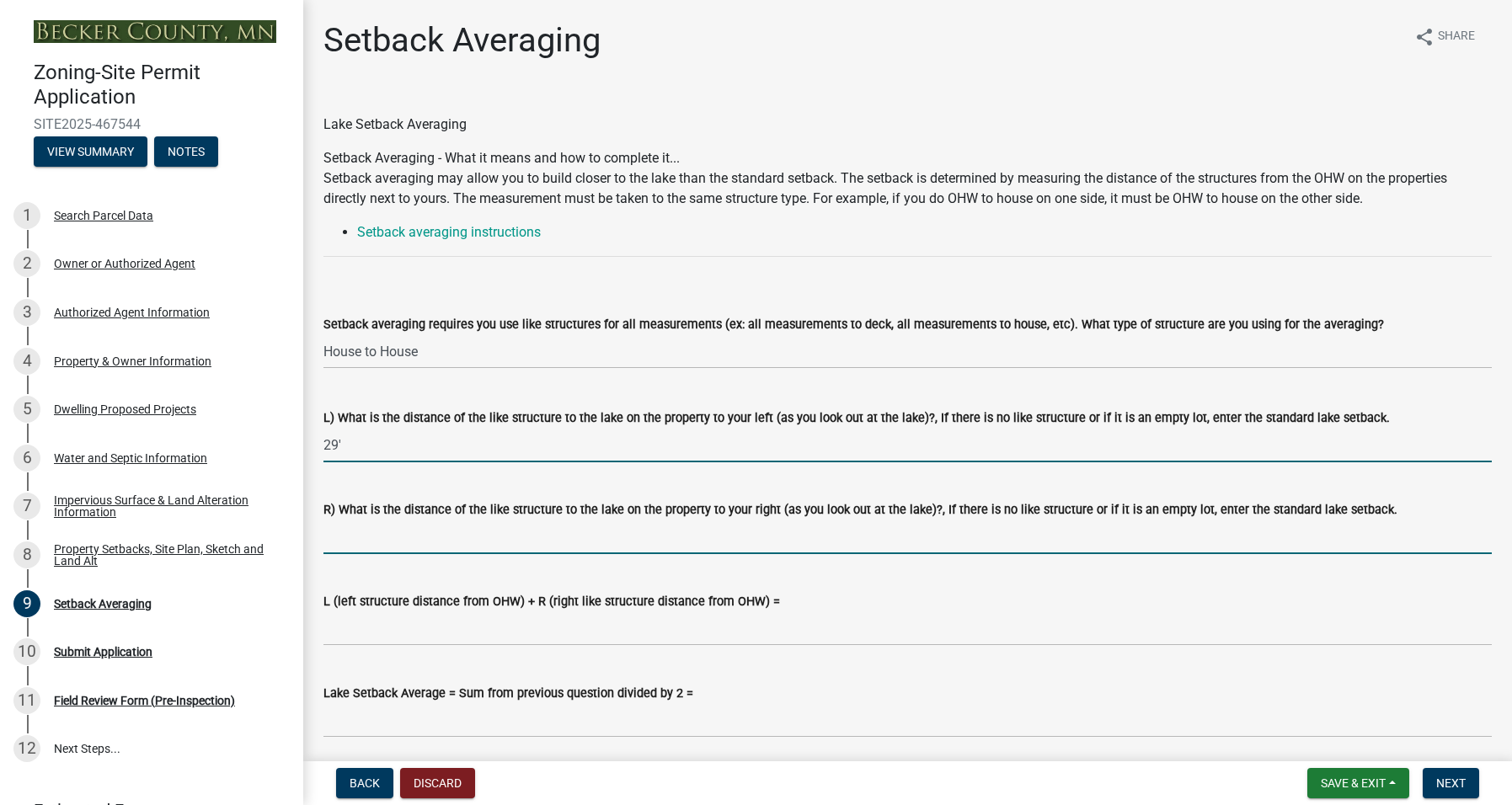
click at [392, 531] on input "R) What is the distance of the like structure to the lake on the property to yo…" at bounding box center [907, 537] width 1168 height 35
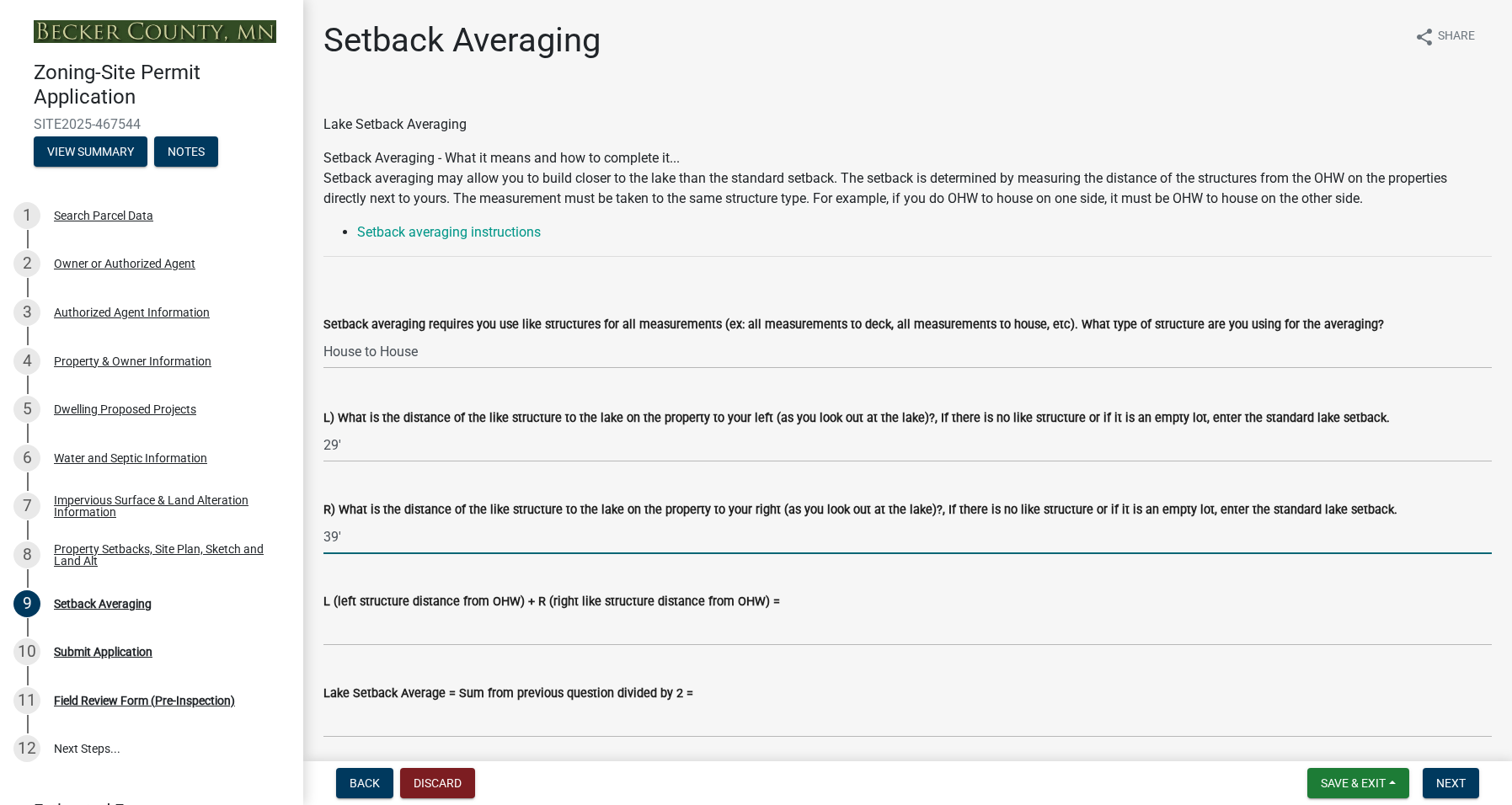
type input "39'"
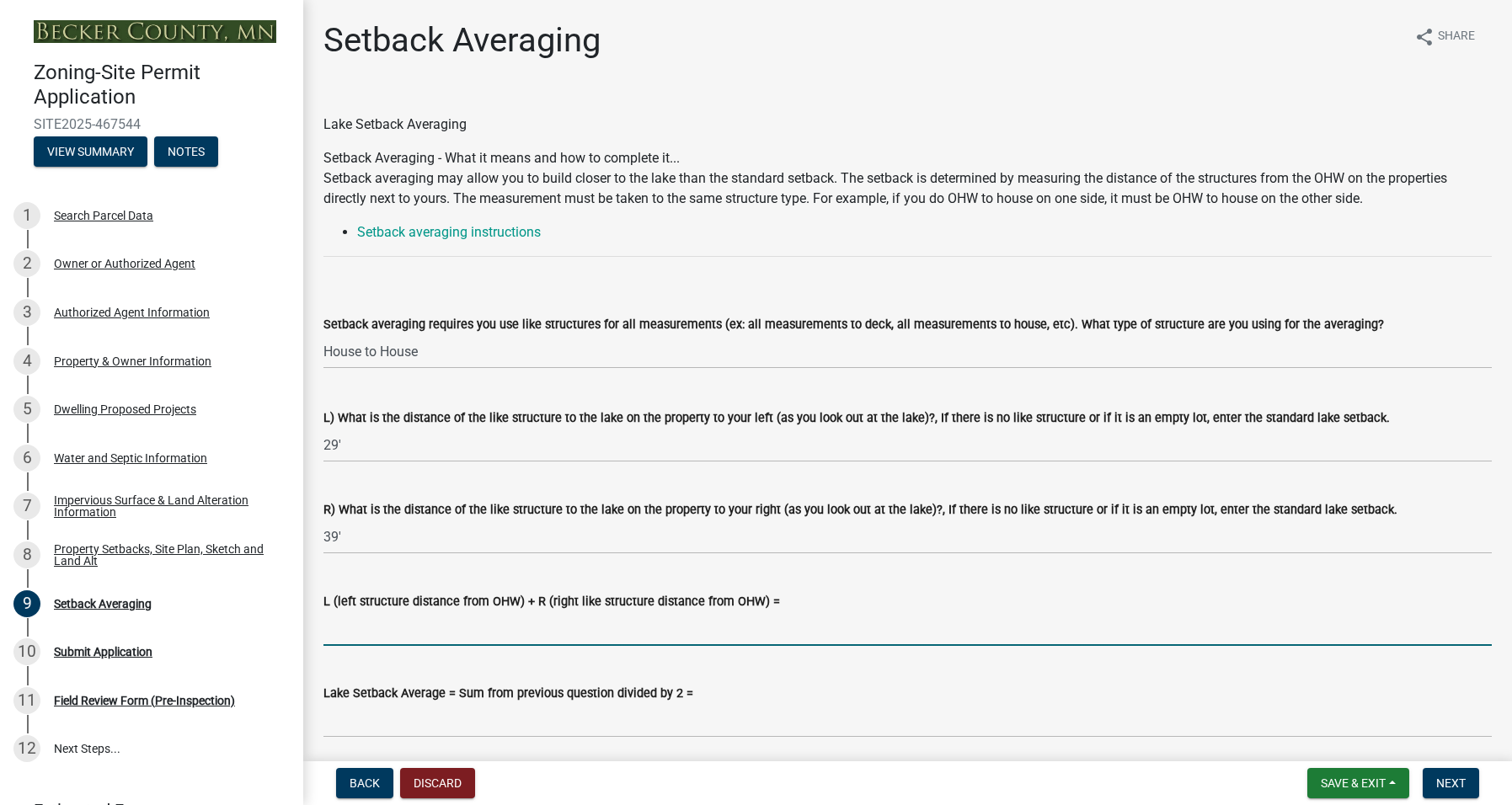
click at [437, 620] on input "L (left structure distance from OHW) + R (right like structure distance from OH…" at bounding box center [907, 628] width 1168 height 35
type input "46+36=82"
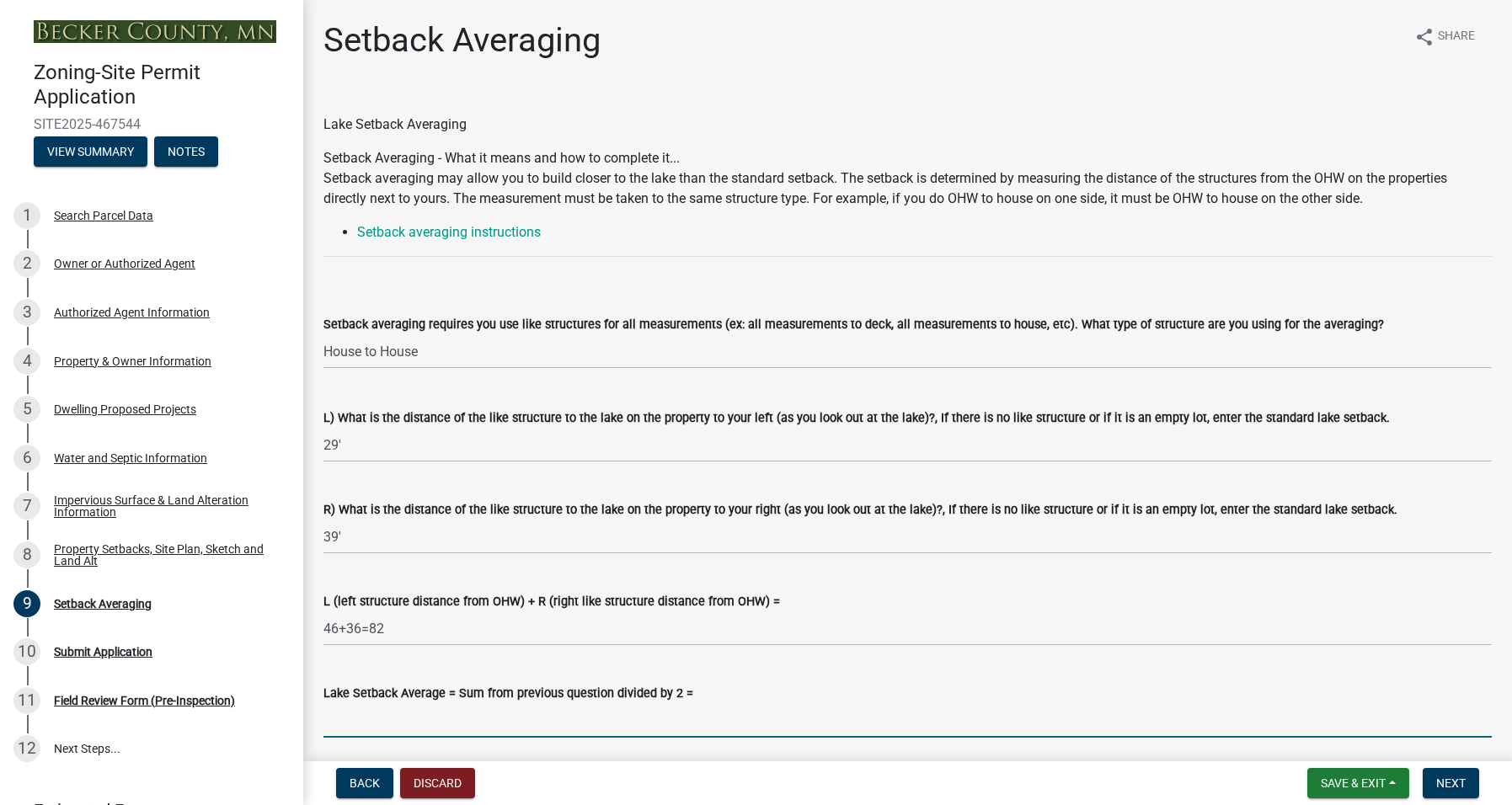
click at [480, 710] on input "Lake Setback Average = Sum from previous question divided by 2 =" at bounding box center [907, 720] width 1168 height 35
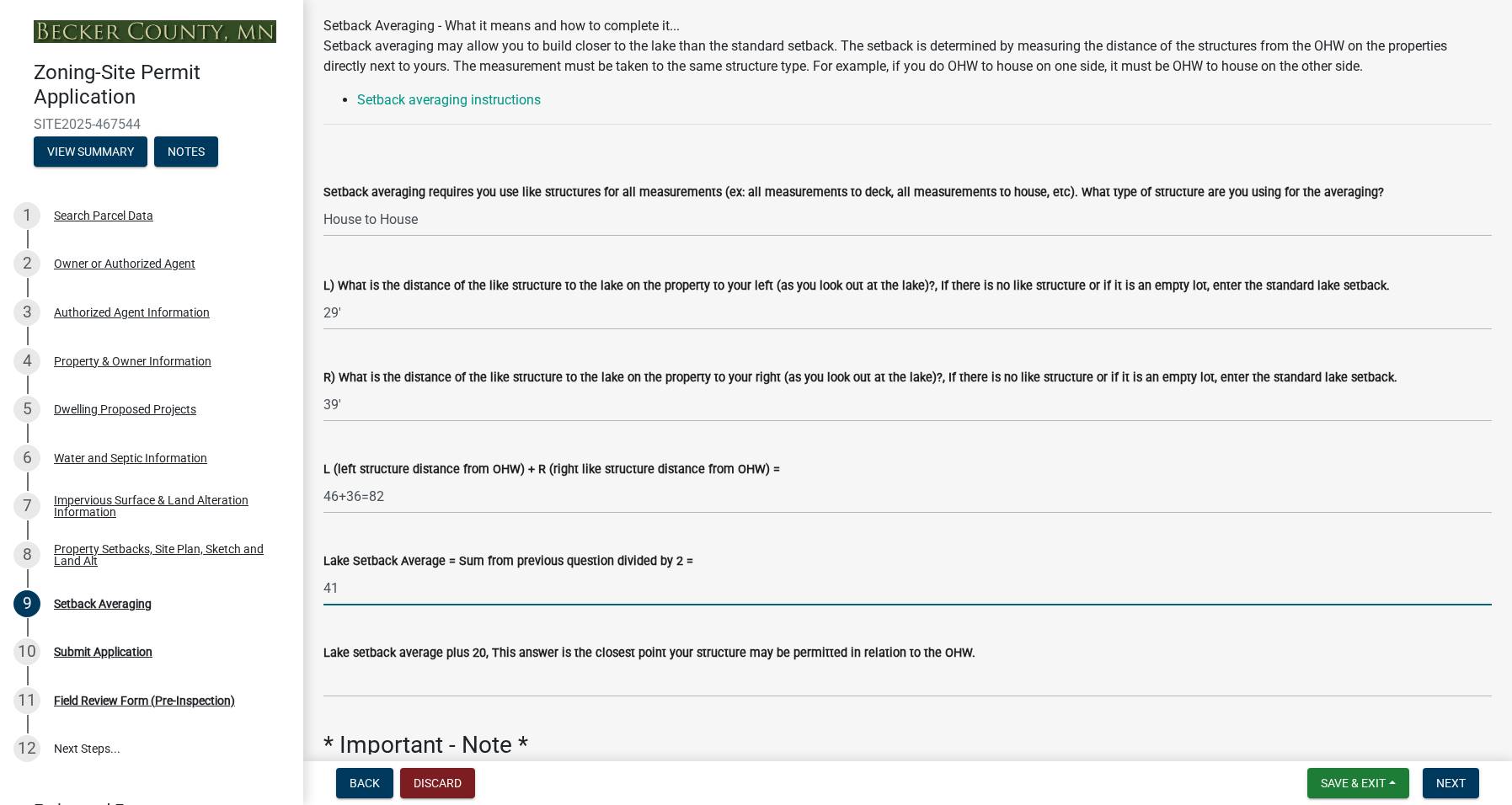
scroll to position [169, 0]
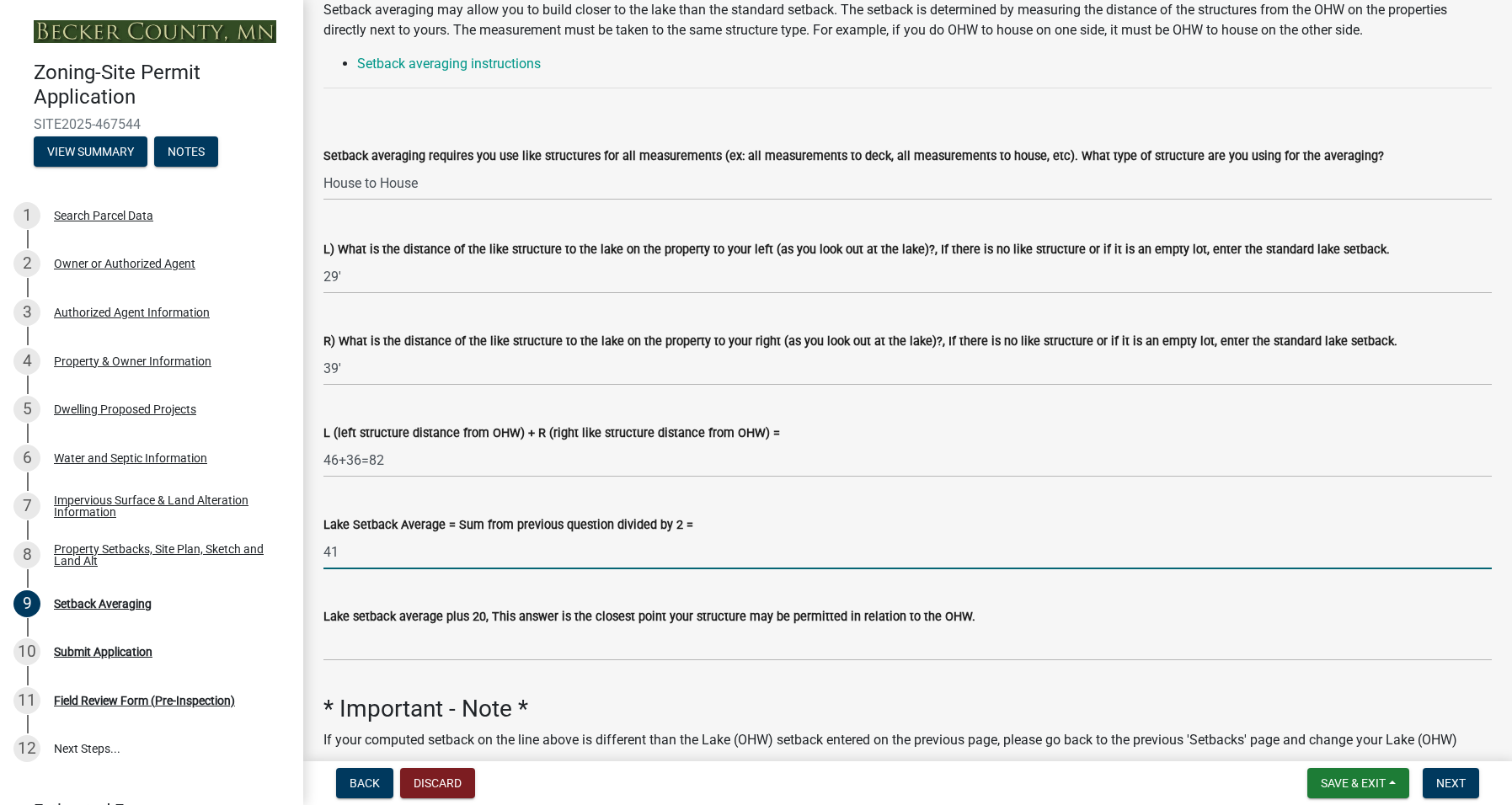
type input "41"
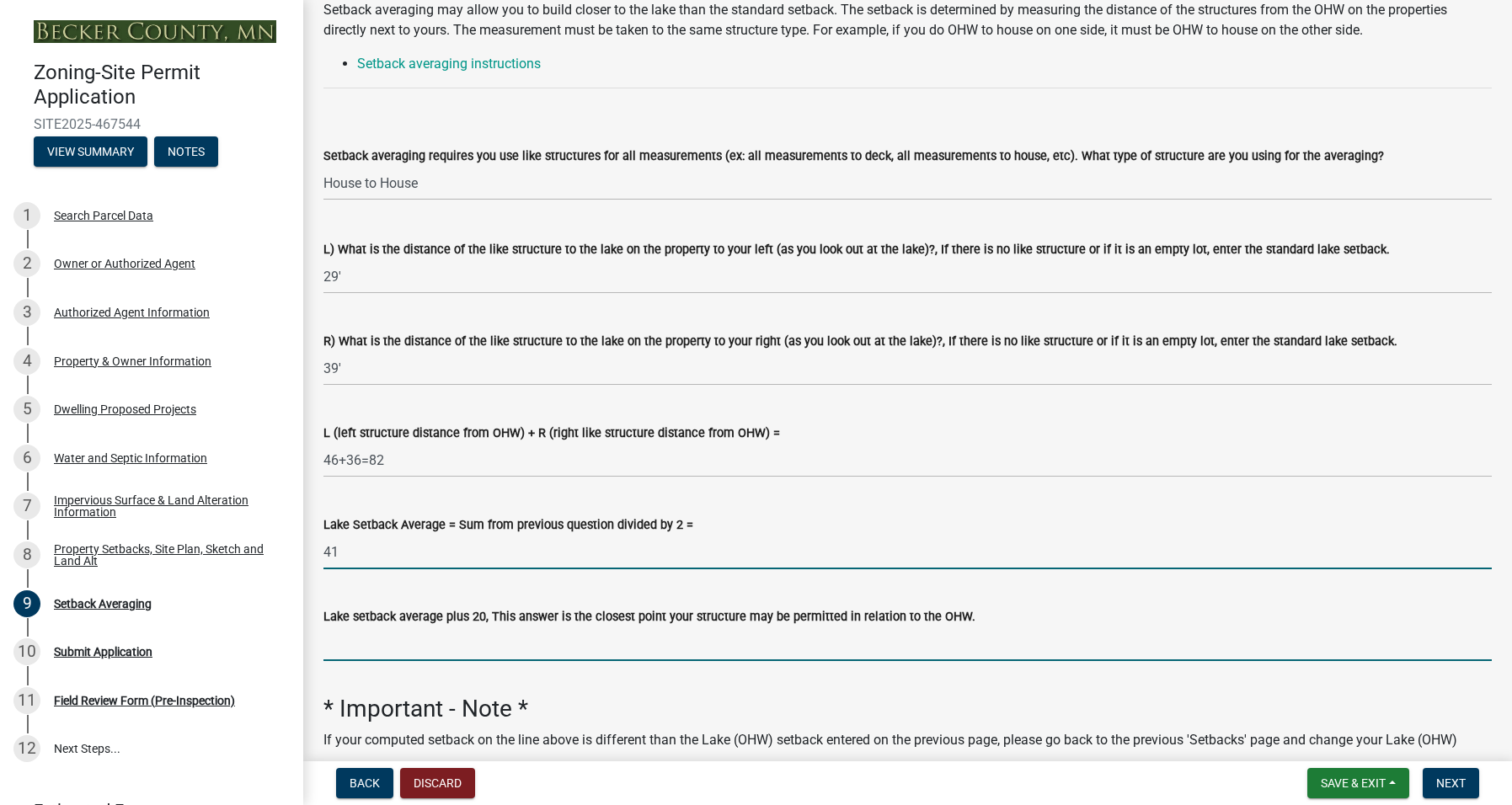
click at [483, 646] on input "Lake setback average plus 20, This answer is the closest point your structure m…" at bounding box center [907, 644] width 1168 height 35
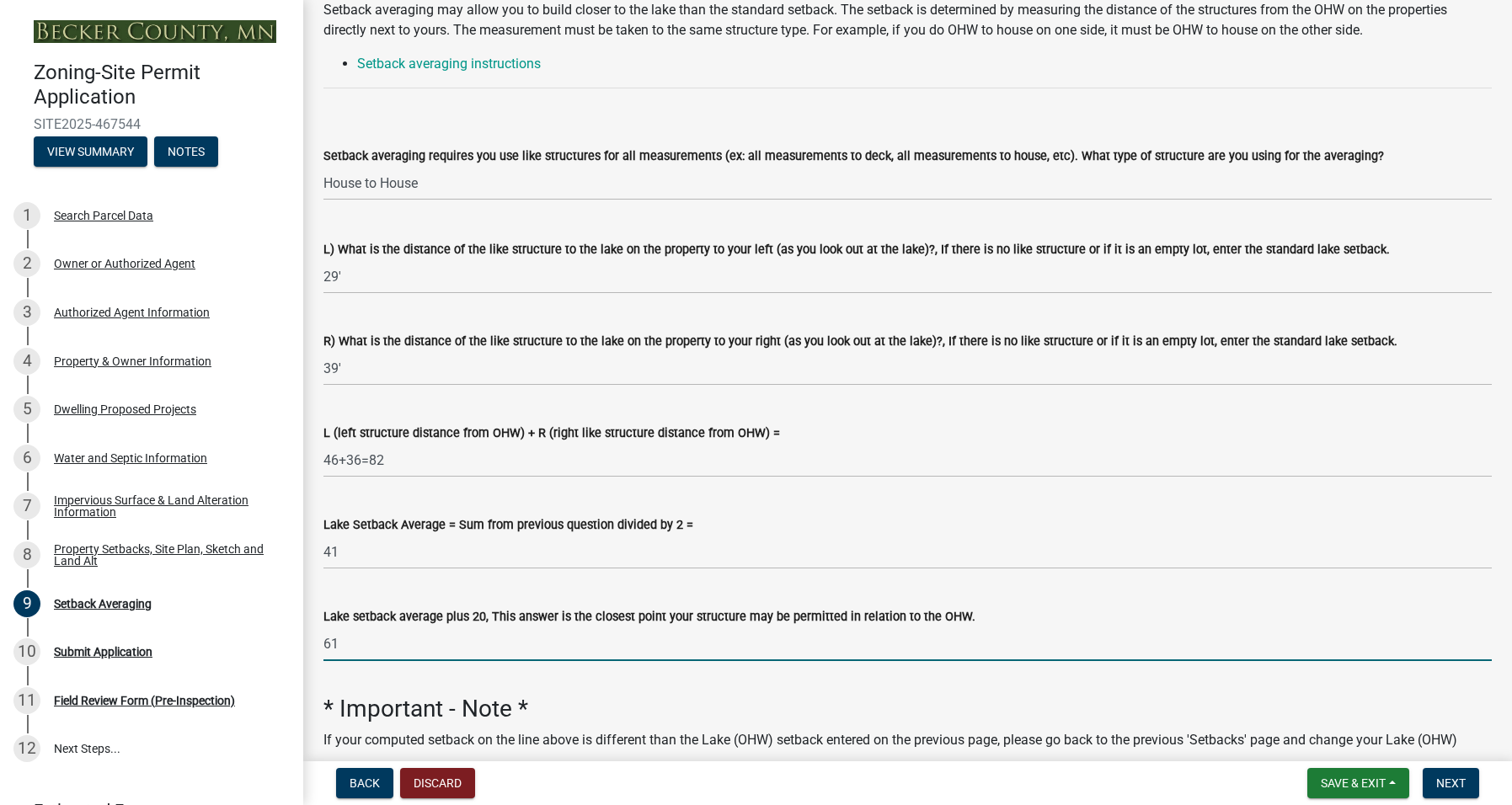
type input "61"
click at [598, 602] on div "Lake setback average plus 20, This answer is the closest point your structure m…" at bounding box center [907, 622] width 1168 height 78
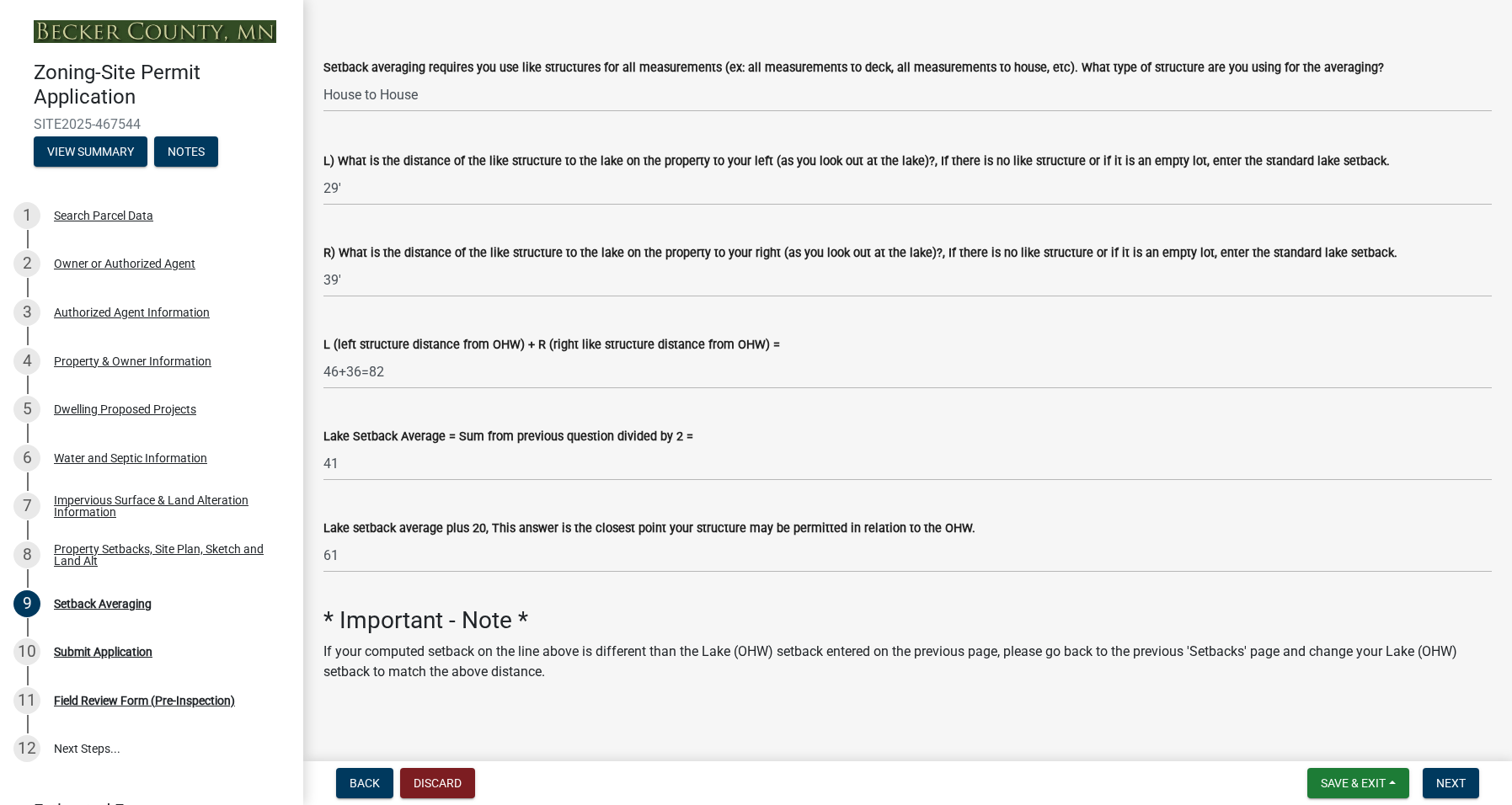
scroll to position [262, 0]
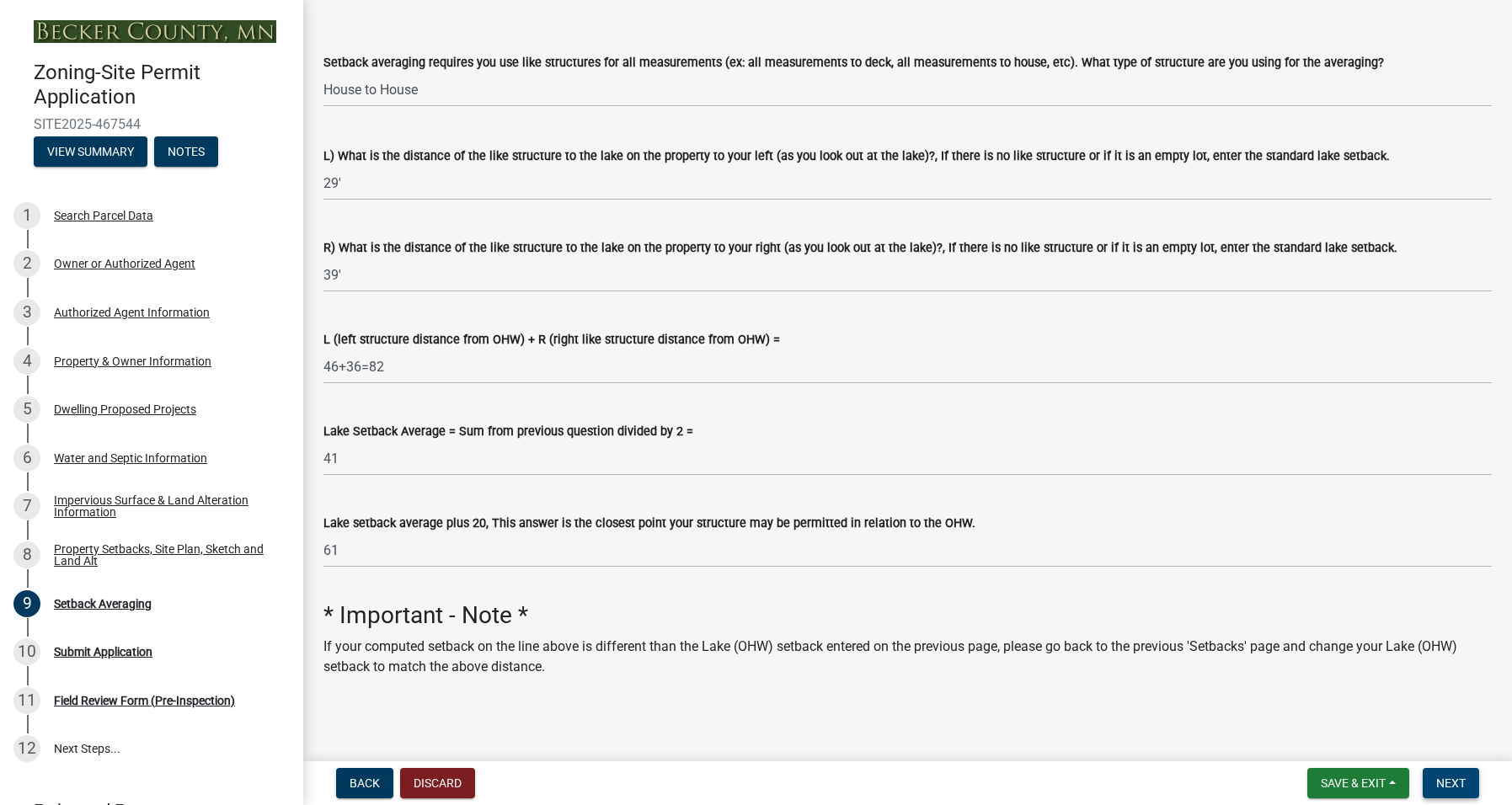
click at [1451, 781] on span "Next" at bounding box center [1450, 782] width 29 height 14
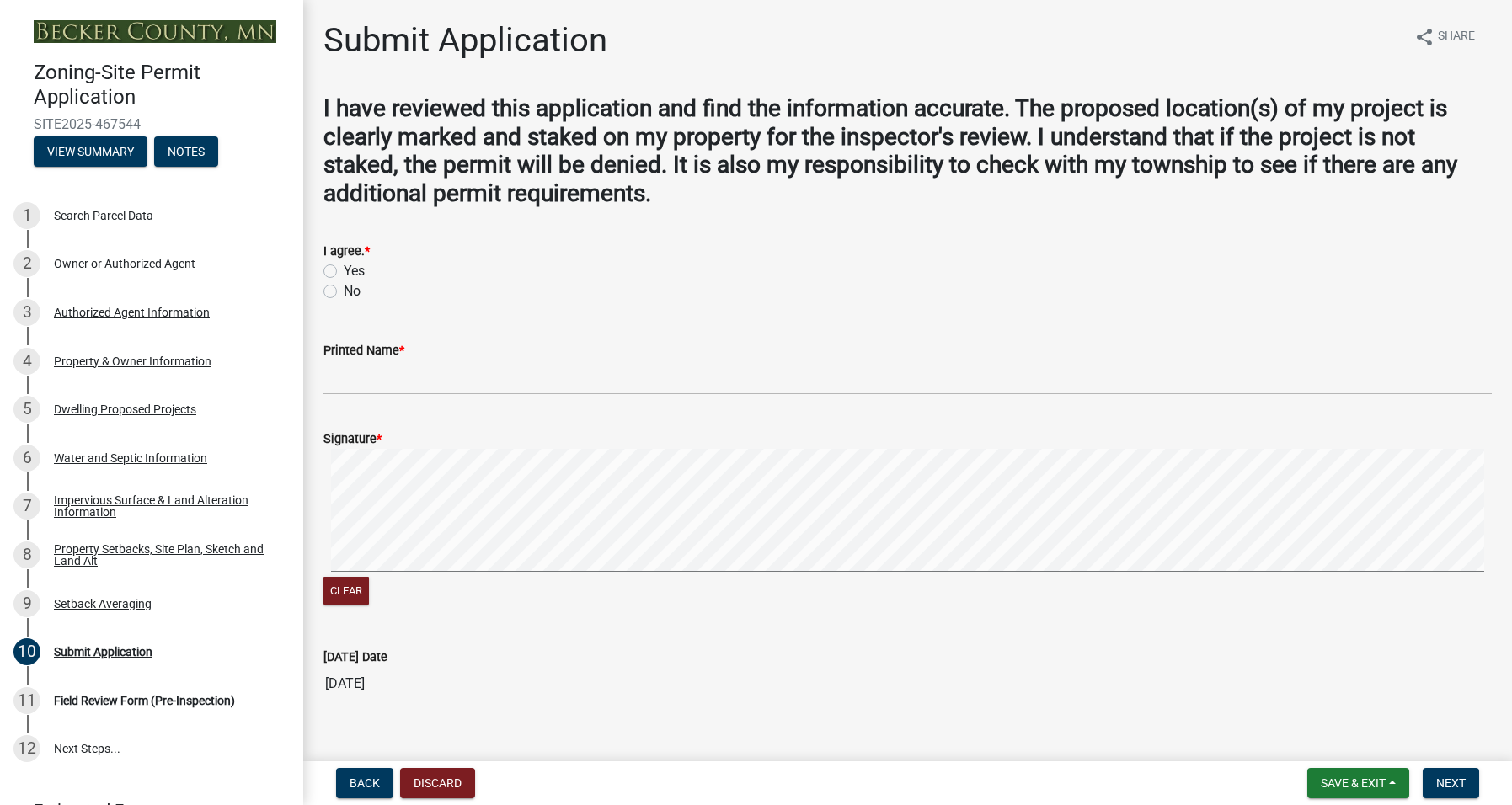
click at [344, 268] on label "Yes" at bounding box center [354, 271] width 21 height 20
click at [344, 268] on input "Yes" at bounding box center [349, 266] width 11 height 11
radio input "true"
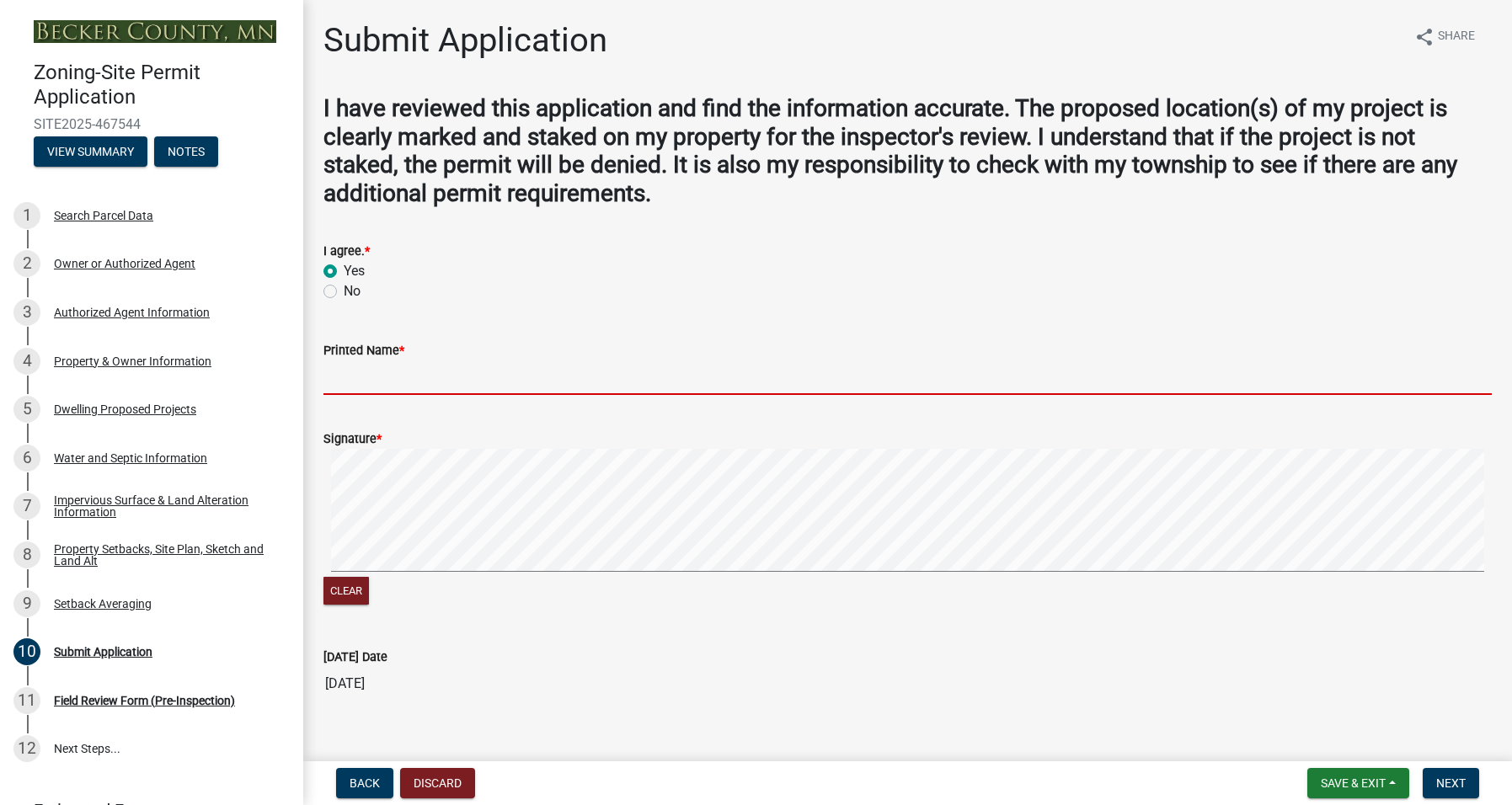
click at [339, 371] on input "Printed Name *" at bounding box center [907, 377] width 1168 height 35
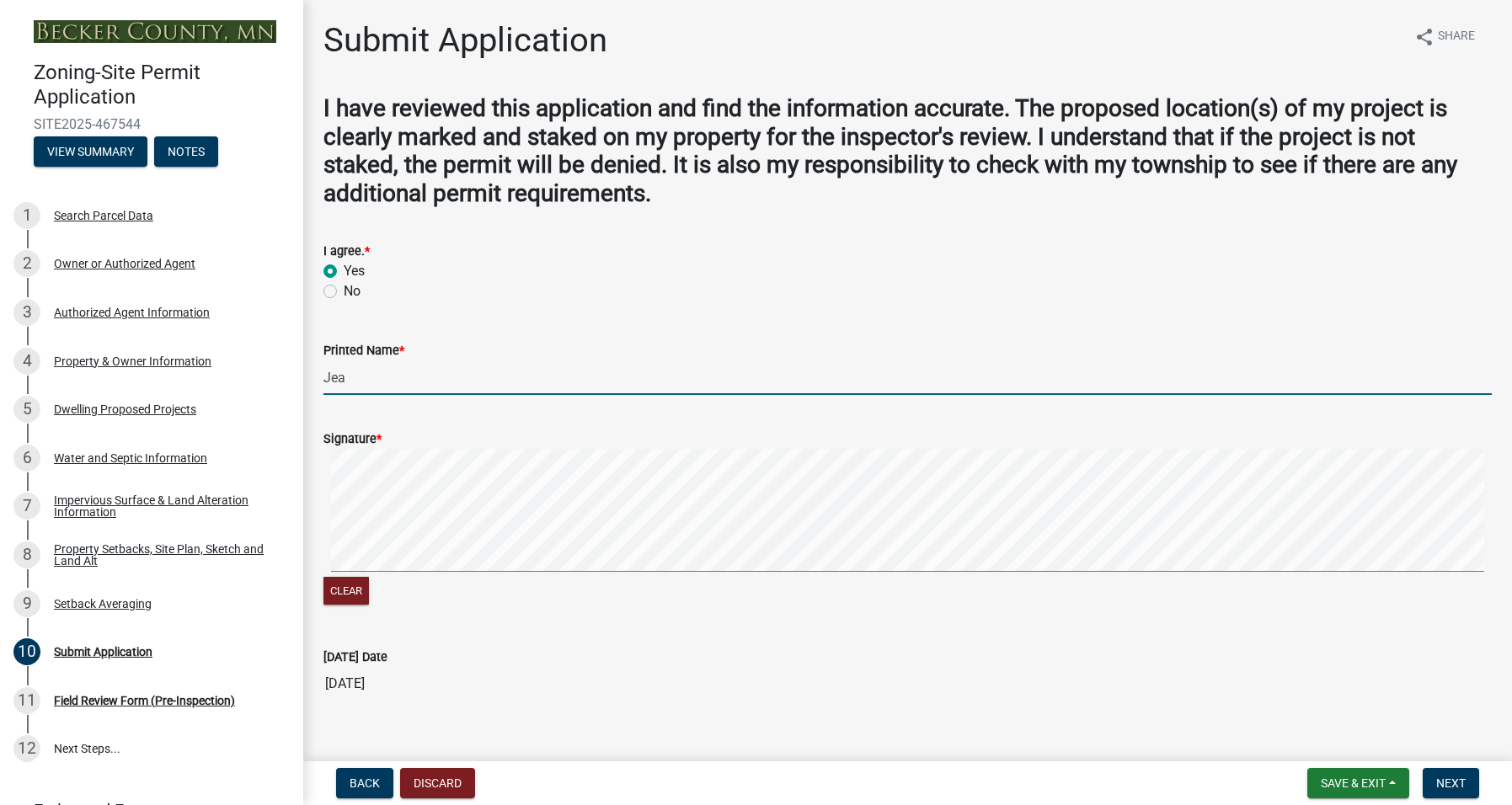
drag, startPoint x: 368, startPoint y: 377, endPoint x: 319, endPoint y: 379, distance: 49.0
click at [319, 379] on div "Printed Name * Jea" at bounding box center [907, 356] width 1193 height 78
type input "Jean Garbarini representing Joanna Callahan"
click at [381, 435] on span "*" at bounding box center [379, 439] width 5 height 15
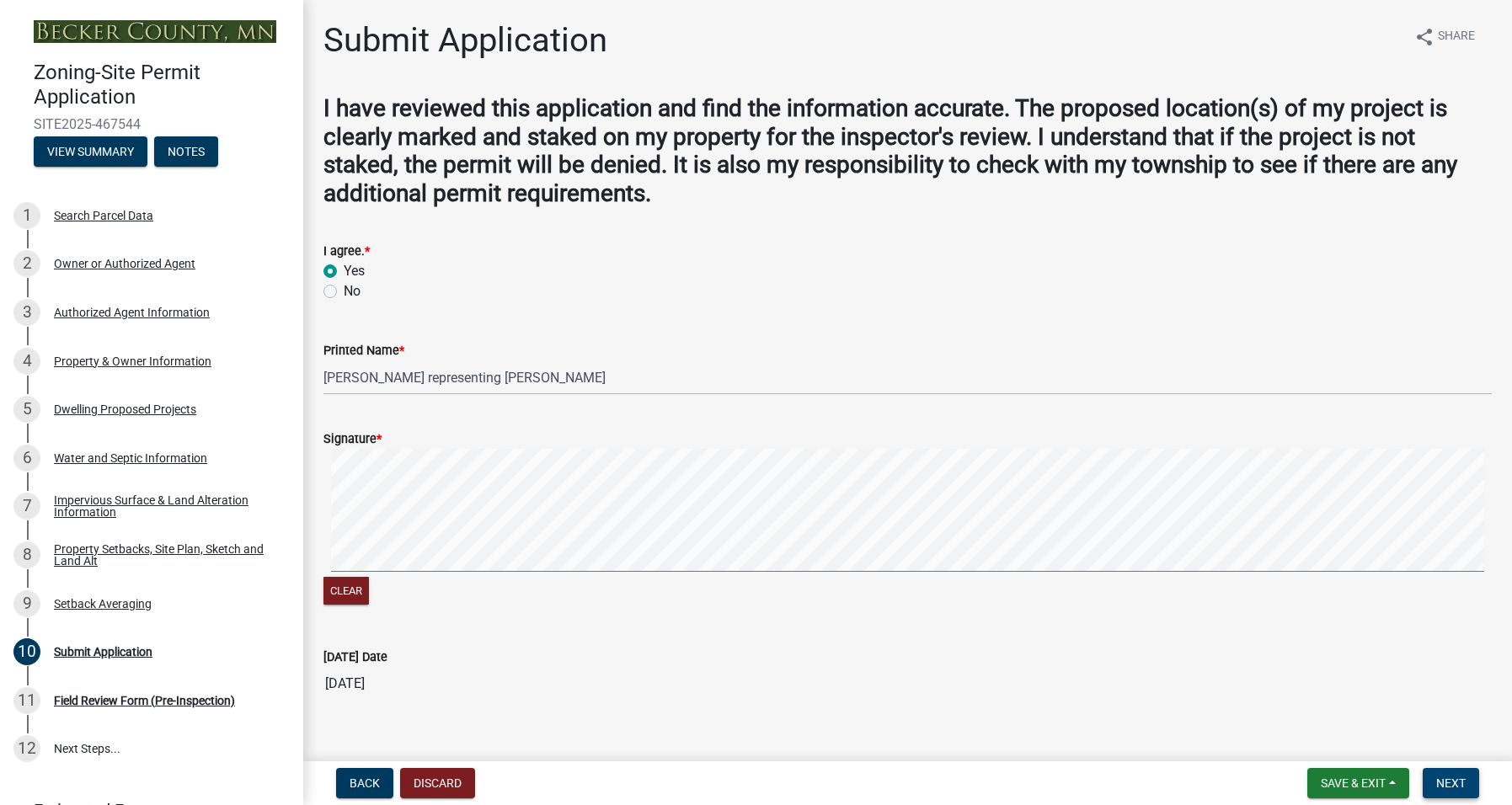
click at [1453, 779] on span "Next" at bounding box center [1450, 782] width 29 height 14
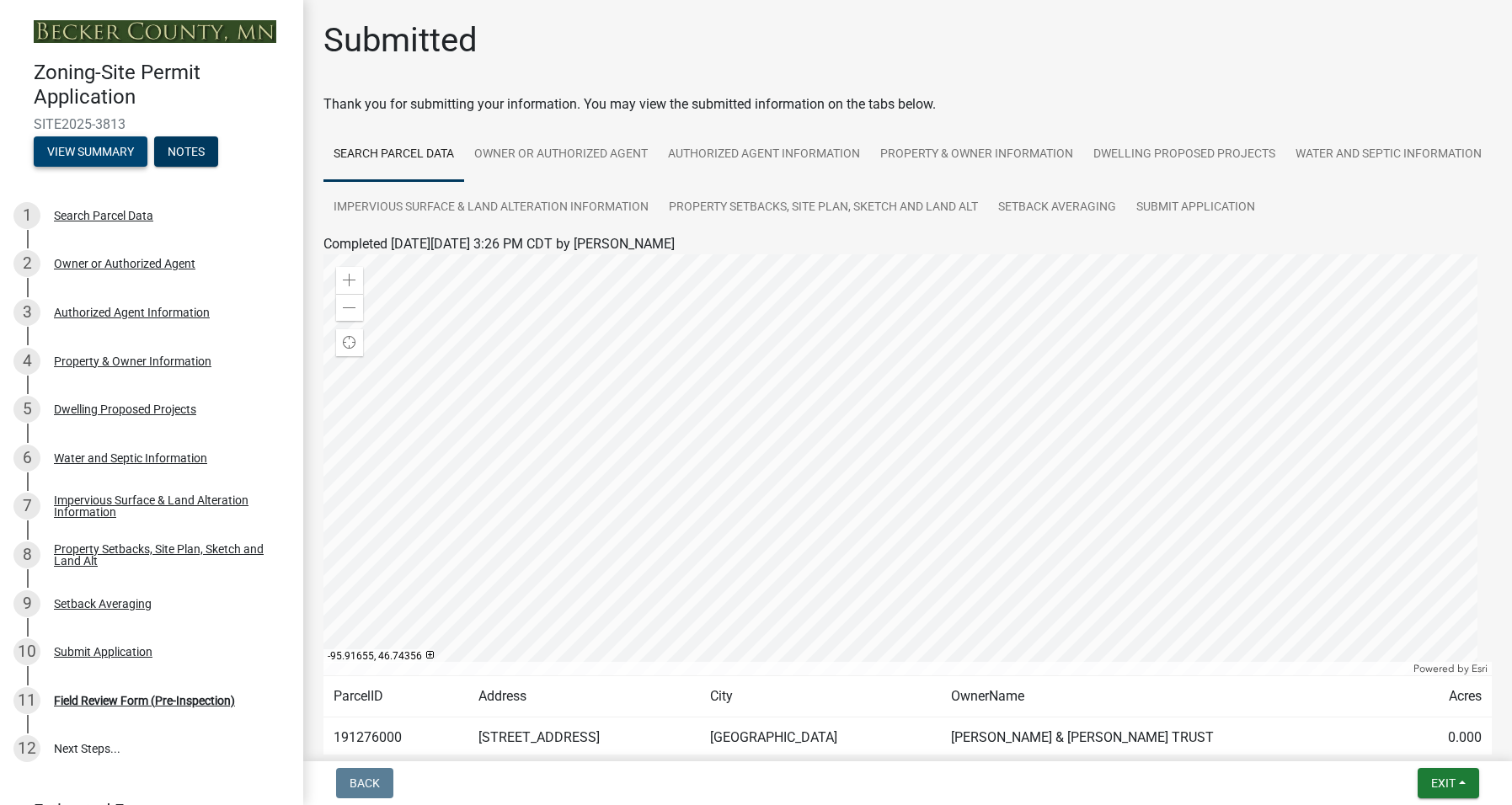
click at [88, 146] on button "View Summary" at bounding box center [90, 151] width 114 height 30
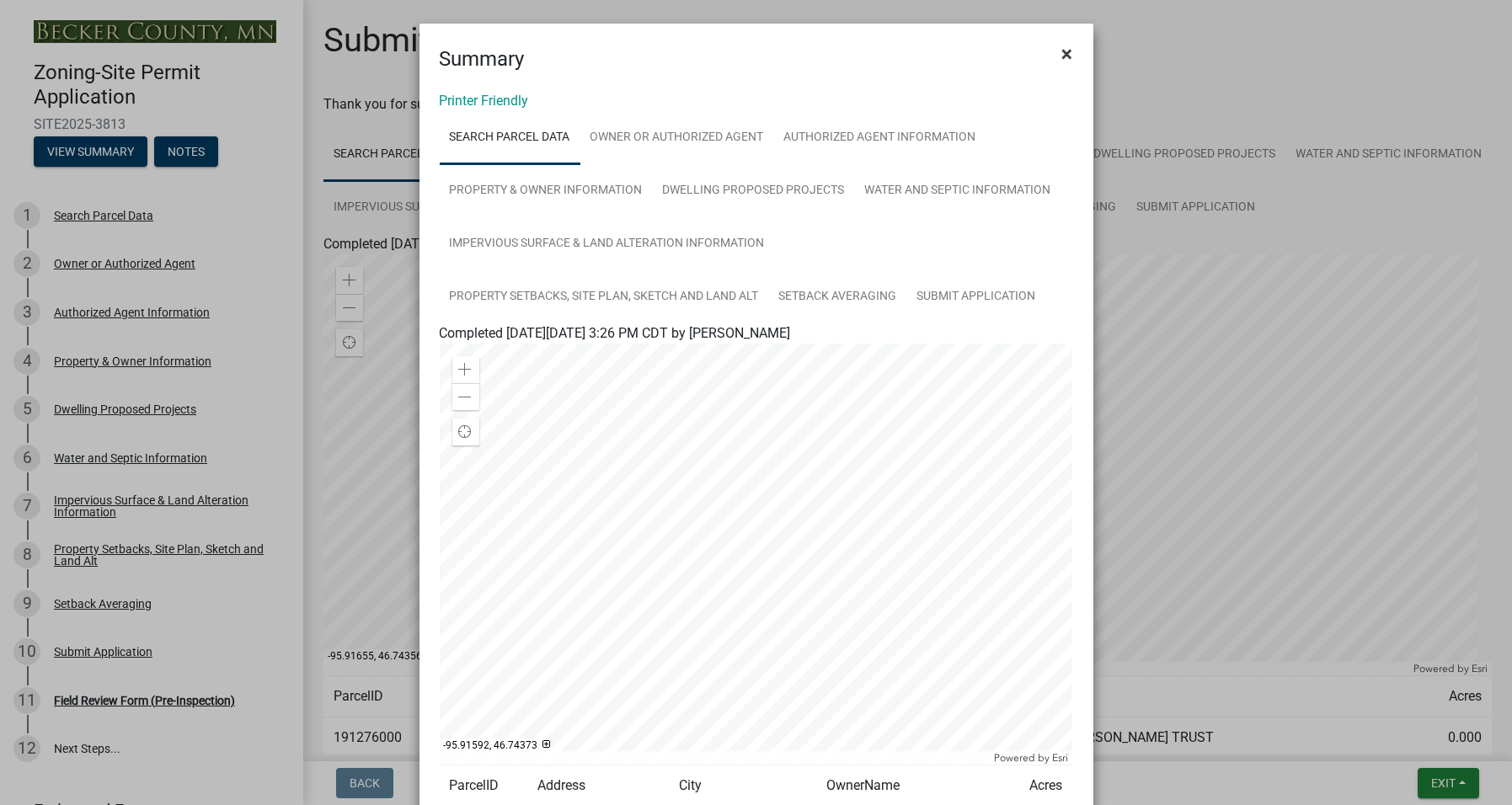
click at [1062, 46] on span "×" at bounding box center [1067, 54] width 11 height 24
